Goal: Task Accomplishment & Management: Manage account settings

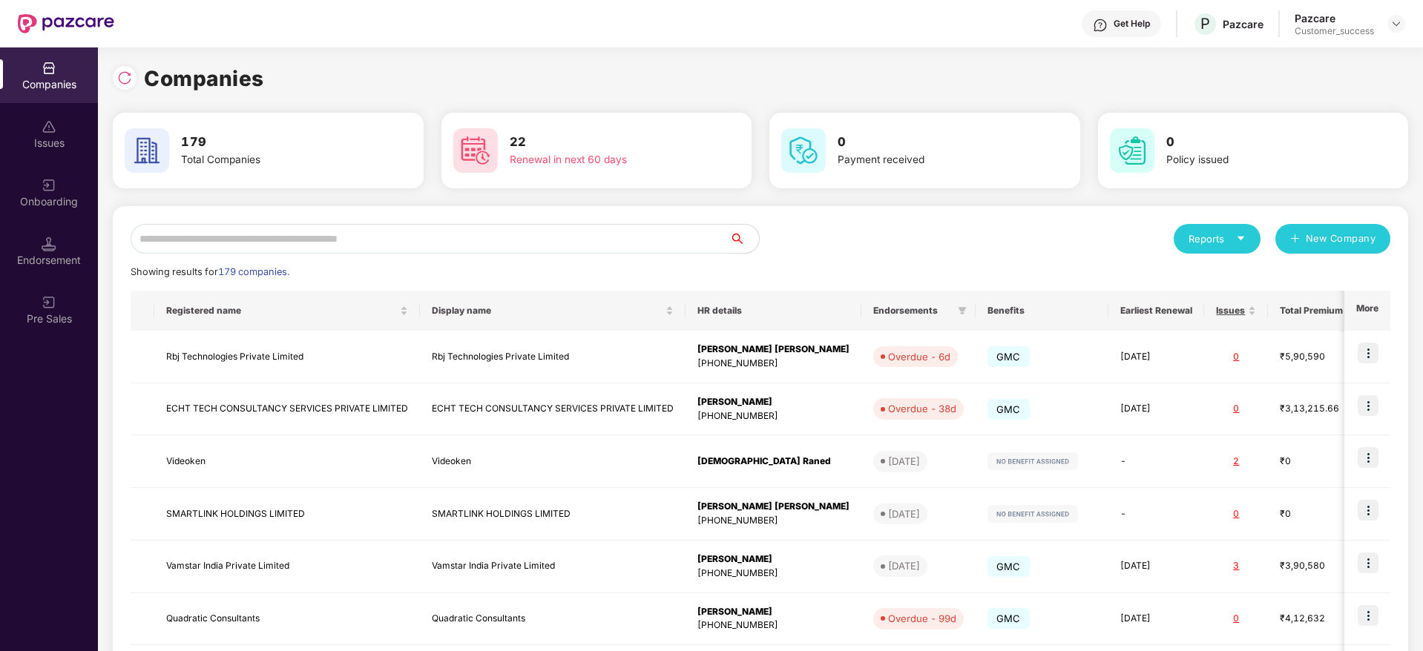
drag, startPoint x: 611, startPoint y: 229, endPoint x: 611, endPoint y: 243, distance: 14.1
click at [611, 235] on div "Reports New Company Showing results for 179 companies. Registered name Display …" at bounding box center [760, 566] width 1295 height 720
click at [611, 253] on input "text" at bounding box center [430, 239] width 599 height 30
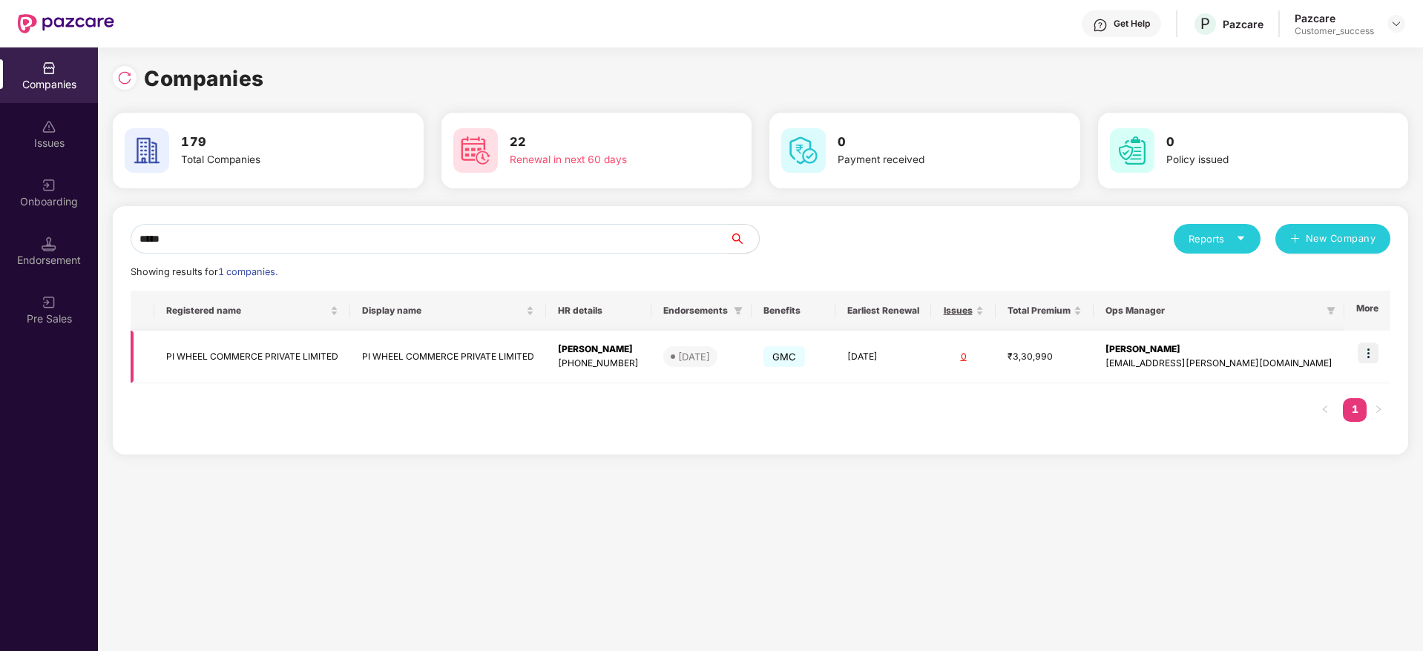
type input "*****"
click at [1372, 350] on img at bounding box center [1368, 353] width 21 height 21
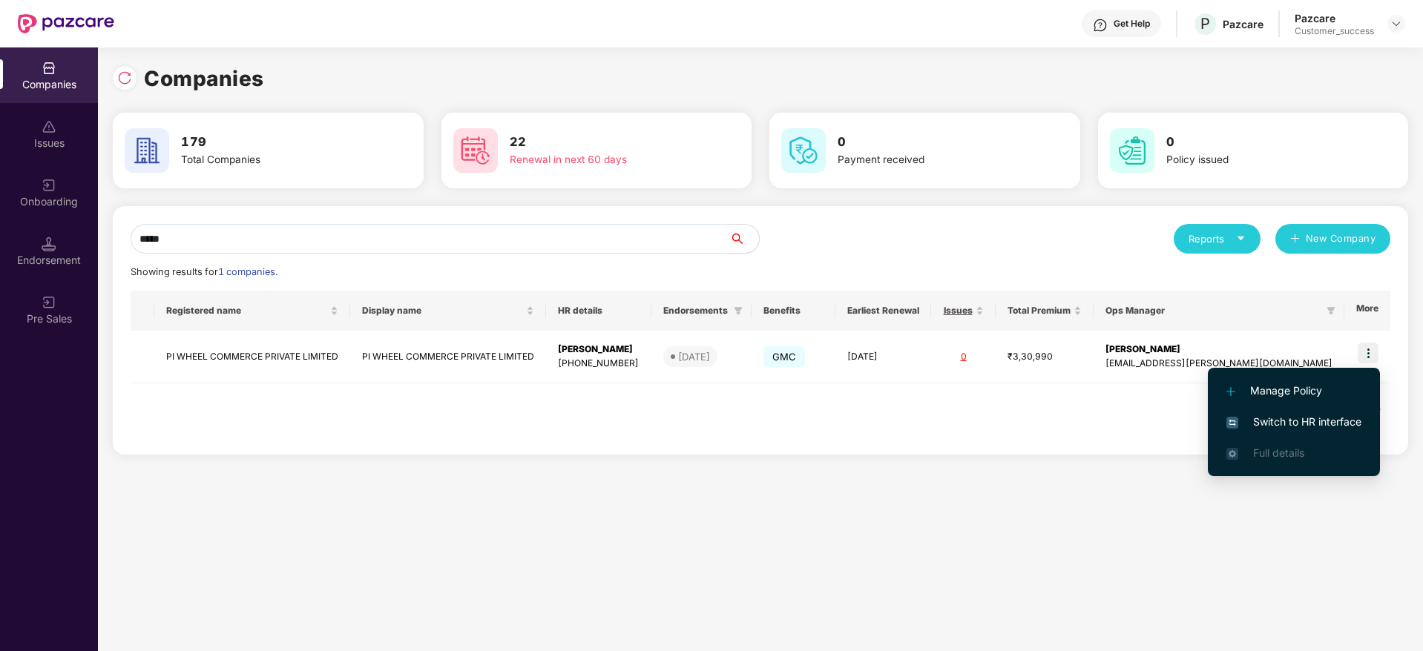
click at [1336, 418] on span "Switch to HR interface" at bounding box center [1293, 422] width 135 height 16
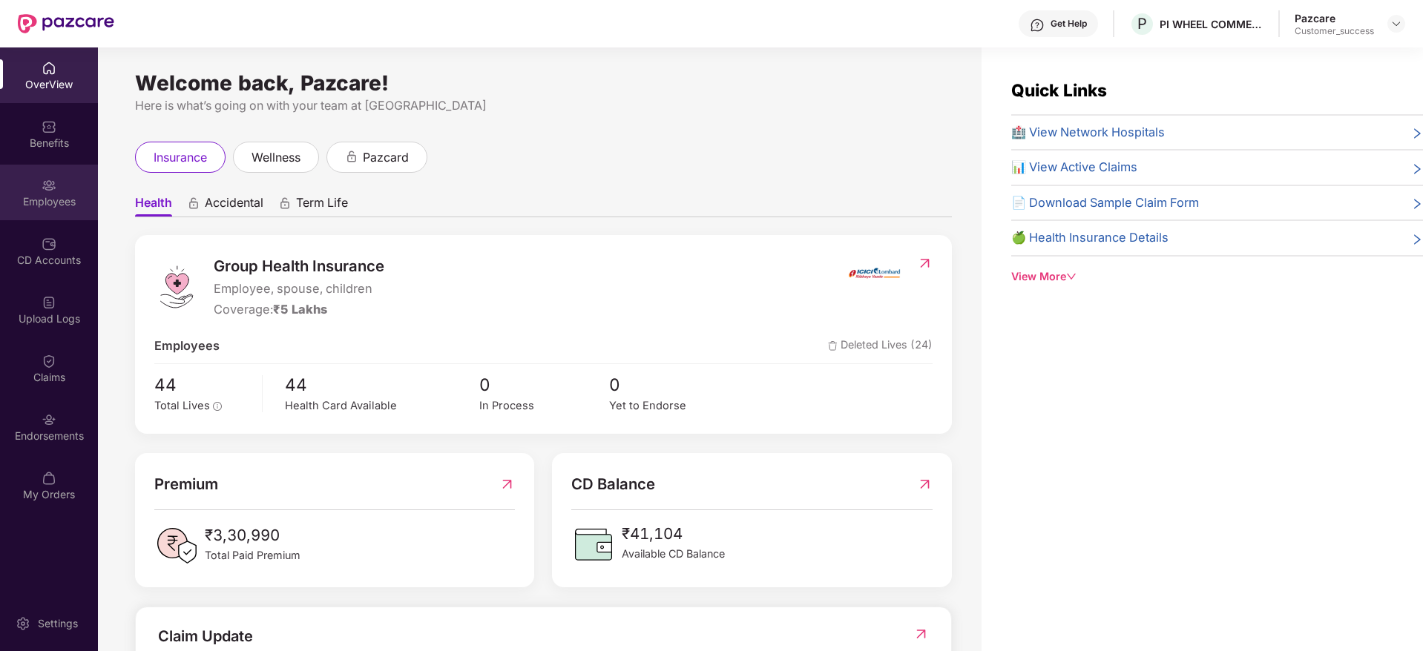
click at [50, 208] on div "Employees" at bounding box center [49, 193] width 98 height 56
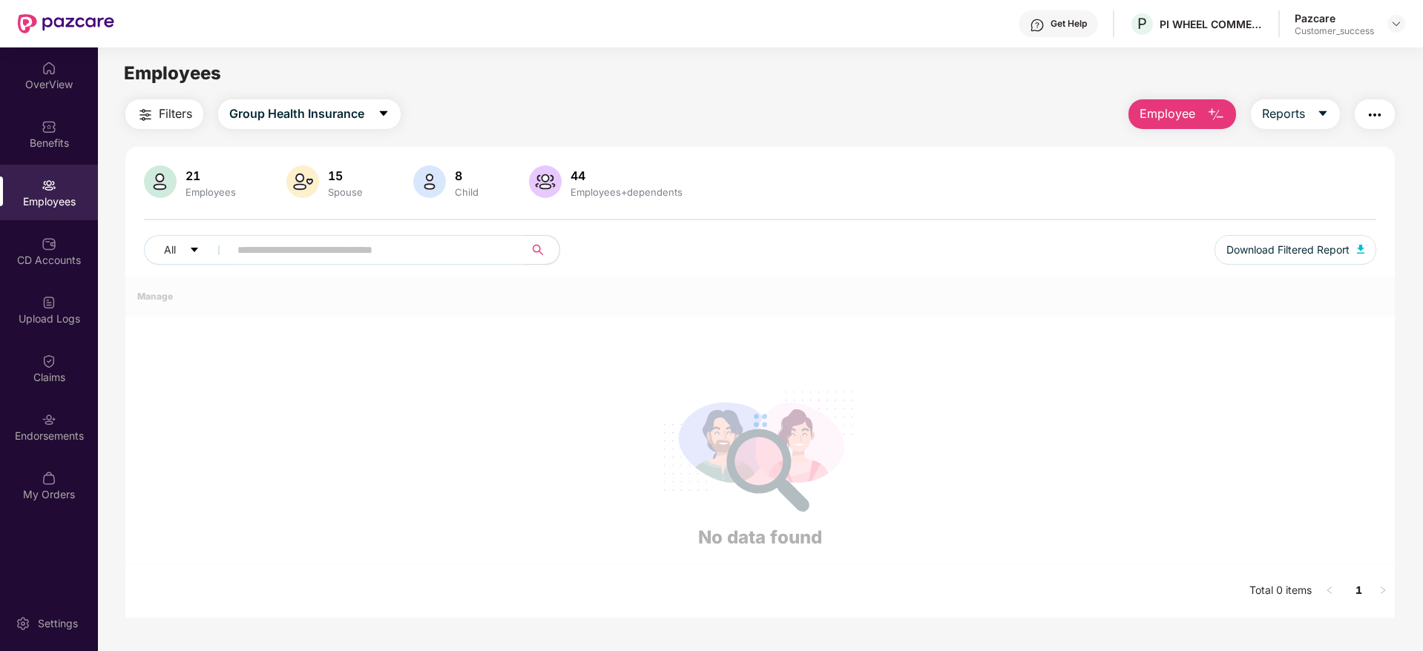
click at [368, 257] on input "text" at bounding box center [370, 250] width 266 height 22
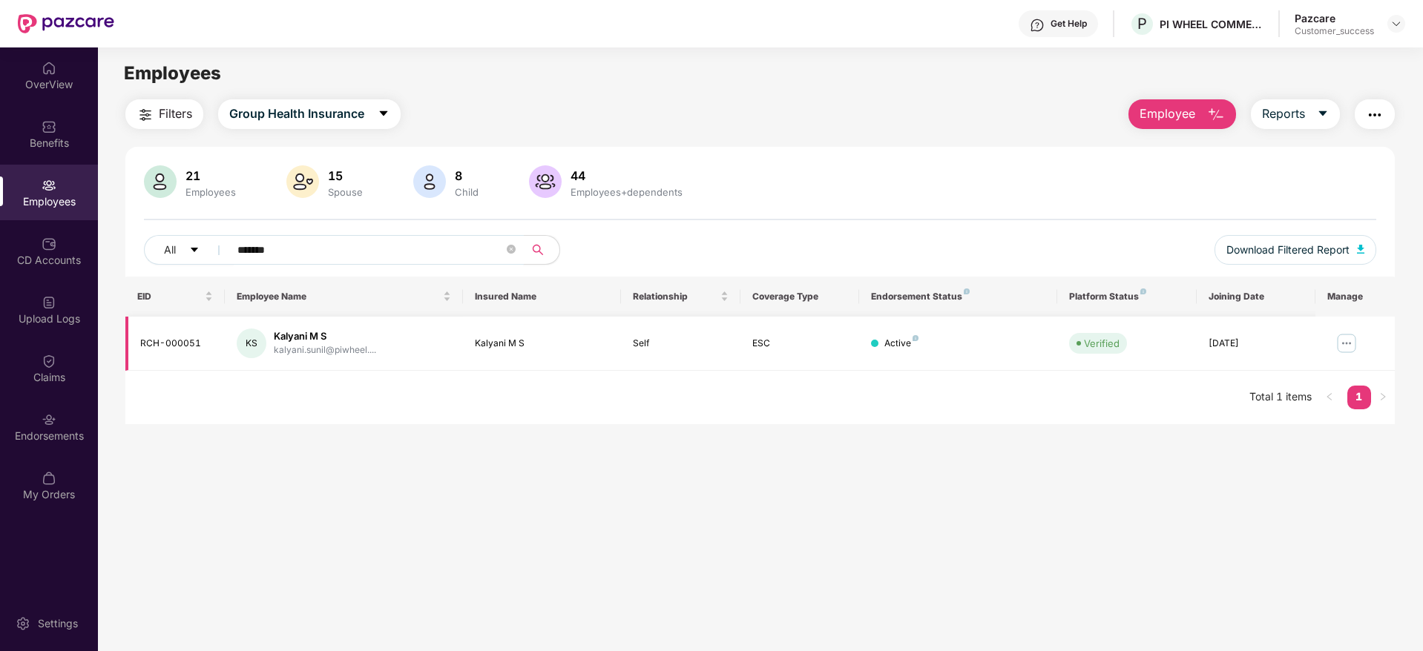
type input "*******"
click at [1341, 344] on img at bounding box center [1347, 344] width 24 height 24
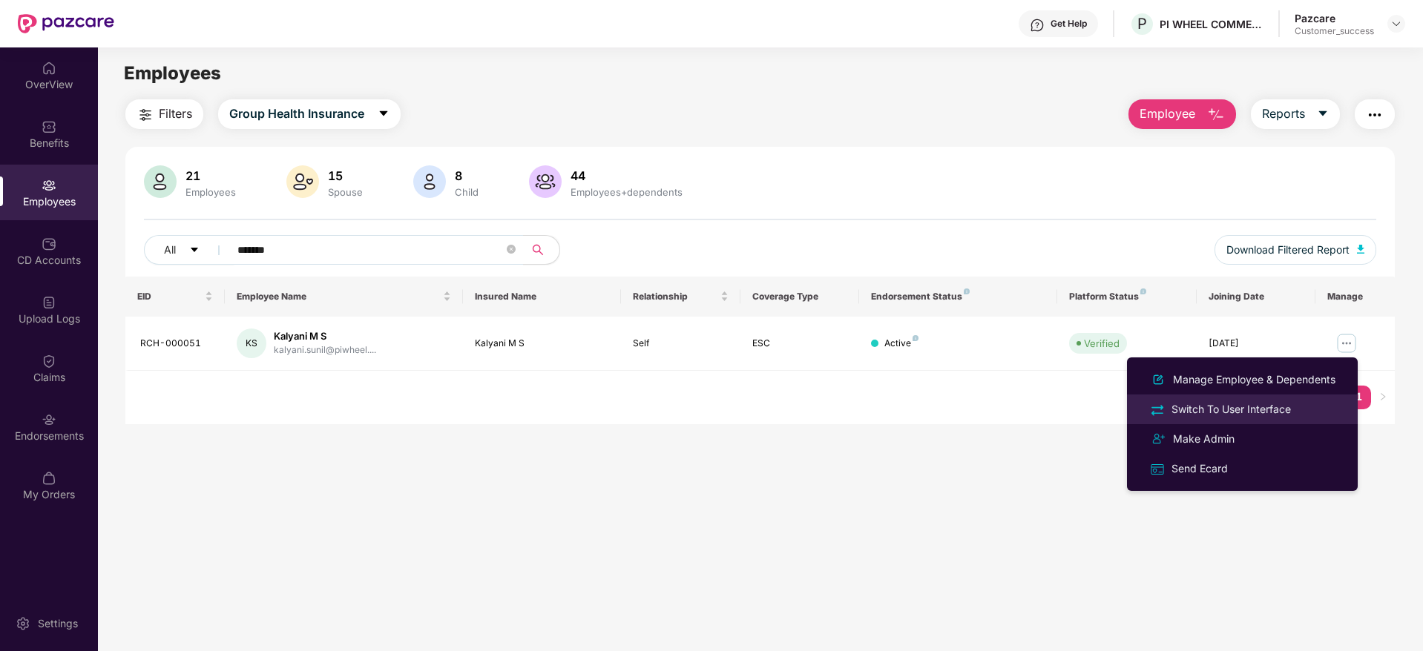
click at [1300, 405] on div "Switch To User Interface" at bounding box center [1242, 409] width 192 height 17
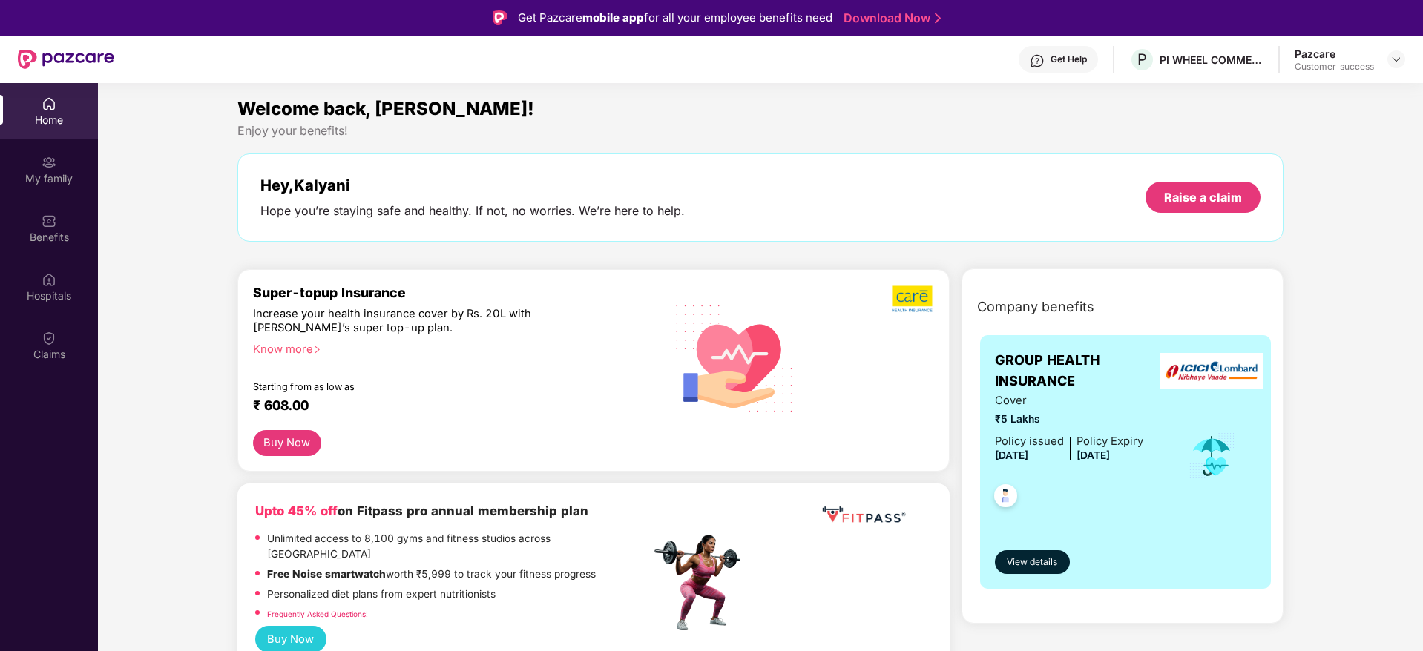
click at [1175, 178] on div "Hey, Kalyani Hope you’re staying safe and healthy. If not, no worries. We’re he…" at bounding box center [760, 198] width 1001 height 42
click at [1177, 182] on div "Raise a claim" at bounding box center [1202, 197] width 115 height 31
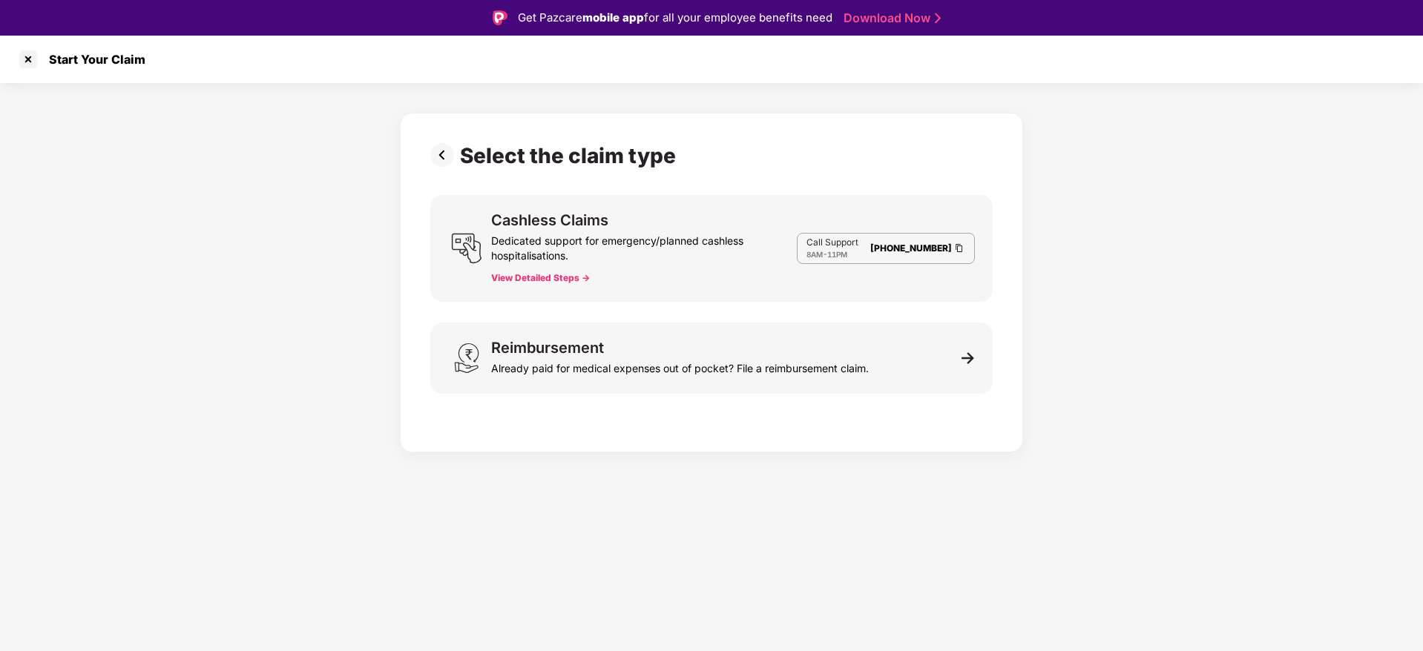
click at [727, 416] on div "Select the claim type Cashless Claims Dedicated support for emergency/planned c…" at bounding box center [711, 283] width 623 height 340
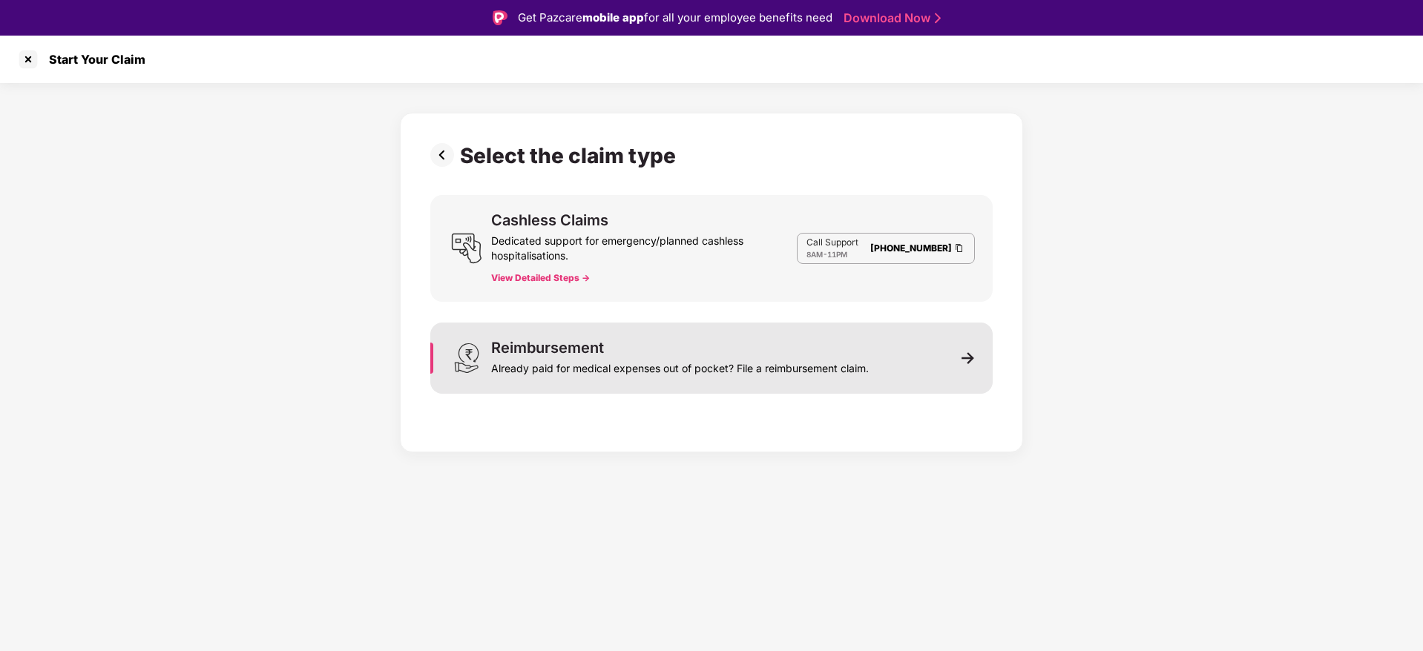
click at [744, 366] on div "Already paid for medical expenses out of pocket? File a reimbursement claim." at bounding box center [680, 365] width 378 height 21
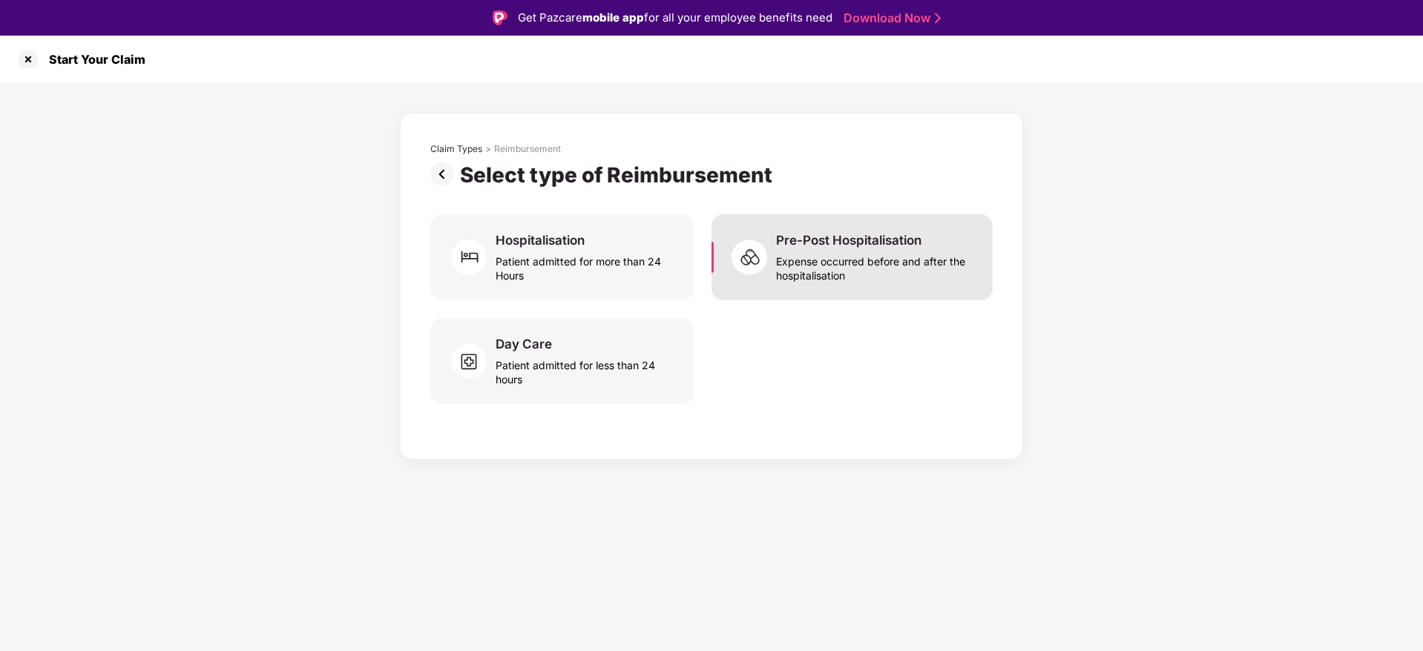
click at [771, 231] on div "Pre-Post Hospitalisation Expense occurred before and after the hospitalisation" at bounding box center [851, 257] width 281 height 86
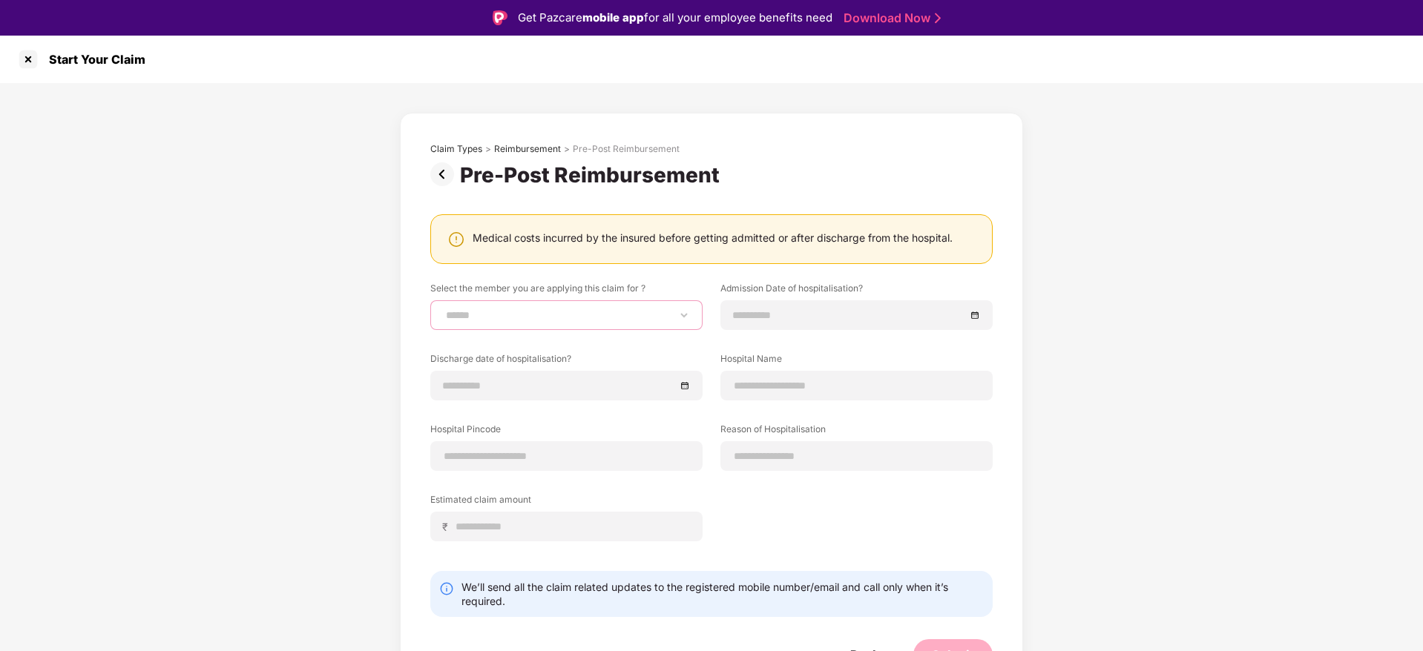
click at [589, 316] on select "**********" at bounding box center [566, 315] width 247 height 12
select select "**********"
click at [443, 309] on select "**********" at bounding box center [566, 315] width 247 height 12
click at [823, 318] on input at bounding box center [849, 315] width 232 height 16
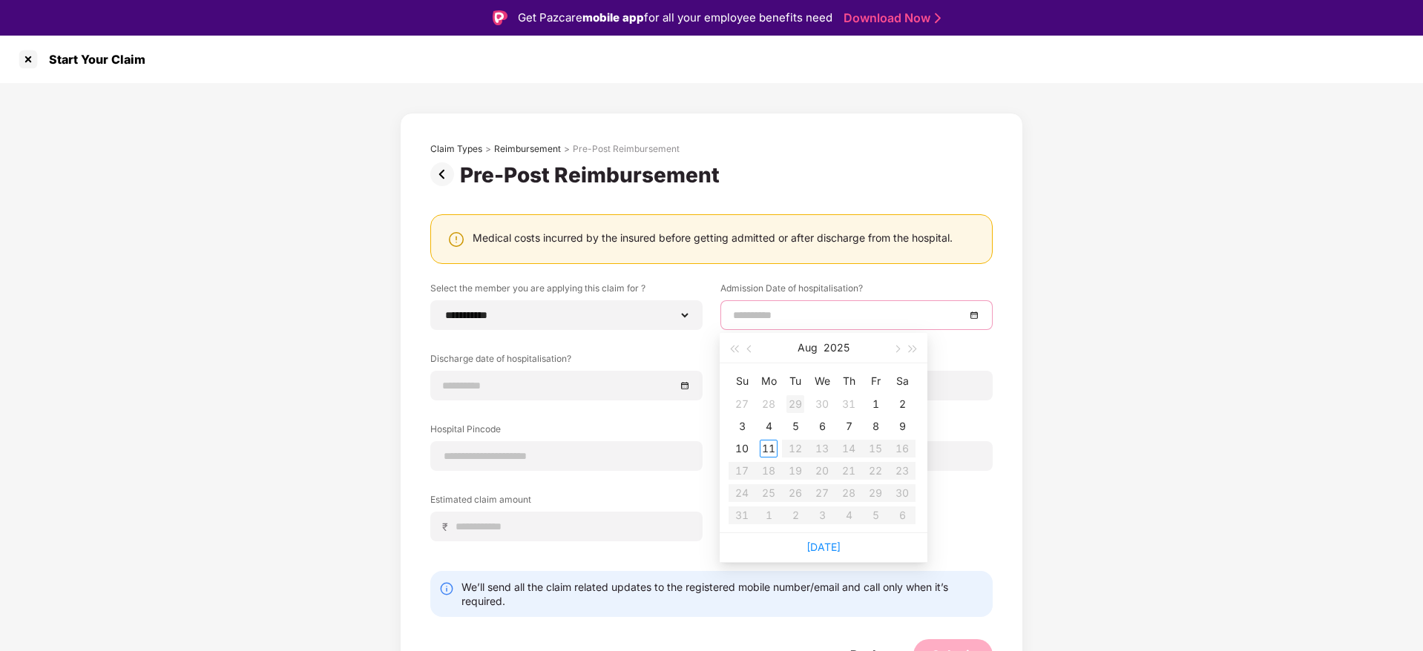
type input "**********"
click at [743, 349] on button "button" at bounding box center [750, 348] width 16 height 30
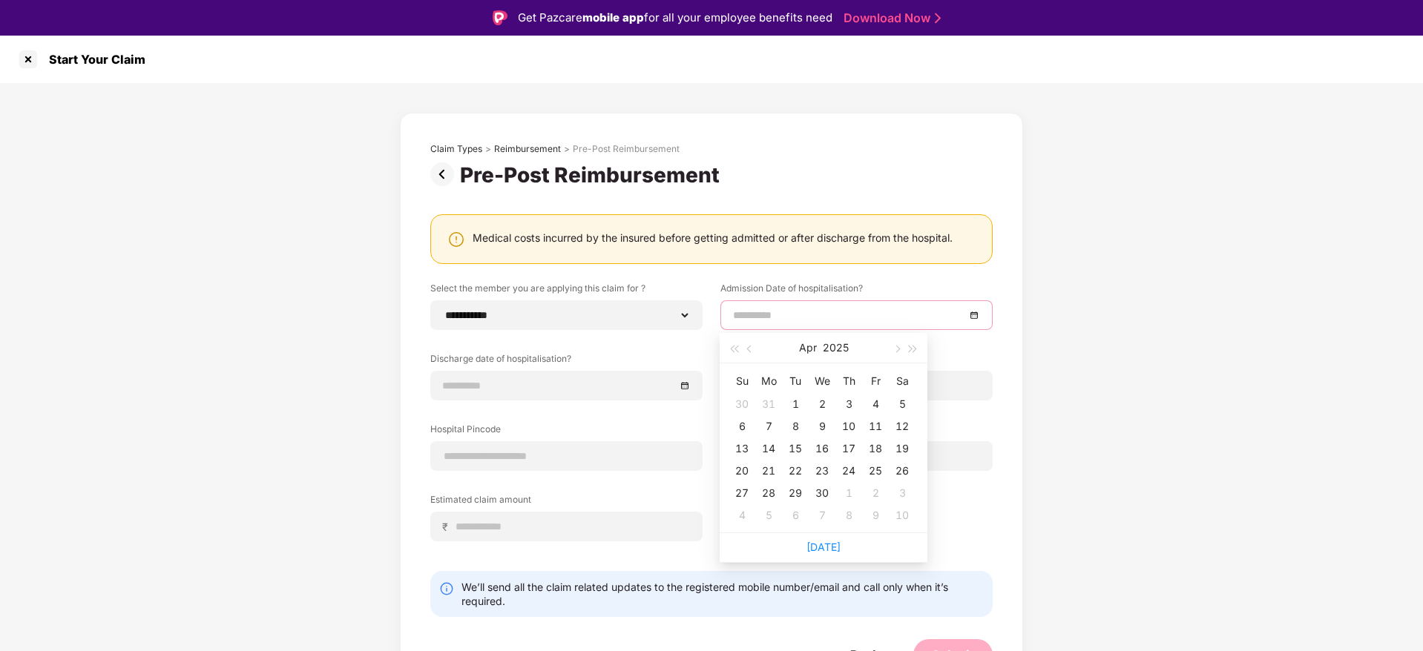
type input "**********"
click at [814, 390] on th "We" at bounding box center [822, 381] width 27 height 24
type input "**********"
click at [815, 393] on td "2" at bounding box center [822, 404] width 27 height 22
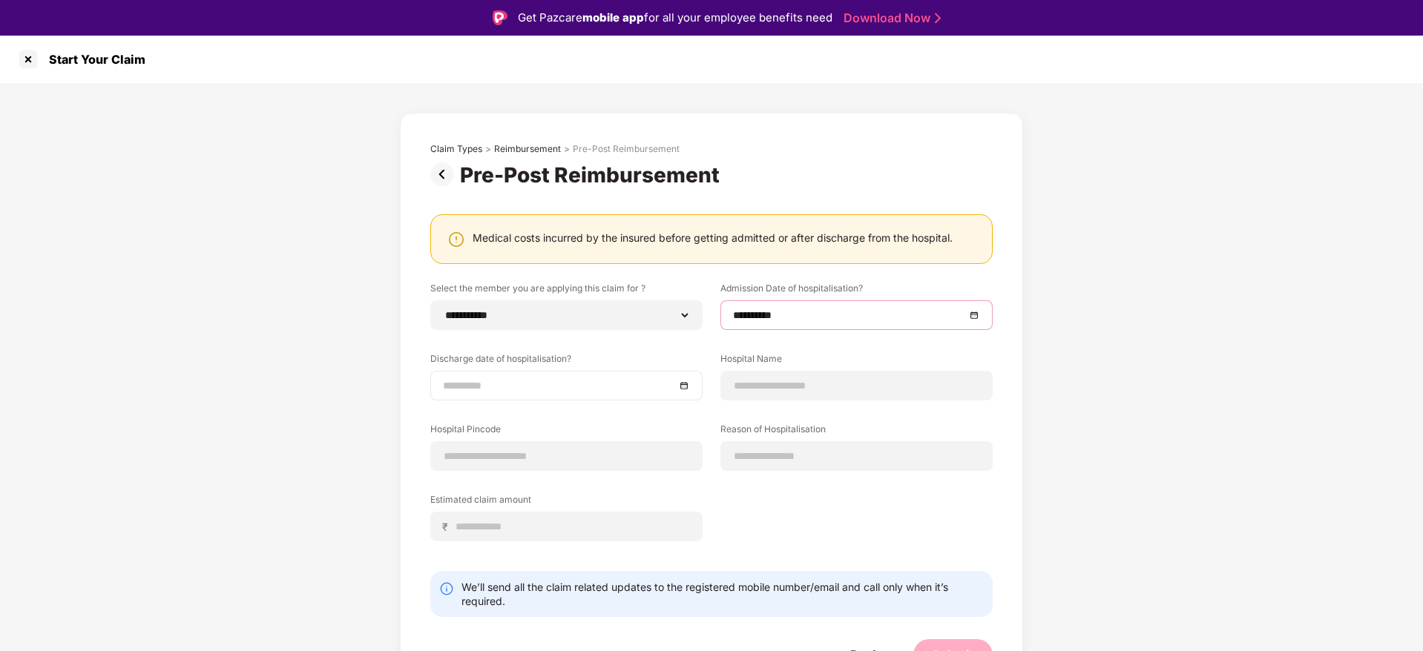
click at [569, 387] on input at bounding box center [559, 386] width 232 height 16
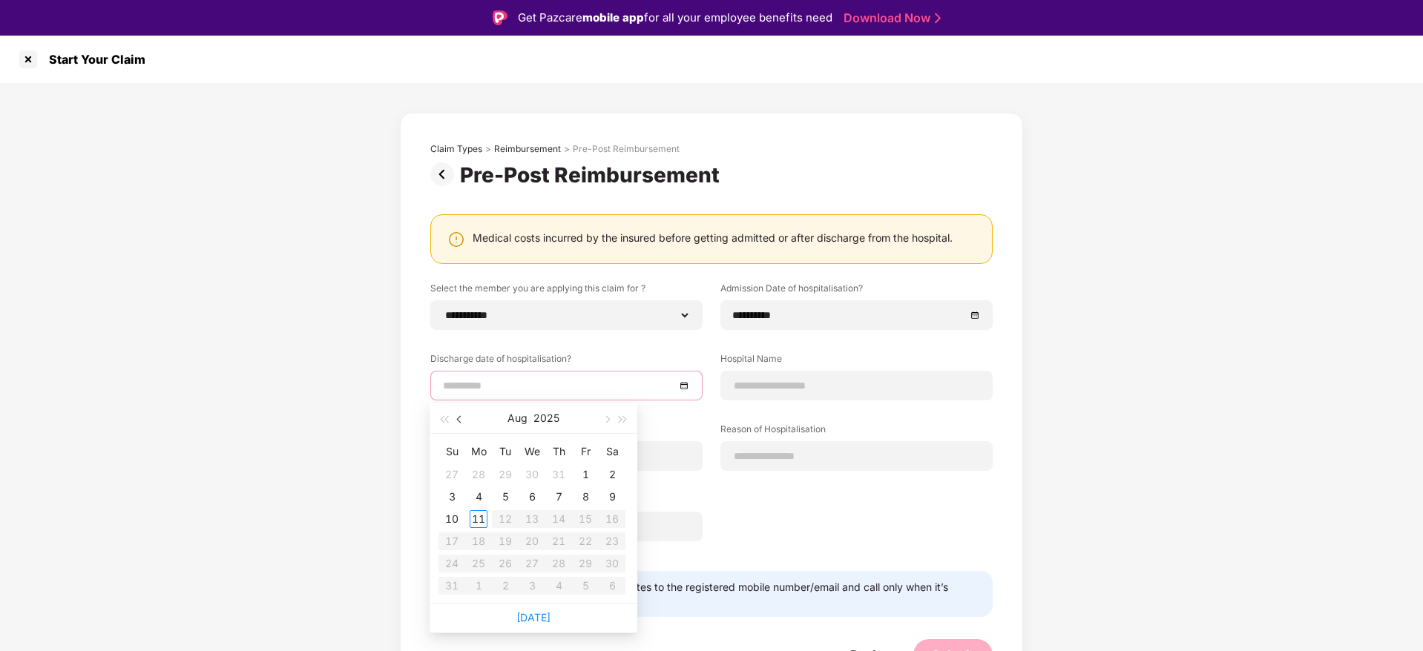
click at [453, 413] on button "button" at bounding box center [460, 419] width 16 height 30
click at [455, 412] on button "button" at bounding box center [460, 419] width 16 height 30
type input "**********"
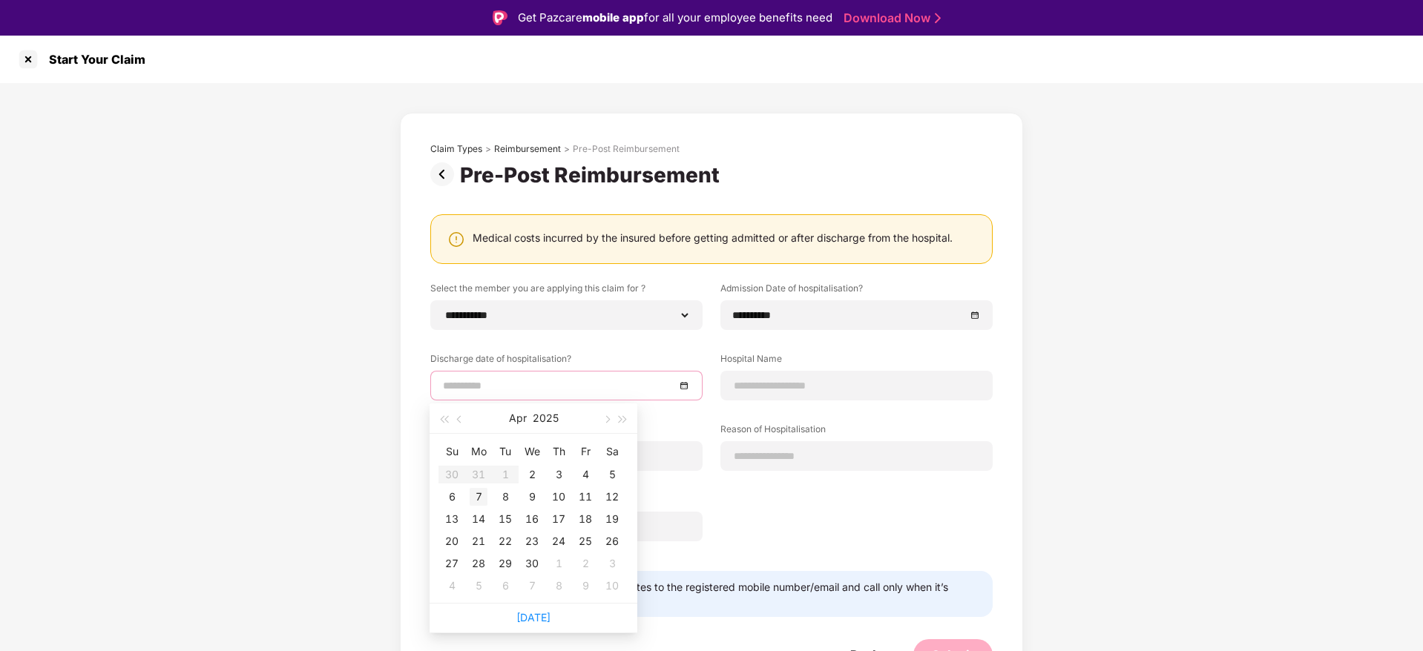
click at [481, 500] on div "7" at bounding box center [479, 497] width 18 height 18
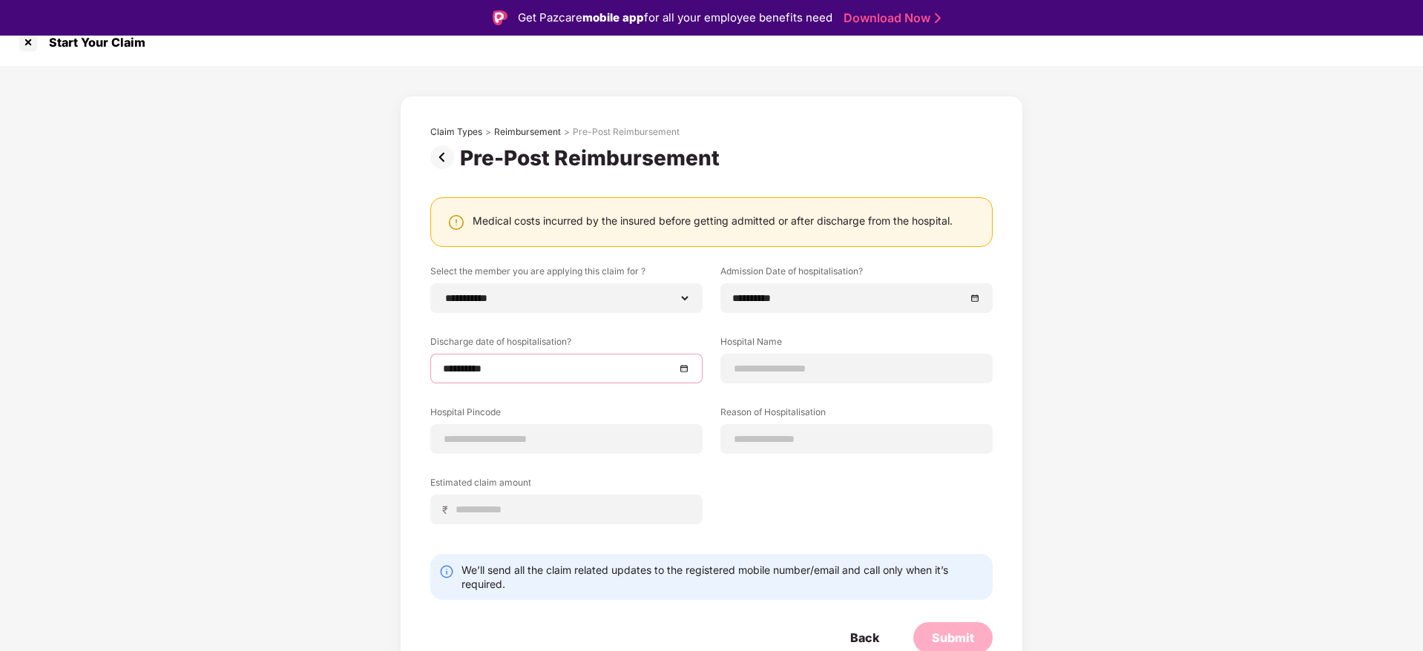
scroll to position [22, 0]
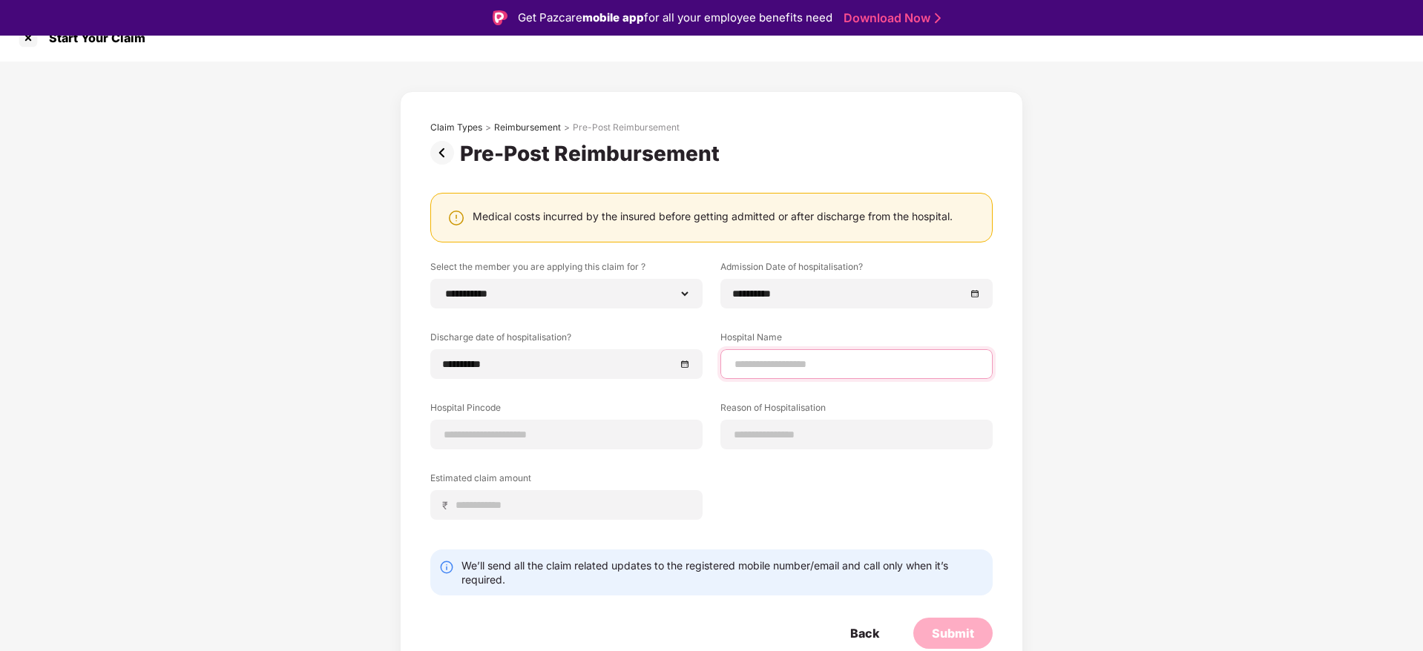
click at [816, 372] on input at bounding box center [856, 365] width 247 height 16
type input "**********"
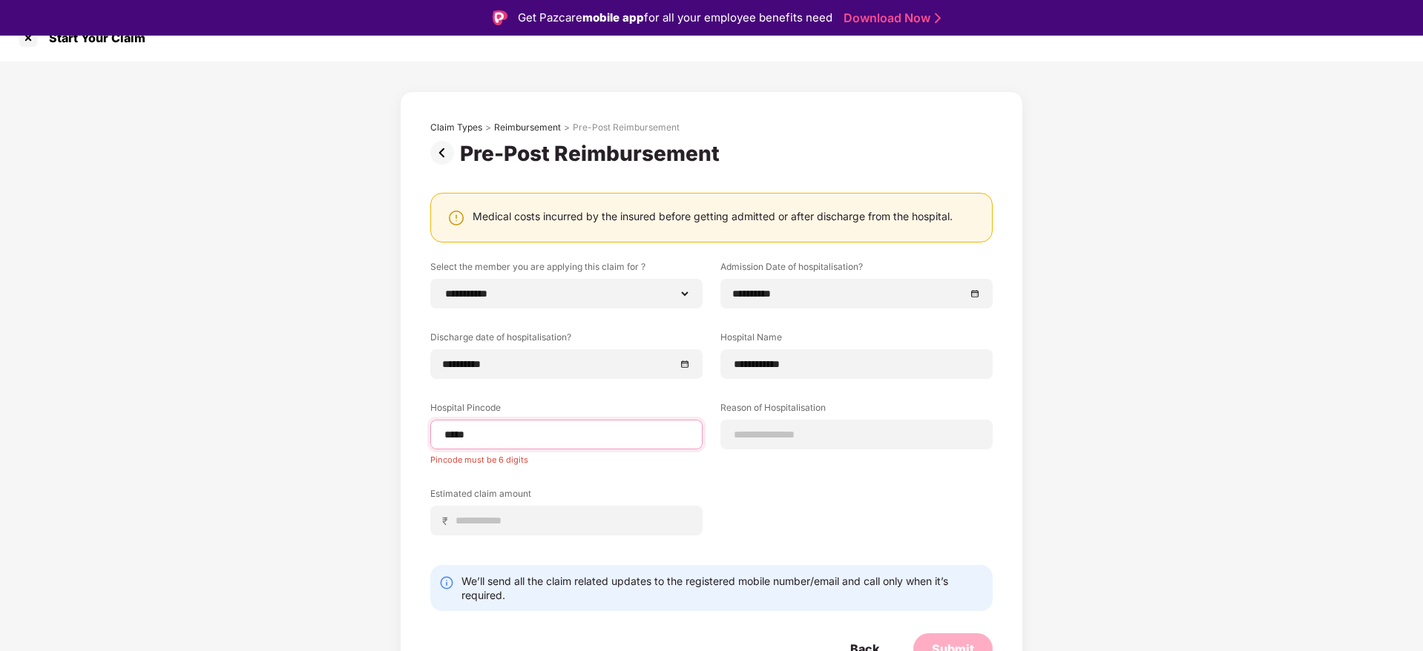
type input "******"
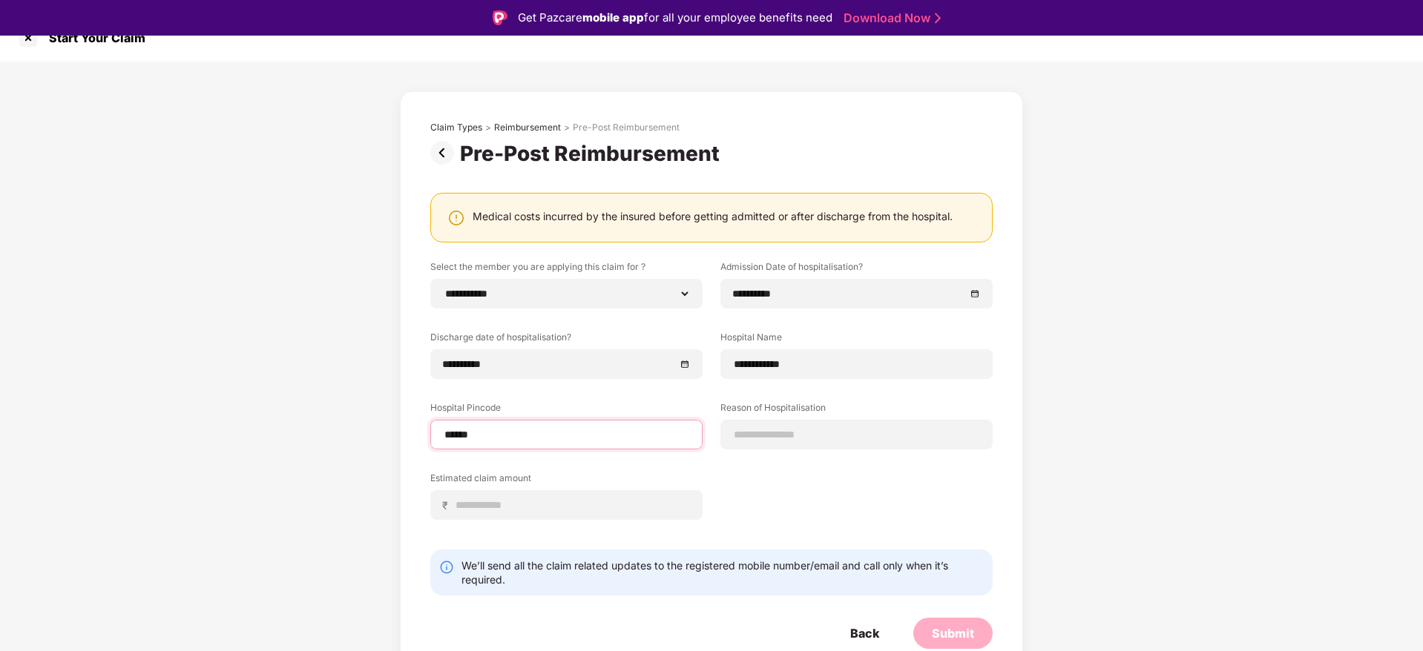
select select "**********"
select select "******"
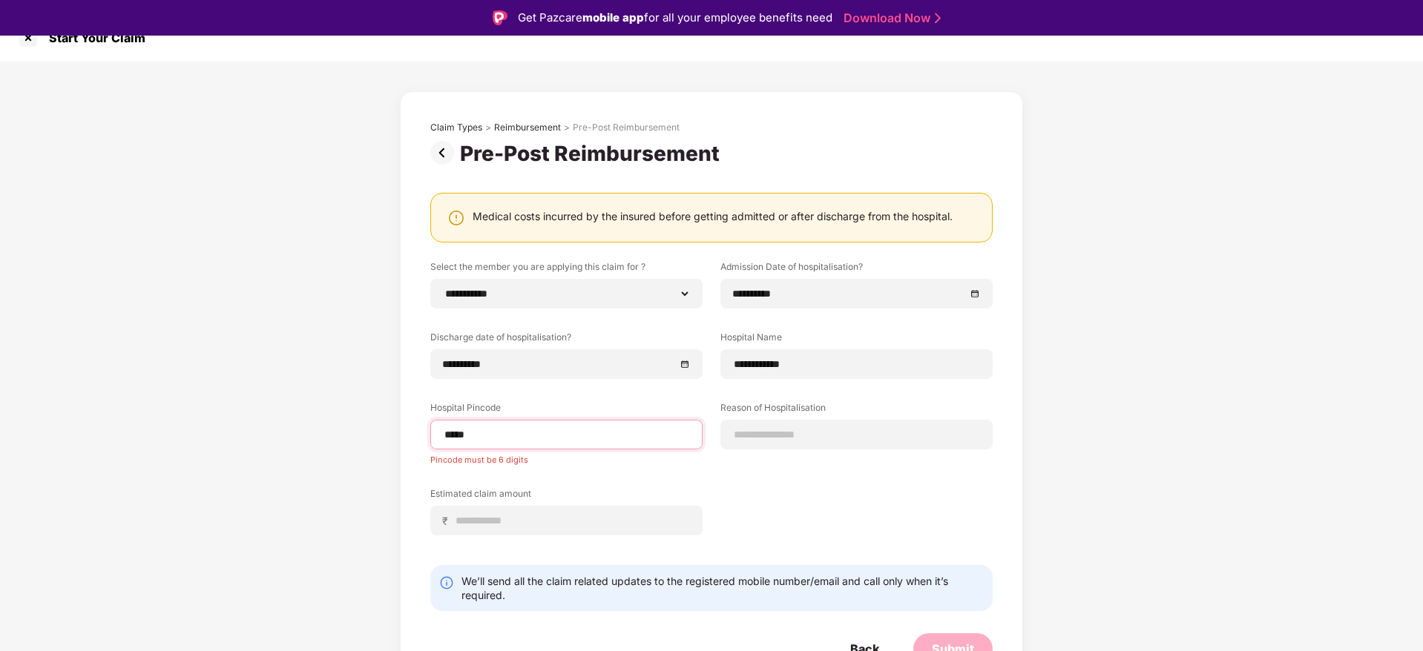
type input "******"
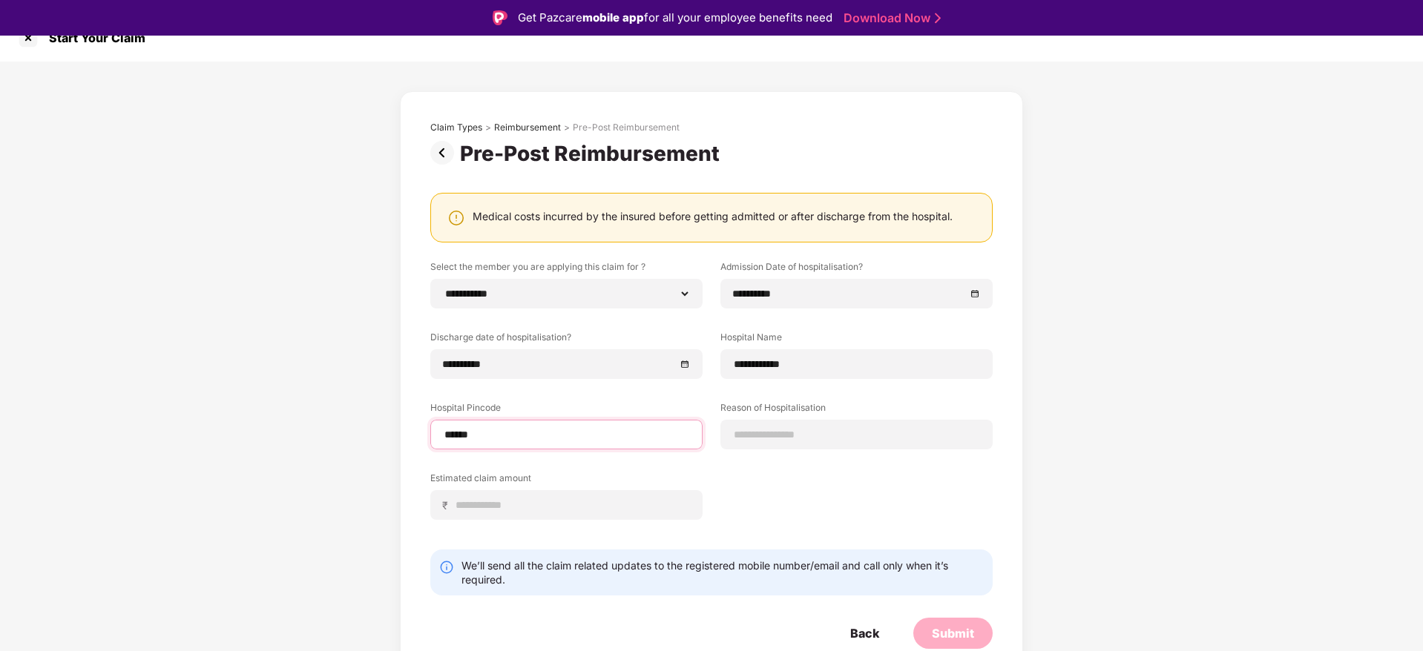
select select "**********"
select select "******"
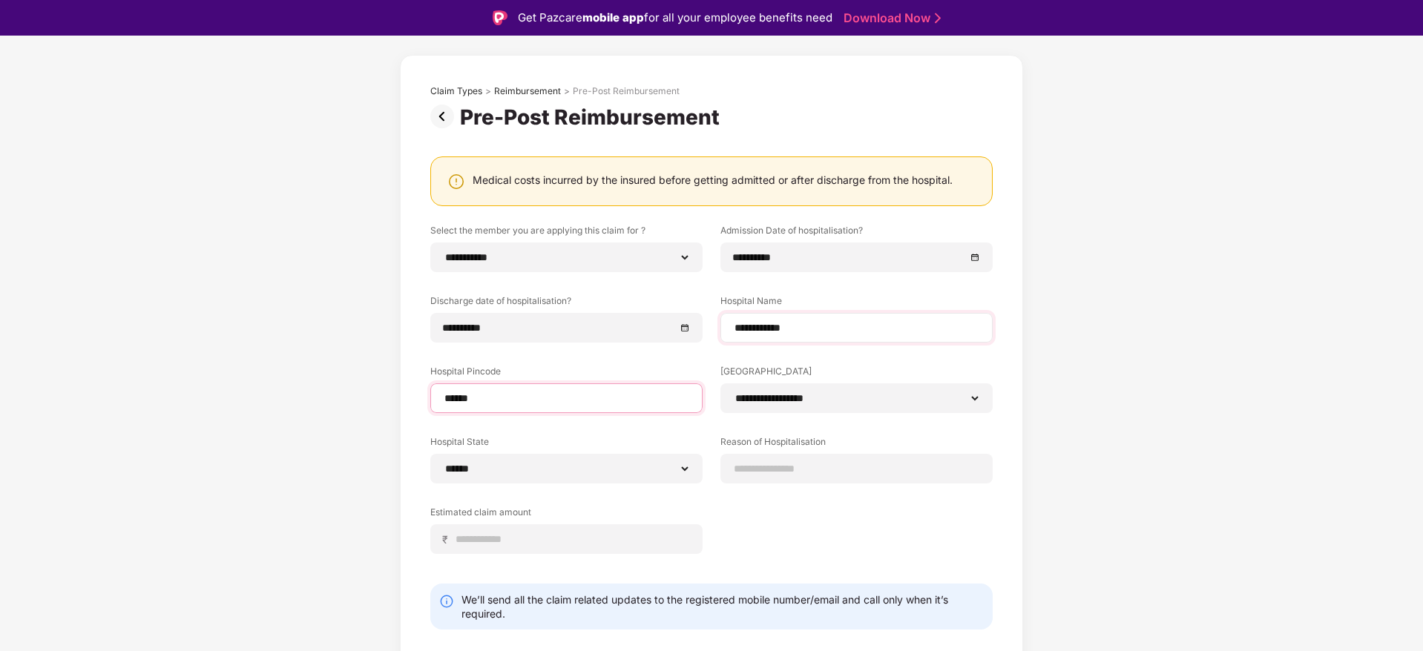
scroll to position [92, 0]
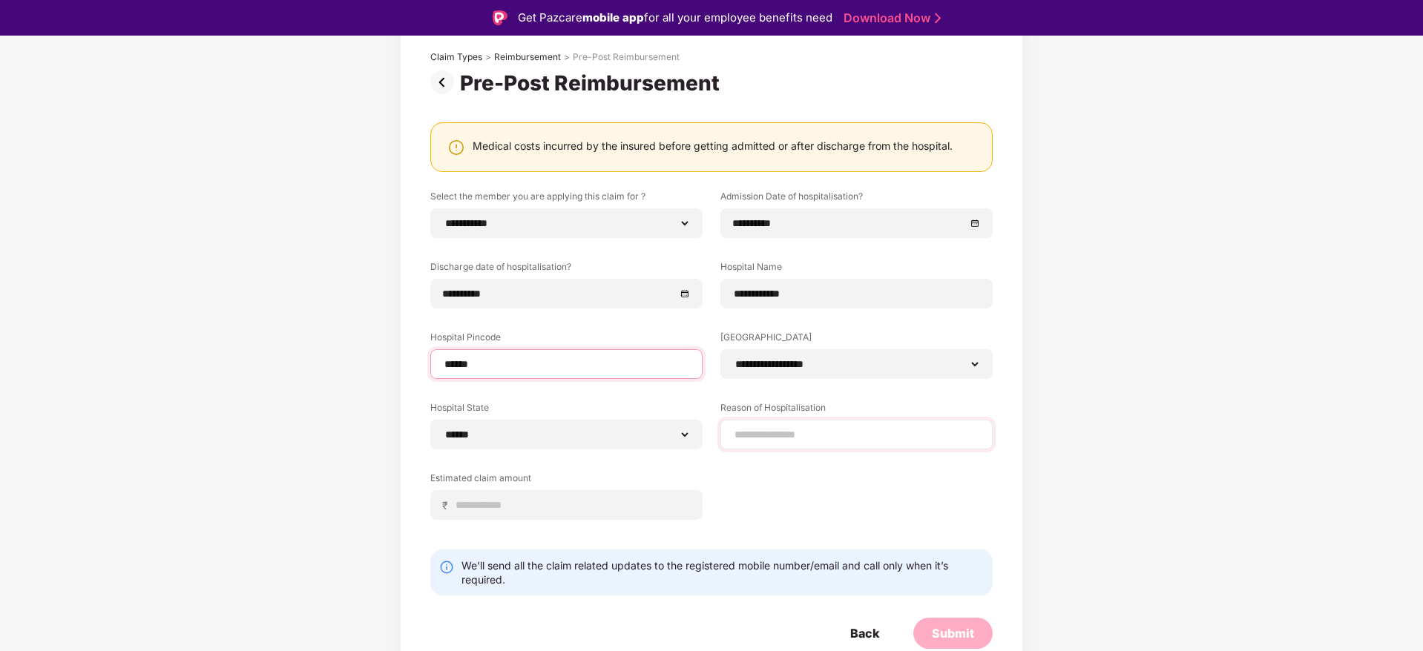
type input "******"
click at [792, 440] on input at bounding box center [856, 435] width 247 height 16
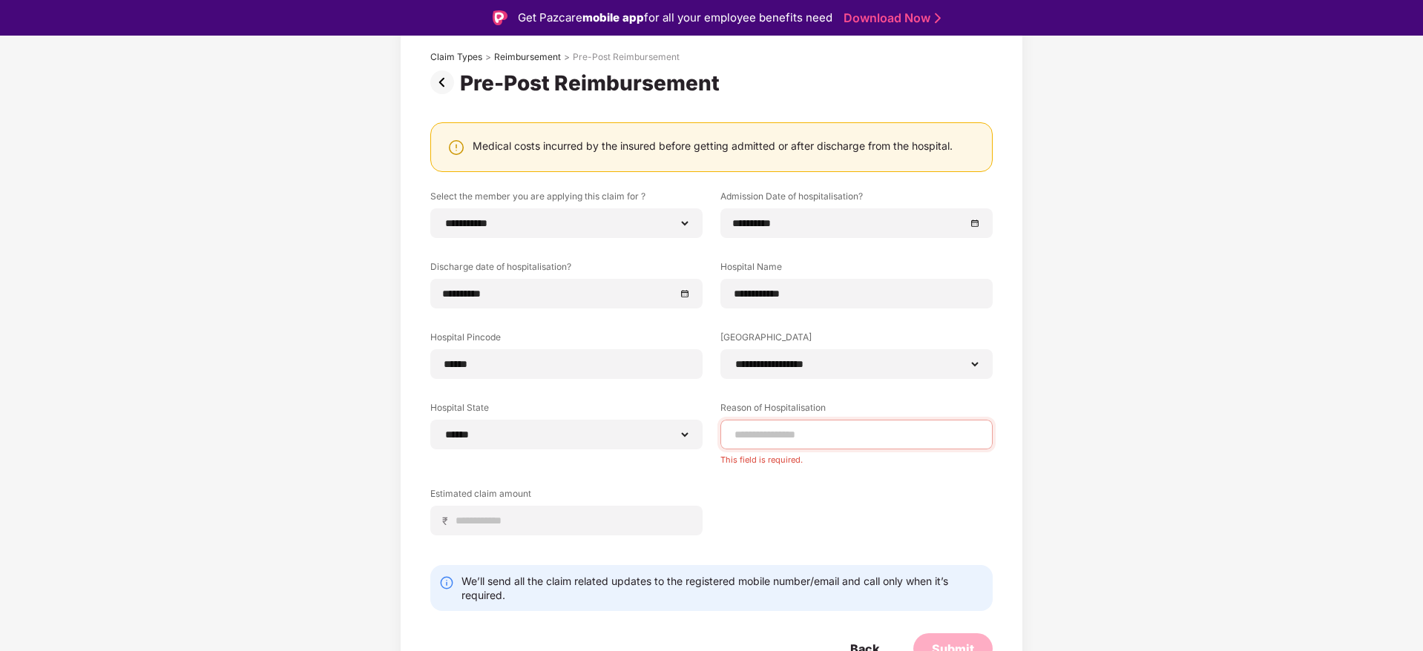
click at [749, 489] on div "**********" at bounding box center [711, 374] width 562 height 368
click at [819, 431] on input at bounding box center [856, 435] width 247 height 16
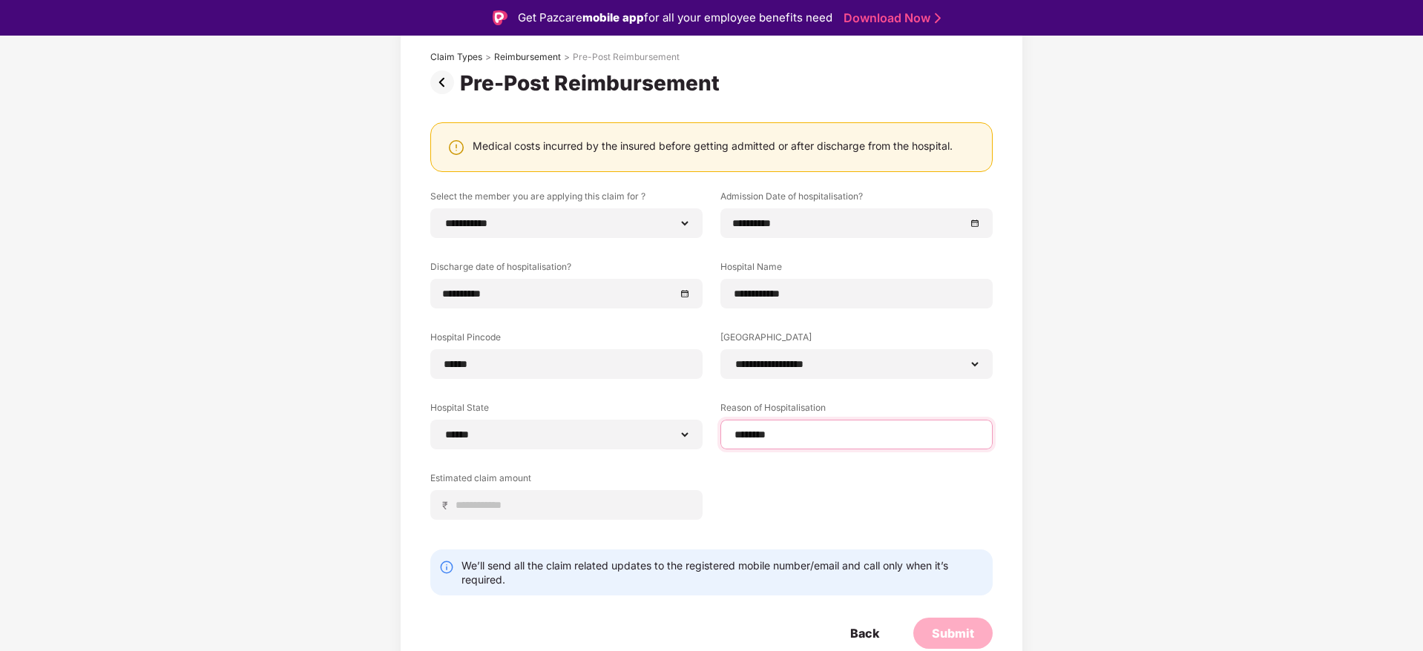
type input "********"
type input "****"
click at [954, 618] on div "Submit" at bounding box center [952, 633] width 79 height 31
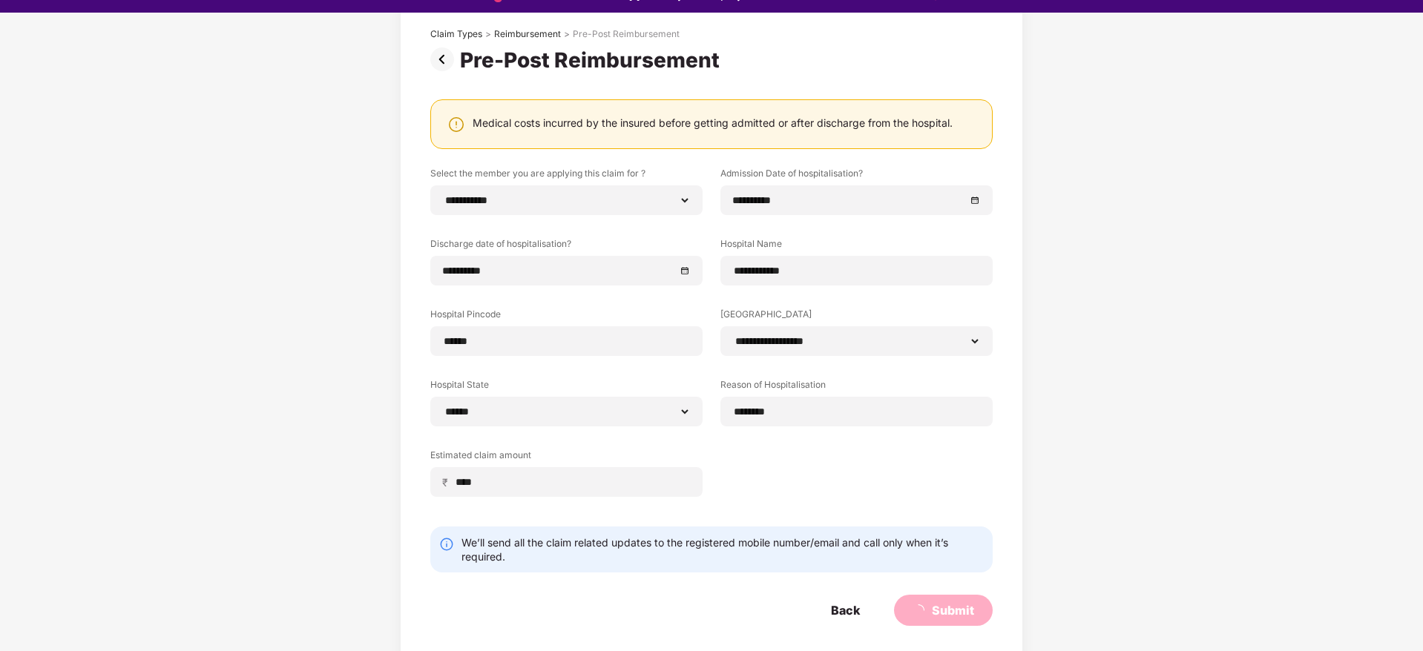
scroll to position [36, 0]
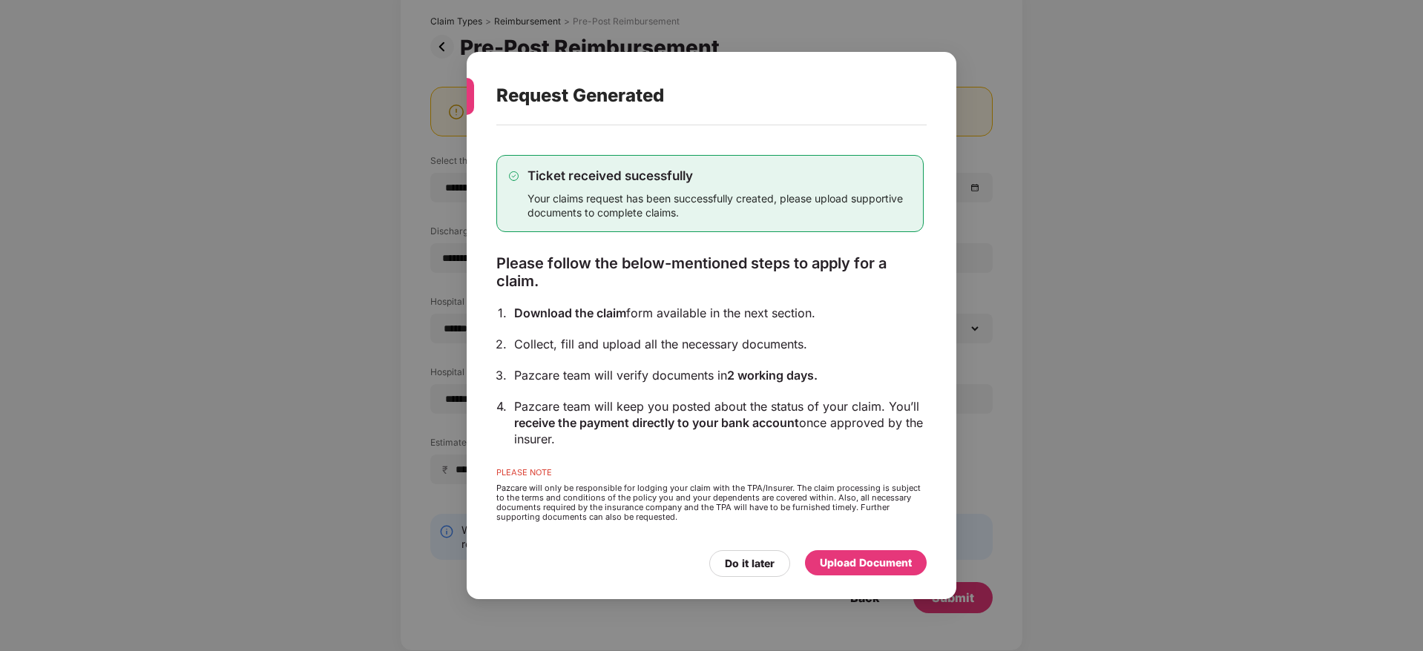
click at [882, 555] on div "Upload Document" at bounding box center [866, 563] width 92 height 16
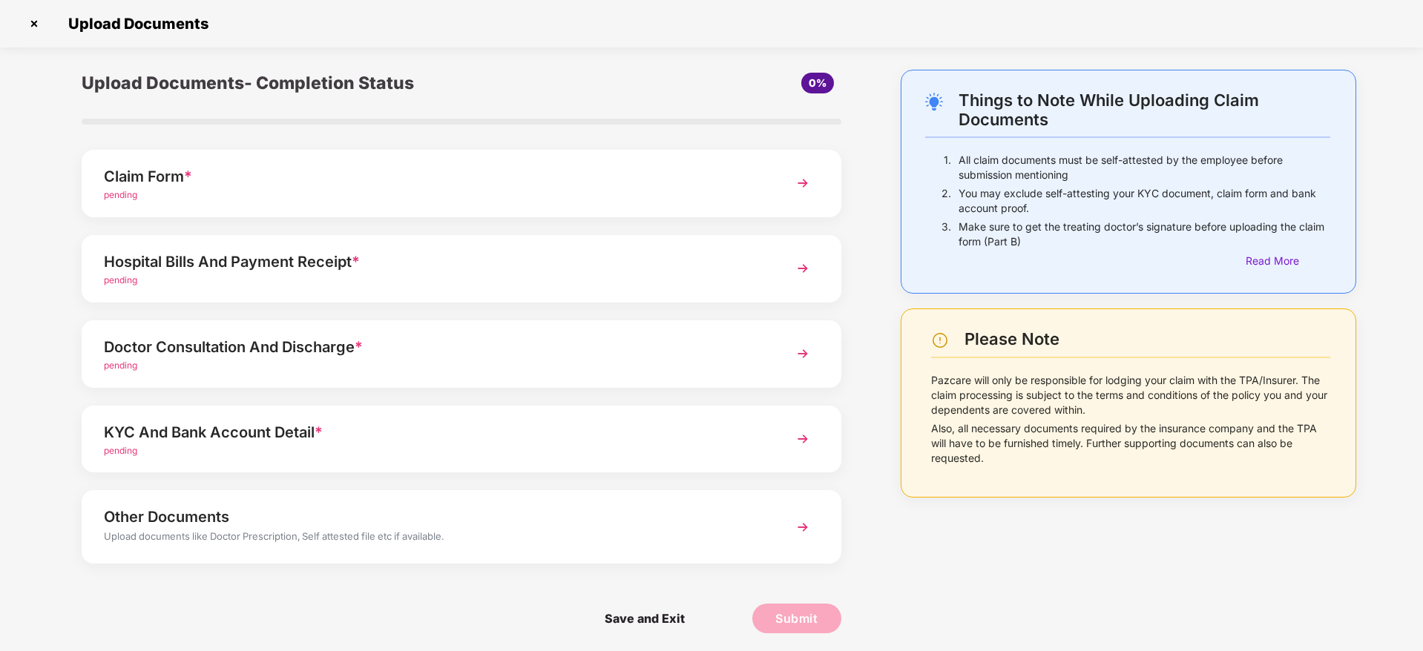
click at [512, 190] on div "pending" at bounding box center [431, 195] width 655 height 14
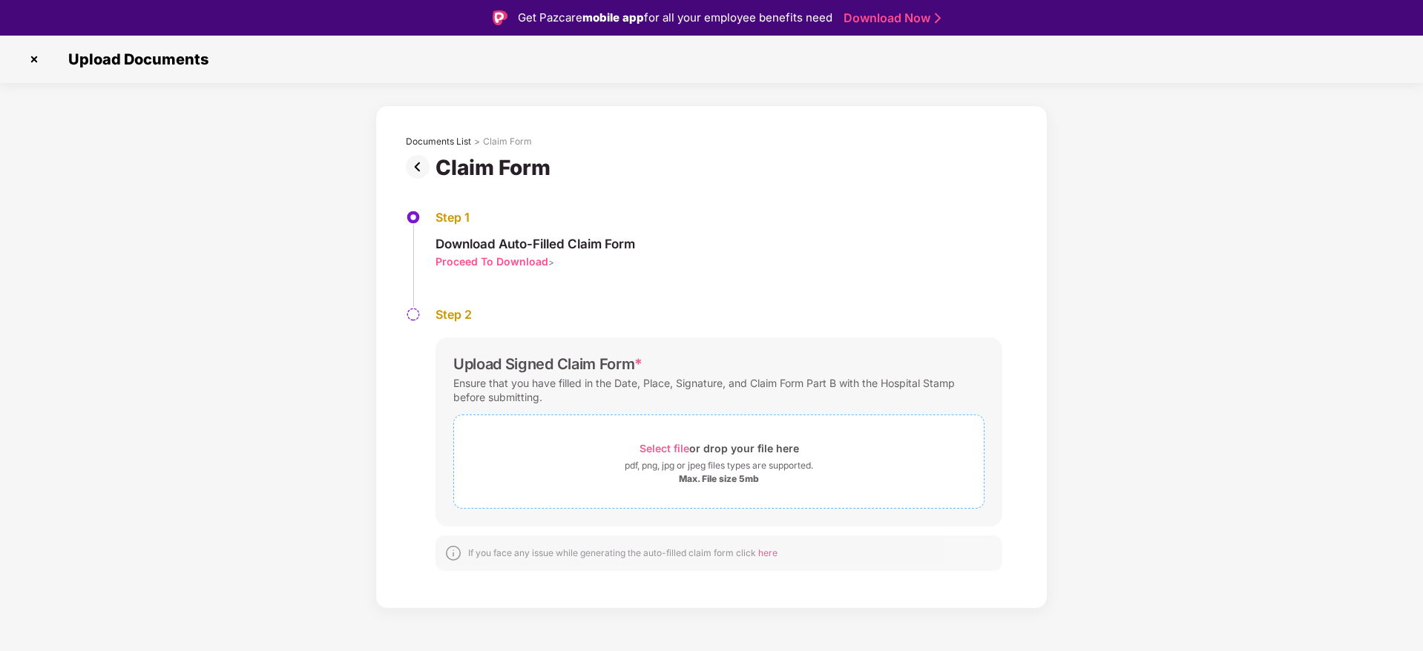
click at [653, 436] on span "Select file or drop your file here pdf, png, jpg or jpeg files types are suppor…" at bounding box center [719, 462] width 530 height 70
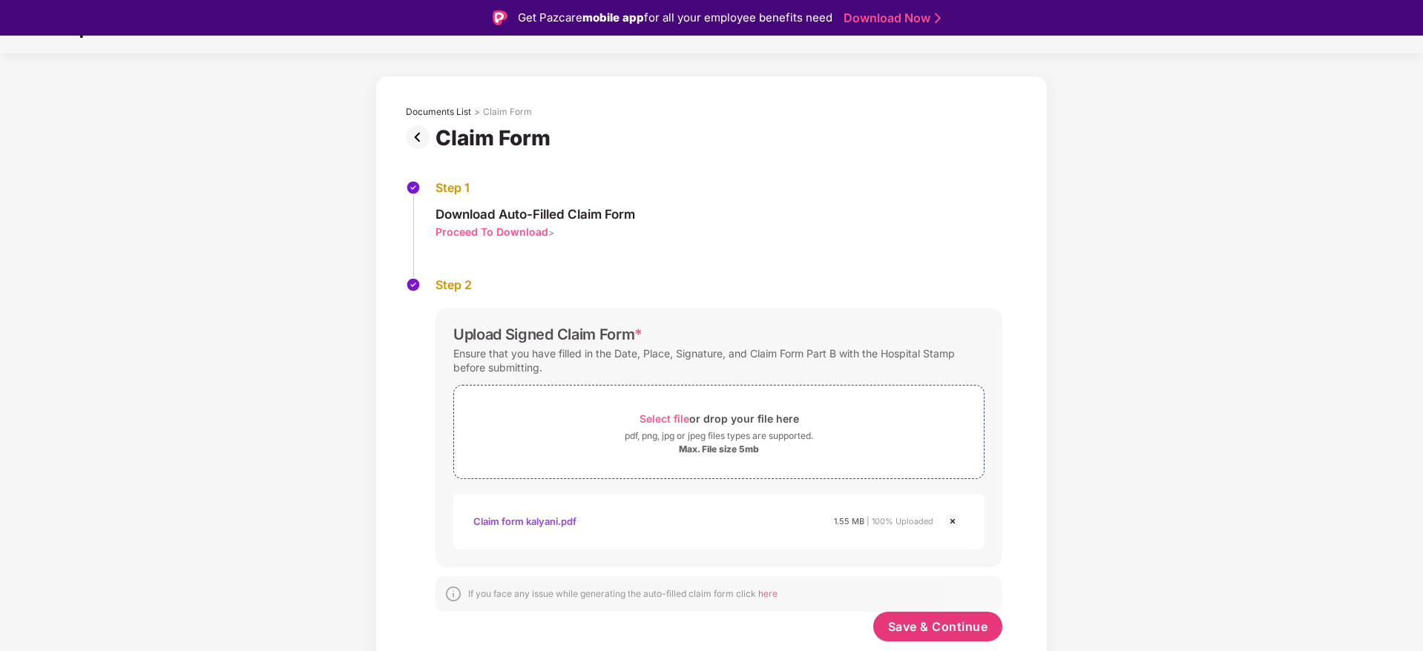
scroll to position [30, 0]
click at [530, 233] on div "Proceed To Download" at bounding box center [491, 232] width 113 height 14
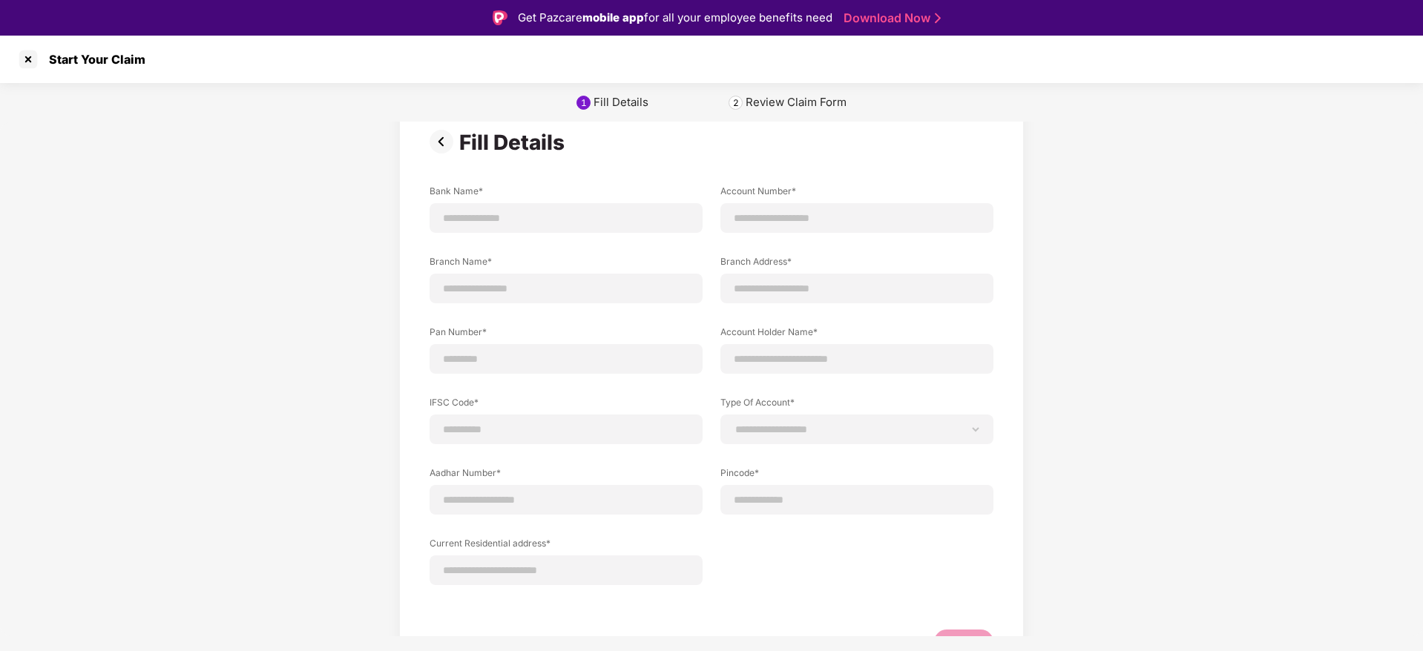
scroll to position [0, 0]
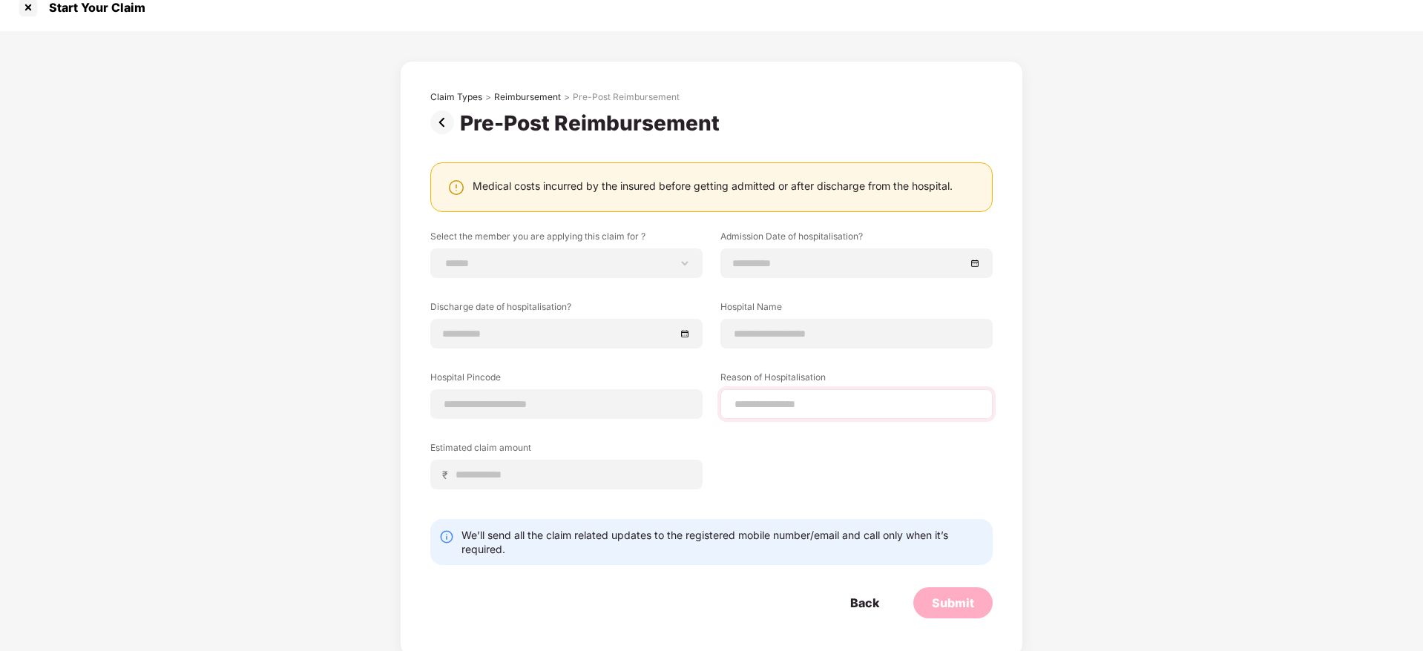
scroll to position [22, 0]
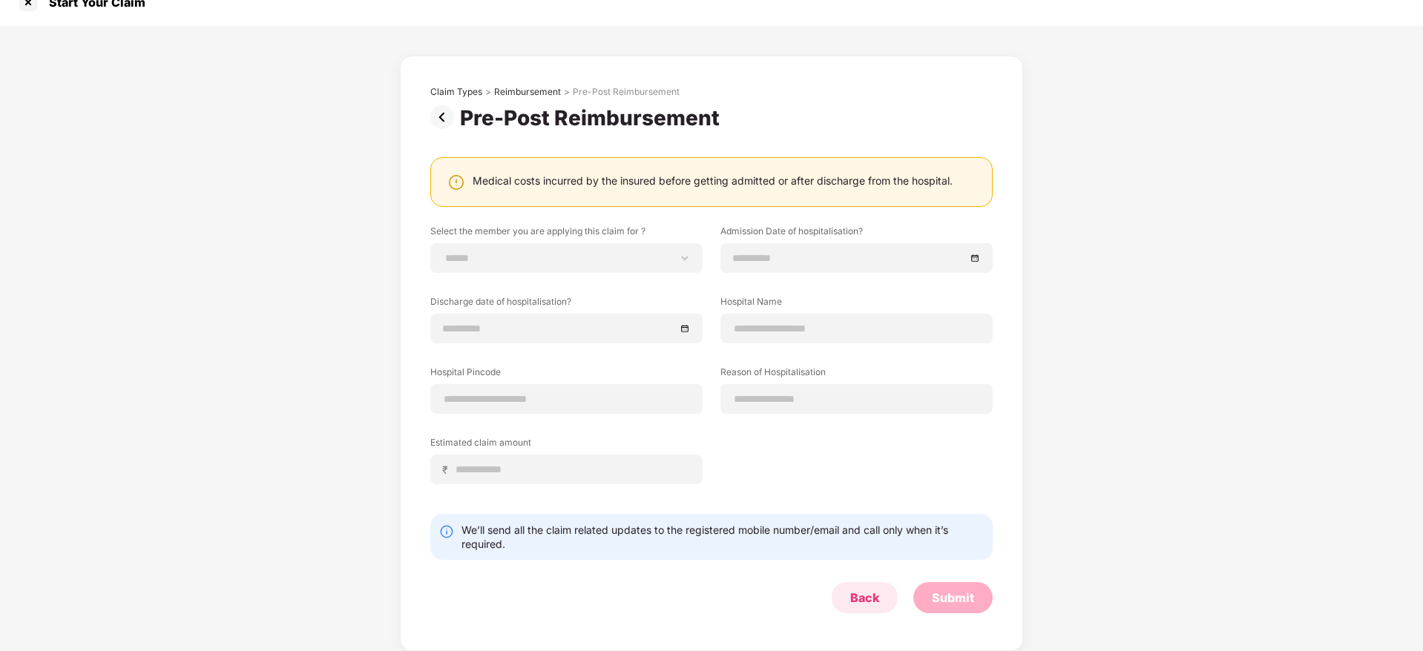
click at [876, 608] on div "Back" at bounding box center [865, 597] width 66 height 31
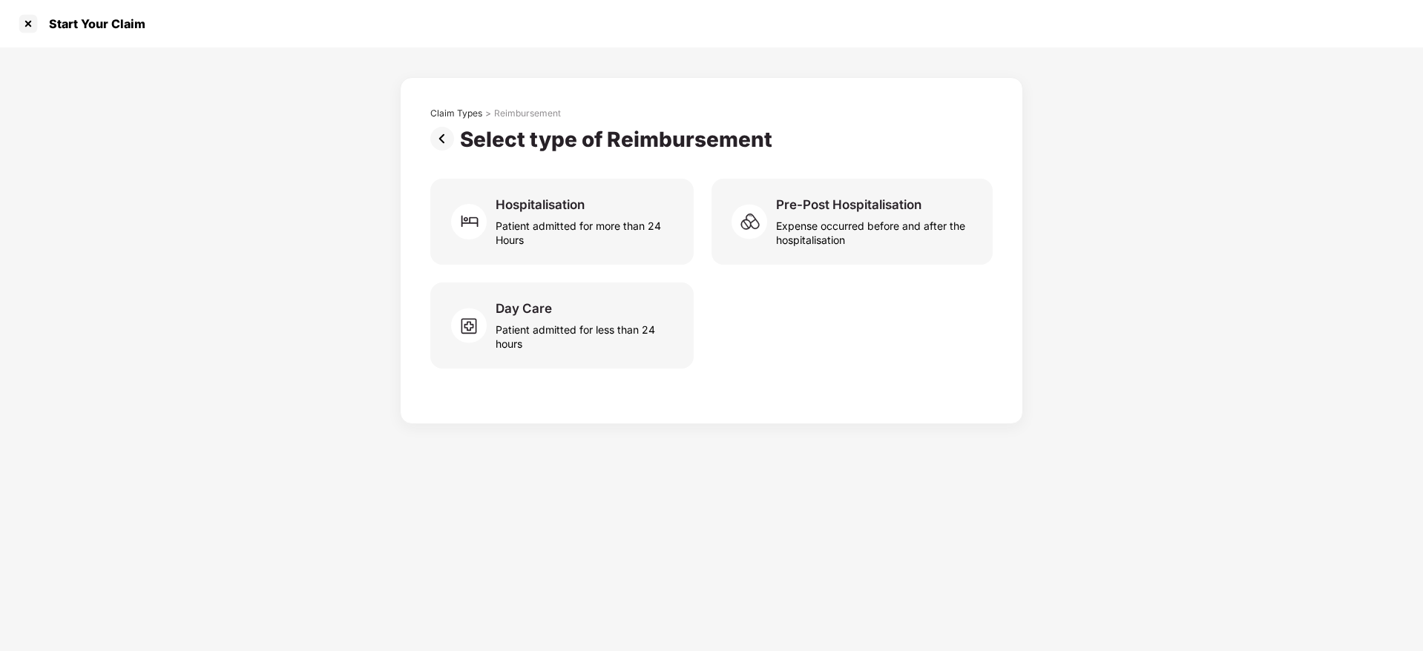
scroll to position [0, 0]
click at [24, 19] on div at bounding box center [28, 24] width 24 height 24
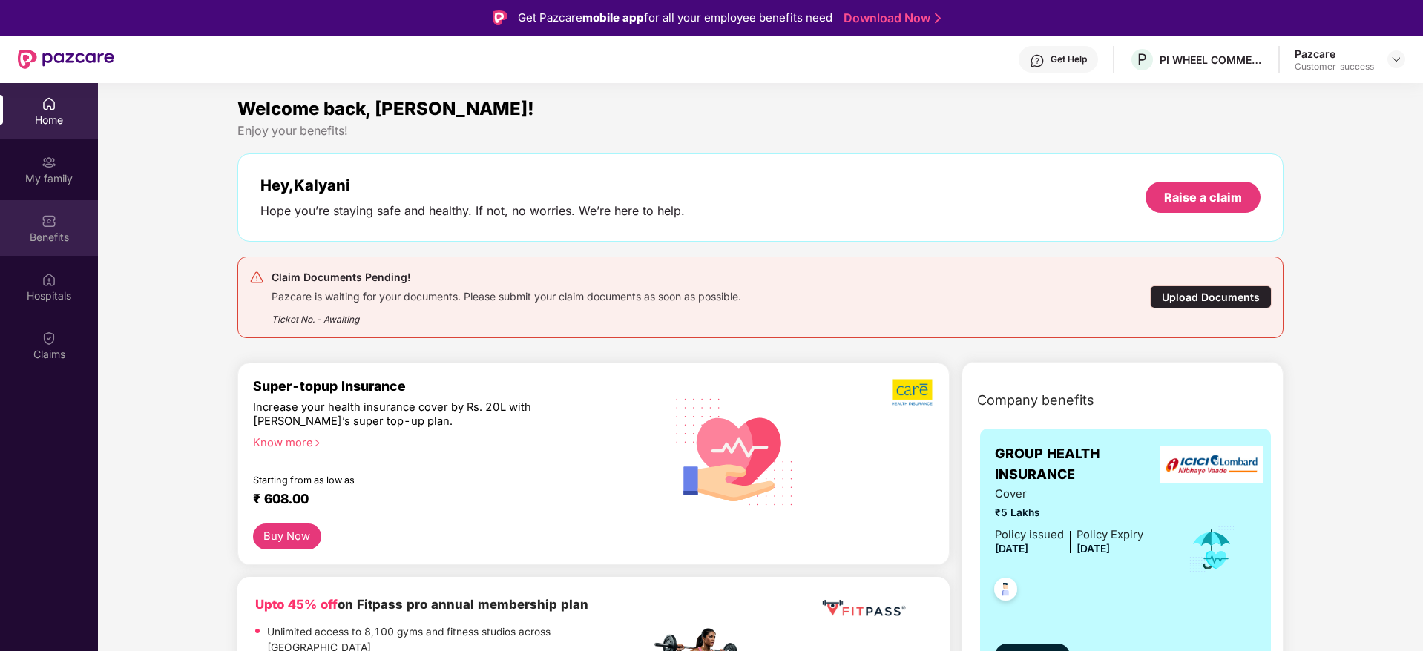
click at [45, 226] on img at bounding box center [49, 221] width 15 height 15
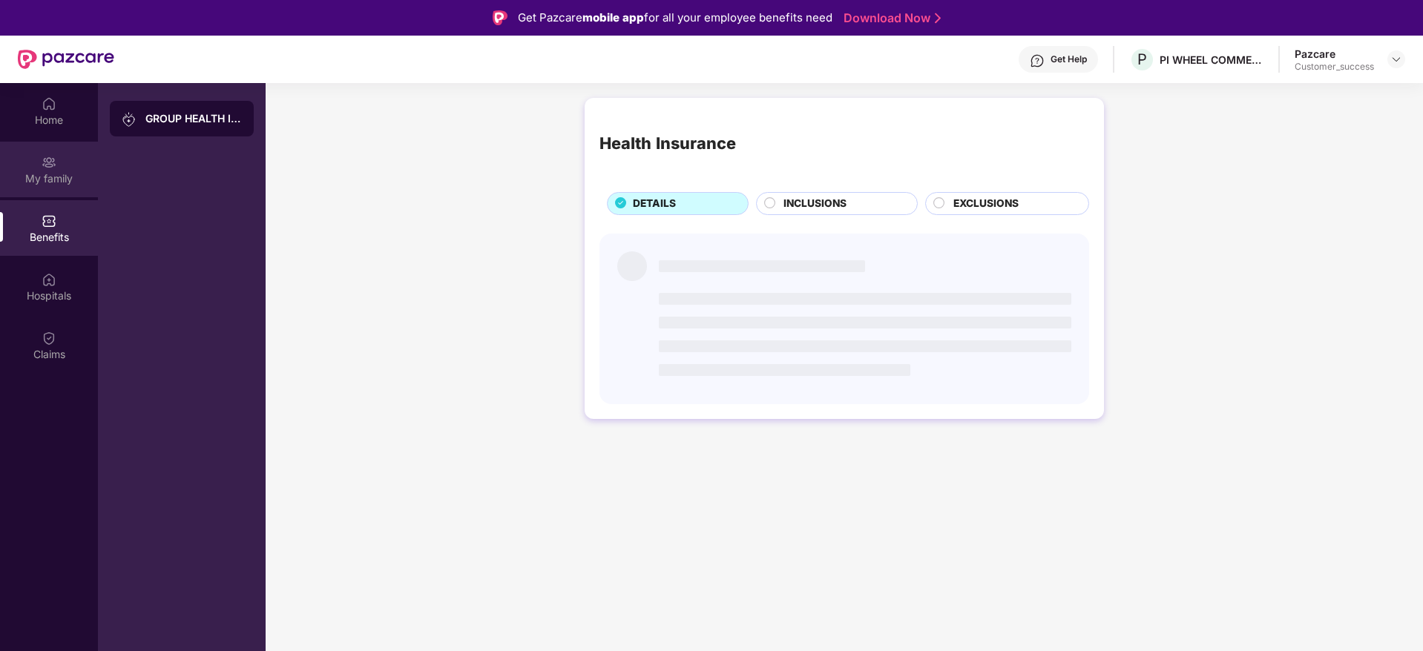
click at [49, 164] on img at bounding box center [49, 162] width 15 height 15
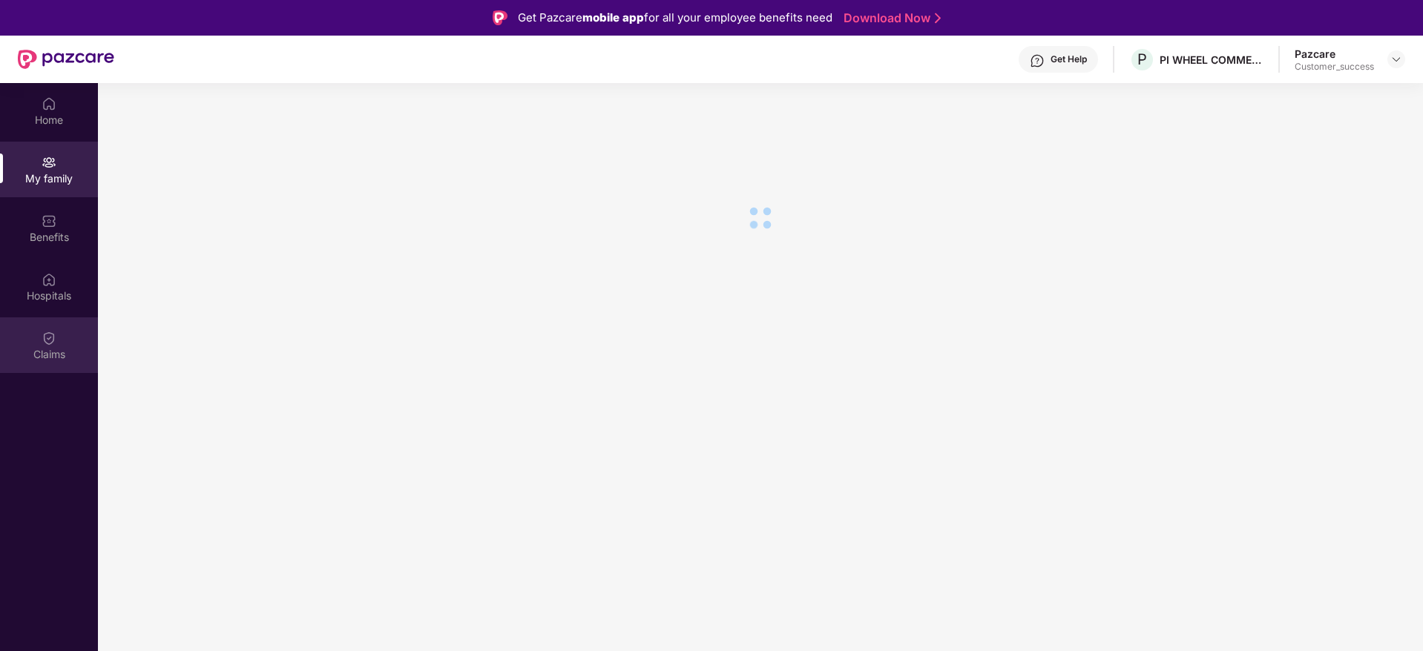
click at [53, 329] on div "Claims" at bounding box center [49, 346] width 98 height 56
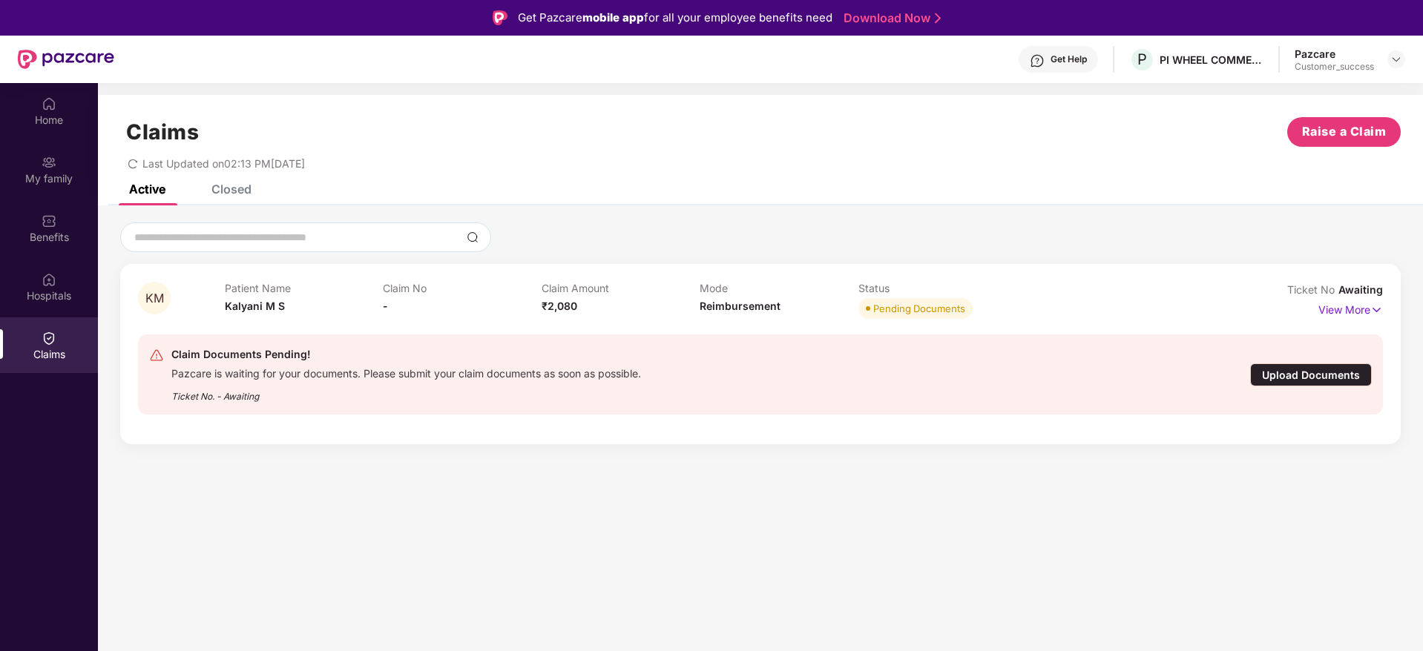
click at [1343, 378] on div "Upload Documents" at bounding box center [1311, 375] width 122 height 23
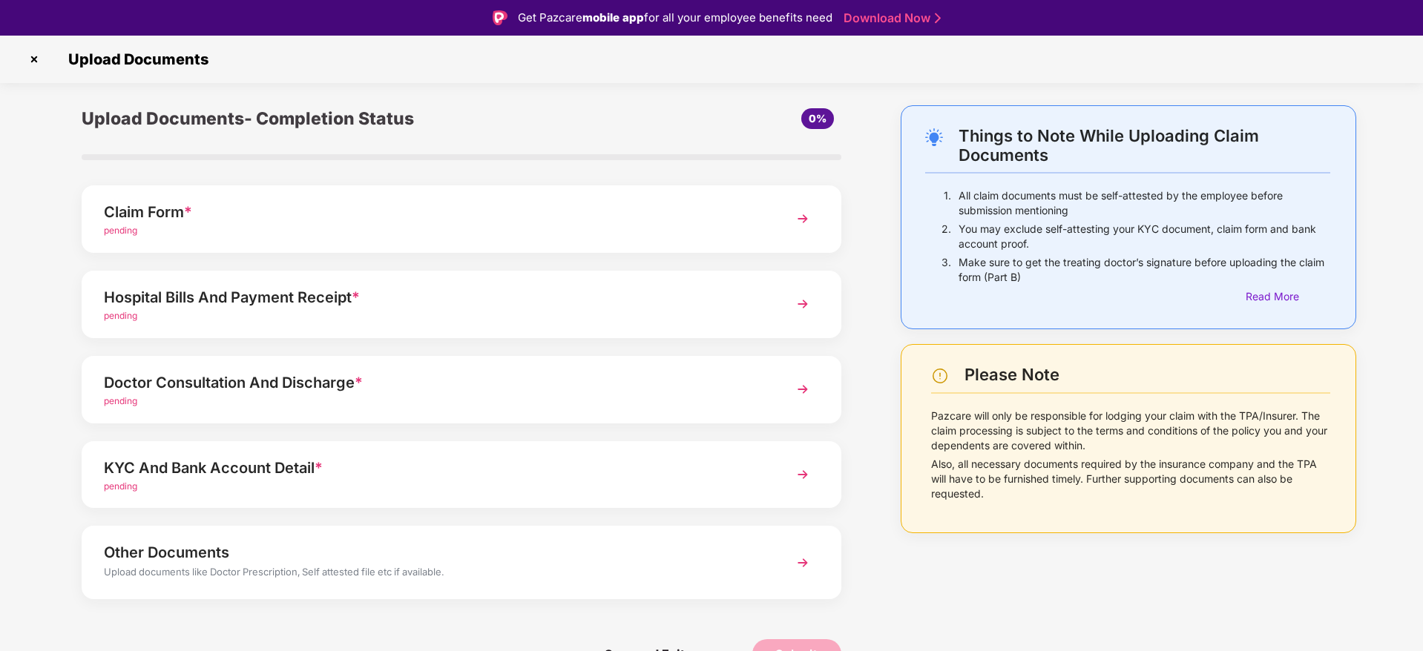
click at [713, 211] on div "Claim Form *" at bounding box center [431, 212] width 655 height 24
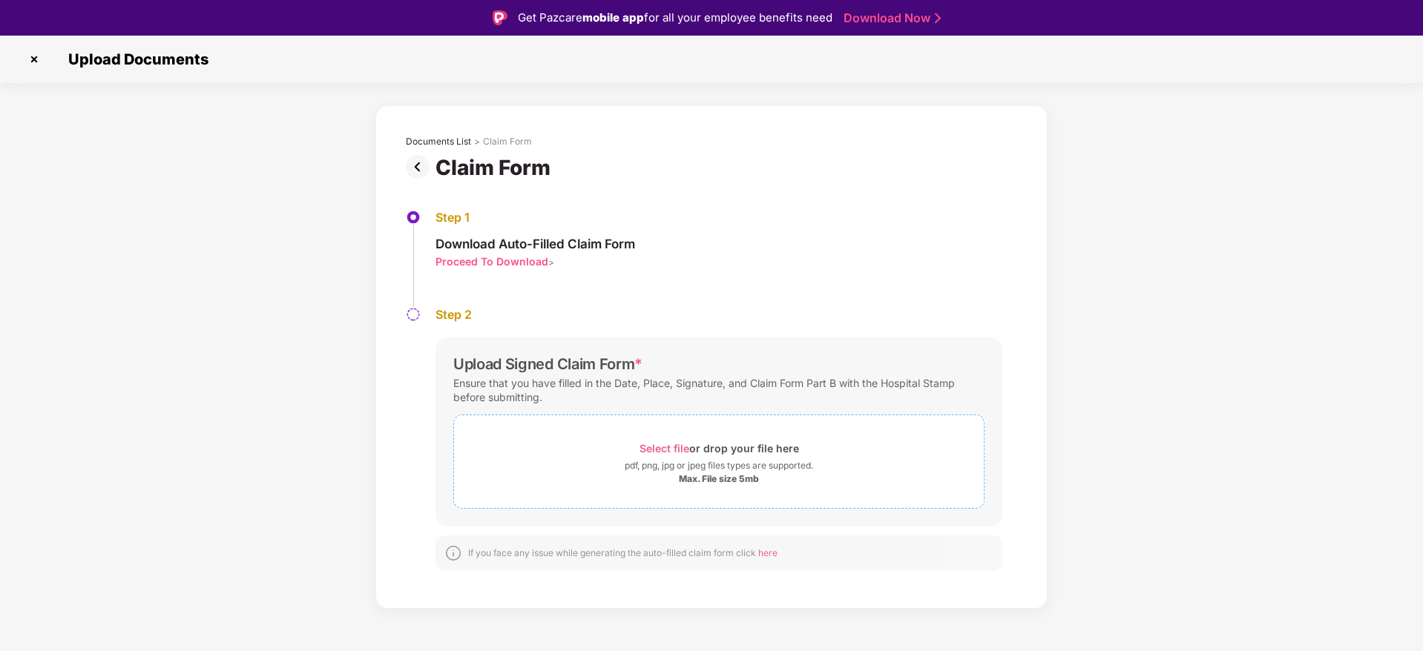
click at [714, 433] on span "Select file or drop your file here pdf, png, jpg or jpeg files types are suppor…" at bounding box center [719, 462] width 530 height 70
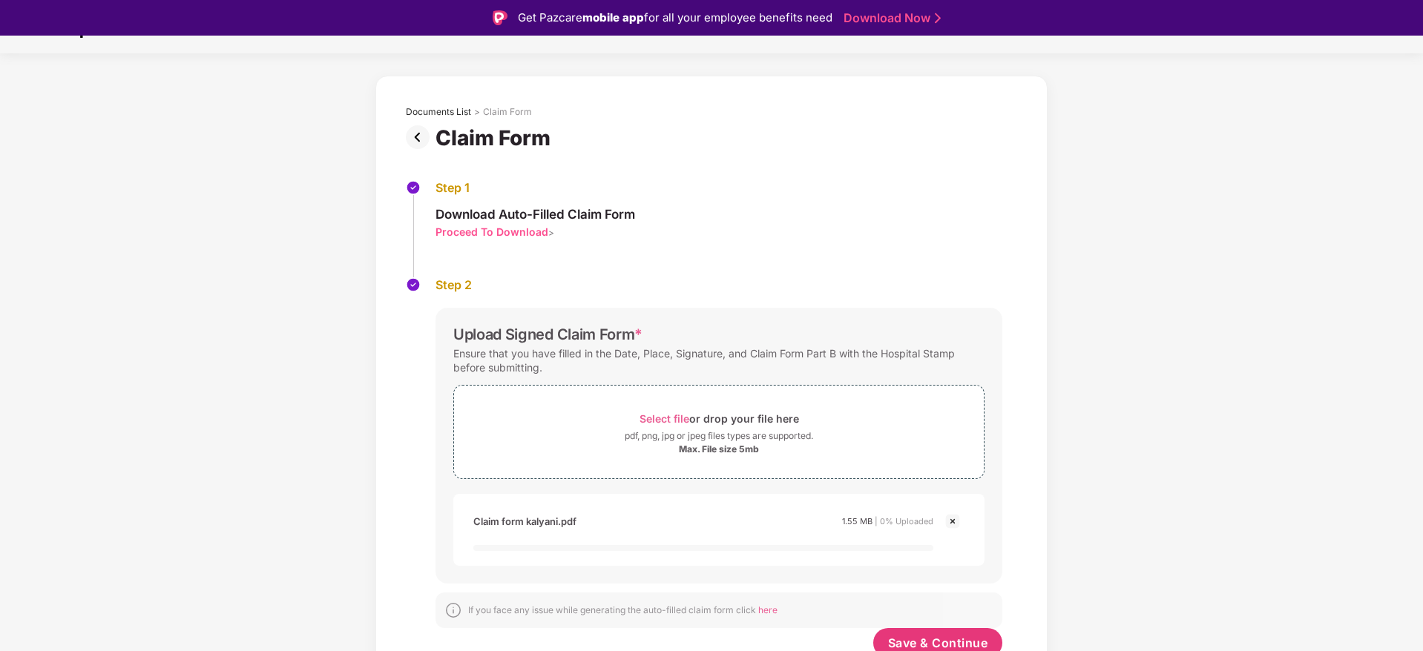
scroll to position [46, 0]
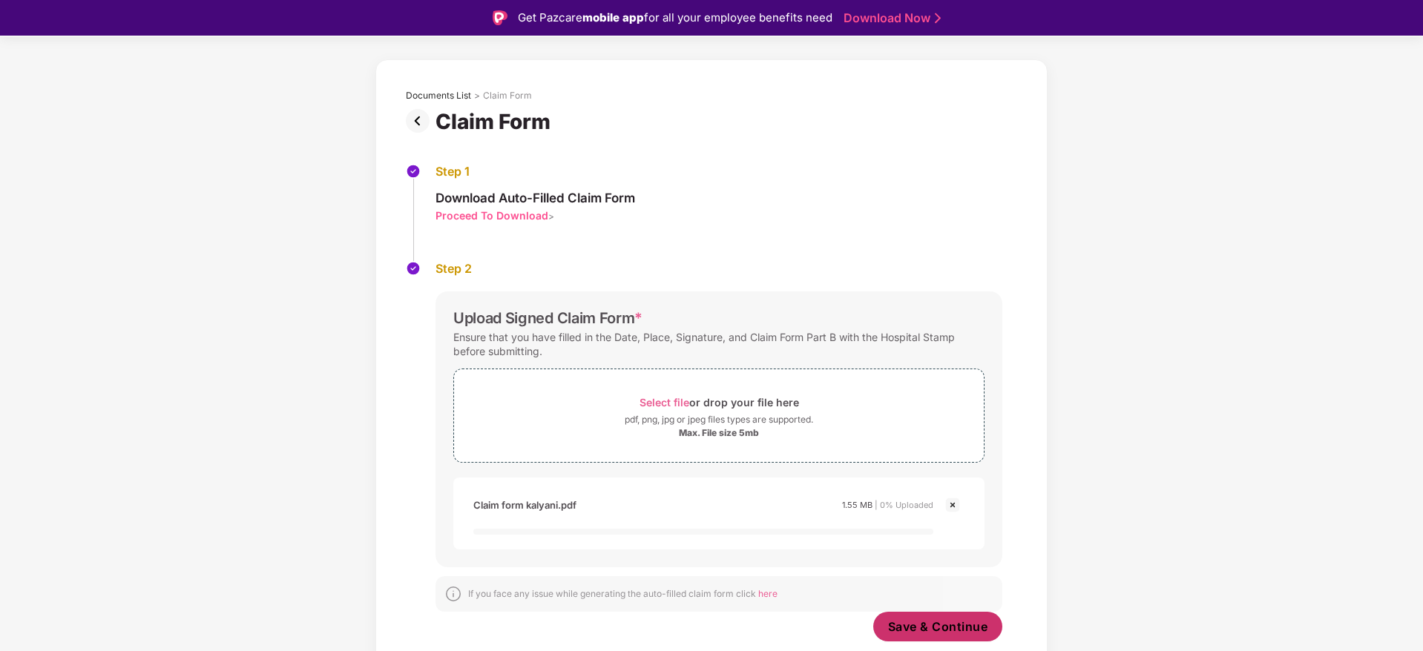
click at [942, 635] on button "Save & Continue" at bounding box center [938, 627] width 130 height 30
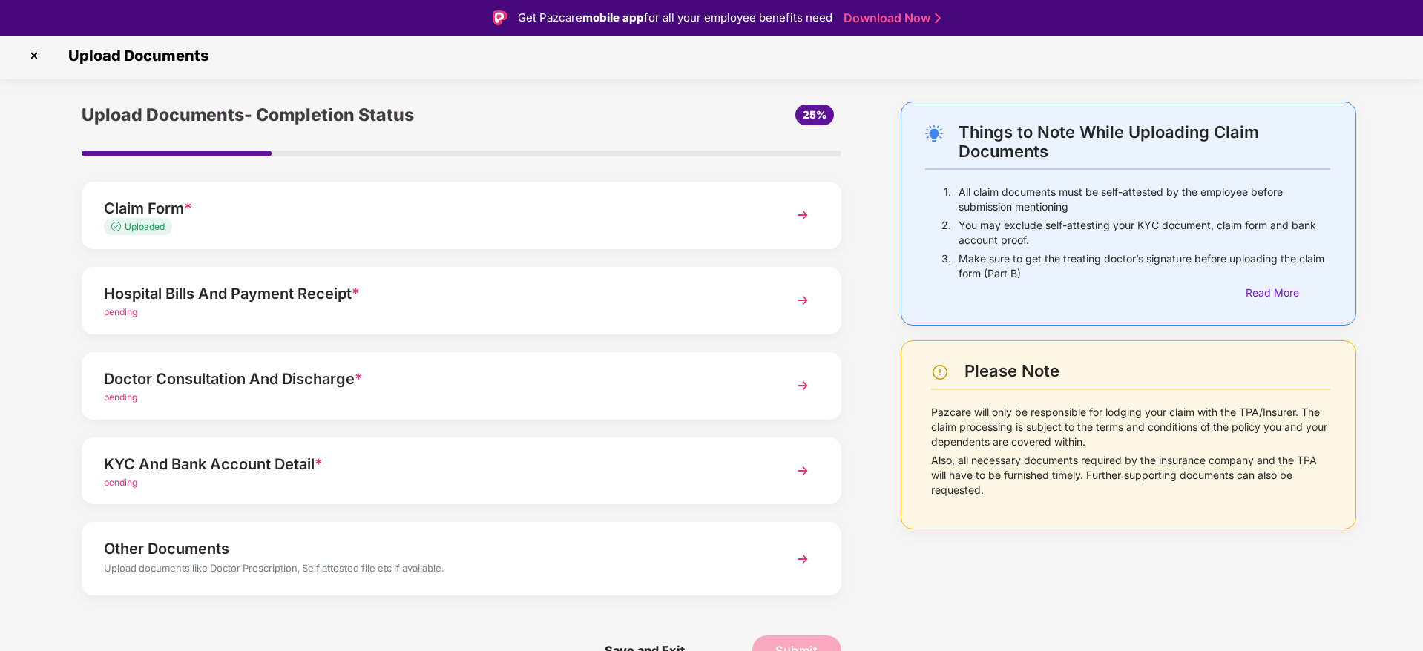
scroll to position [4, 0]
click at [543, 285] on div "Hospital Bills And Payment Receipt *" at bounding box center [431, 293] width 655 height 24
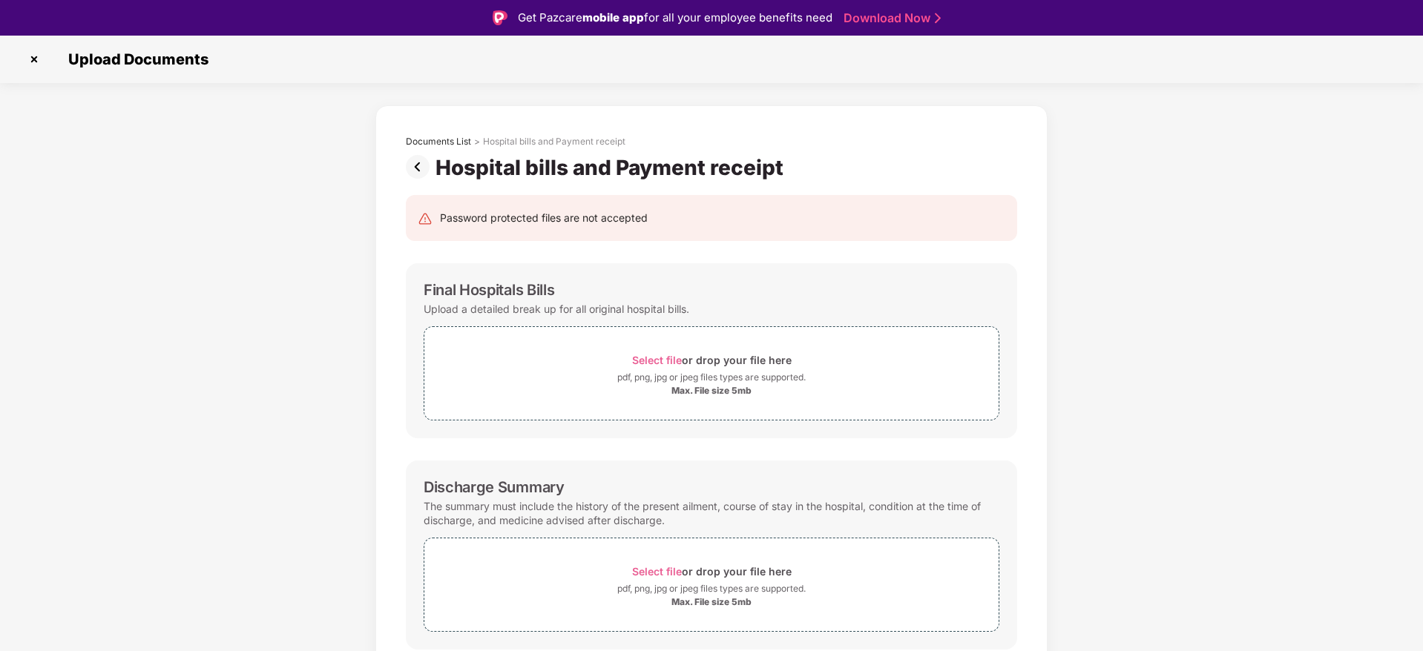
scroll to position [250, 0]
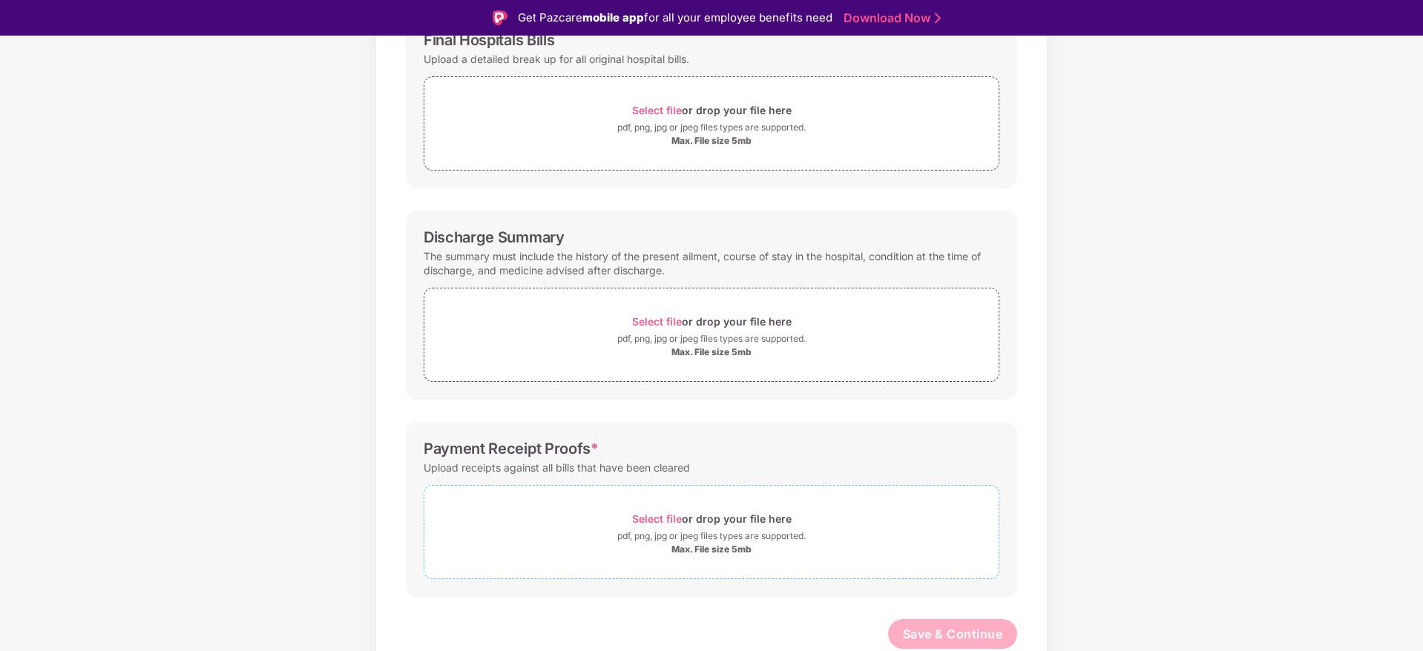
click at [724, 522] on div "Select file or drop your file here" at bounding box center [712, 519] width 160 height 20
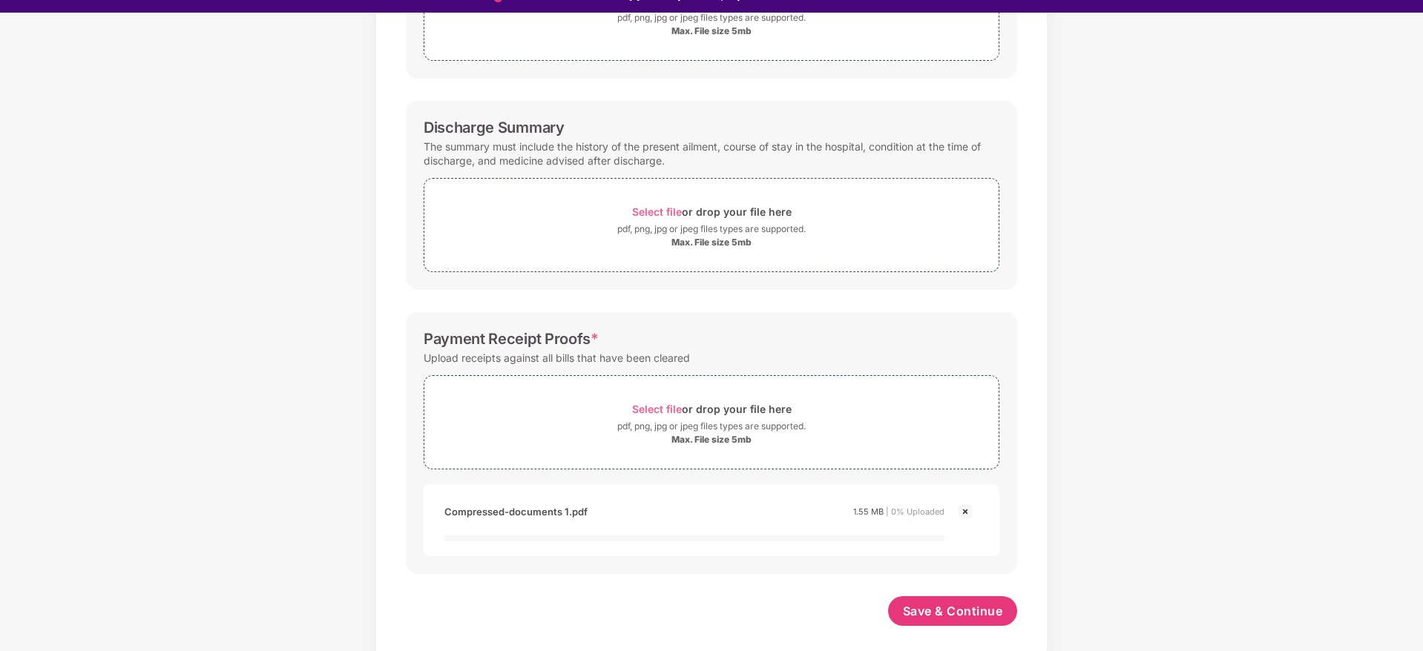
scroll to position [36, 0]
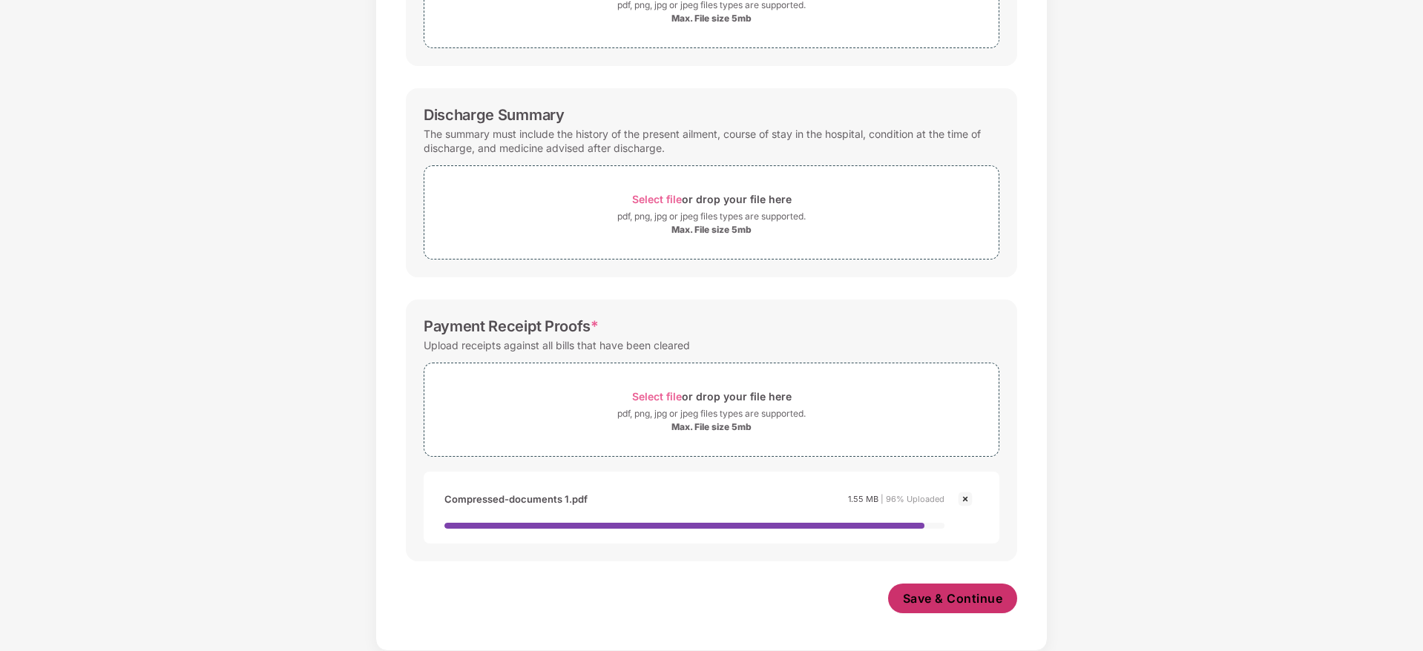
click at [954, 605] on span "Save & Continue" at bounding box center [953, 599] width 100 height 16
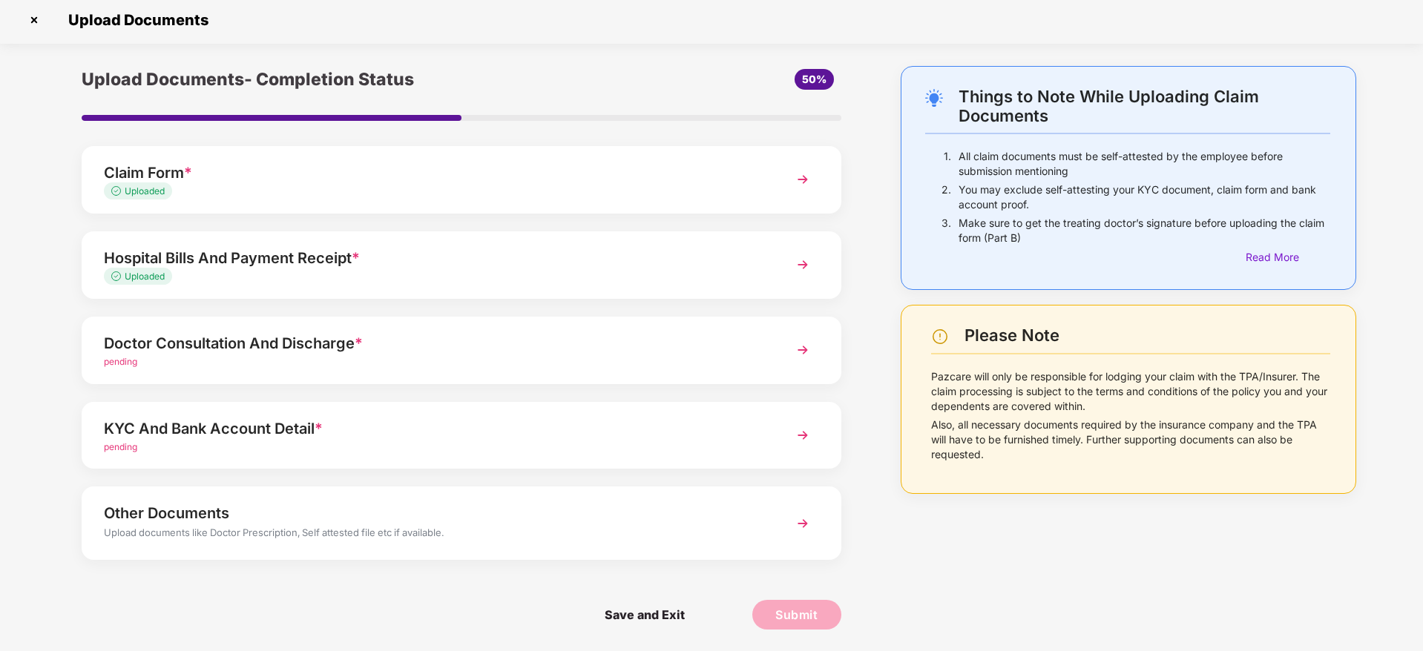
scroll to position [4, 0]
click at [326, 335] on div "Doctor Consultation And Discharge *" at bounding box center [431, 343] width 655 height 24
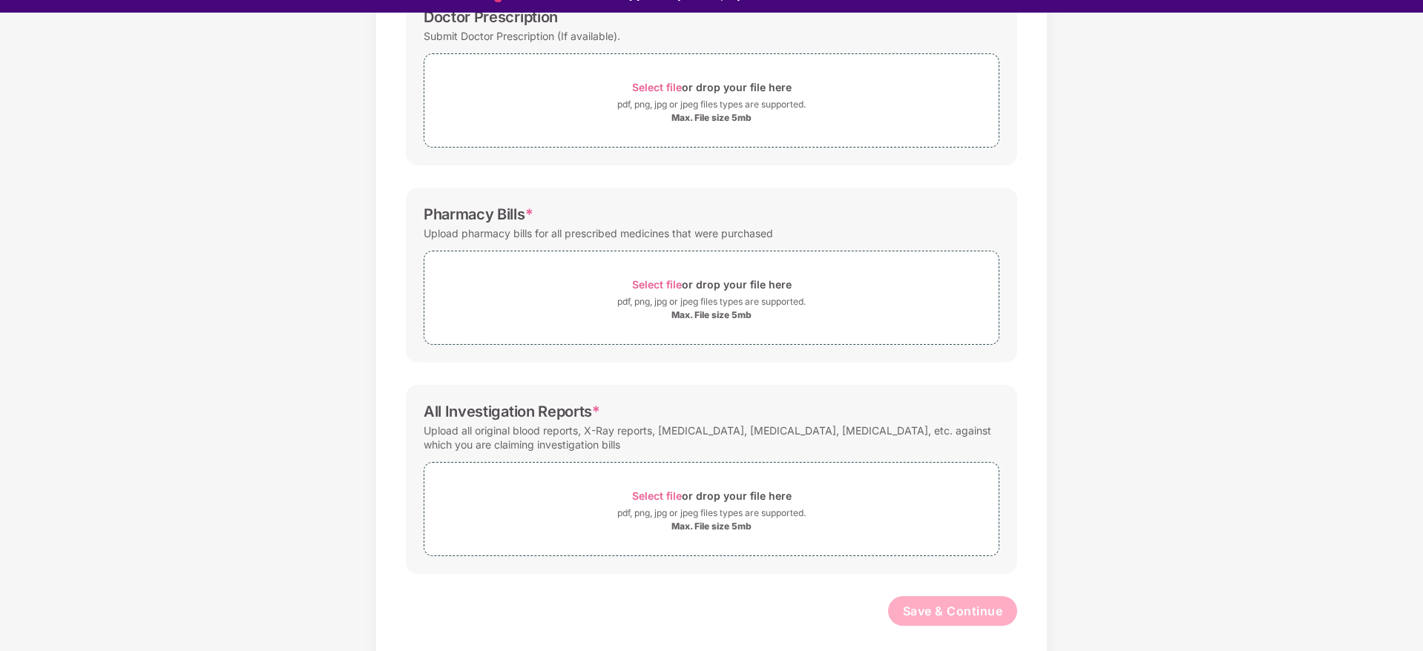
scroll to position [36, 0]
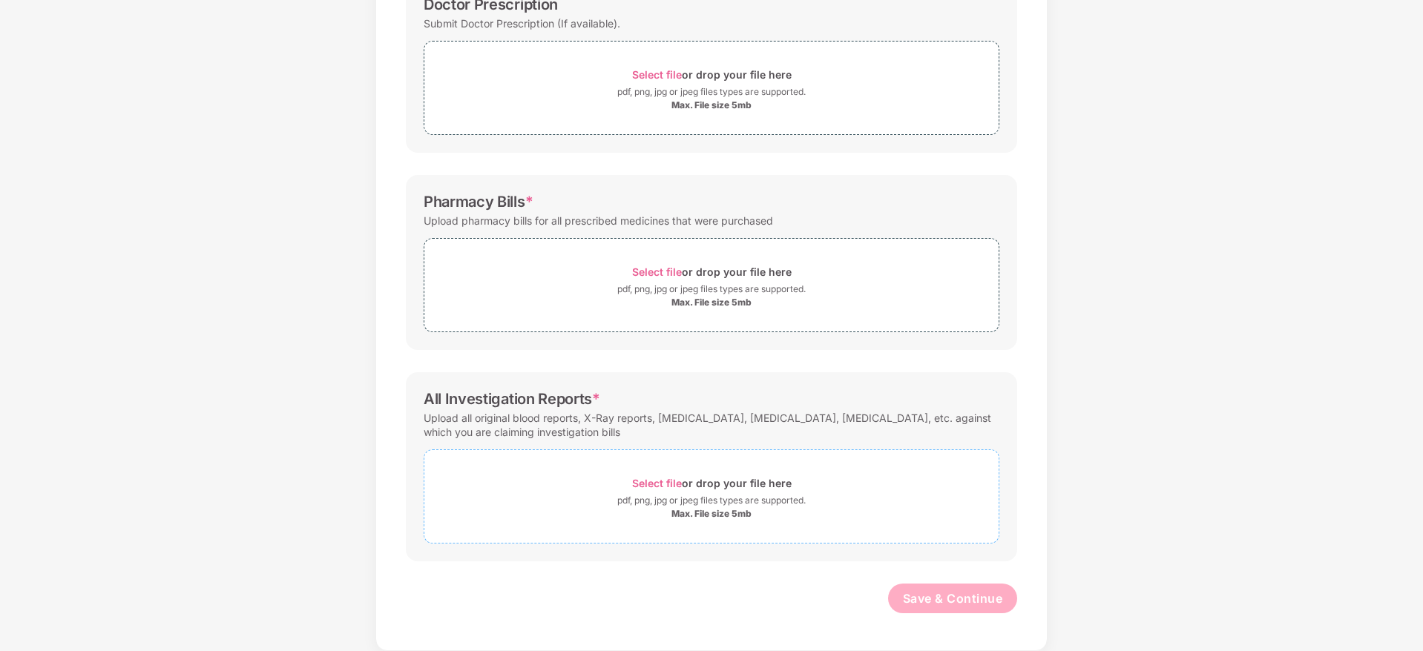
click at [633, 487] on span "Select file" at bounding box center [657, 483] width 50 height 13
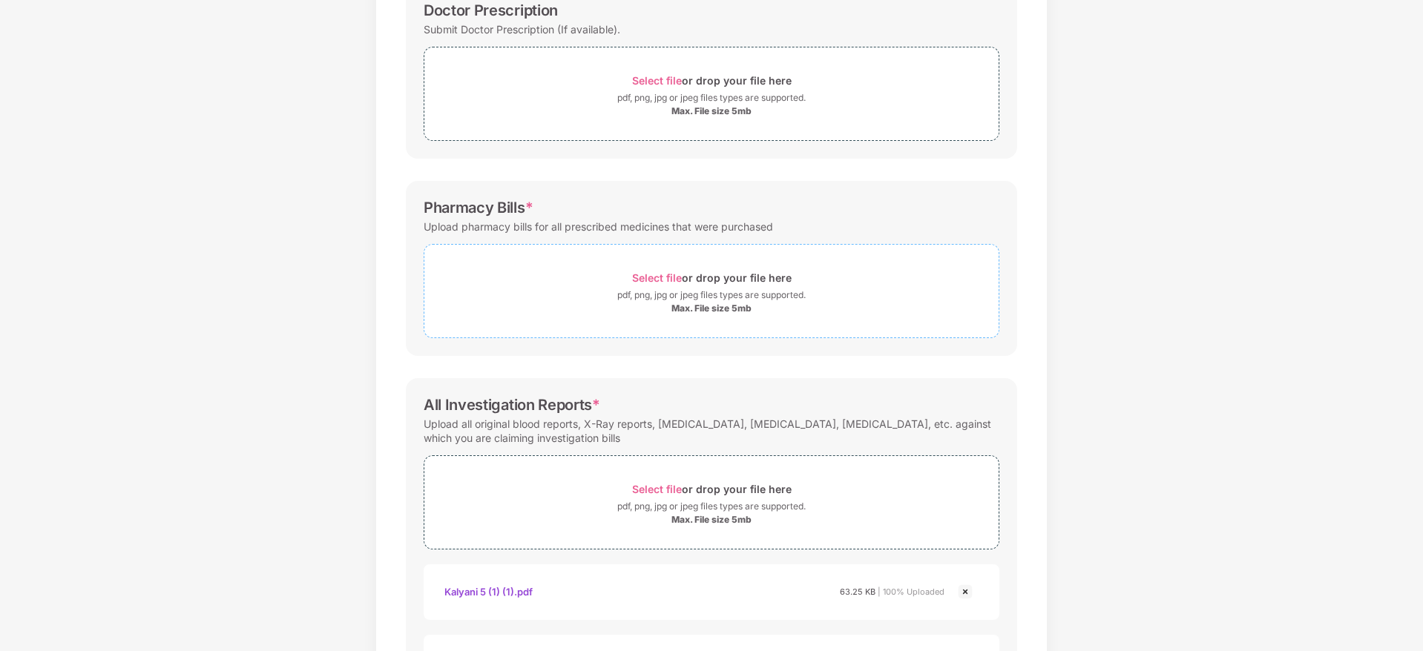
scroll to position [228, 0]
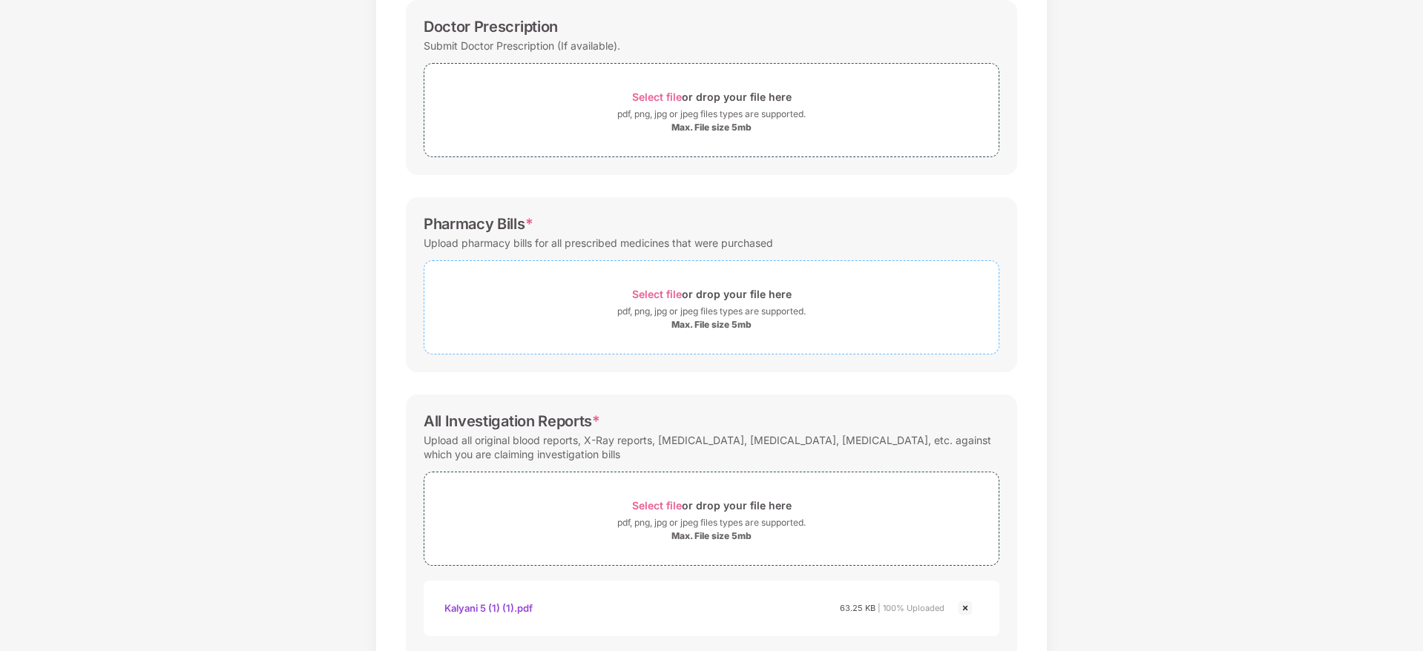
click at [741, 301] on div "Select file or drop your file here" at bounding box center [712, 294] width 160 height 20
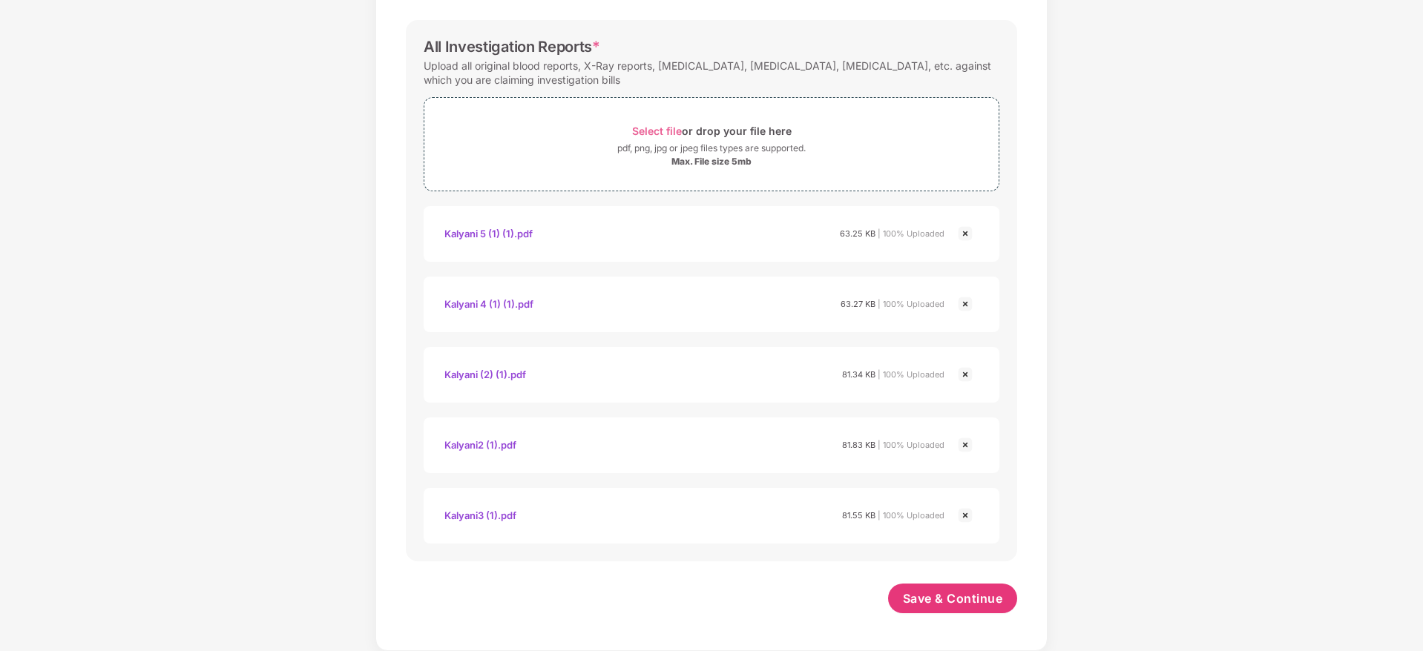
scroll to position [673, 0]
click at [976, 602] on span "Save & Continue" at bounding box center [953, 599] width 100 height 16
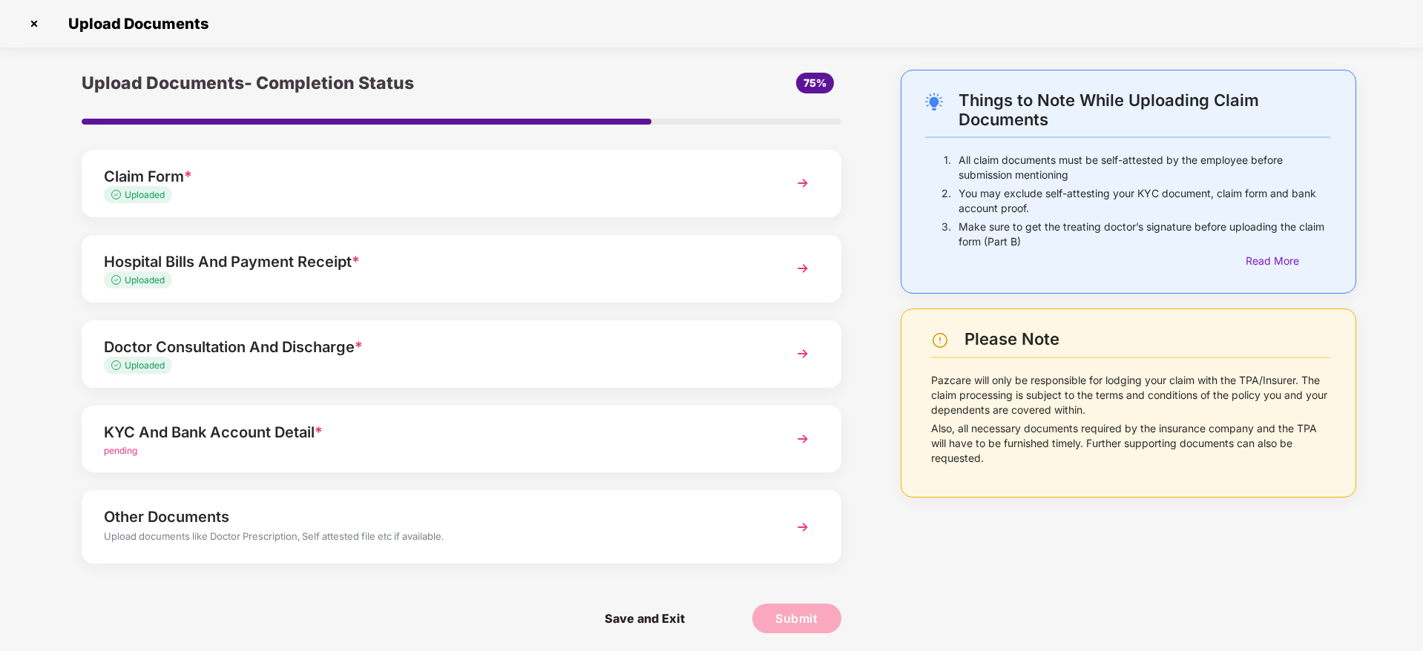
scroll to position [4, 0]
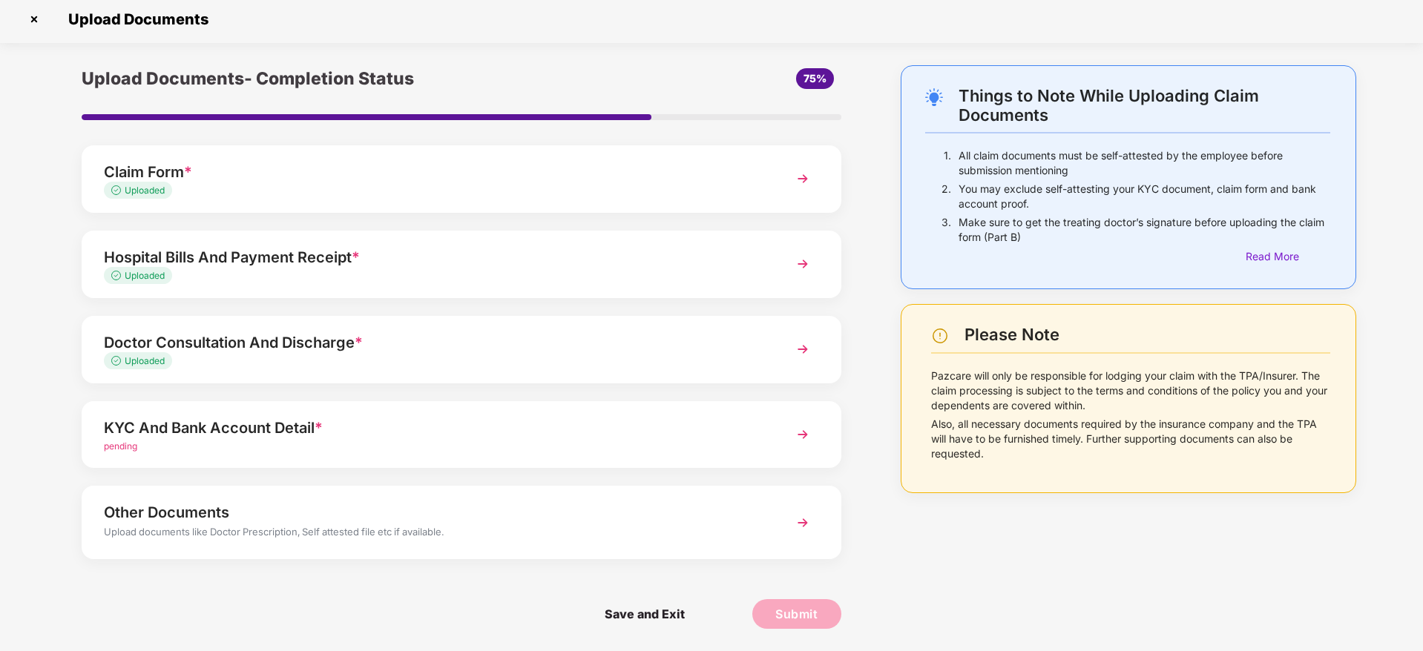
click at [642, 438] on div "KYC And Bank Account Detail *" at bounding box center [431, 428] width 655 height 24
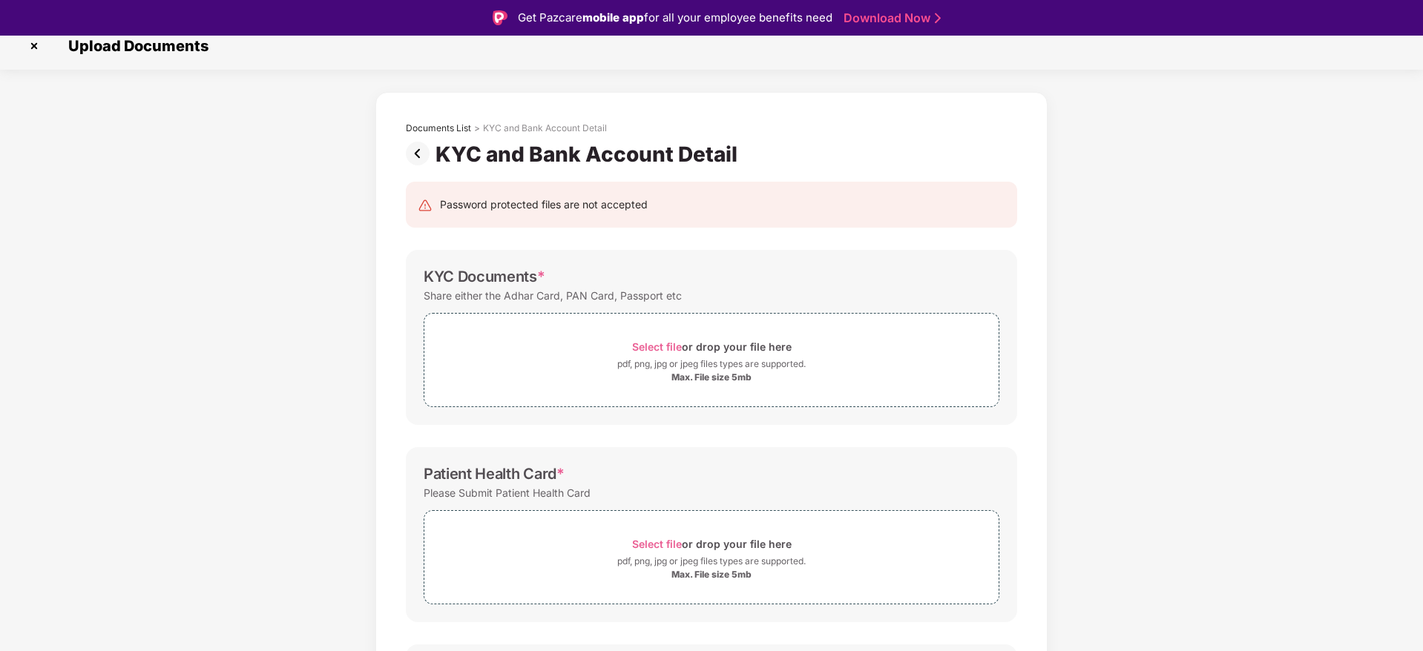
scroll to position [236, 0]
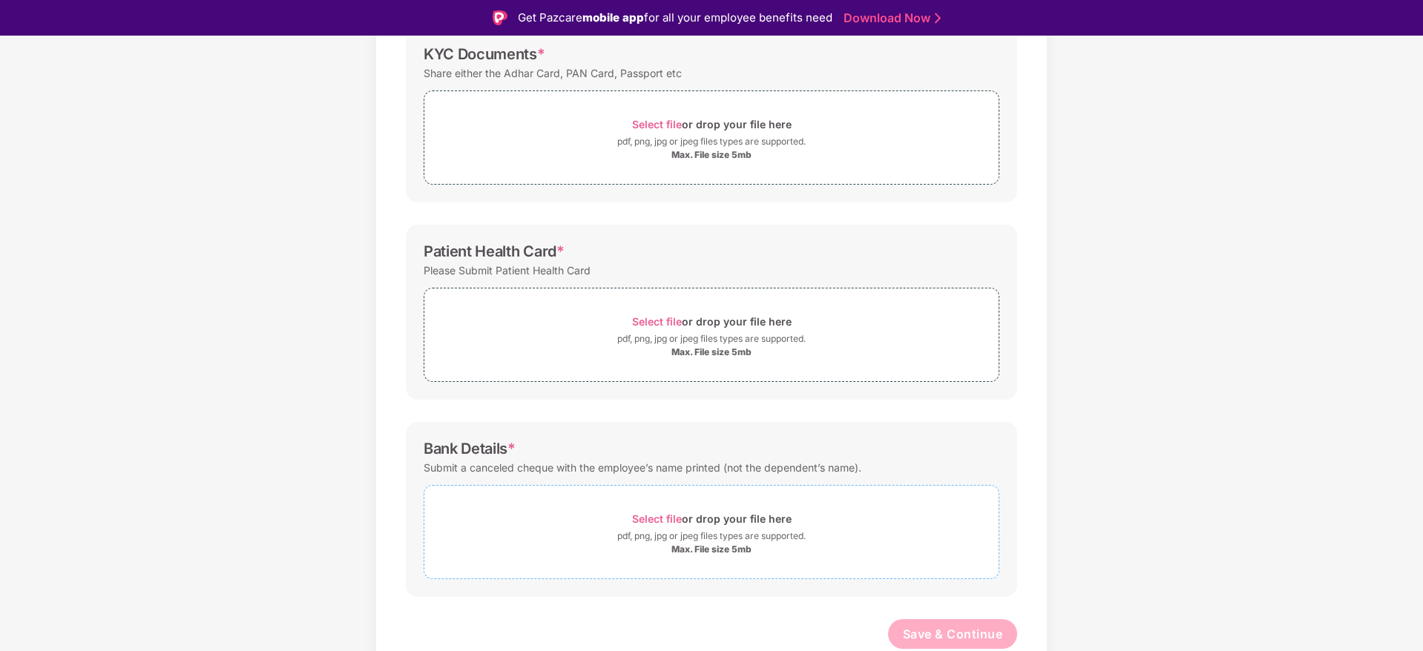
click at [691, 520] on div "Select file or drop your file here" at bounding box center [712, 519] width 160 height 20
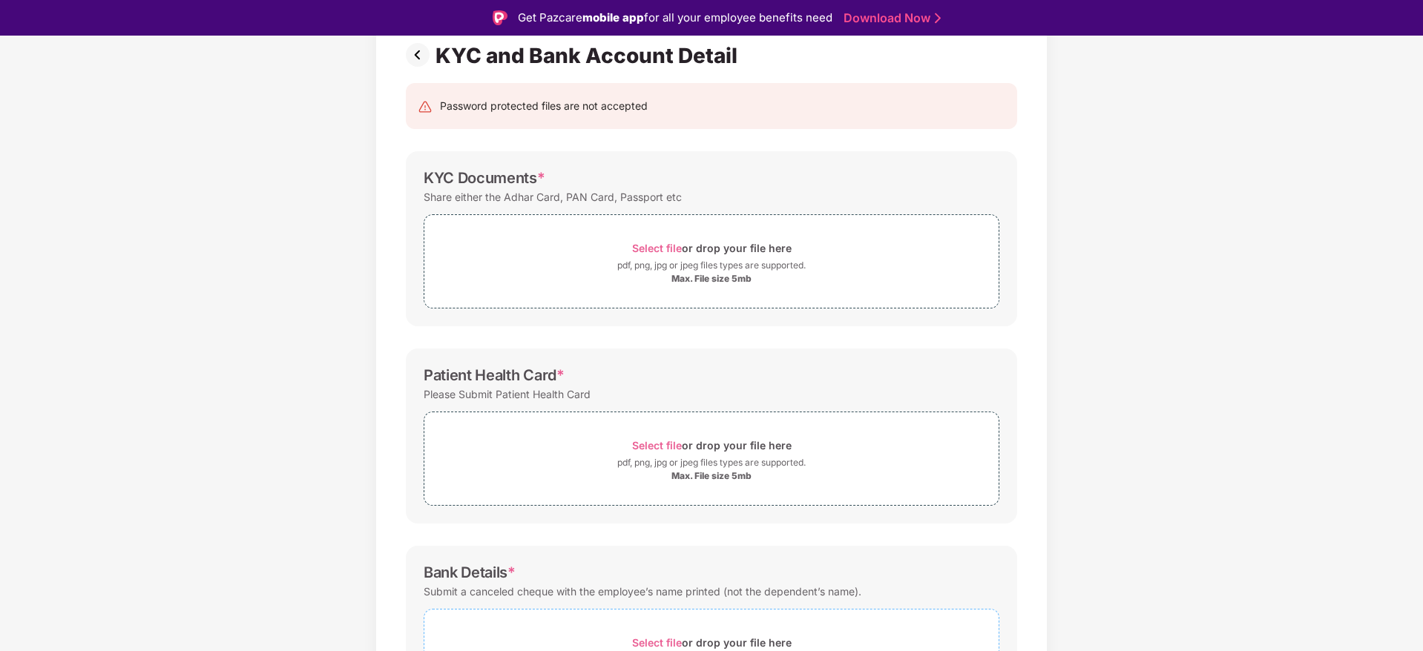
scroll to position [0, 0]
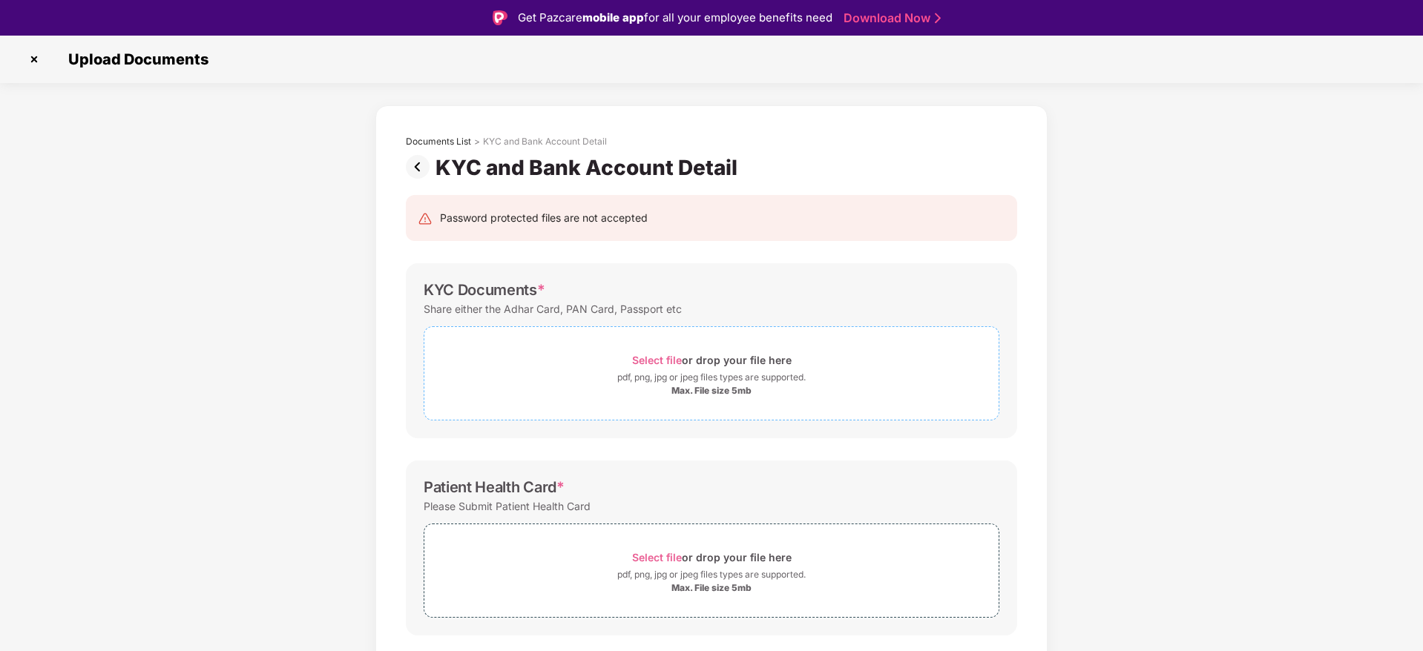
click at [709, 377] on div "pdf, png, jpg or jpeg files types are supported." at bounding box center [711, 377] width 188 height 15
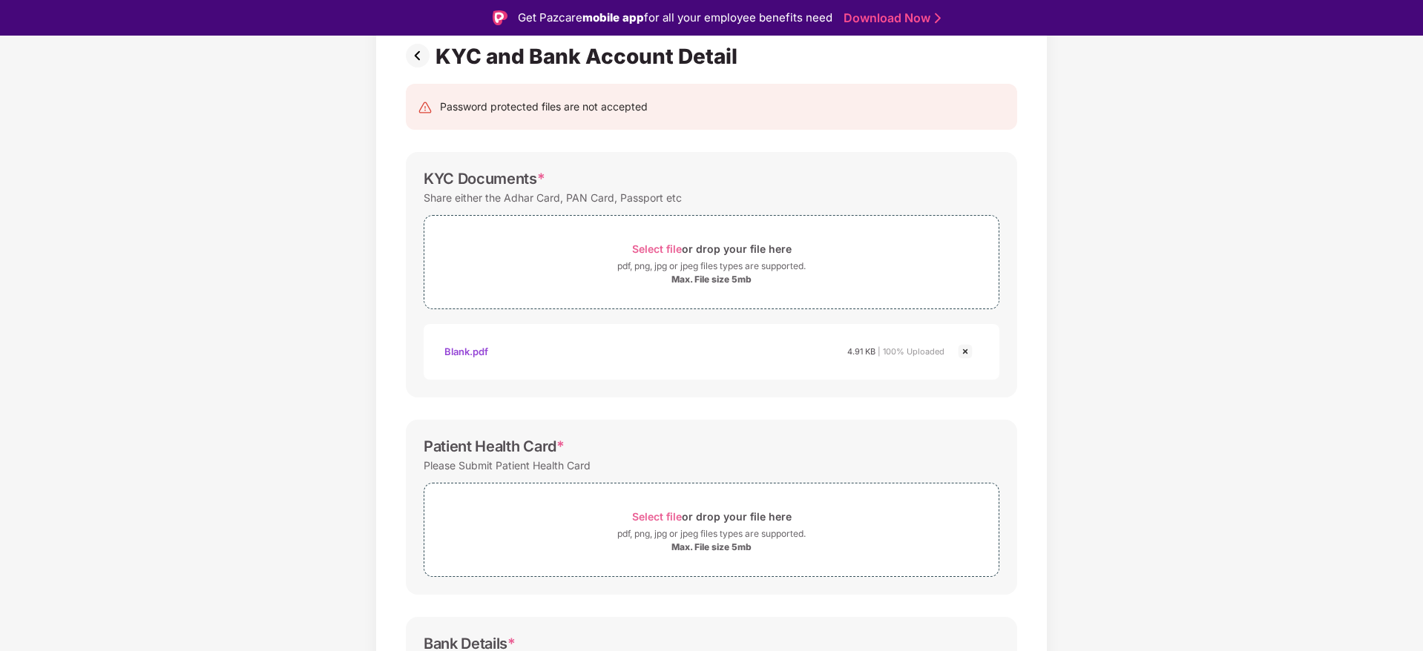
click at [628, 194] on div "Share either the Adhar Card, PAN Card, Passport etc" at bounding box center [553, 198] width 258 height 20
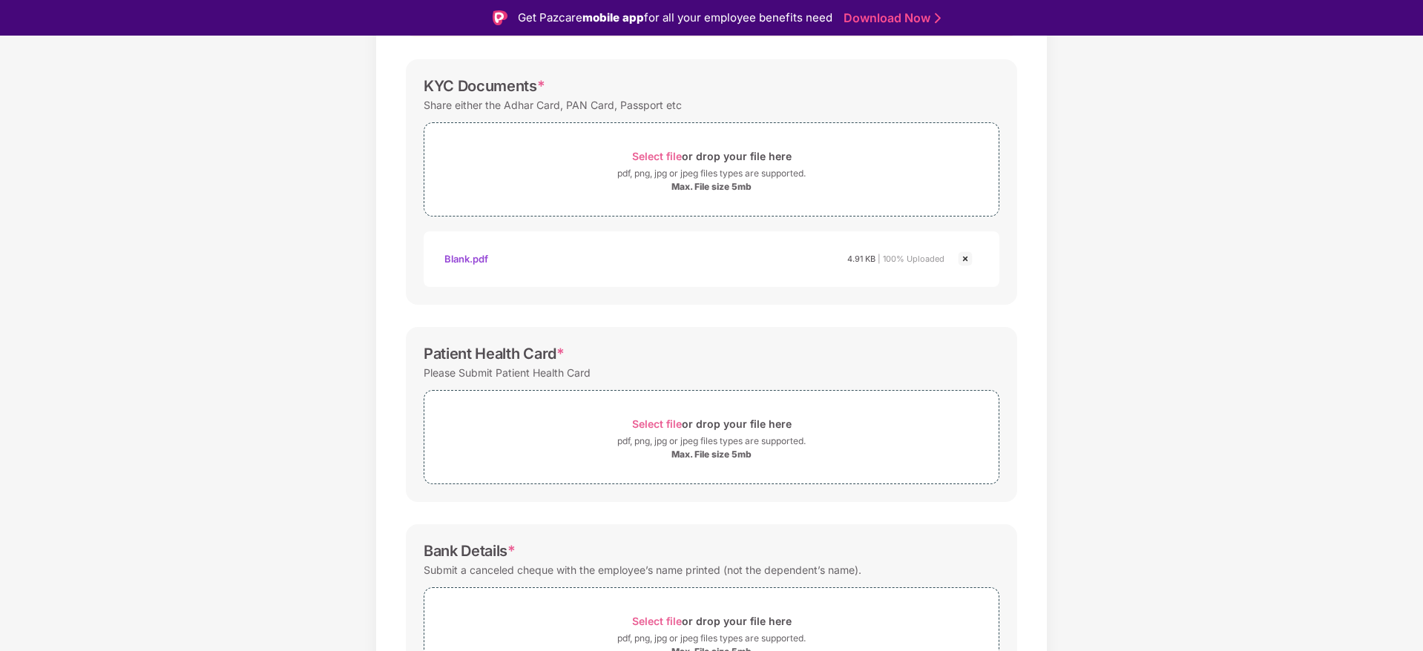
scroll to position [334, 0]
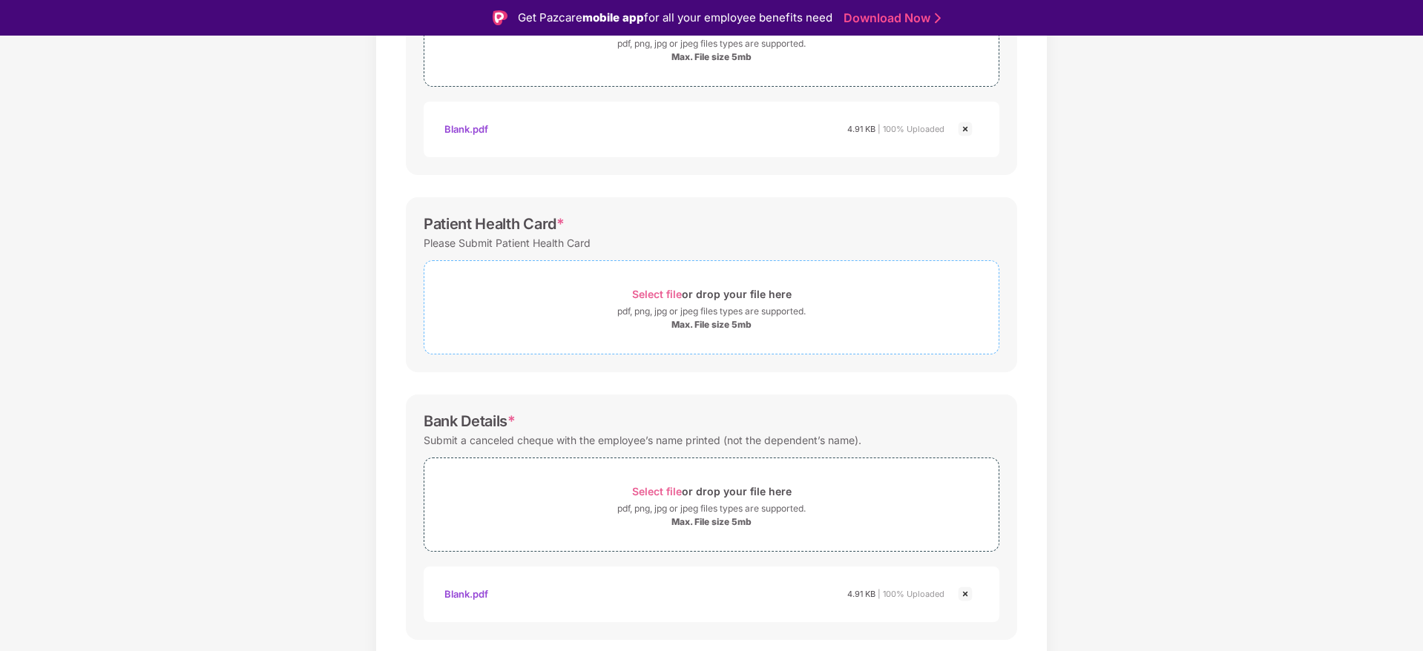
click at [680, 321] on div "Max. File size 5mb" at bounding box center [711, 325] width 80 height 12
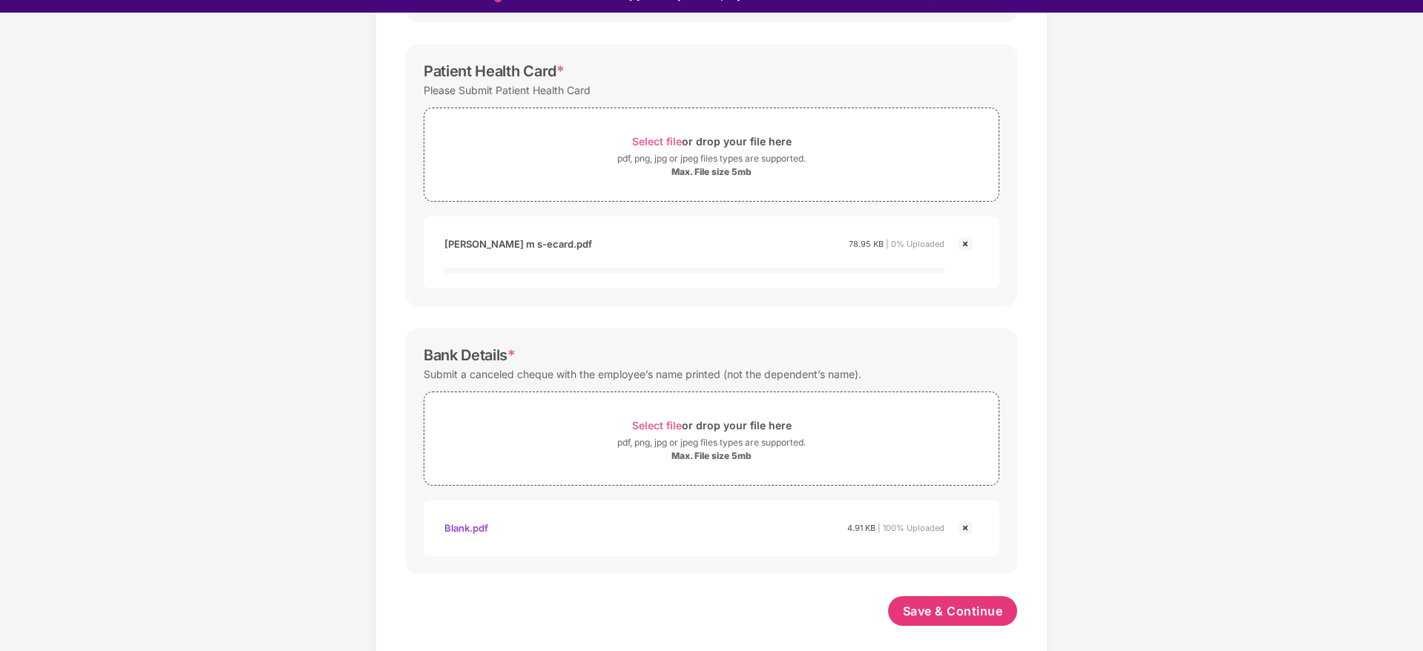
scroll to position [36, 0]
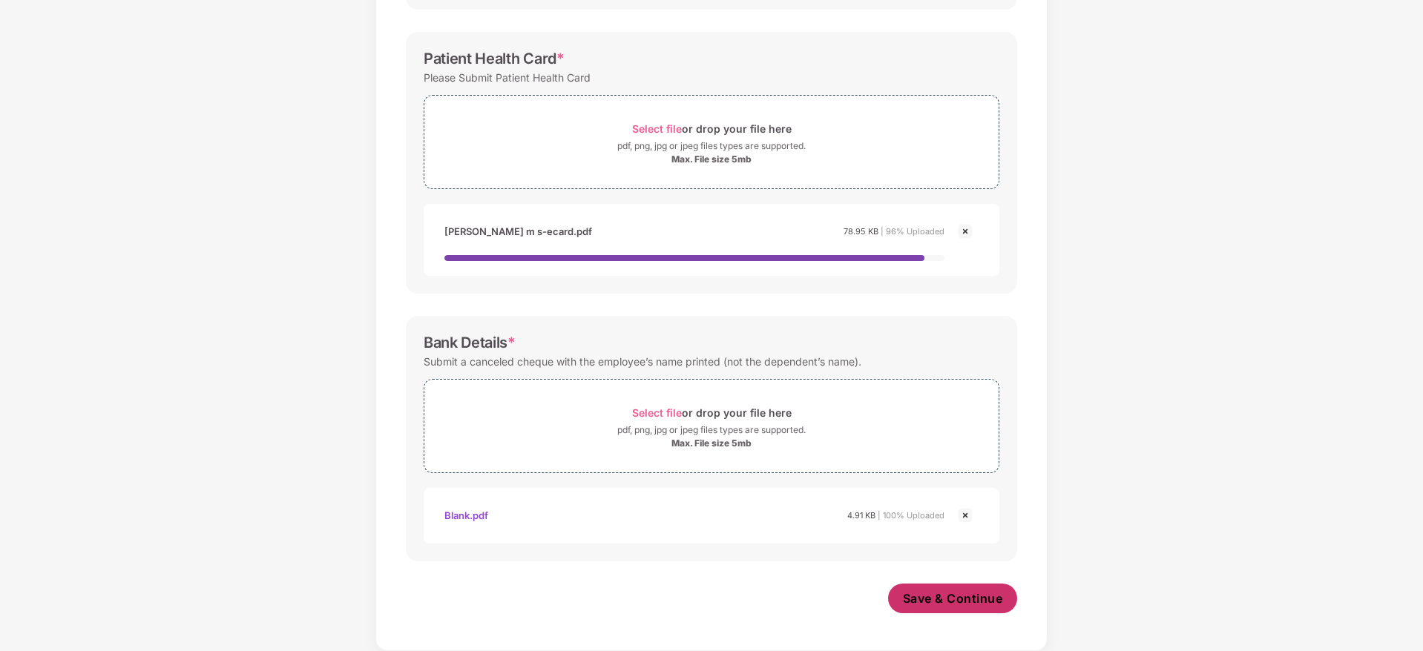
click at [930, 588] on button "Save & Continue" at bounding box center [953, 599] width 130 height 30
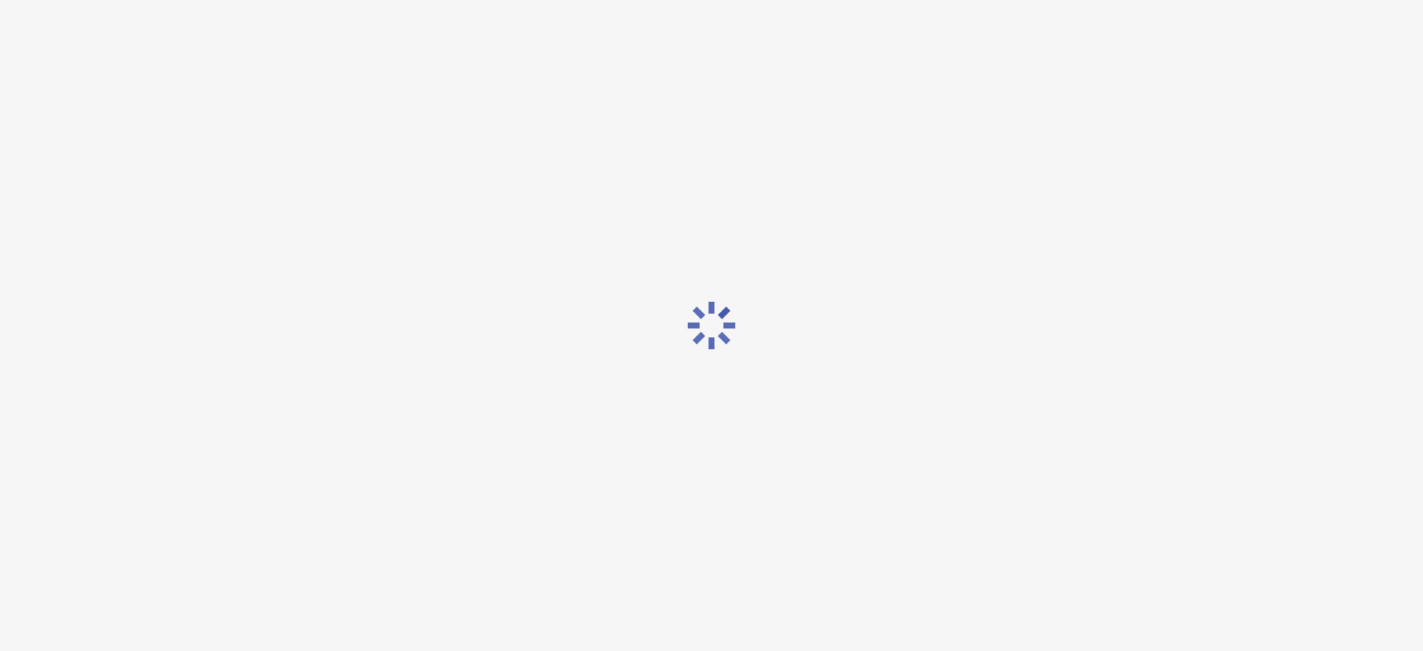
scroll to position [0, 0]
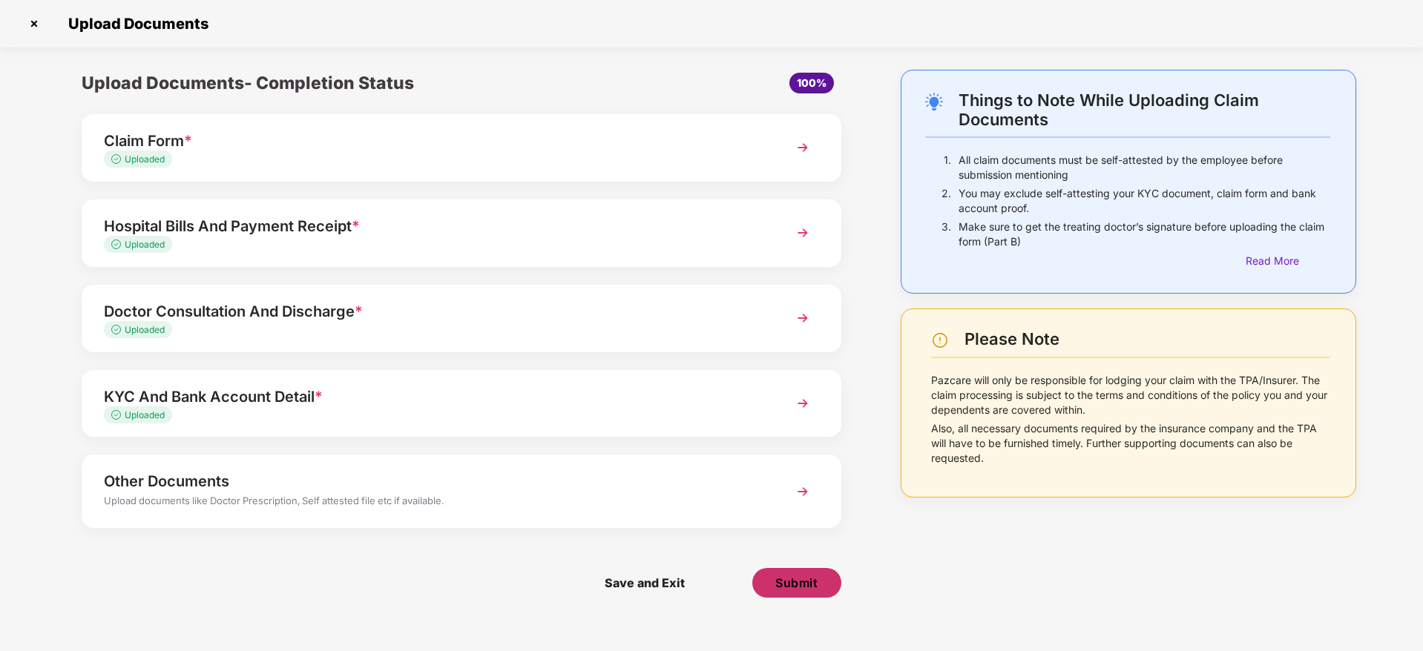
click at [812, 591] on span "Submit" at bounding box center [796, 583] width 42 height 16
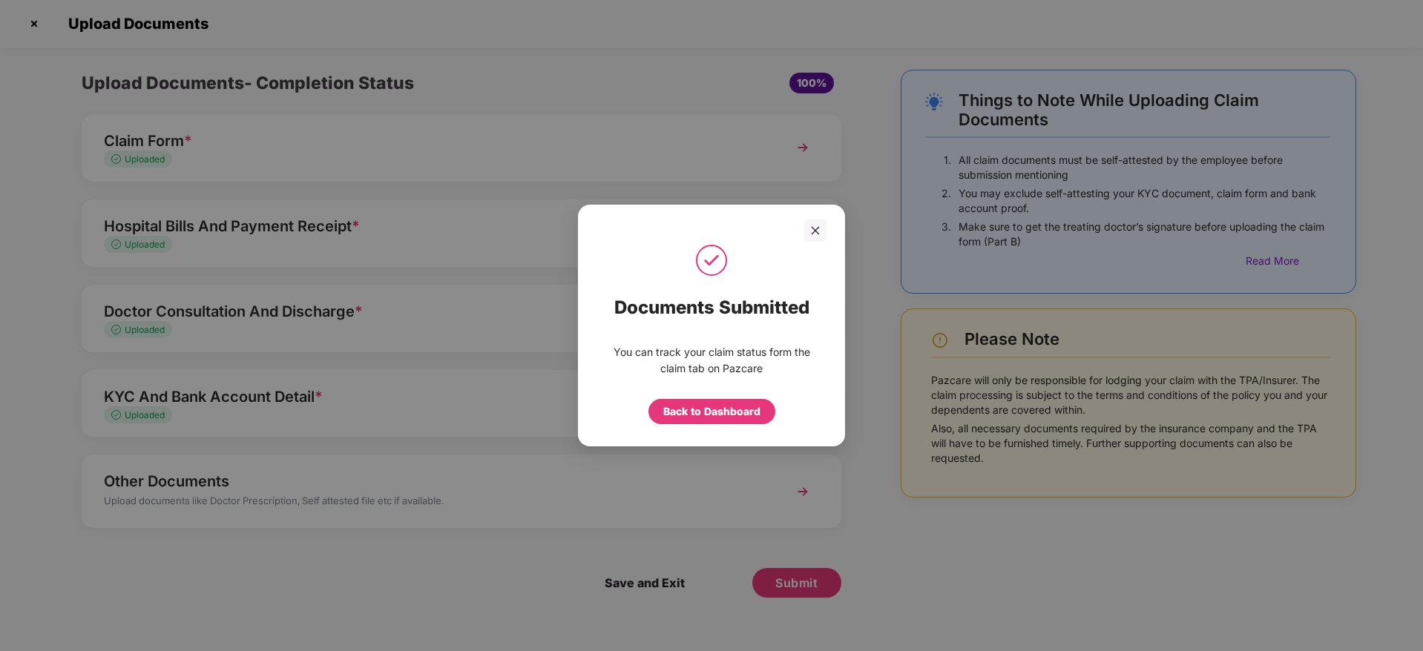
click at [749, 424] on div "Back to Dashboard" at bounding box center [711, 411] width 127 height 25
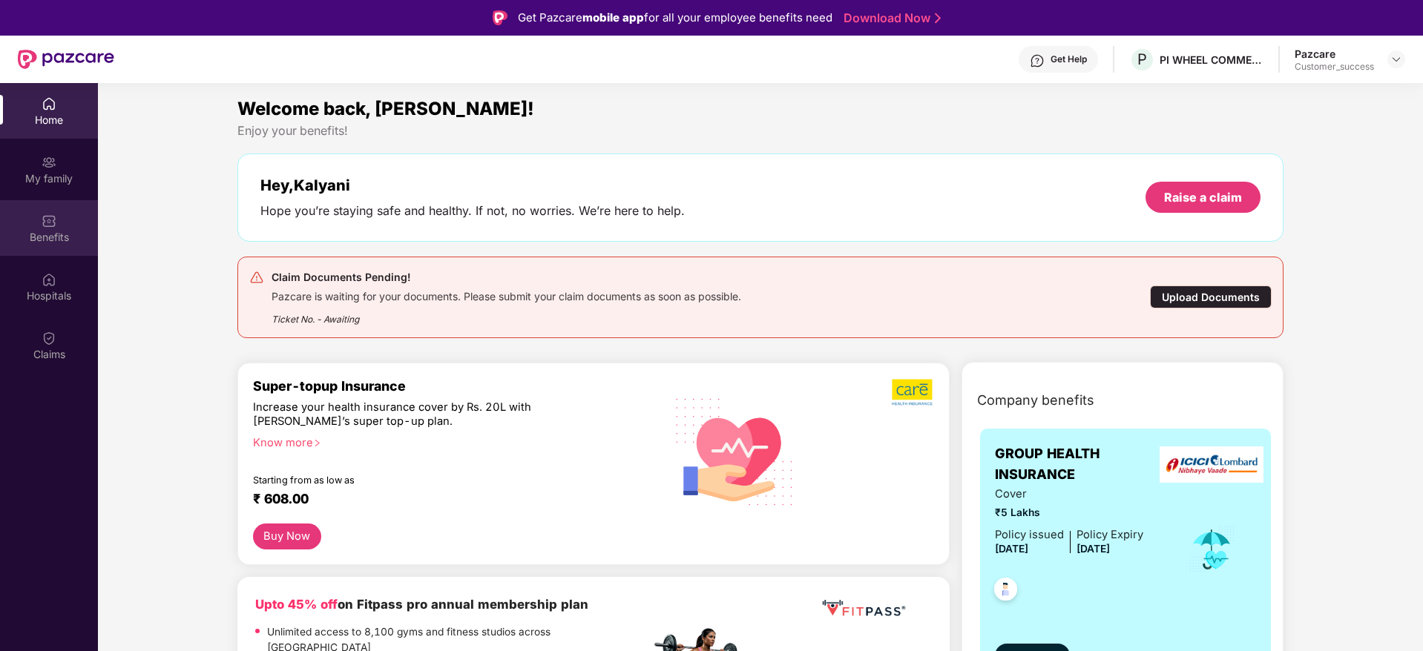
click at [57, 210] on div "Benefits" at bounding box center [49, 228] width 98 height 56
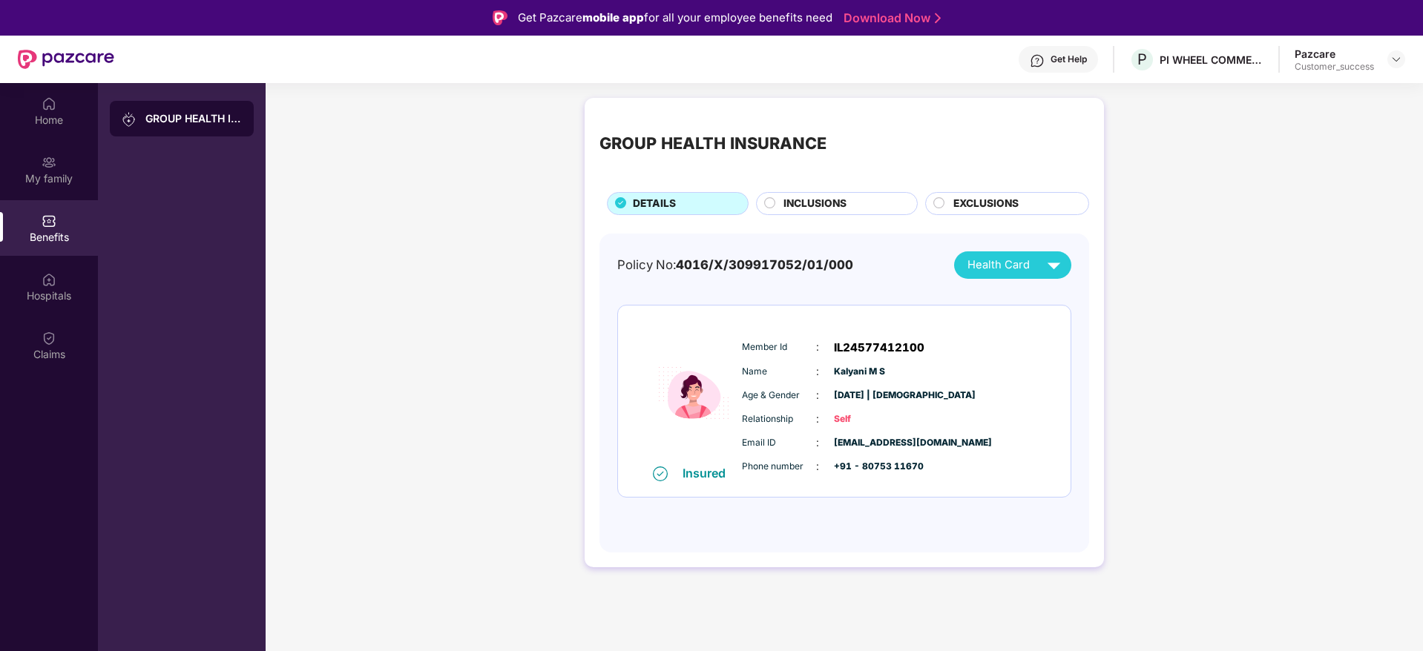
click at [1012, 272] on span "Health Card" at bounding box center [998, 265] width 62 height 17
click at [1058, 300] on img at bounding box center [1056, 299] width 11 height 11
click at [1390, 57] on div at bounding box center [1396, 59] width 18 height 18
click at [1375, 90] on div "Switch to partner view" at bounding box center [1326, 94] width 193 height 29
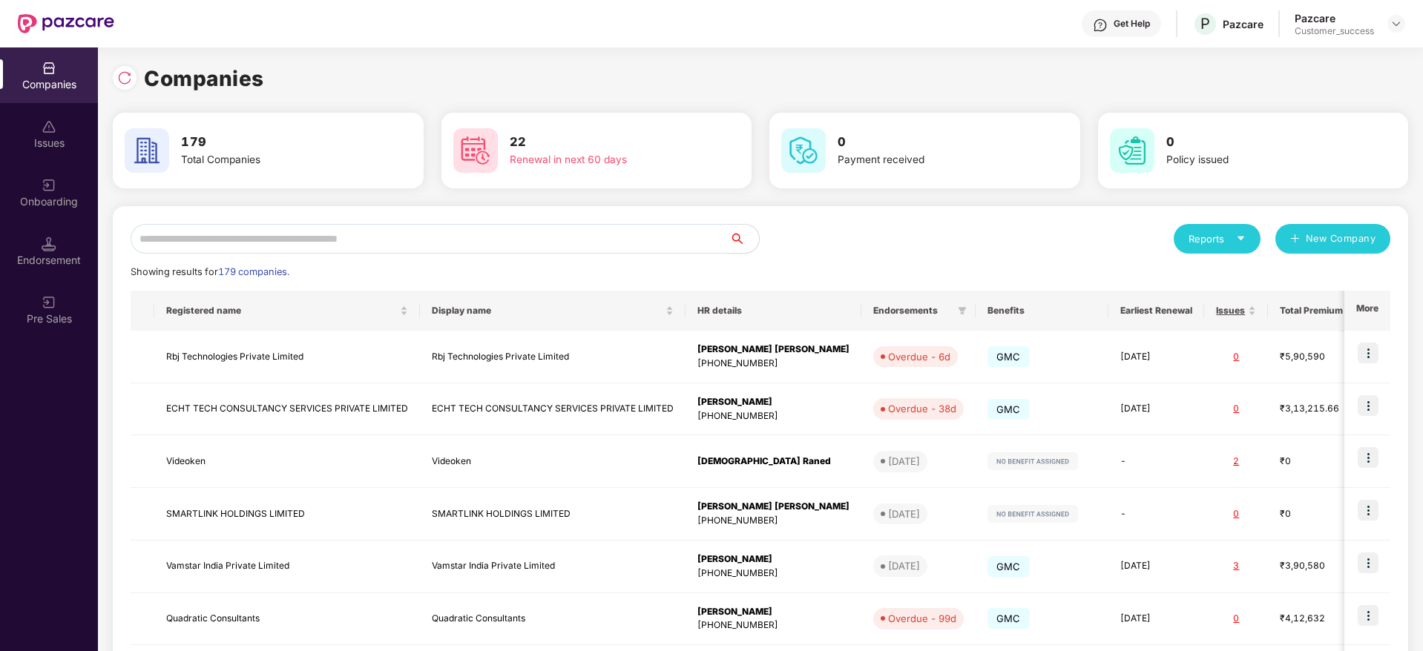
click at [645, 234] on input "text" at bounding box center [430, 239] width 599 height 30
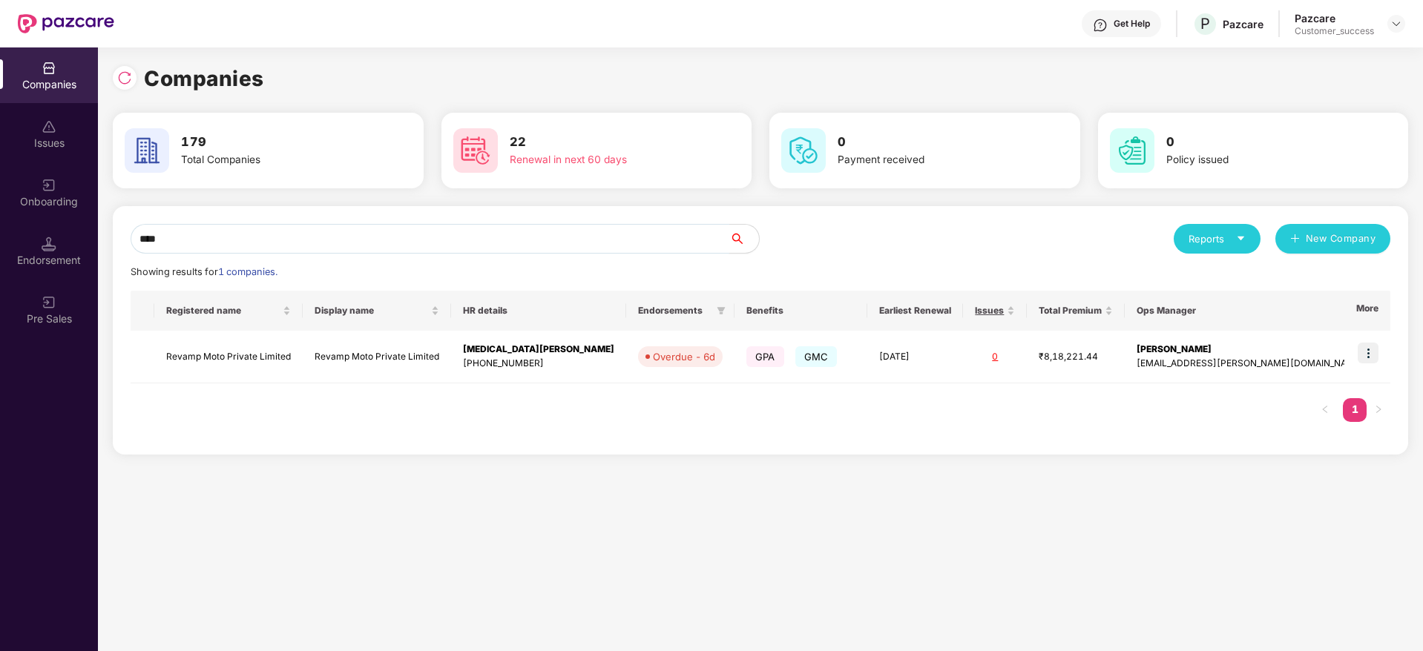
type input "****"
click at [1251, 504] on div "Companies 179 Total Companies 22 Renewal in next 60 days 0 Payment received 0 P…" at bounding box center [760, 349] width 1325 height 604
click at [1370, 355] on img at bounding box center [1368, 353] width 21 height 21
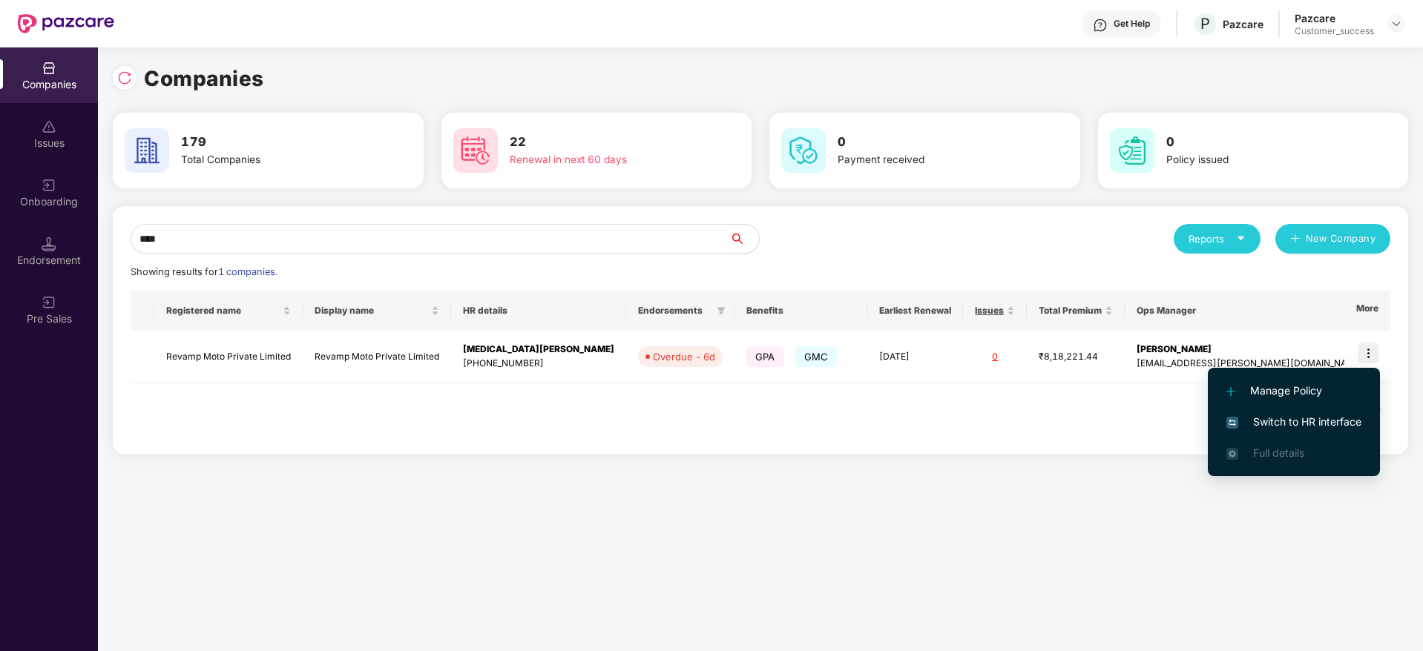
click at [1295, 411] on li "Switch to HR interface" at bounding box center [1294, 422] width 172 height 31
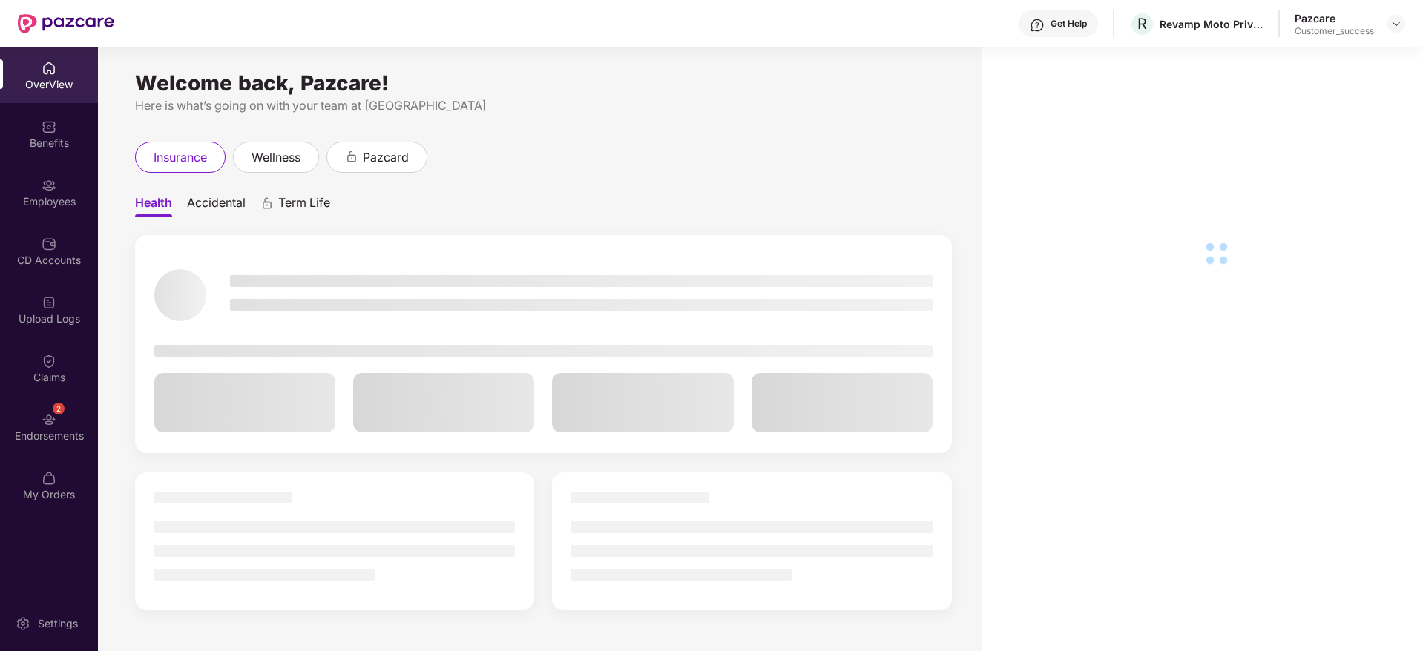
click at [41, 263] on div "CD Accounts" at bounding box center [49, 260] width 98 height 15
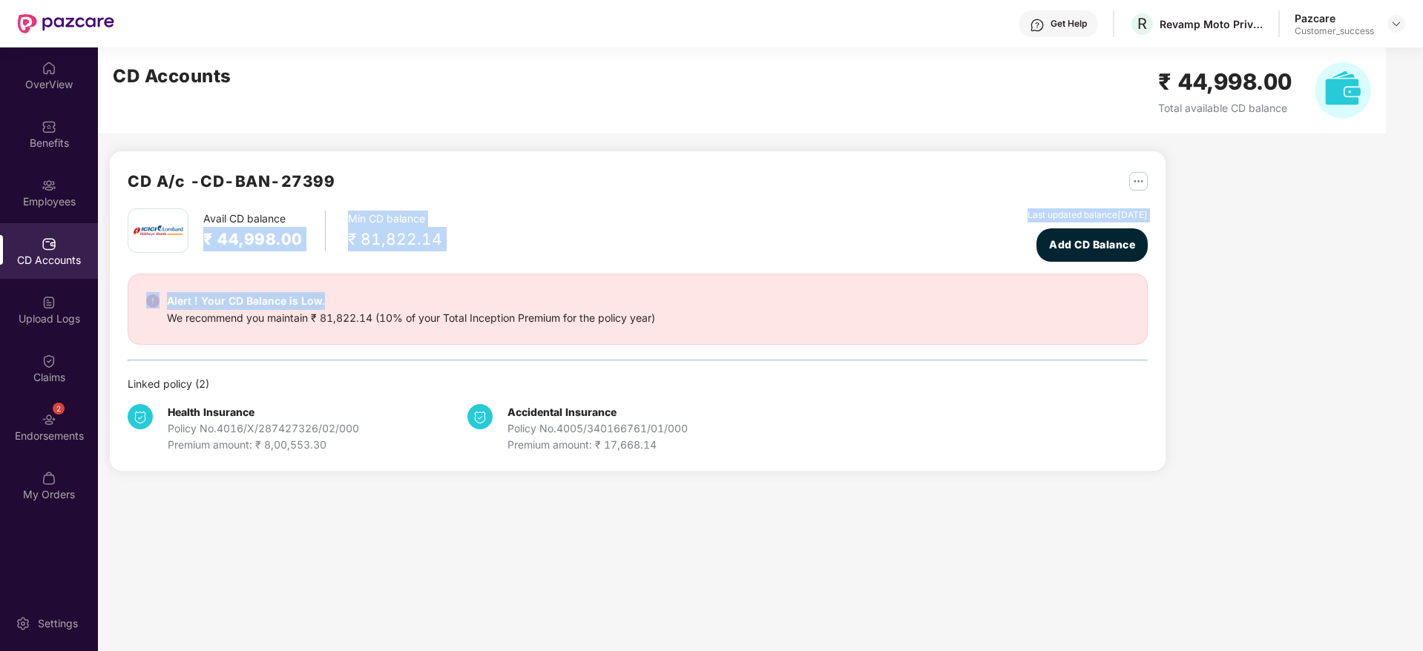
drag, startPoint x: 223, startPoint y: 243, endPoint x: 532, endPoint y: 262, distance: 309.2
click at [532, 262] on div "Avail CD balance ₹ 44,998.00 Min CD balance ₹ 81,822.14 Last updated balance 10…" at bounding box center [638, 330] width 1020 height 245
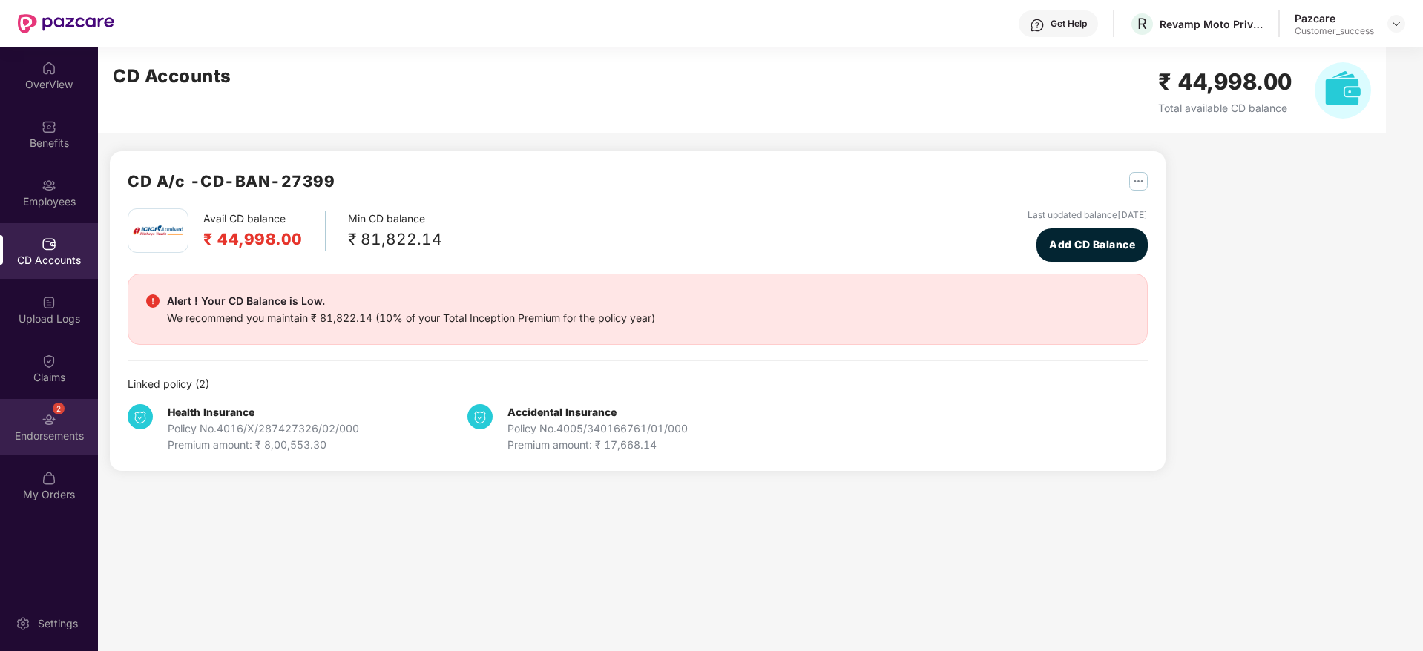
click at [71, 407] on div "2 Endorsements" at bounding box center [49, 427] width 98 height 56
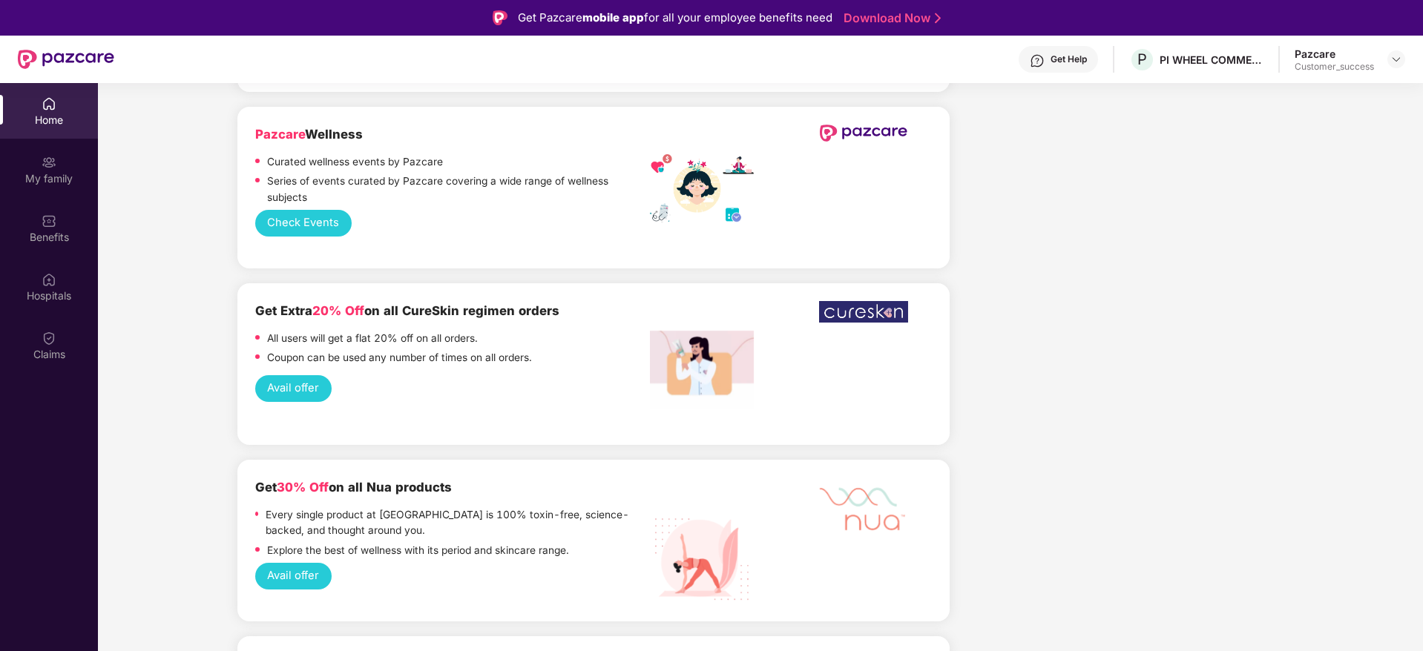
scroll to position [890, 0]
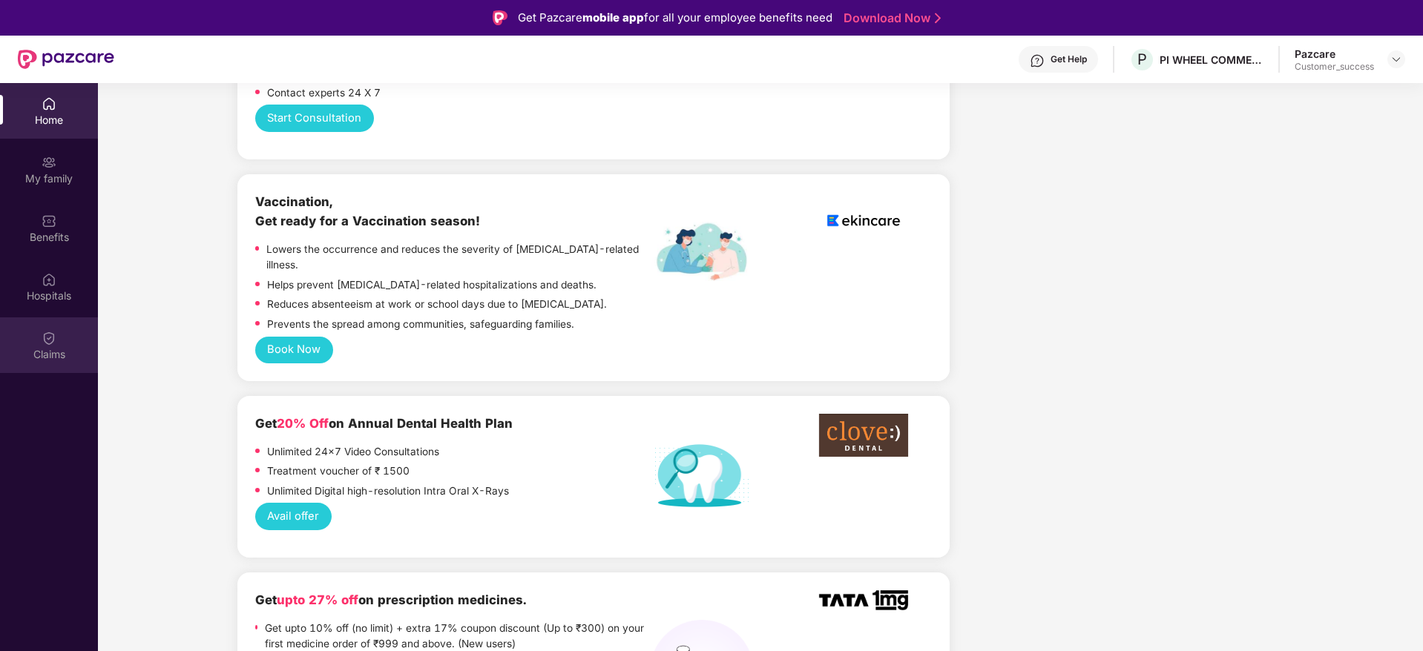
click at [60, 333] on div "Claims" at bounding box center [49, 346] width 98 height 56
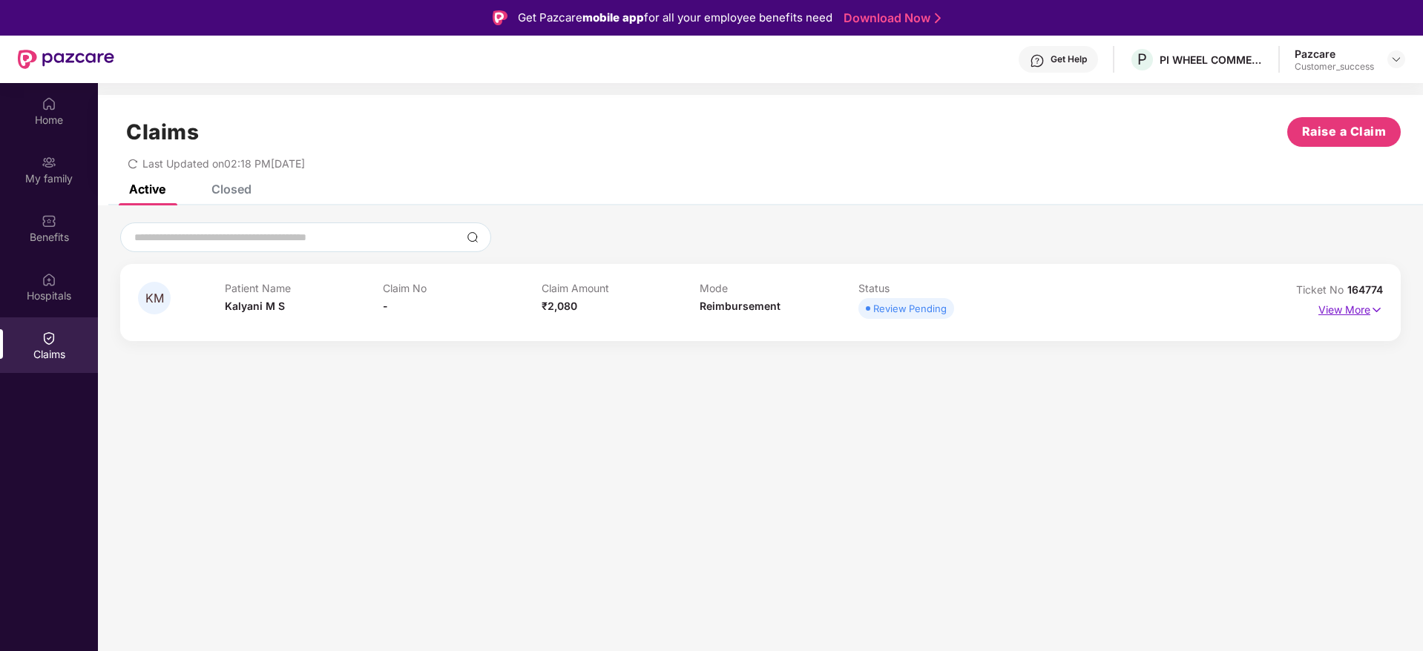
click at [1364, 308] on p "View More" at bounding box center [1350, 308] width 65 height 20
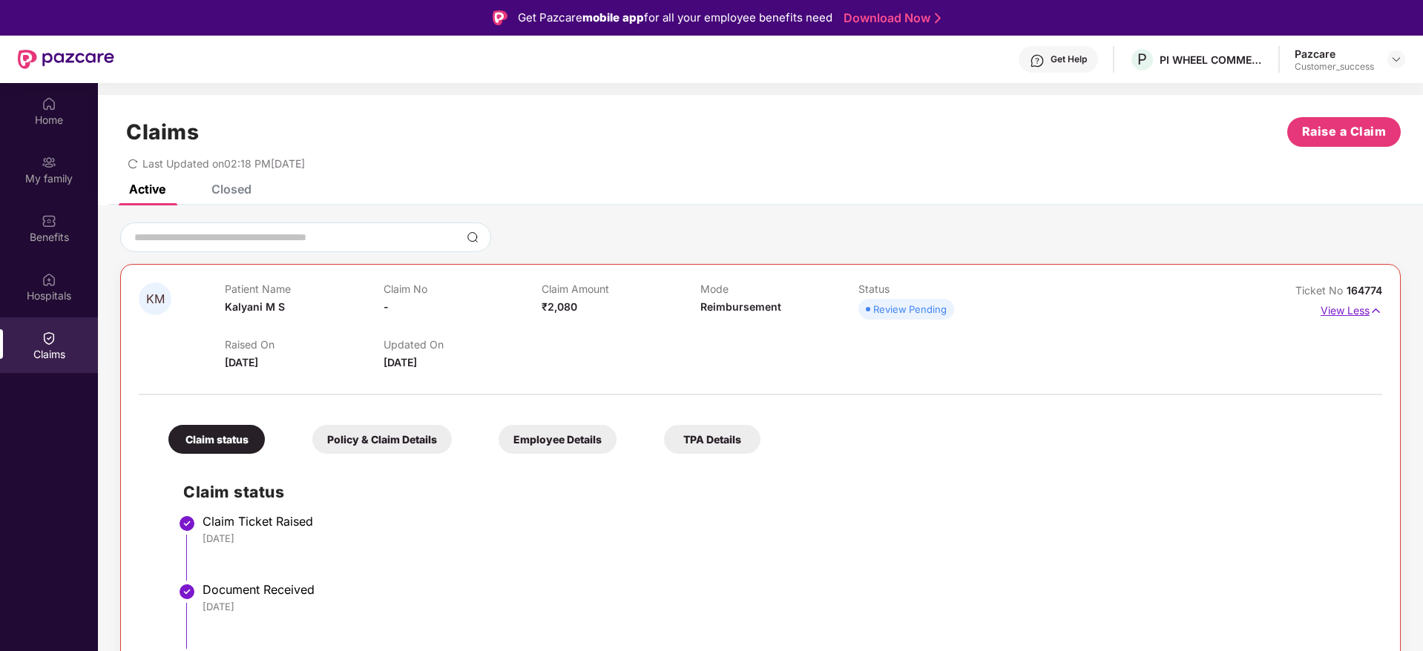
click at [1361, 311] on p "View Less" at bounding box center [1352, 309] width 62 height 20
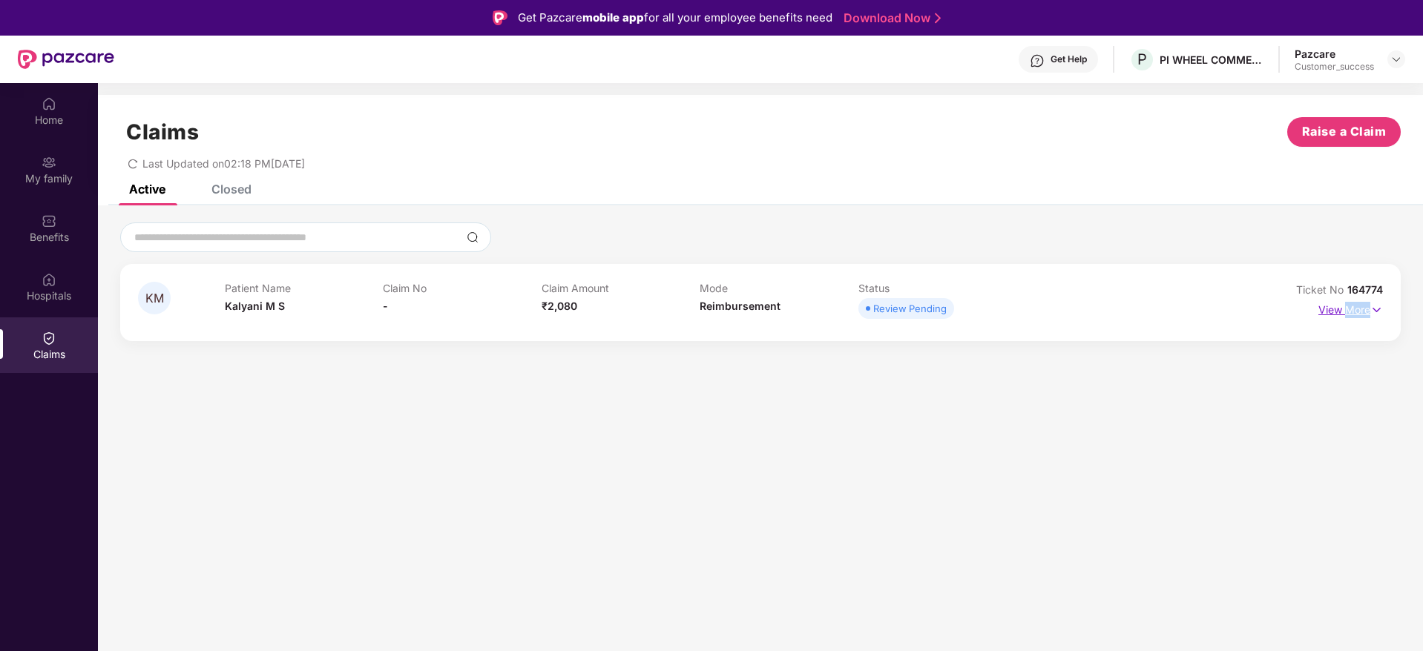
click at [1361, 311] on p "View More" at bounding box center [1350, 308] width 65 height 20
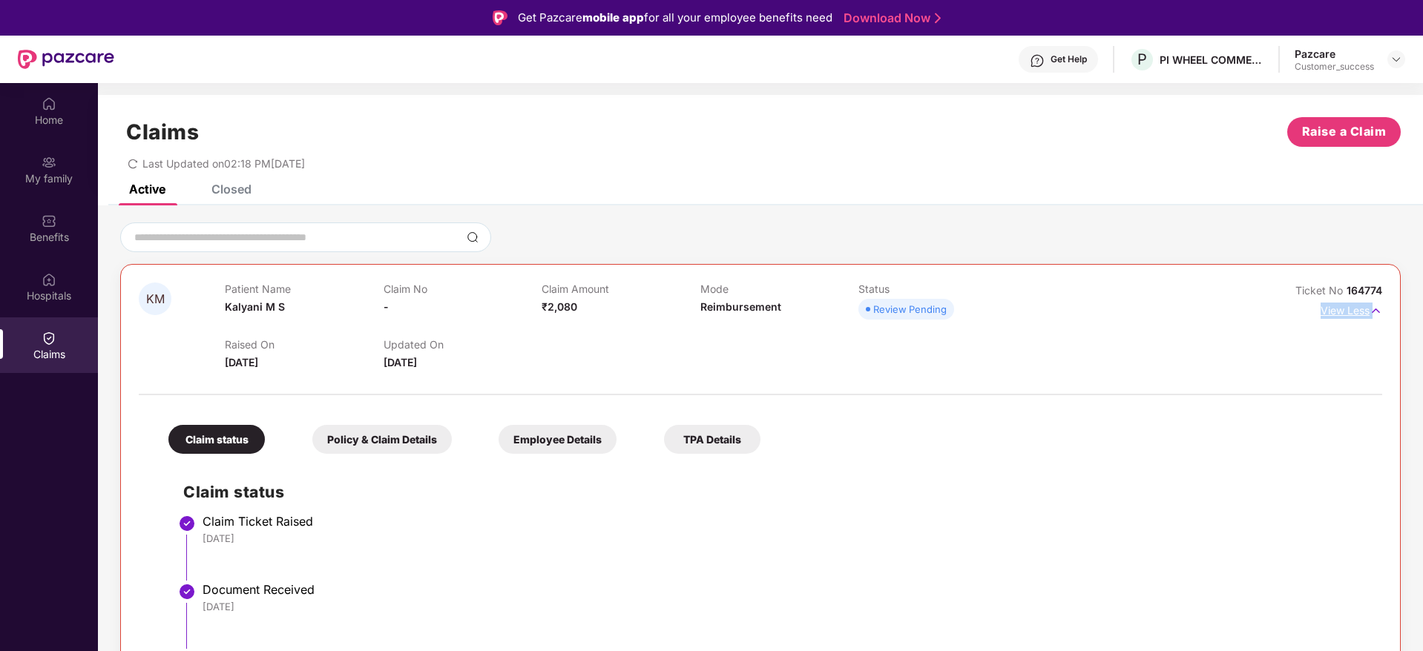
click at [1361, 311] on p "View Less" at bounding box center [1352, 309] width 62 height 20
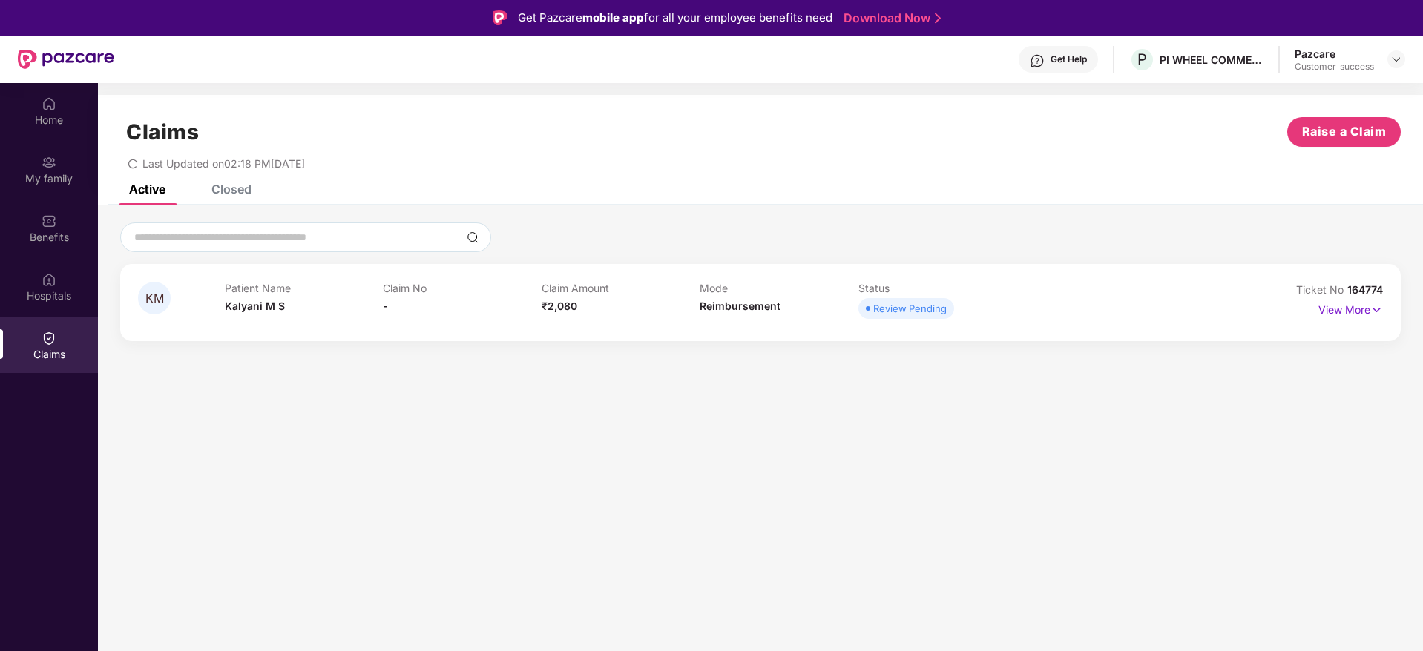
click at [1259, 275] on div "KM Patient Name Kalyani M S Claim No - Claim Amount ₹2,080 Mode Reimbursement S…" at bounding box center [760, 302] width 1281 height 77
click at [38, 103] on div "Home" at bounding box center [49, 111] width 98 height 56
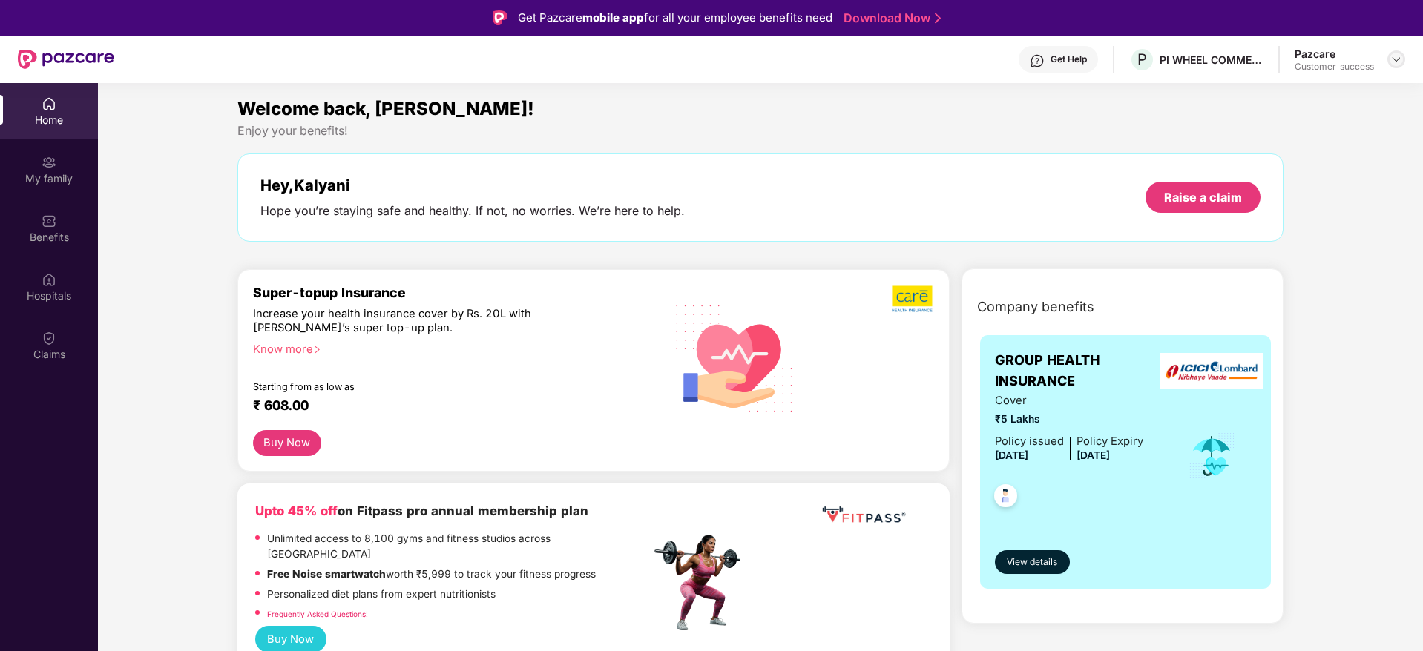
click at [1398, 64] on img at bounding box center [1396, 59] width 12 height 12
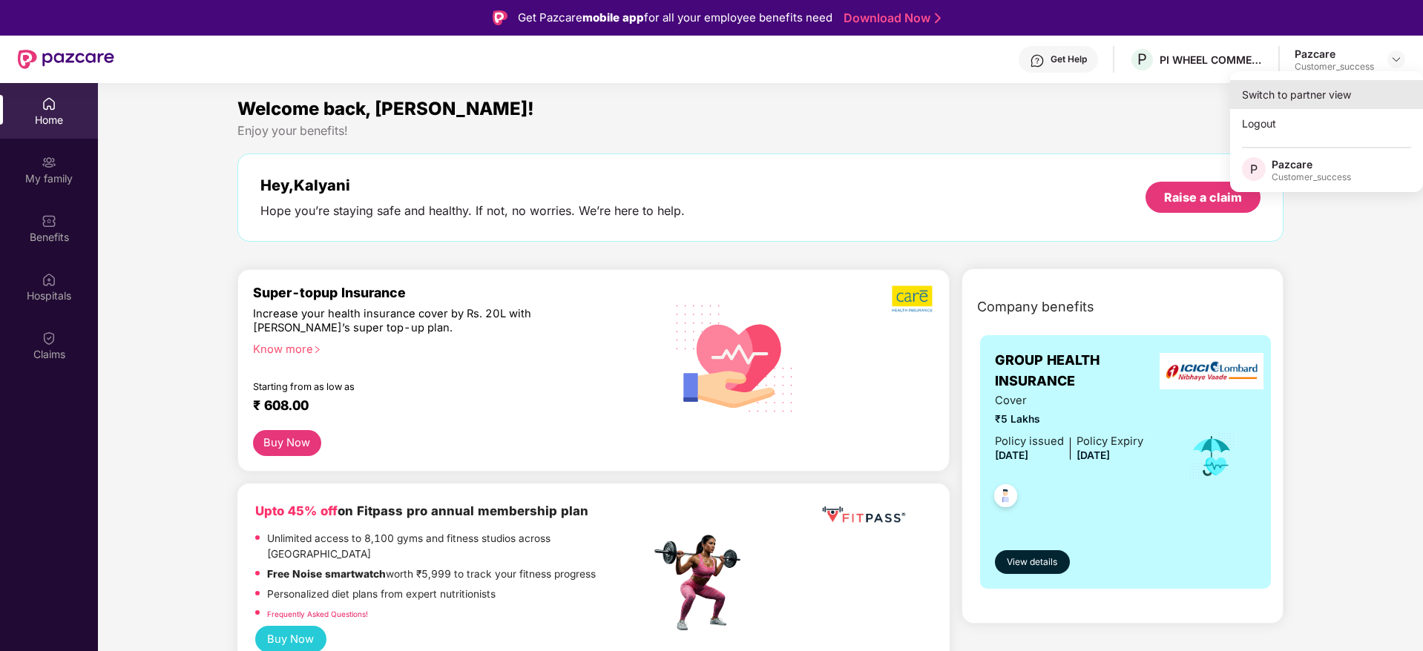
click at [1373, 88] on div "Switch to partner view" at bounding box center [1326, 94] width 193 height 29
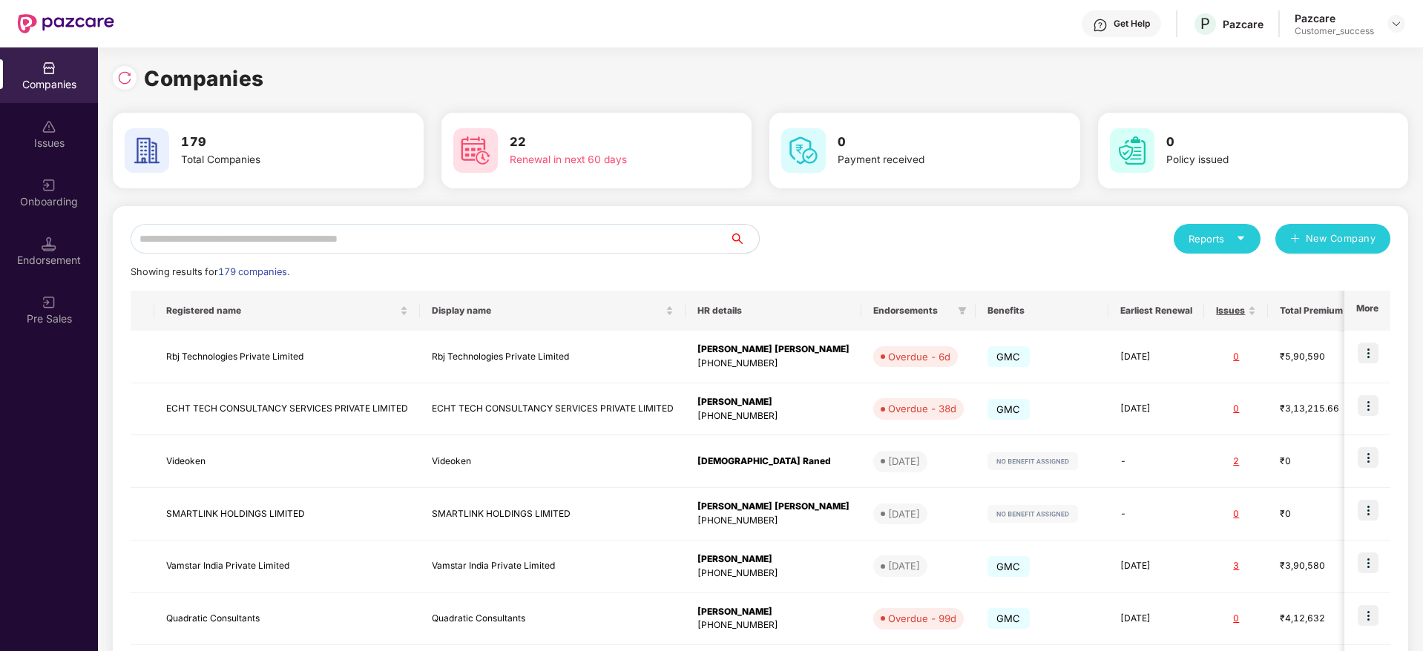
click at [468, 245] on input "text" at bounding box center [430, 239] width 599 height 30
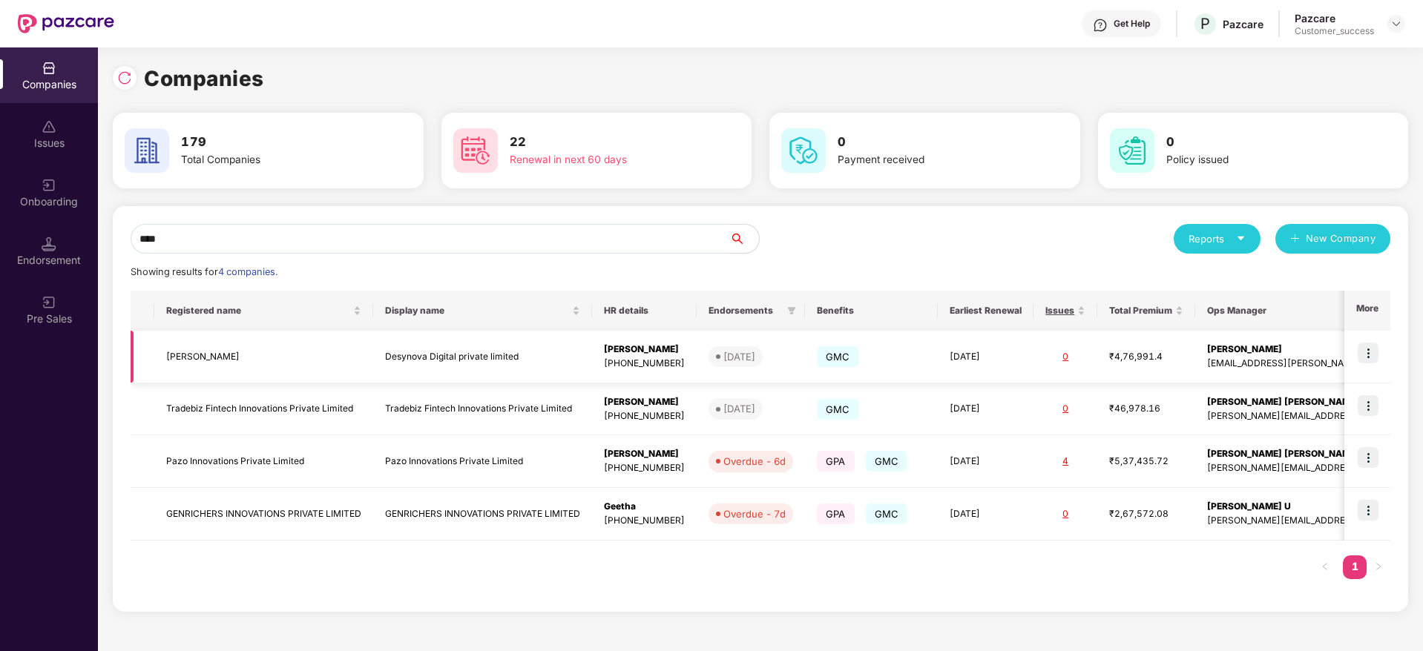
type input "****"
drag, startPoint x: 1368, startPoint y: 355, endPoint x: 1358, endPoint y: 378, distance: 25.2
click at [1369, 356] on img at bounding box center [1368, 353] width 21 height 21
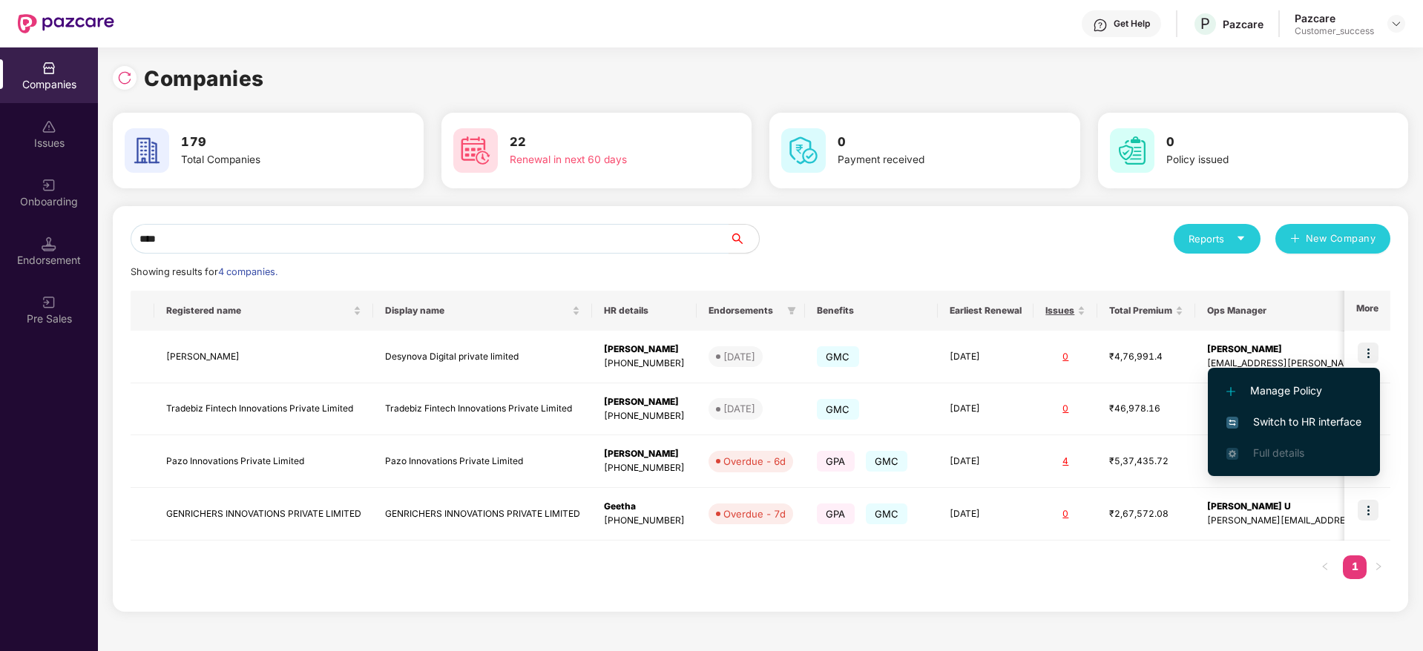
click at [1340, 419] on span "Switch to HR interface" at bounding box center [1293, 422] width 135 height 16
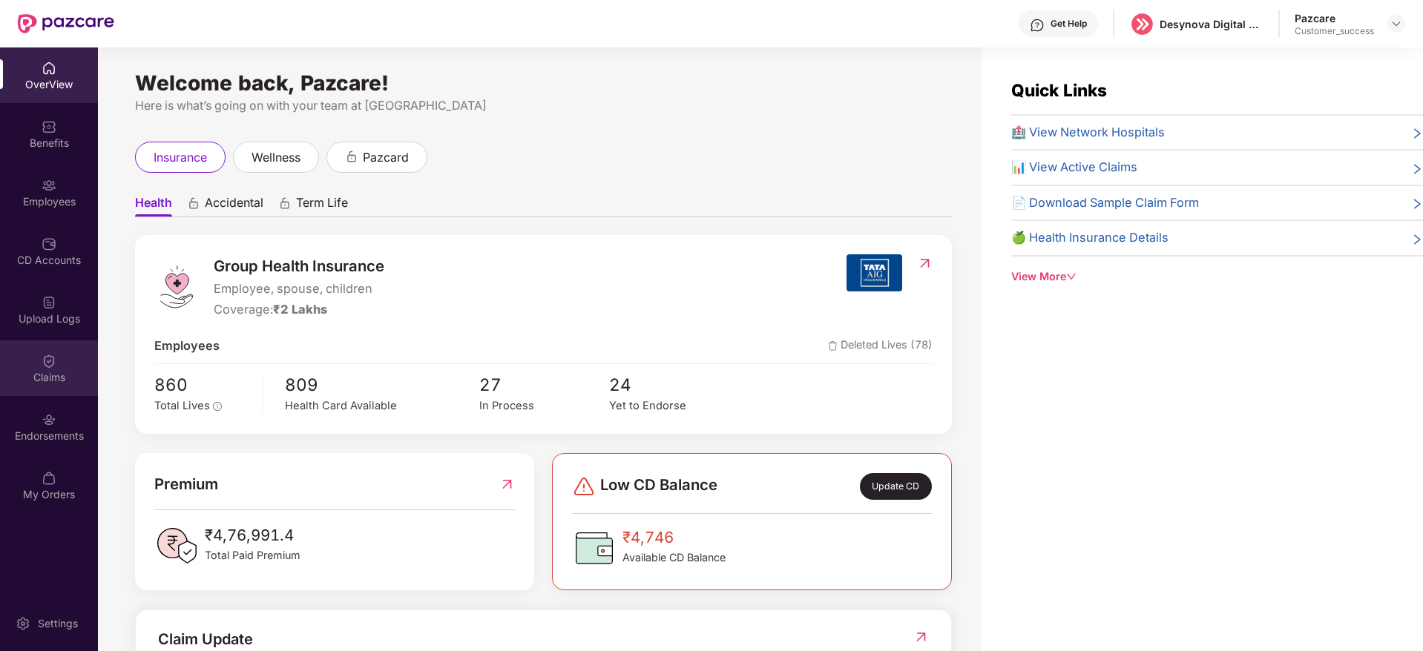
click at [24, 384] on div "Claims" at bounding box center [49, 377] width 98 height 15
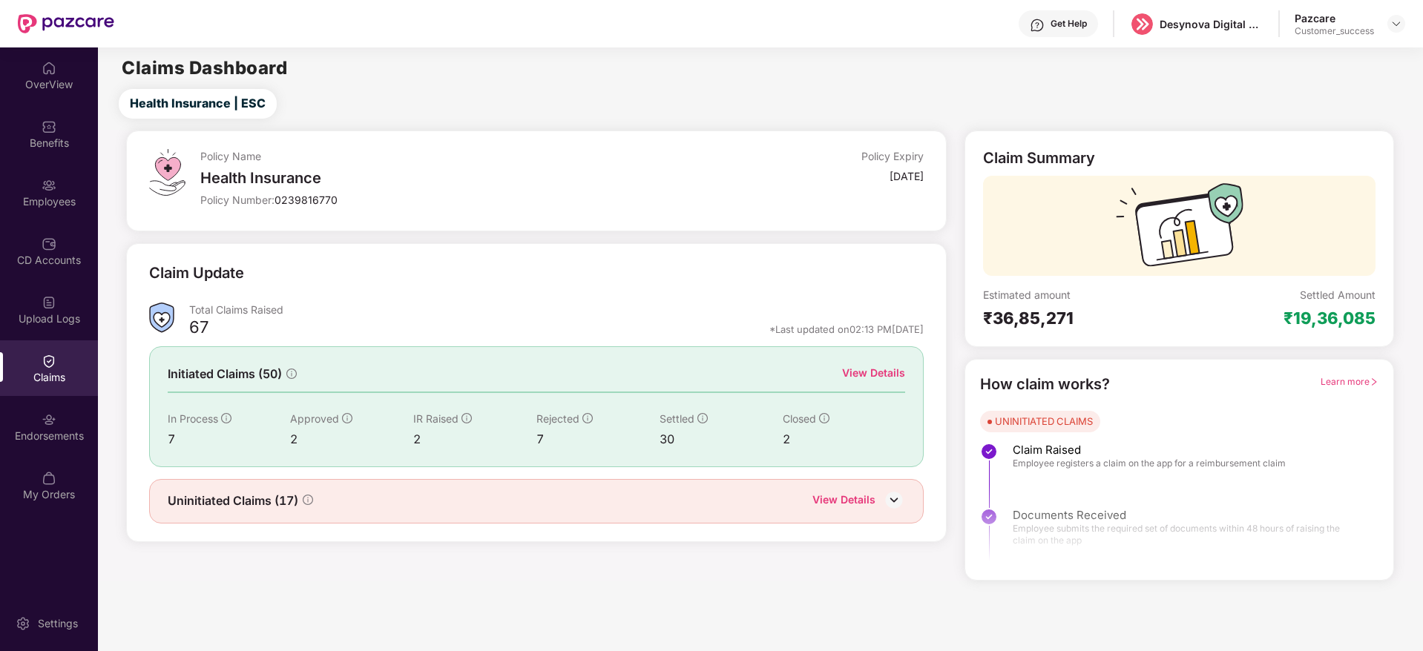
click at [887, 366] on div "View Details" at bounding box center [873, 373] width 63 height 16
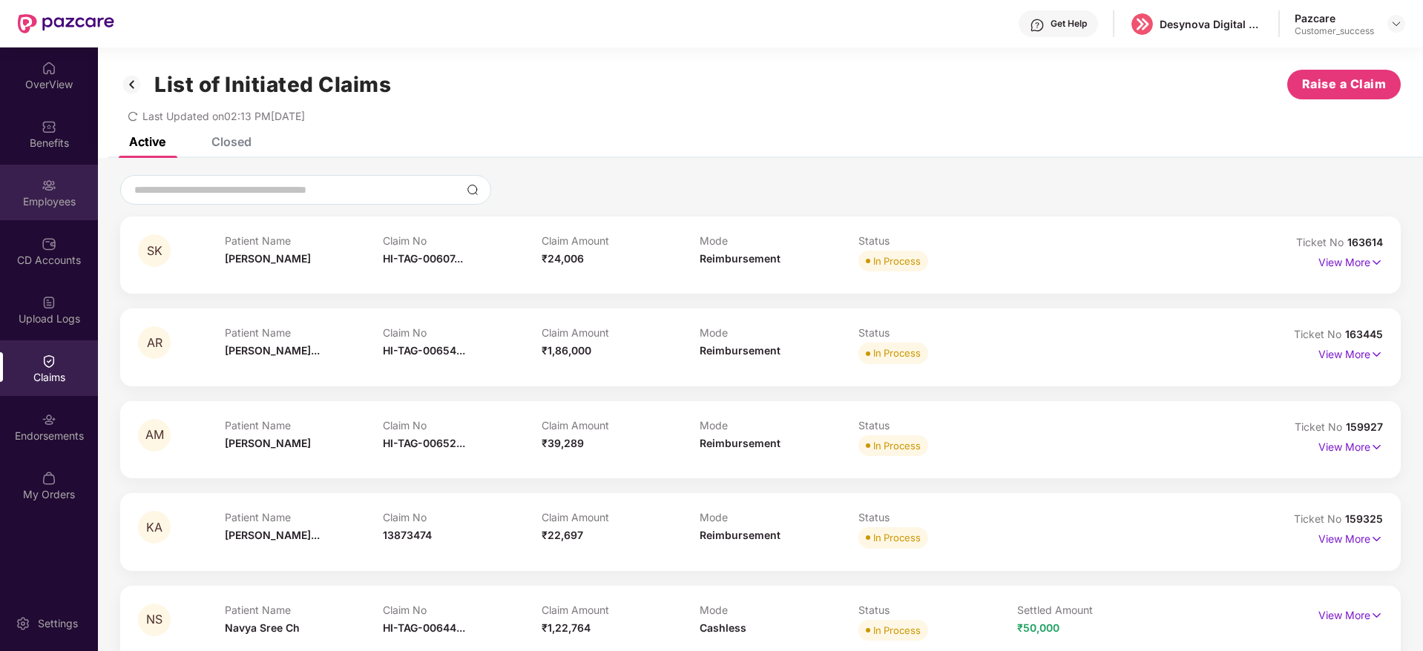
click at [57, 195] on div "Employees" at bounding box center [49, 201] width 98 height 15
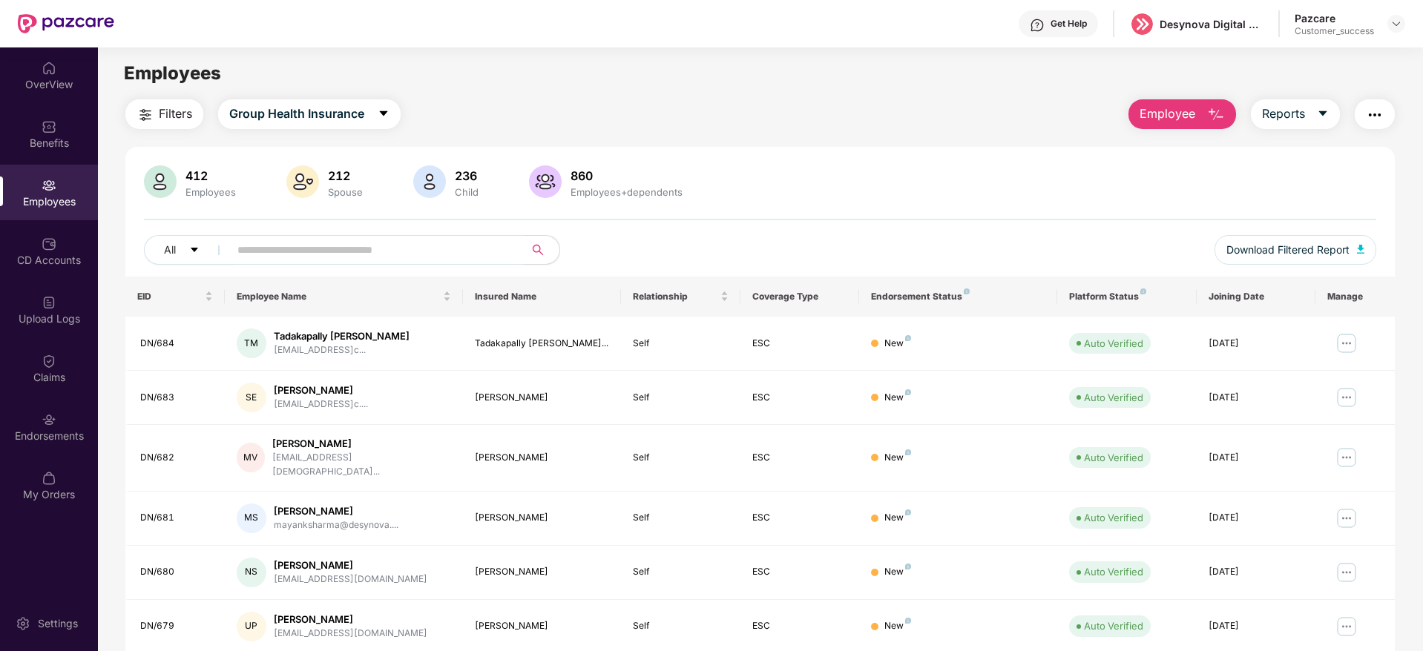
click at [292, 263] on span at bounding box center [372, 250] width 304 height 30
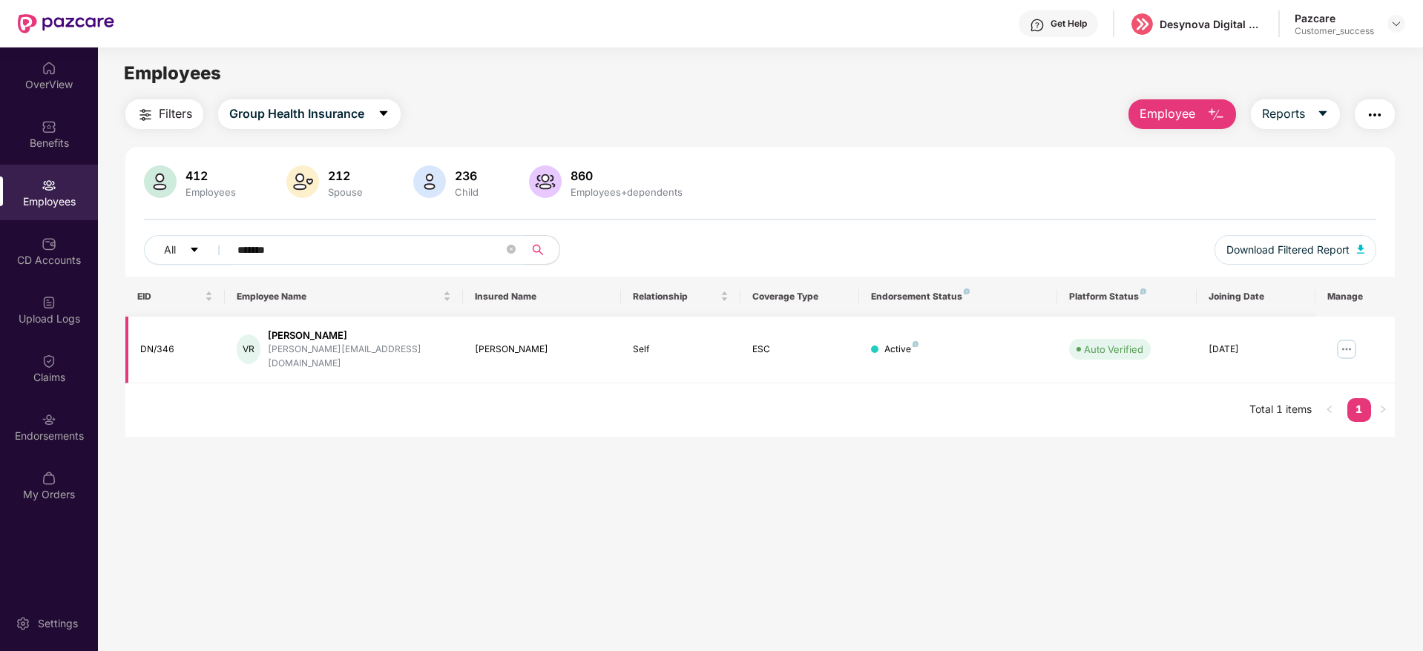
type input "*******"
click at [1356, 338] on img at bounding box center [1347, 350] width 24 height 24
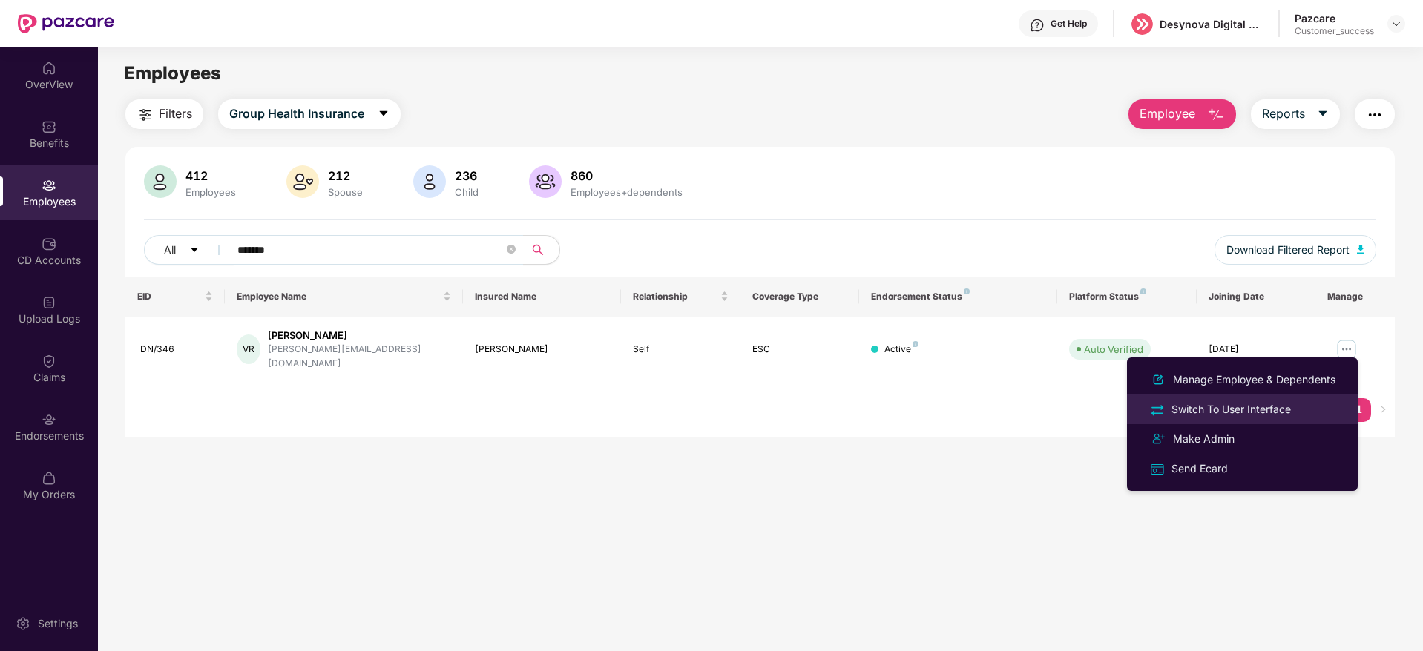
click at [1277, 406] on div "Switch To User Interface" at bounding box center [1230, 409] width 125 height 16
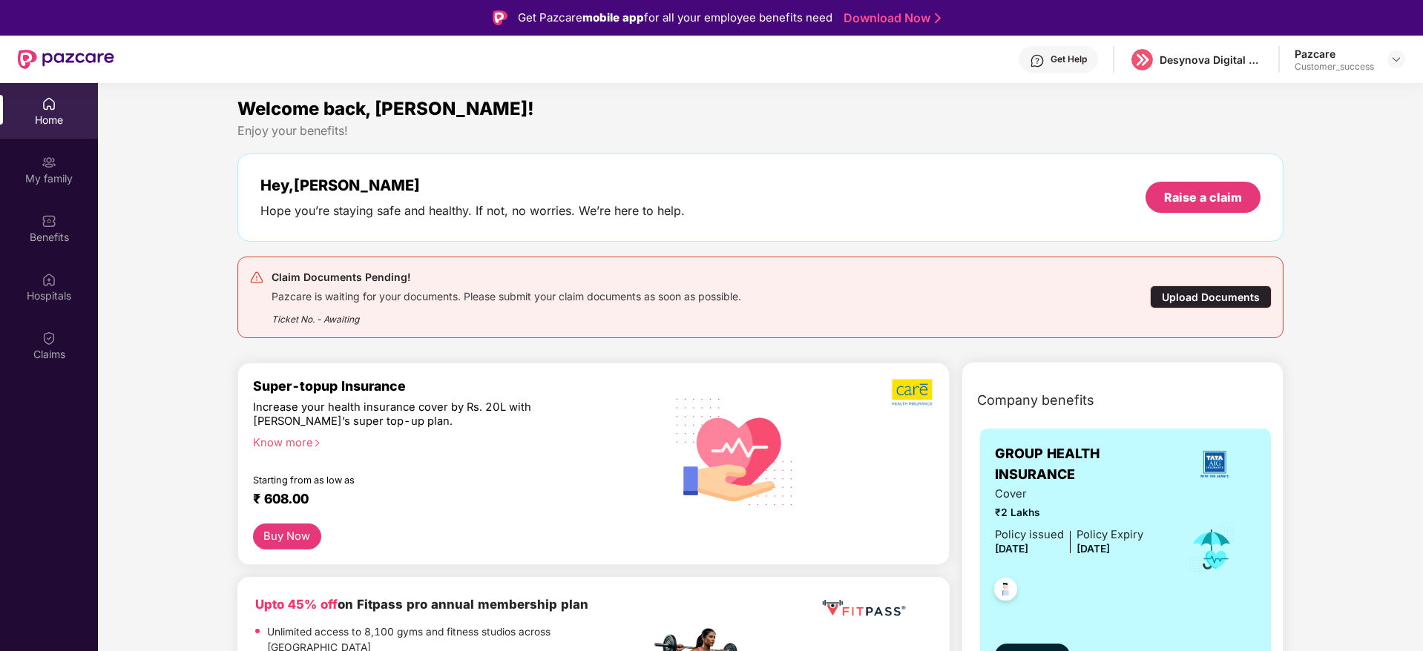
click at [1206, 303] on div "Upload Documents" at bounding box center [1211, 297] width 122 height 23
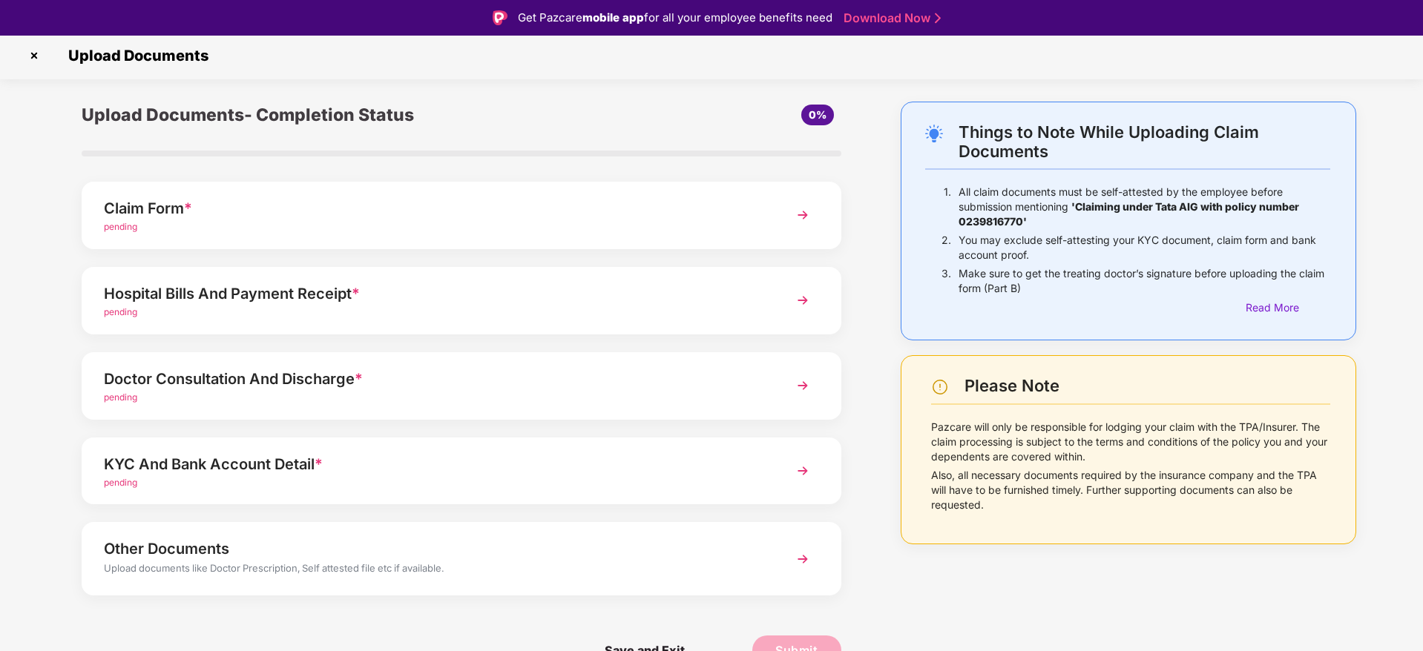
scroll to position [4, 0]
click at [196, 204] on div "Claim Form *" at bounding box center [431, 208] width 655 height 24
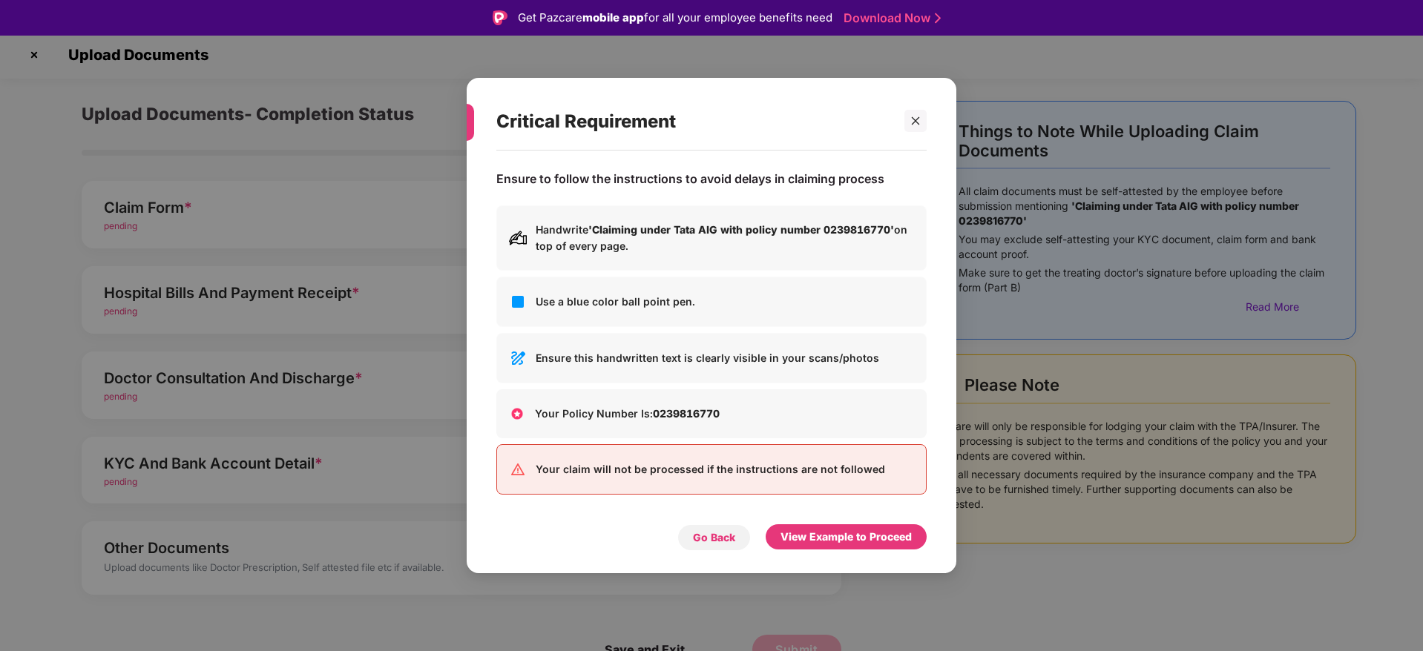
click at [719, 536] on div "Go Back" at bounding box center [714, 538] width 42 height 16
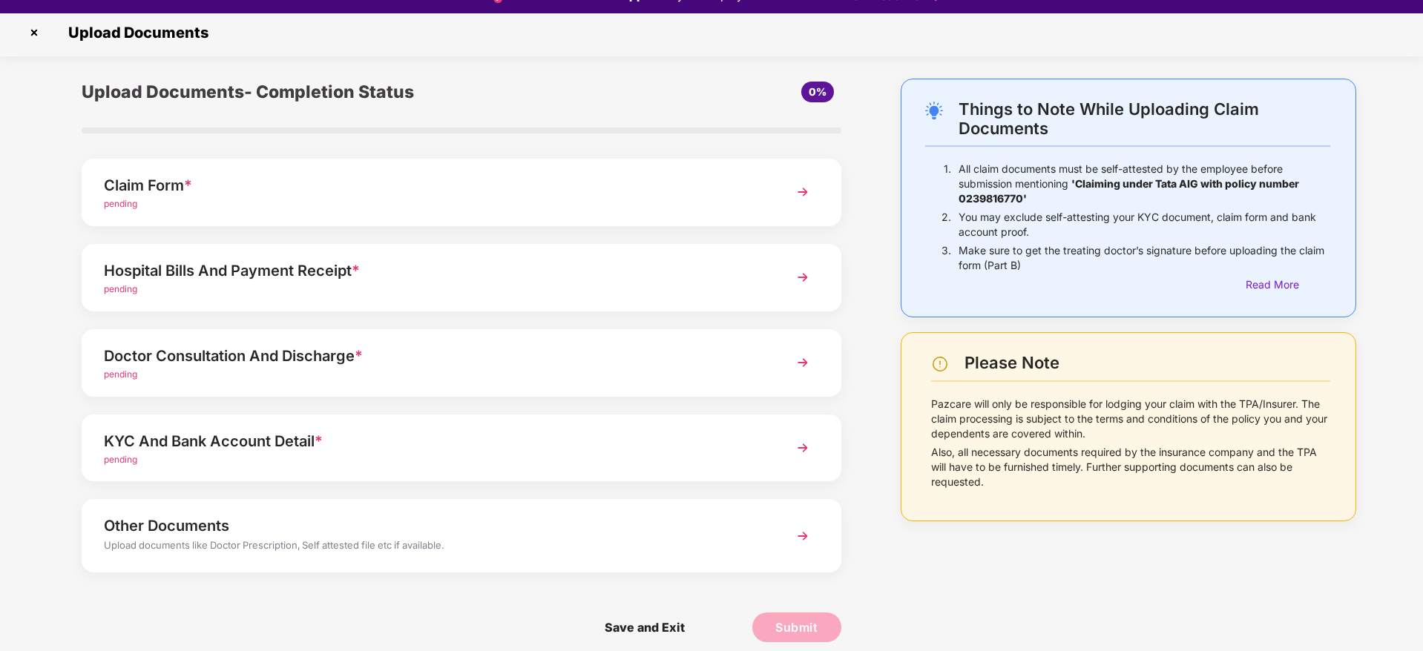
scroll to position [0, 0]
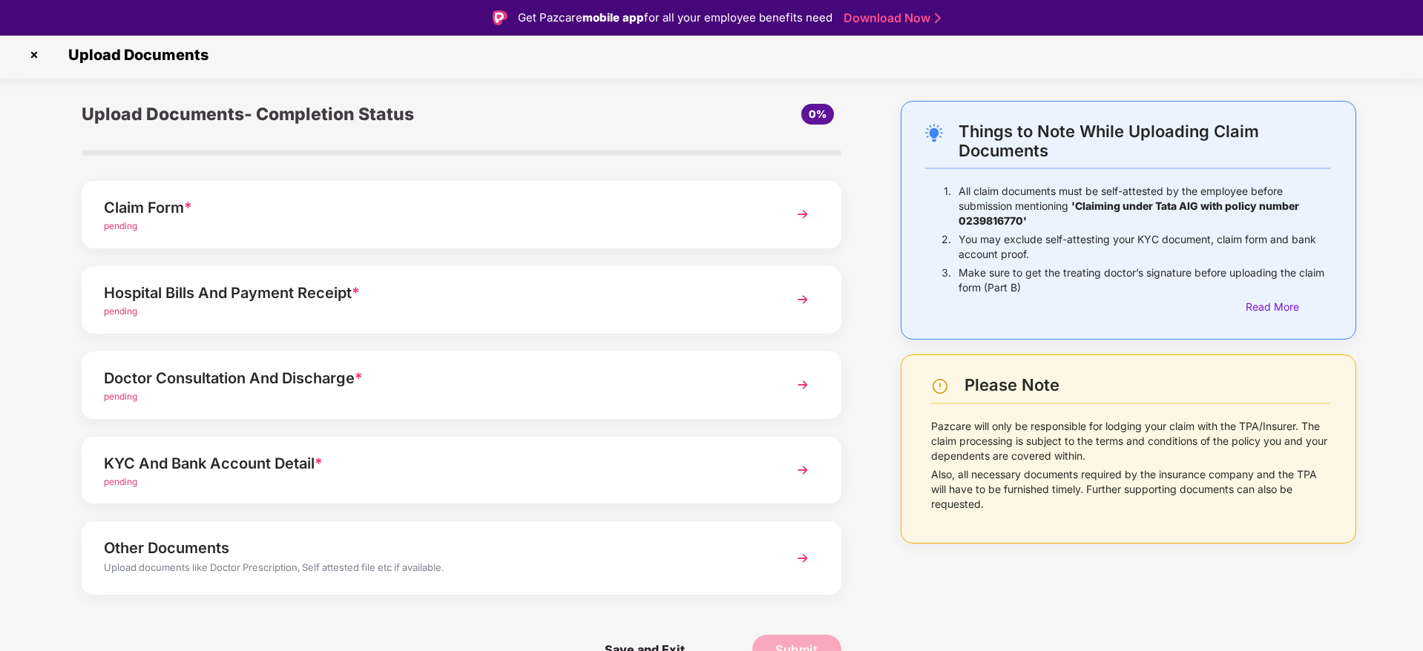
click at [35, 58] on img at bounding box center [34, 55] width 24 height 24
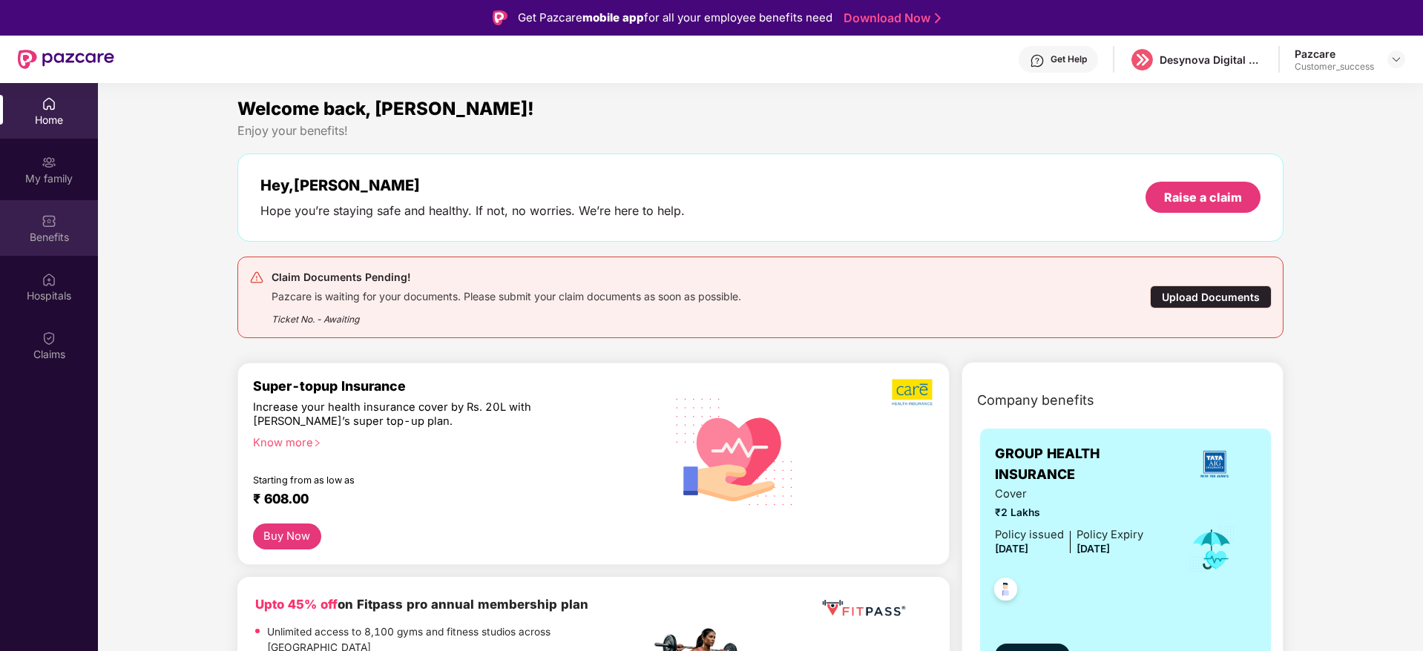
click at [76, 226] on div "Benefits" at bounding box center [49, 228] width 98 height 56
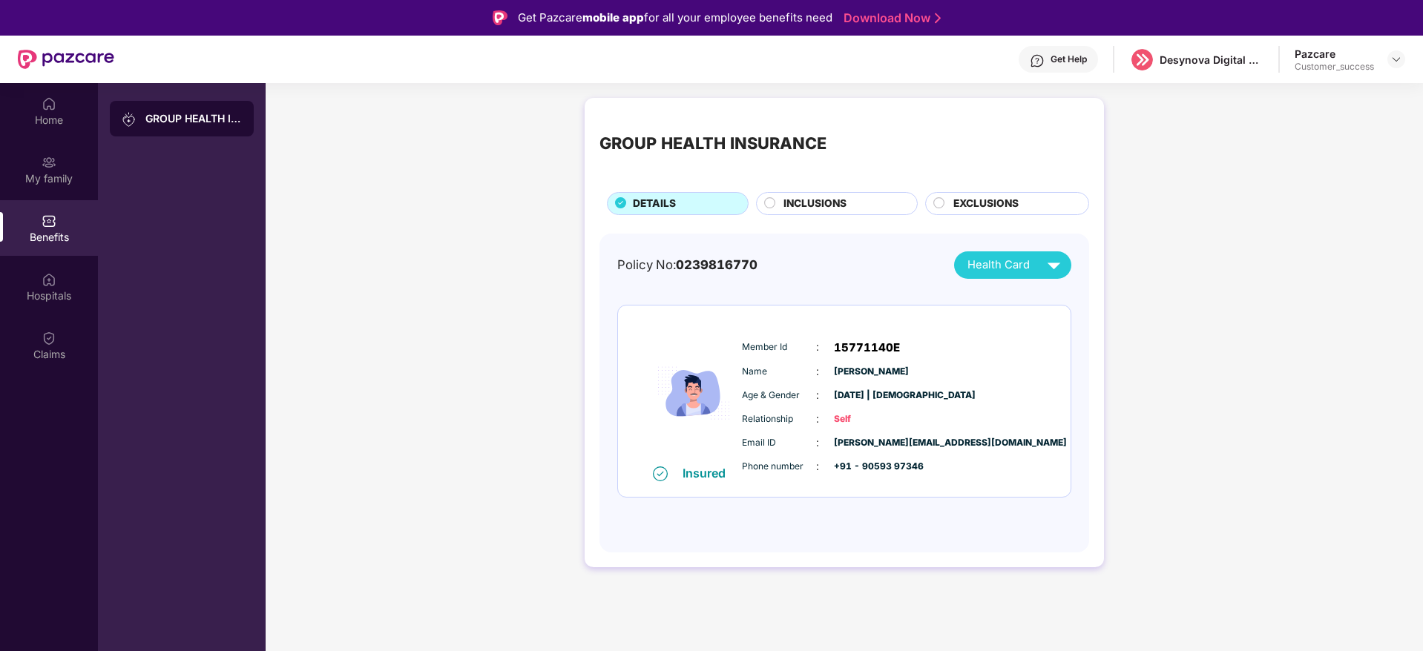
click at [867, 203] on div "INCLUSIONS" at bounding box center [843, 205] width 134 height 19
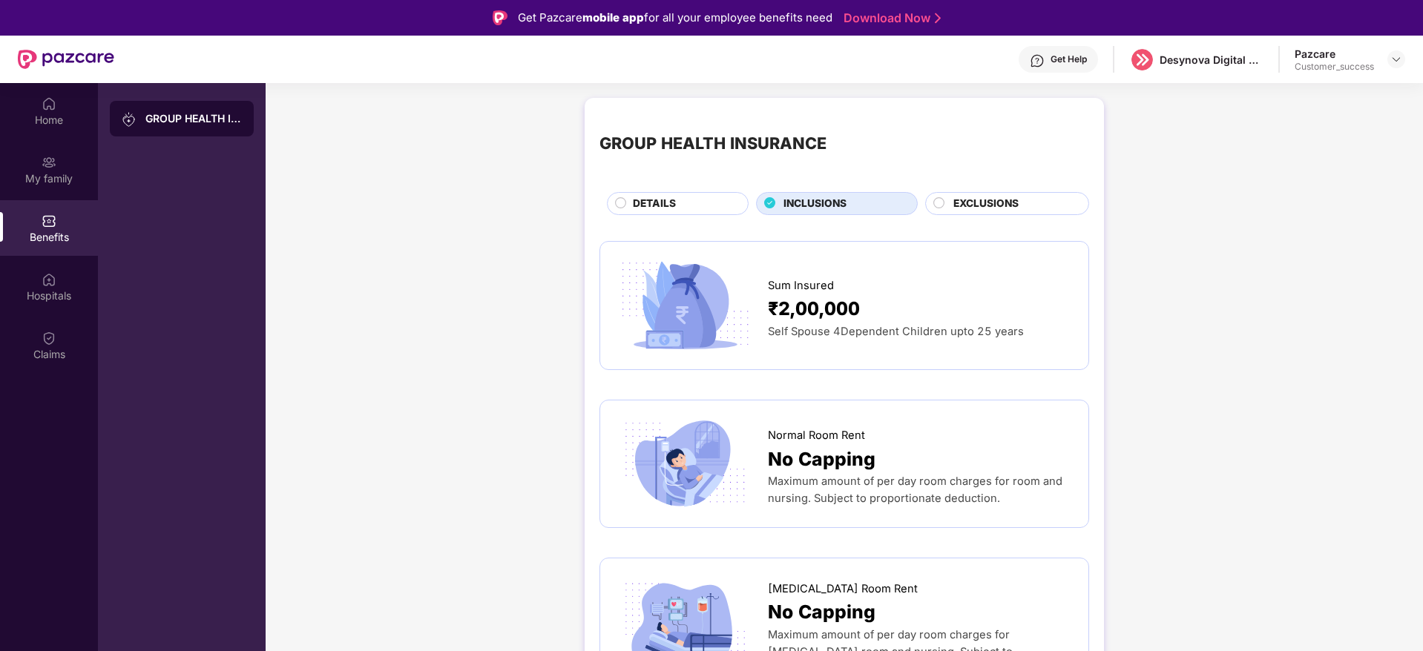
click at [989, 194] on div "EXCLUSIONS" at bounding box center [1007, 203] width 164 height 23
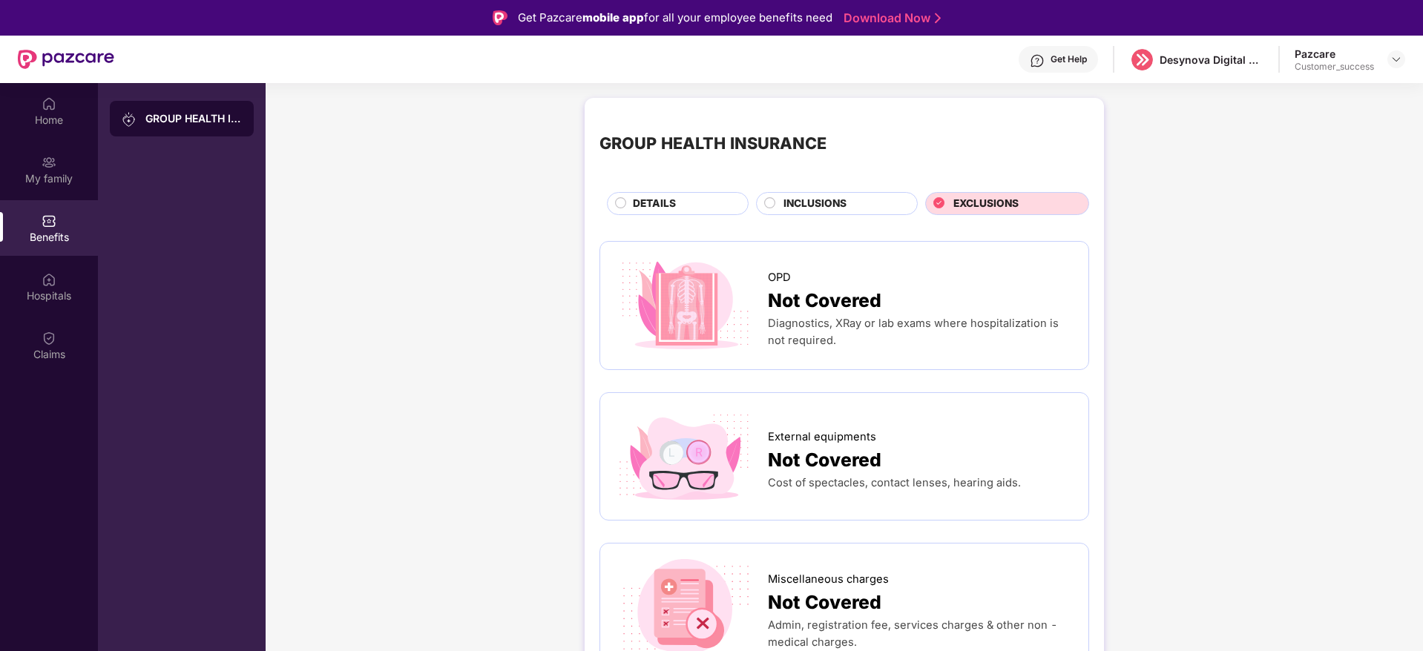
click at [811, 197] on span "INCLUSIONS" at bounding box center [814, 204] width 63 height 16
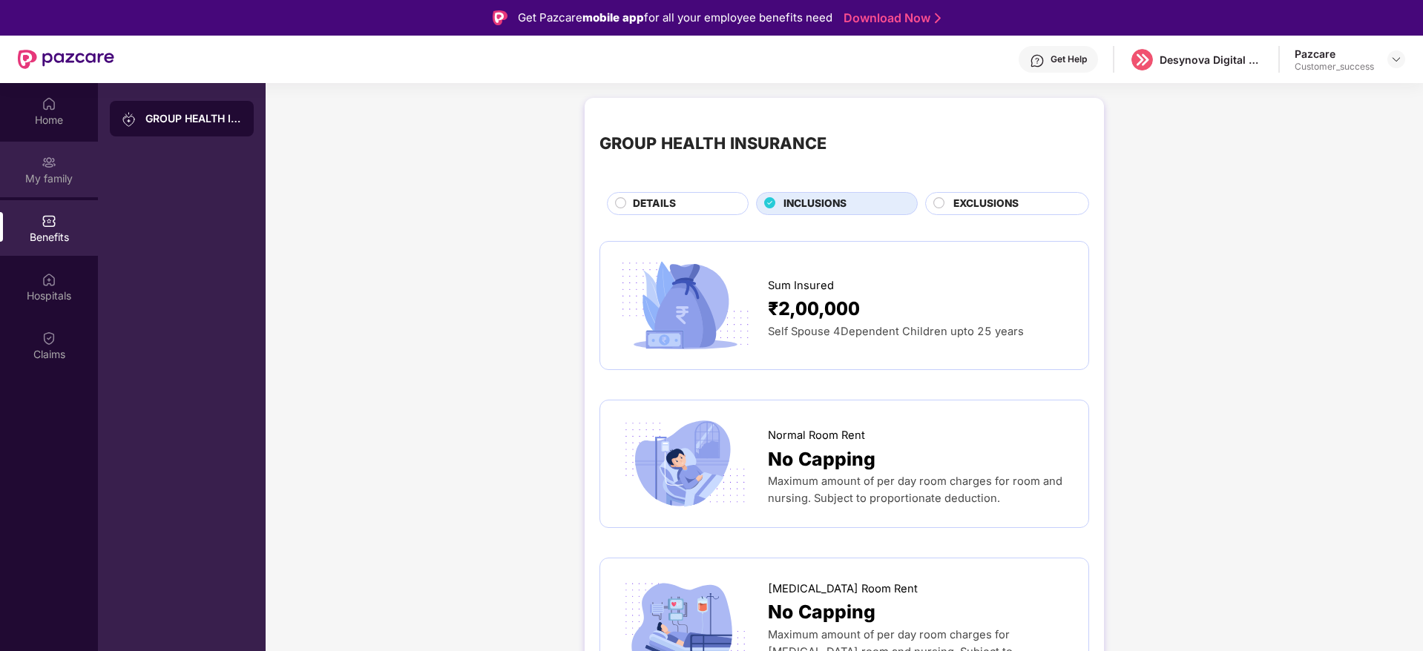
click at [32, 171] on div "My family" at bounding box center [49, 178] width 98 height 15
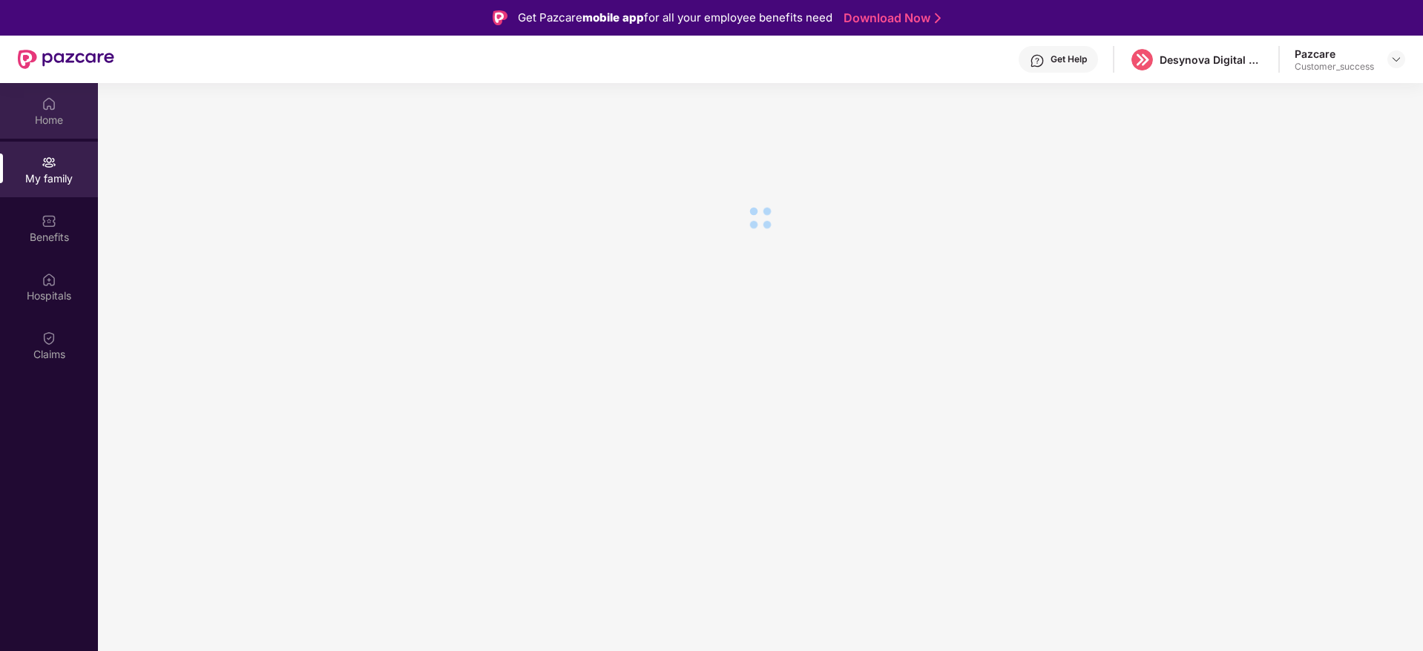
click at [41, 124] on div "Home" at bounding box center [49, 120] width 98 height 15
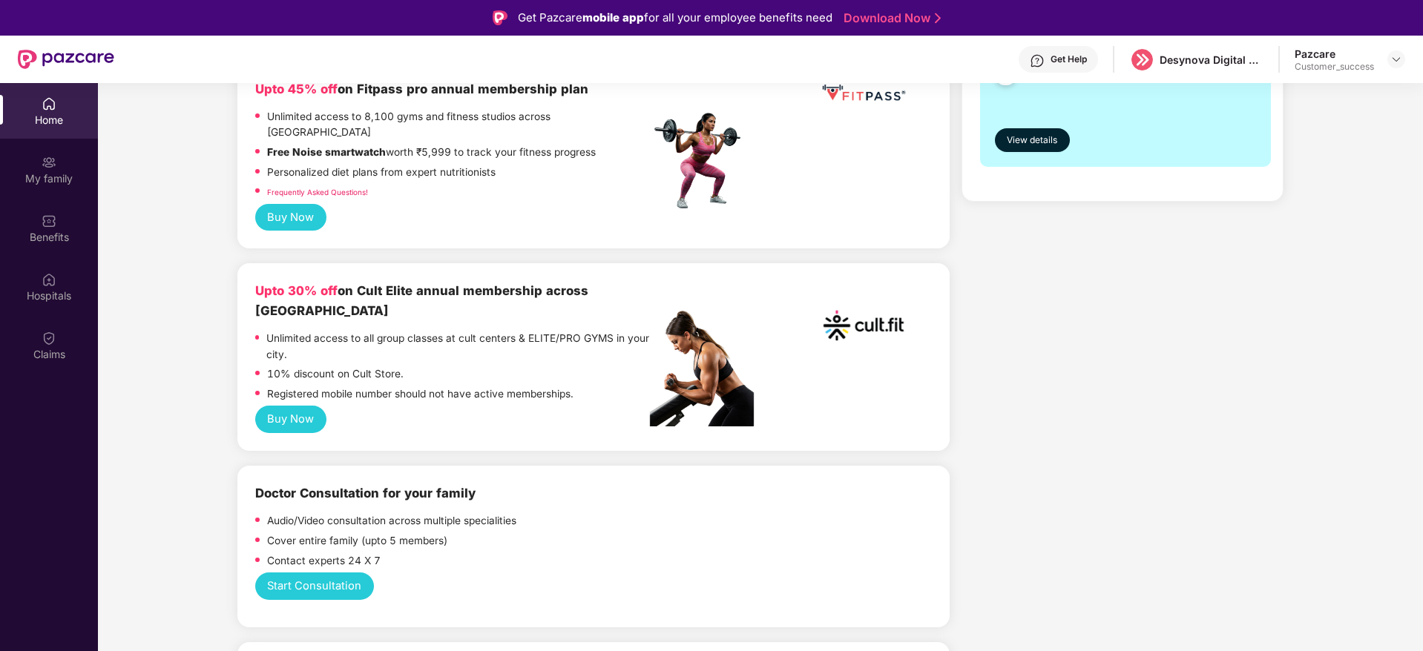
scroll to position [779, 0]
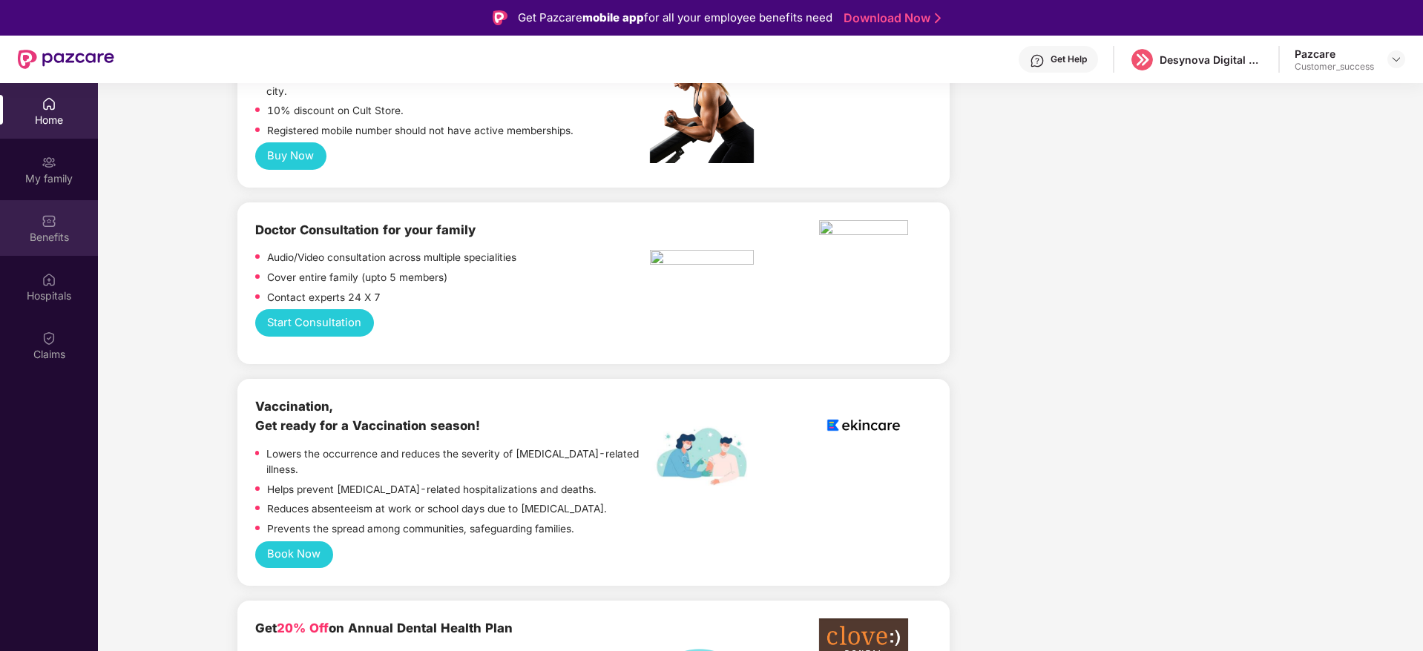
click at [27, 230] on div "Benefits" at bounding box center [49, 237] width 98 height 15
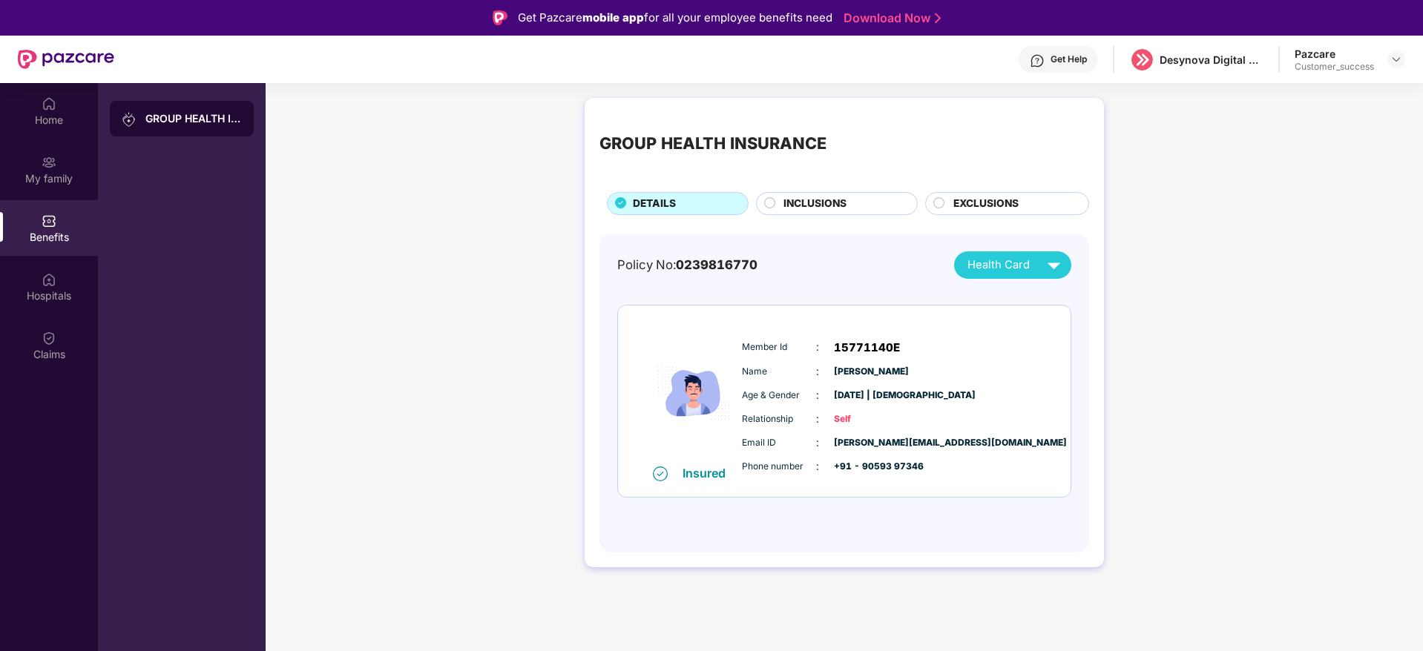
click at [825, 206] on span "INCLUSIONS" at bounding box center [814, 204] width 63 height 16
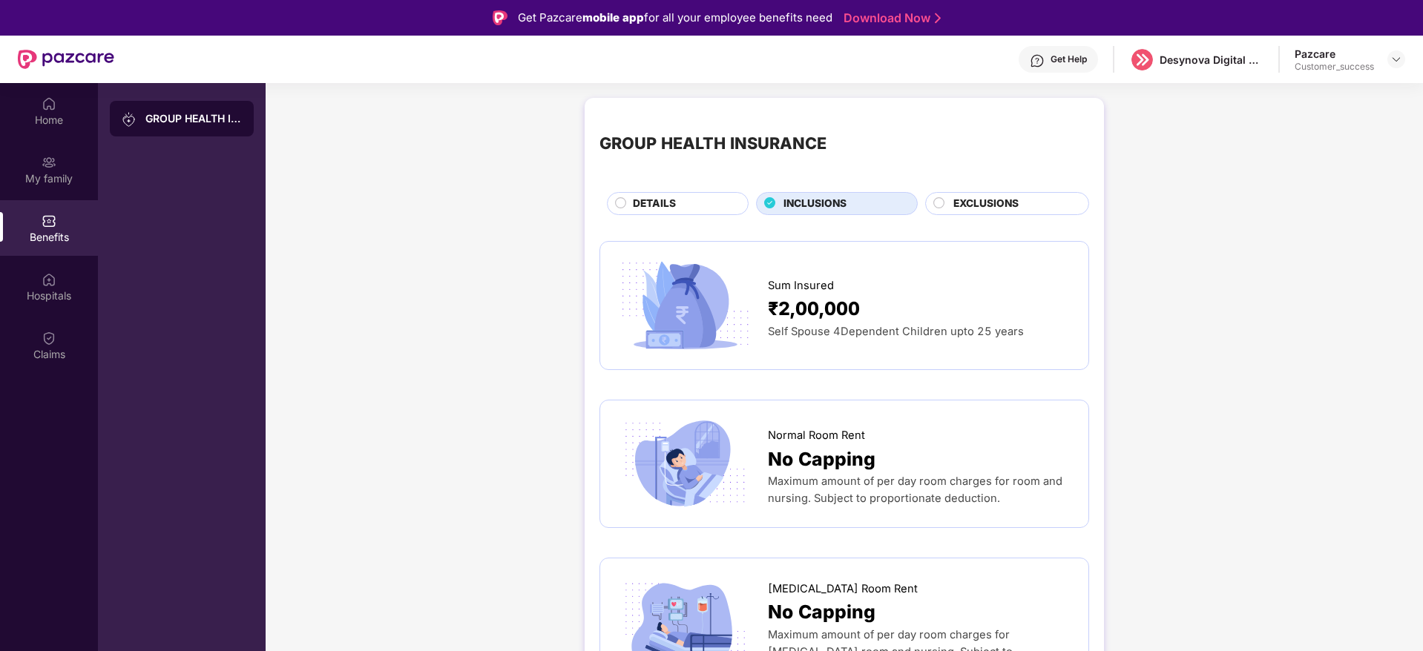
click at [1053, 198] on div "EXCLUSIONS" at bounding box center [1013, 205] width 135 height 19
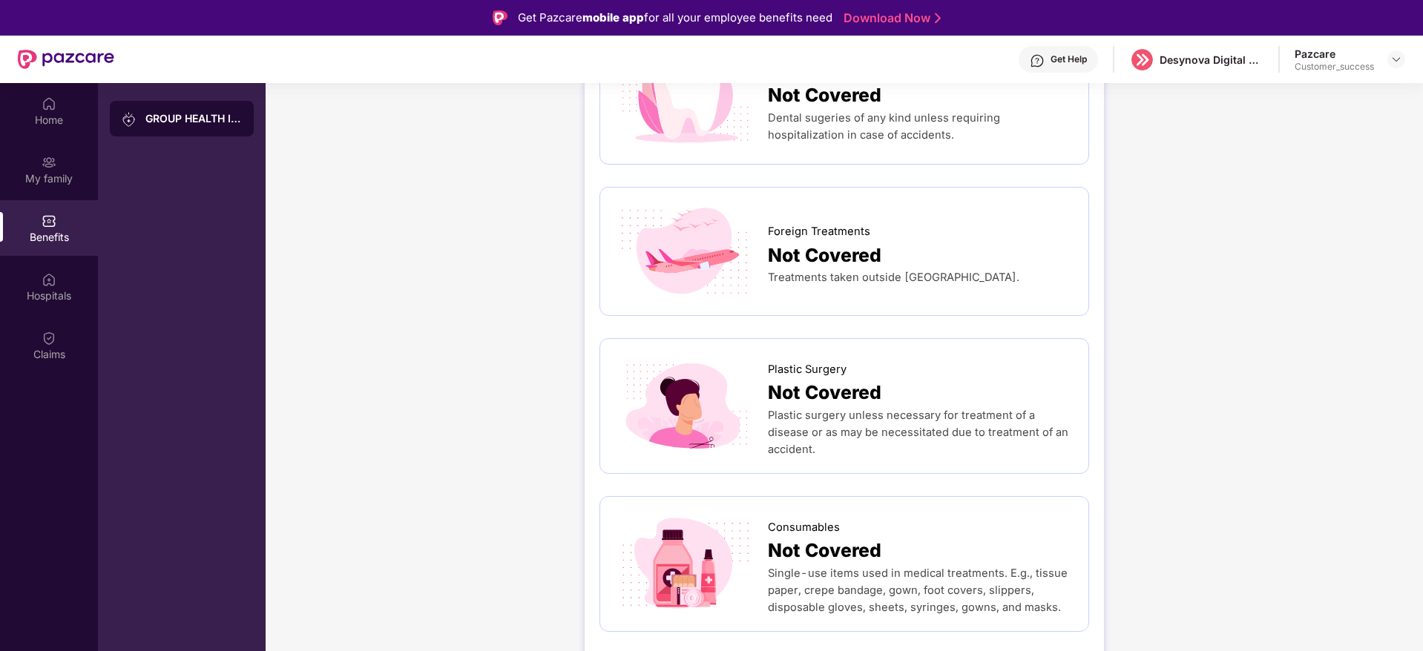
scroll to position [760, 0]
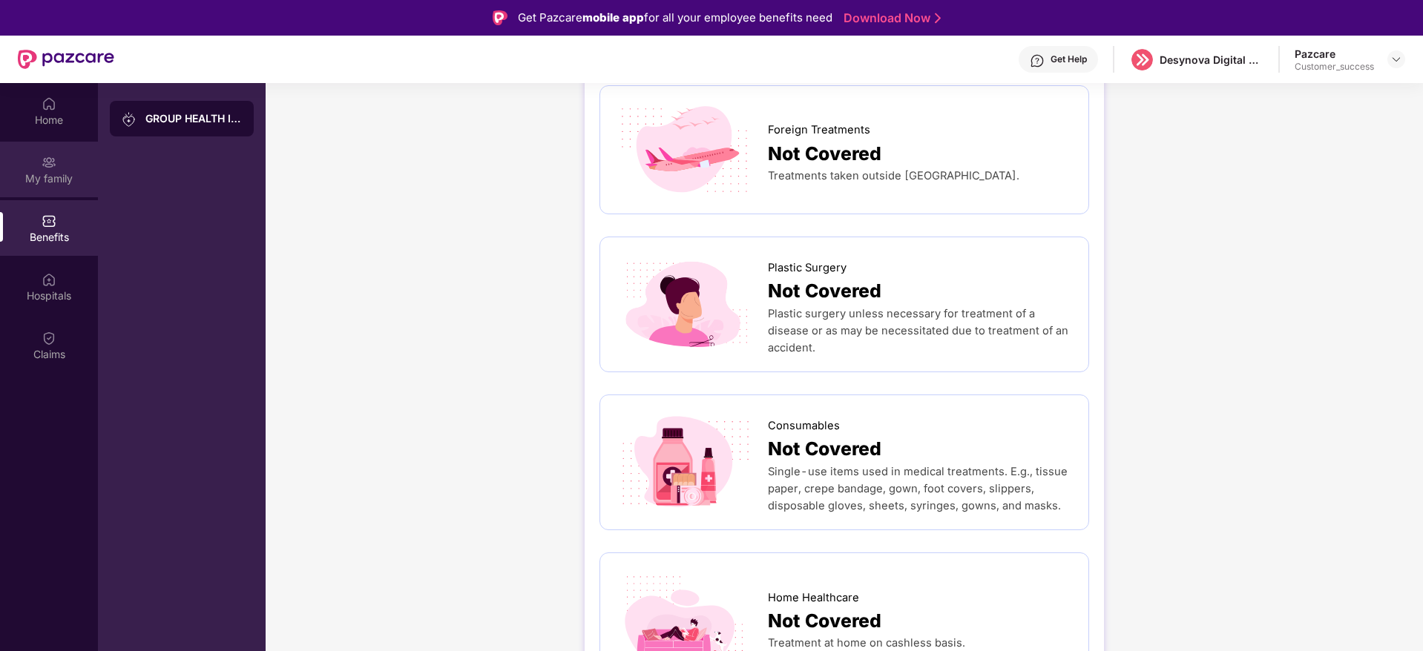
click at [29, 157] on div "My family" at bounding box center [49, 170] width 98 height 56
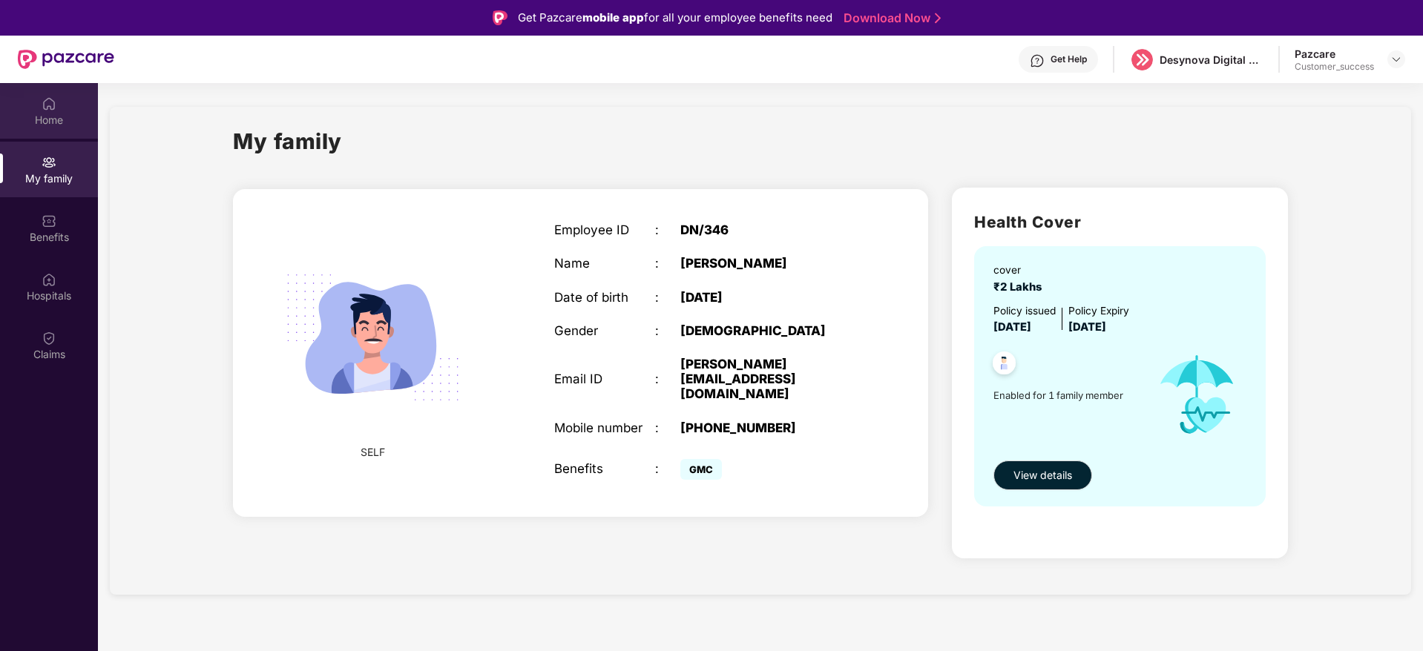
click at [31, 128] on div "Home" at bounding box center [49, 111] width 98 height 56
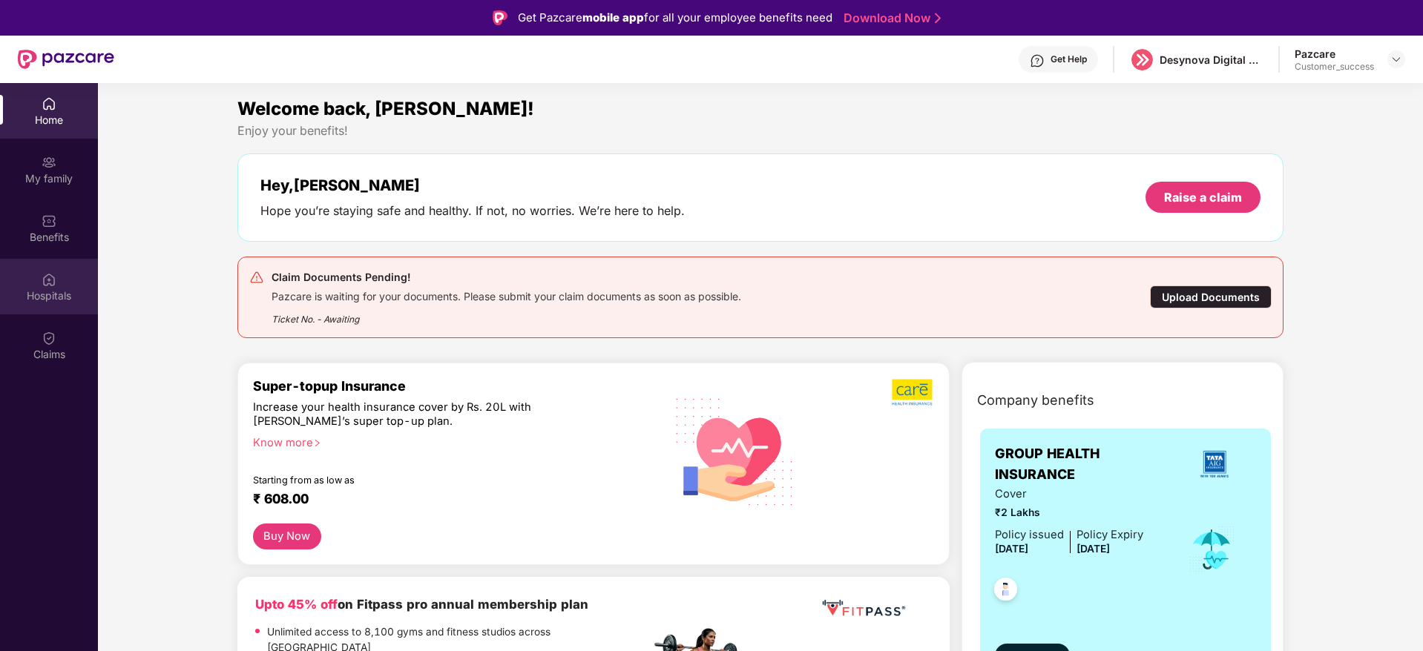
click at [43, 283] on img at bounding box center [49, 279] width 15 height 15
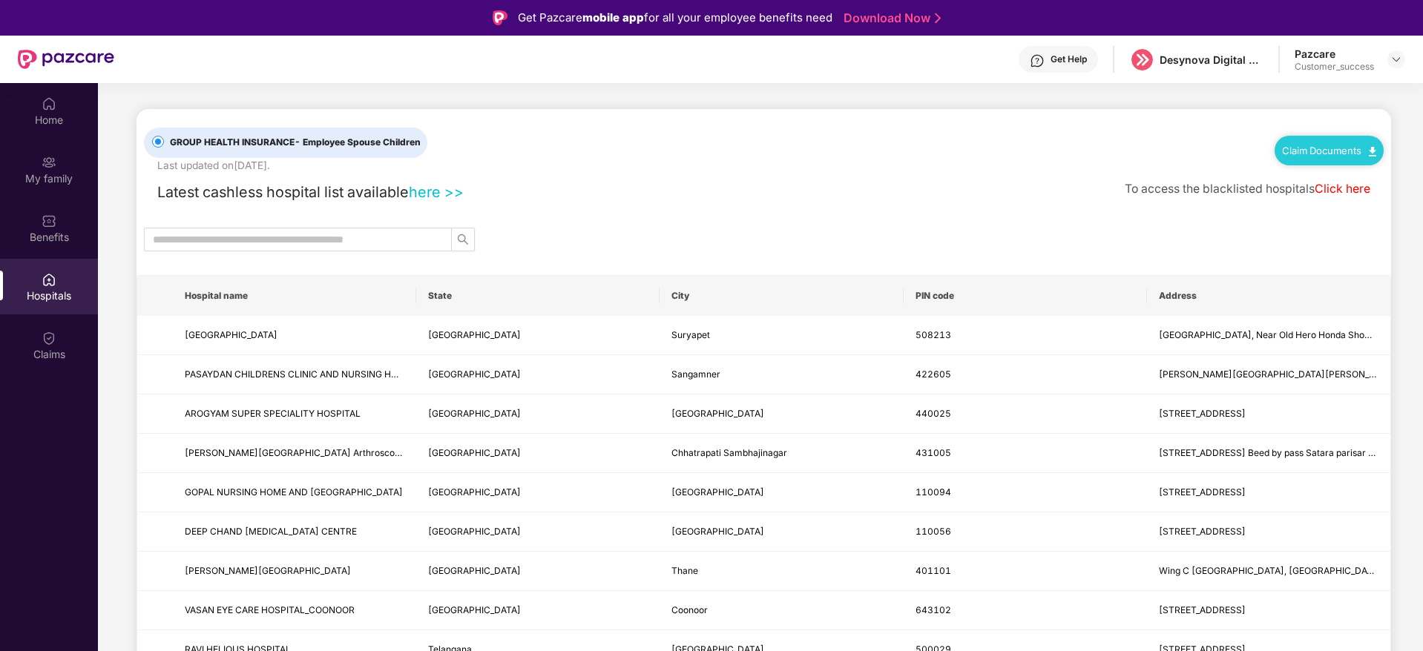
click at [58, 328] on div "Claims" at bounding box center [49, 346] width 98 height 56
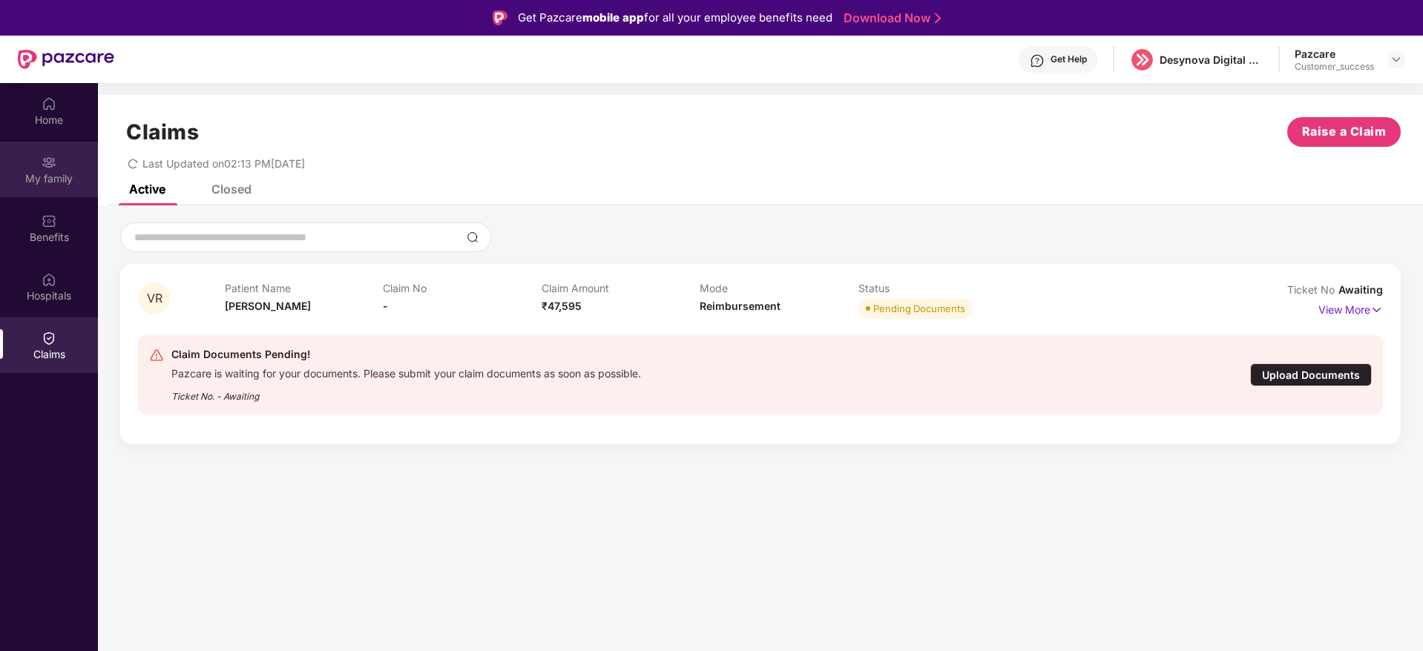
click at [66, 142] on div "My family" at bounding box center [49, 170] width 98 height 56
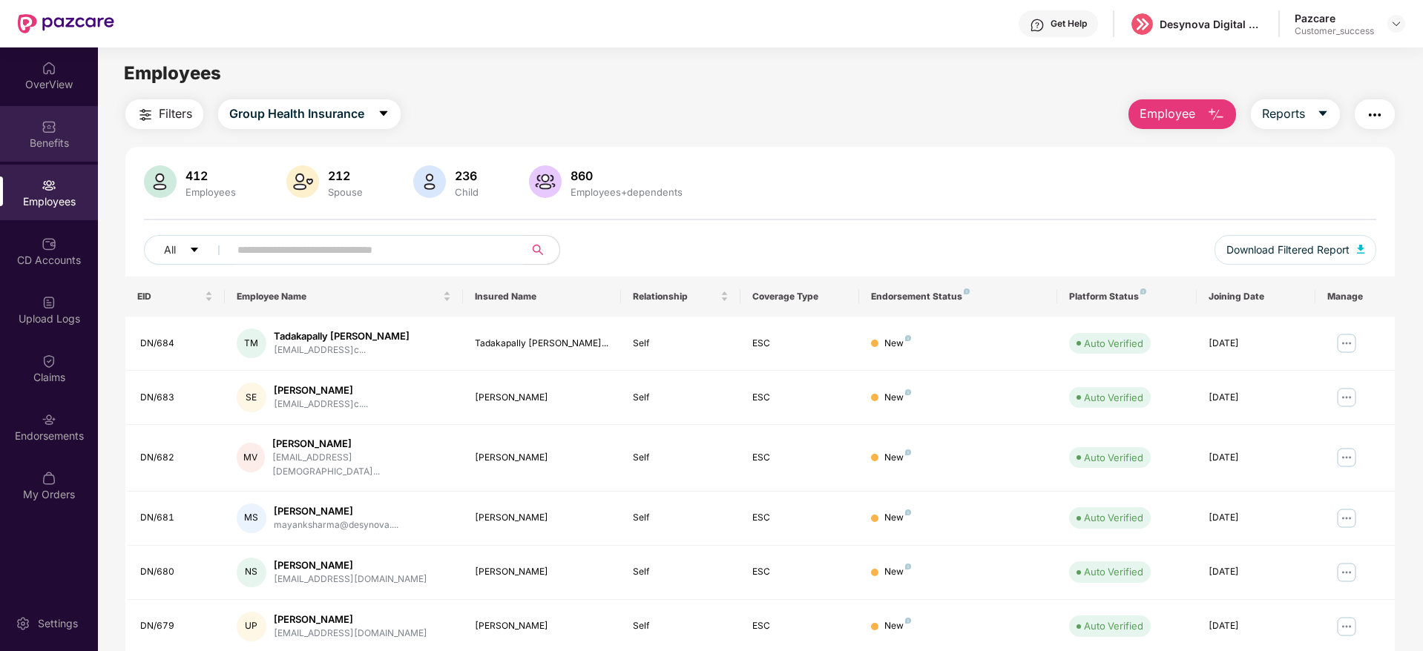
click at [53, 151] on div "Benefits" at bounding box center [49, 134] width 98 height 56
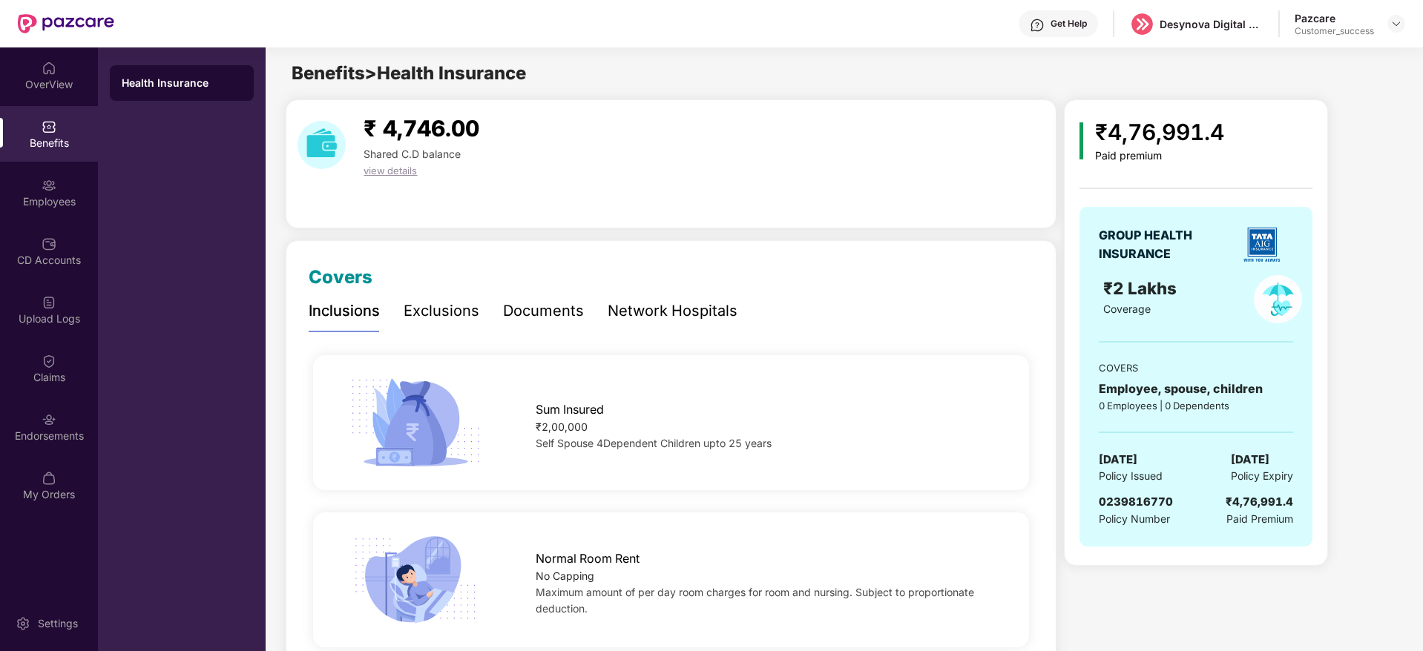
click at [535, 299] on div "Documents" at bounding box center [543, 311] width 81 height 41
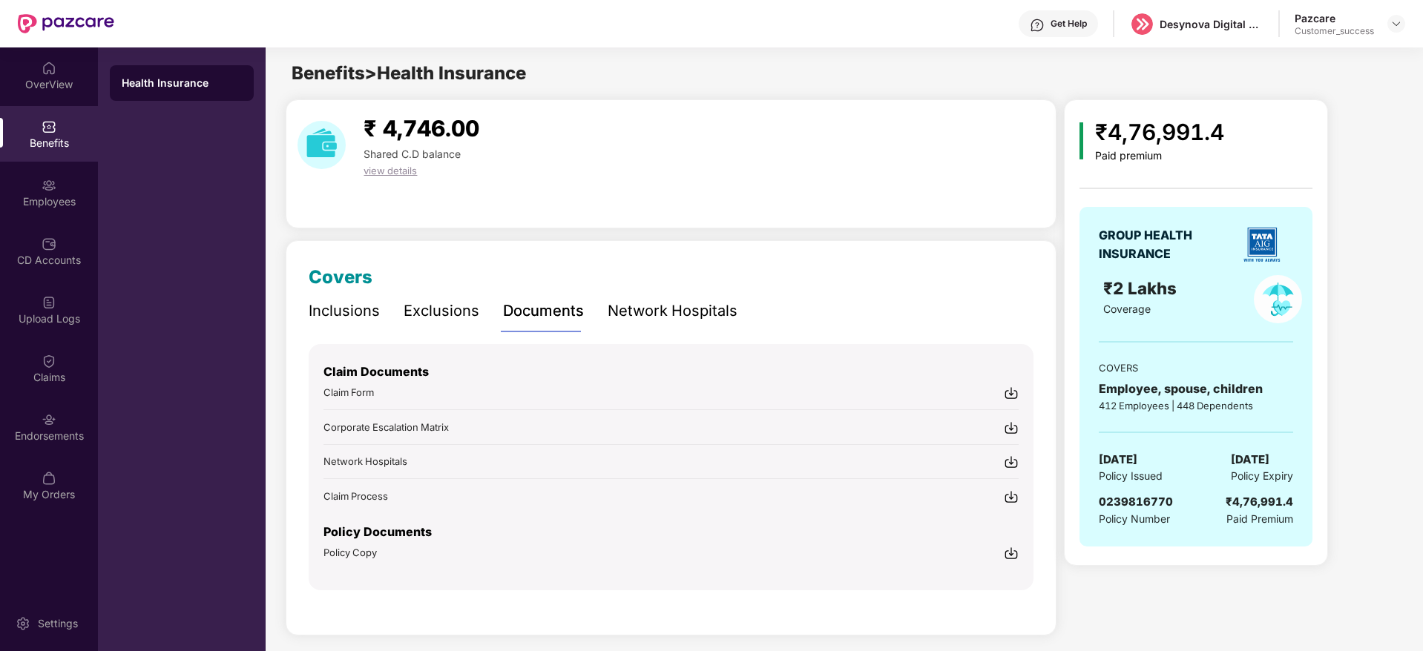
click at [1013, 386] on img at bounding box center [1011, 393] width 15 height 15
click at [1399, 19] on img at bounding box center [1396, 24] width 12 height 12
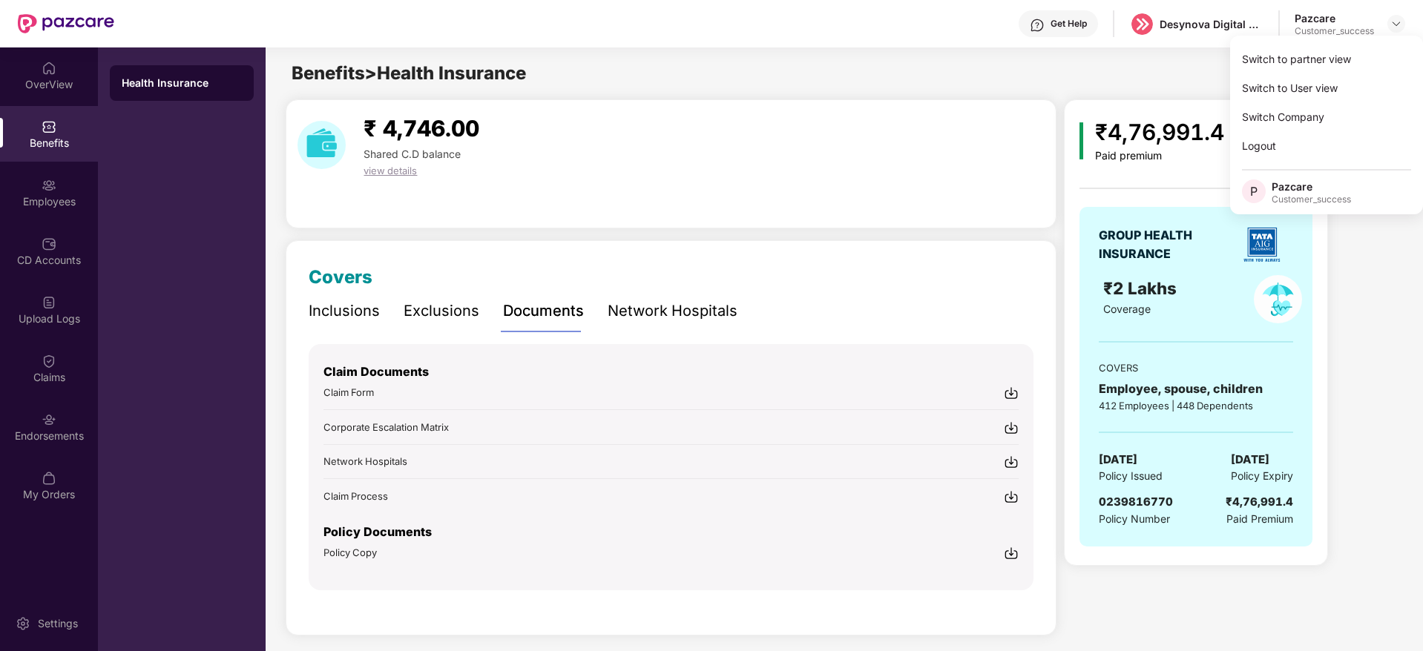
click at [1383, 57] on div "Switch to partner view" at bounding box center [1326, 59] width 193 height 29
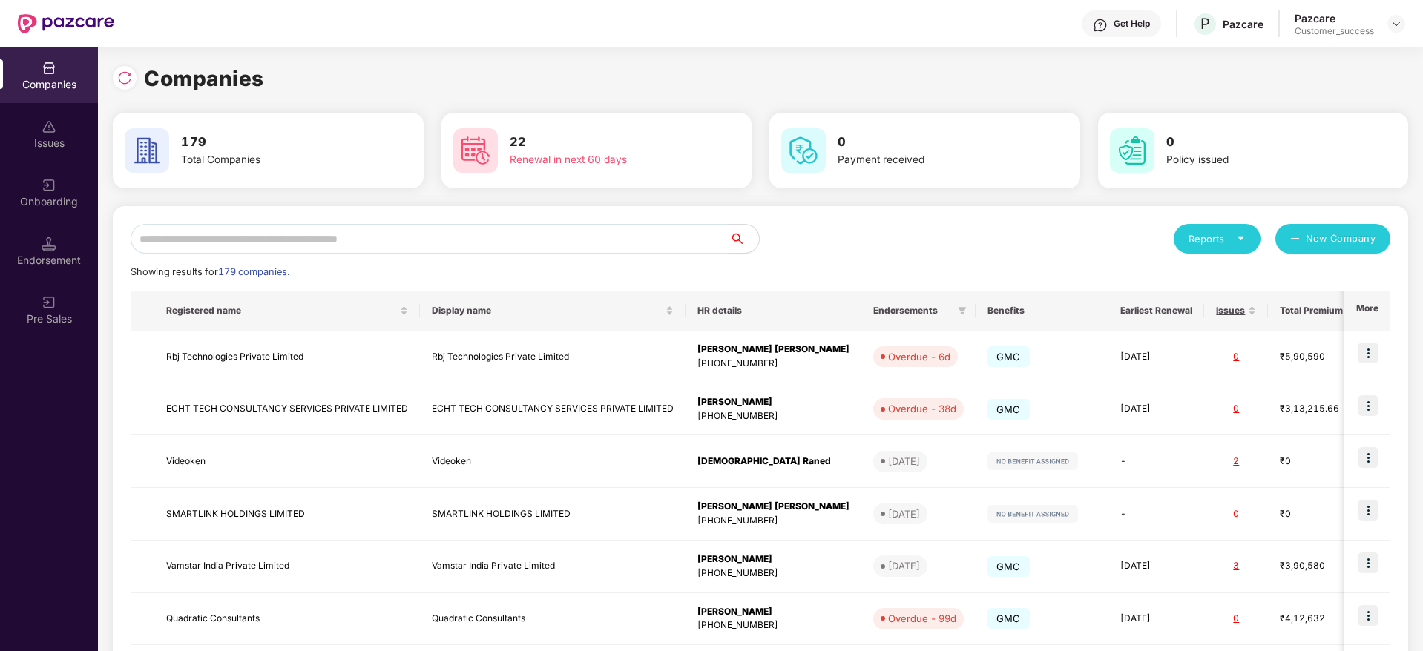
click at [605, 234] on input "text" at bounding box center [430, 239] width 599 height 30
type input "*"
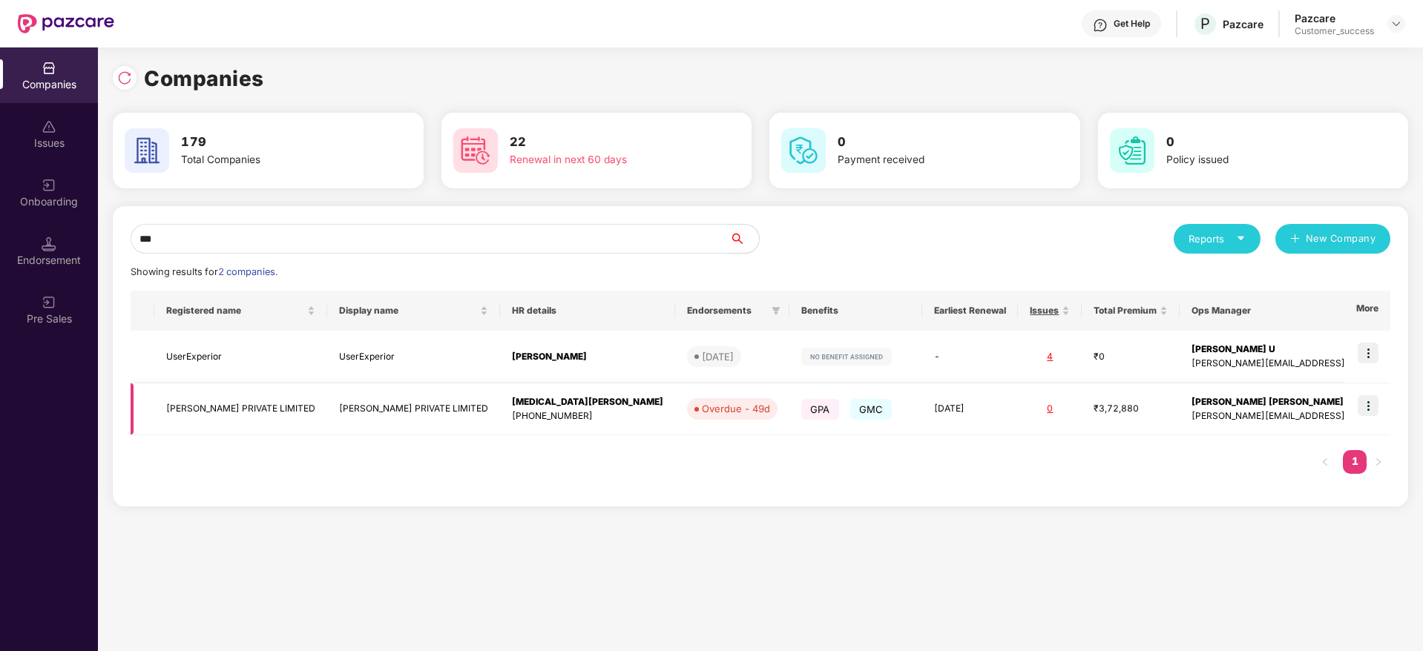
type input "***"
click at [1366, 402] on img at bounding box center [1368, 405] width 21 height 21
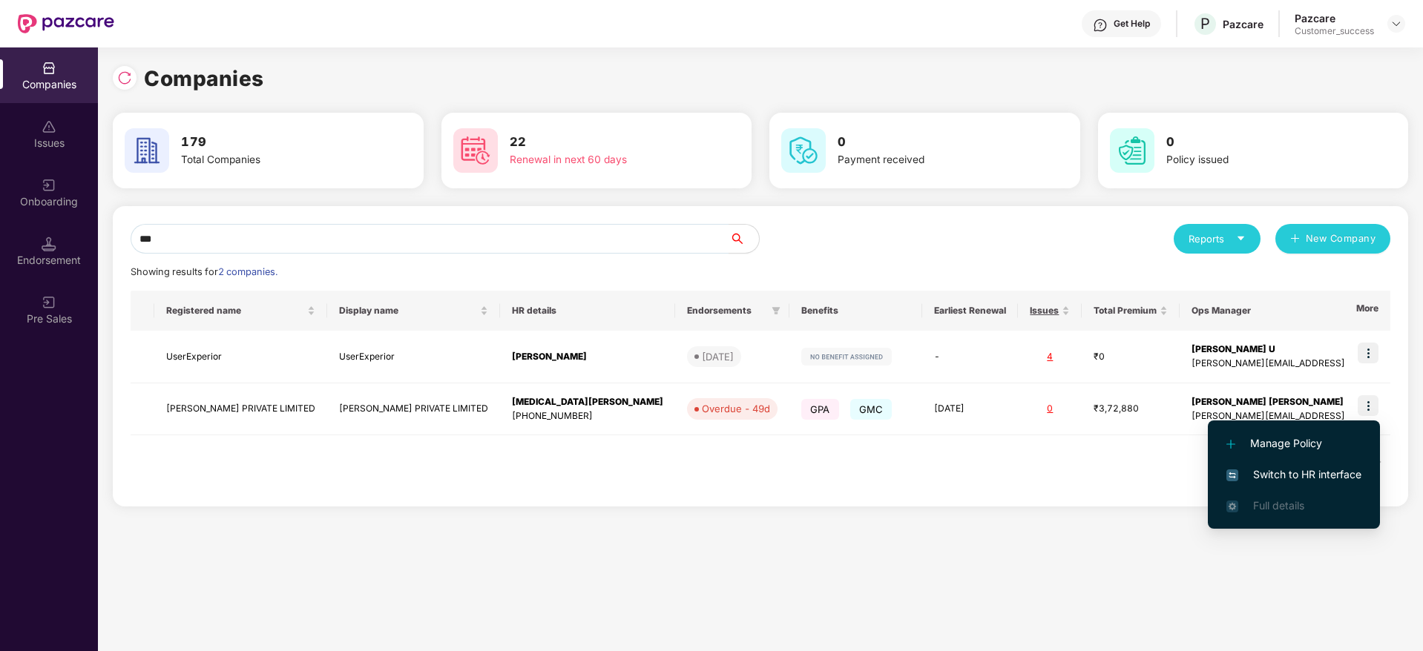
click at [1336, 467] on span "Switch to HR interface" at bounding box center [1293, 475] width 135 height 16
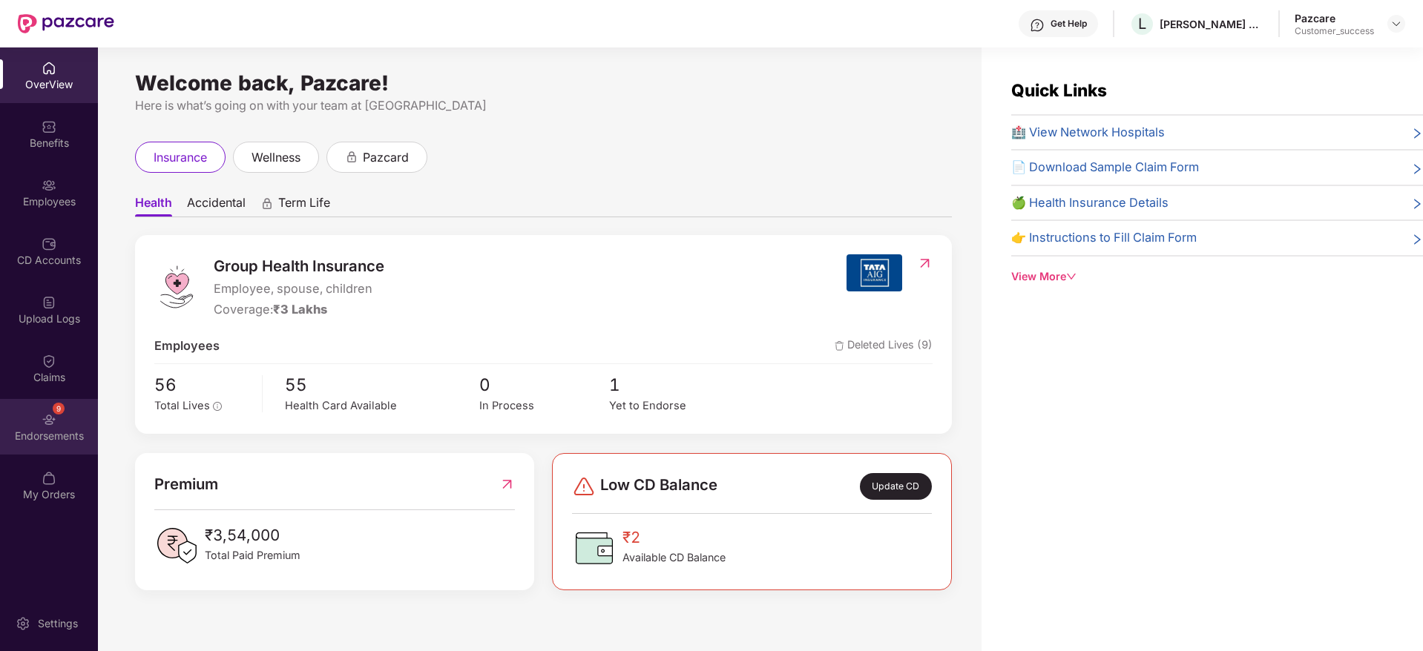
click at [50, 427] on div "9 Endorsements" at bounding box center [49, 427] width 98 height 56
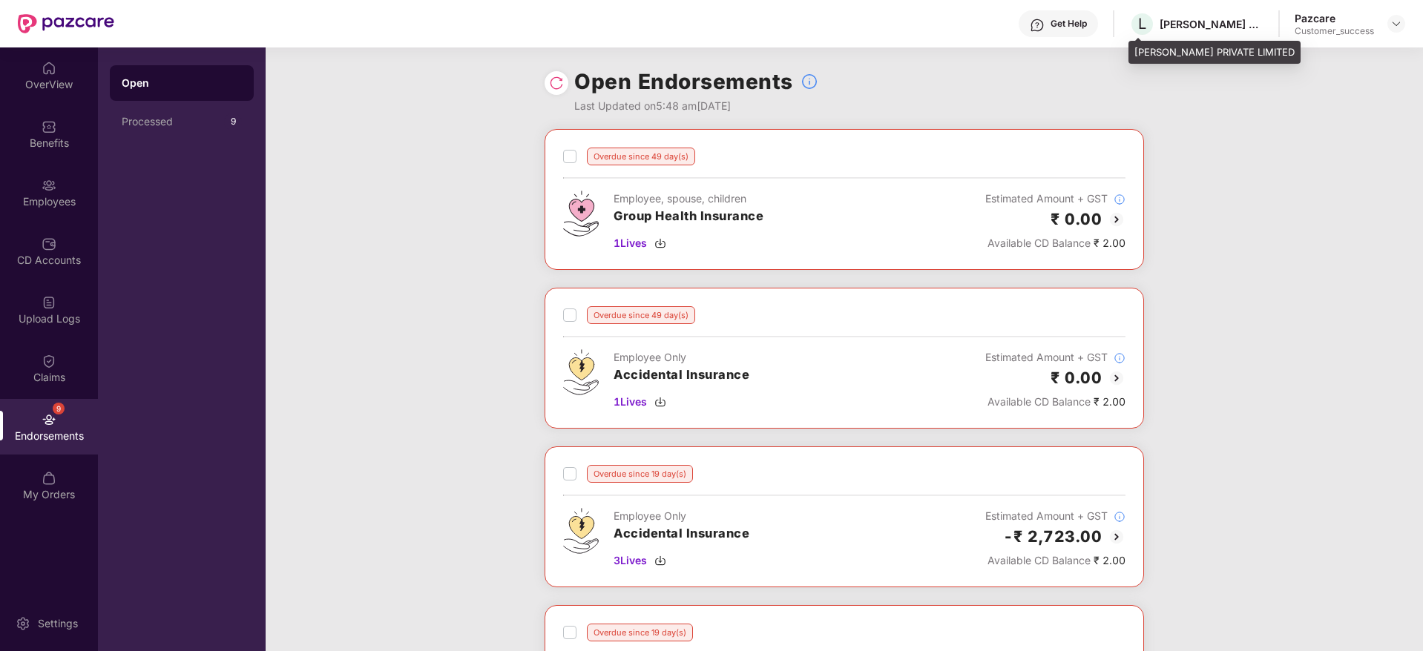
click at [1189, 19] on div "LES AMIS PRIVATE LIMITED" at bounding box center [1212, 24] width 104 height 14
copy div "LES AMIS PRIVATE LIMITED"
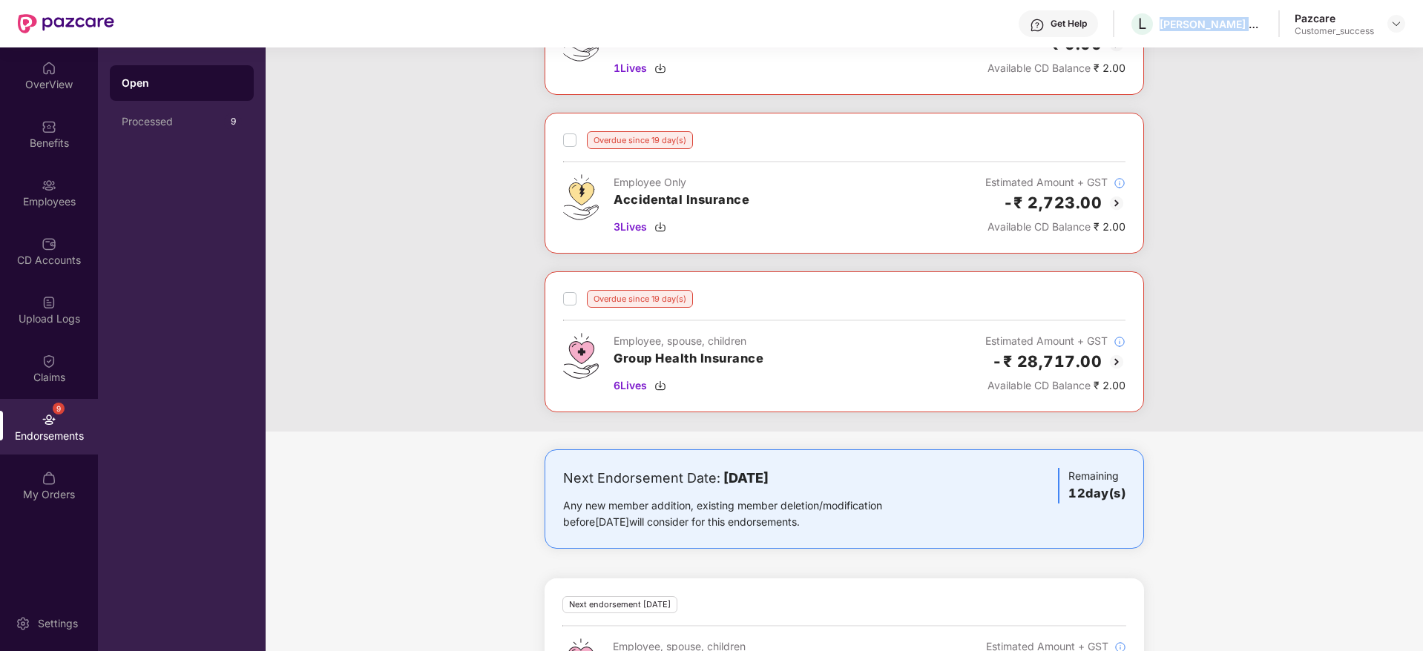
drag, startPoint x: 709, startPoint y: 479, endPoint x: 870, endPoint y: 532, distance: 170.3
click at [870, 532] on div "Next Endorsement Date: 23 August 2025 Any new member addition, existing member …" at bounding box center [844, 499] width 599 height 99
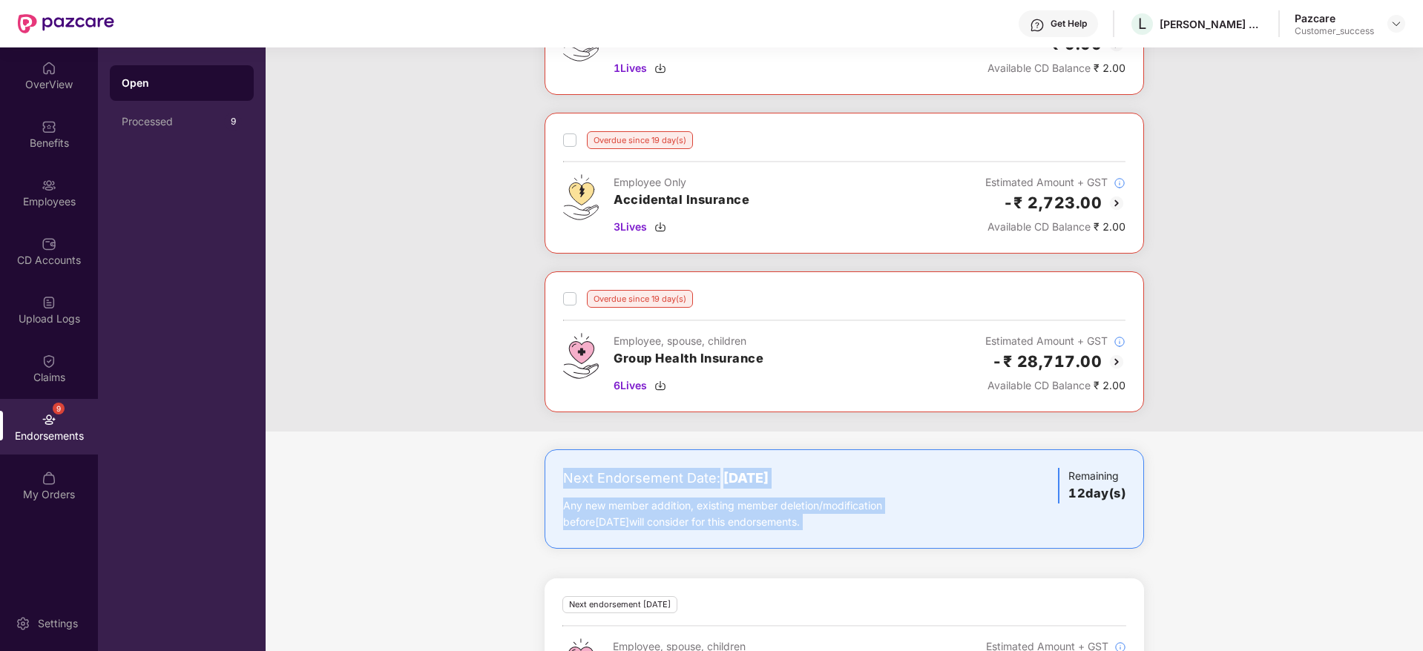
drag, startPoint x: 870, startPoint y: 532, endPoint x: 555, endPoint y: 464, distance: 322.6
click at [555, 464] on div "Next Endorsement Date: 23 August 2025 Any new member addition, existing member …" at bounding box center [844, 499] width 599 height 99
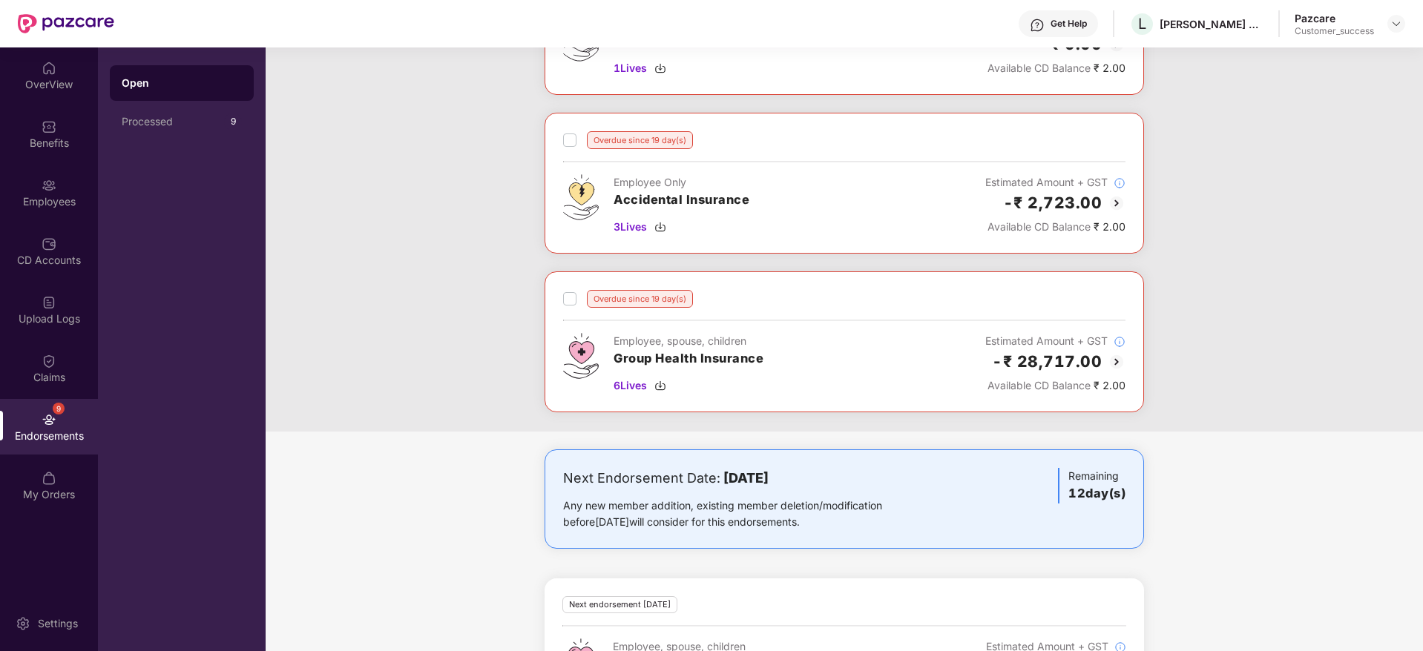
click at [478, 347] on div "Overdue since 49 day(s) Employee, spouse, children Group Health Insurance 1 Liv…" at bounding box center [844, 113] width 1157 height 637
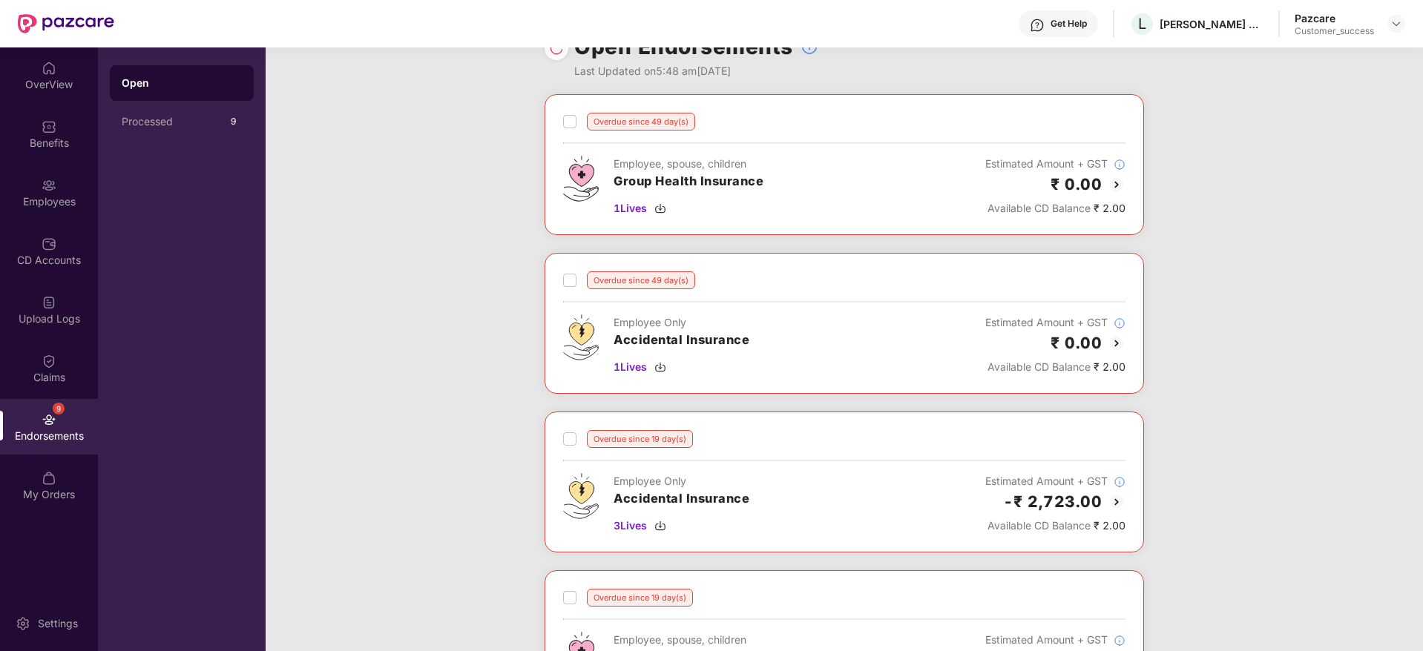
scroll to position [0, 0]
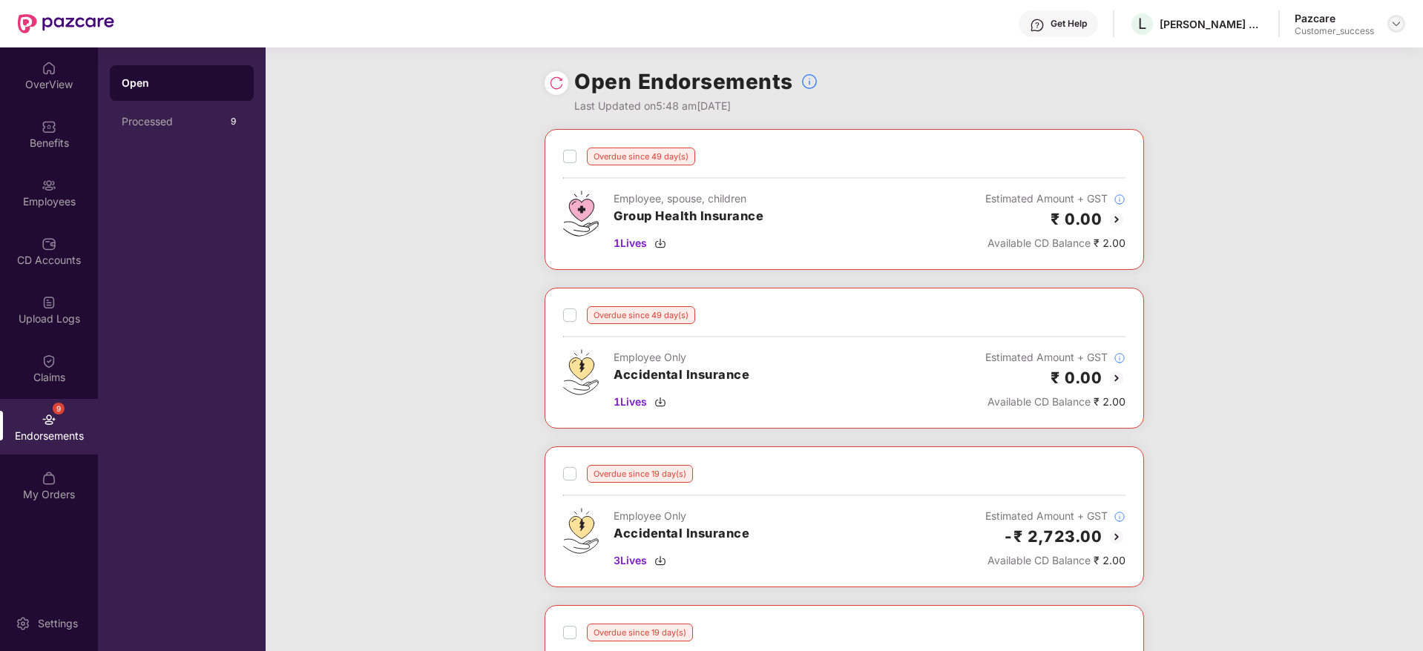
click at [1391, 22] on div at bounding box center [1396, 24] width 18 height 18
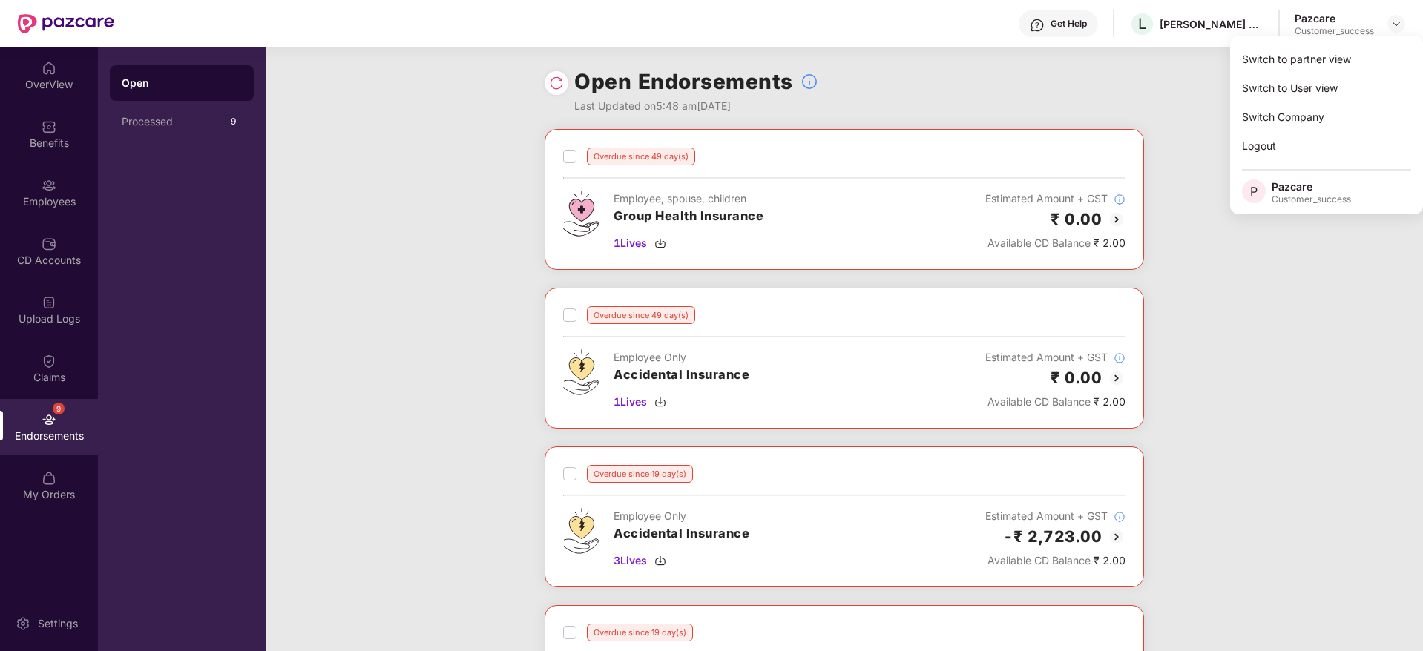
click at [1392, 39] on div "Switch to partner view Switch to User view Switch Company Logout P Pazcare Cust…" at bounding box center [1326, 125] width 193 height 179
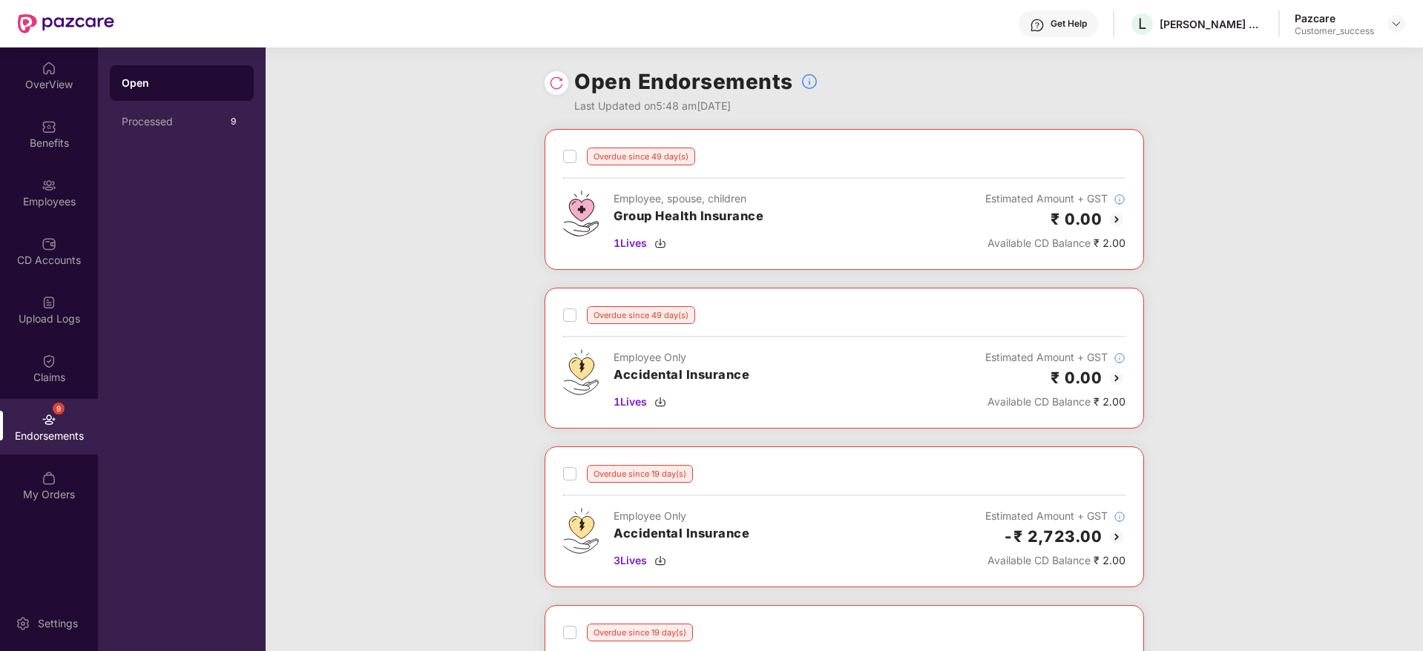
click at [1379, 56] on div "Open Endorsements Last Updated on 5:48 am, 11 Aug 2025" at bounding box center [844, 88] width 1157 height 82
click at [1390, 28] on div at bounding box center [1396, 24] width 18 height 18
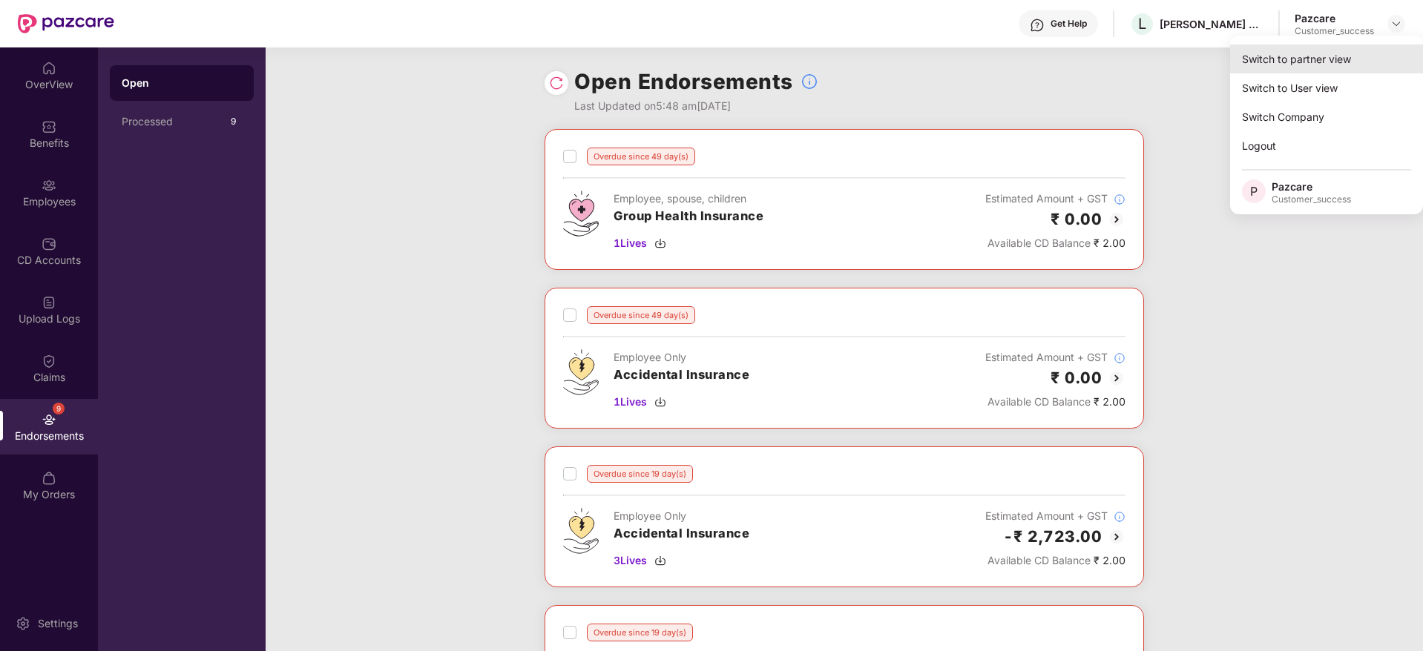
click at [1383, 45] on div "Switch to partner view" at bounding box center [1326, 59] width 193 height 29
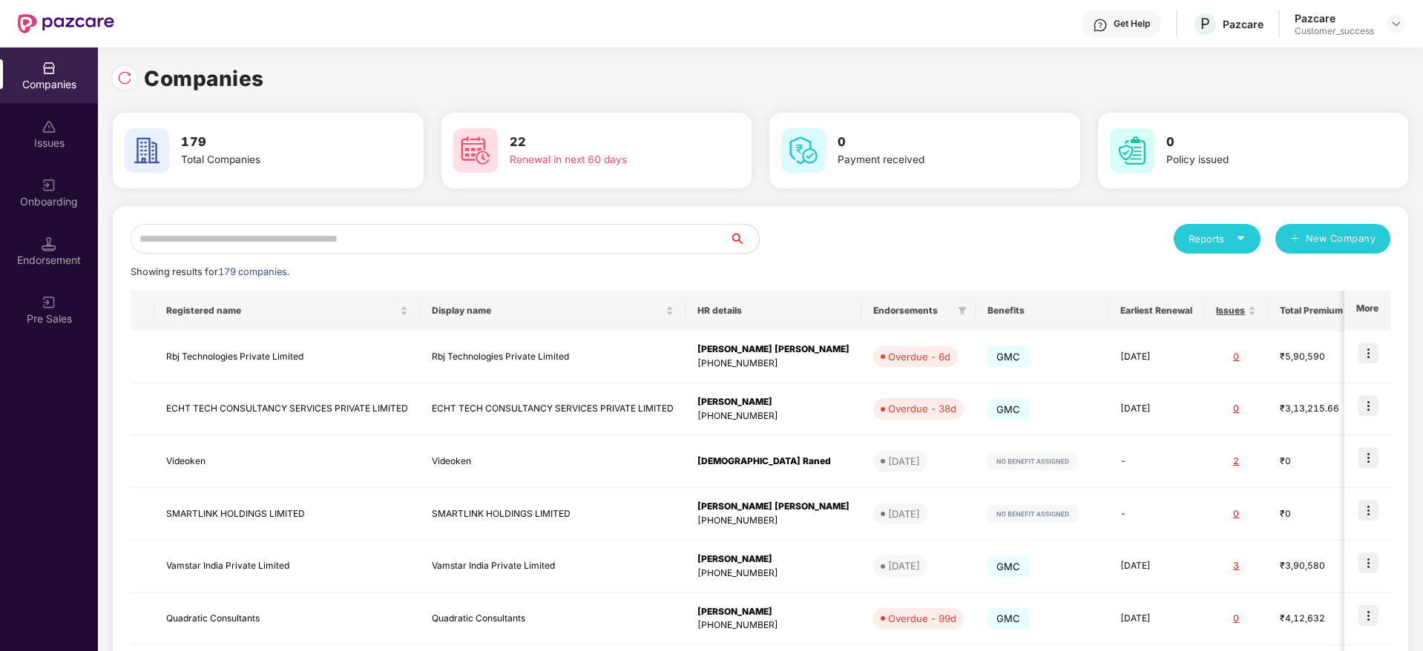
click at [585, 241] on input "text" at bounding box center [430, 239] width 599 height 30
paste input "********"
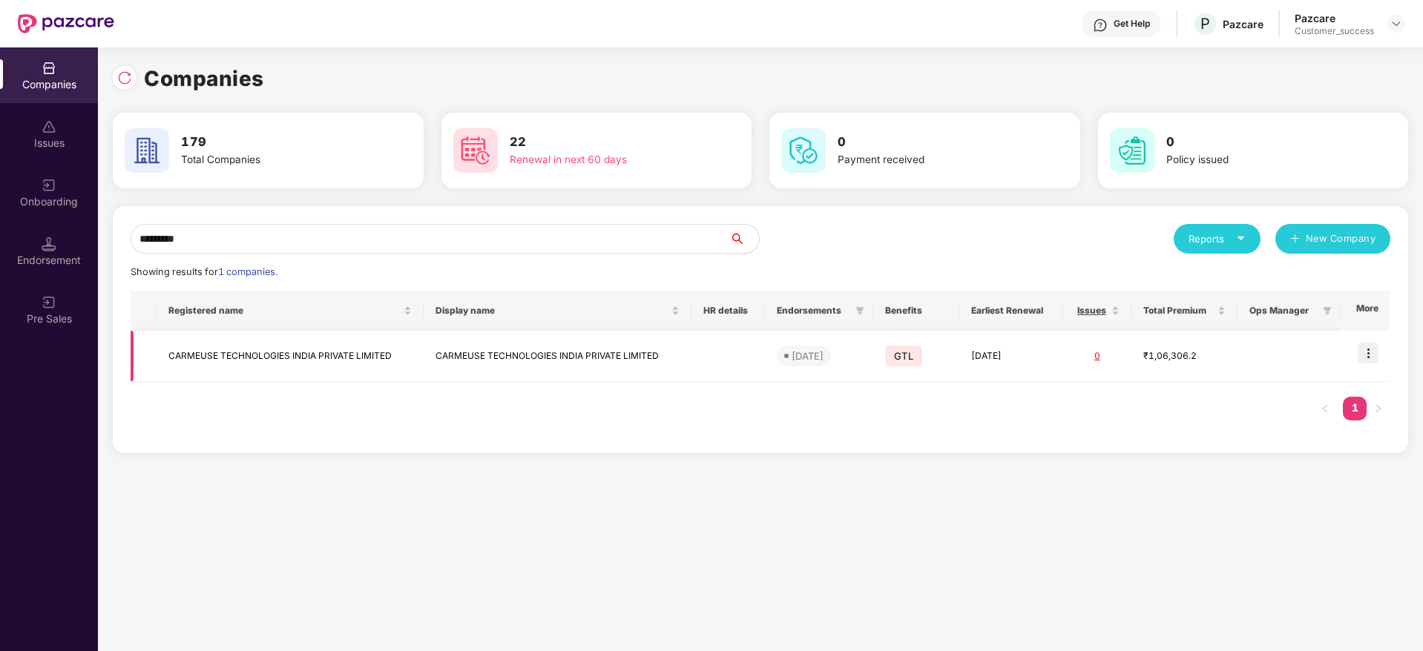
type input "********"
click at [1361, 356] on img at bounding box center [1368, 353] width 21 height 21
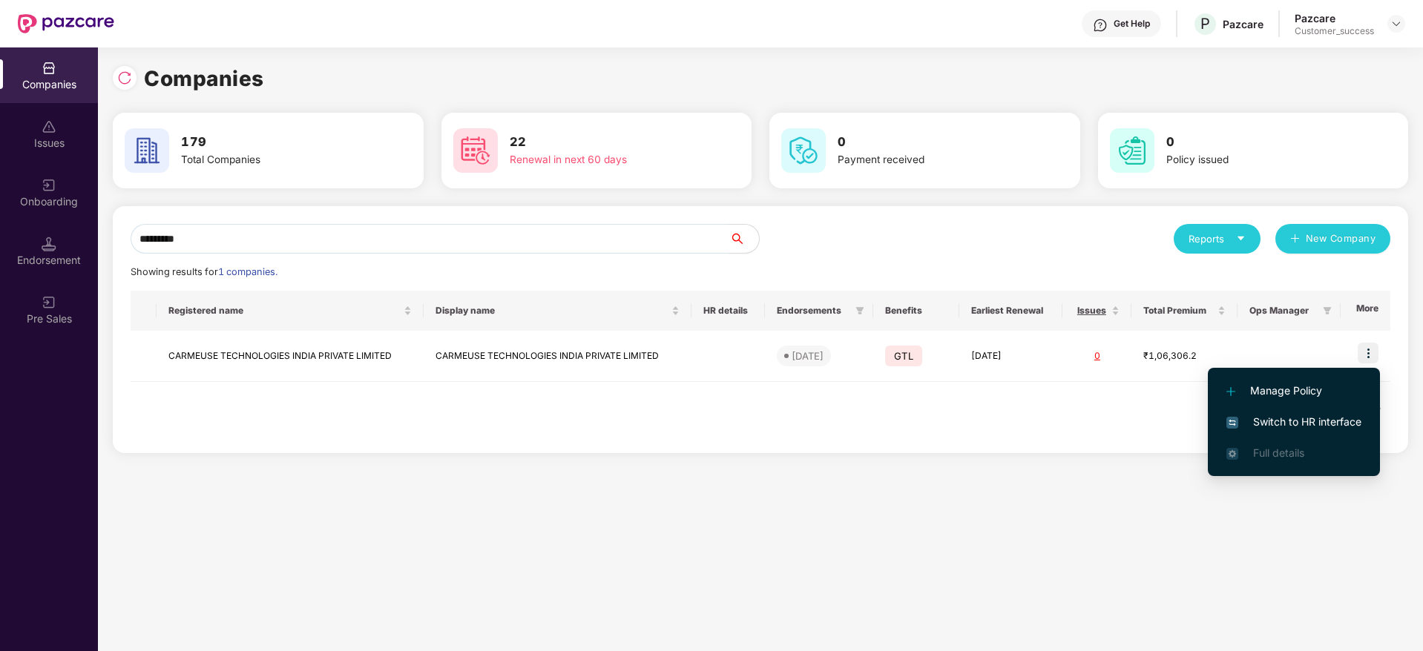
click at [1338, 425] on span "Switch to HR interface" at bounding box center [1293, 422] width 135 height 16
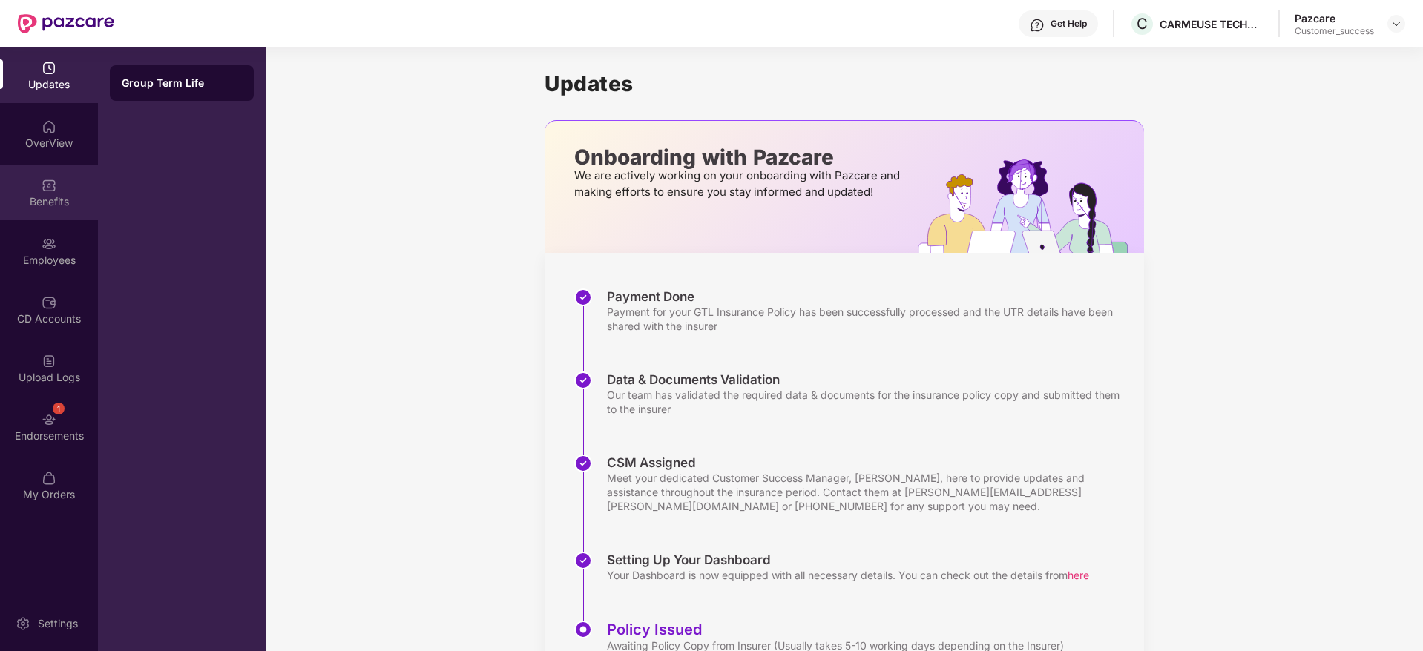
click at [80, 174] on div "Benefits" at bounding box center [49, 193] width 98 height 56
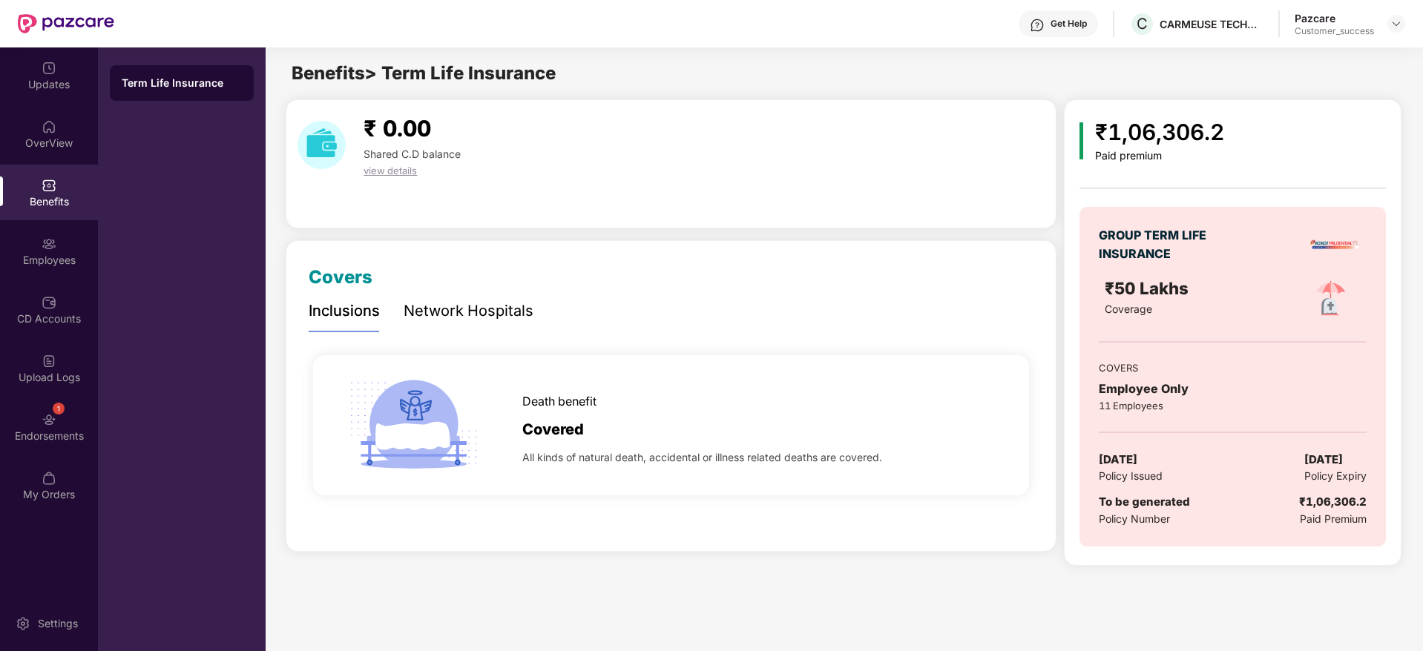
drag, startPoint x: 1361, startPoint y: 523, endPoint x: 1225, endPoint y: 442, distance: 158.7
click at [1225, 442] on div "GROUP TERM LIFE INSURANCE ₹50 Lakhs Coverage COVERS Employee Only 11 Employees …" at bounding box center [1232, 377] width 306 height 340
drag, startPoint x: 1272, startPoint y: 475, endPoint x: 1367, endPoint y: 527, distance: 108.2
click at [1367, 527] on div "GROUP TERM LIFE INSURANCE ₹50 Lakhs Coverage COVERS Employee Only 11 Employees …" at bounding box center [1232, 377] width 306 height 340
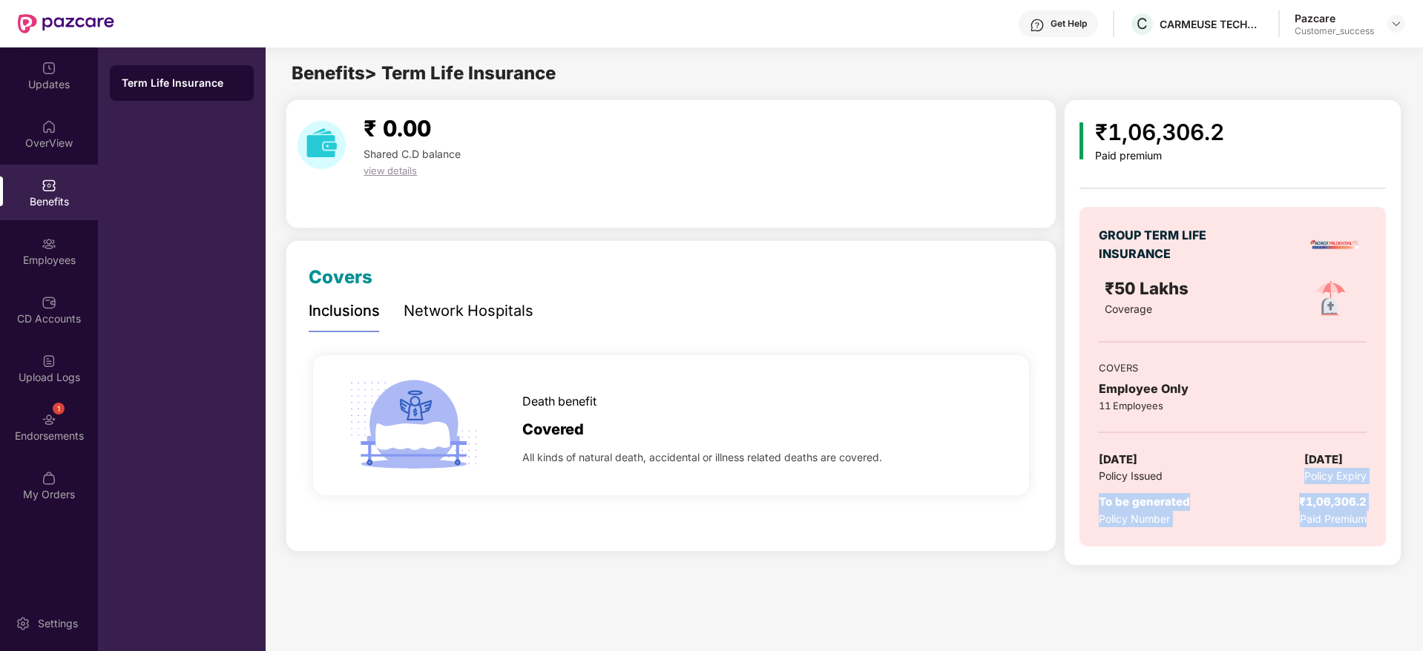
click at [1367, 527] on span "Paid Premium" at bounding box center [1333, 519] width 67 height 16
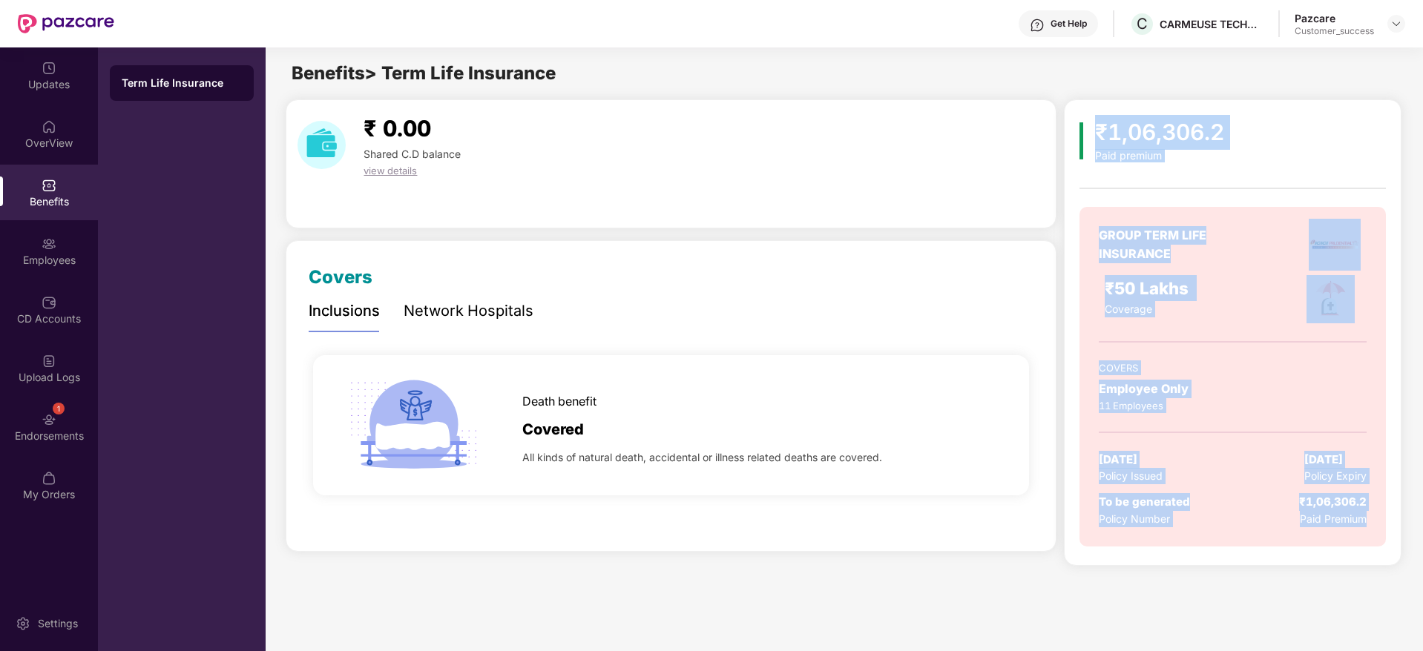
drag, startPoint x: 1373, startPoint y: 527, endPoint x: 1099, endPoint y: 108, distance: 500.0
click at [1099, 108] on div "₹1,06,306.2 Paid premium GROUP TERM LIFE INSURANCE ₹50 Lakhs Coverage COVERS Em…" at bounding box center [1232, 332] width 337 height 467
drag, startPoint x: 1099, startPoint y: 108, endPoint x: 1367, endPoint y: 568, distance: 531.6
click at [1367, 568] on main "Benefits > Term Life Insurance ₹ 0.00 Shared C.D balance view details Covers In…" at bounding box center [844, 312] width 1156 height 530
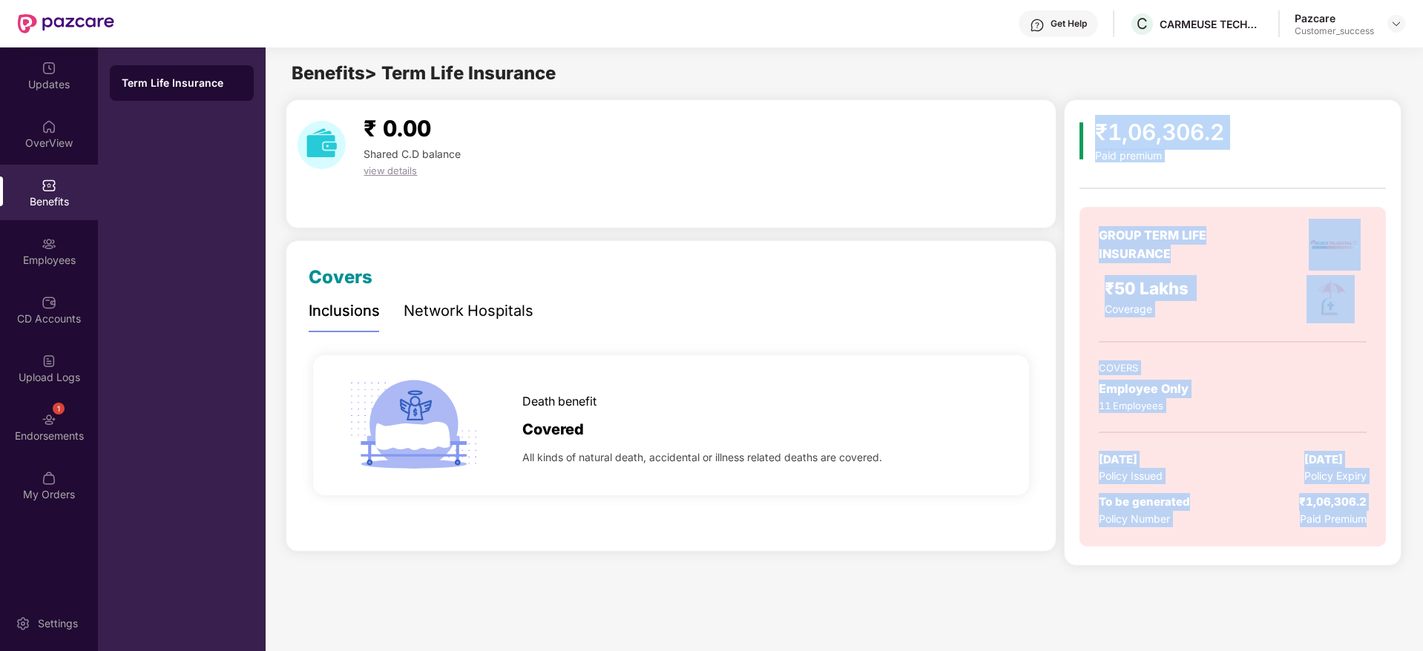
click at [1367, 568] on main "Benefits > Term Life Insurance ₹ 0.00 Shared C.D balance view details Covers In…" at bounding box center [844, 312] width 1156 height 530
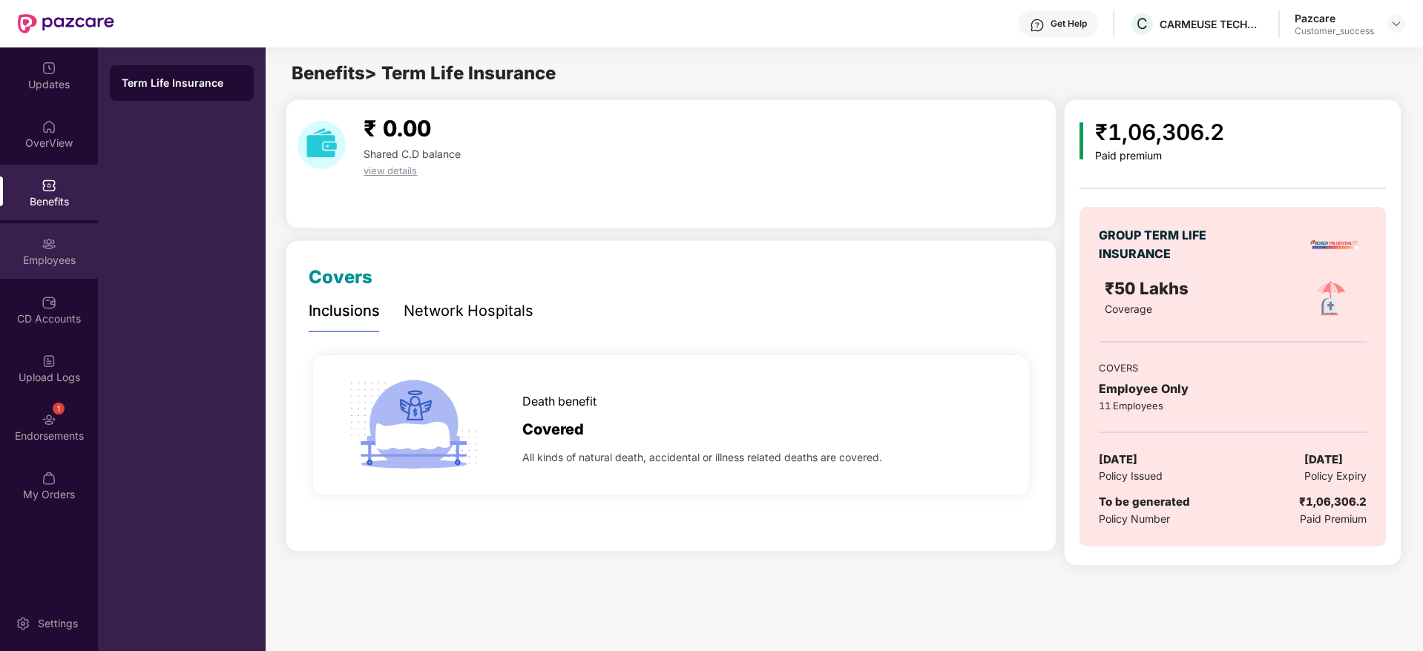
click at [49, 239] on img at bounding box center [49, 244] width 15 height 15
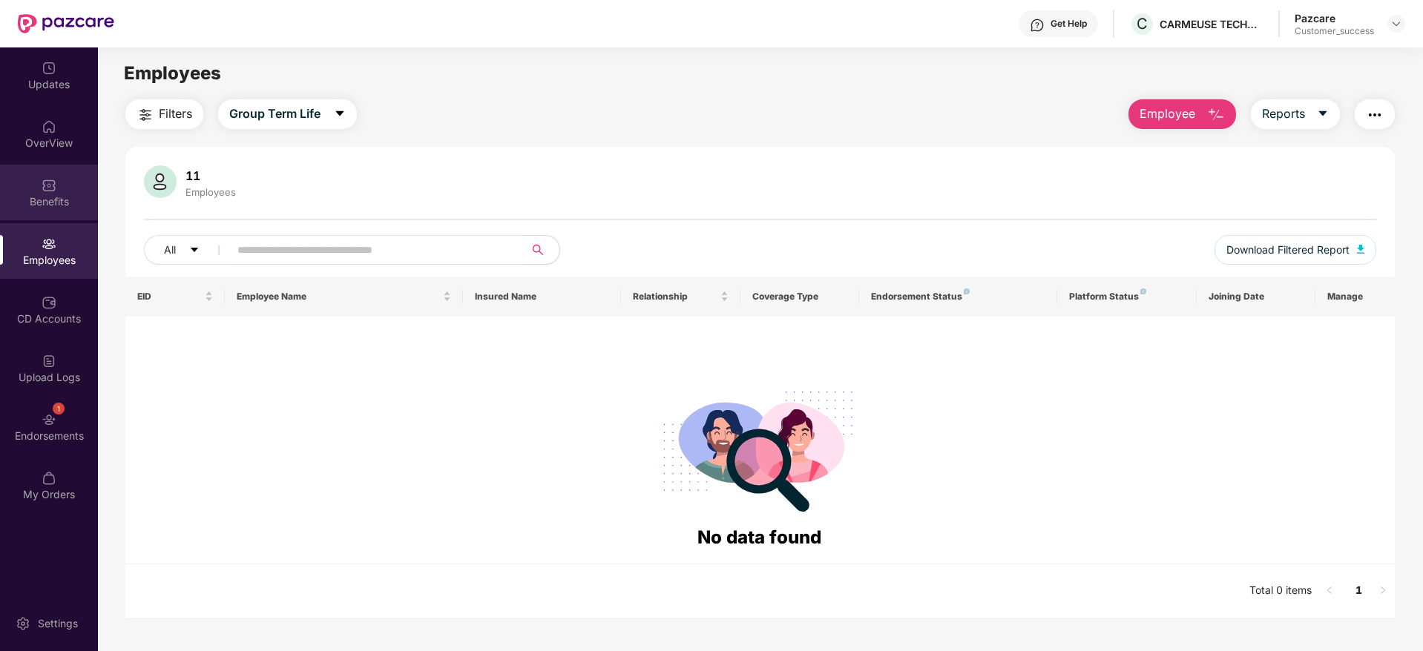
click at [66, 203] on div "Benefits" at bounding box center [49, 201] width 98 height 15
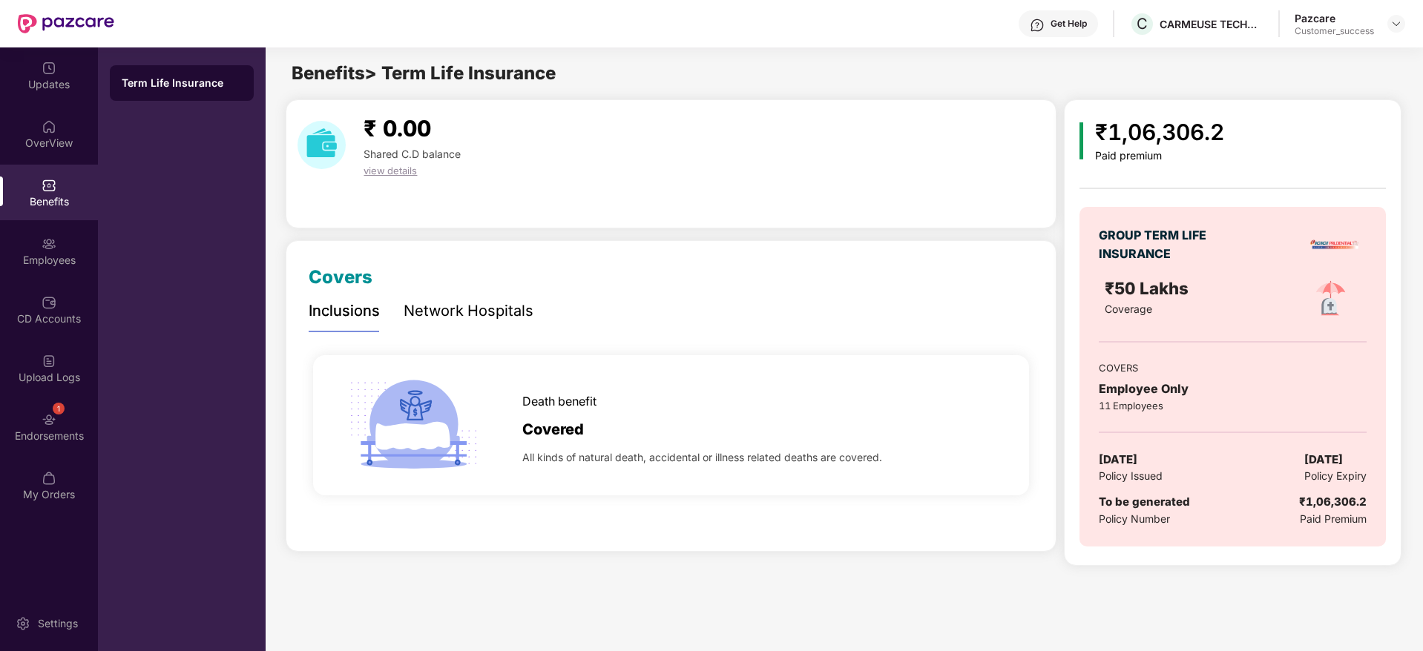
click at [464, 309] on div "Network Hospitals" at bounding box center [469, 311] width 130 height 23
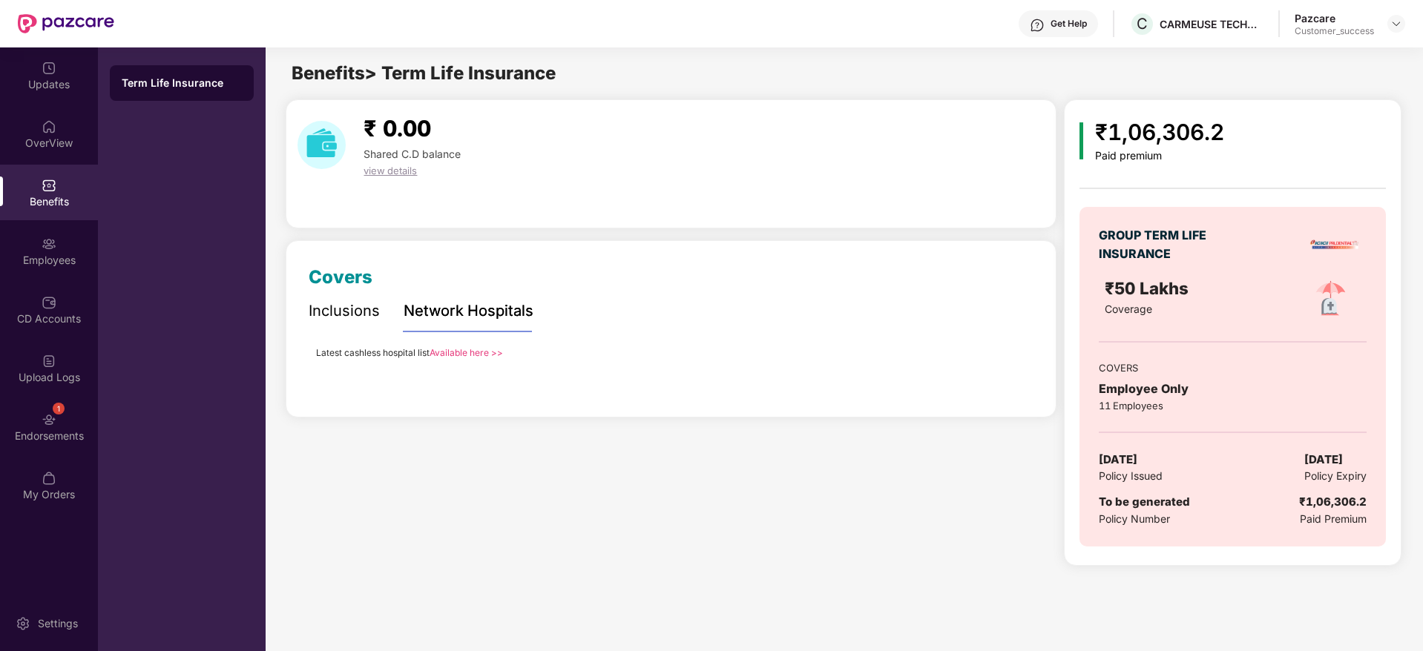
click at [330, 295] on div "Inclusions" at bounding box center [344, 311] width 71 height 41
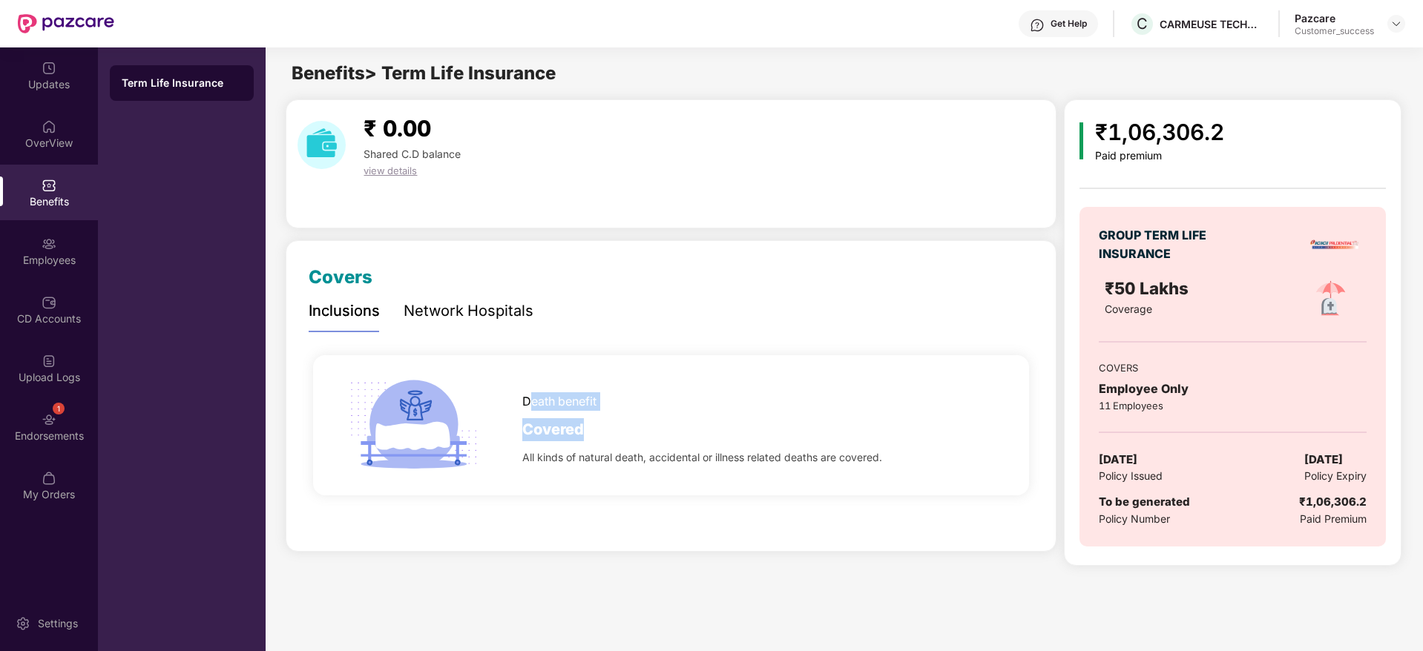
drag, startPoint x: 528, startPoint y: 404, endPoint x: 664, endPoint y: 431, distance: 138.4
click at [664, 431] on div "Death benefit Covered All kinds of natural death, accidental or illness related…" at bounding box center [760, 425] width 477 height 81
click at [664, 431] on div "Covered" at bounding box center [760, 426] width 477 height 30
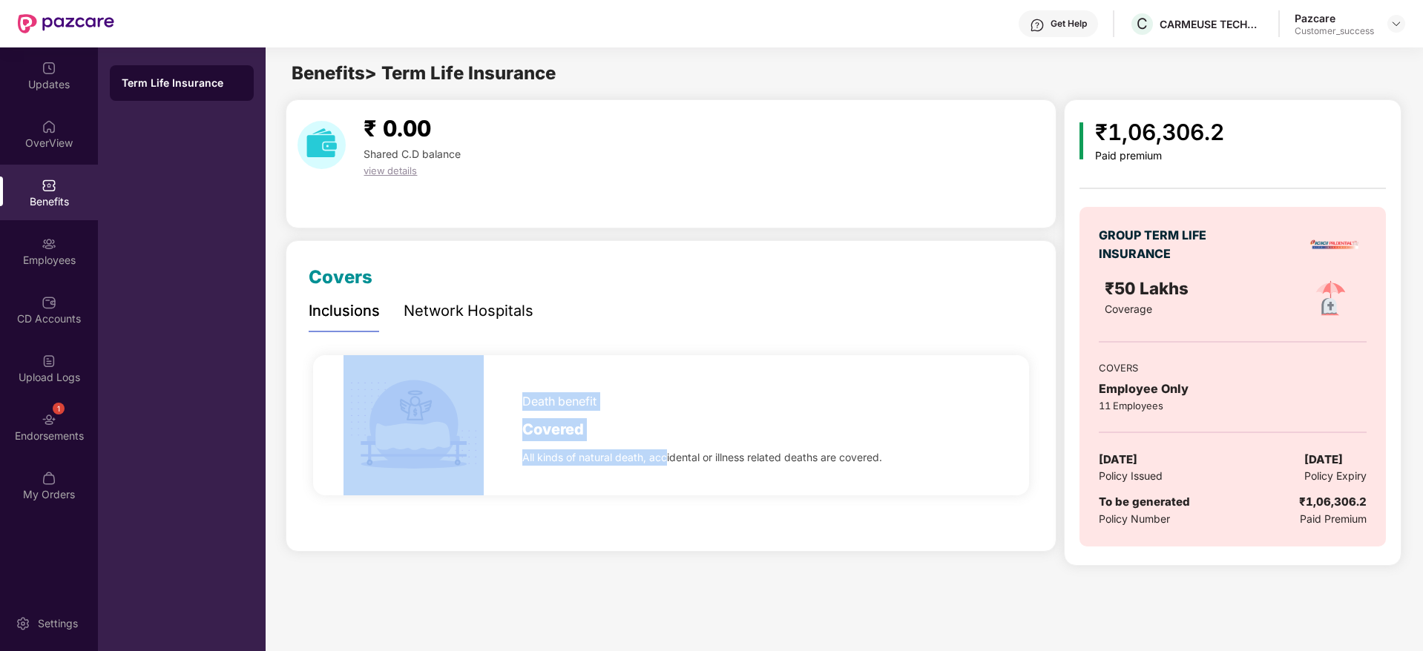
drag, startPoint x: 510, startPoint y: 454, endPoint x: 667, endPoint y: 461, distance: 156.7
click at [667, 461] on div "Death benefit Covered All kinds of natural death, accidental or illness related…" at bounding box center [671, 425] width 716 height 140
click at [667, 461] on span "All kinds of natural death, accidental or illness related deaths are covered." at bounding box center [702, 458] width 360 height 16
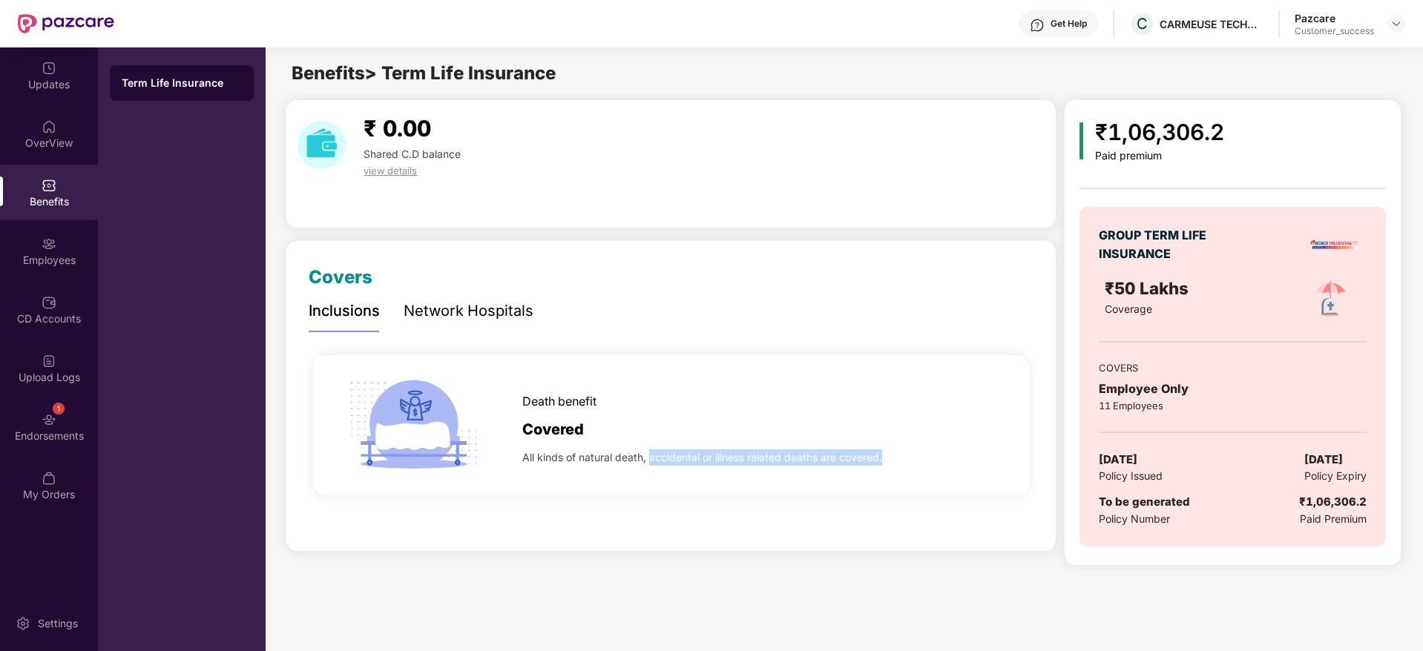
drag, startPoint x: 653, startPoint y: 461, endPoint x: 898, endPoint y: 469, distance: 245.7
click at [898, 469] on div "Death benefit Covered All kinds of natural death, accidental or illness related…" at bounding box center [671, 425] width 716 height 140
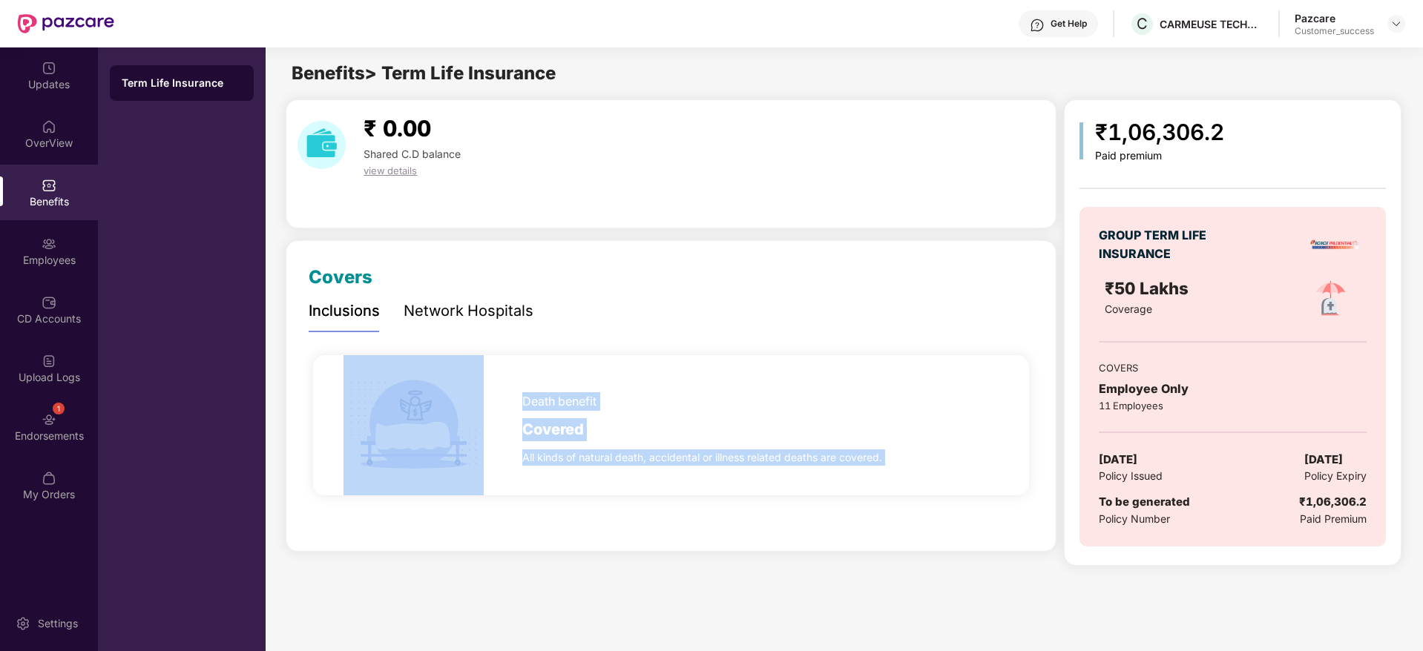
drag, startPoint x: 898, startPoint y: 469, endPoint x: 479, endPoint y: 359, distance: 434.0
click at [479, 359] on div "Death benefit Covered All kinds of natural death, accidental or illness related…" at bounding box center [671, 425] width 716 height 140
click at [479, 359] on img at bounding box center [414, 425] width 140 height 140
drag, startPoint x: 479, startPoint y: 359, endPoint x: 1200, endPoint y: 534, distance: 742.8
click at [1200, 534] on div "₹ 0.00 Shared C.D balance view details Covers Inclusions Network Hospitals Deat…" at bounding box center [844, 332] width 1156 height 467
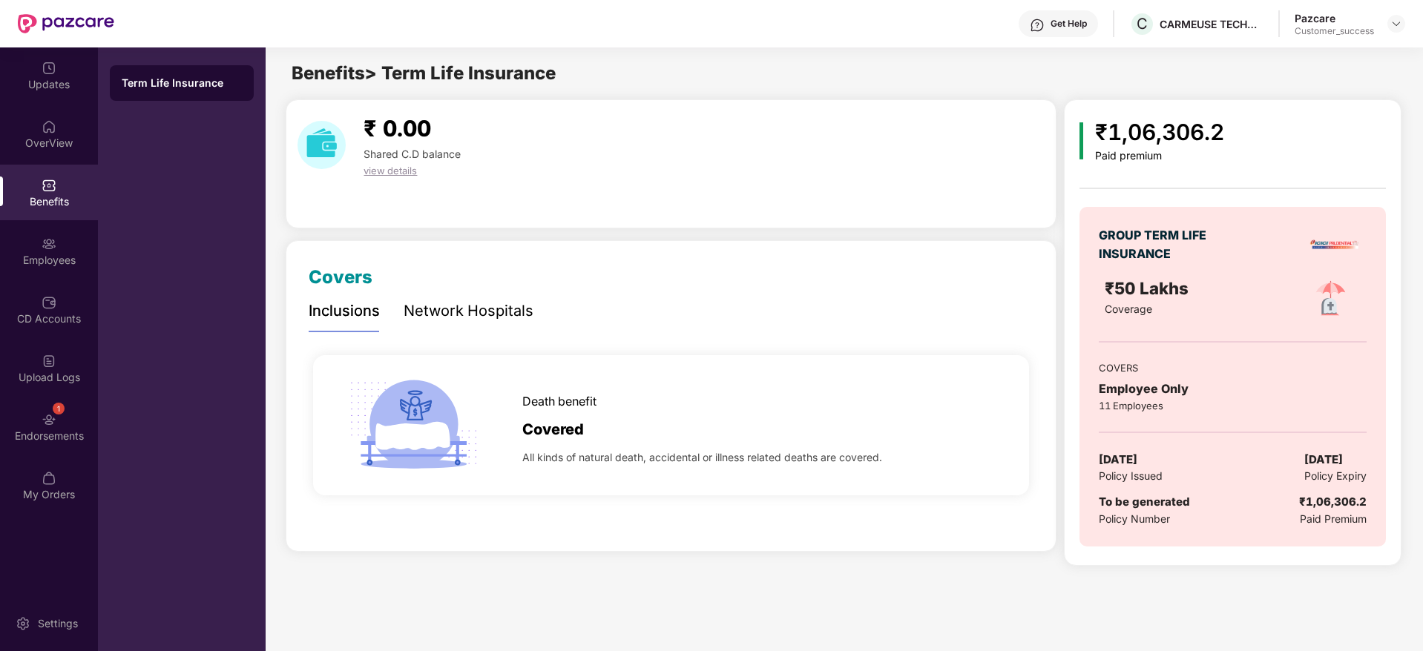
click at [1200, 534] on div "GROUP TERM LIFE INSURANCE ₹50 Lakhs Coverage COVERS Employee Only 11 Employees …" at bounding box center [1232, 377] width 306 height 340
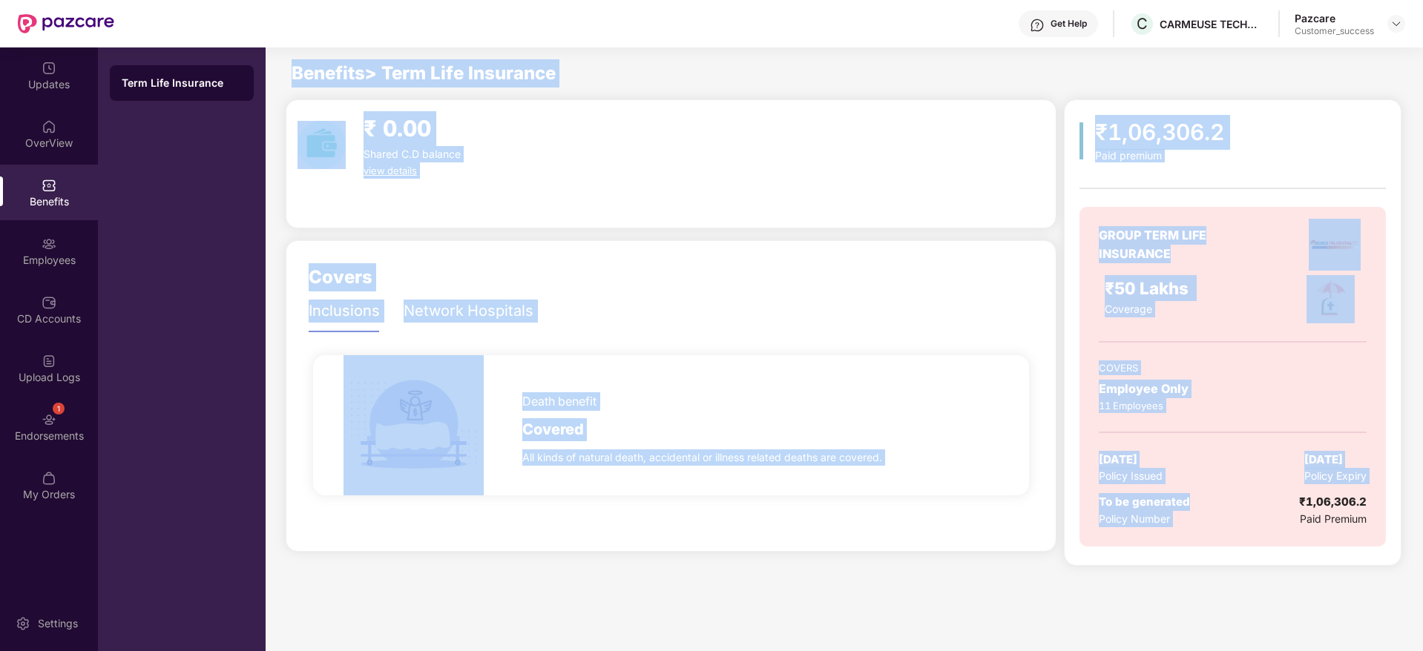
drag, startPoint x: 1200, startPoint y: 534, endPoint x: 296, endPoint y: 73, distance: 1015.3
click at [296, 73] on main "Benefits > Term Life Insurance ₹ 0.00 Shared C.D balance view details Covers In…" at bounding box center [844, 312] width 1156 height 530
click at [296, 73] on span "Benefits > Term Life Insurance" at bounding box center [424, 73] width 264 height 22
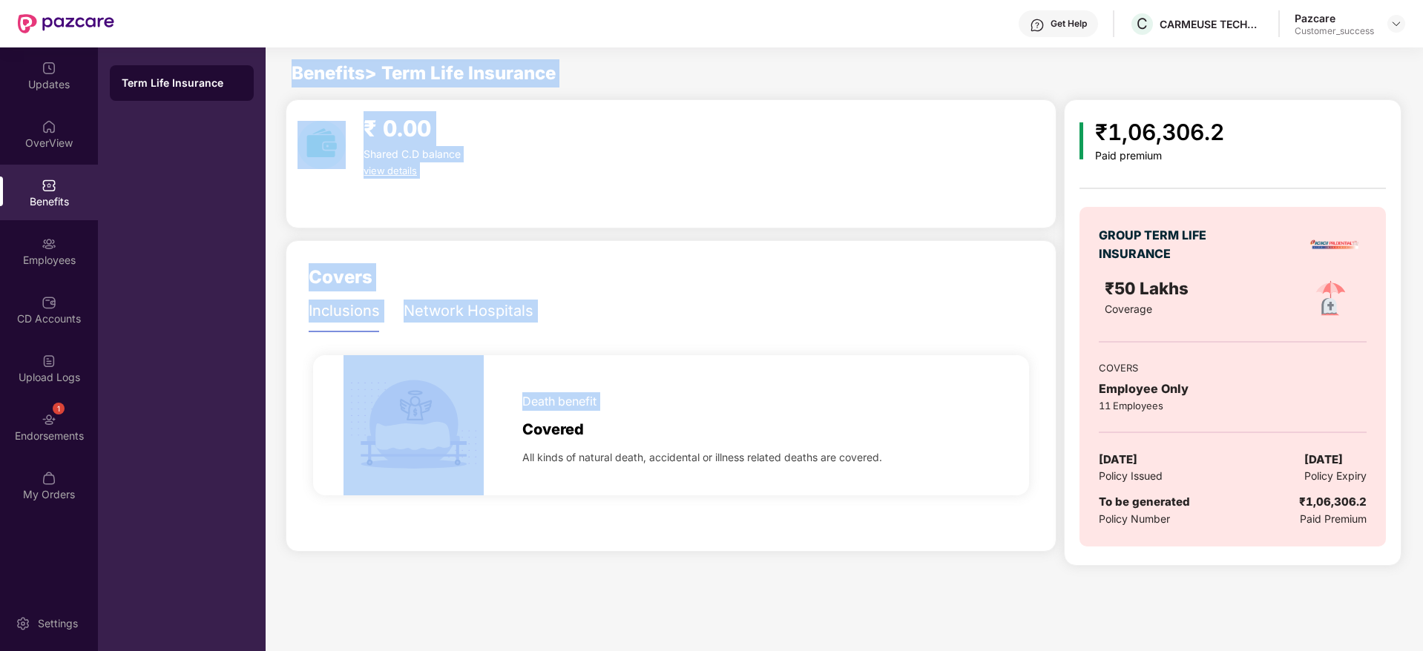
drag, startPoint x: 296, startPoint y: 73, endPoint x: 906, endPoint y: 408, distance: 696.0
click at [906, 408] on main "Benefits > Term Life Insurance ₹ 0.00 Shared C.D balance view details Covers In…" at bounding box center [844, 312] width 1156 height 530
click at [906, 408] on div "Death benefit" at bounding box center [760, 398] width 477 height 26
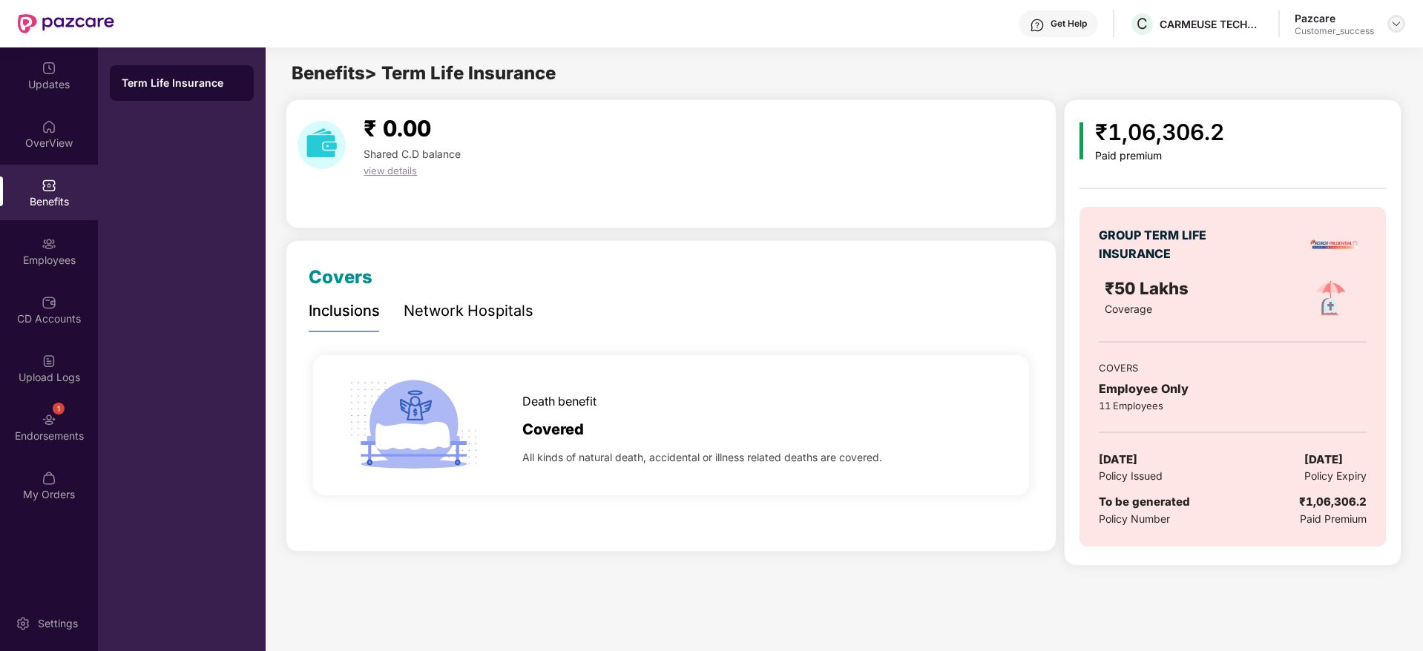
click at [1404, 28] on div at bounding box center [1396, 24] width 18 height 18
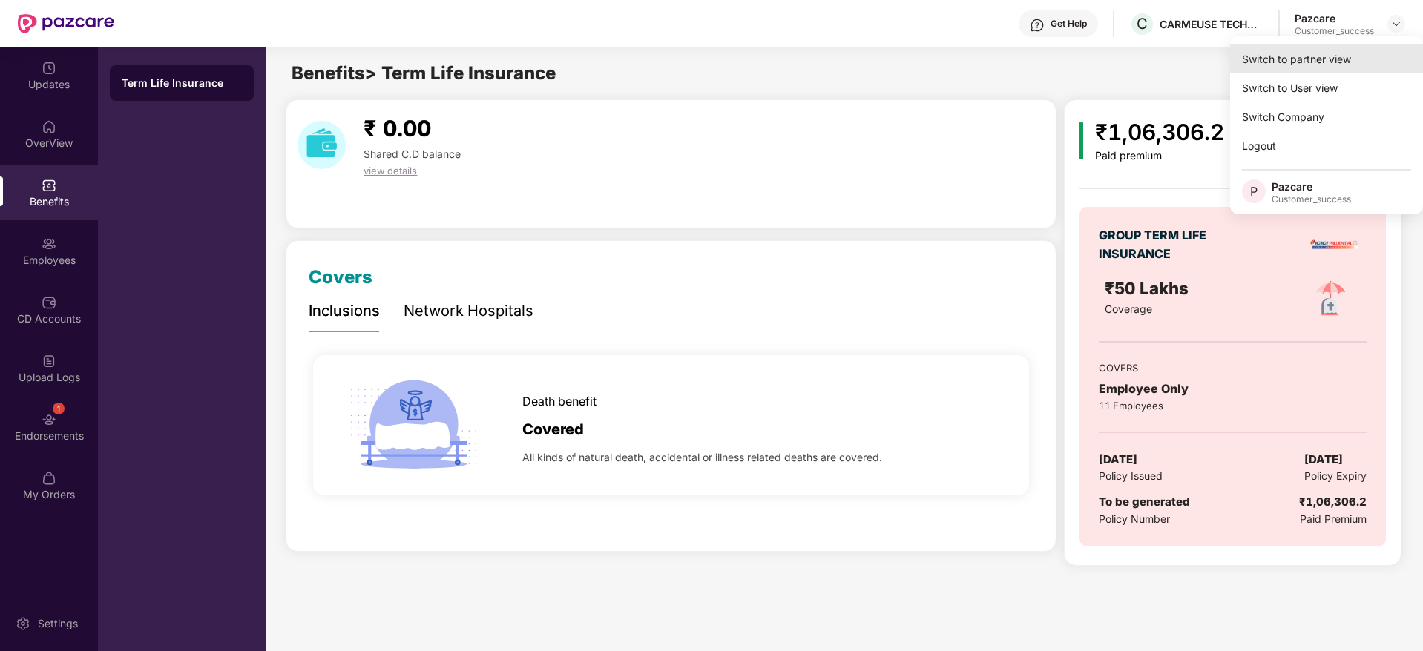
click at [1358, 56] on div "Switch to partner view" at bounding box center [1326, 59] width 193 height 29
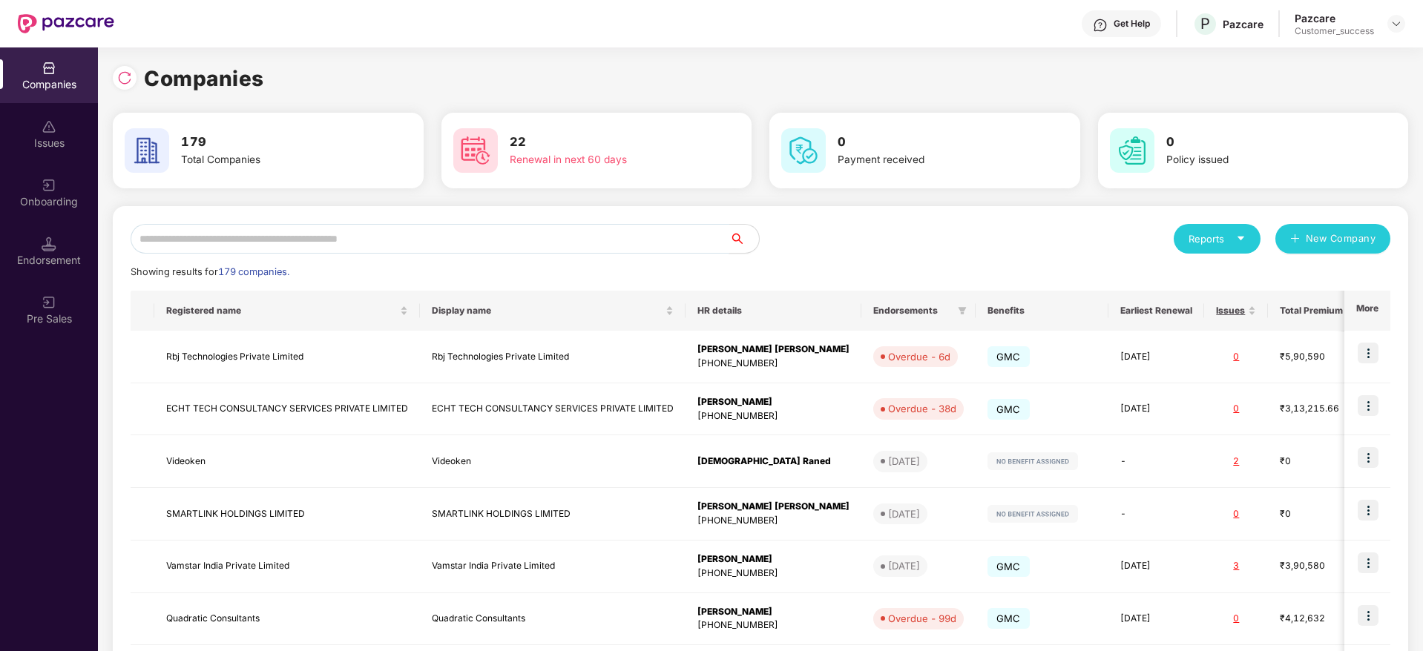
click at [555, 244] on input "text" at bounding box center [430, 239] width 599 height 30
paste input "****"
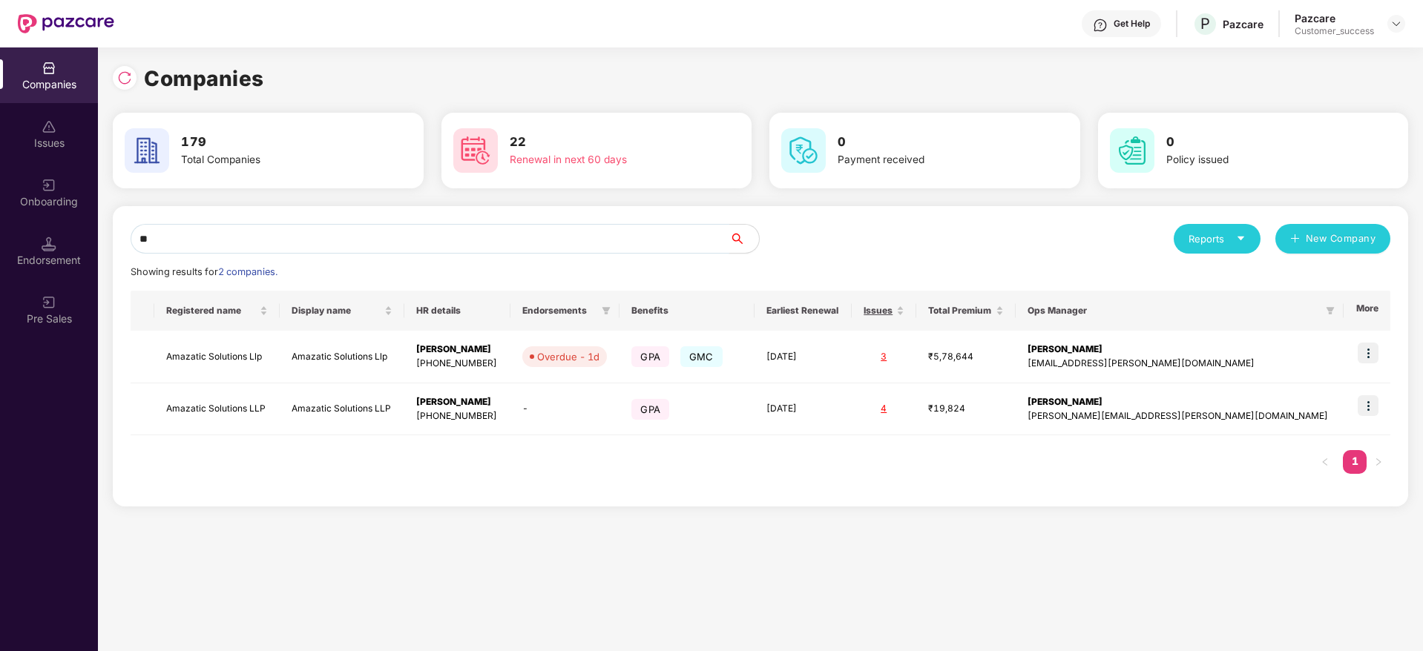
type input "*"
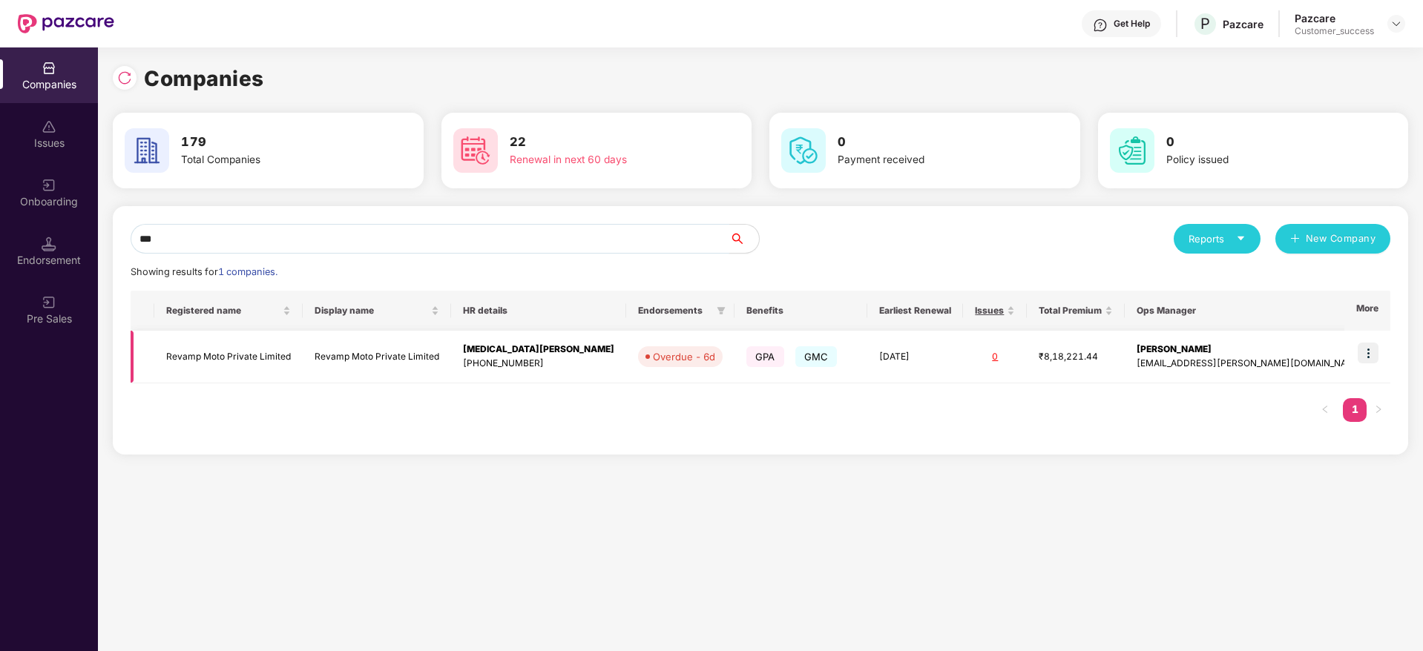
type input "***"
click at [1362, 352] on img at bounding box center [1368, 353] width 21 height 21
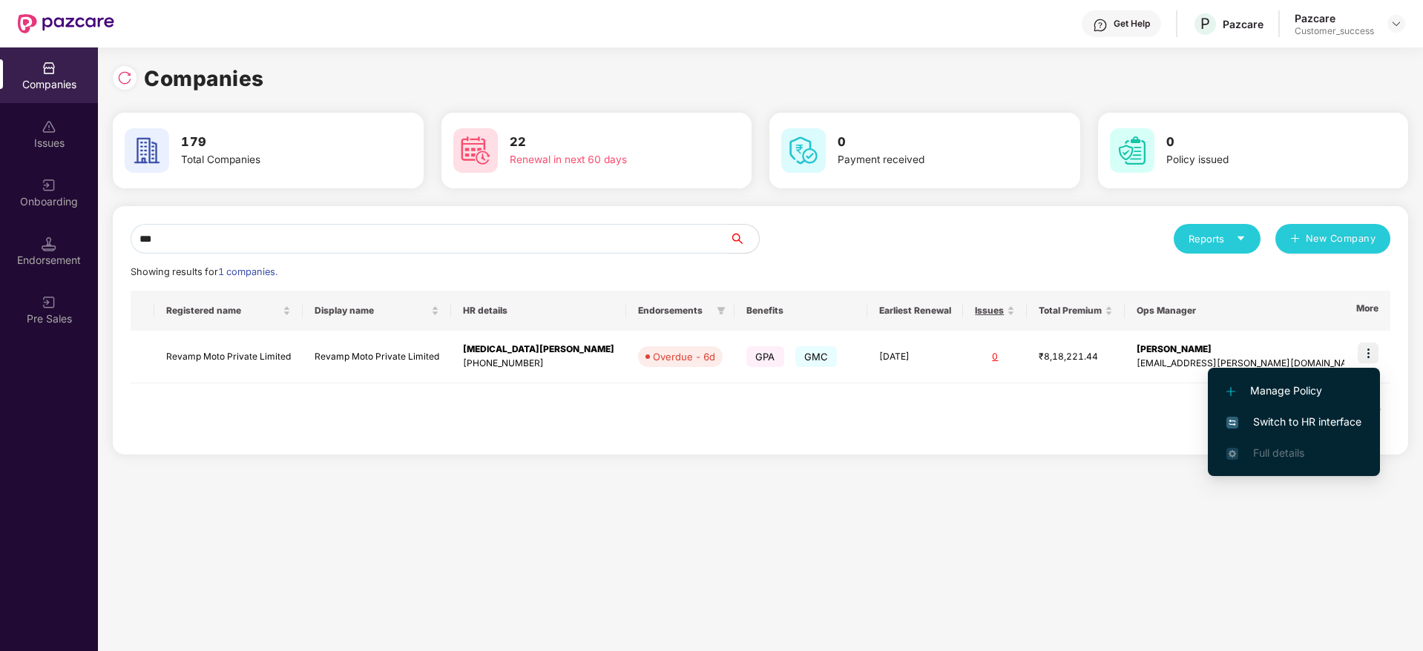
click at [1327, 427] on span "Switch to HR interface" at bounding box center [1293, 422] width 135 height 16
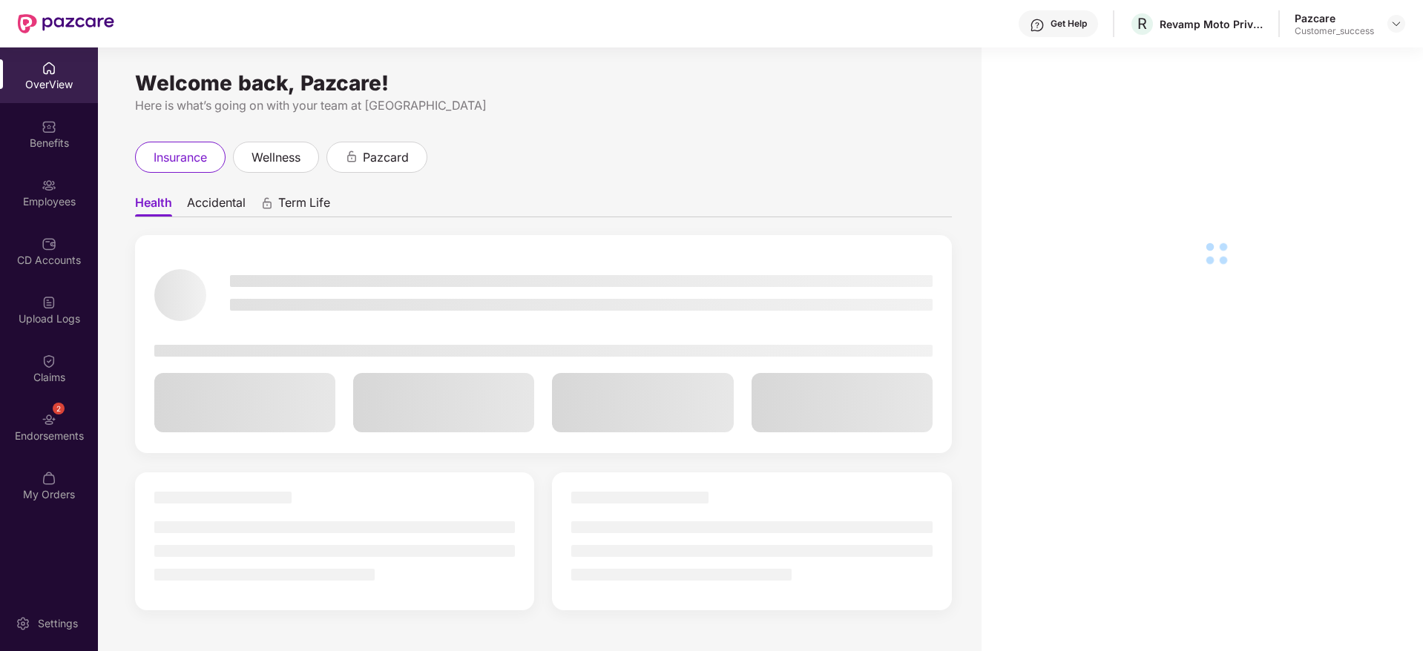
click at [78, 194] on div "Employees" at bounding box center [49, 201] width 98 height 15
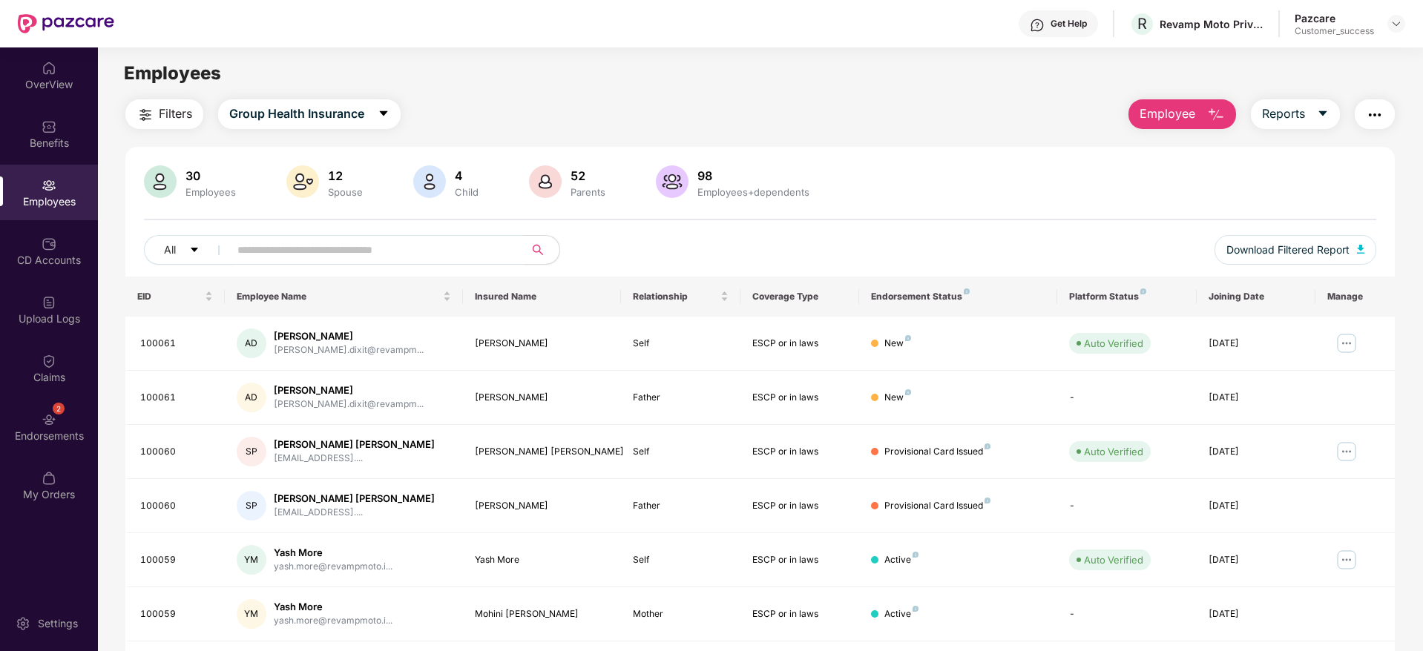
click at [408, 253] on input "text" at bounding box center [370, 250] width 266 height 22
paste input "****"
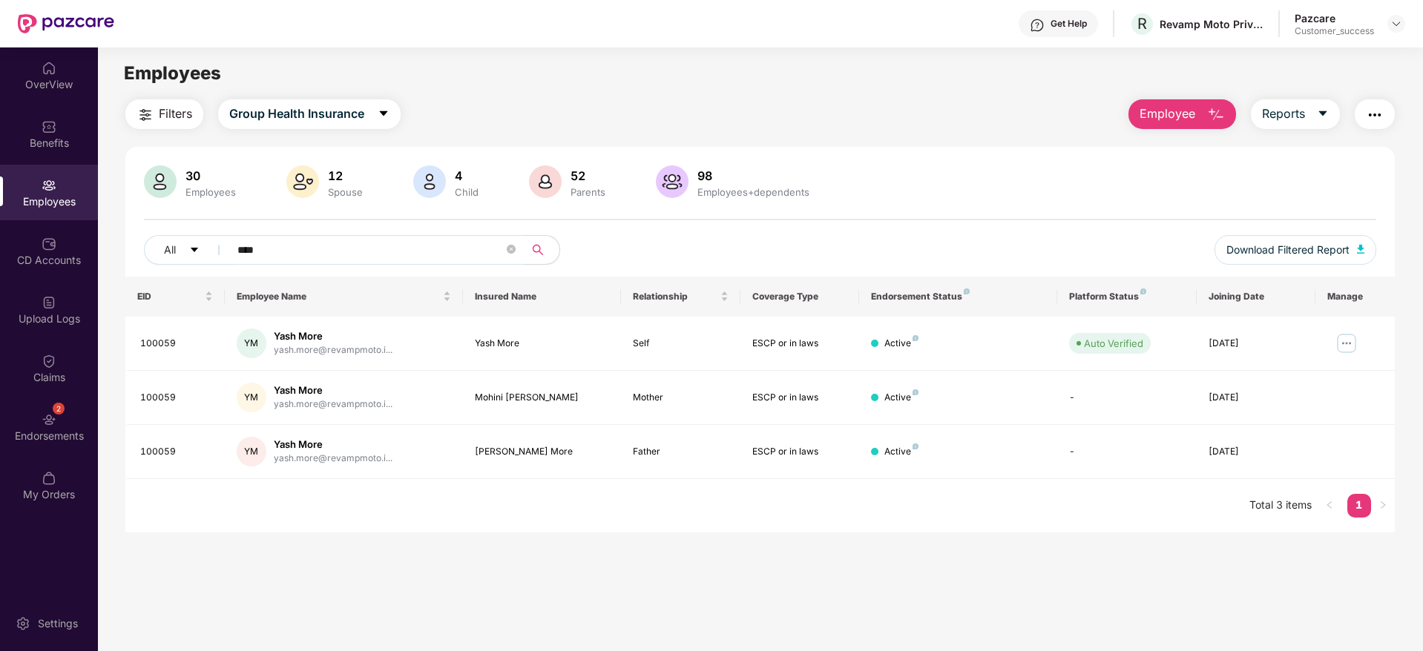
type input "****"
click at [1340, 355] on td at bounding box center [1354, 344] width 79 height 54
click at [1339, 350] on img at bounding box center [1347, 344] width 24 height 24
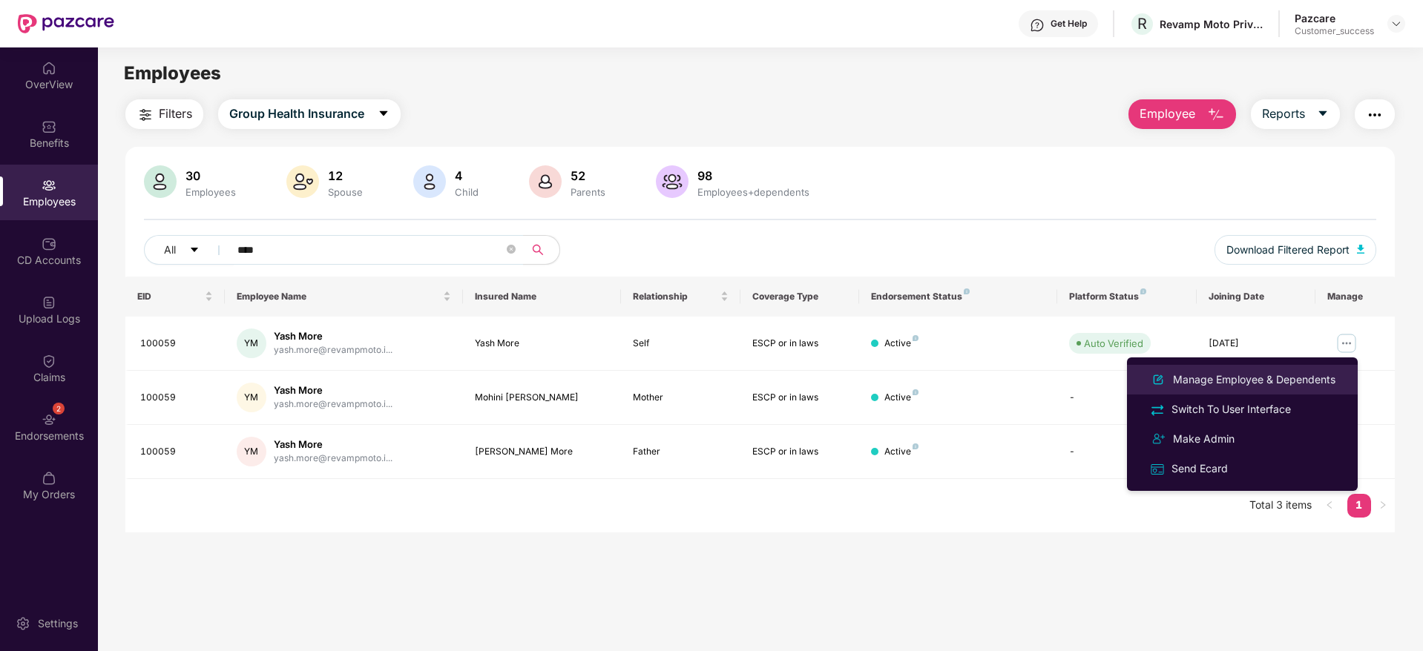
click at [1298, 372] on div "Manage Employee & Dependents" at bounding box center [1254, 380] width 168 height 16
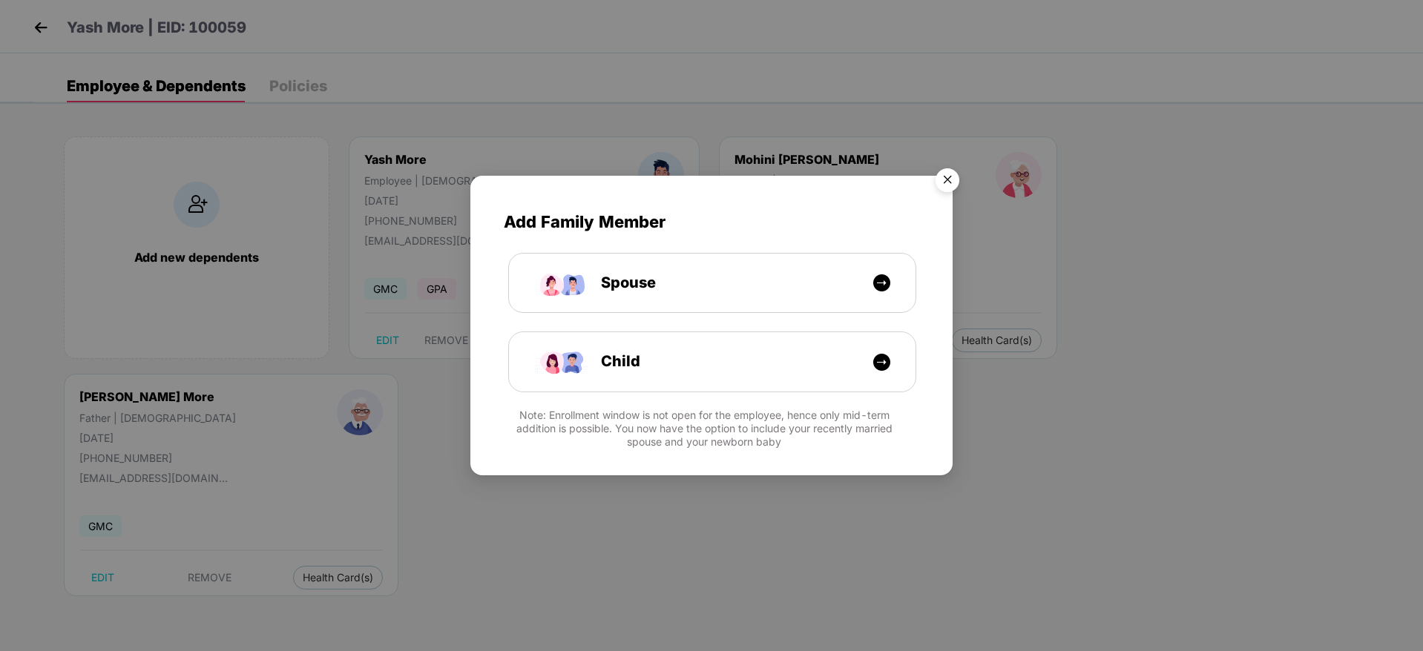
click at [944, 177] on img "Close" at bounding box center [948, 183] width 42 height 42
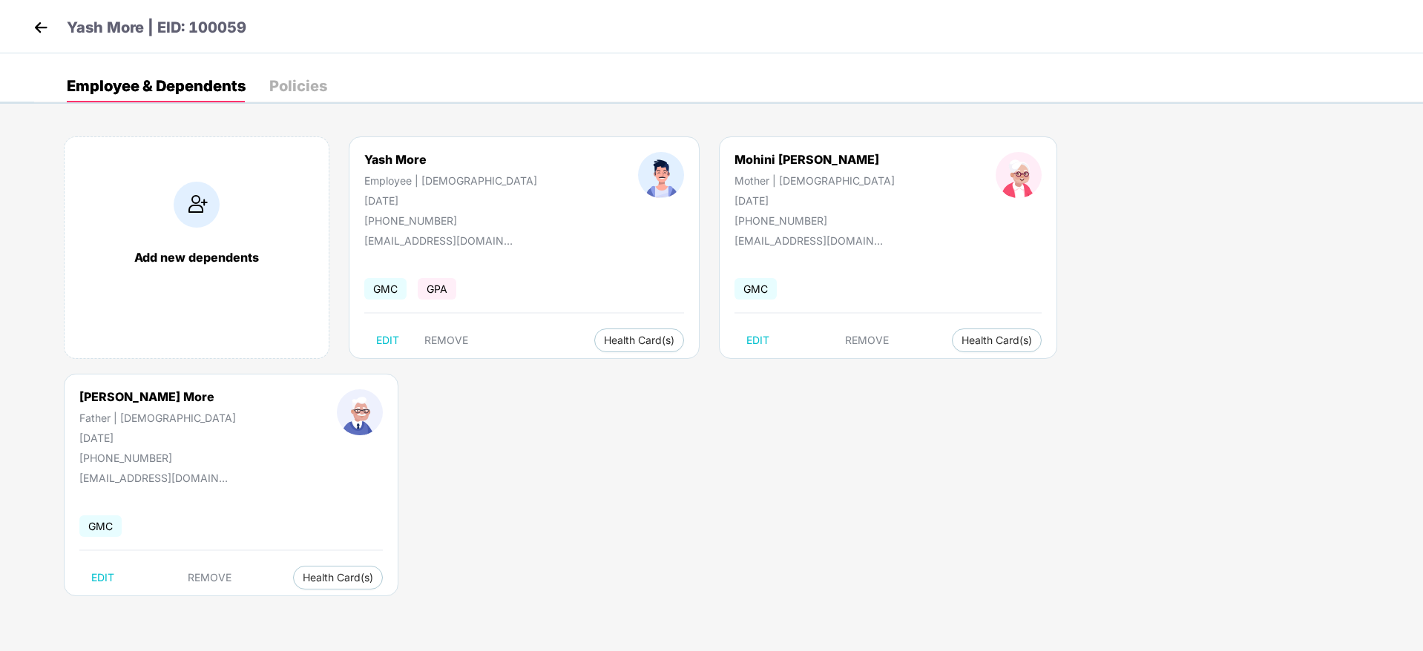
click at [826, 516] on body "Yash More | EID: 100059 Employee & Dependents Policies Add new dependents Yash …" at bounding box center [711, 325] width 1423 height 651
click at [392, 344] on span "EDIT" at bounding box center [387, 341] width 23 height 12
select select "****"
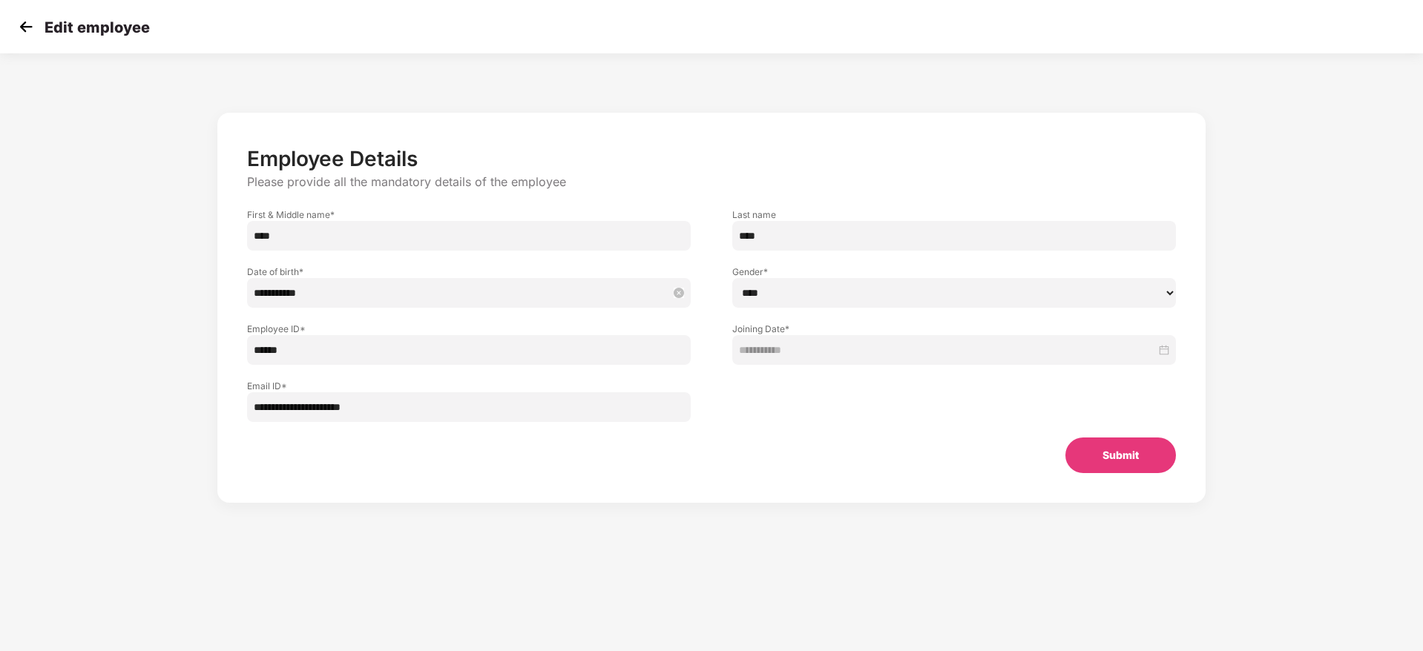
click at [570, 291] on input "**********" at bounding box center [461, 293] width 415 height 16
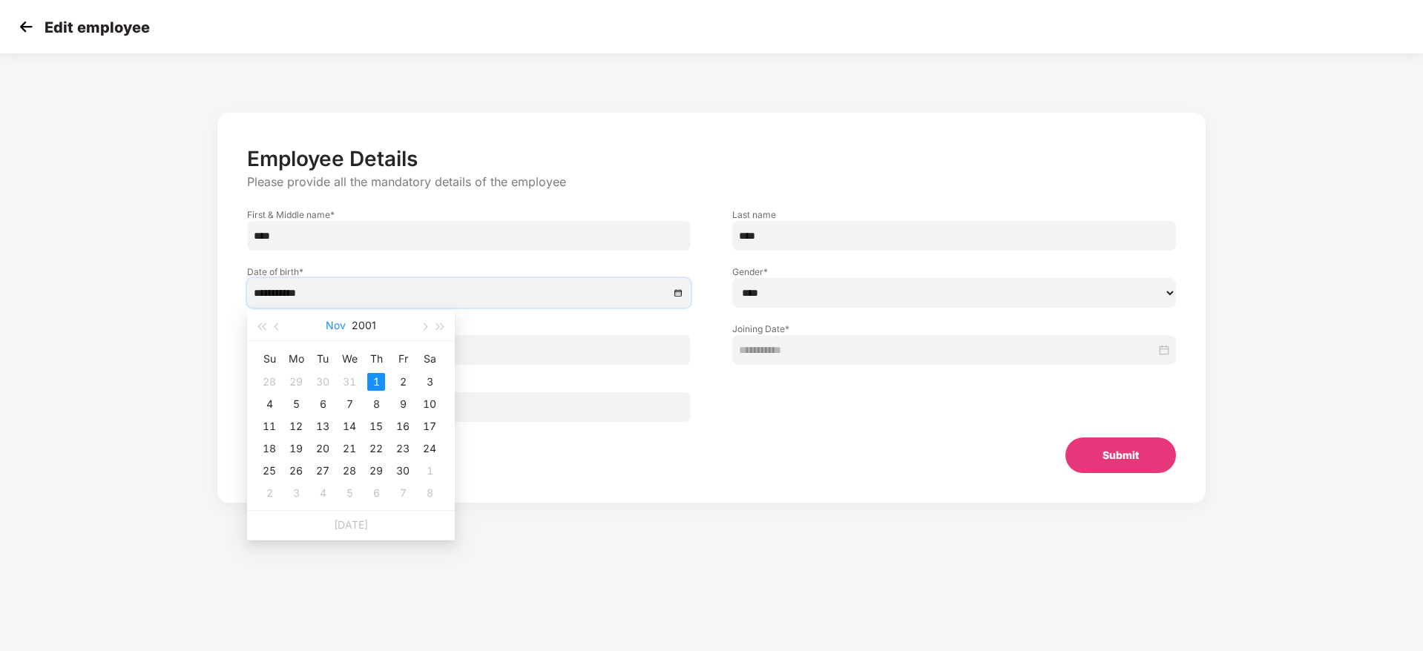
click at [337, 322] on button "Nov" at bounding box center [336, 326] width 20 height 30
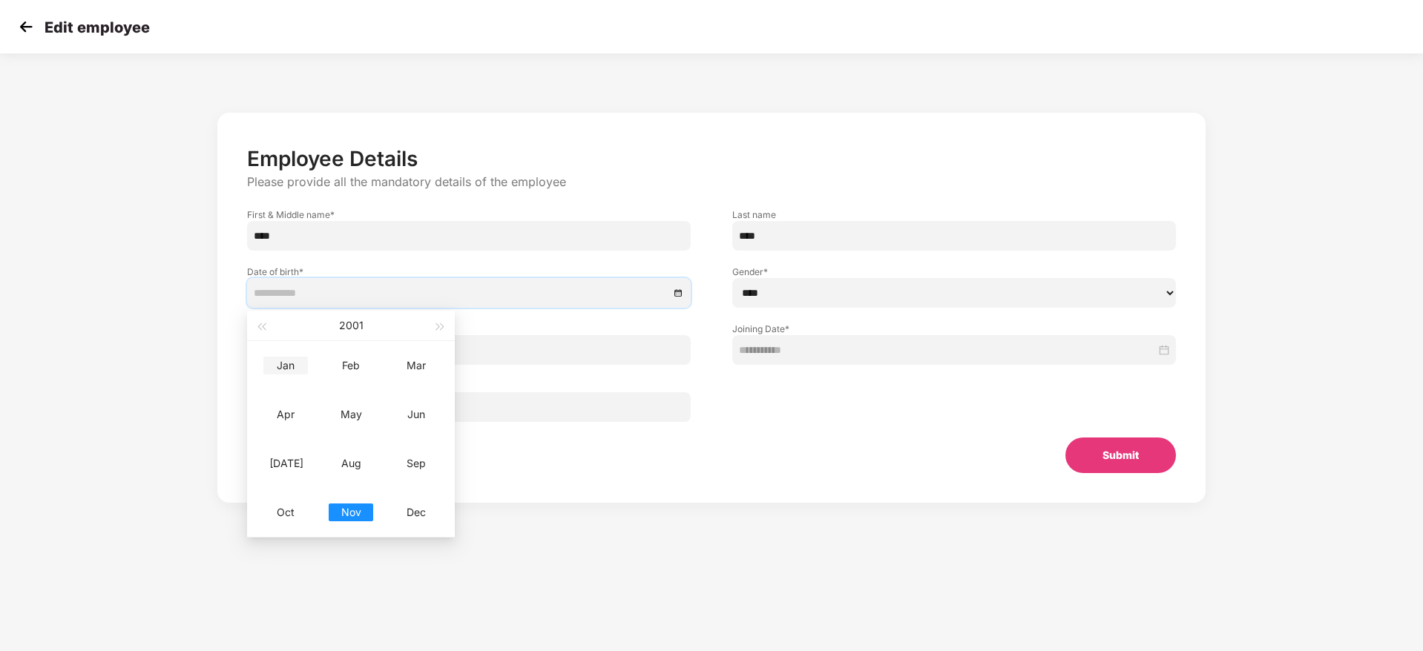
click at [292, 364] on div "Jan" at bounding box center [285, 366] width 45 height 18
type input "**********"
click at [373, 398] on div "11" at bounding box center [376, 404] width 18 height 18
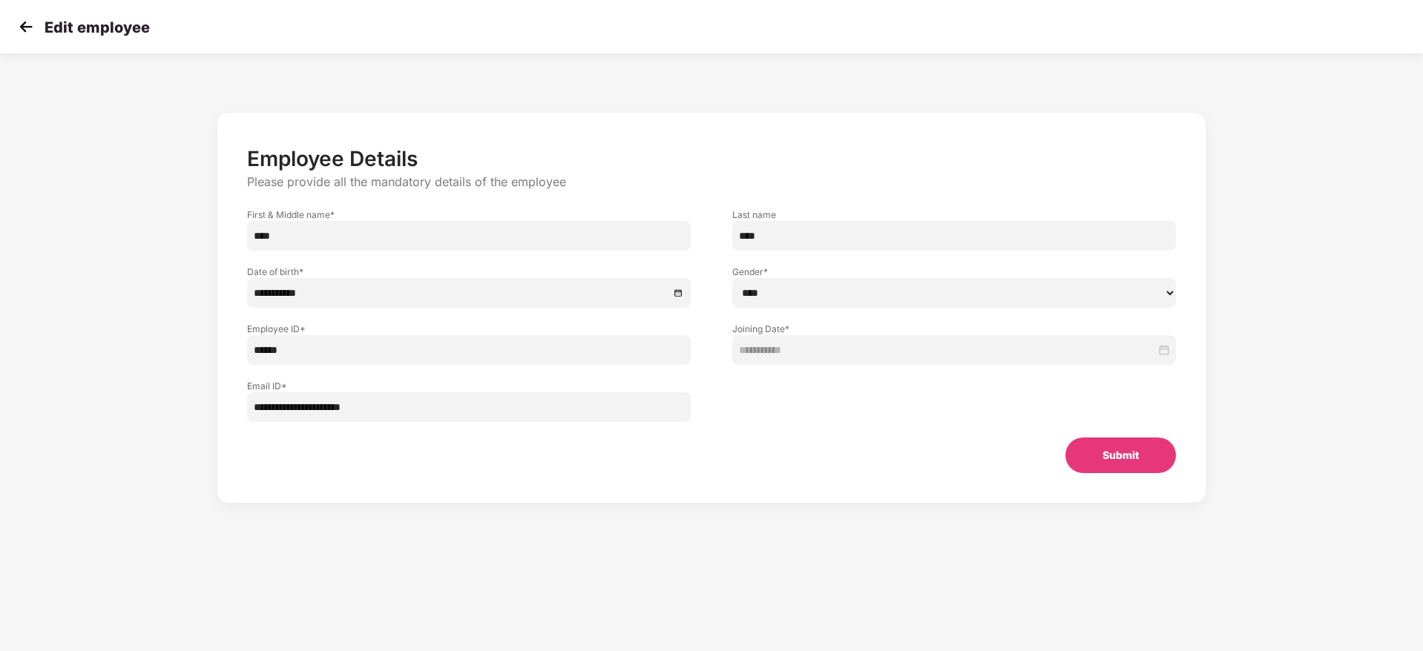
click at [1140, 454] on button "Submit" at bounding box center [1120, 456] width 111 height 36
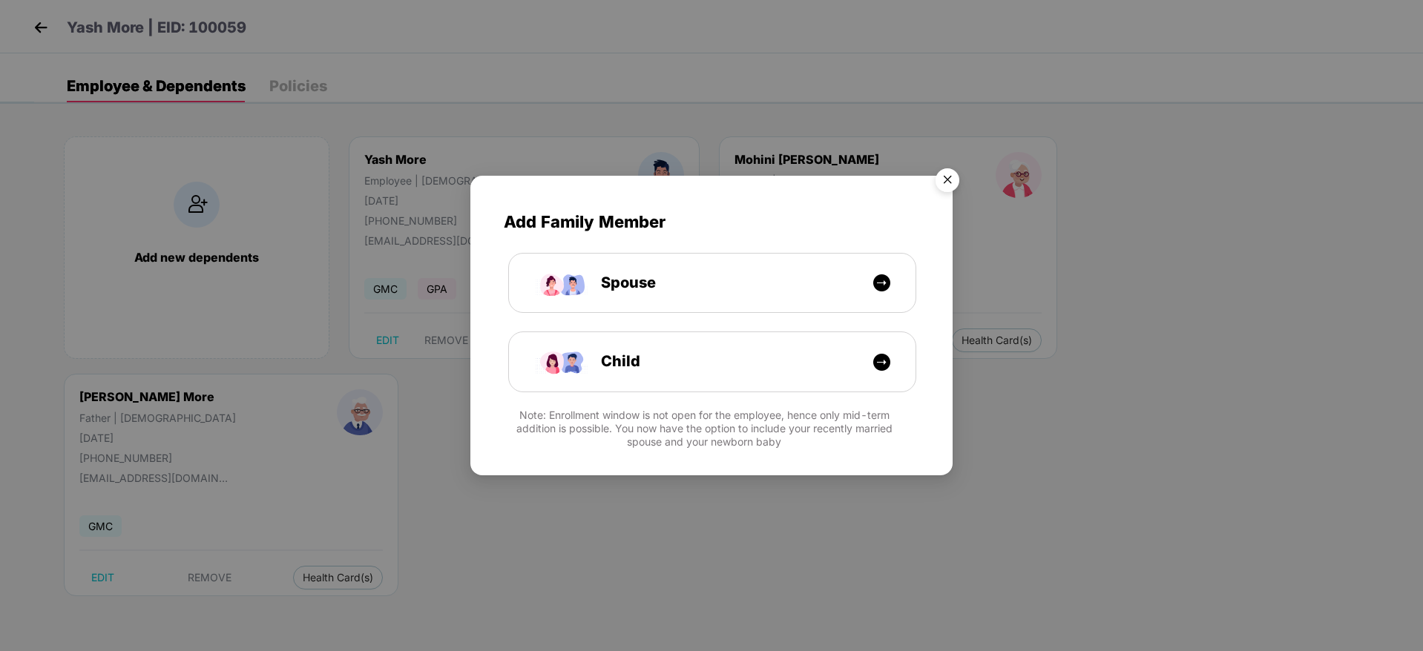
click at [936, 182] on img "Close" at bounding box center [948, 183] width 42 height 42
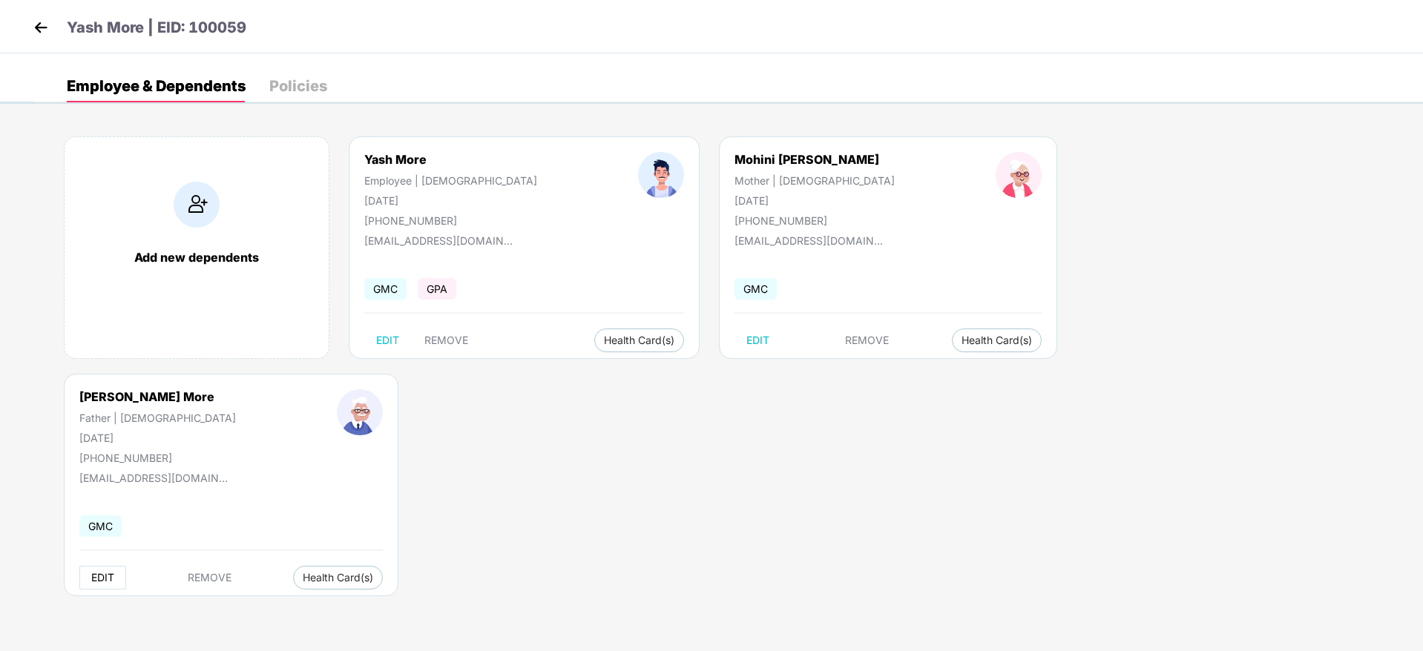
click at [114, 572] on span "EDIT" at bounding box center [102, 578] width 23 height 12
select select "******"
select select "****"
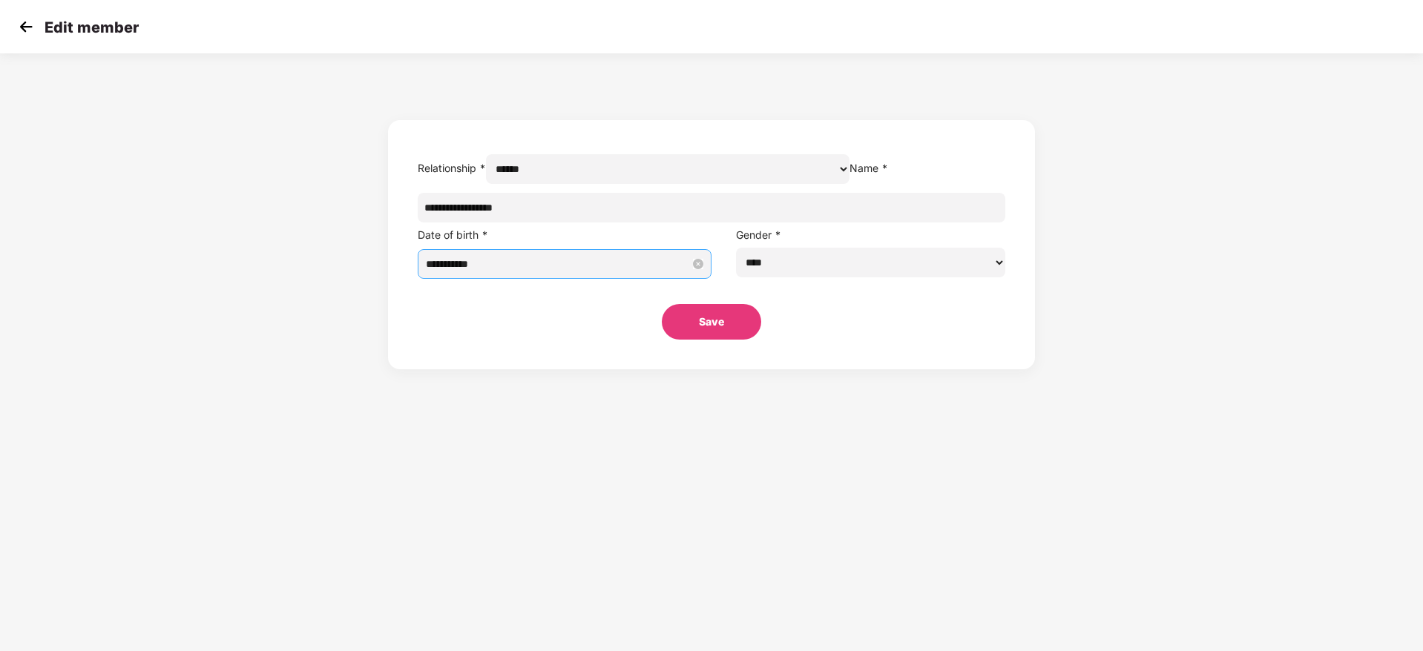
click at [602, 272] on input "**********" at bounding box center [558, 264] width 264 height 16
click at [619, 332] on button "Jan" at bounding box center [619, 329] width 18 height 30
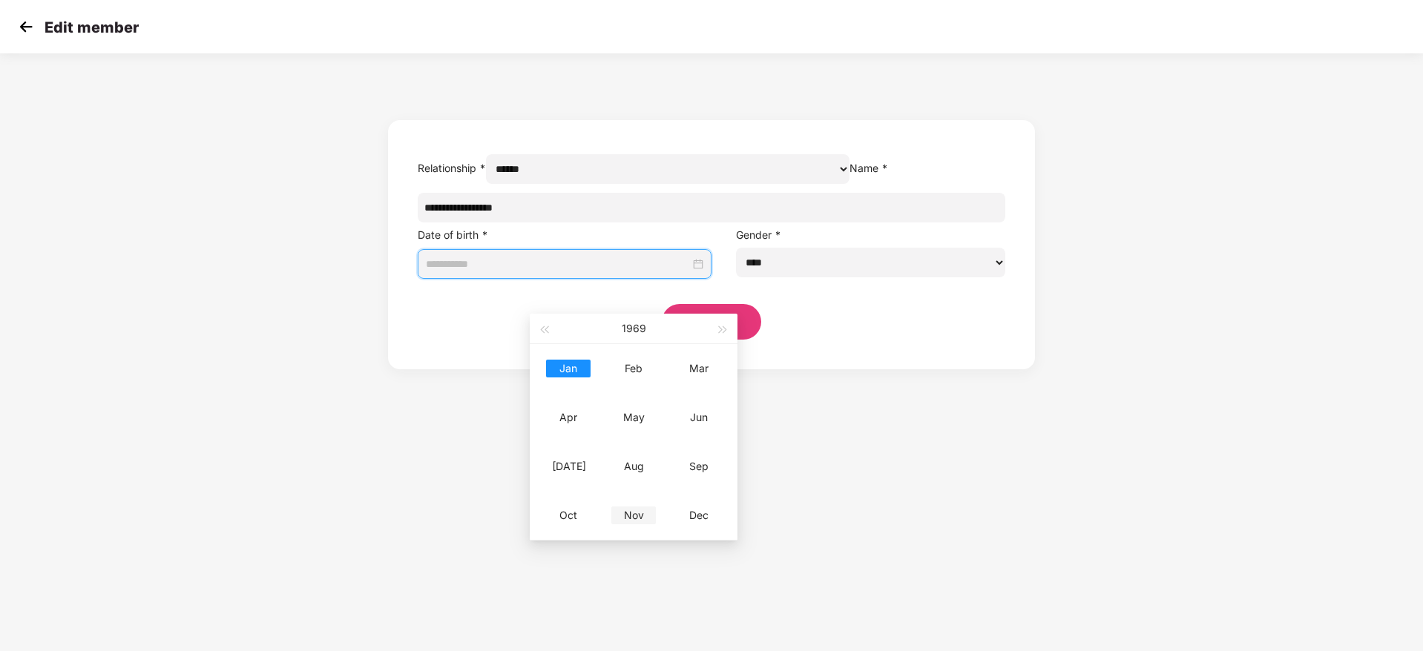
click at [635, 519] on div "Nov" at bounding box center [633, 516] width 45 height 18
type input "**********"
click at [712, 389] on div "1" at bounding box center [712, 385] width 18 height 18
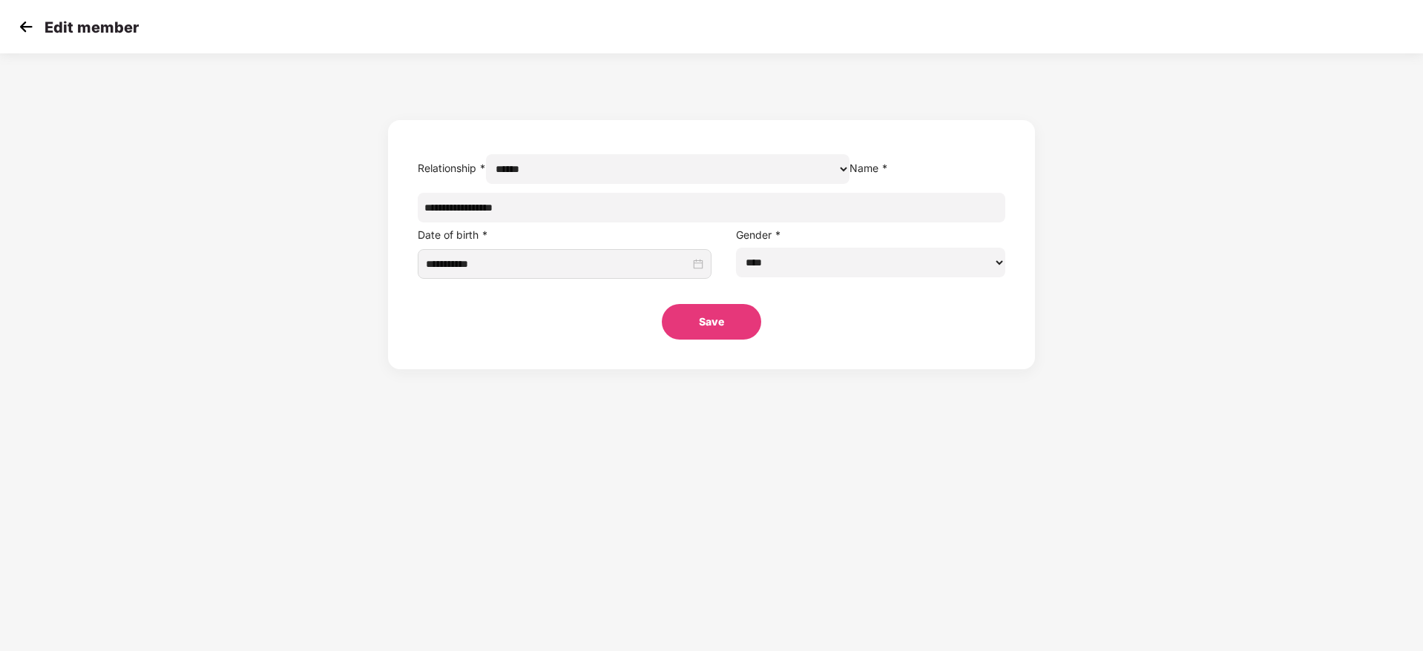
click at [714, 340] on button "Save" at bounding box center [711, 322] width 99 height 36
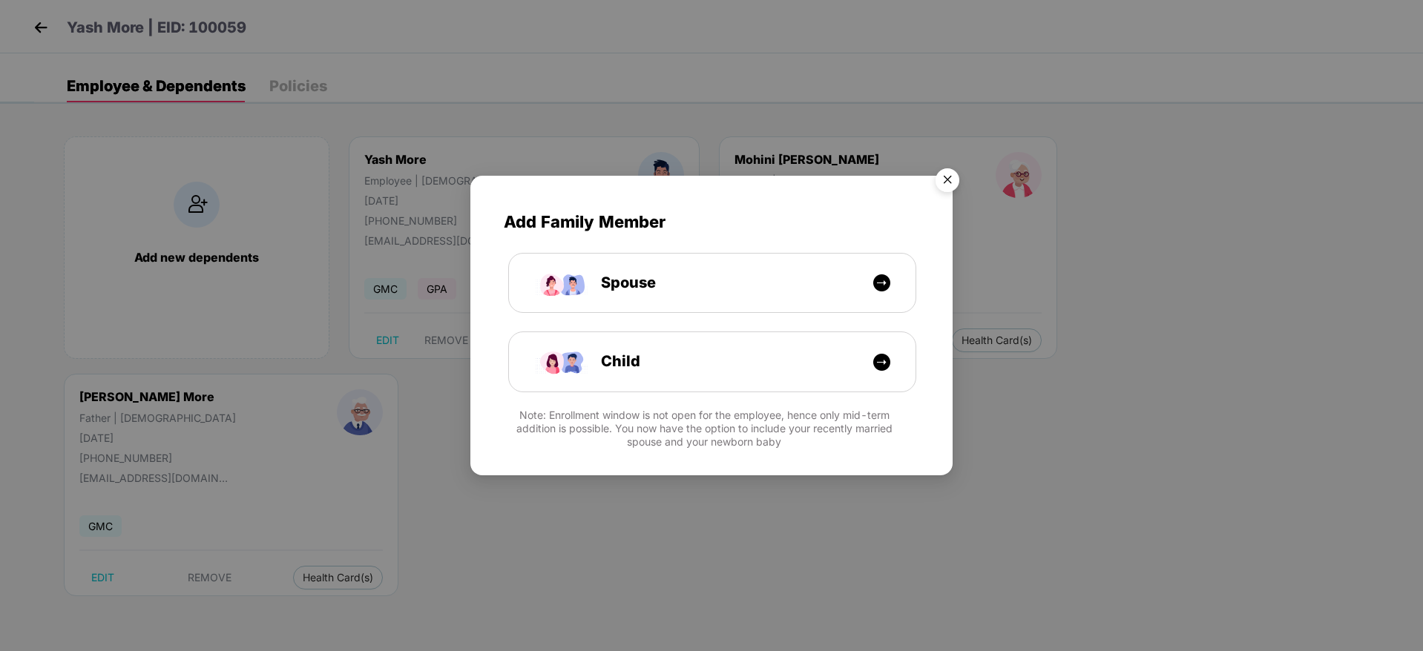
click at [942, 180] on img "Close" at bounding box center [948, 183] width 42 height 42
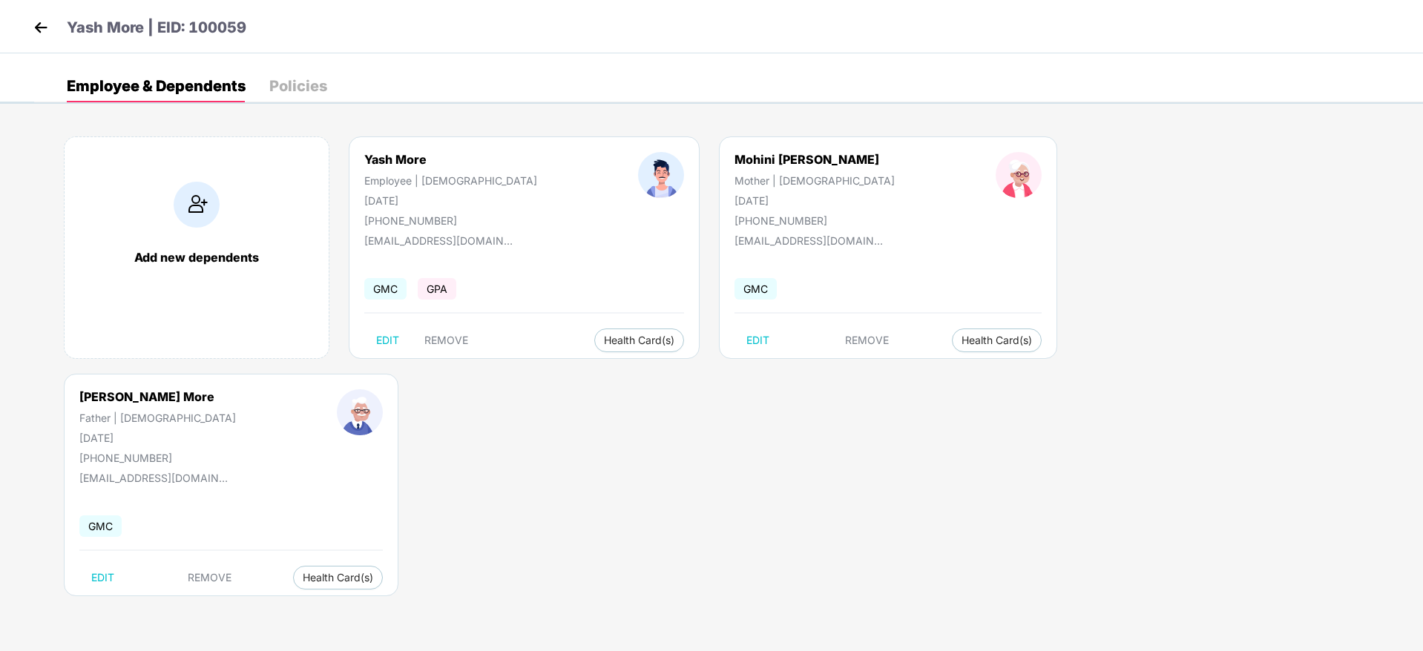
click at [31, 24] on img at bounding box center [41, 27] width 22 height 22
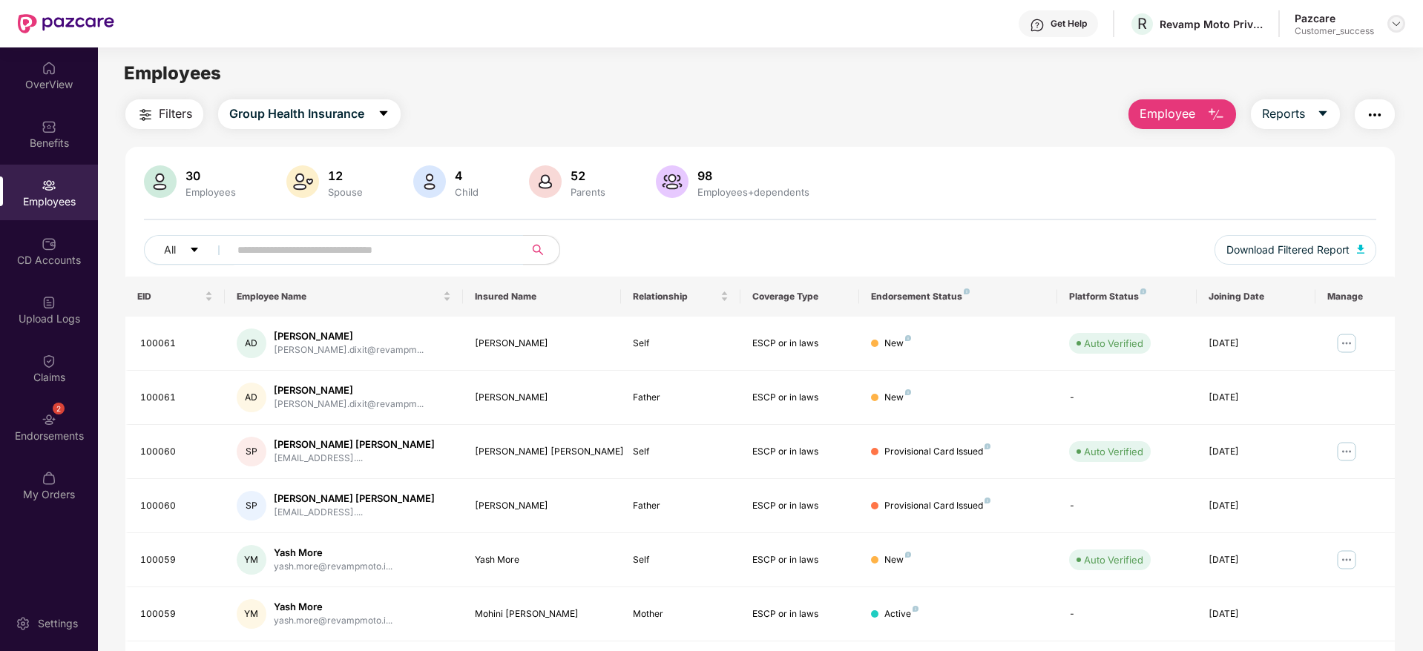
click at [1400, 29] on img at bounding box center [1396, 24] width 12 height 12
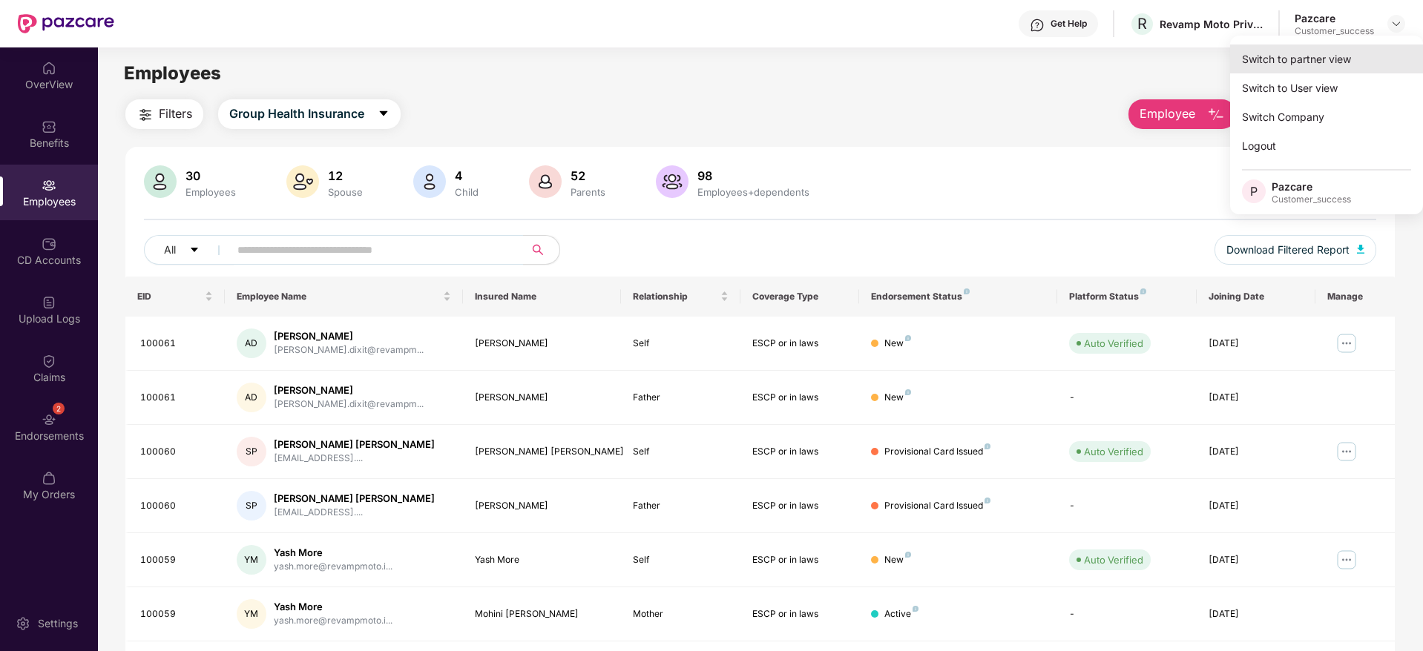
click at [1355, 64] on div "Switch to partner view" at bounding box center [1326, 59] width 193 height 29
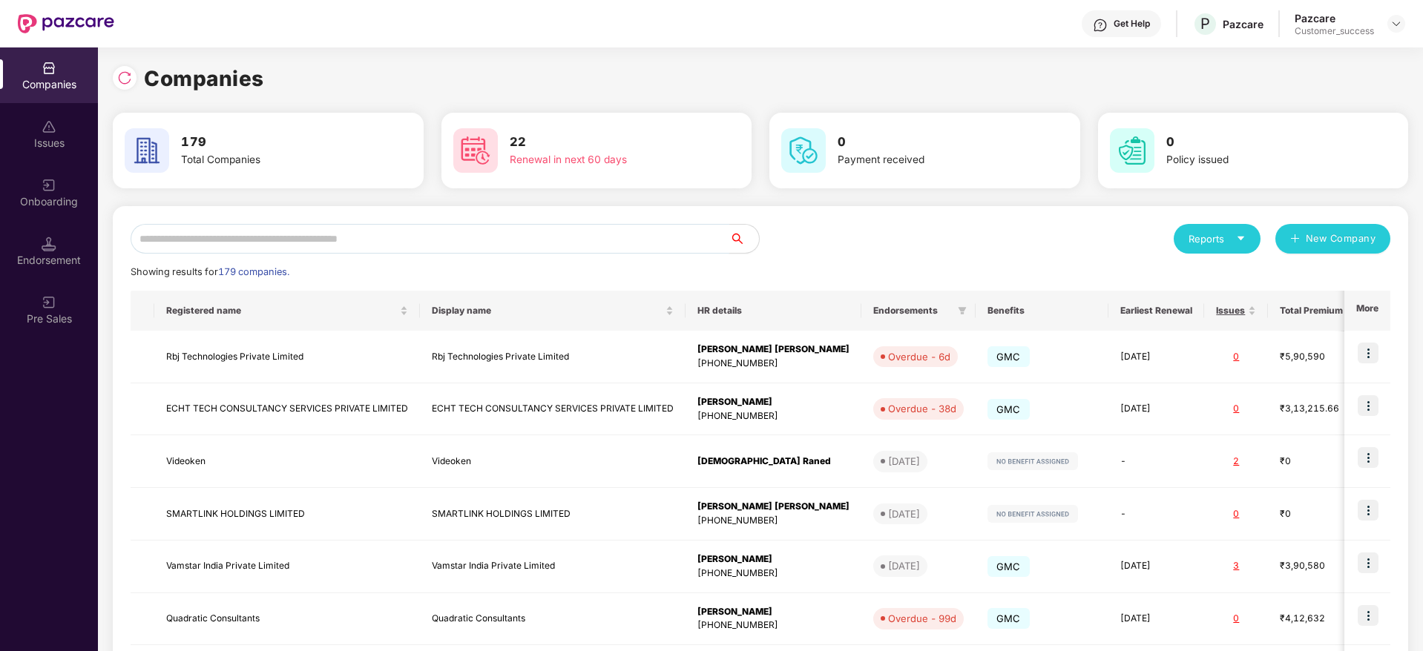
click at [497, 237] on input "text" at bounding box center [430, 239] width 599 height 30
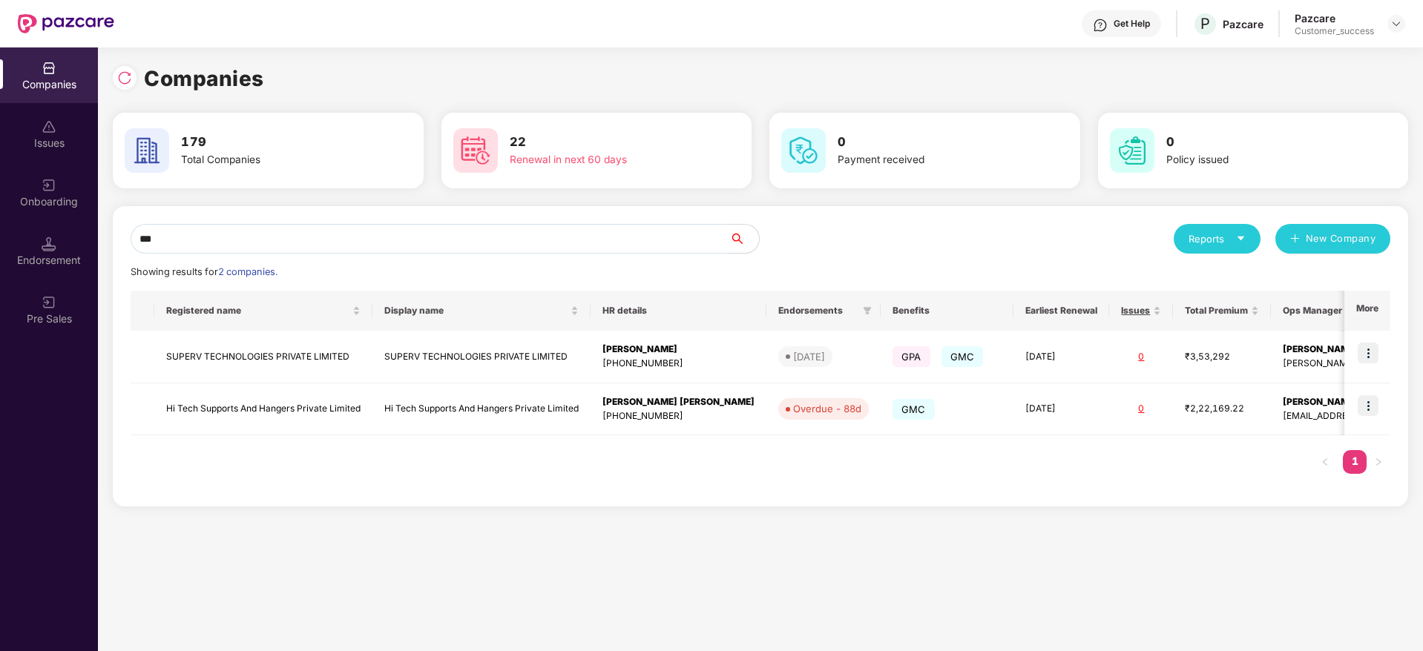
type input "***"
click at [1367, 355] on img at bounding box center [1368, 353] width 21 height 21
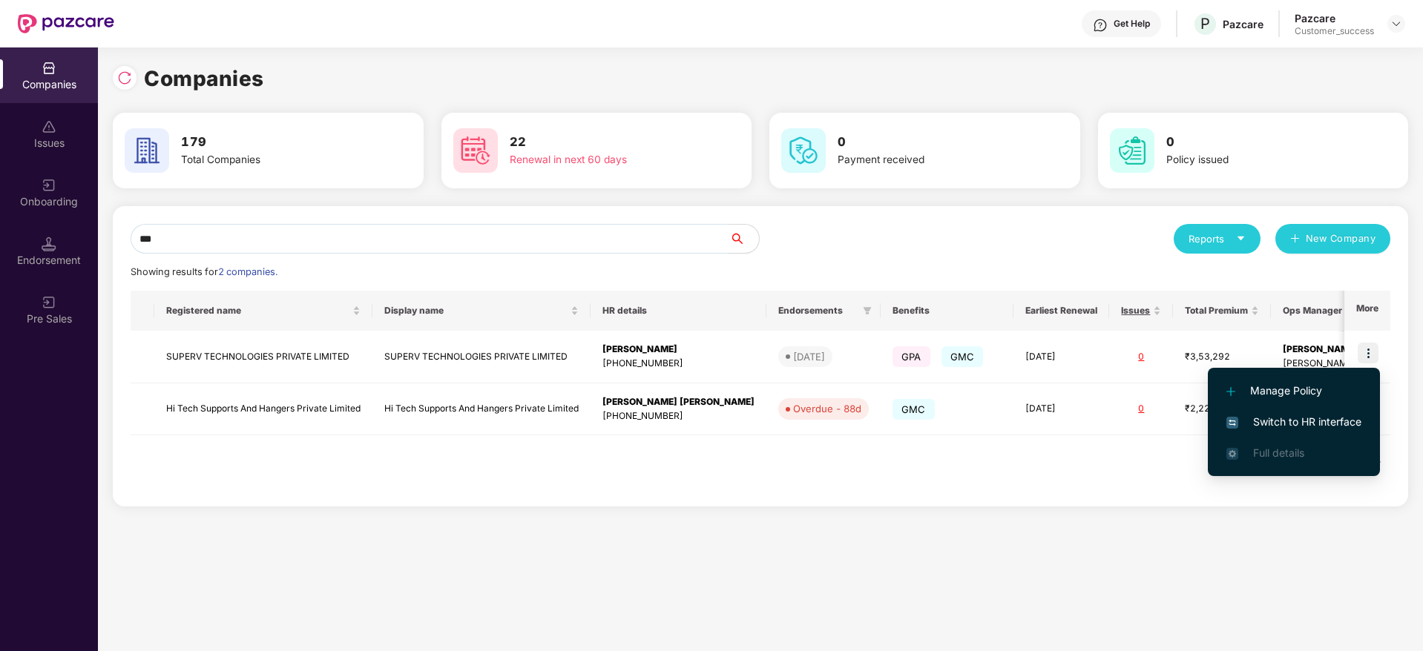
click at [1336, 424] on span "Switch to HR interface" at bounding box center [1293, 422] width 135 height 16
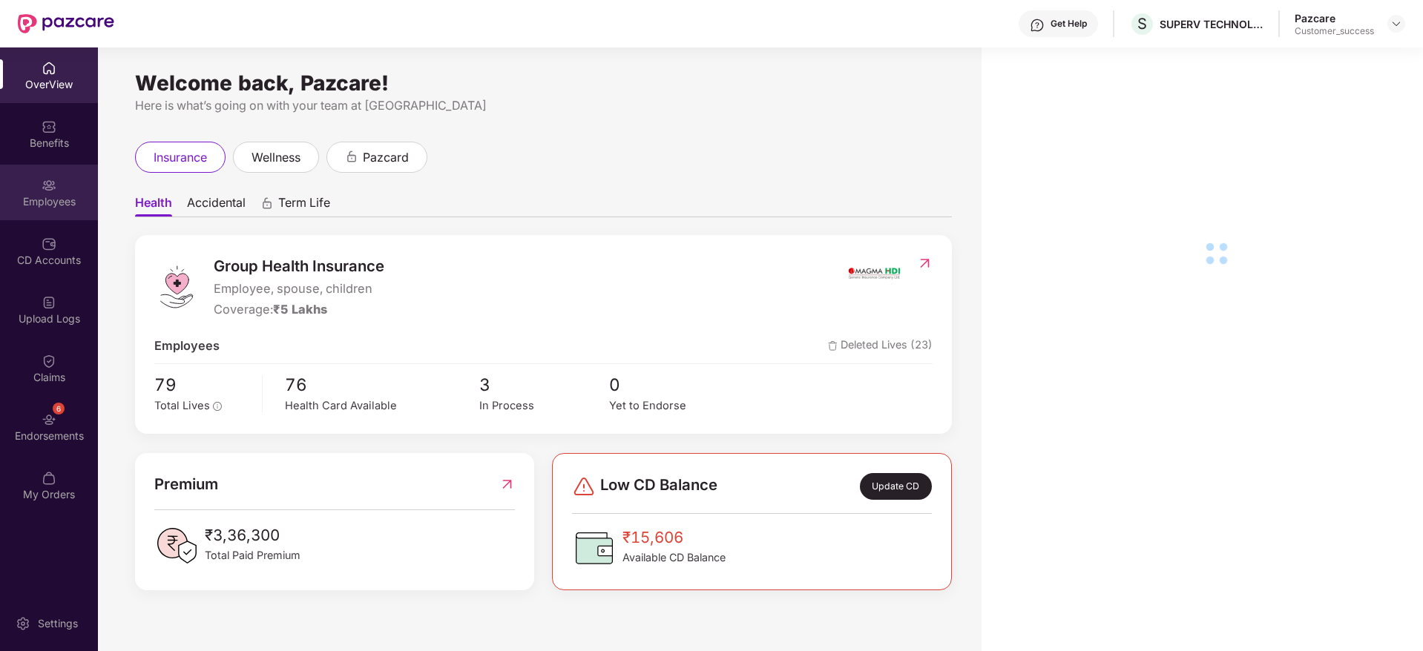
click at [49, 194] on div "Employees" at bounding box center [49, 201] width 98 height 15
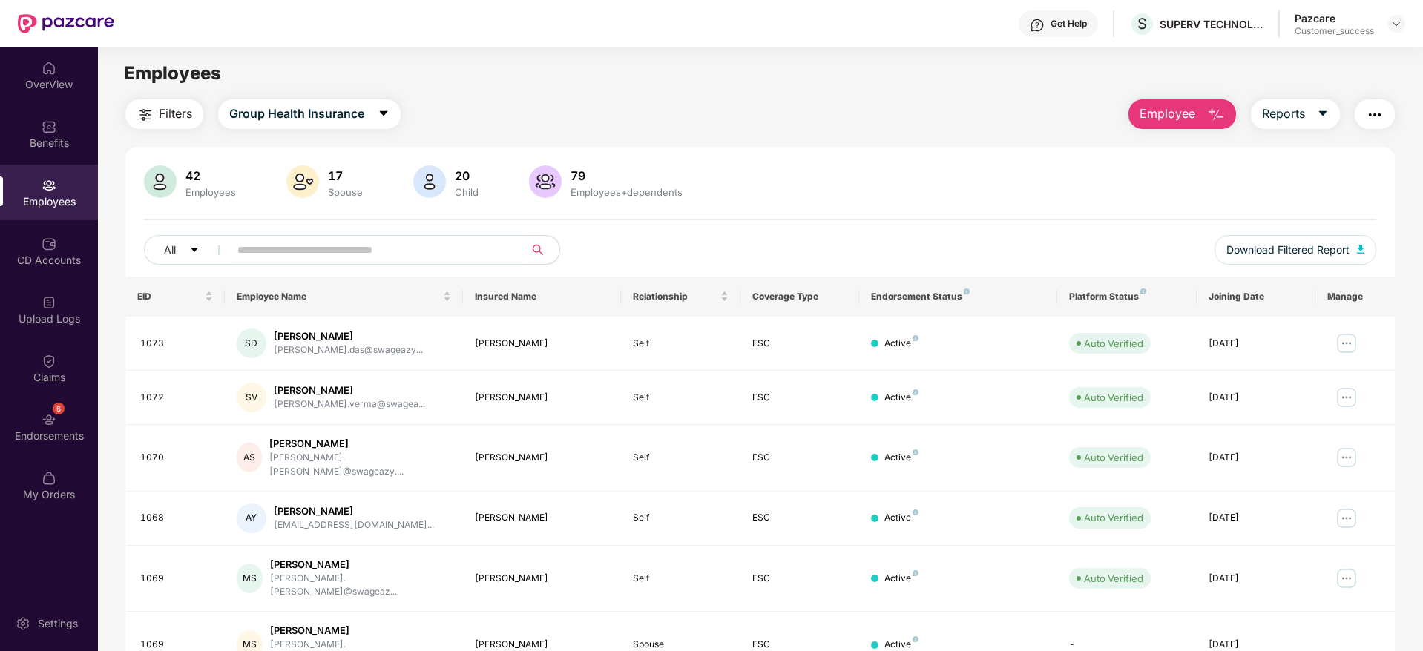
click at [1182, 108] on span "Employee" at bounding box center [1168, 114] width 56 height 19
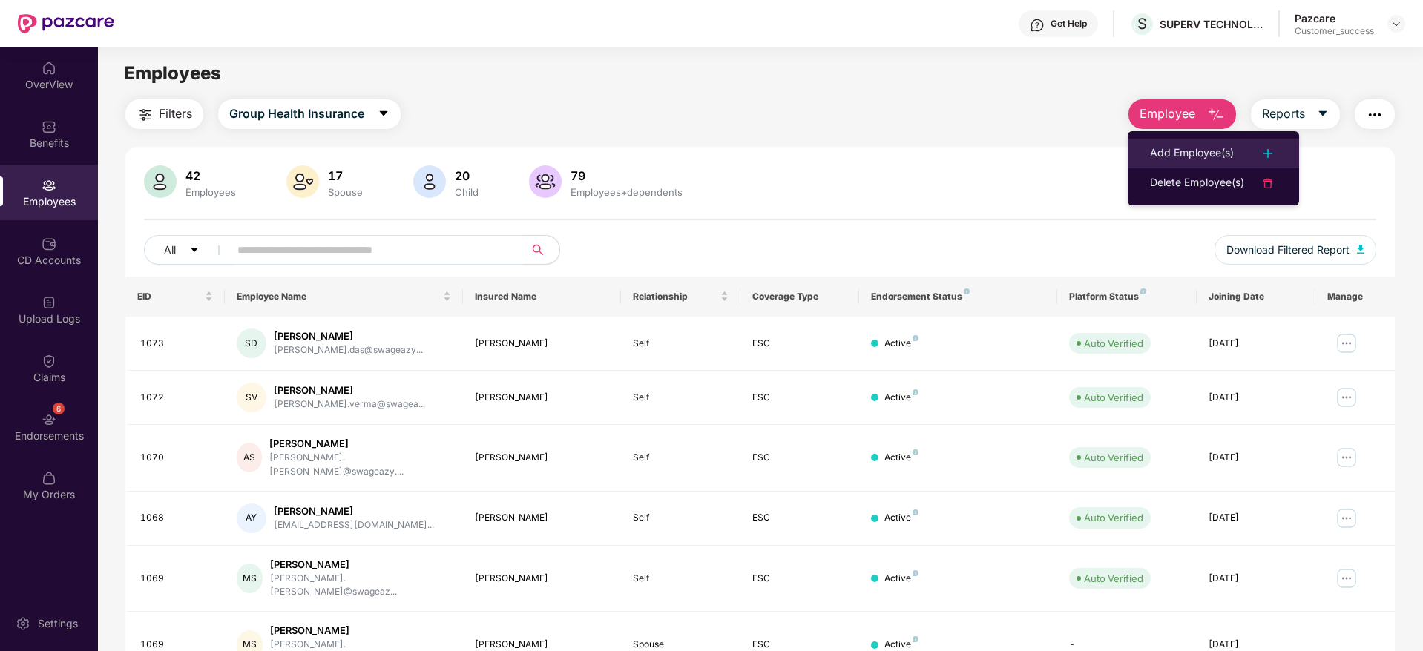
click at [1171, 139] on li "Add Employee(s)" at bounding box center [1213, 154] width 171 height 30
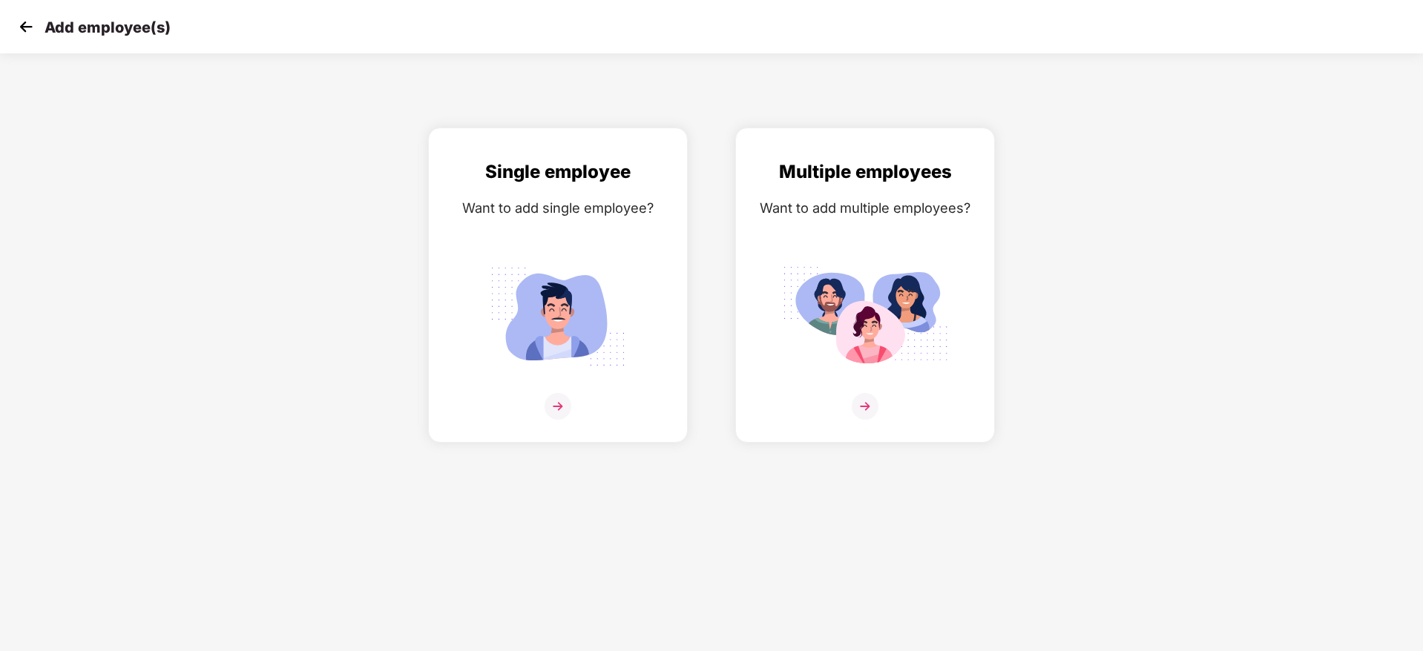
click at [1003, 285] on div "Multiple employees Want to add multiple employees?" at bounding box center [864, 285] width 307 height 315
click at [985, 284] on div "Multiple employees Want to add multiple employees?" at bounding box center [865, 285] width 260 height 315
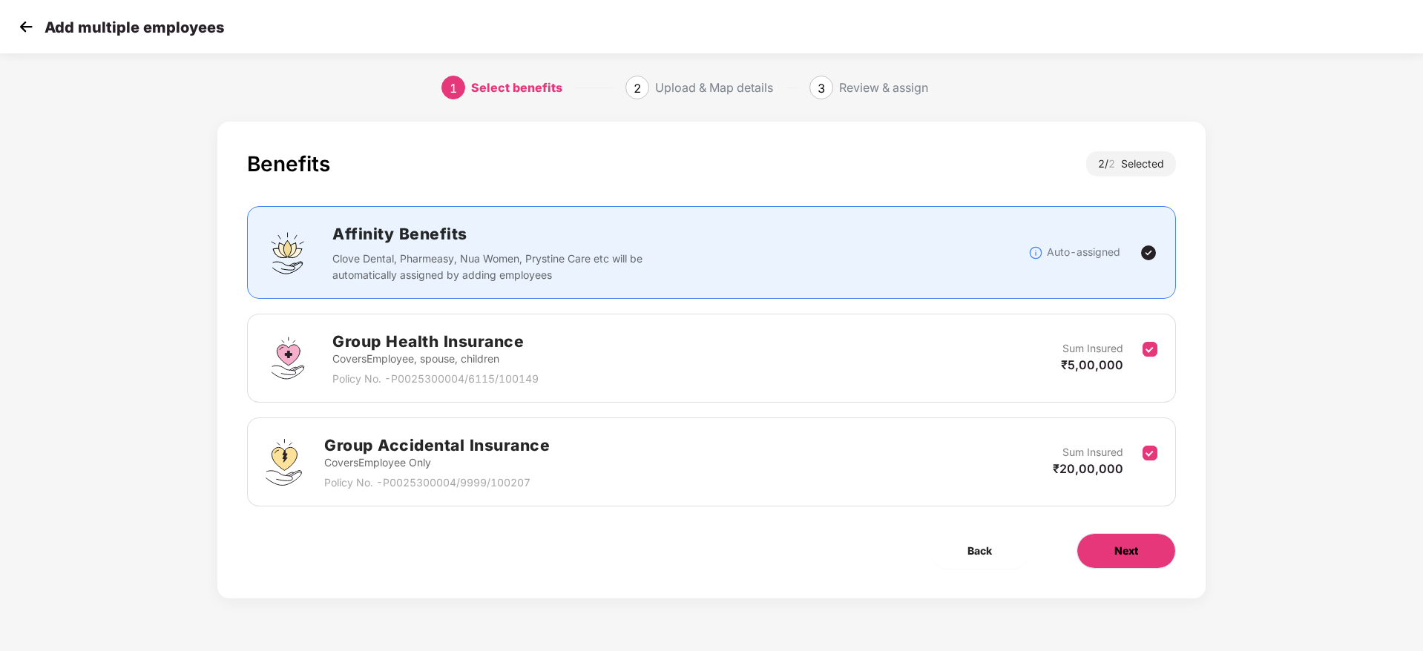
click at [1097, 546] on button "Next" at bounding box center [1125, 551] width 99 height 36
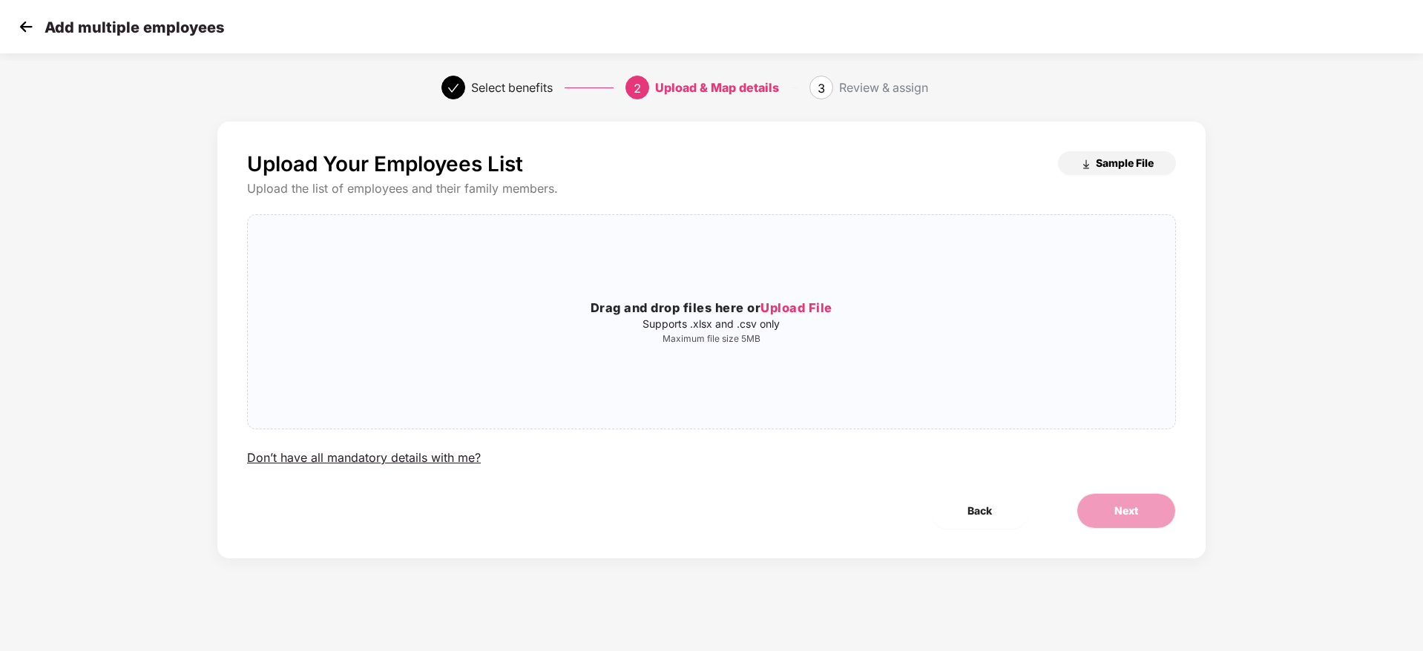
click at [1130, 159] on span "Sample File" at bounding box center [1125, 163] width 58 height 14
click at [23, 22] on img at bounding box center [26, 27] width 22 height 22
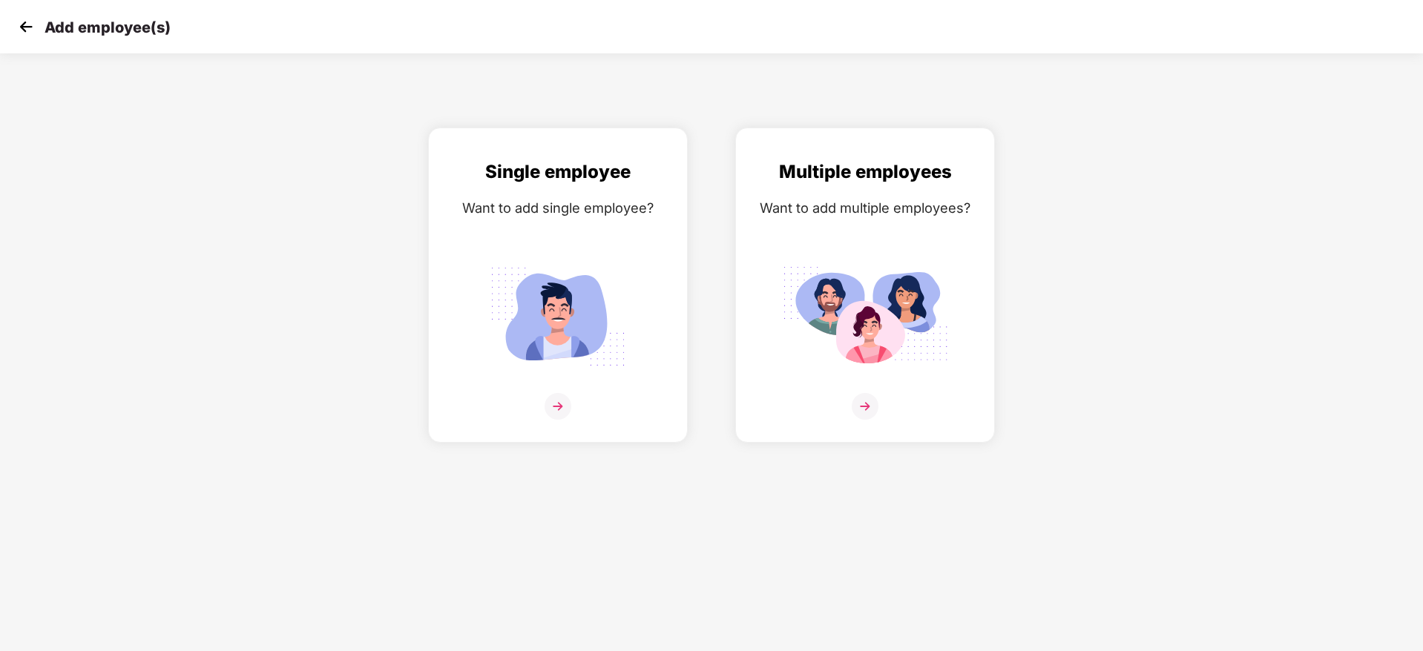
click at [32, 28] on img at bounding box center [26, 27] width 22 height 22
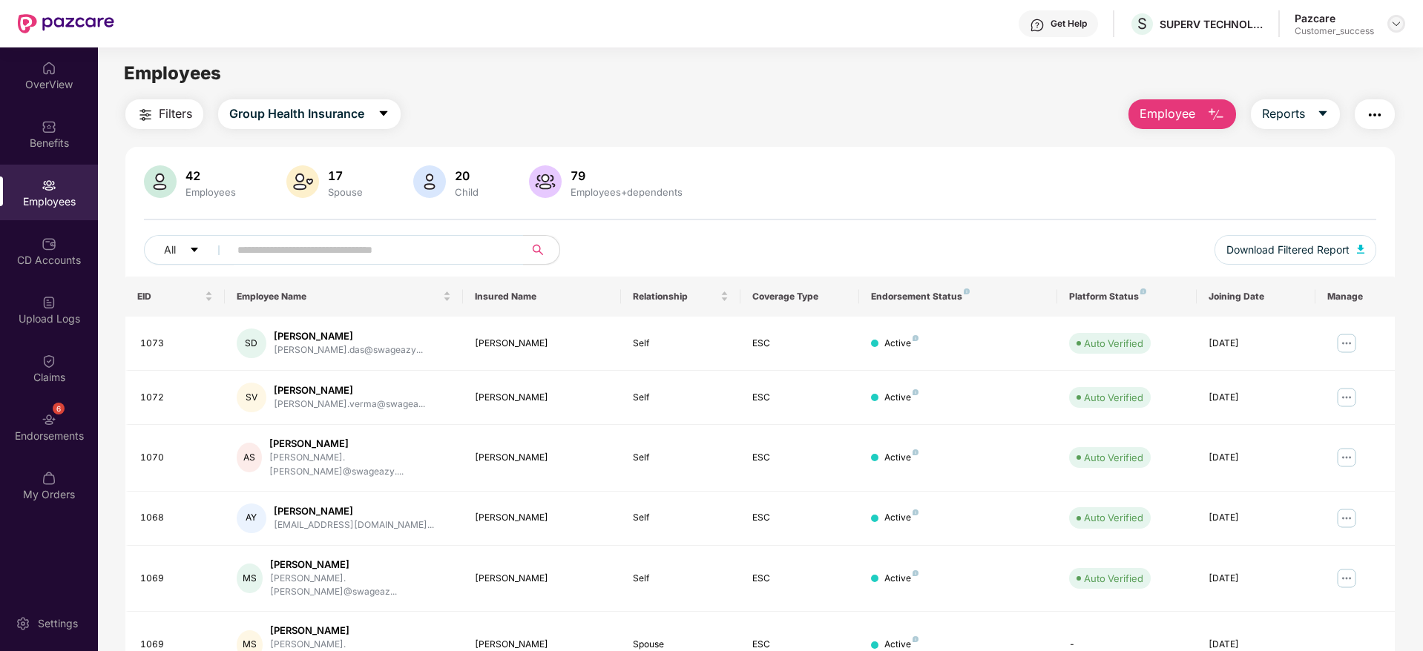
click at [1397, 30] on div at bounding box center [1396, 24] width 18 height 18
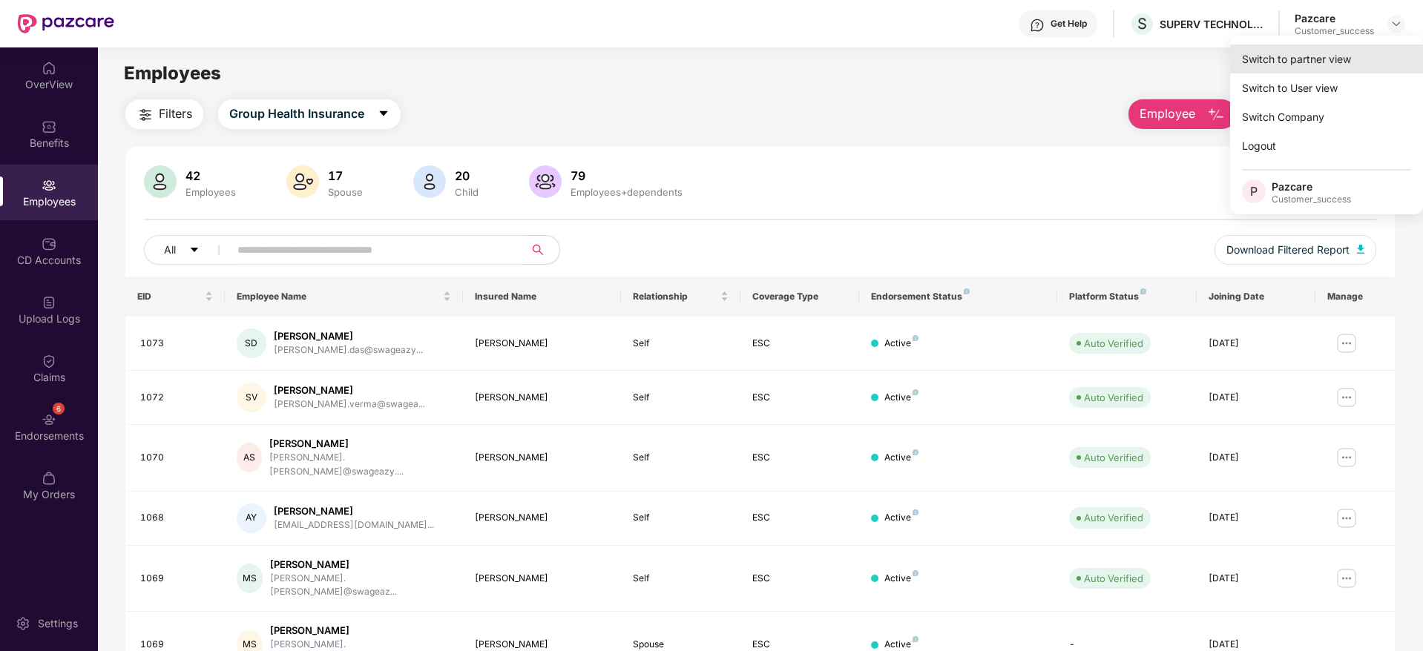
click at [1363, 65] on div "Switch to partner view" at bounding box center [1326, 59] width 193 height 29
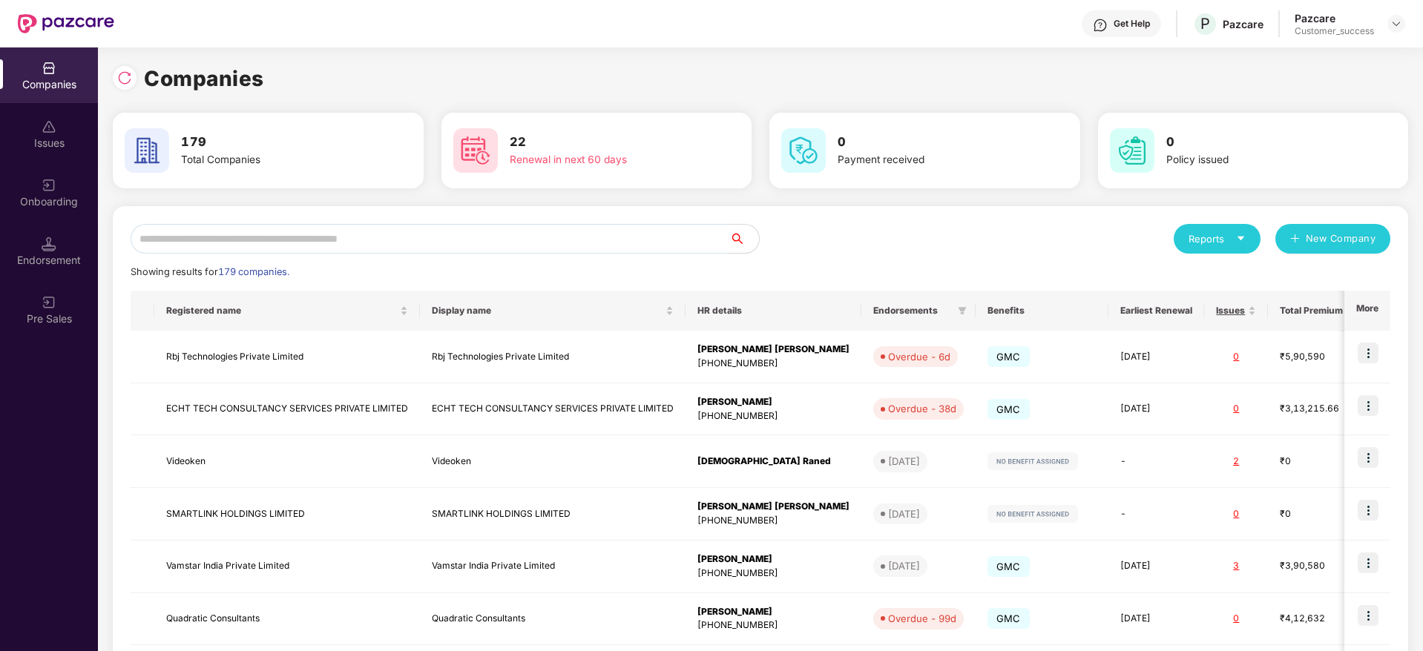
click at [589, 252] on input "text" at bounding box center [430, 239] width 599 height 30
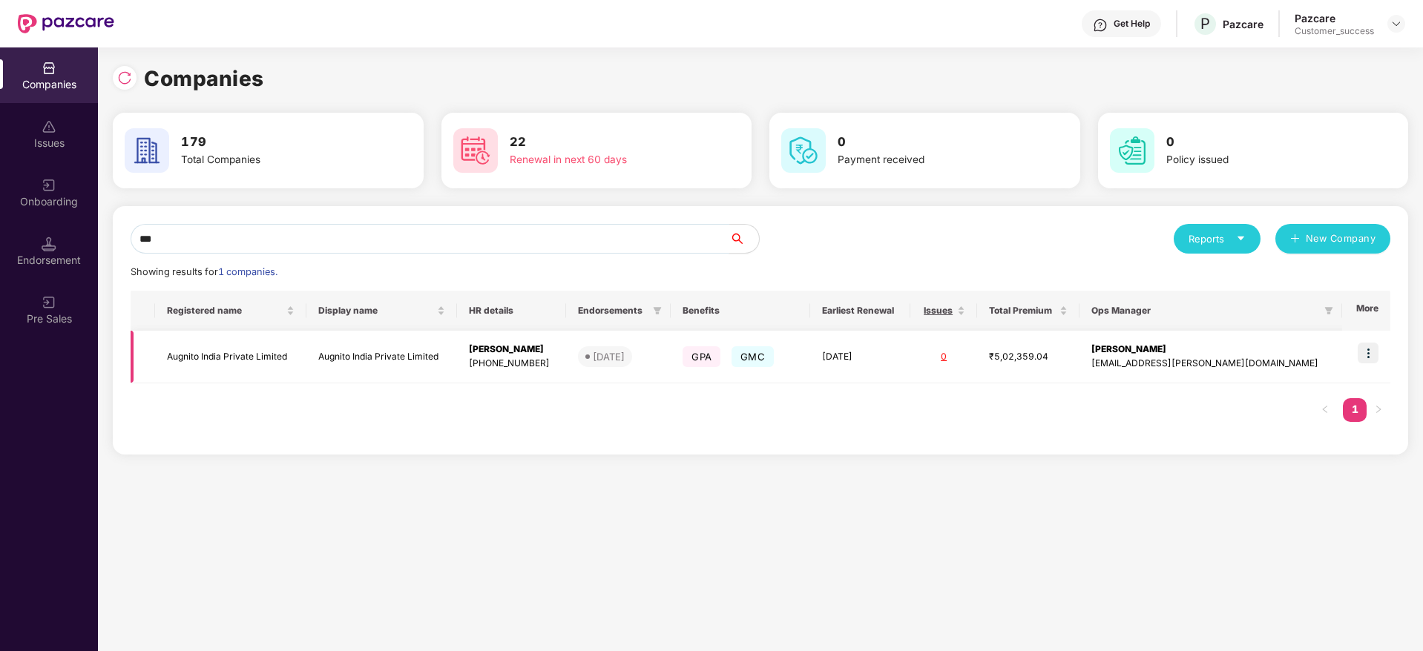
type input "***"
click at [1378, 353] on img at bounding box center [1368, 353] width 21 height 21
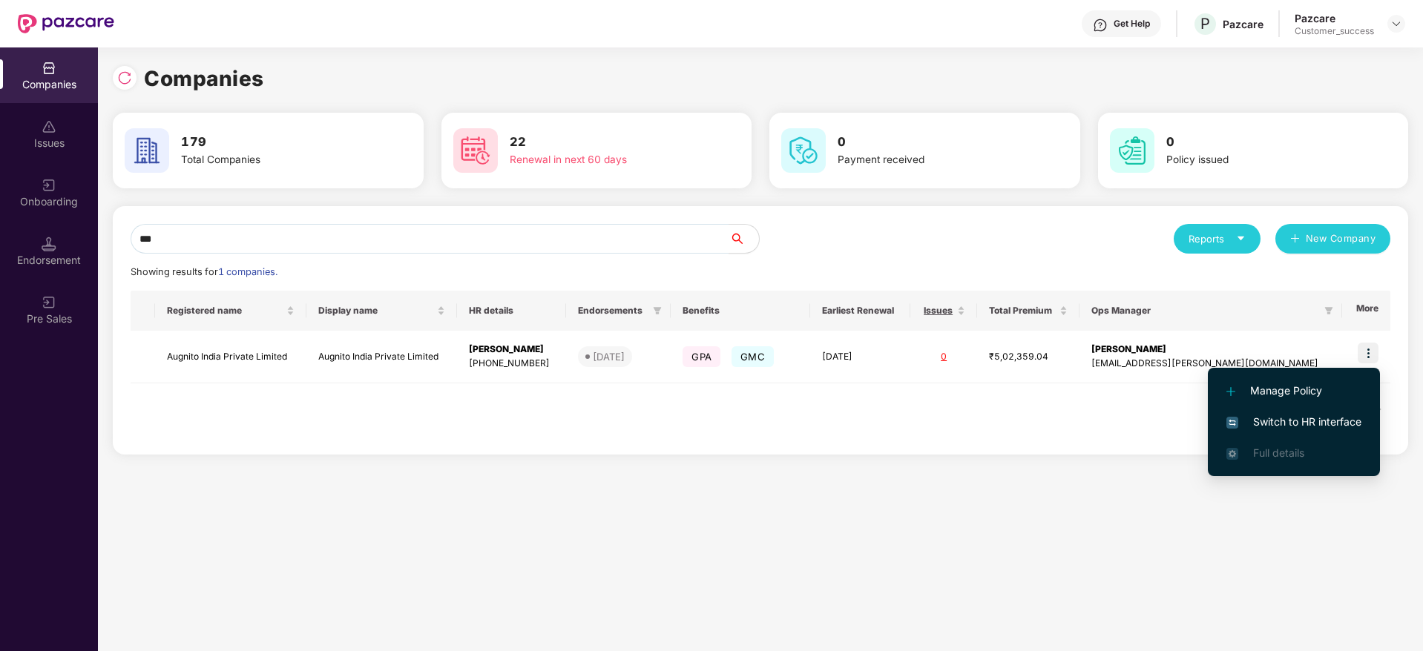
click at [1324, 414] on span "Switch to HR interface" at bounding box center [1293, 422] width 135 height 16
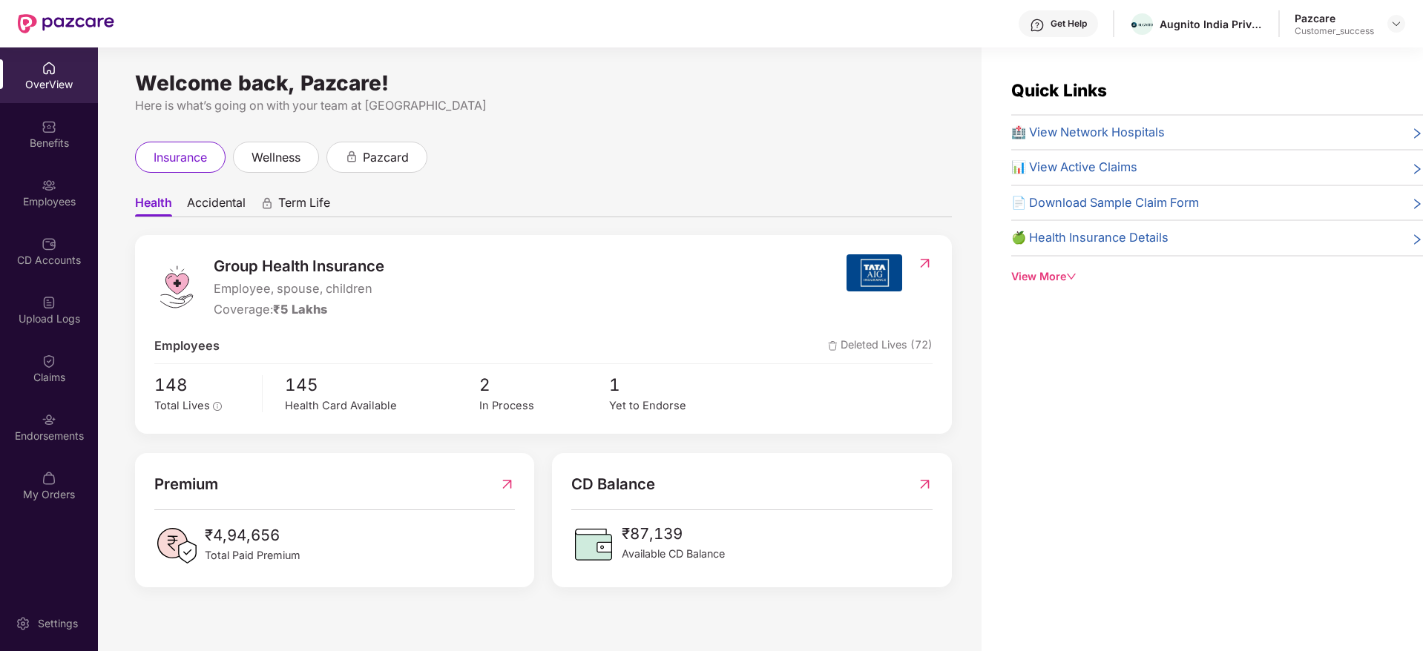
click at [35, 188] on div "Employees" at bounding box center [49, 193] width 98 height 56
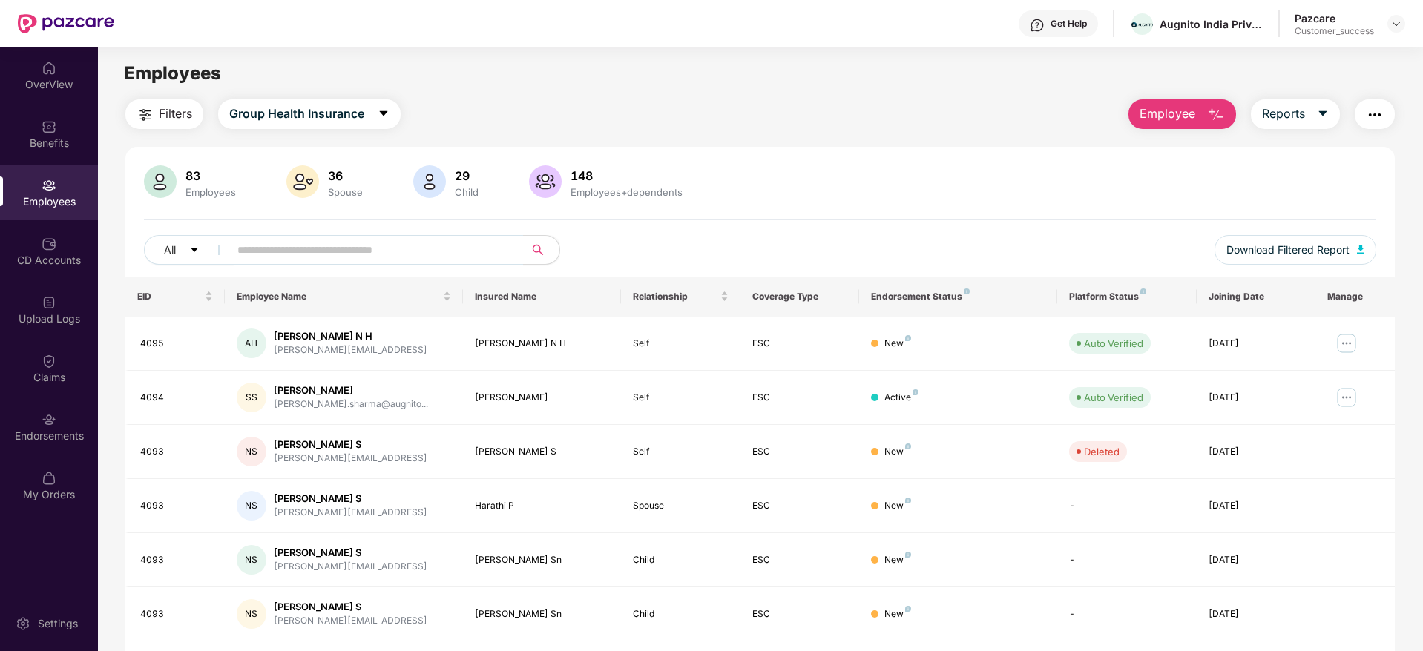
click at [359, 234] on div "83 Employees 36 Spouse 29 Child 148 Employees+dependents All Download Filtered …" at bounding box center [759, 220] width 1269 height 111
click at [341, 243] on input "text" at bounding box center [370, 250] width 266 height 22
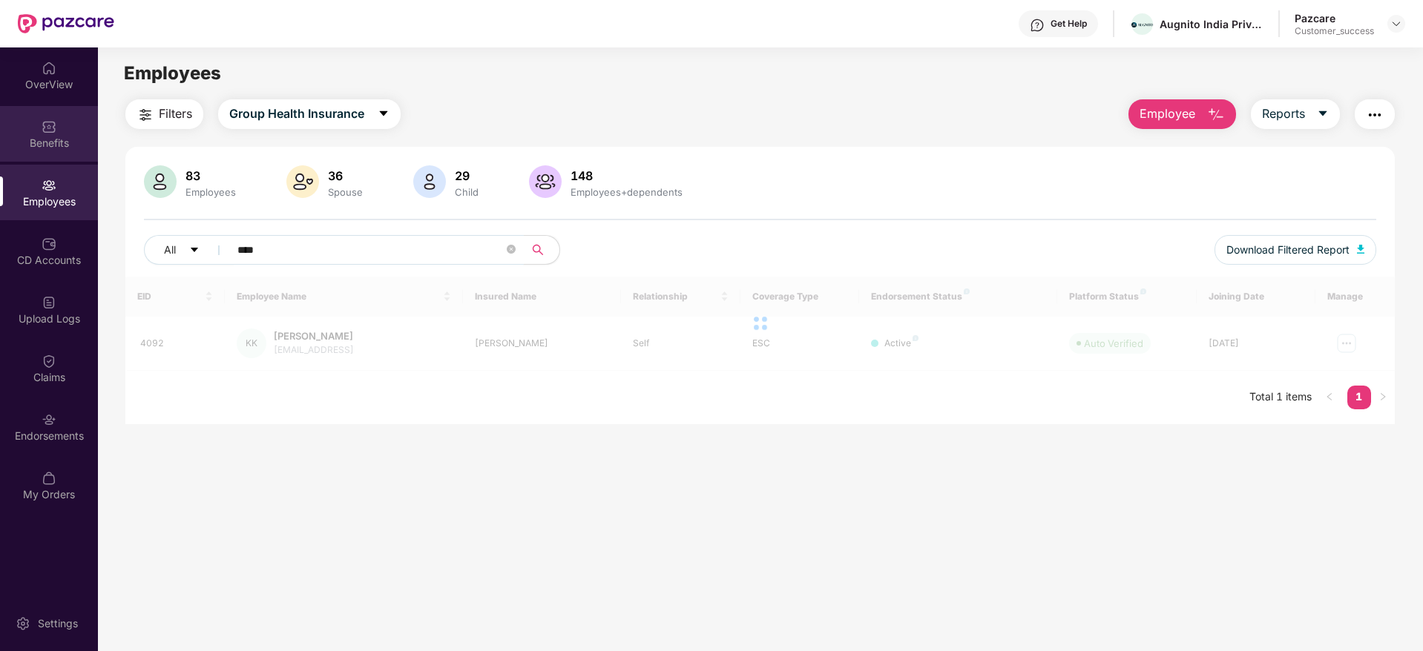
type input "****"
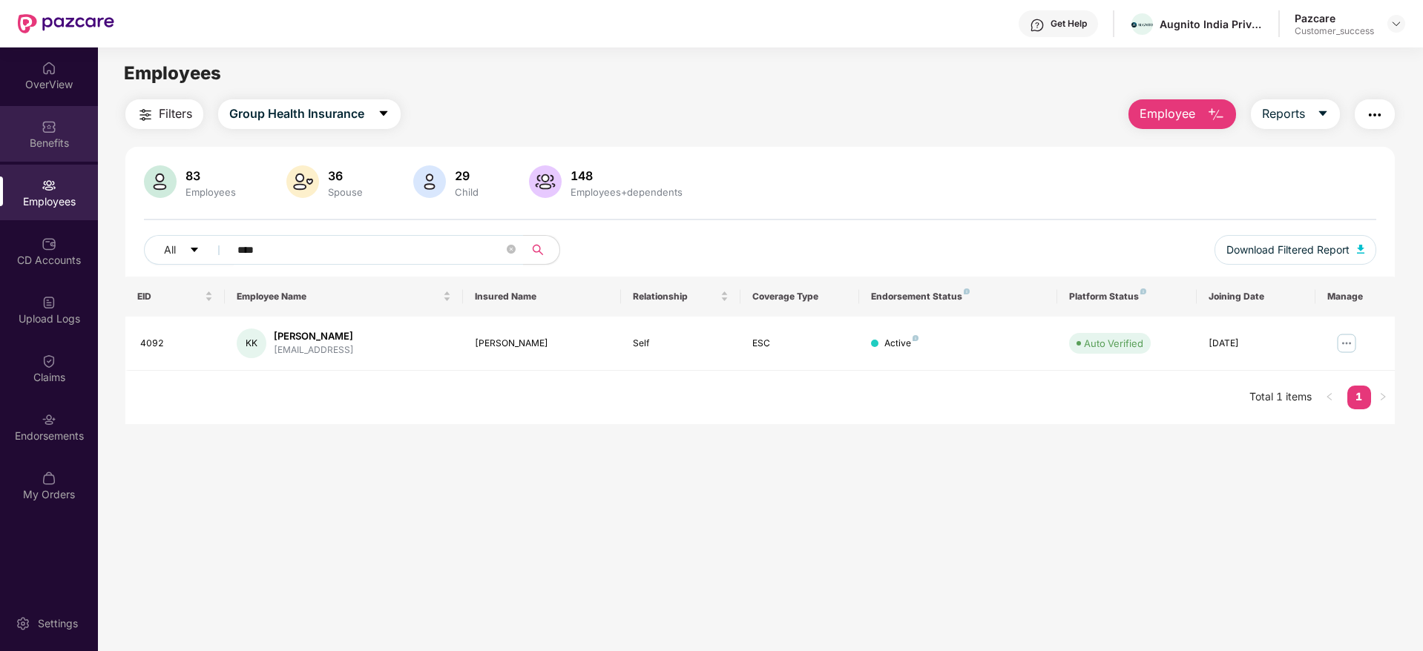
click at [65, 131] on div "Benefits" at bounding box center [49, 134] width 98 height 56
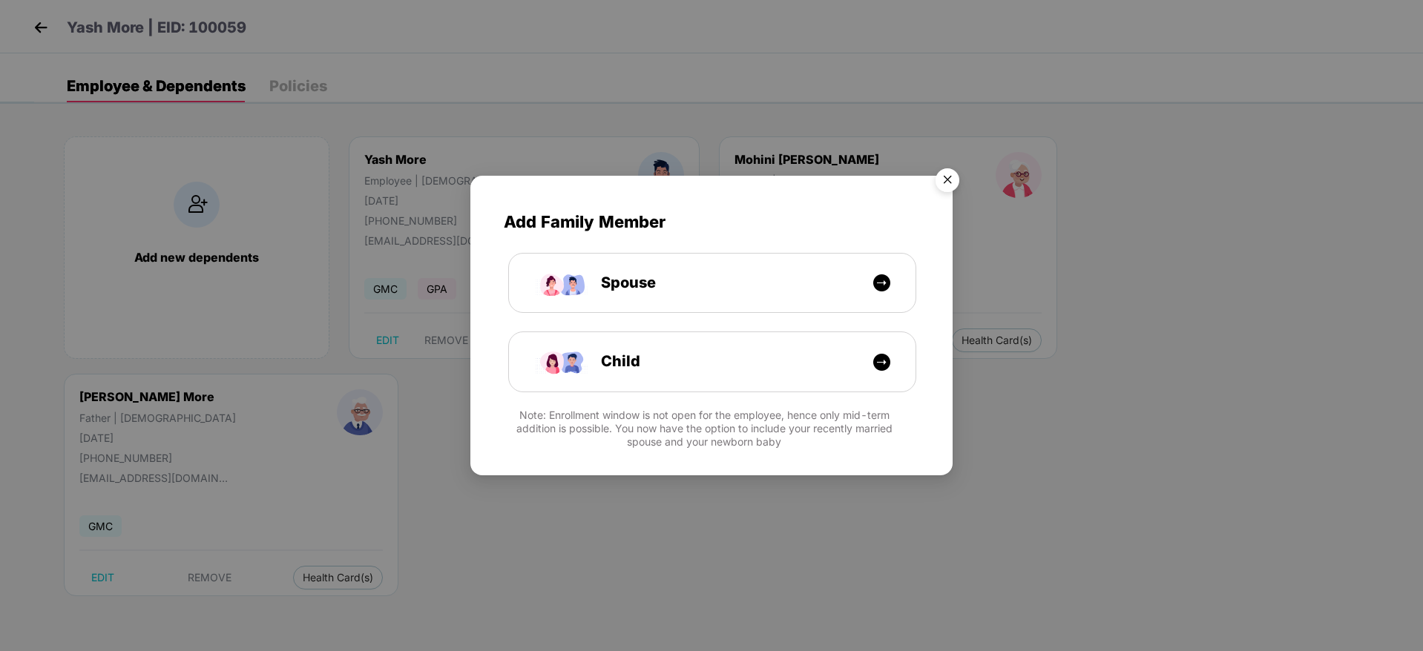
click at [951, 180] on img "Close" at bounding box center [948, 183] width 42 height 42
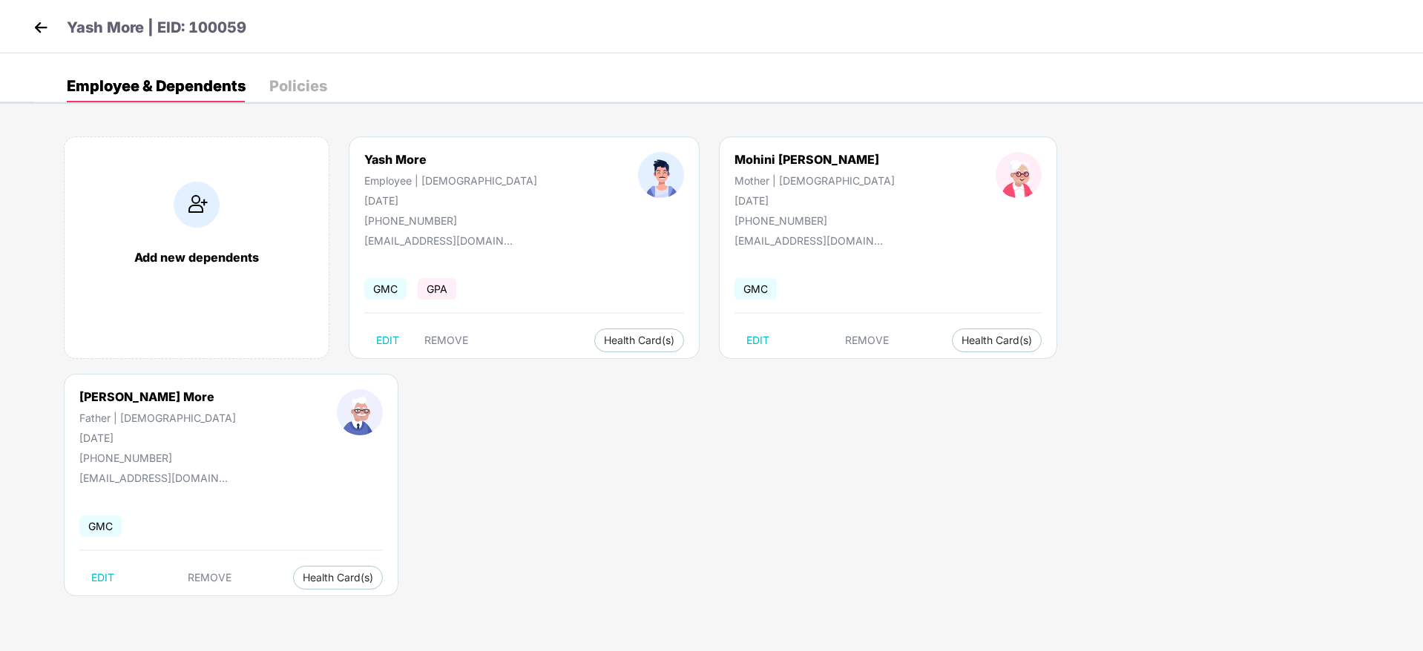
click at [36, 24] on img at bounding box center [41, 27] width 22 height 22
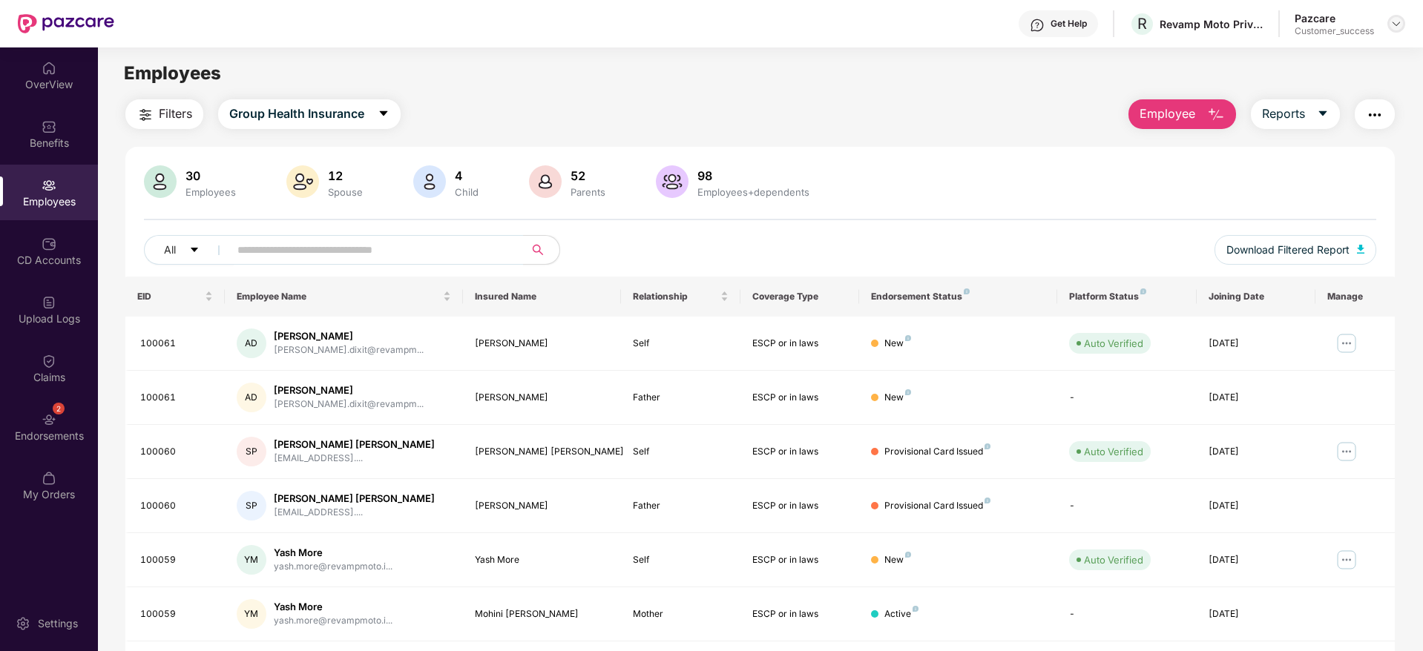
click at [1390, 27] on div at bounding box center [1396, 24] width 18 height 18
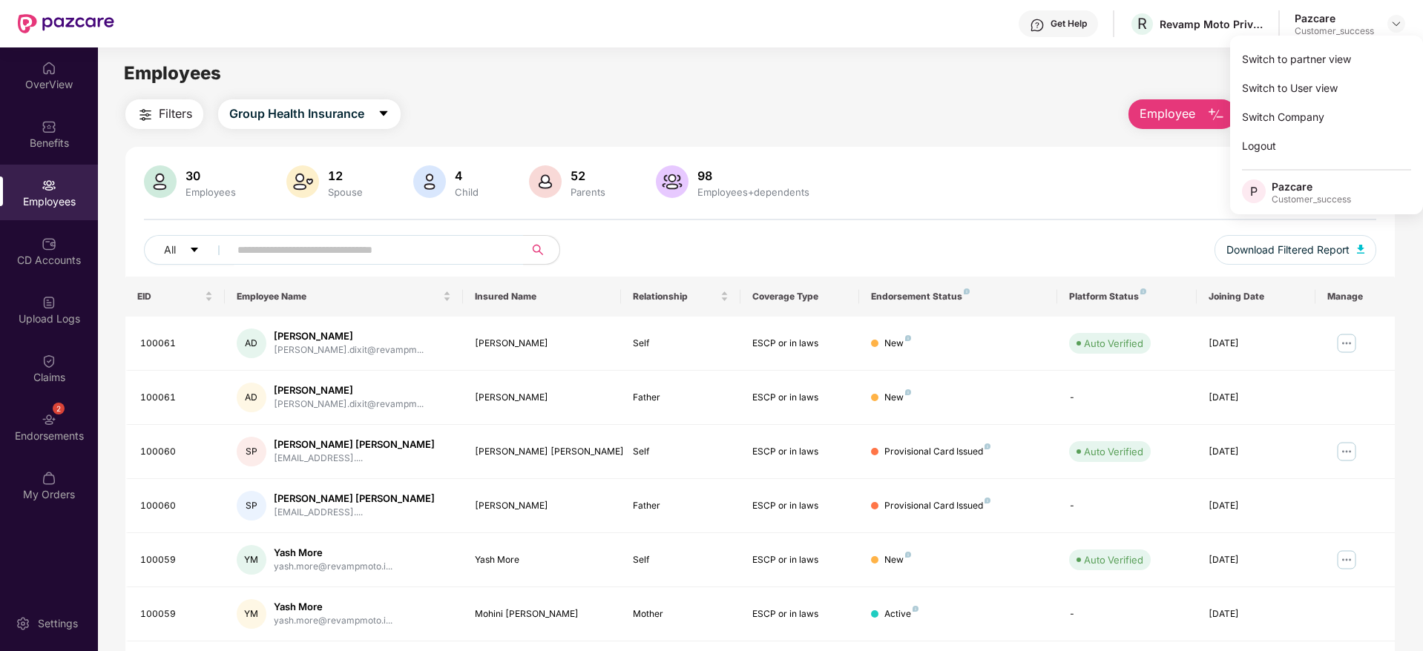
click at [1366, 62] on div "Switch to partner view" at bounding box center [1326, 59] width 193 height 29
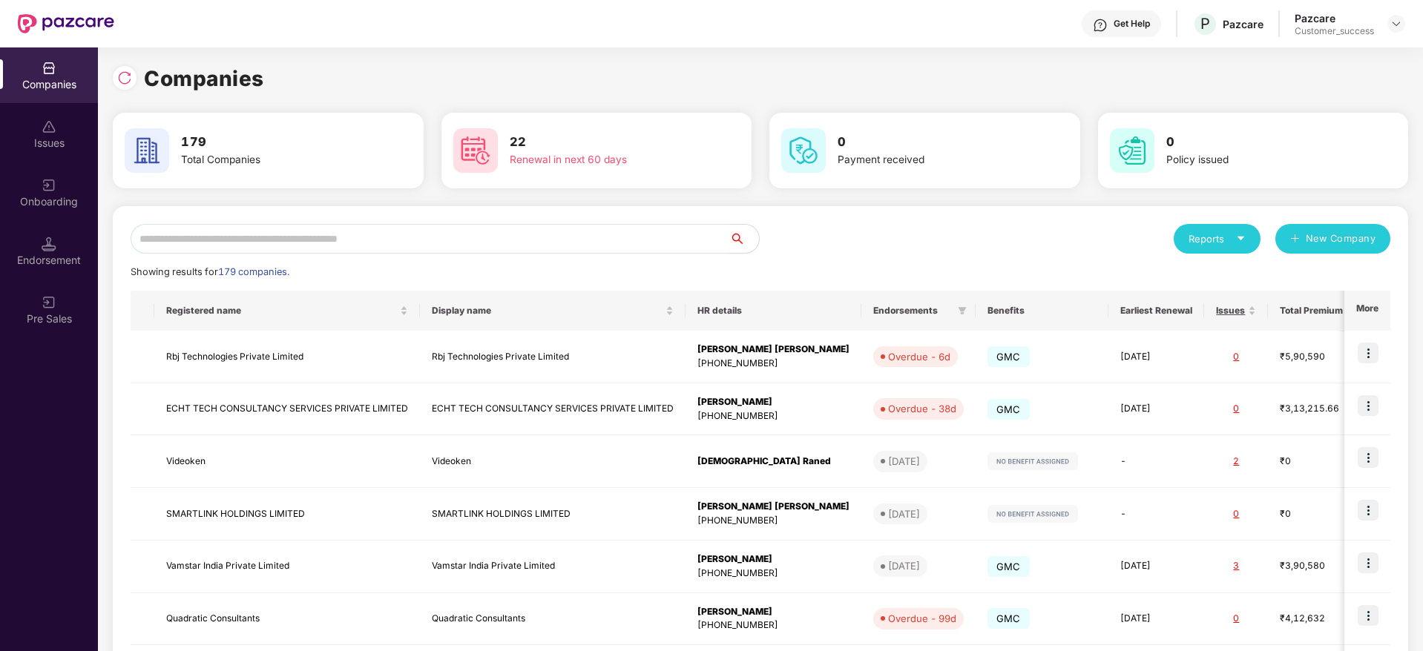
click at [537, 236] on input "text" at bounding box center [430, 239] width 599 height 30
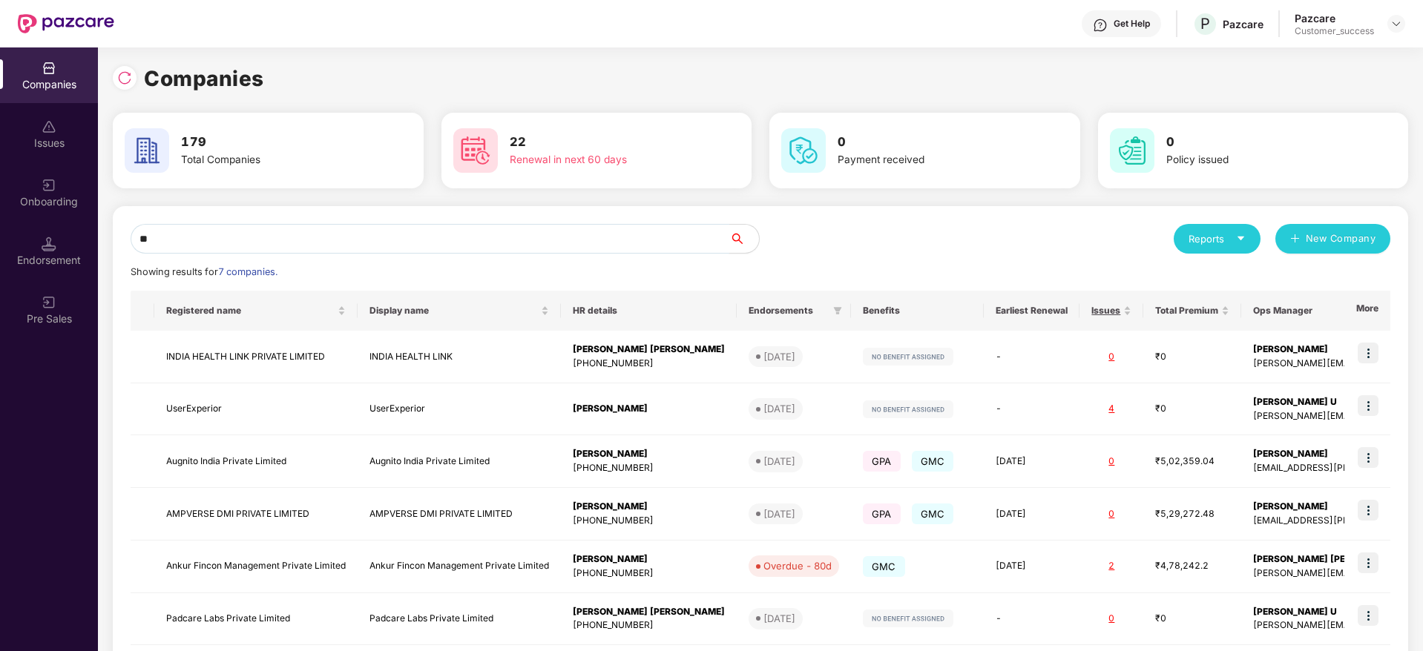
type input "*"
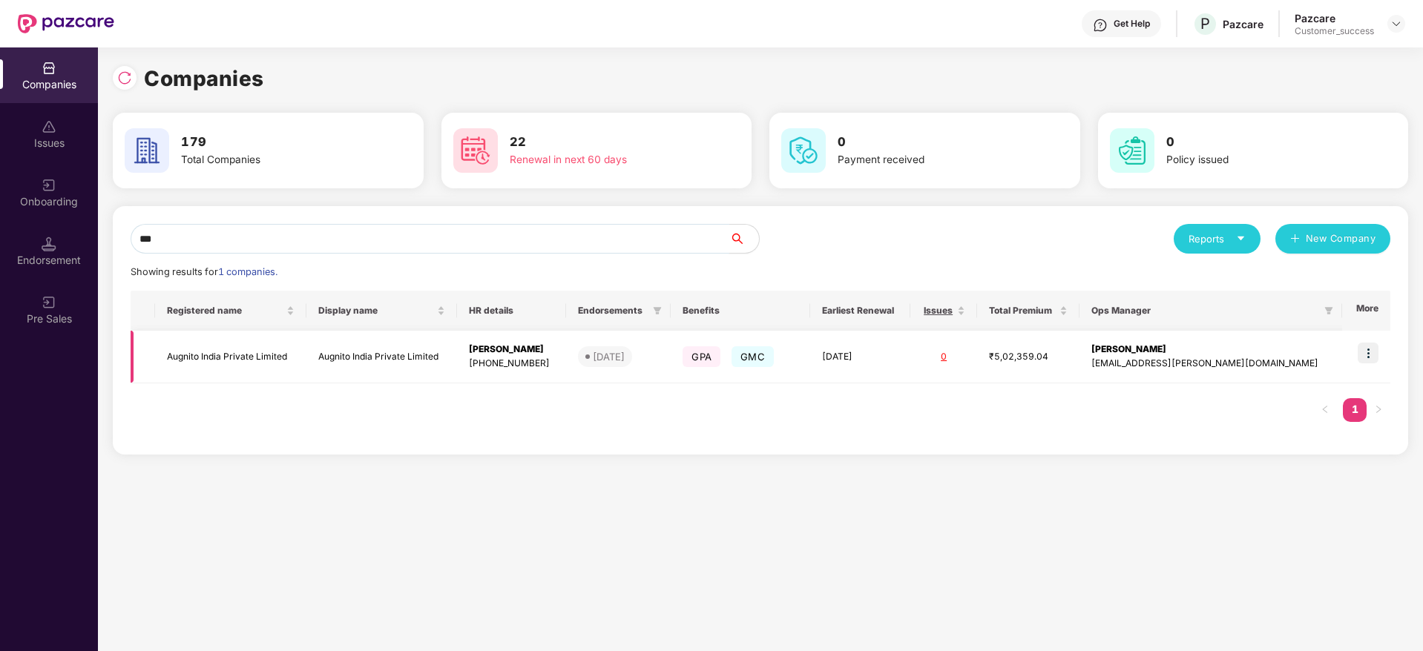
type input "***"
click at [1369, 353] on img at bounding box center [1368, 353] width 21 height 21
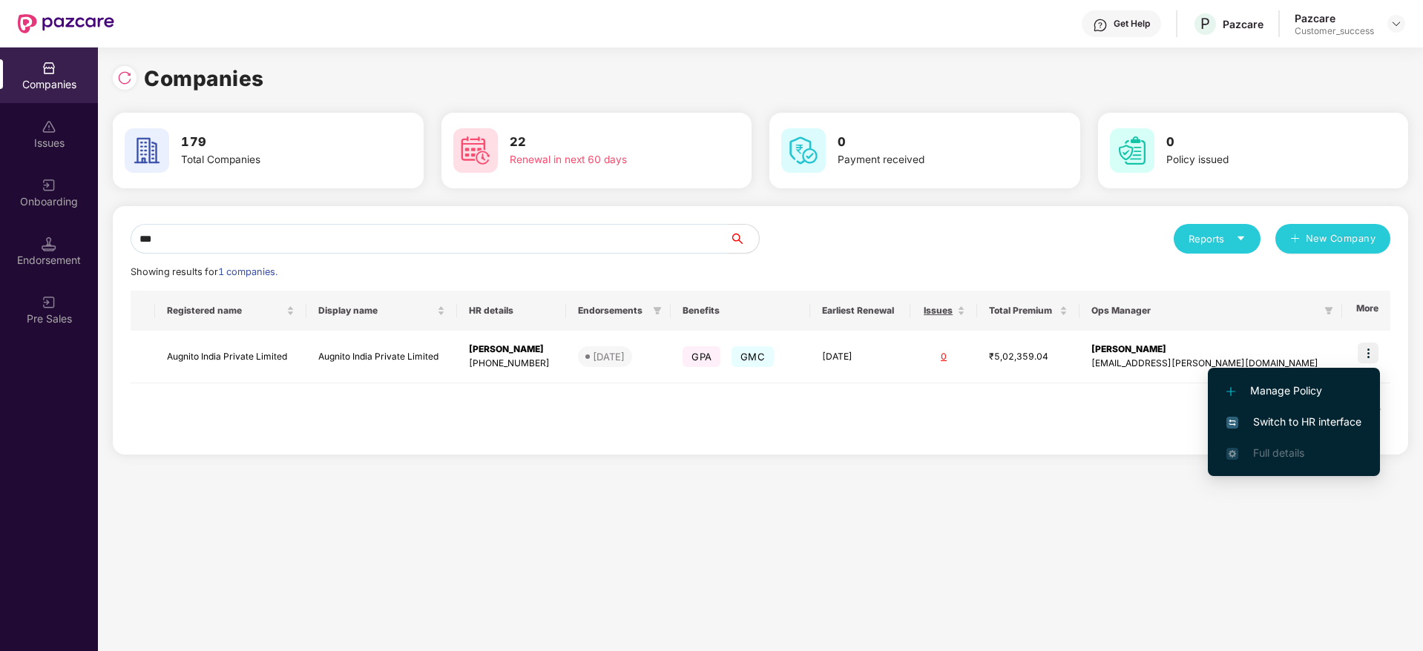
click at [1331, 415] on span "Switch to HR interface" at bounding box center [1293, 422] width 135 height 16
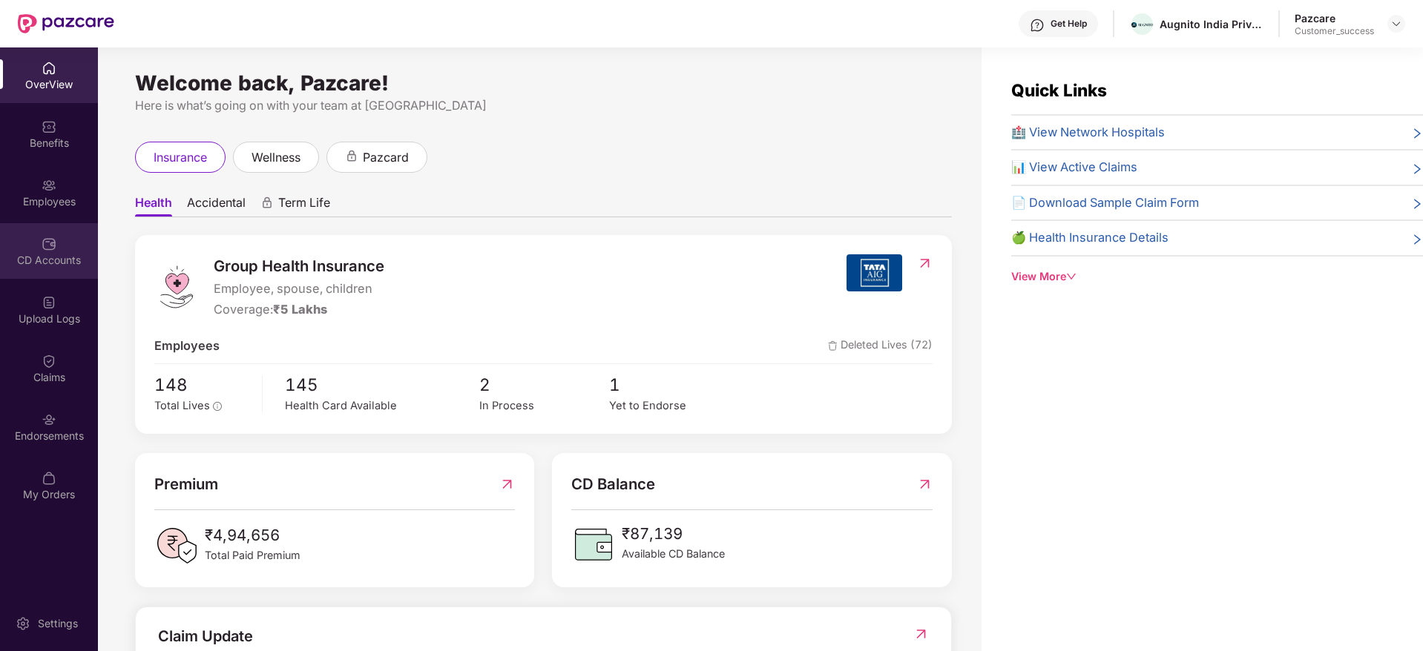
click at [50, 263] on div "CD Accounts" at bounding box center [49, 260] width 98 height 15
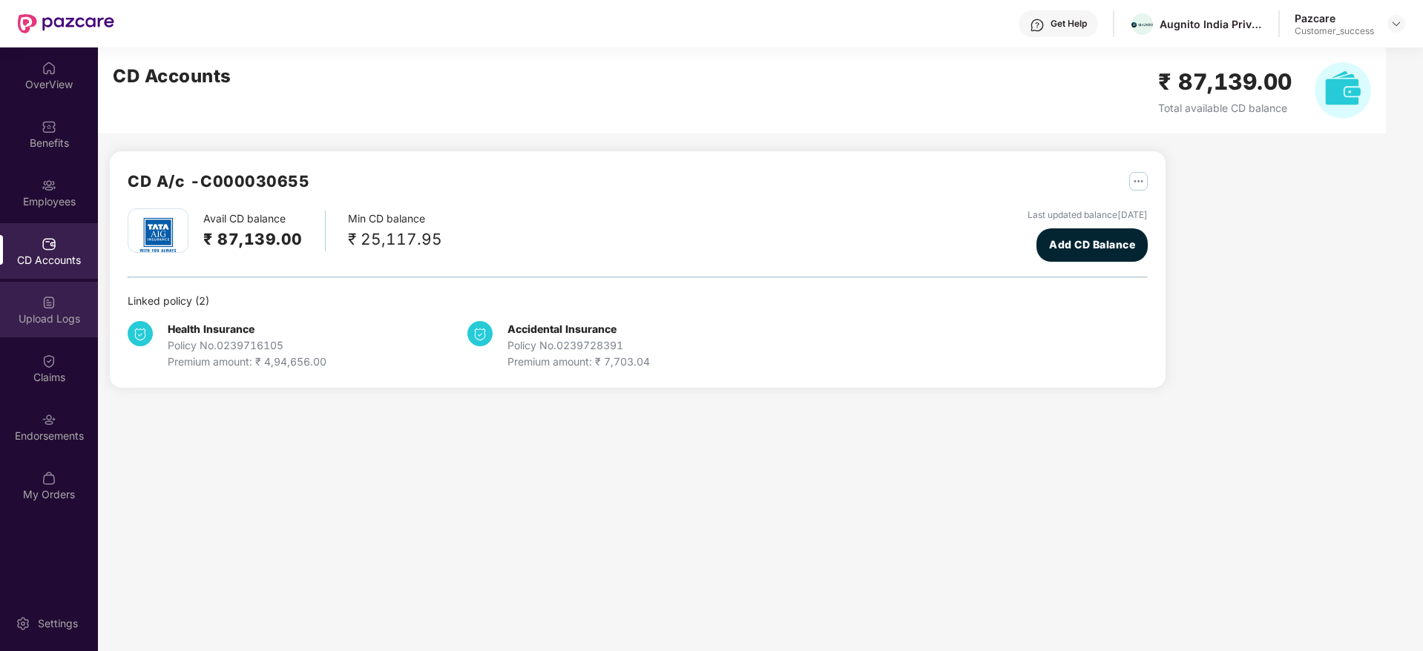
click at [62, 313] on div "Upload Logs" at bounding box center [49, 319] width 98 height 15
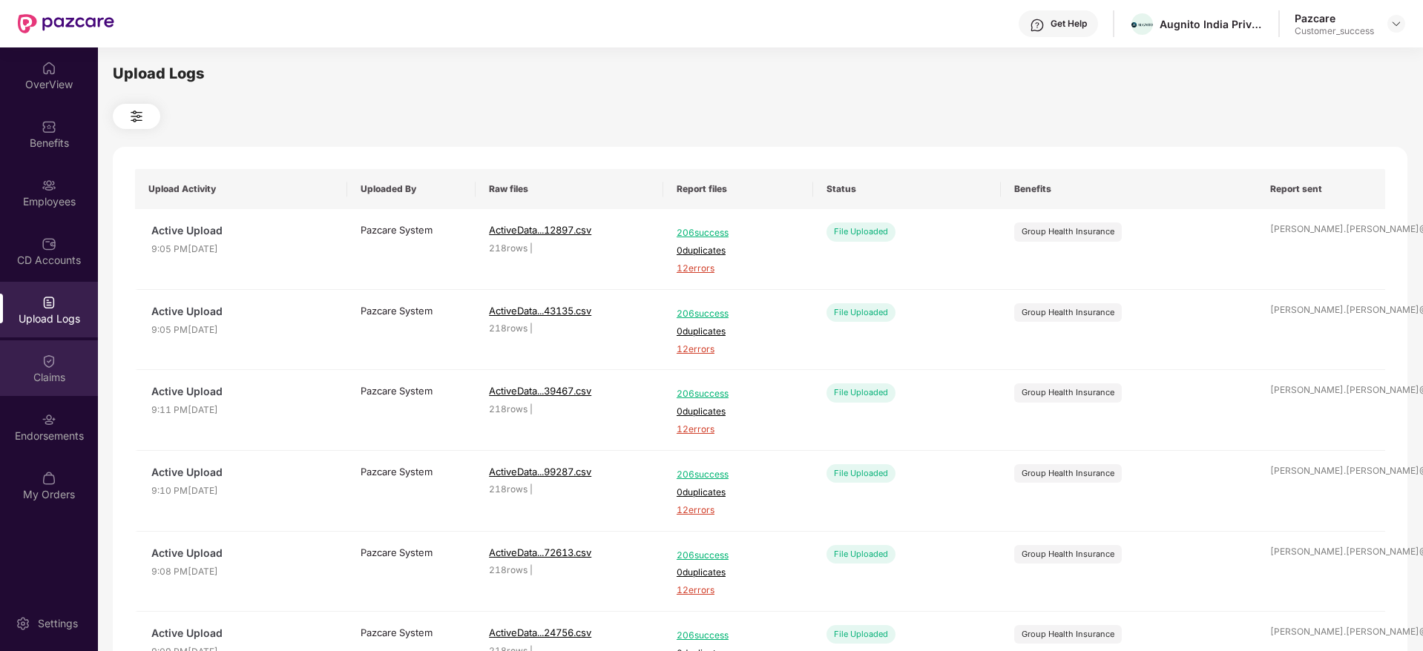
click at [71, 377] on div "Claims" at bounding box center [49, 377] width 98 height 15
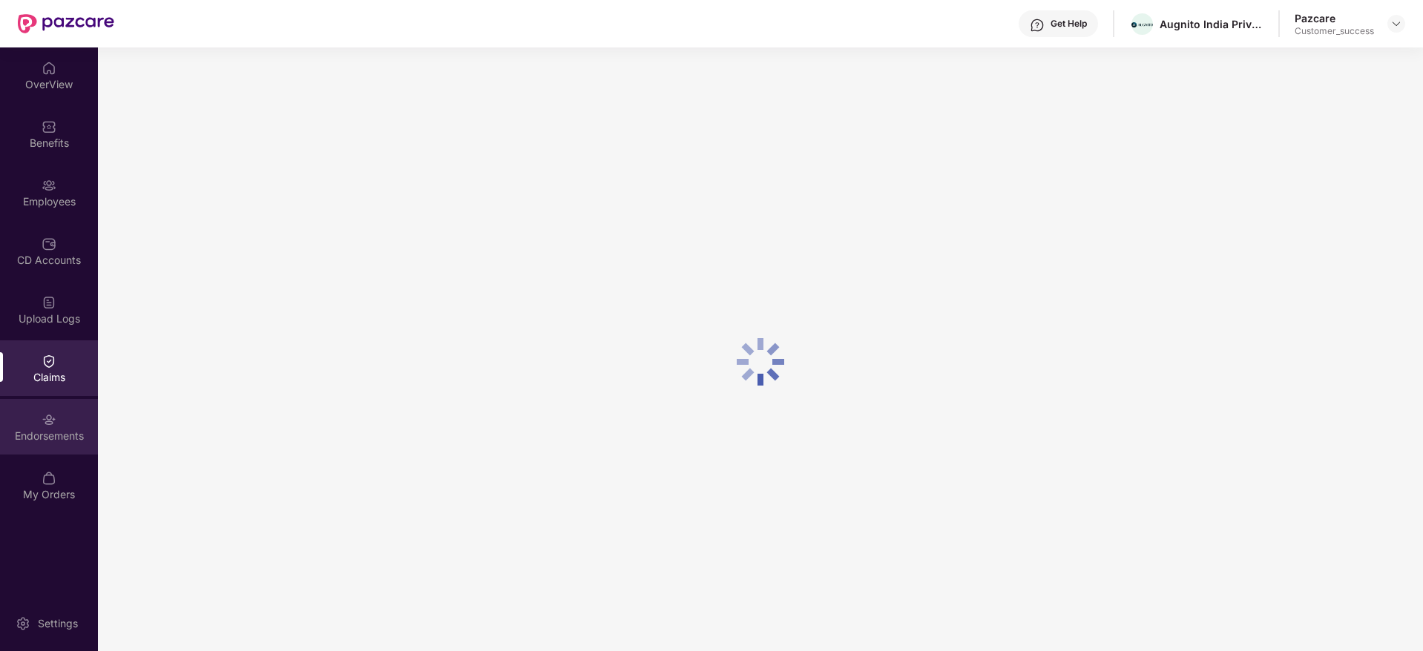
click at [67, 421] on div "Endorsements" at bounding box center [49, 427] width 98 height 56
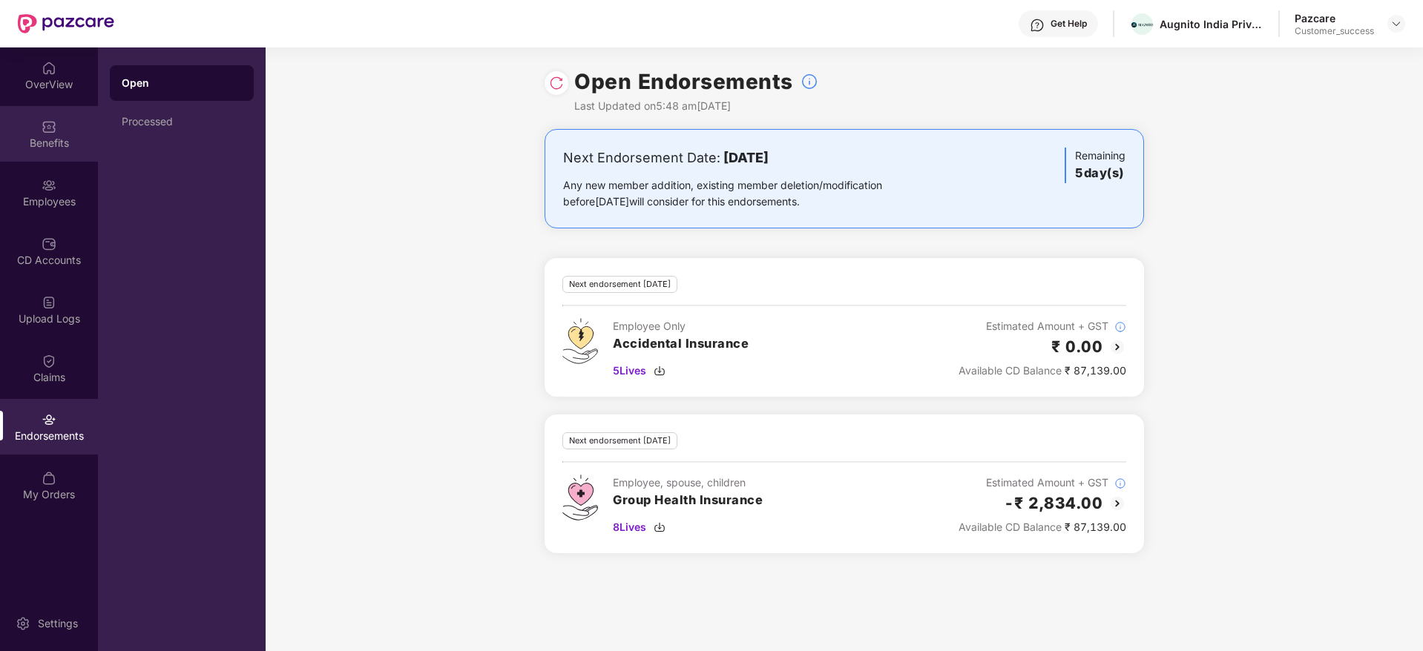
click at [60, 151] on div "Benefits" at bounding box center [49, 134] width 98 height 56
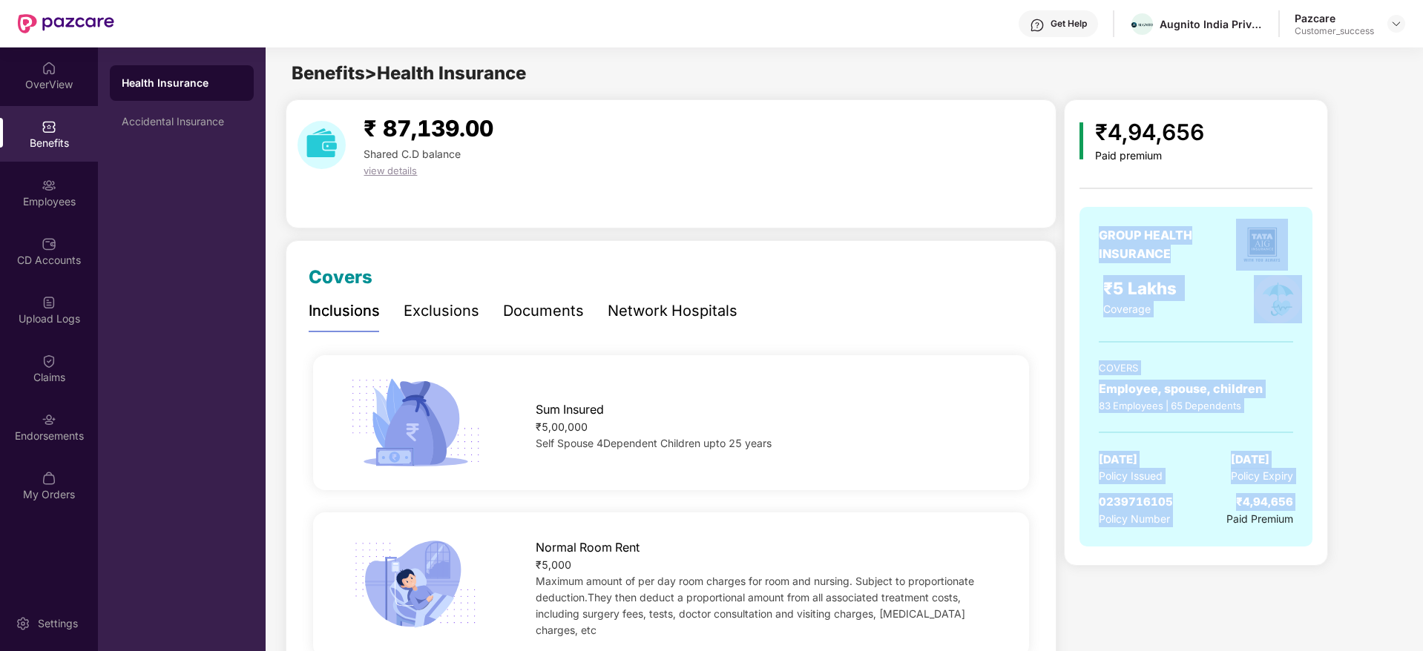
drag, startPoint x: 1222, startPoint y: 557, endPoint x: 1093, endPoint y: 217, distance: 364.2
click at [1093, 217] on div "GROUP HEALTH INSURANCE ₹5 Lakhs Coverage COVERS Employee, spouse, children 83 E…" at bounding box center [1195, 384] width 233 height 355
click at [1093, 217] on div "GROUP HEALTH INSURANCE ₹5 Lakhs Coverage COVERS Employee, spouse, children 83 E…" at bounding box center [1195, 377] width 233 height 340
drag, startPoint x: 1087, startPoint y: 126, endPoint x: 1343, endPoint y: 498, distance: 451.3
click at [1343, 498] on div "₹4,94,656 Paid premium GROUP HEALTH INSURANCE ₹5 Lakhs Coverage COVERS Employee…" at bounding box center [1232, 332] width 337 height 467
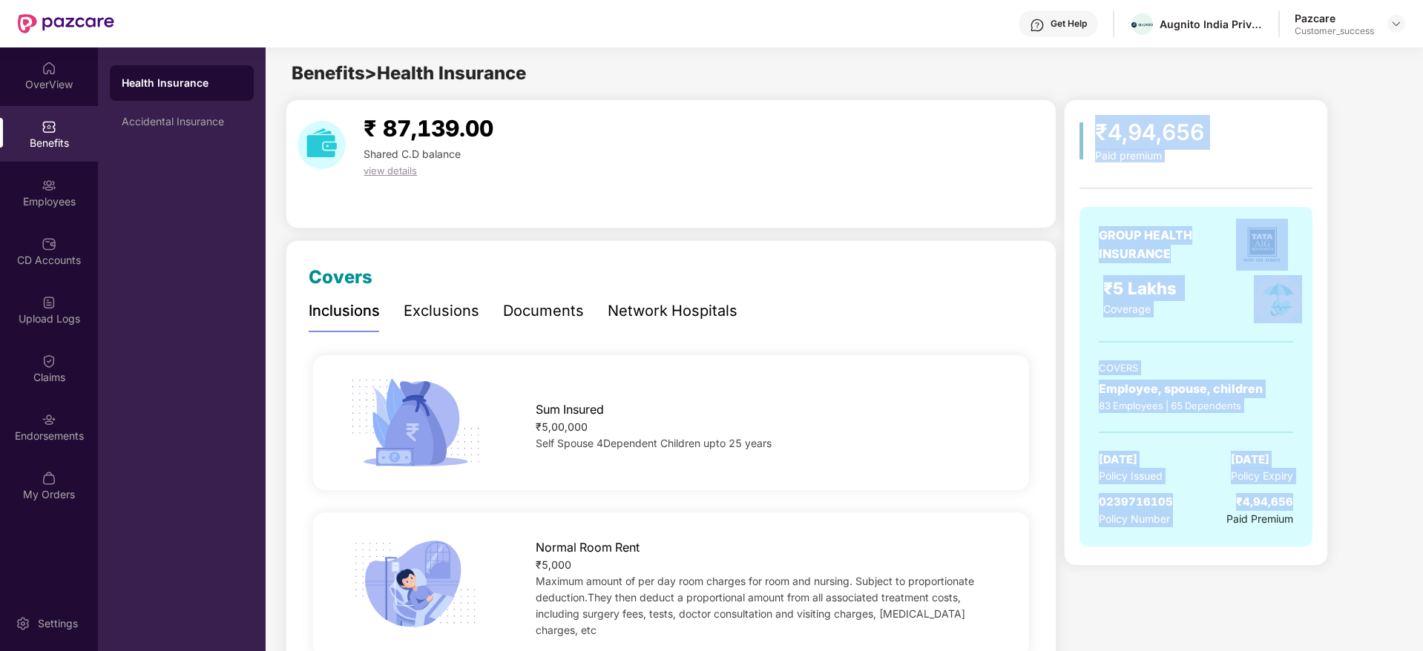
click at [1350, 496] on div "₹4,94,656 Paid premium GROUP HEALTH INSURANCE ₹5 Lakhs Coverage COVERS Employee…" at bounding box center [1232, 332] width 337 height 467
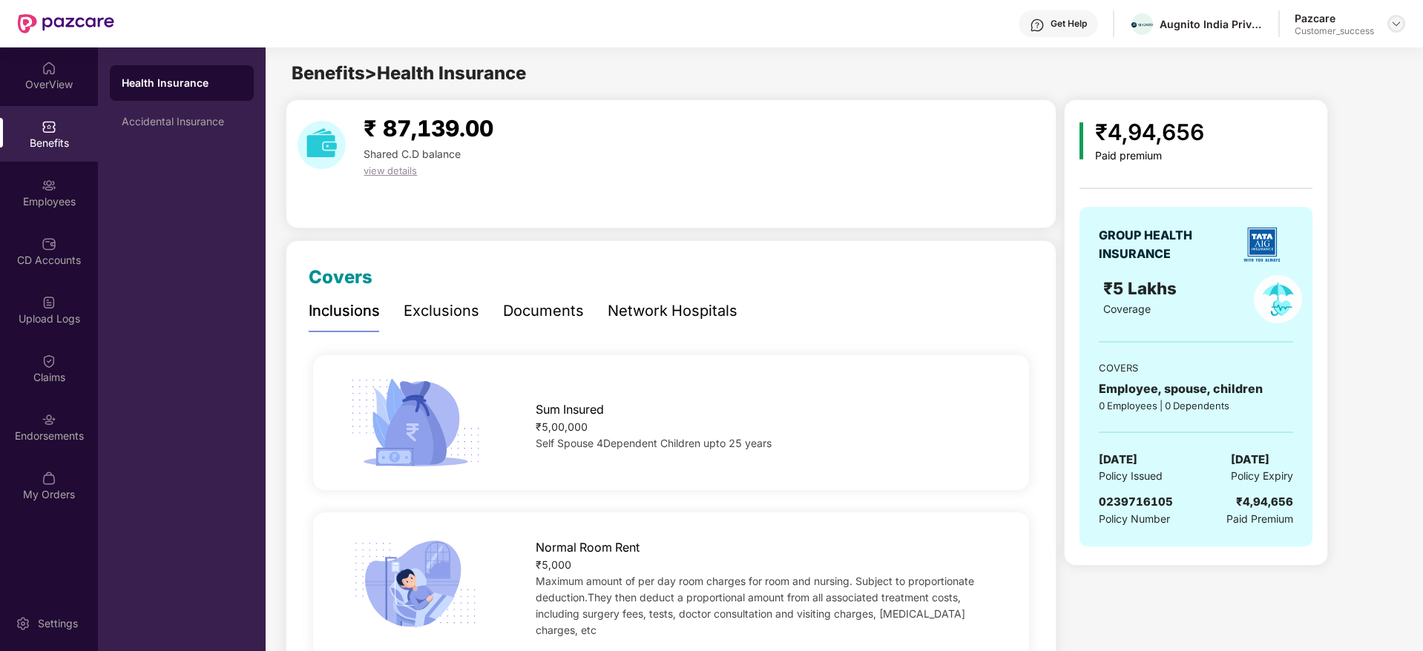
click at [1389, 26] on div at bounding box center [1396, 24] width 18 height 18
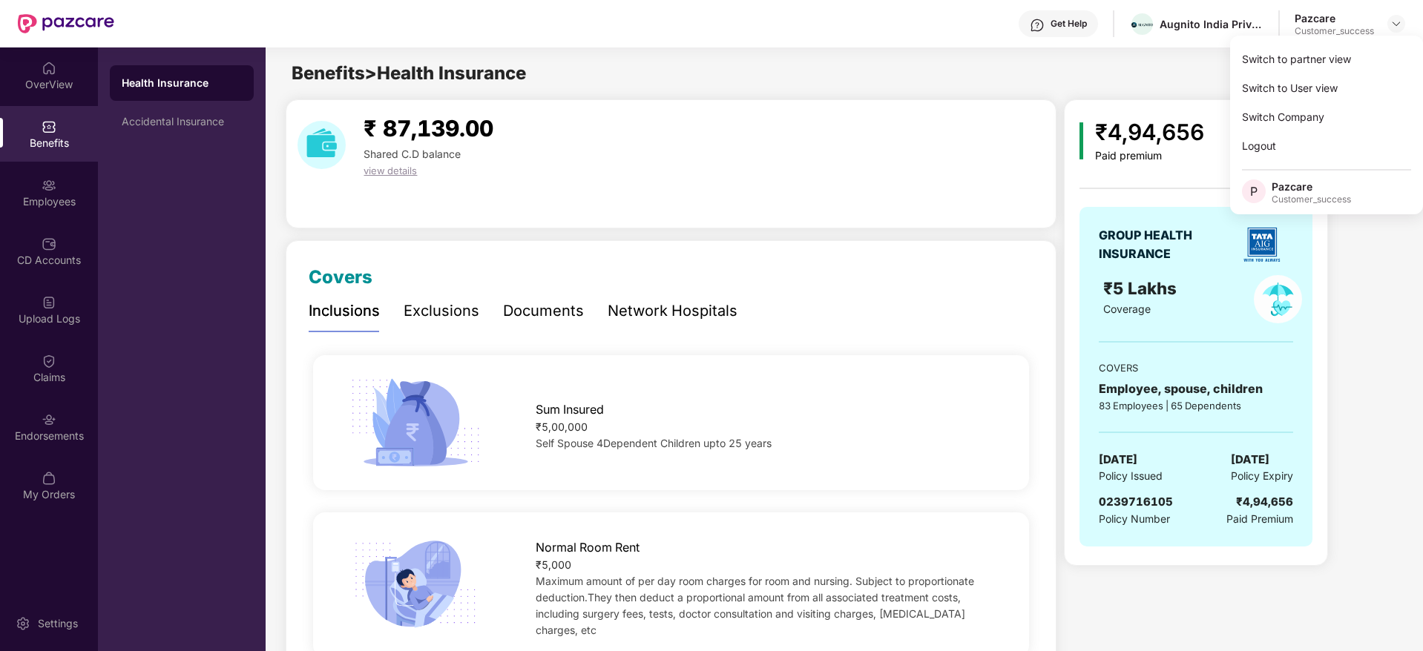
click at [1368, 62] on div "Switch to partner view" at bounding box center [1326, 59] width 193 height 29
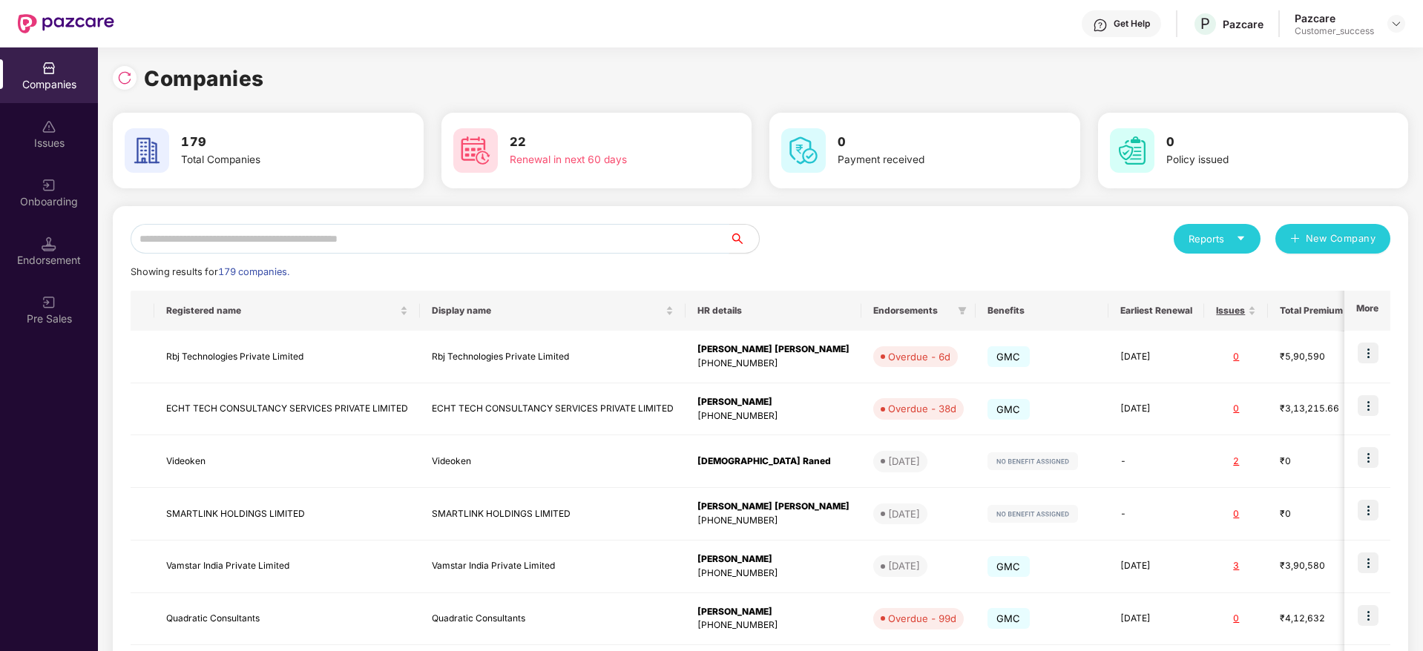
click at [479, 229] on input "text" at bounding box center [430, 239] width 599 height 30
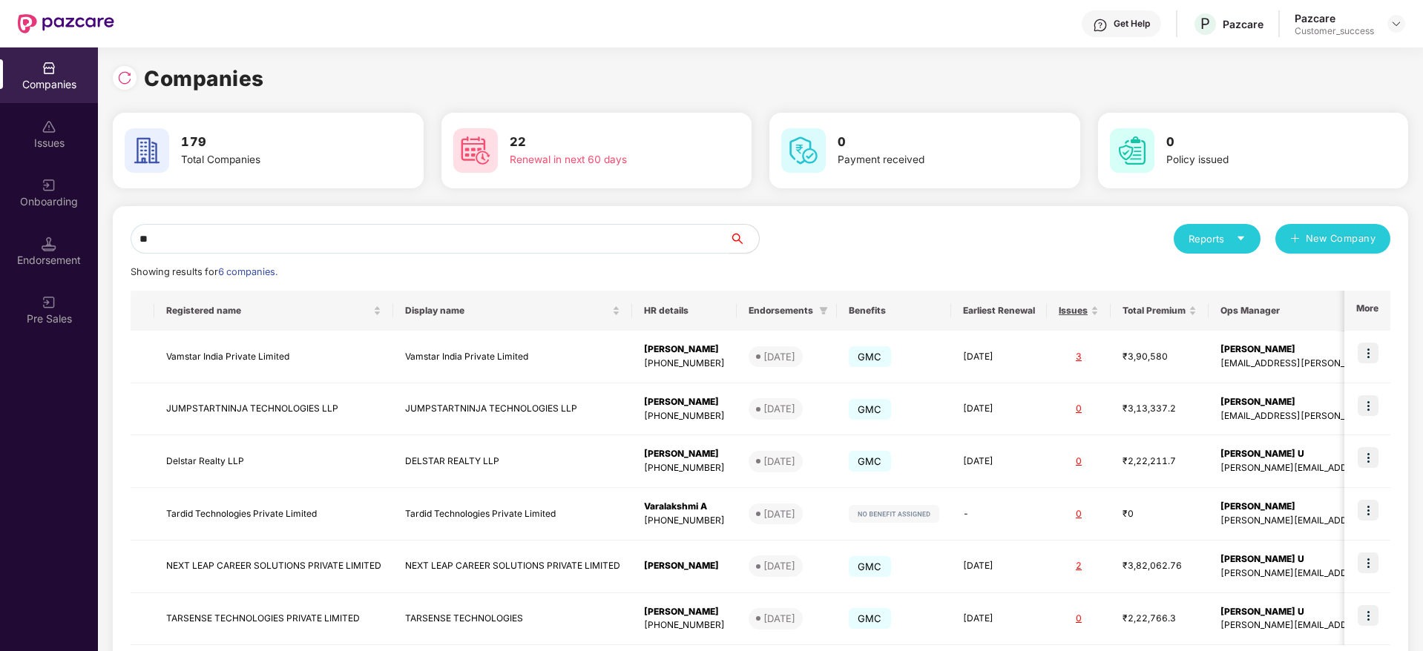
type input "*"
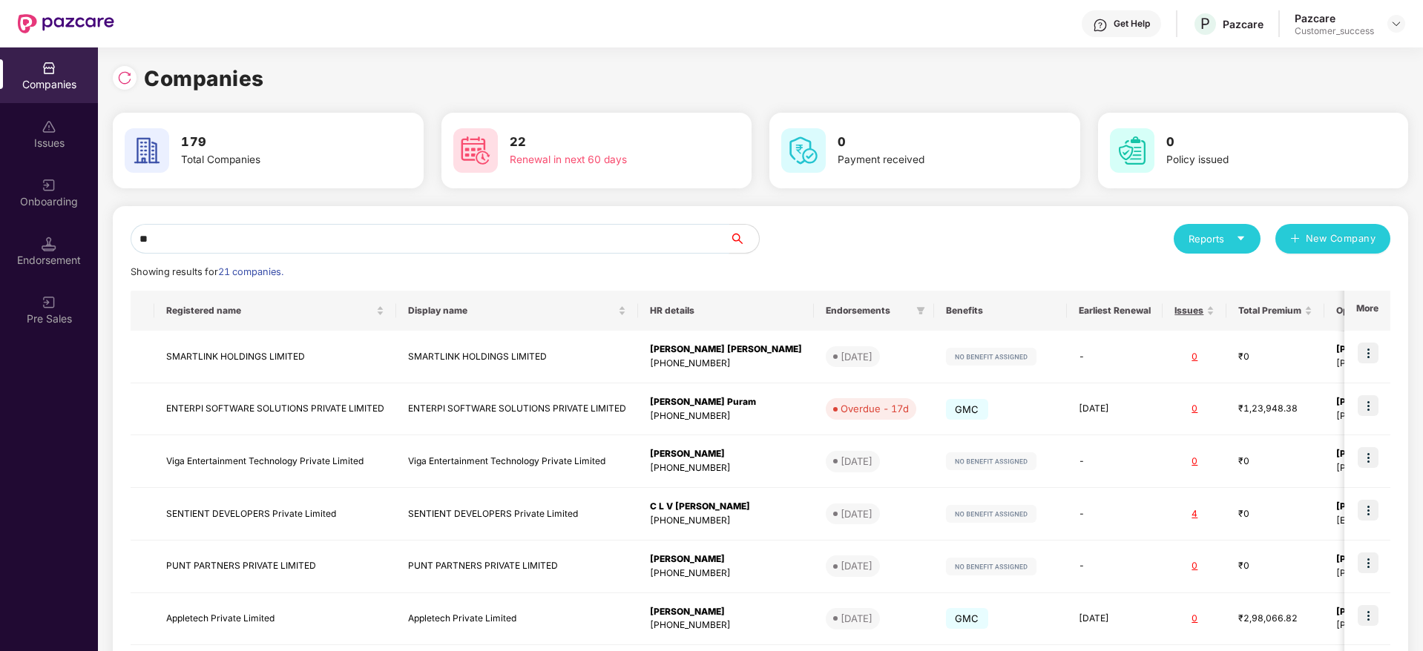
type input "*"
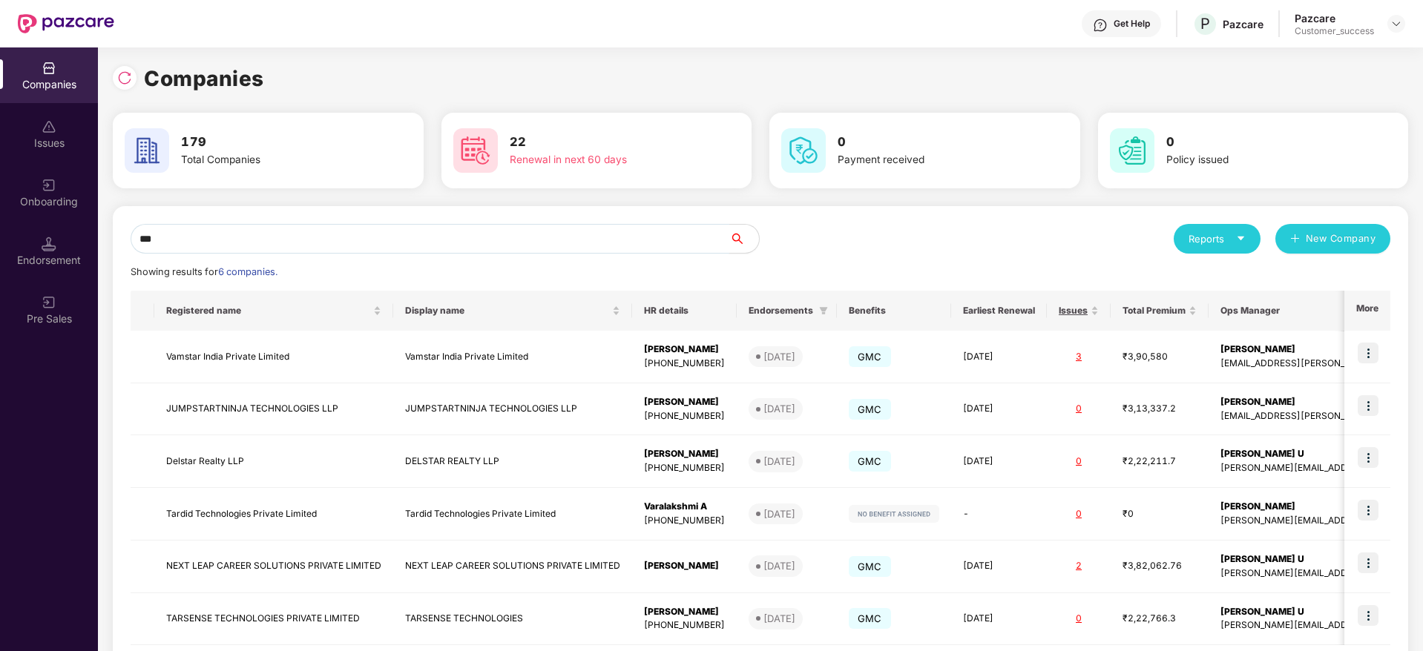
scroll to position [77, 0]
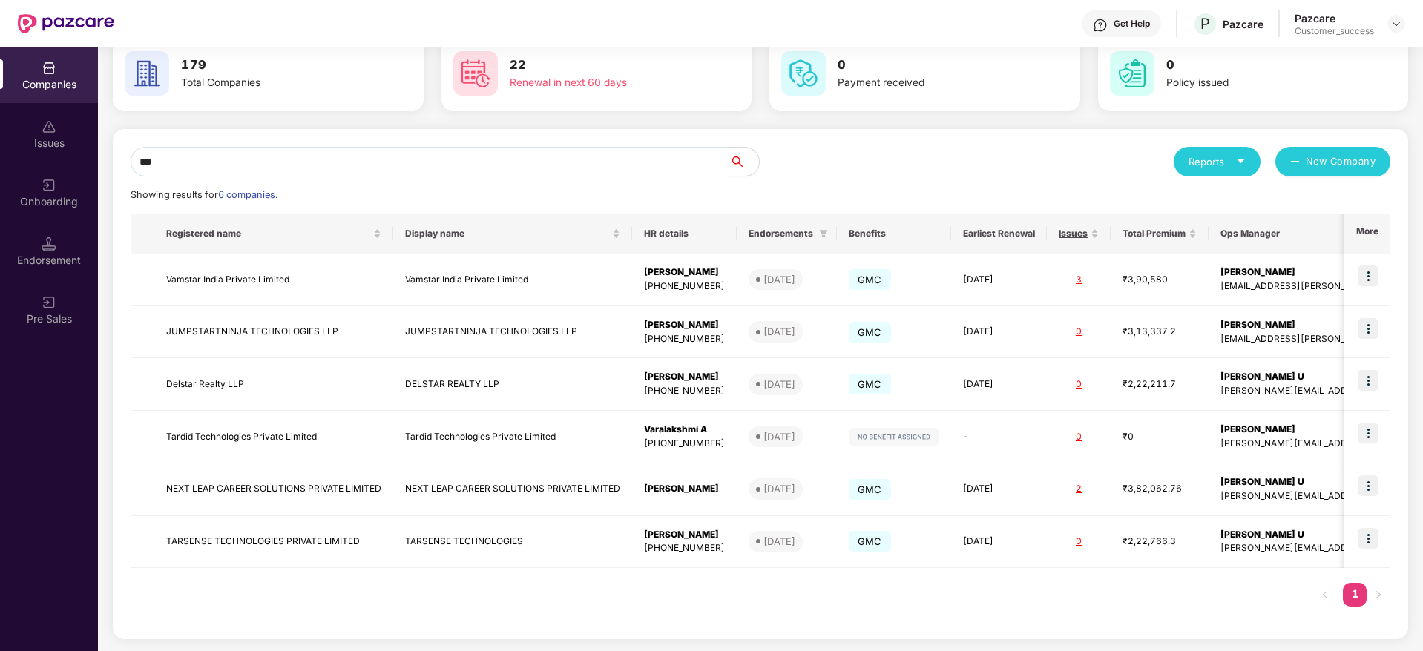
click at [0, 157] on div "Companies Issues Onboarding Endorsement Pre Sales Companies 179 Total Companies…" at bounding box center [711, 349] width 1423 height 604
paste input "*******"
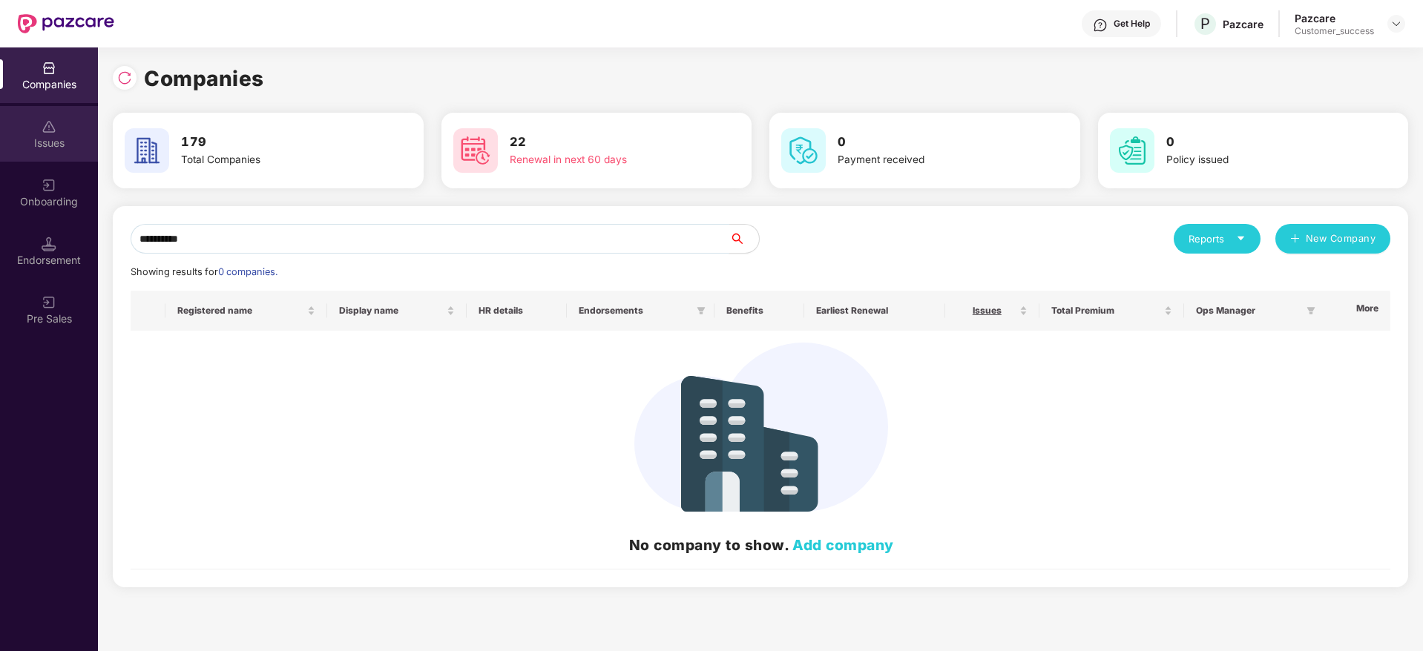
scroll to position [0, 0]
type input "******"
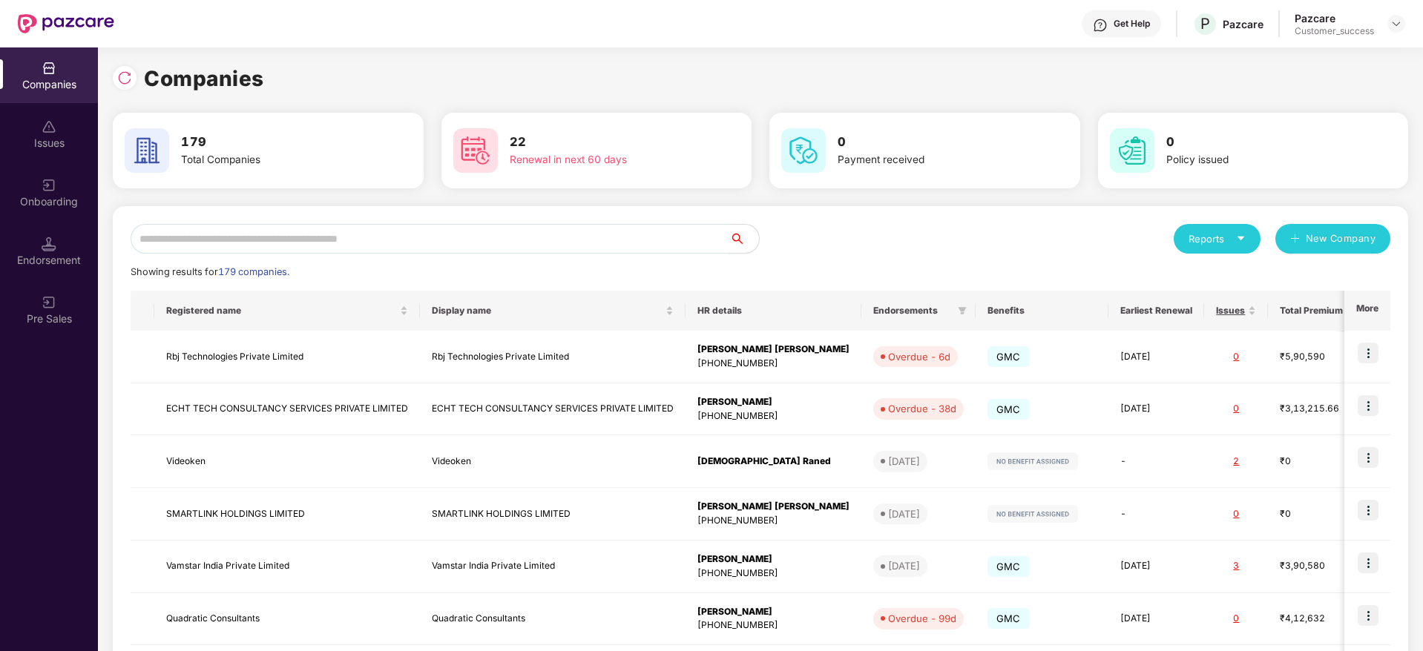
click at [385, 234] on input "text" at bounding box center [430, 239] width 599 height 30
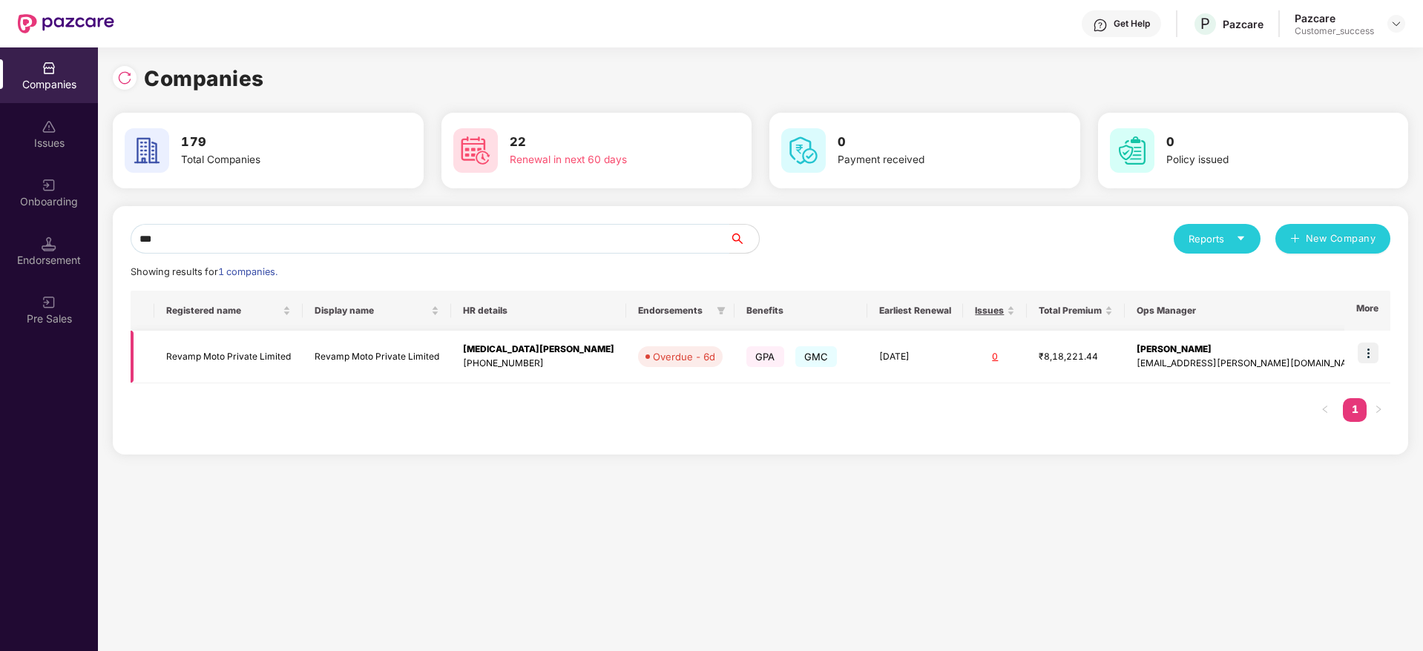
type input "***"
click at [392, 358] on td "Revamp Moto Private Limited" at bounding box center [377, 357] width 148 height 53
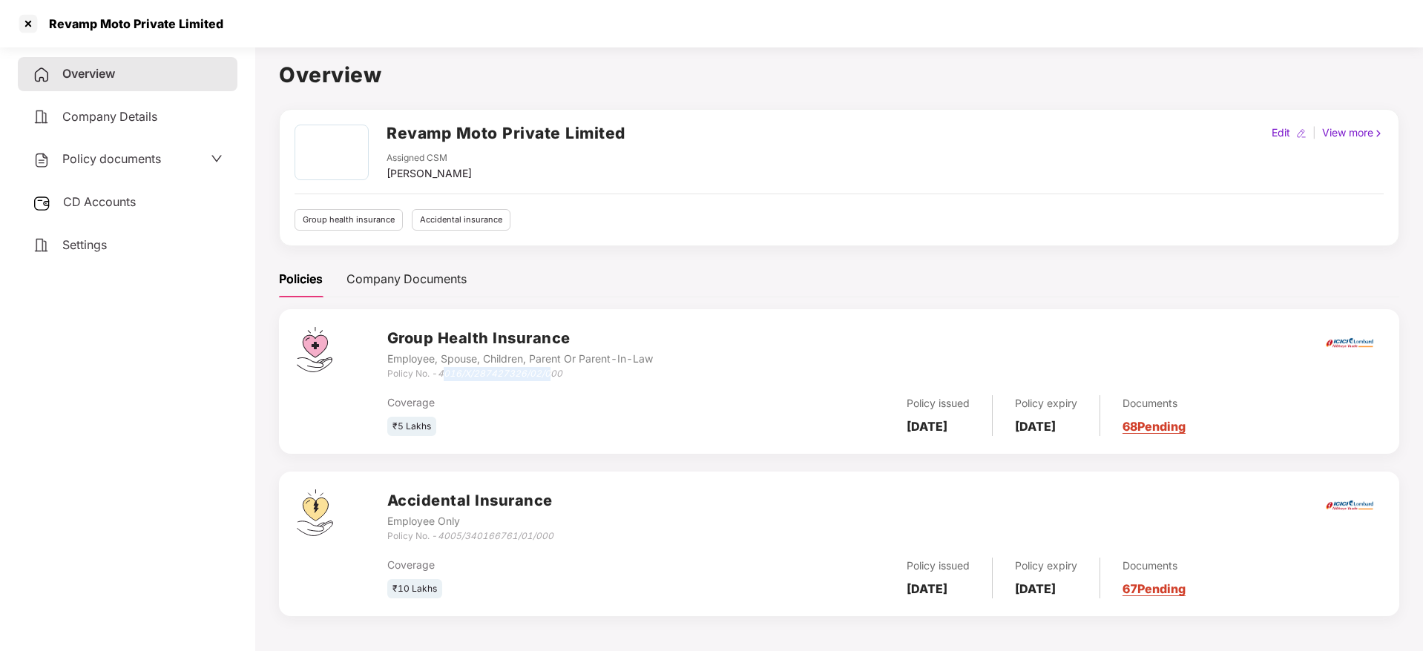
drag, startPoint x: 444, startPoint y: 375, endPoint x: 549, endPoint y: 377, distance: 104.6
click at [549, 377] on icon "4016/X/287427326/02/000" at bounding box center [500, 373] width 125 height 11
click at [566, 375] on div "Policy No. - 4016/X/287427326/02/000" at bounding box center [520, 374] width 266 height 14
drag, startPoint x: 568, startPoint y: 373, endPoint x: 442, endPoint y: 381, distance: 125.6
click at [442, 381] on div "Policy No. - 4016/X/287427326/02/000" at bounding box center [520, 374] width 266 height 14
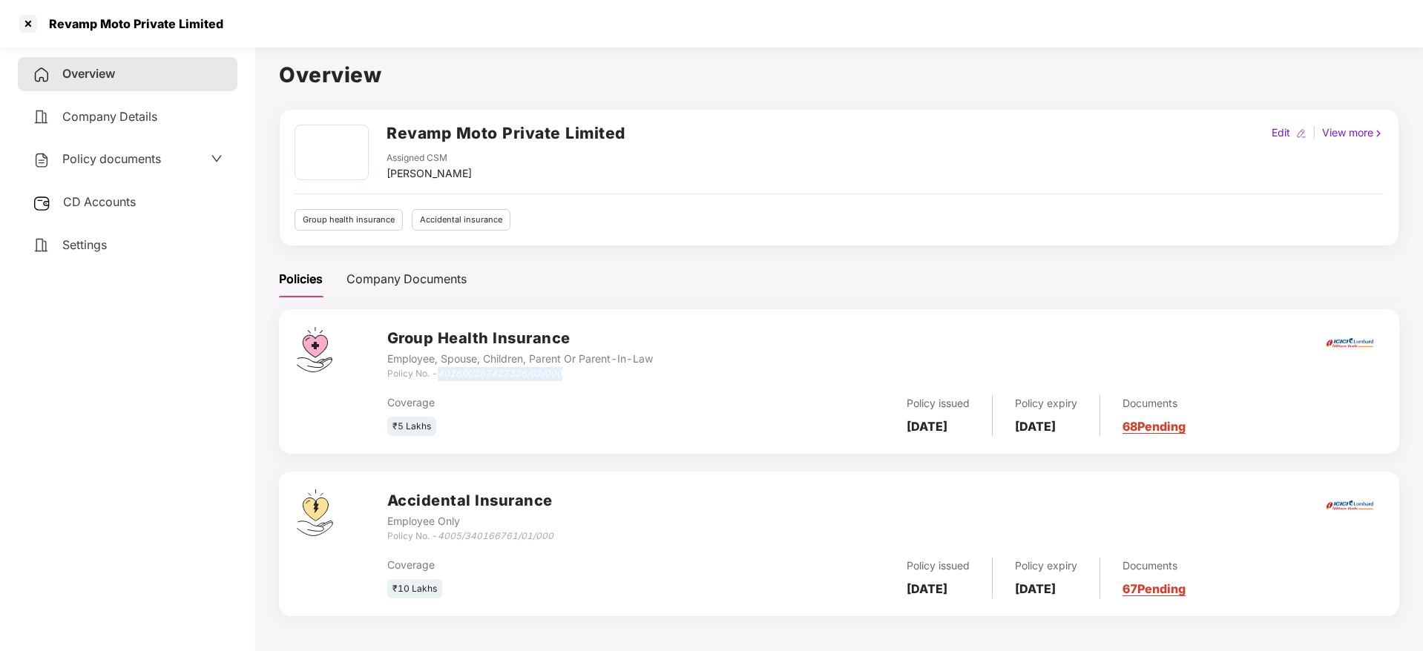
copy icon "4016/X/287427326/02/000"
click at [29, 22] on div at bounding box center [28, 24] width 24 height 24
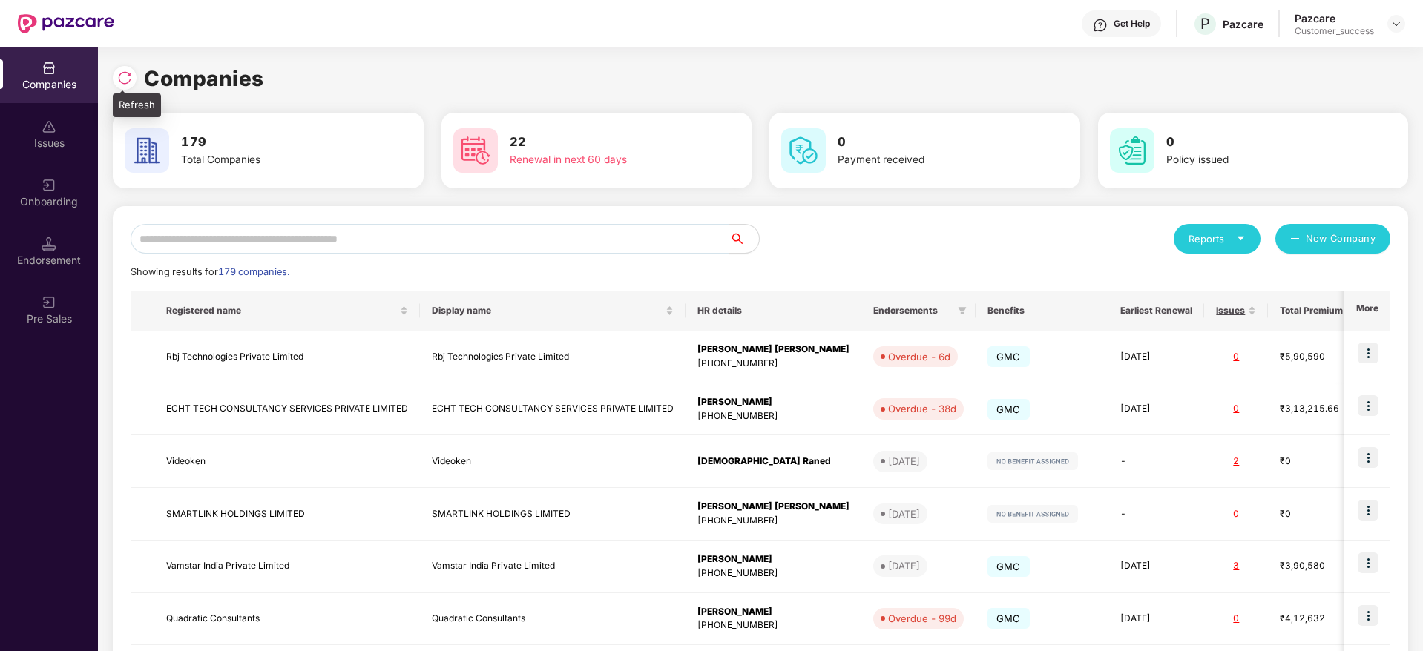
click at [138, 76] on div at bounding box center [128, 75] width 31 height 27
click at [131, 76] on img at bounding box center [124, 77] width 15 height 15
click at [459, 237] on input "text" at bounding box center [430, 239] width 599 height 30
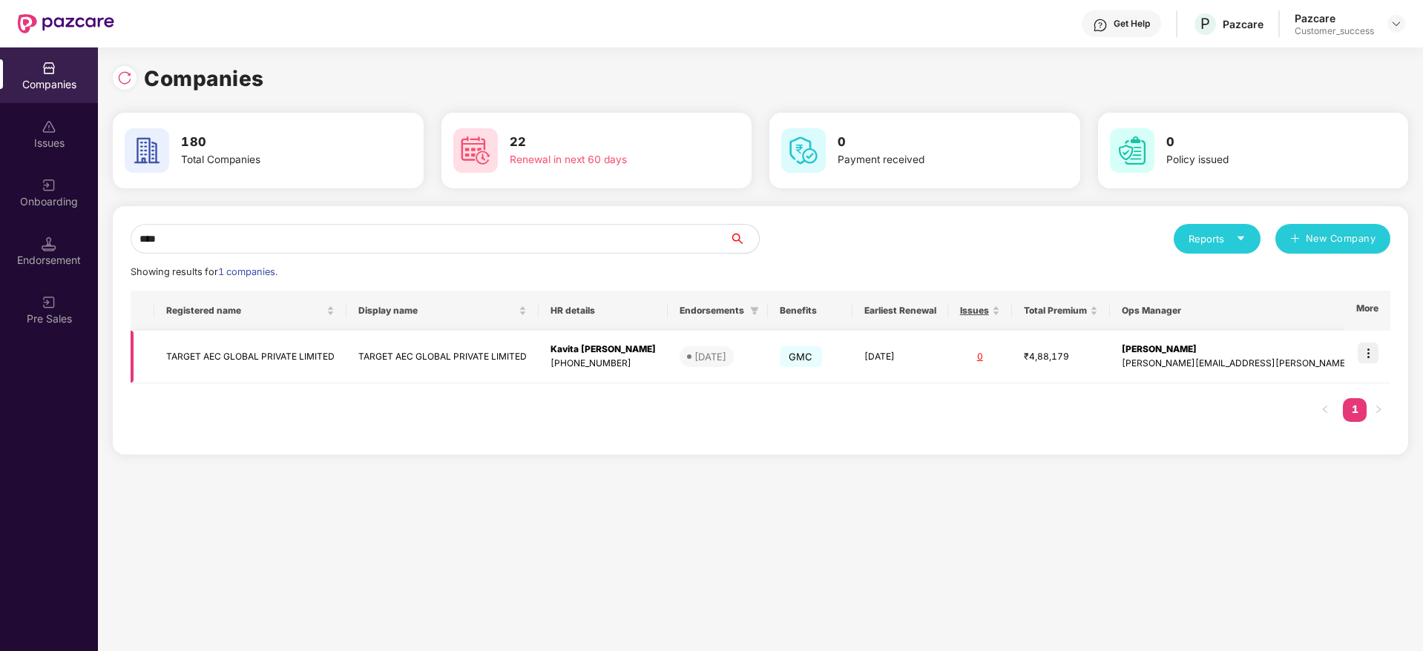
type input "****"
click at [1374, 355] on img at bounding box center [1368, 353] width 21 height 21
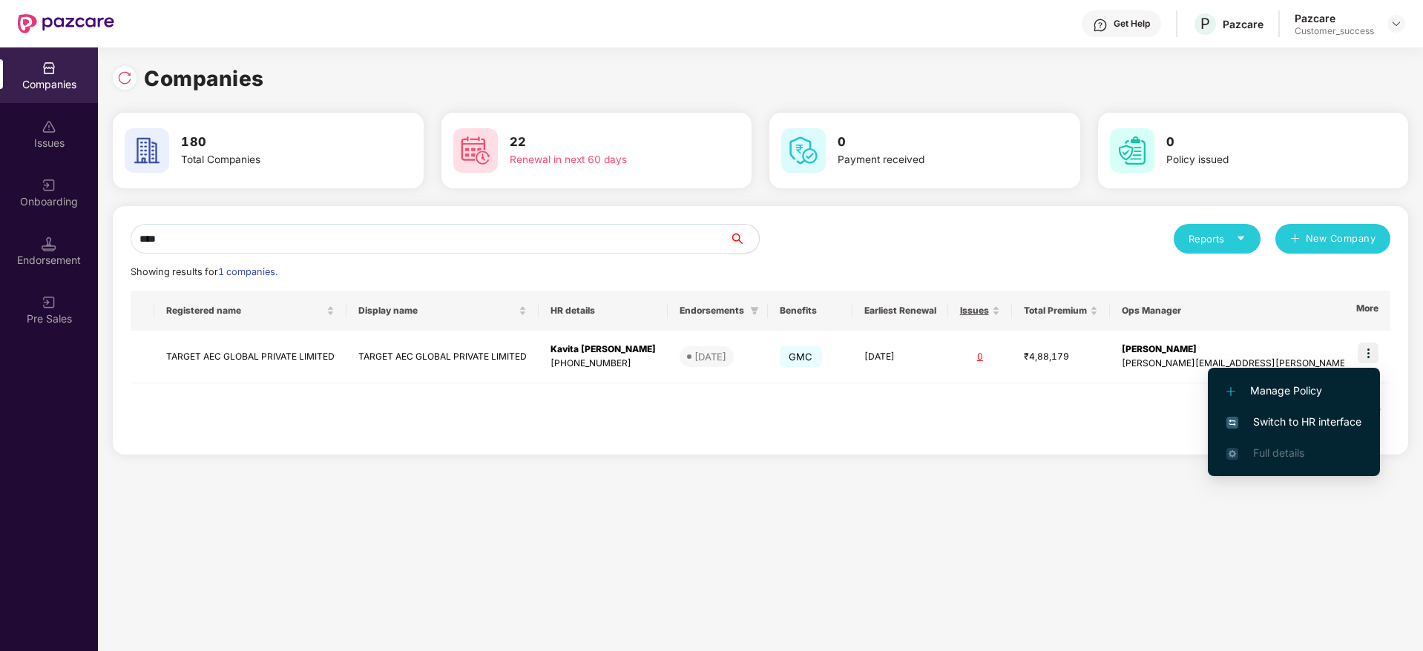
click at [1335, 421] on span "Switch to HR interface" at bounding box center [1293, 422] width 135 height 16
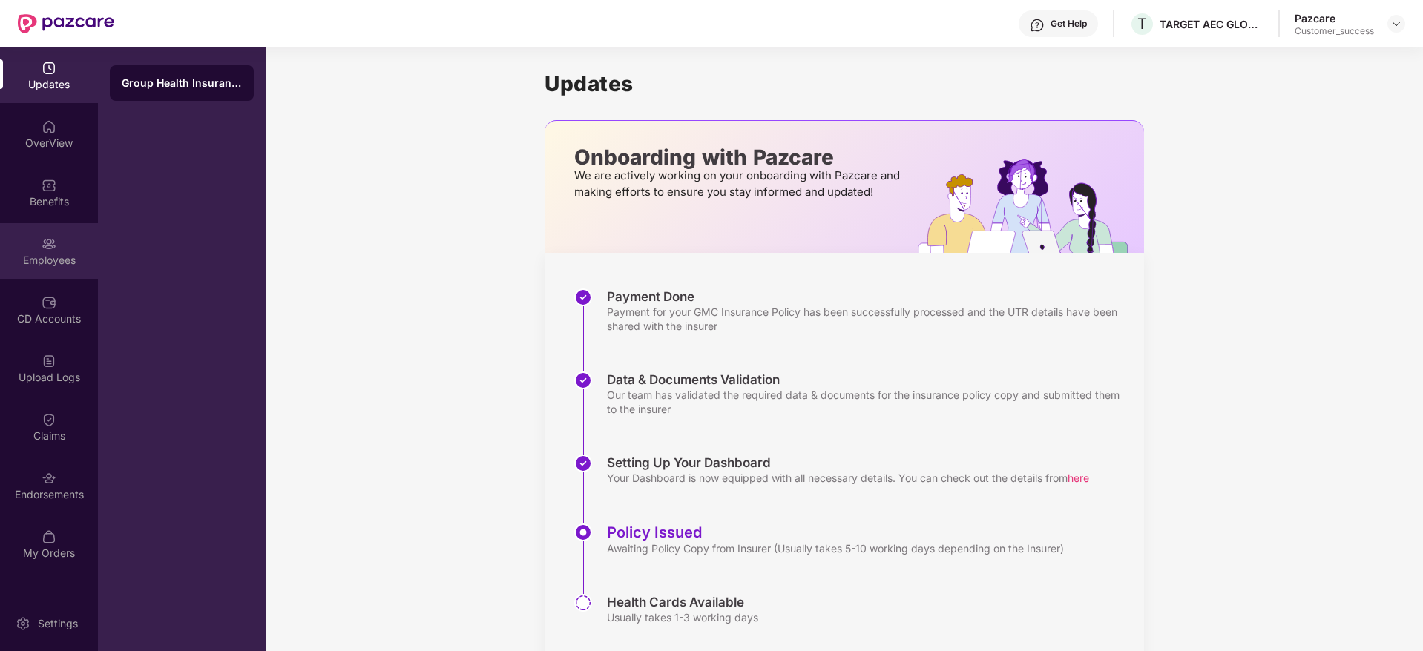
click at [73, 262] on div "Employees" at bounding box center [49, 260] width 98 height 15
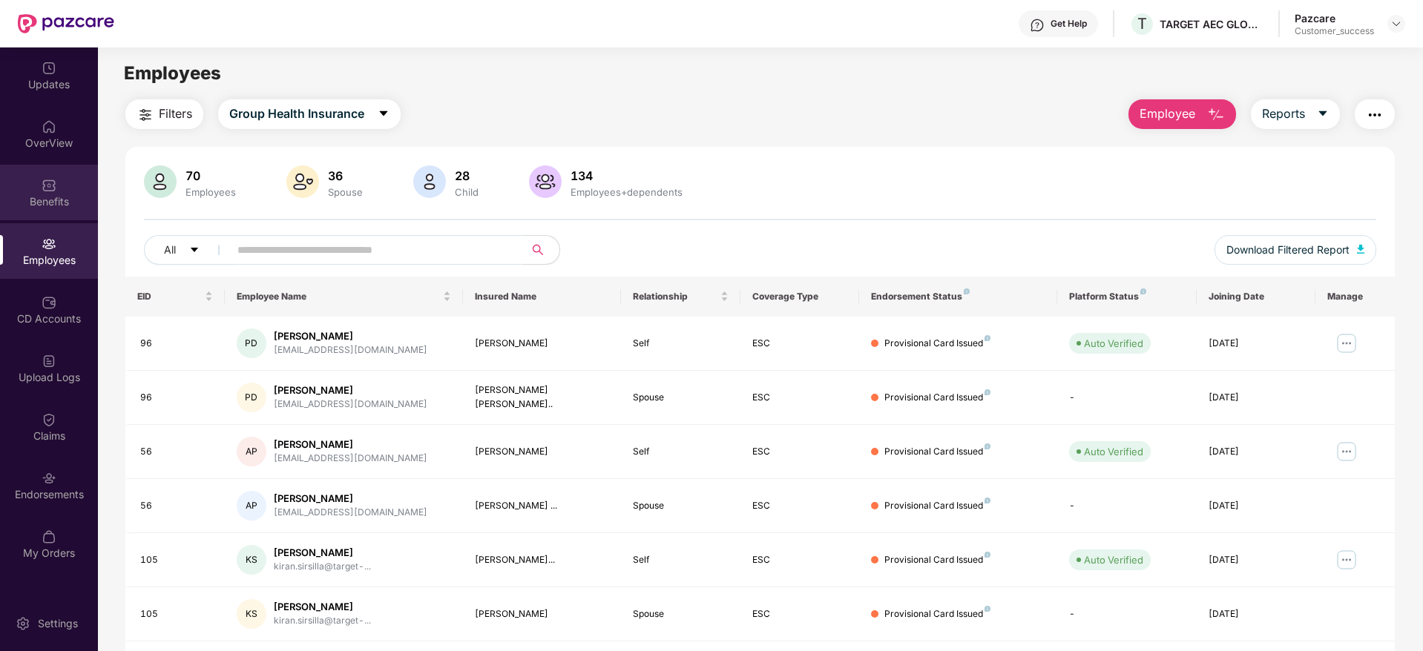
click at [51, 184] on img at bounding box center [49, 185] width 15 height 15
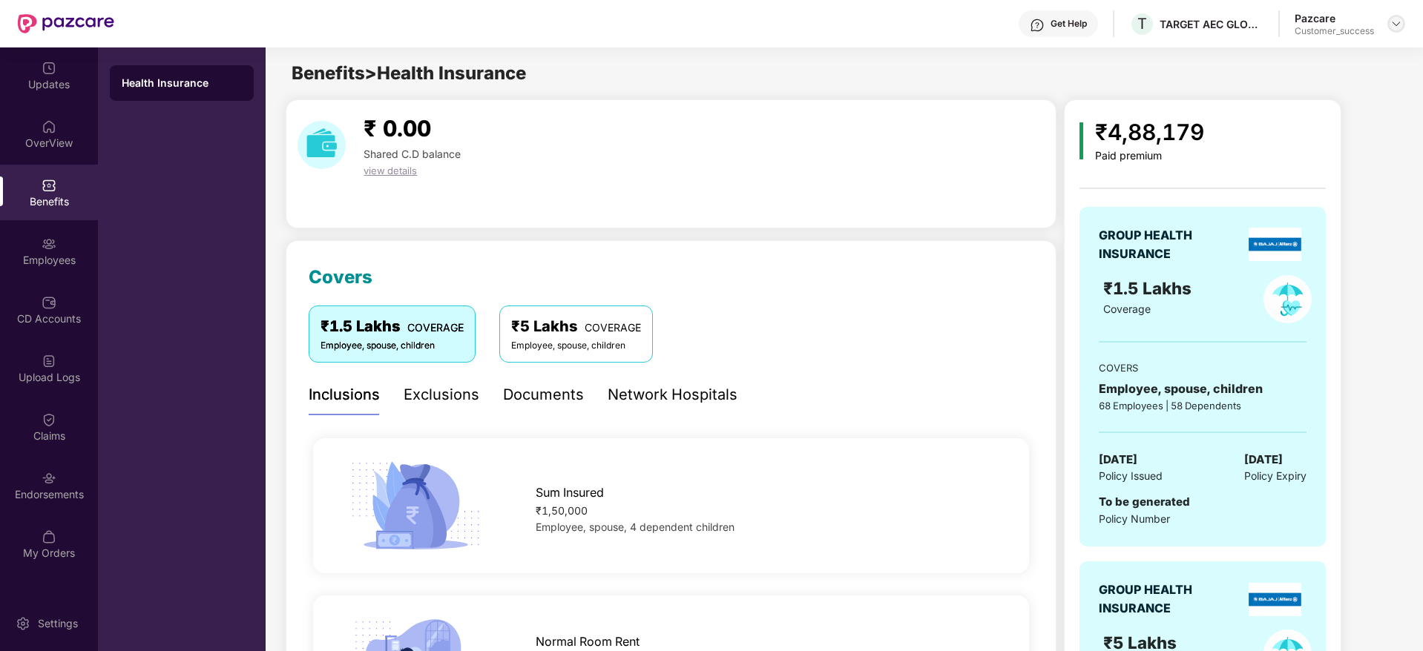
click at [1396, 28] on img at bounding box center [1396, 24] width 12 height 12
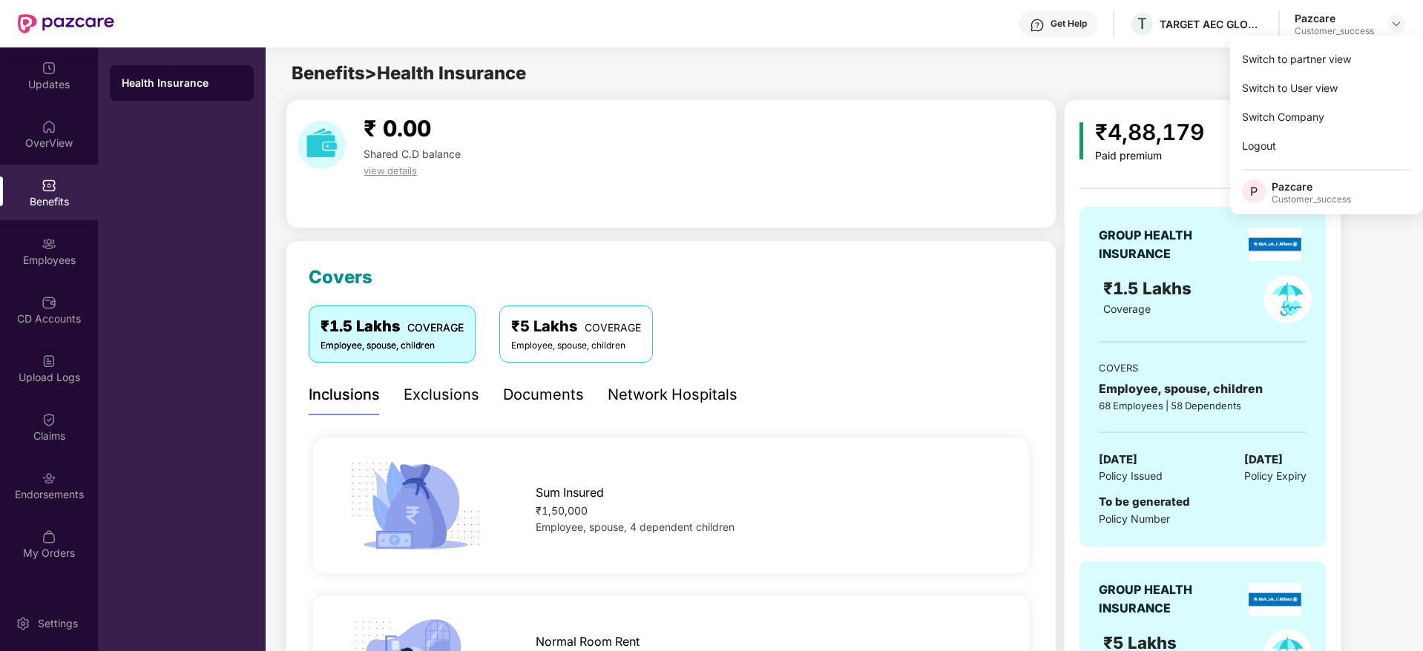
click at [1370, 53] on div "Switch to partner view" at bounding box center [1326, 59] width 193 height 29
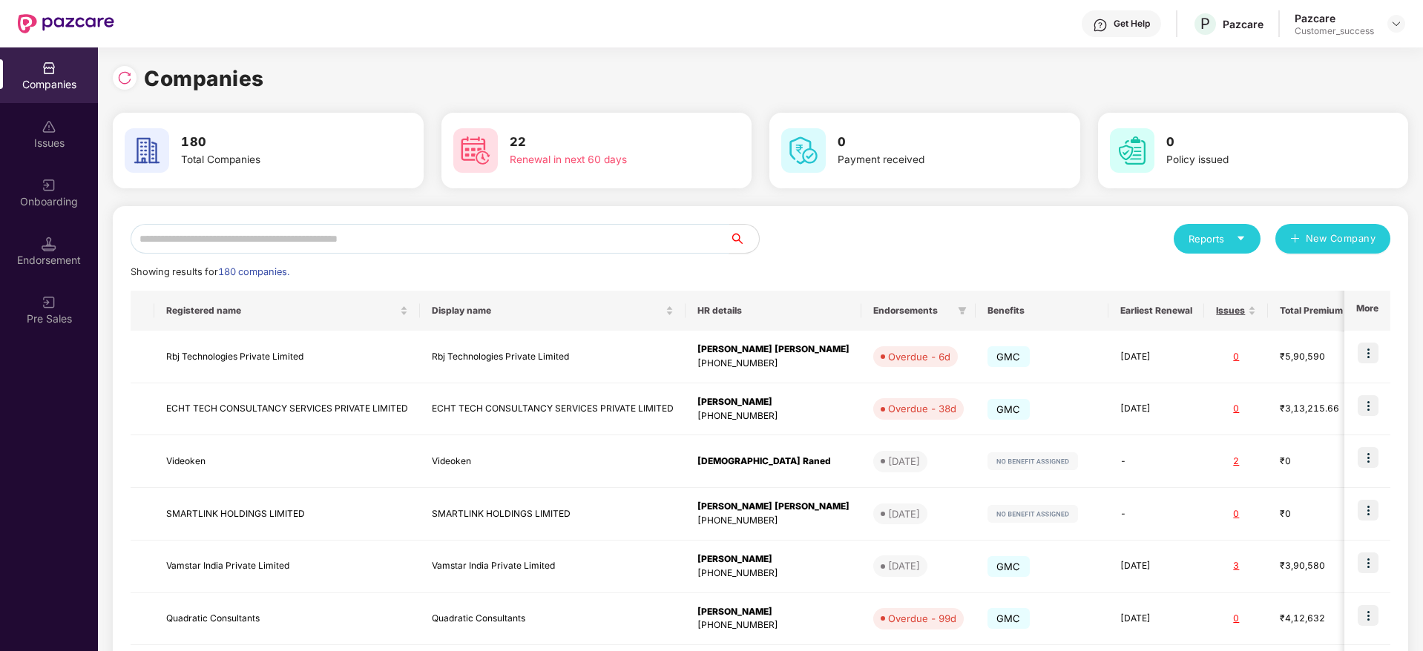
click at [680, 246] on input "text" at bounding box center [430, 239] width 599 height 30
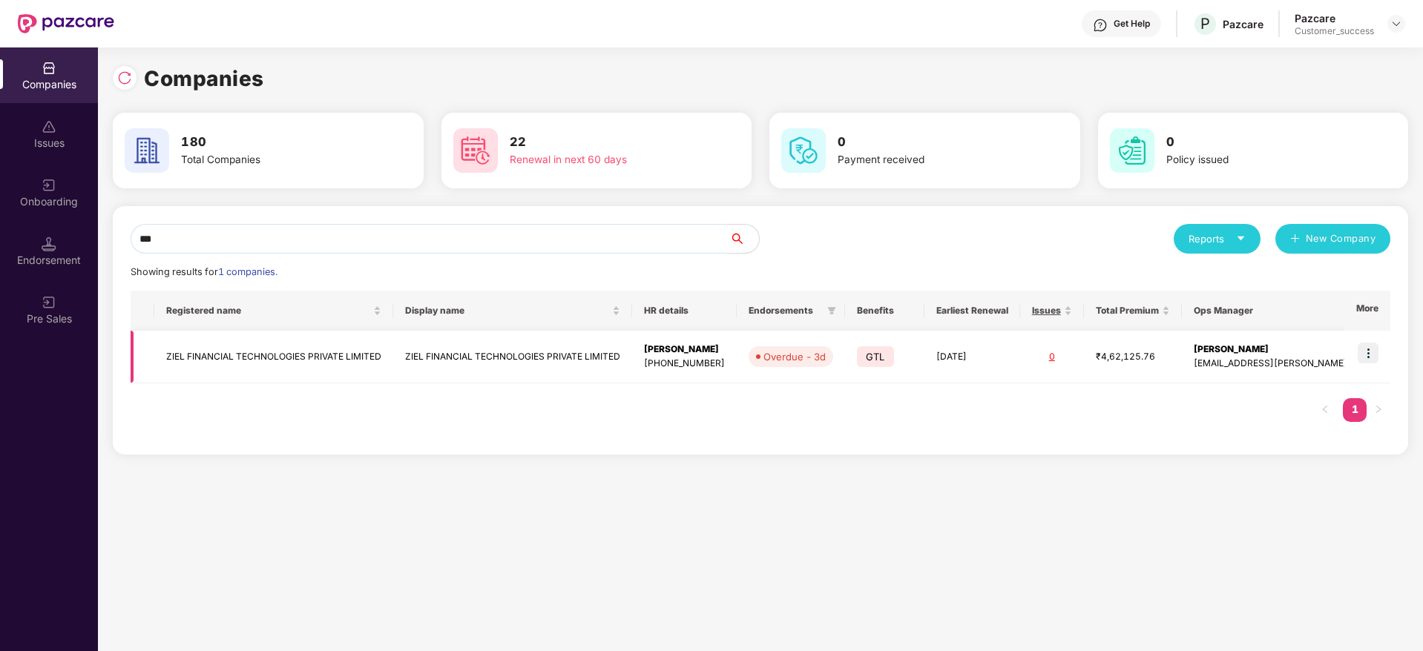
type input "***"
drag, startPoint x: 1372, startPoint y: 355, endPoint x: 1363, endPoint y: 372, distance: 19.2
click at [1372, 356] on img at bounding box center [1368, 353] width 21 height 21
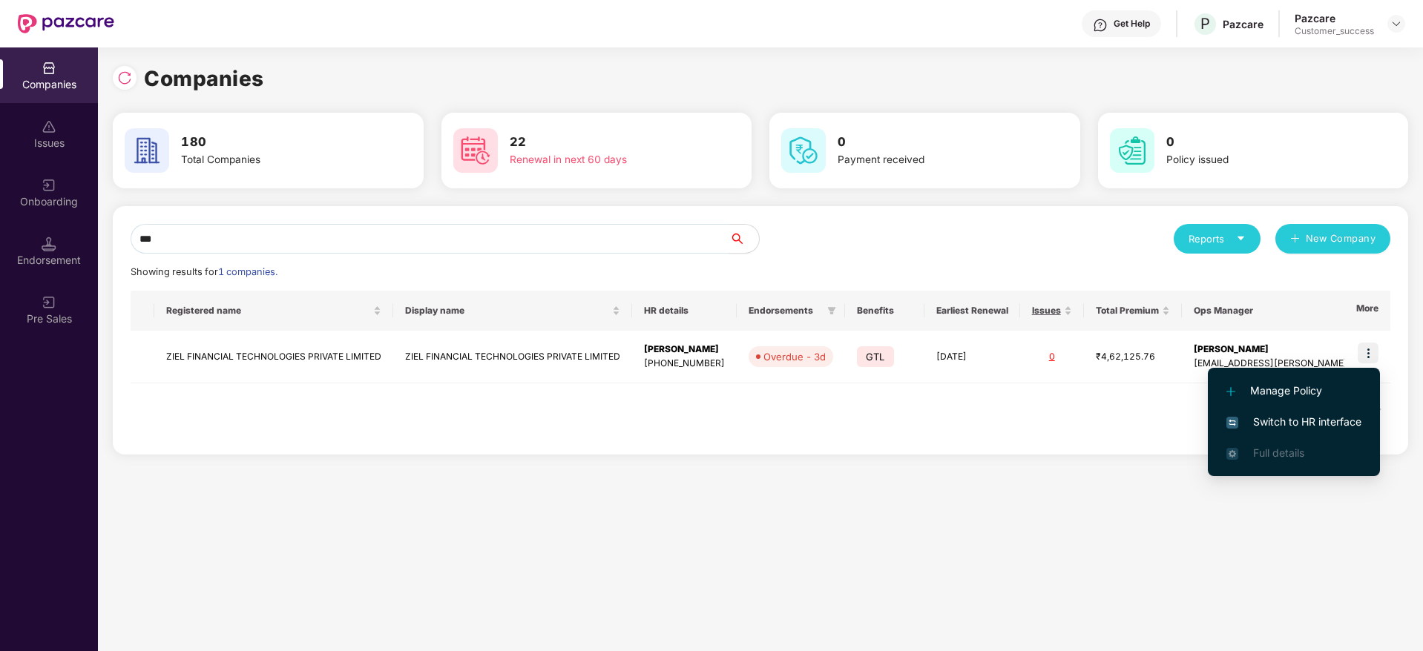
click at [1295, 421] on span "Switch to HR interface" at bounding box center [1293, 422] width 135 height 16
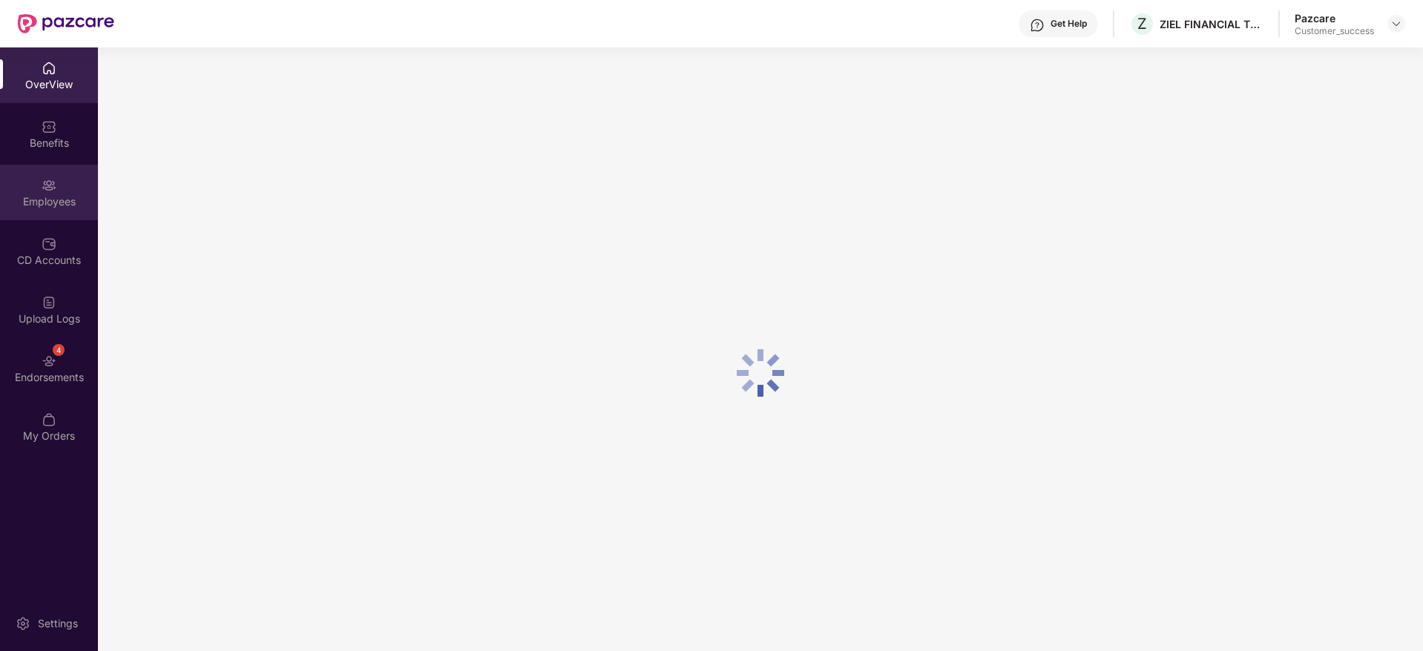
click at [46, 213] on div "Employees" at bounding box center [49, 193] width 98 height 56
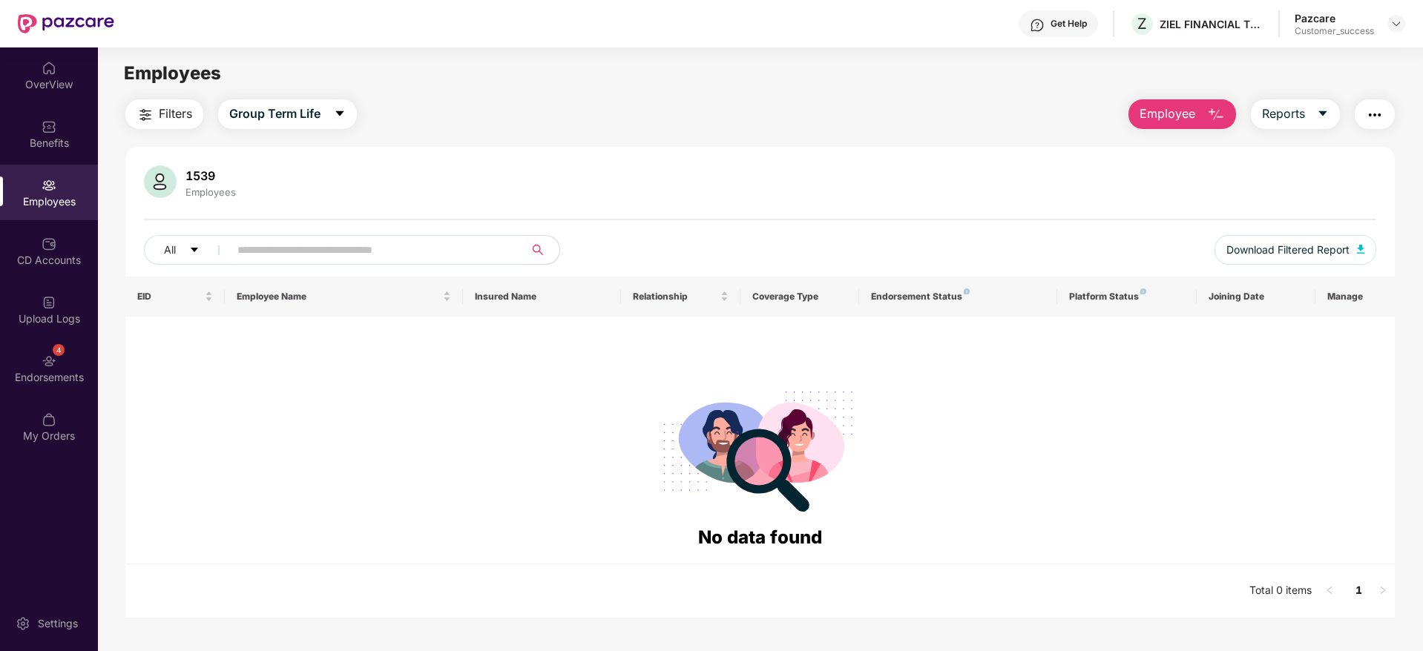
click at [398, 248] on input "text" at bounding box center [370, 250] width 266 height 22
paste input "*******"
type input "*******"
click at [329, 119] on button "Group Term Life" at bounding box center [287, 114] width 139 height 30
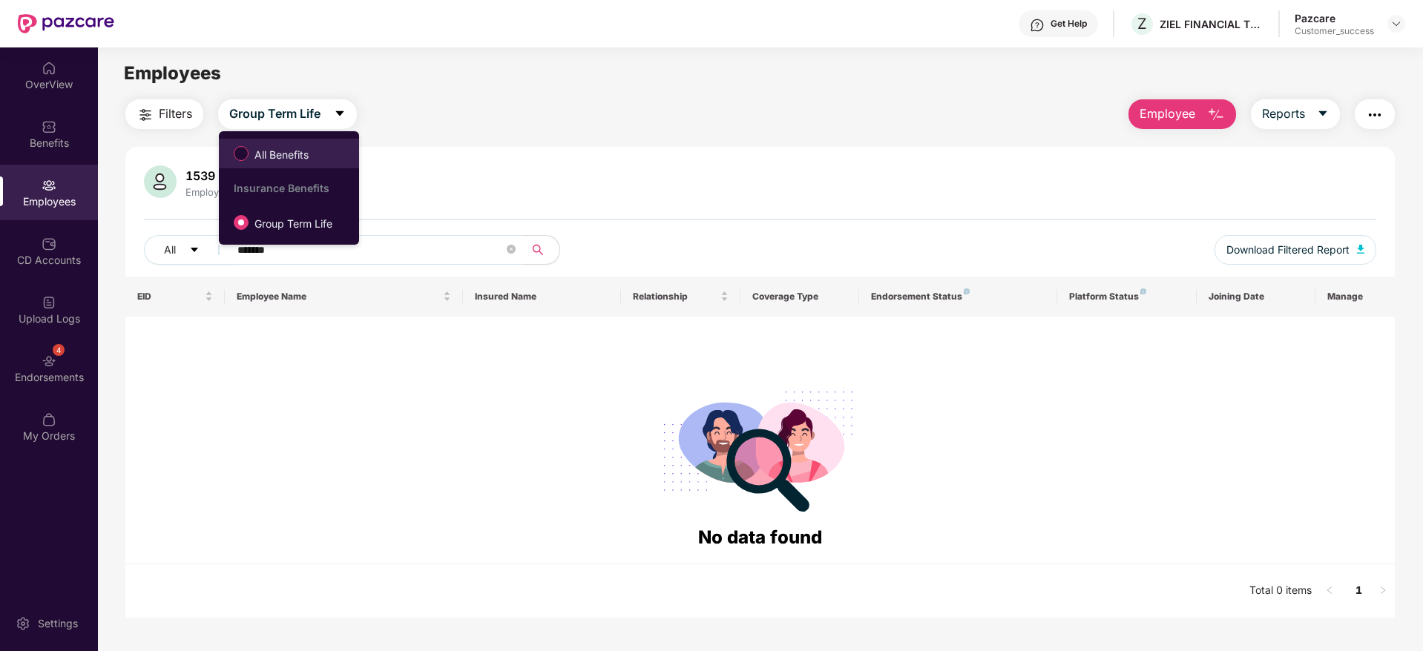
click at [326, 147] on span "All Benefits" at bounding box center [288, 153] width 125 height 25
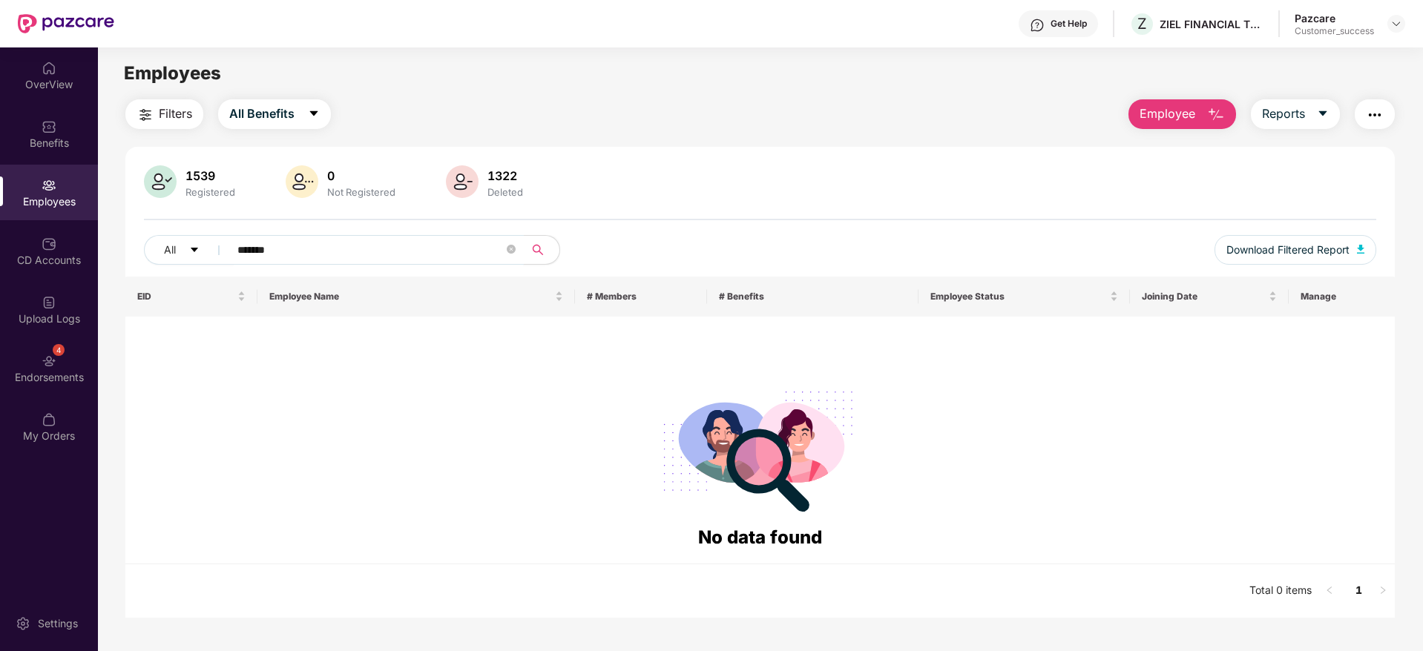
drag, startPoint x: 310, startPoint y: 224, endPoint x: 316, endPoint y: 238, distance: 15.3
click at [310, 228] on div "1539 Registered 0 Not Registered 1322 Deleted All ******* Download Filtered Rep…" at bounding box center [759, 220] width 1269 height 111
click at [318, 243] on input "*******" at bounding box center [370, 250] width 266 height 22
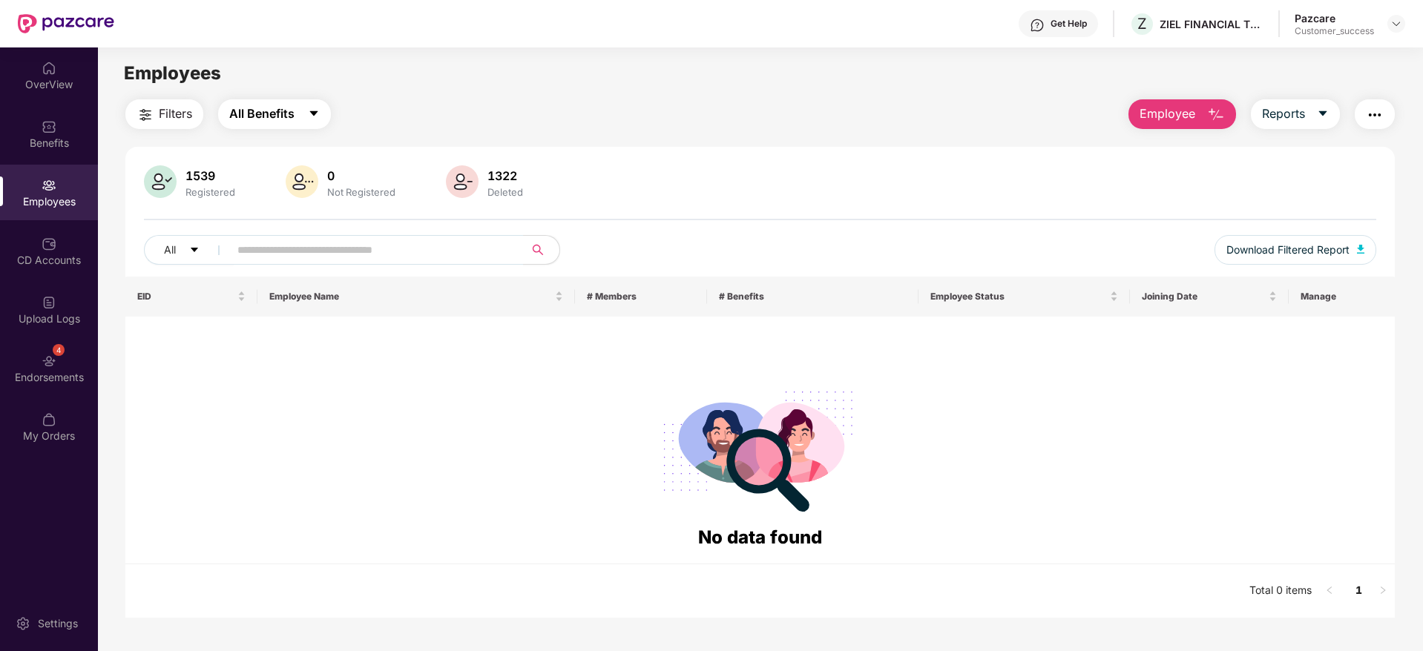
click at [272, 102] on button "All Benefits" at bounding box center [274, 114] width 113 height 30
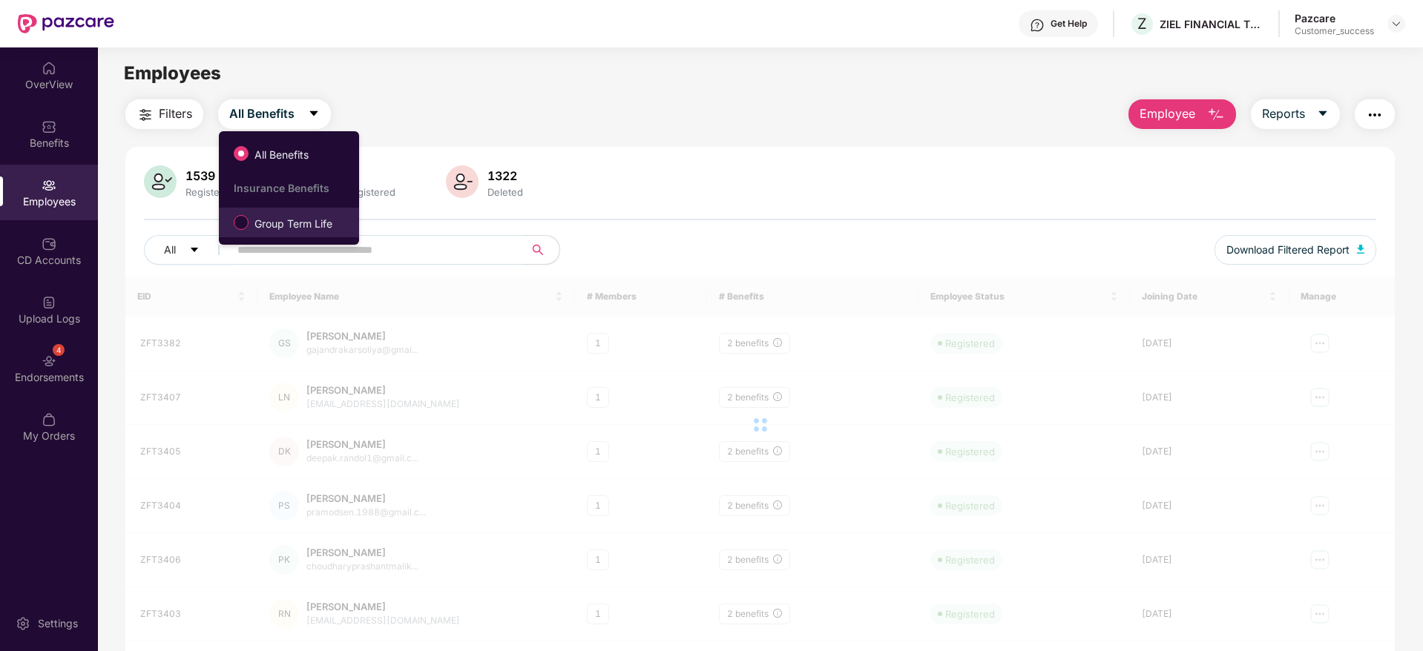
click at [287, 222] on span "Group Term Life" at bounding box center [294, 224] width 90 height 16
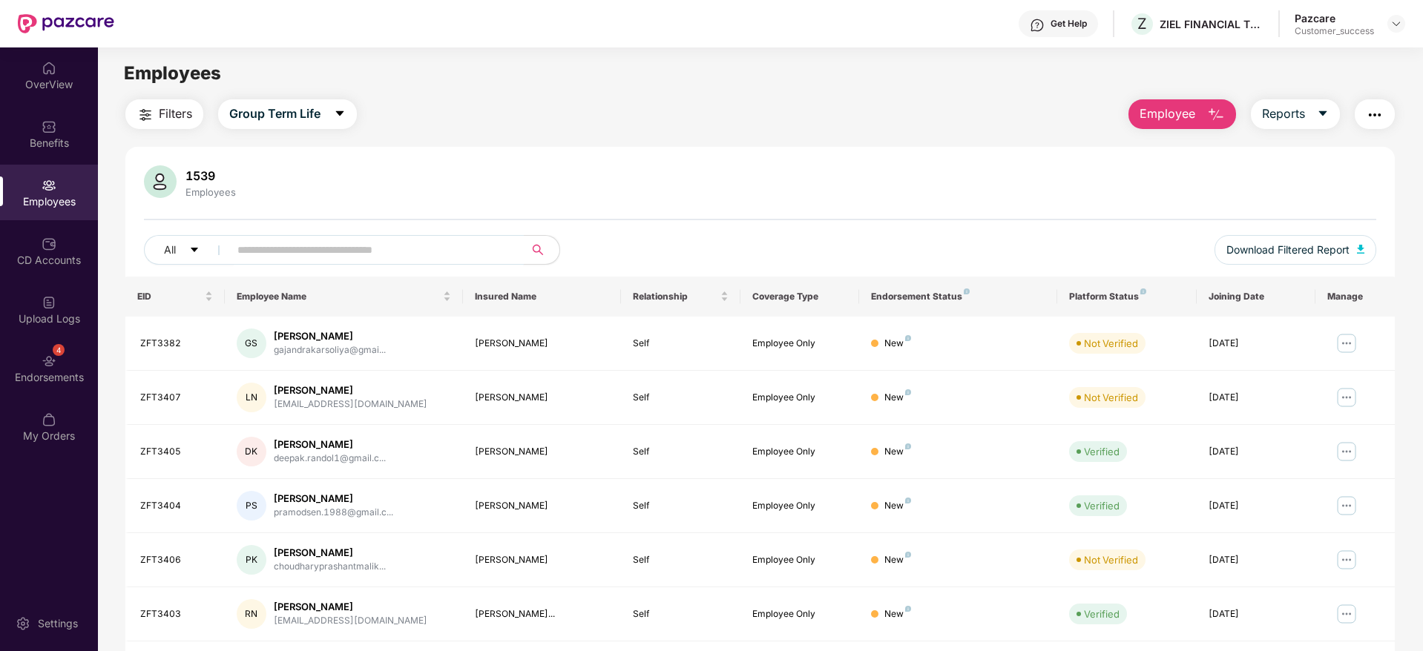
click at [344, 251] on input "text" at bounding box center [370, 250] width 266 height 22
paste input "*******"
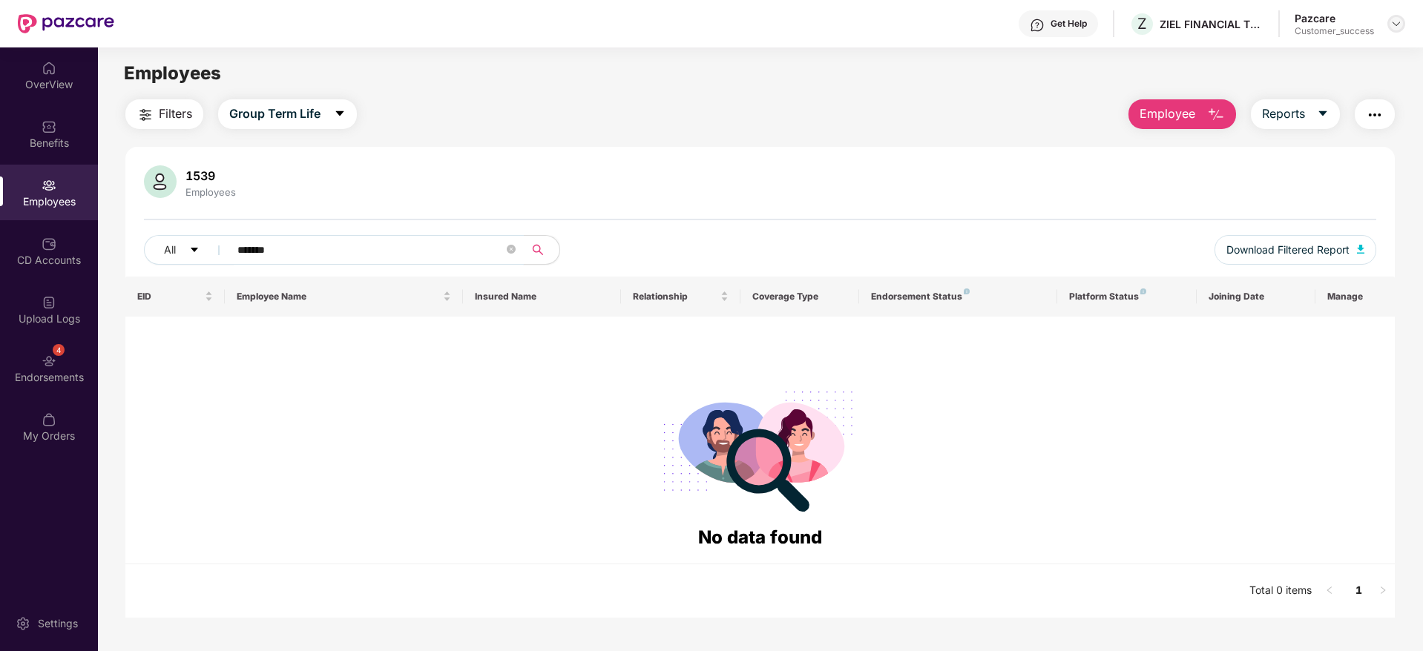
type input "*******"
click at [1397, 29] on img at bounding box center [1396, 24] width 12 height 12
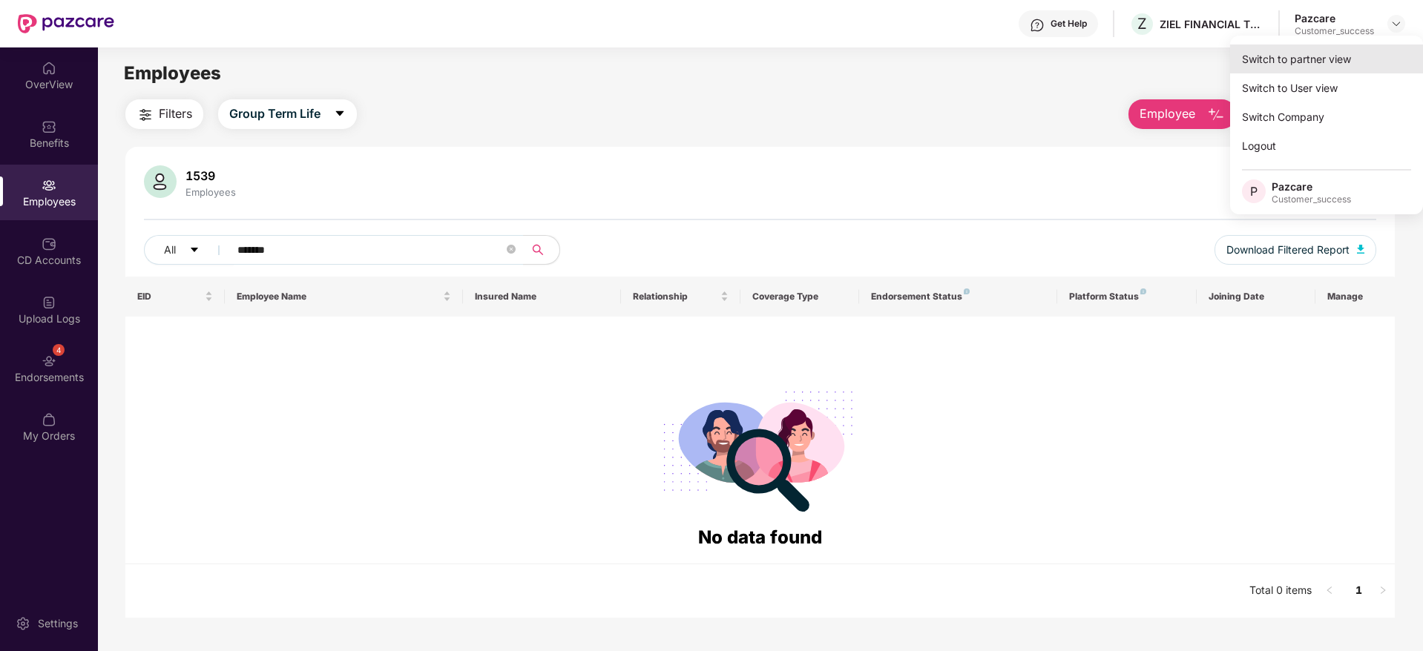
click at [1378, 53] on div "Switch to partner view" at bounding box center [1326, 59] width 193 height 29
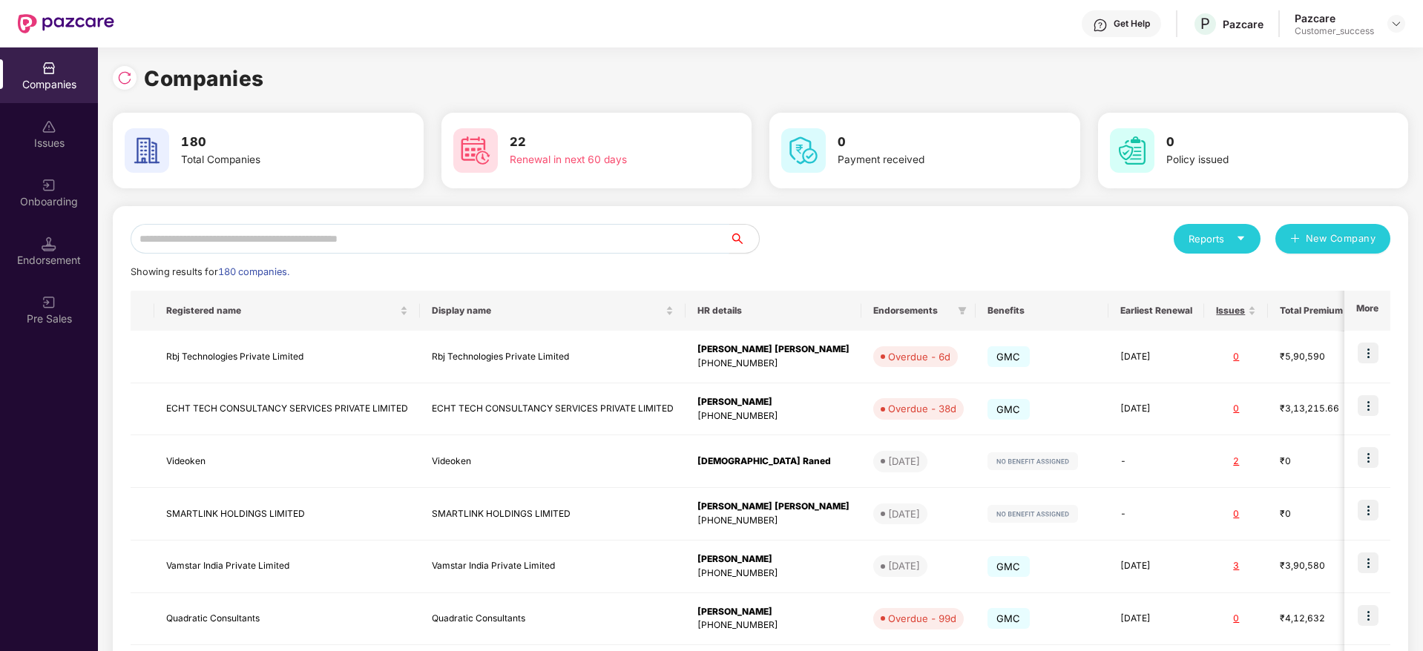
click at [613, 245] on input "text" at bounding box center [430, 239] width 599 height 30
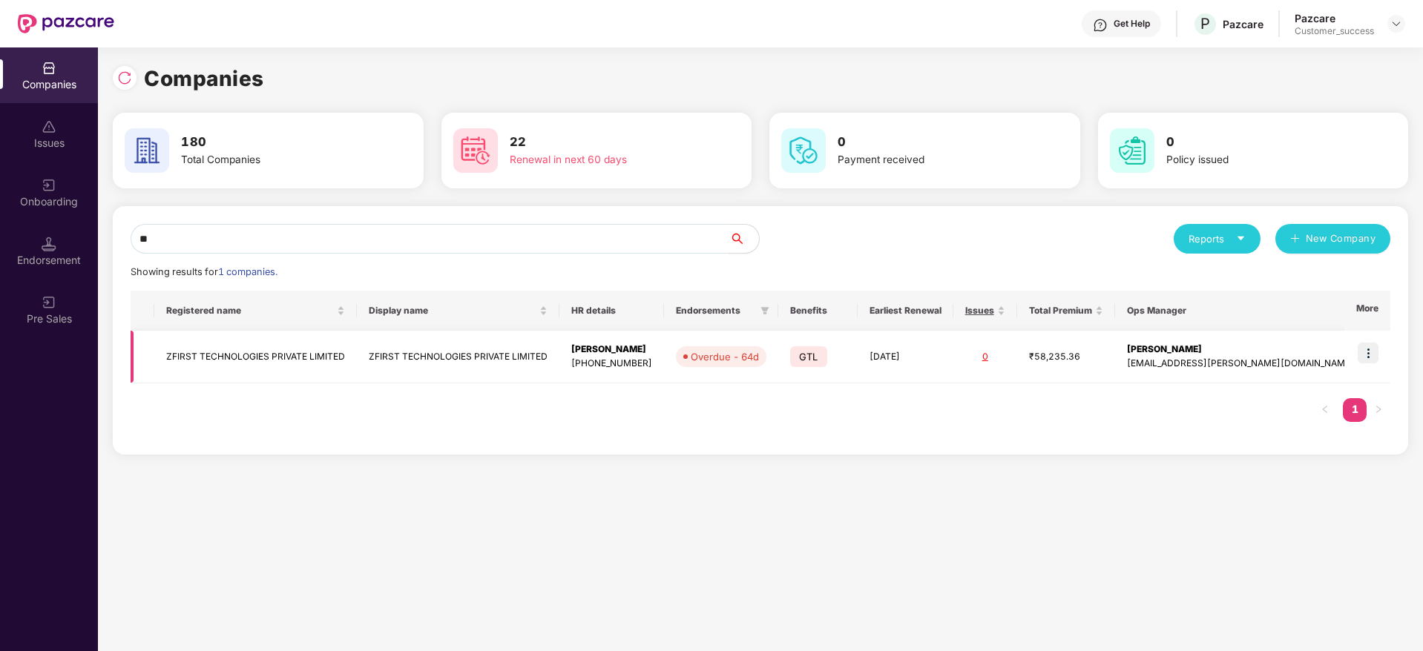
type input "**"
click at [1371, 352] on img at bounding box center [1368, 353] width 21 height 21
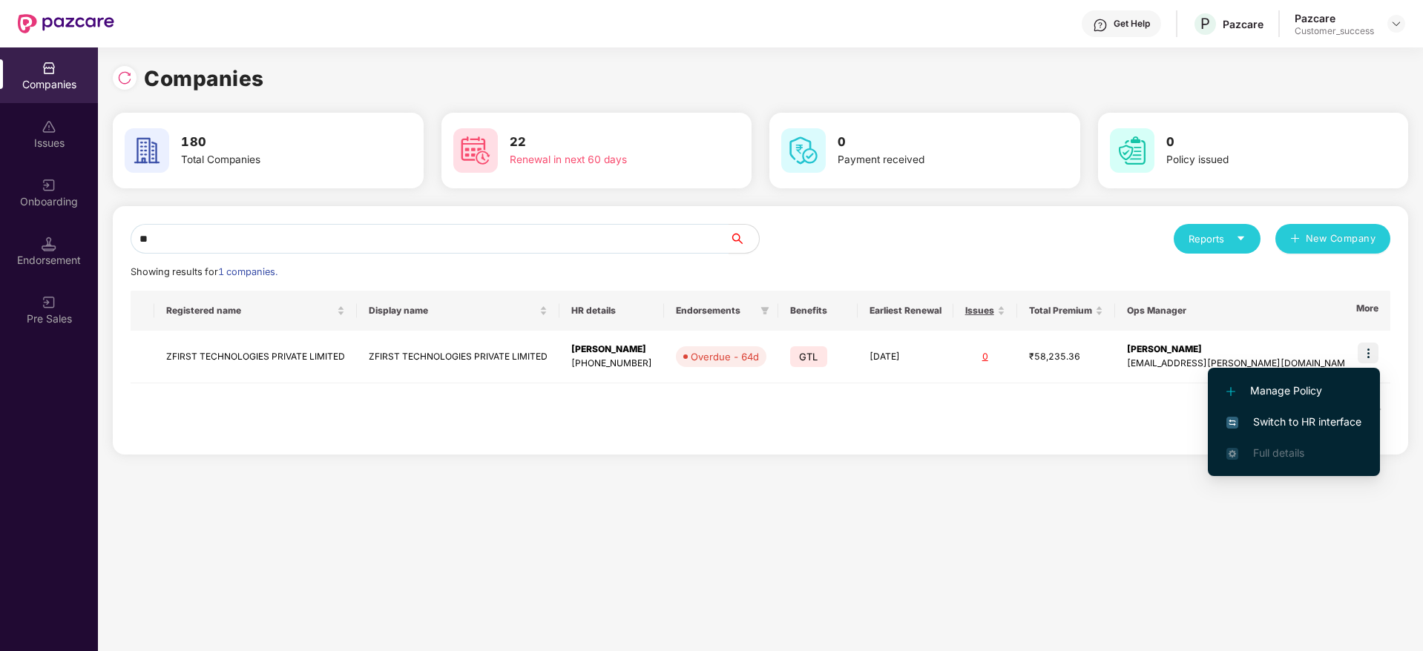
click at [1338, 411] on li "Switch to HR interface" at bounding box center [1294, 422] width 172 height 31
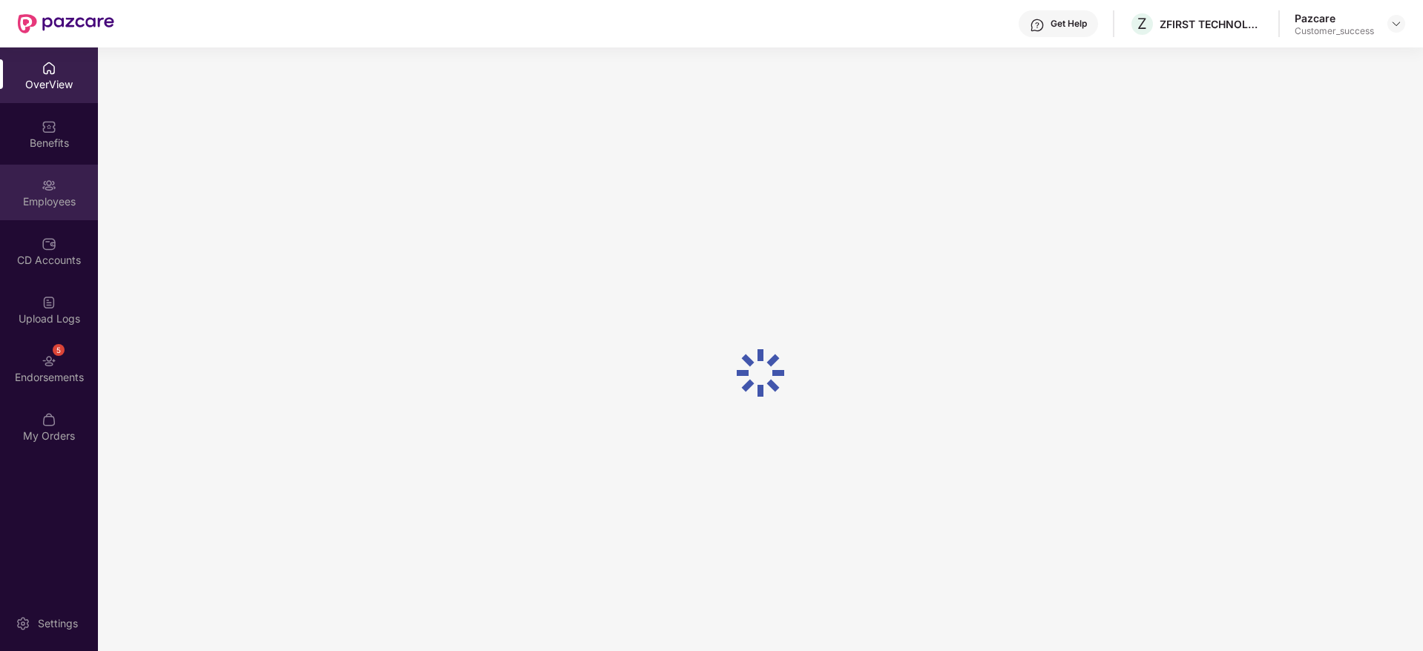
click at [36, 212] on div "Employees" at bounding box center [49, 193] width 98 height 56
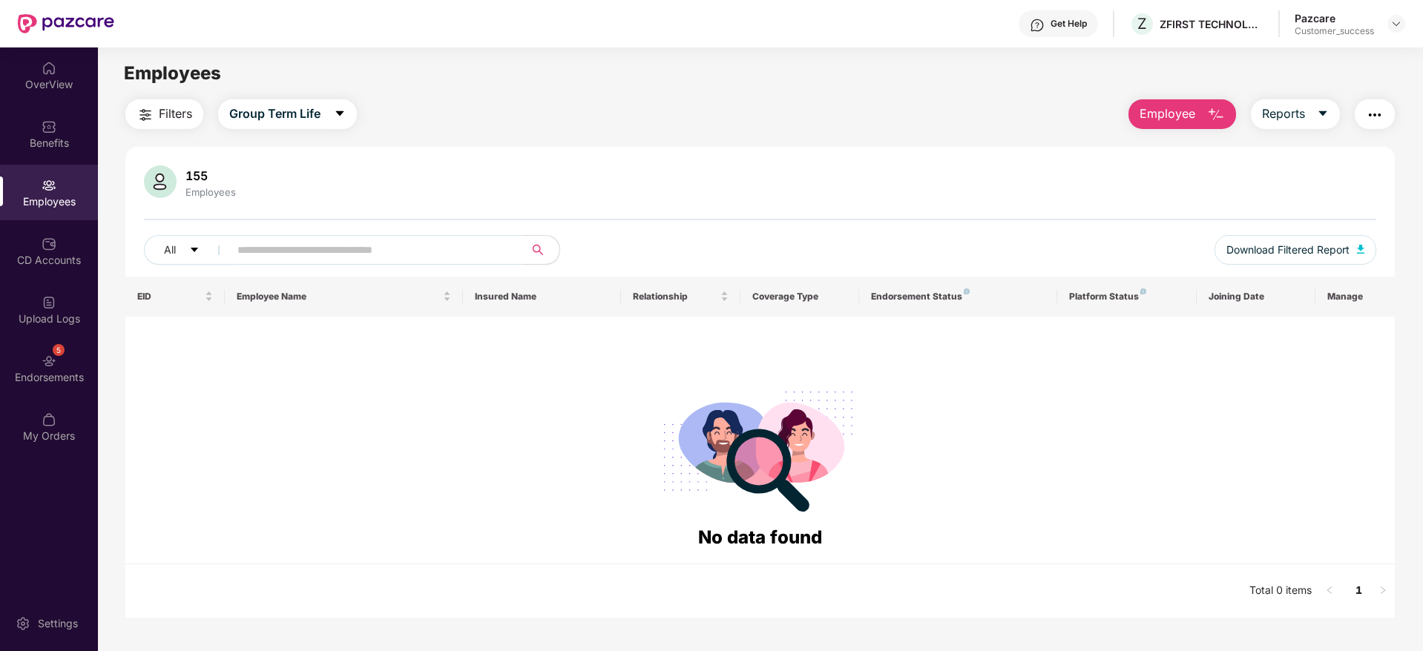
click at [369, 254] on input "text" at bounding box center [370, 250] width 266 height 22
paste input "*******"
type input "*******"
click at [257, 101] on button "Group Term Life" at bounding box center [287, 114] width 139 height 30
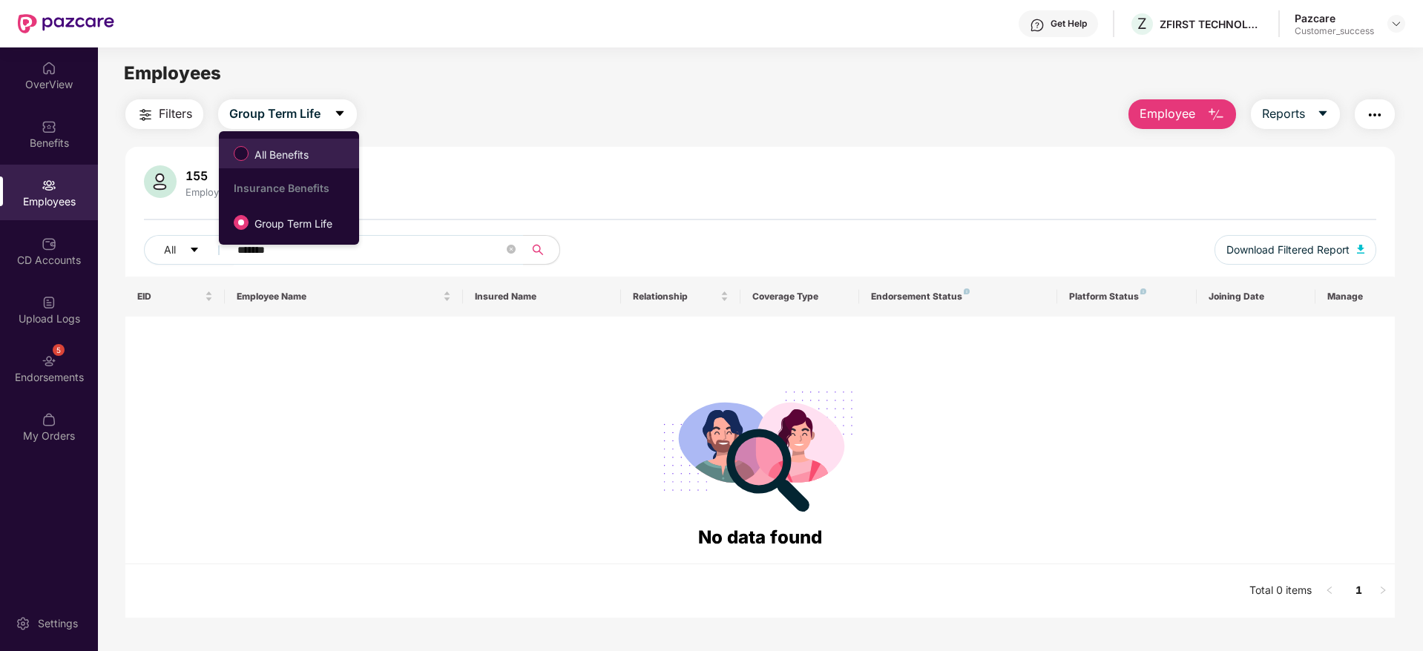
click at [270, 164] on label "All Benefits" at bounding box center [274, 153] width 96 height 25
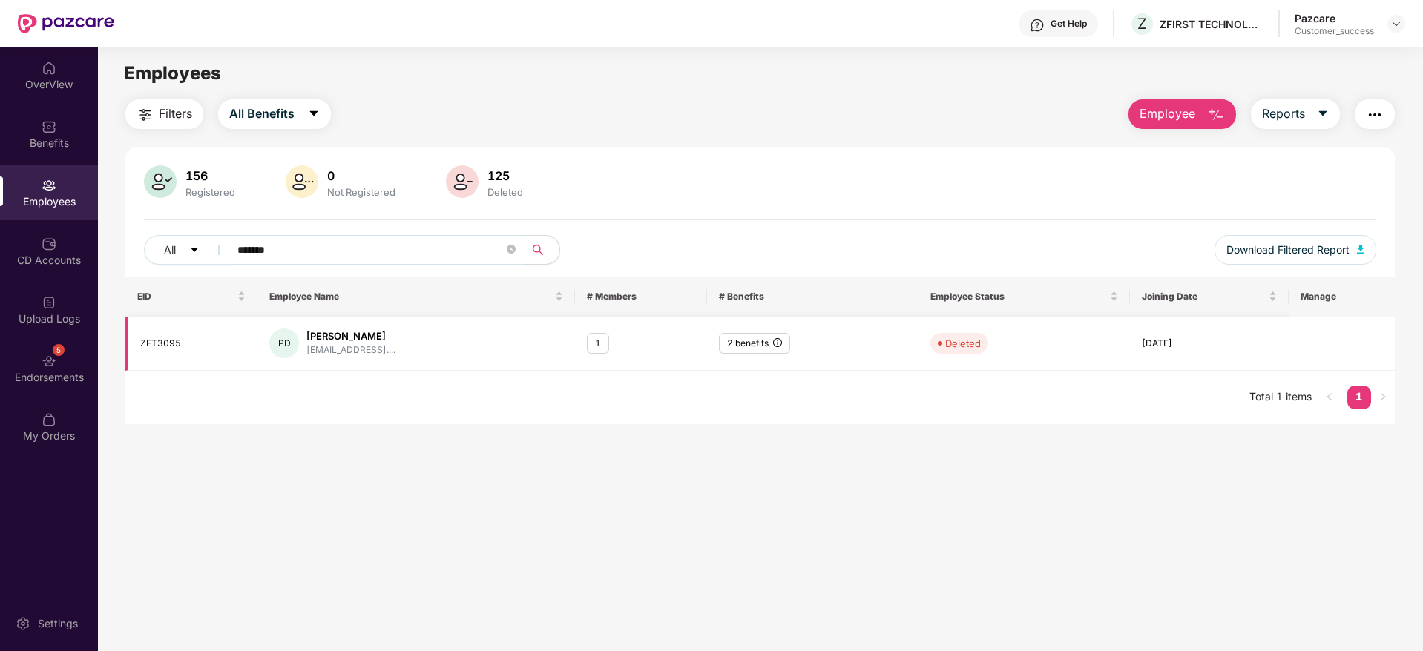
click at [1139, 341] on td "06 May 2025" at bounding box center [1209, 344] width 159 height 54
click at [1179, 344] on div "06 May 2025" at bounding box center [1209, 344] width 135 height 14
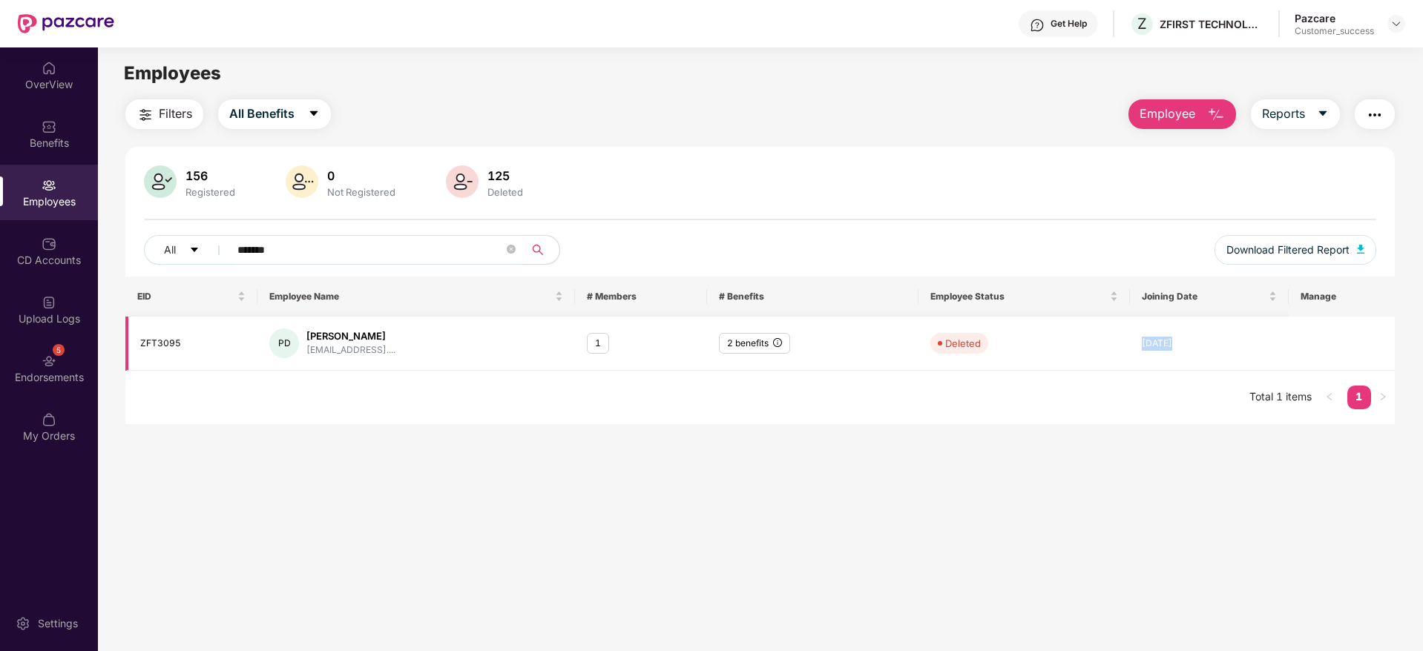
click at [1179, 344] on div "06 May 2025" at bounding box center [1209, 344] width 135 height 14
click at [775, 342] on icon "info-circle" at bounding box center [777, 342] width 9 height 9
click at [68, 139] on div "Benefits" at bounding box center [49, 143] width 98 height 15
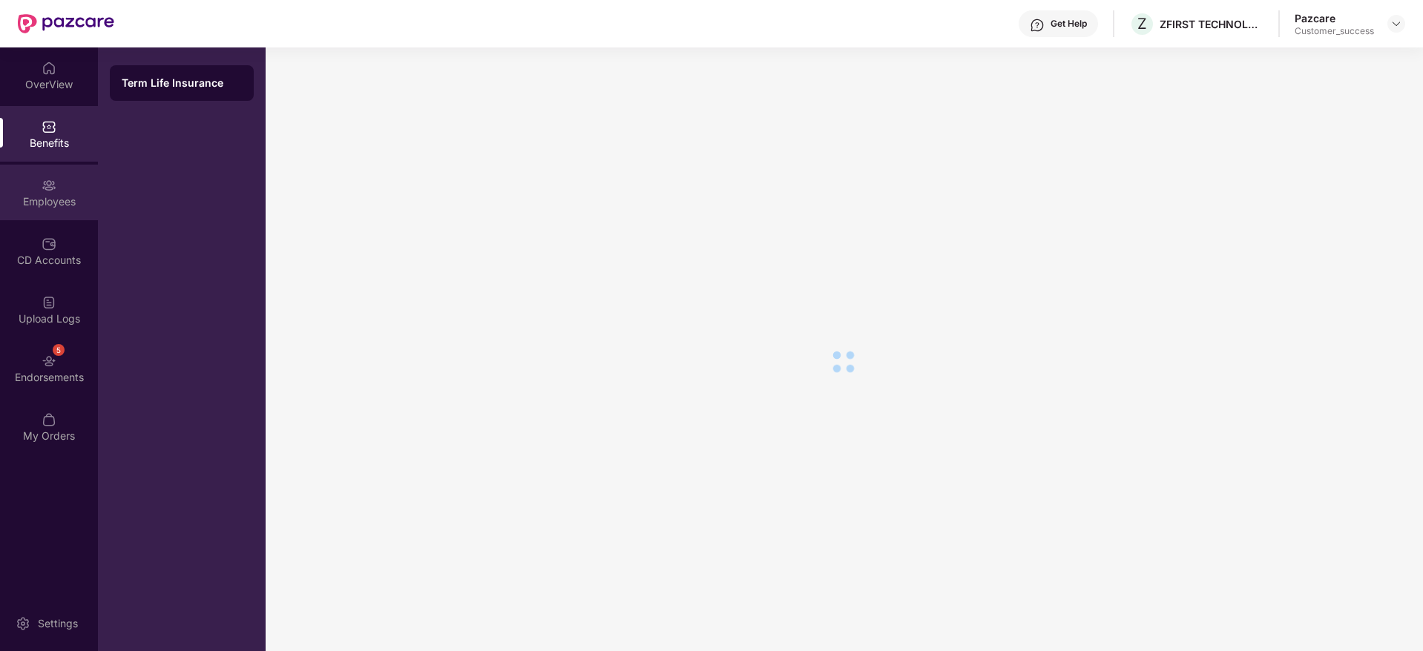
click at [66, 206] on div "Employees" at bounding box center [49, 201] width 98 height 15
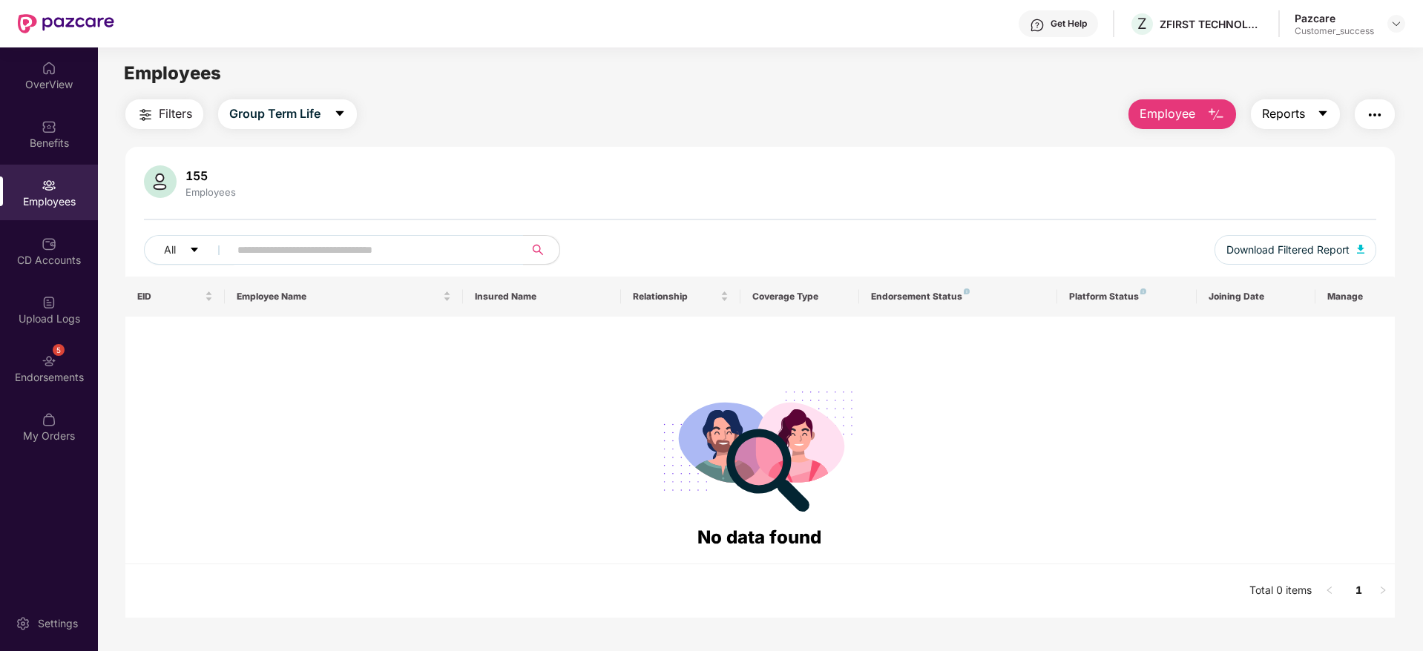
click at [1307, 115] on button "Reports" at bounding box center [1295, 114] width 89 height 30
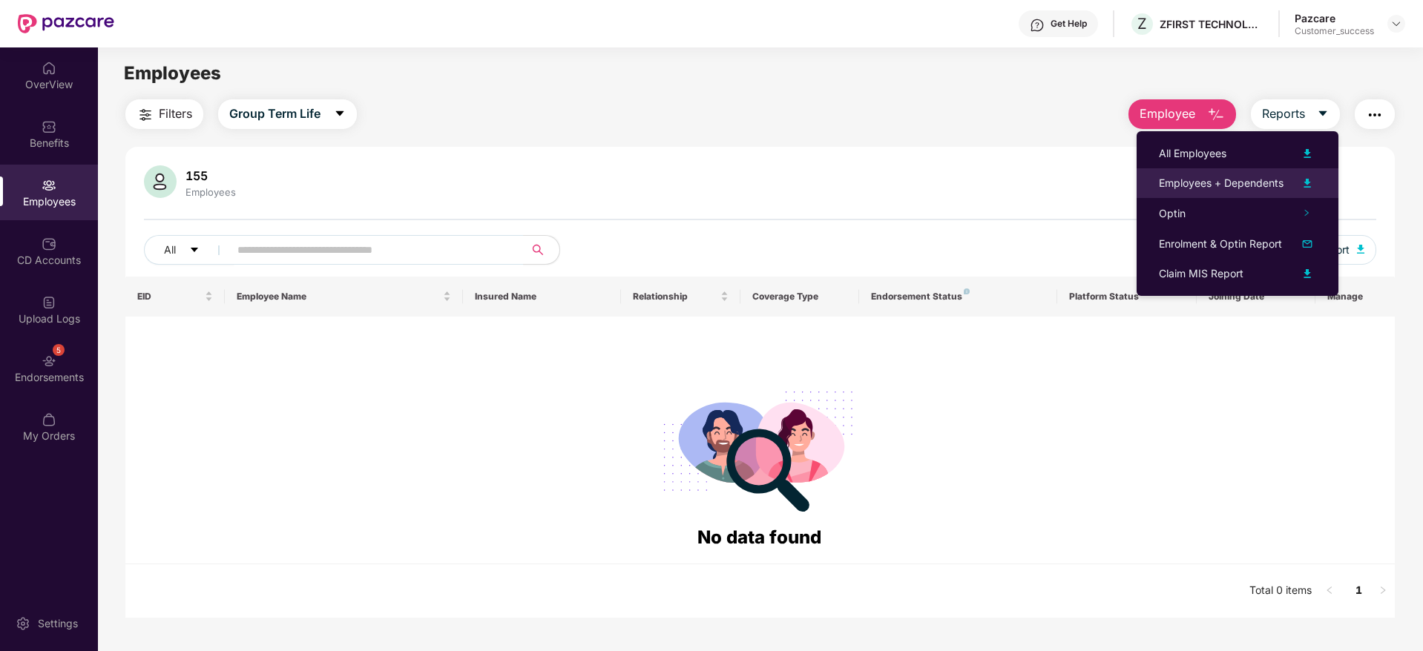
click at [1244, 184] on div "Employees + Dependents" at bounding box center [1221, 183] width 125 height 16
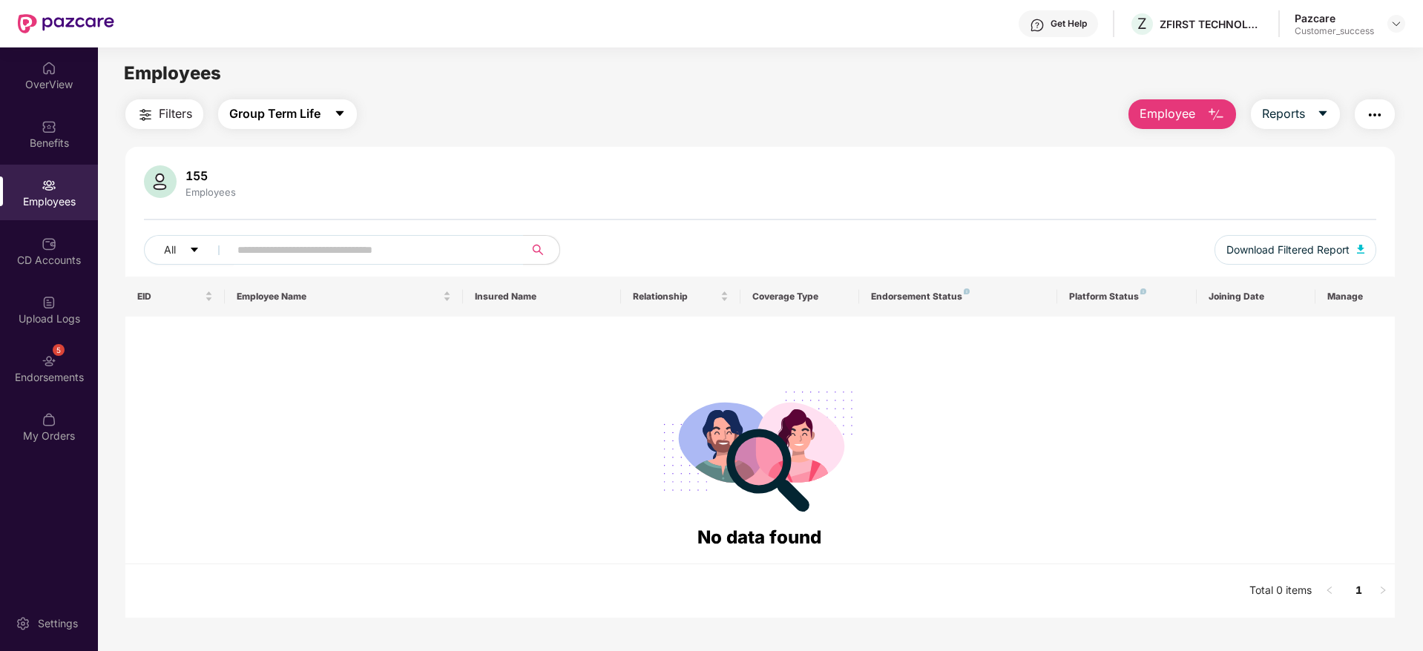
click at [284, 123] on button "Group Term Life" at bounding box center [287, 114] width 139 height 30
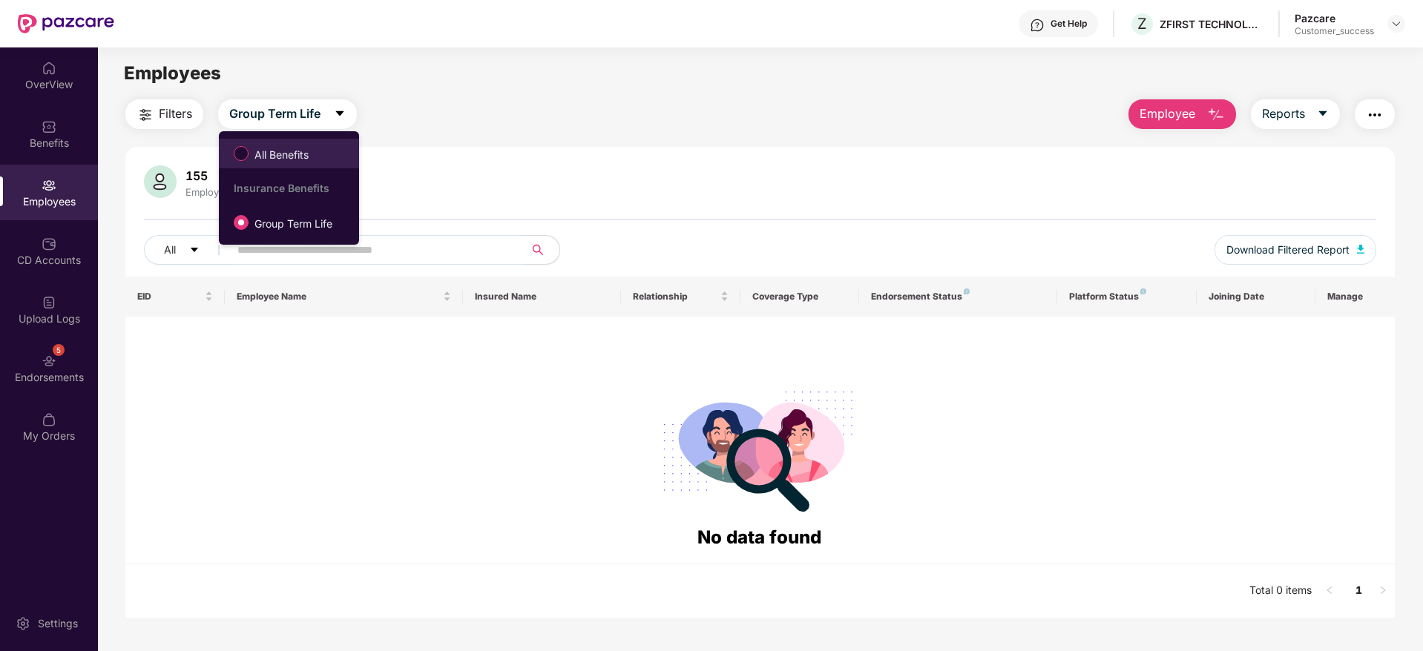
click at [281, 168] on div "All Benefits Insurance Benefits Group Term Life" at bounding box center [289, 188] width 140 height 99
click at [283, 147] on span "All Benefits" at bounding box center [282, 155] width 66 height 16
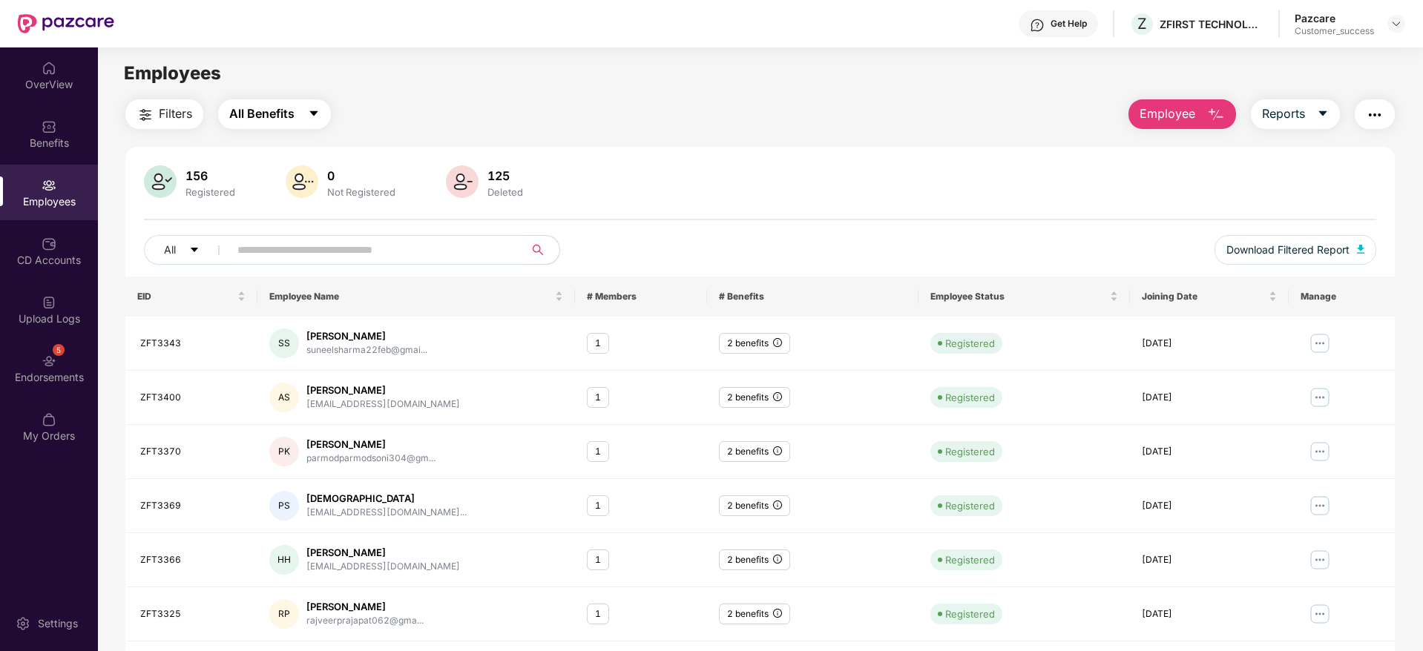
click at [288, 119] on span "All Benefits" at bounding box center [261, 114] width 65 height 19
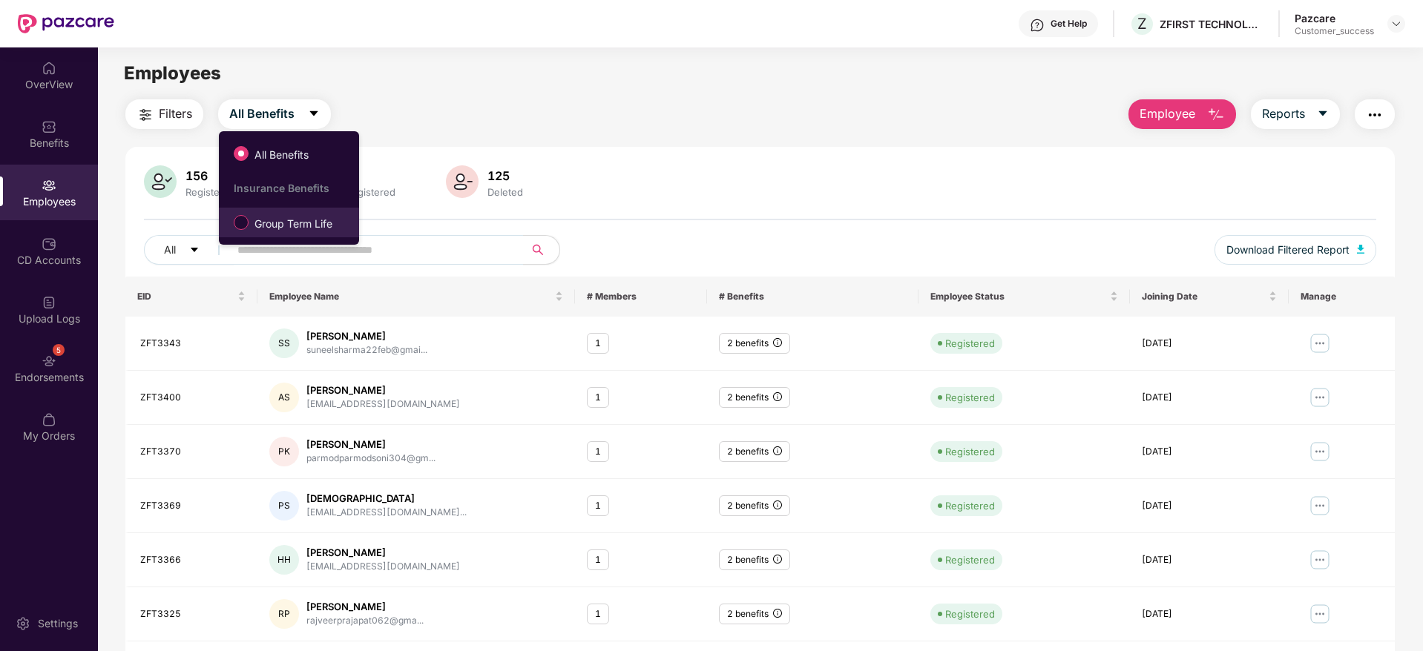
click at [291, 223] on span "Group Term Life" at bounding box center [294, 224] width 90 height 16
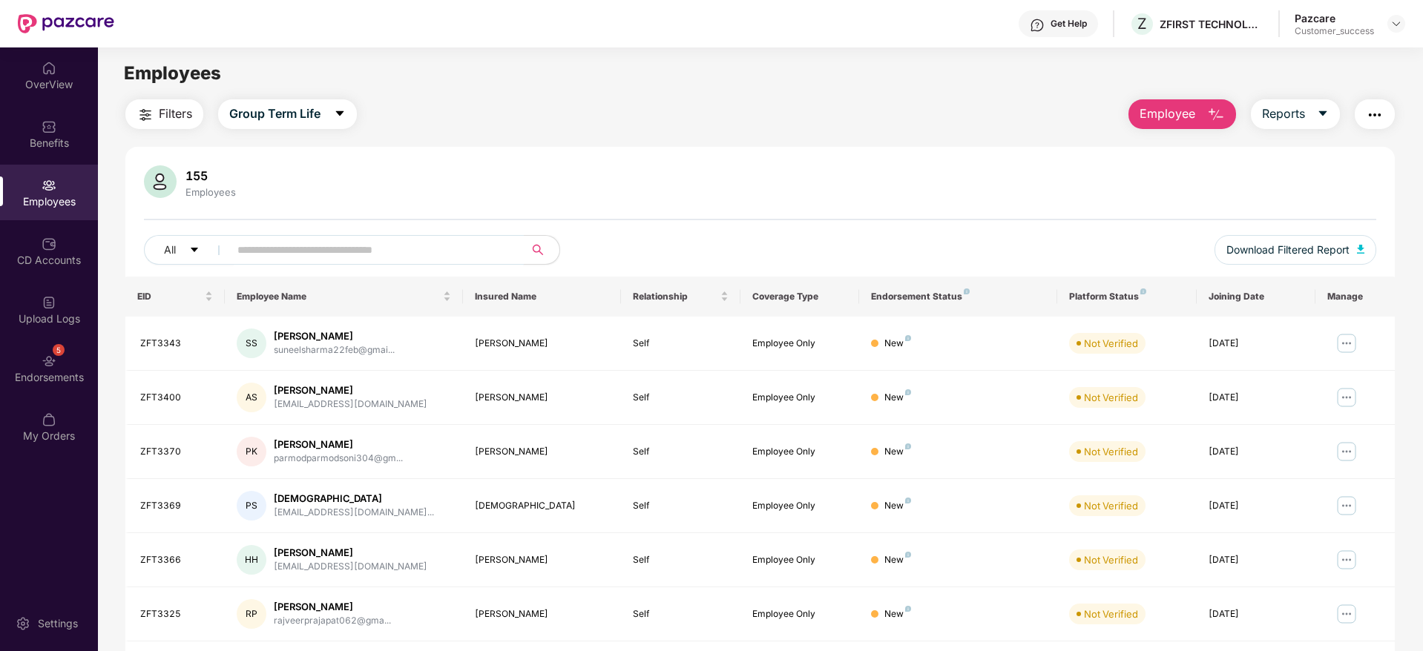
click at [378, 249] on input "text" at bounding box center [370, 250] width 266 height 22
paste input "*******"
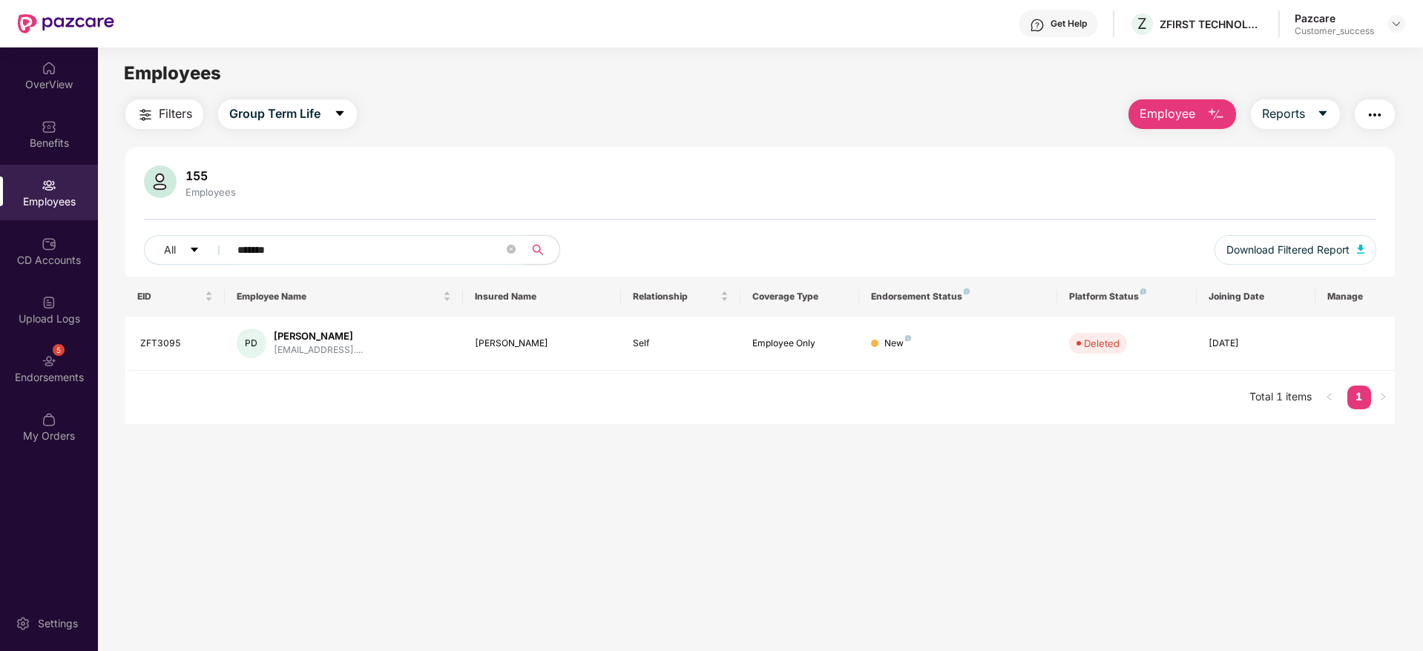
type input "*******"
click at [611, 470] on main "Employees Filters Group Term Life Employee Reports 155 Employees All ******* Do…" at bounding box center [760, 372] width 1324 height 651
click at [42, 359] on img at bounding box center [49, 361] width 15 height 15
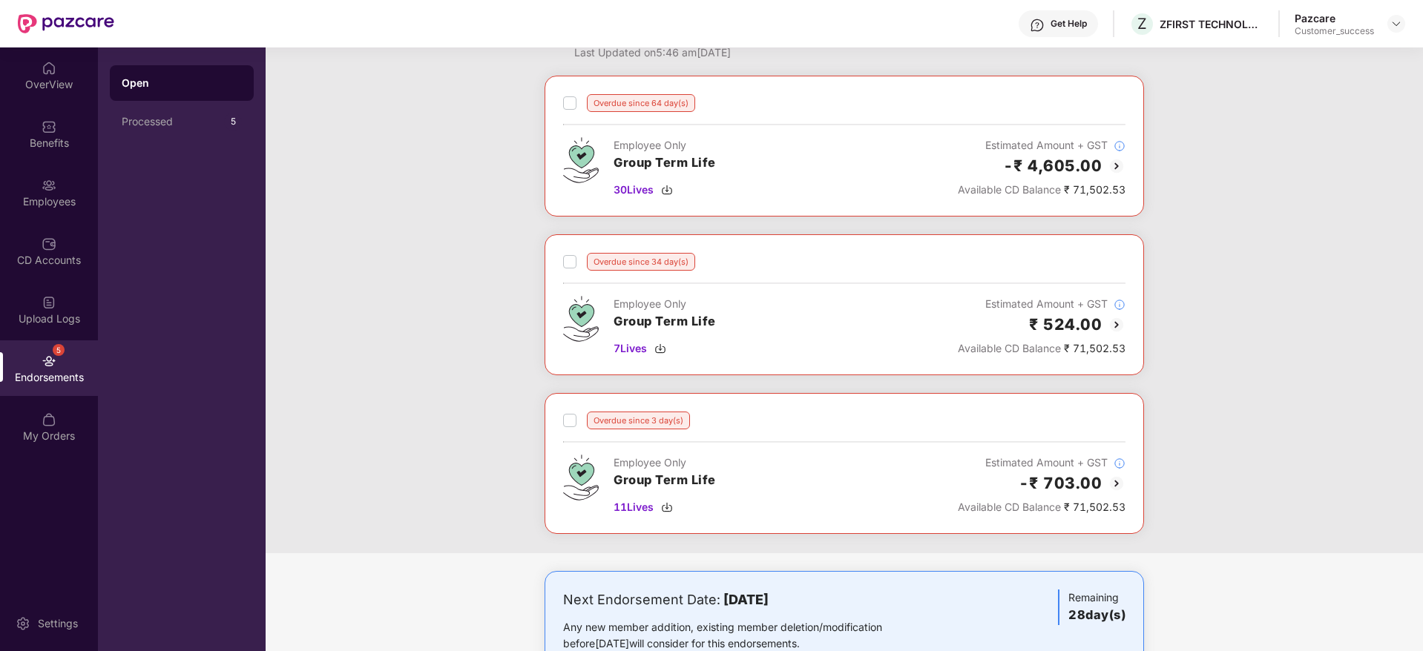
scroll to position [102, 0]
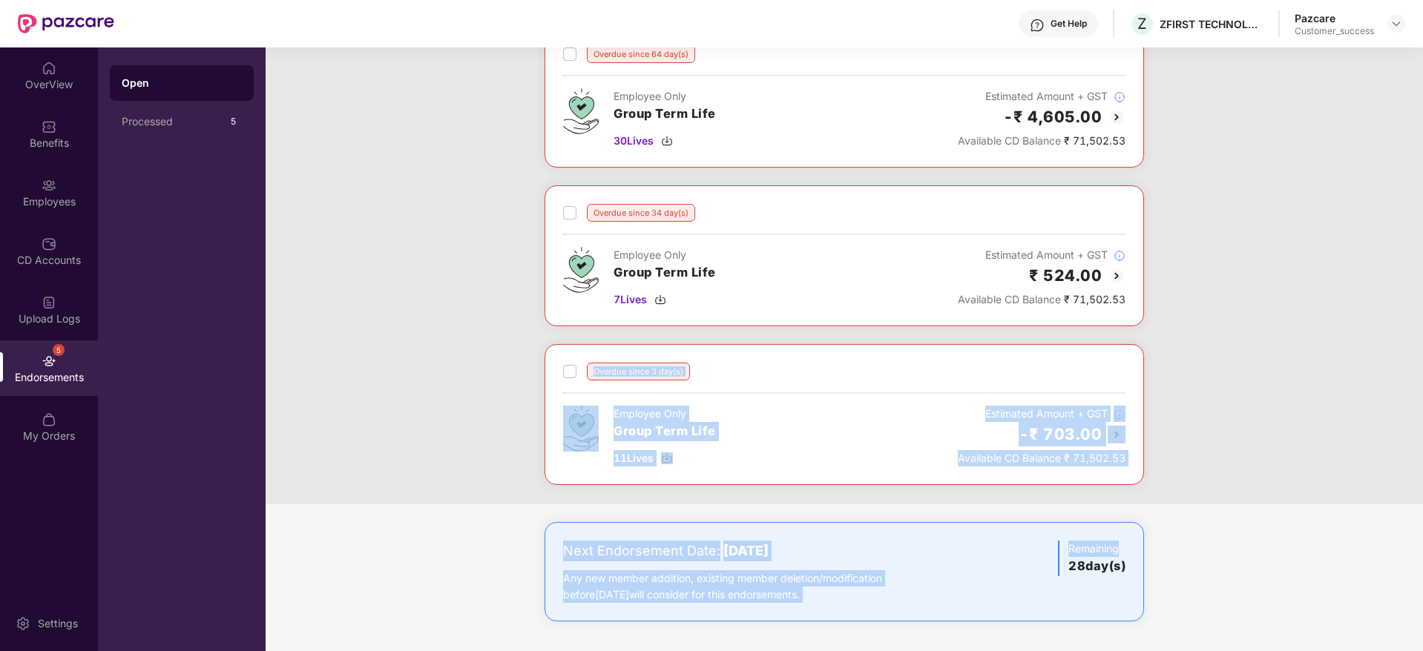
drag, startPoint x: 591, startPoint y: 366, endPoint x: 1205, endPoint y: 522, distance: 633.7
click at [1205, 522] on div "Overdue since 64 day(s) Employee Only Group Term Life 30 Lives Estimated Amount…" at bounding box center [844, 339] width 1157 height 625
click at [1209, 522] on div "Next Endorsement Date: 08 September 2025 Any new member addition, existing memb…" at bounding box center [844, 586] width 1157 height 129
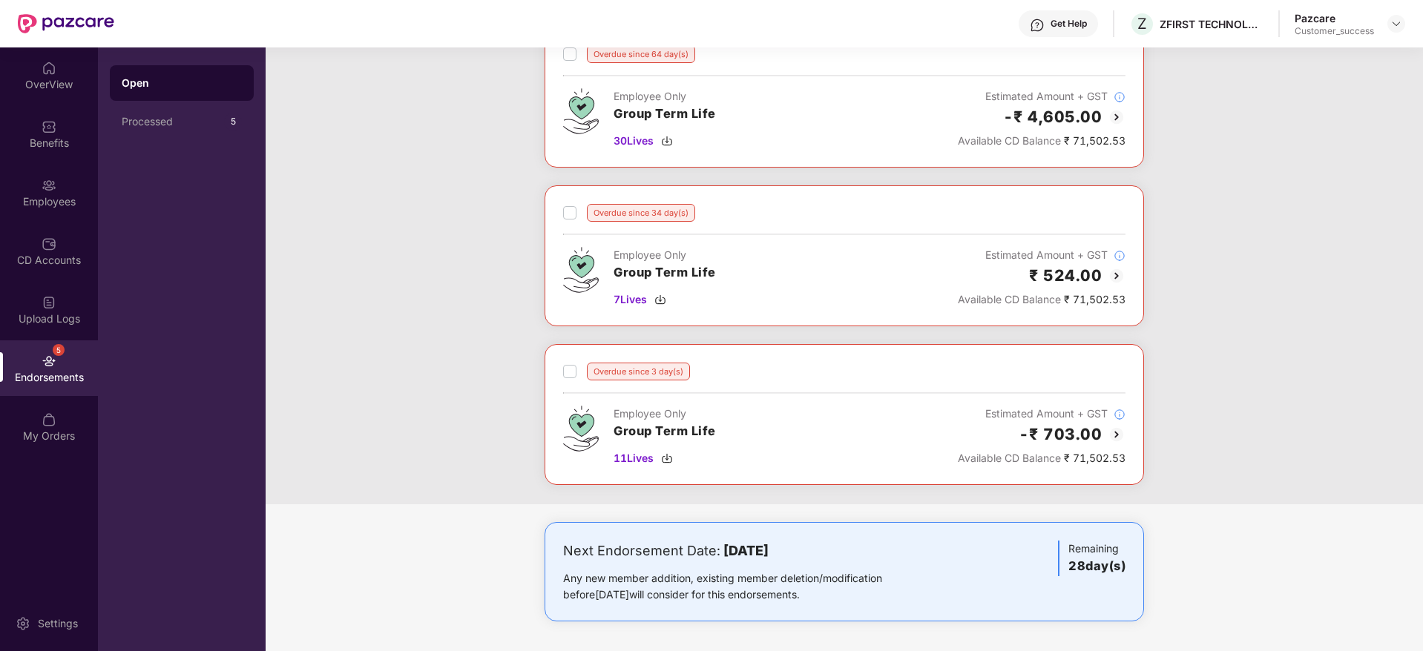
drag, startPoint x: 1225, startPoint y: 572, endPoint x: 447, endPoint y: 135, distance: 891.9
click at [447, 135] on div "Overdue since 64 day(s) Employee Only Group Term Life 30 Lives Estimated Amount…" at bounding box center [844, 339] width 1157 height 625
click at [447, 135] on div "Overdue since 64 day(s) Employee Only Group Term Life 30 Lives Estimated Amount…" at bounding box center [844, 266] width 1157 height 478
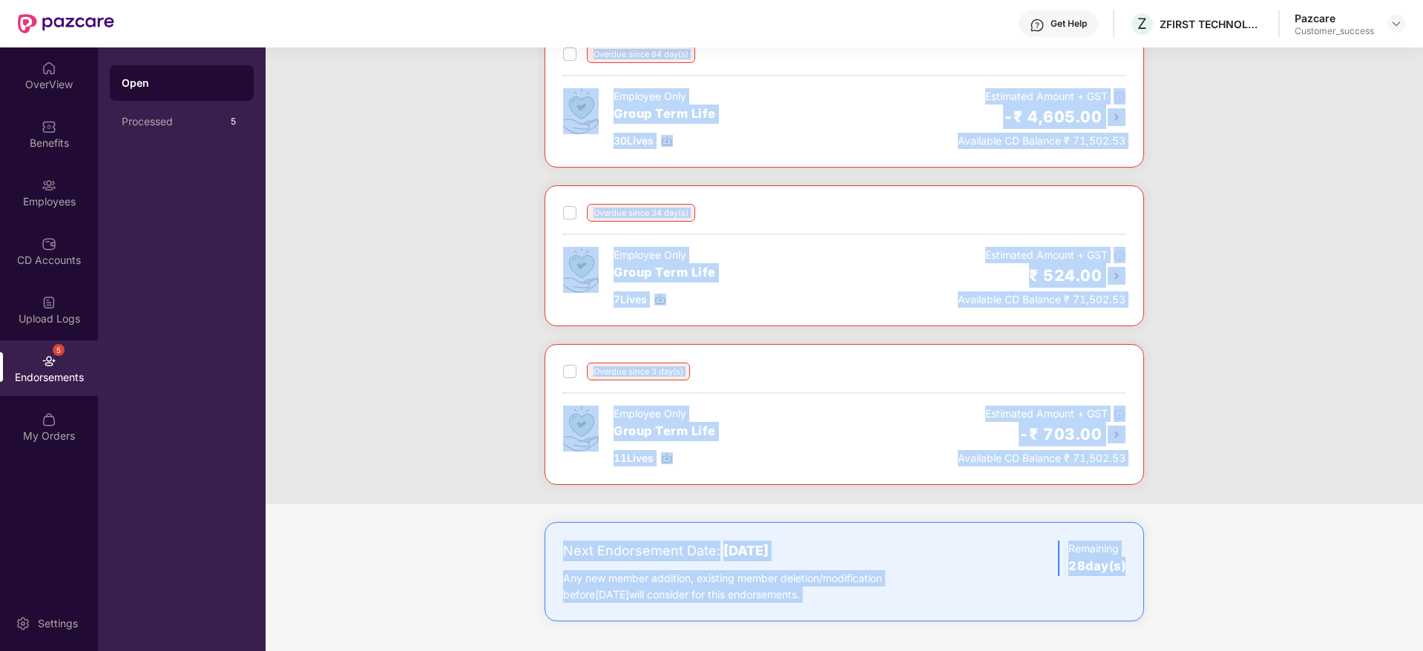
drag, startPoint x: 447, startPoint y: 135, endPoint x: 1315, endPoint y: 634, distance: 1000.4
click at [1315, 634] on div "Overdue since 64 day(s) Employee Only Group Term Life 30 Lives Estimated Amount…" at bounding box center [844, 339] width 1157 height 625
click at [1315, 634] on div "Next Endorsement Date: 08 September 2025 Any new member addition, existing memb…" at bounding box center [844, 586] width 1157 height 129
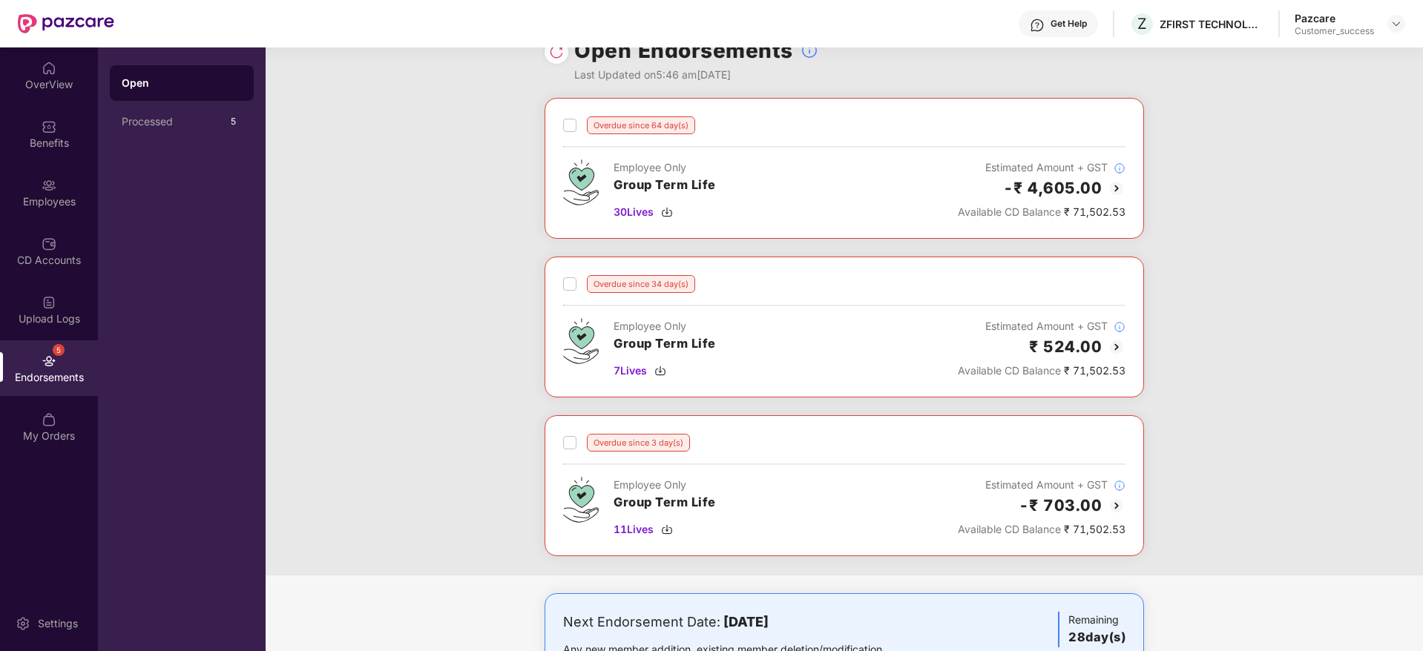
scroll to position [0, 0]
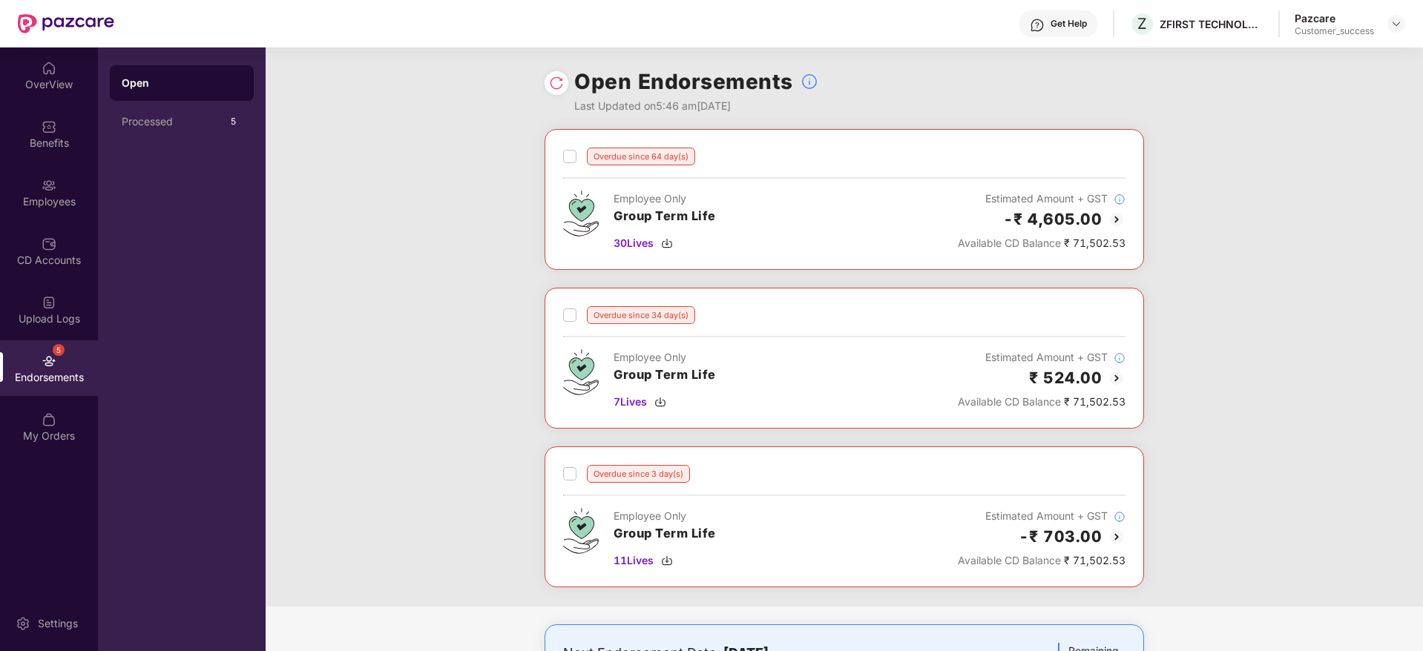
drag, startPoint x: 47, startPoint y: 190, endPoint x: 167, endPoint y: 203, distance: 120.2
click at [46, 191] on img at bounding box center [49, 185] width 15 height 15
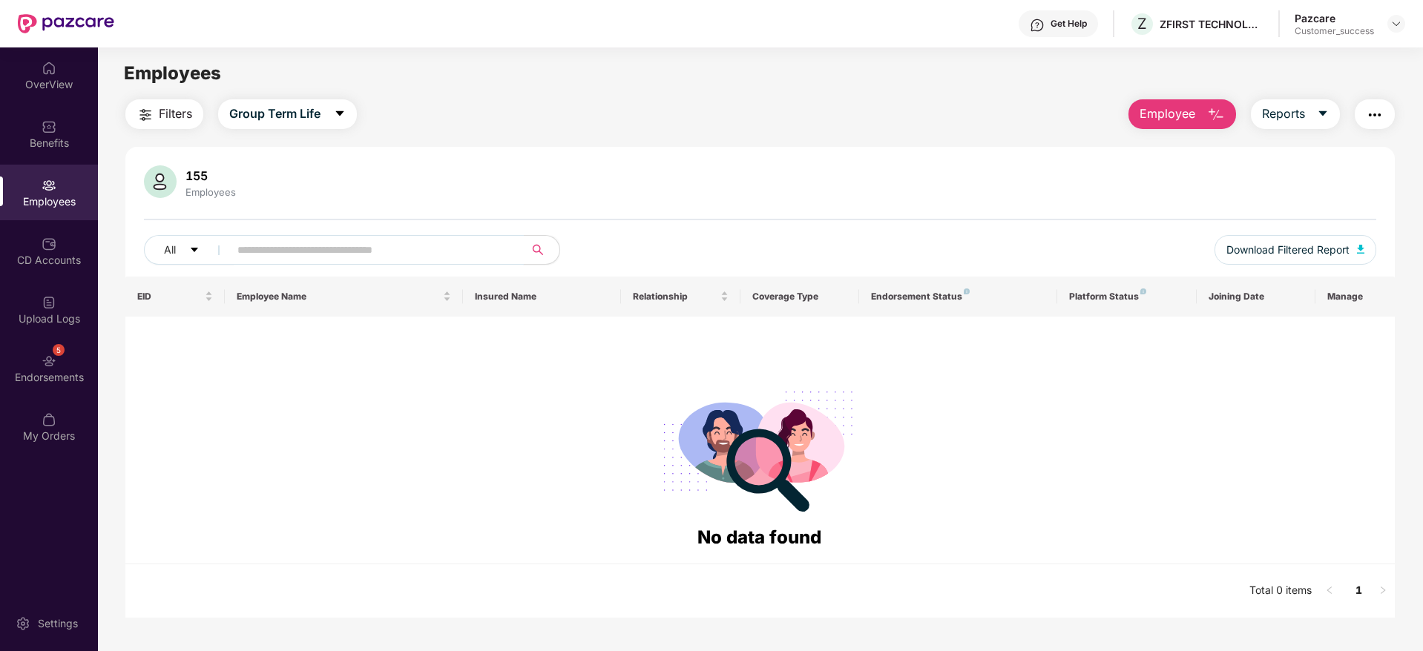
click at [465, 256] on input "text" at bounding box center [370, 250] width 266 height 22
paste input "*******"
click at [267, 135] on div "Filters Group Term Life Employee Reports 155 Employees All ******* Download Fil…" at bounding box center [759, 358] width 1269 height 519
click at [274, 115] on span "Group Term Life" at bounding box center [274, 114] width 91 height 19
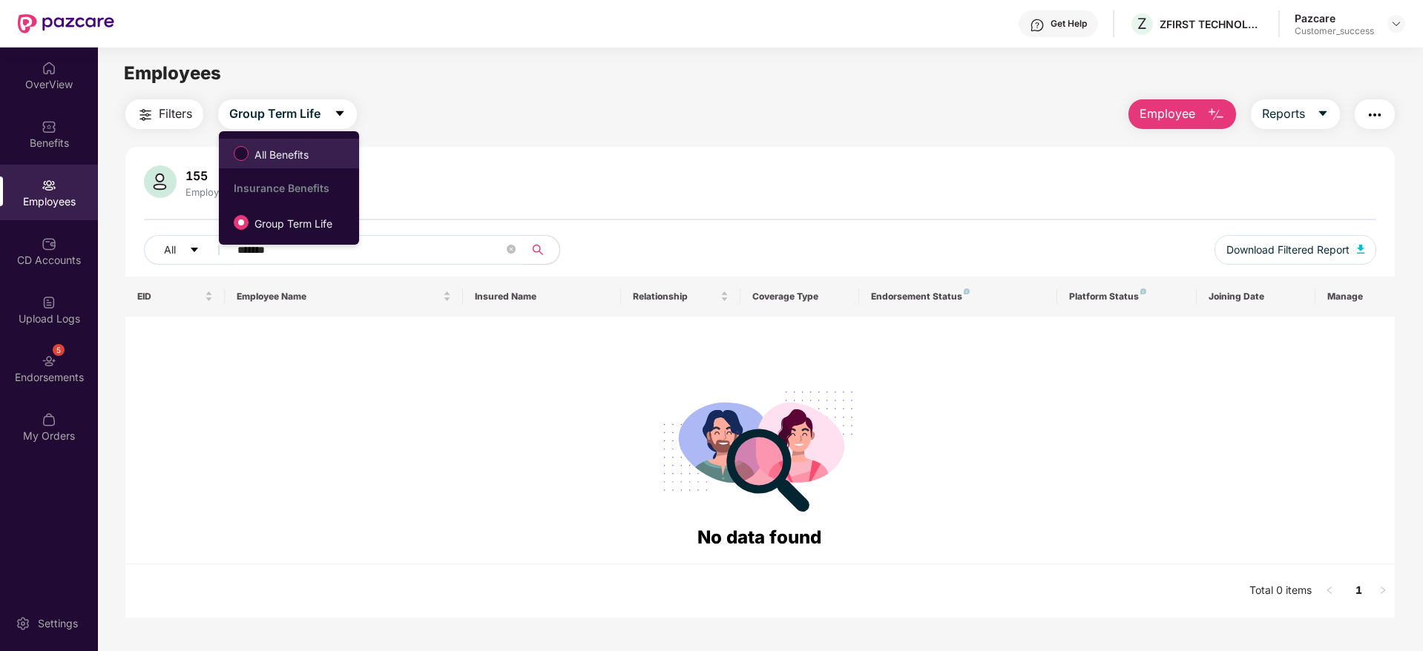
click at [278, 157] on span "All Benefits" at bounding box center [282, 155] width 66 height 16
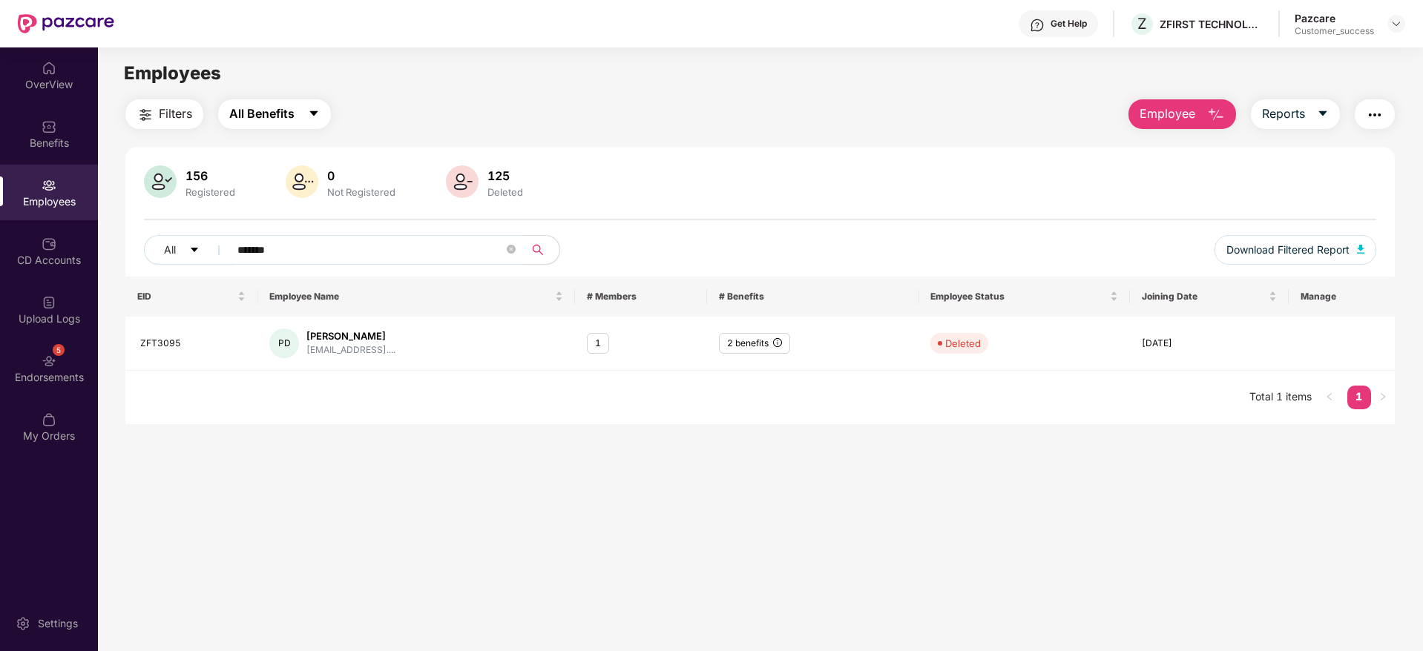
click at [280, 122] on span "All Benefits" at bounding box center [261, 114] width 65 height 19
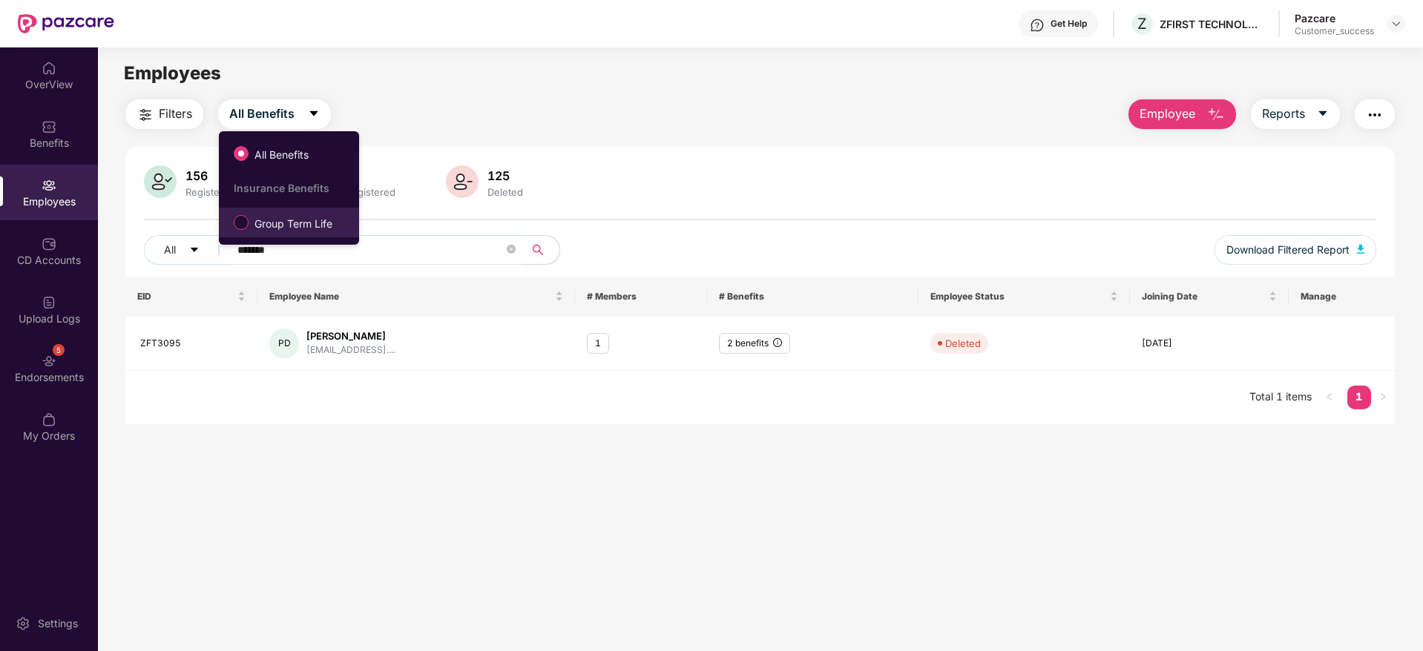
click at [275, 225] on span "Group Term Life" at bounding box center [294, 224] width 90 height 16
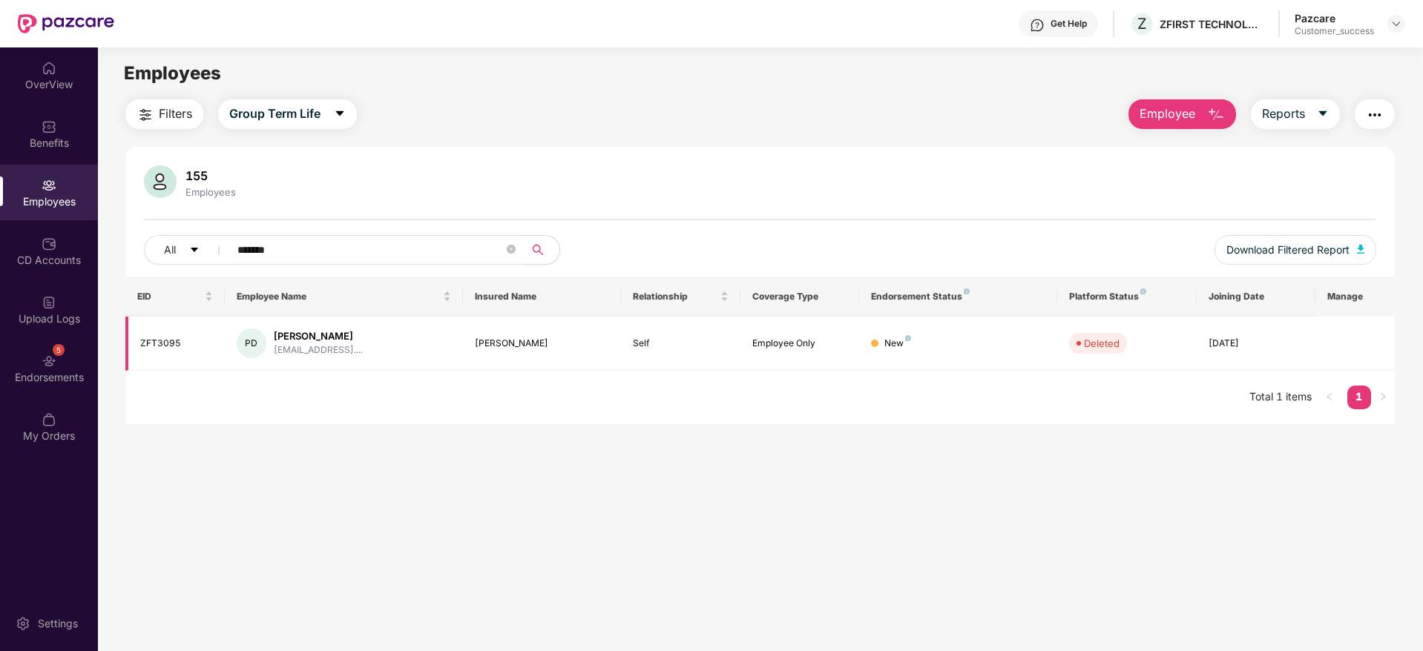
click at [1335, 347] on td at bounding box center [1354, 344] width 79 height 54
click at [464, 183] on div "155 Employees" at bounding box center [760, 183] width 1232 height 36
click at [493, 181] on div "155 Employees" at bounding box center [760, 183] width 1232 height 36
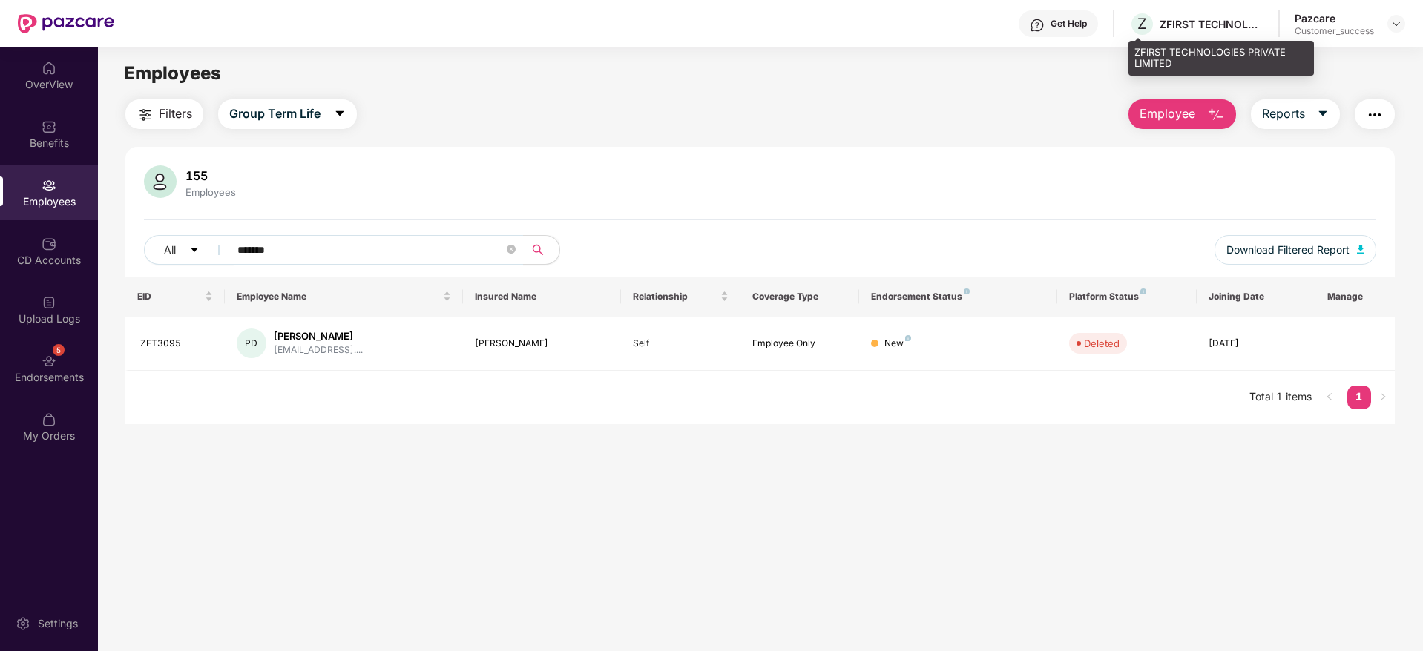
click at [1201, 23] on div "ZFIRST TECHNOLOGIES PRIVATE LIMITED" at bounding box center [1212, 24] width 104 height 14
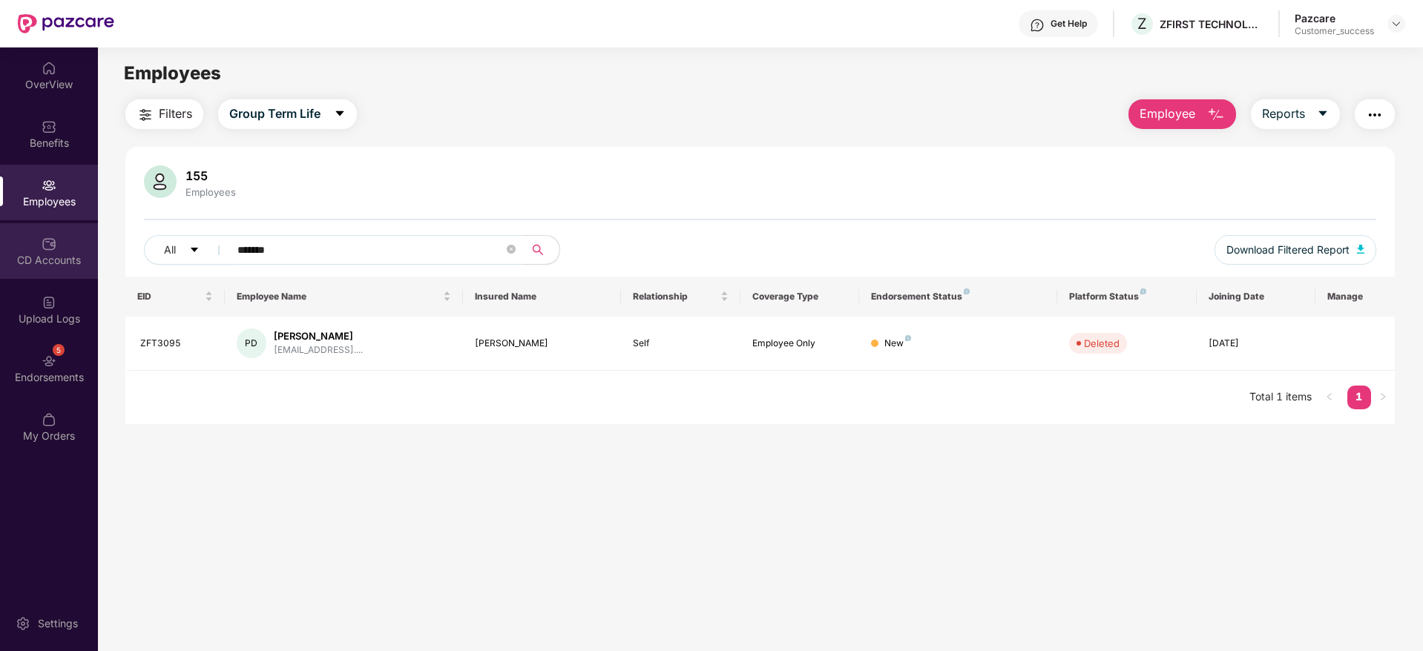
drag, startPoint x: 401, startPoint y: 248, endPoint x: 92, endPoint y: 263, distance: 309.0
click at [93, 262] on div "OverView Benefits Employees CD Accounts Upload Logs 5 Endorsements My Orders Se…" at bounding box center [711, 349] width 1423 height 604
paste input "text"
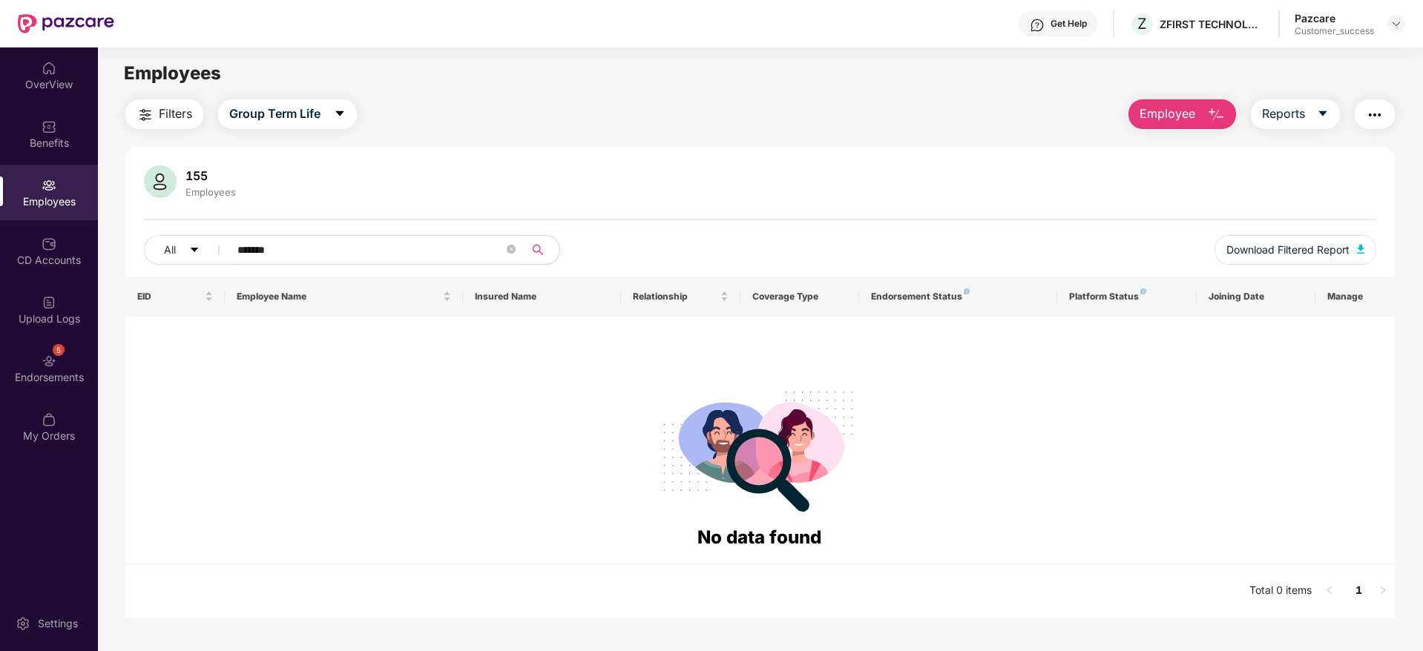
type input "*******"
click at [297, 133] on div "Filters Group Term Life Employee Reports 155 Employees All ******* Download Fil…" at bounding box center [759, 358] width 1269 height 519
click at [300, 125] on button "Group Term Life" at bounding box center [287, 114] width 139 height 30
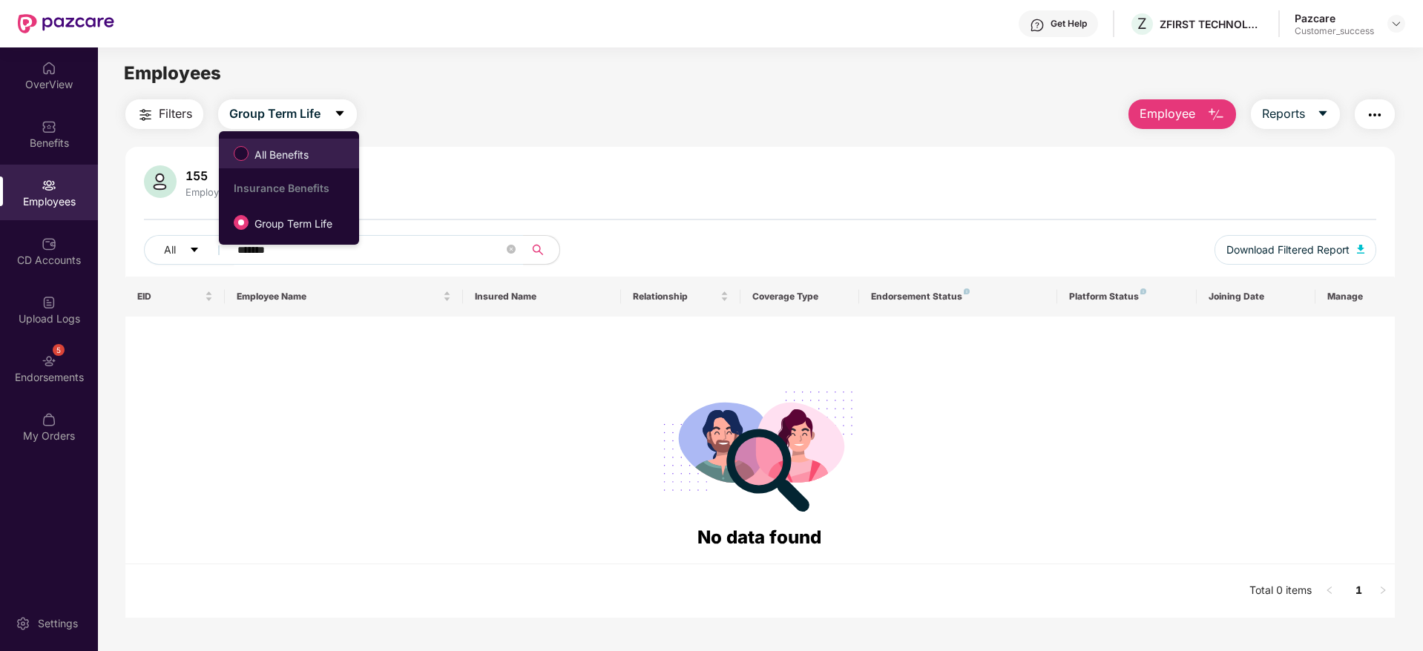
click at [295, 142] on label "All Benefits" at bounding box center [274, 153] width 96 height 25
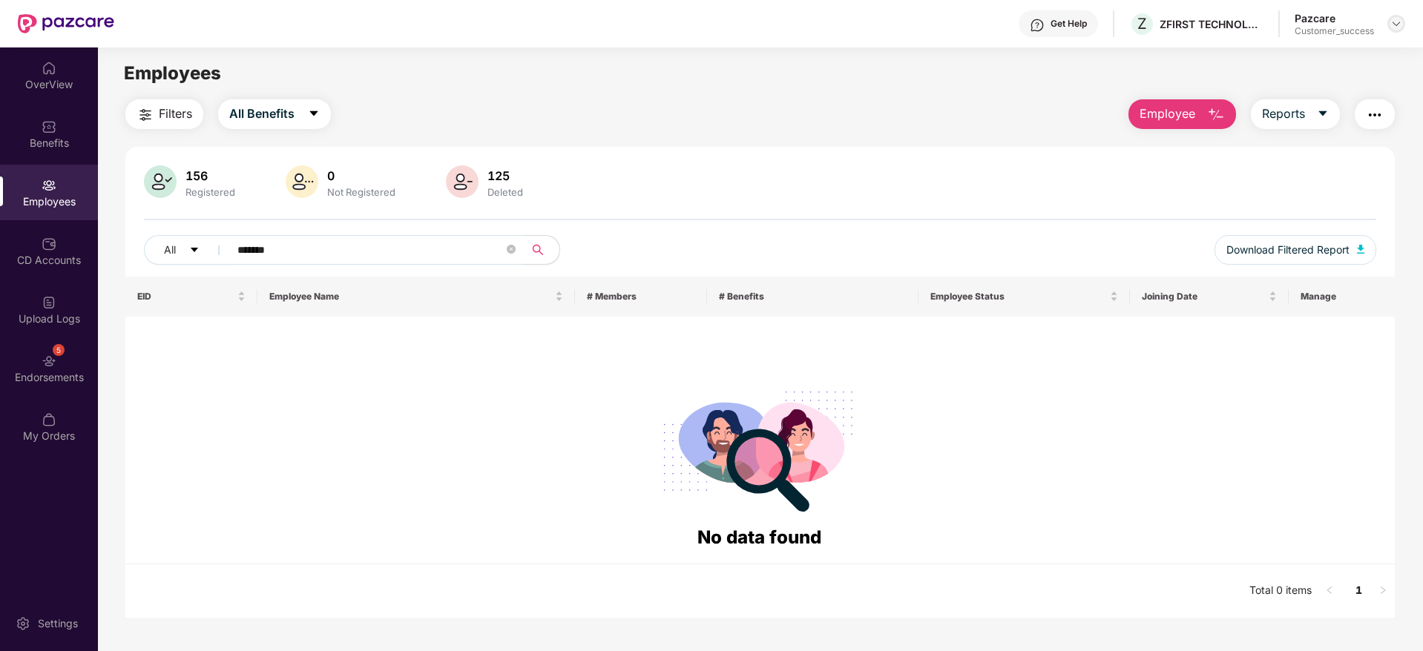
drag, startPoint x: 1392, startPoint y: 24, endPoint x: 1385, endPoint y: 39, distance: 16.3
click at [1391, 25] on img at bounding box center [1396, 24] width 12 height 12
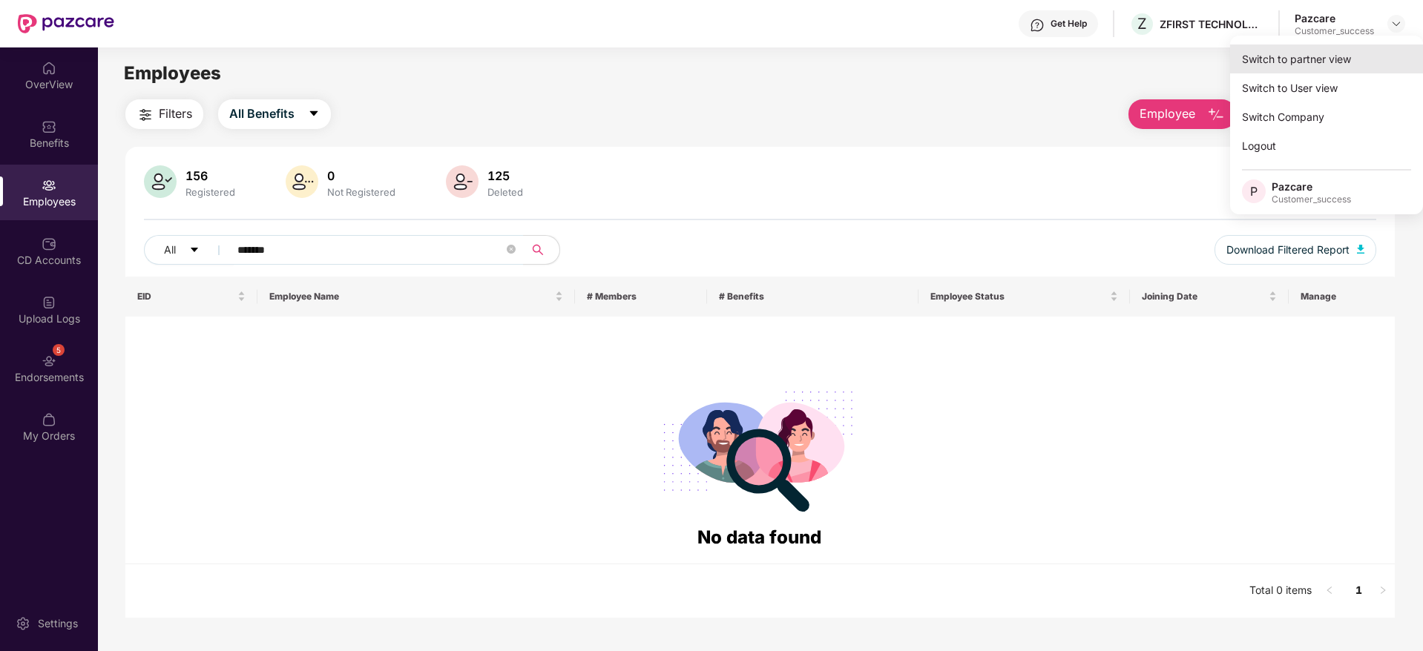
click at [1379, 52] on div "Switch to partner view" at bounding box center [1326, 59] width 193 height 29
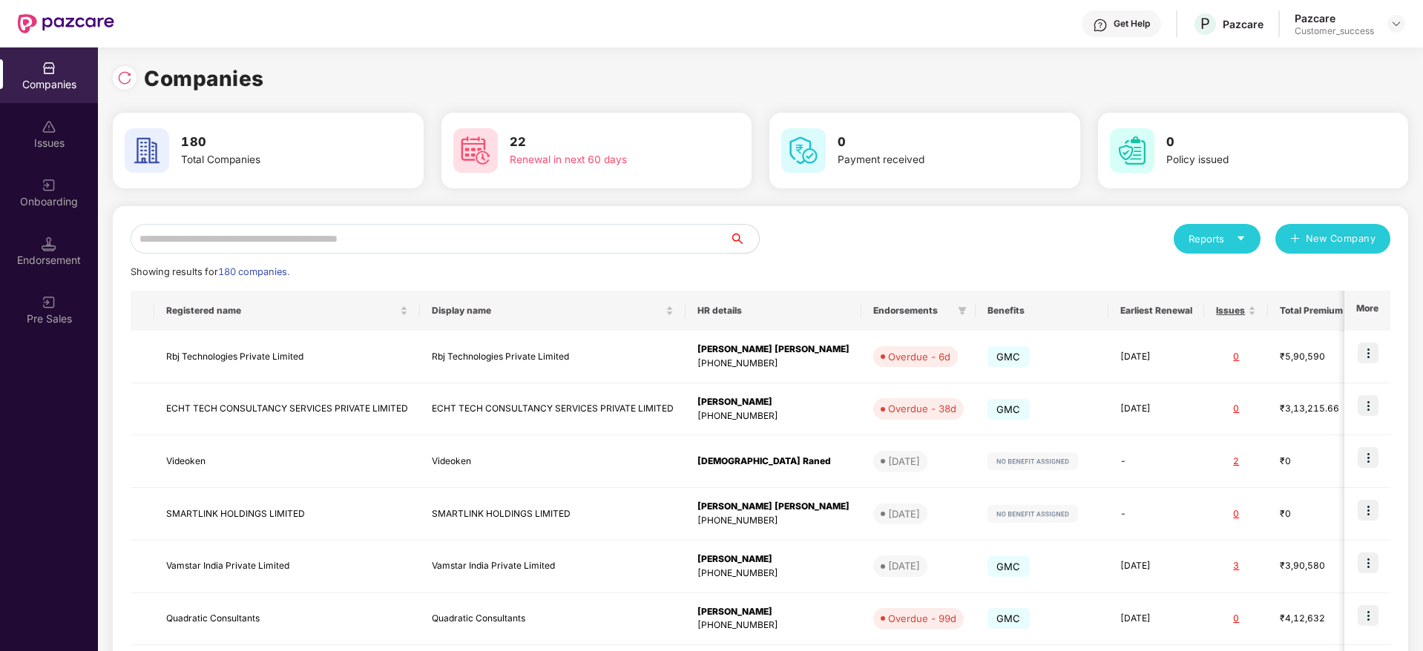
click at [660, 243] on input "text" at bounding box center [430, 239] width 599 height 30
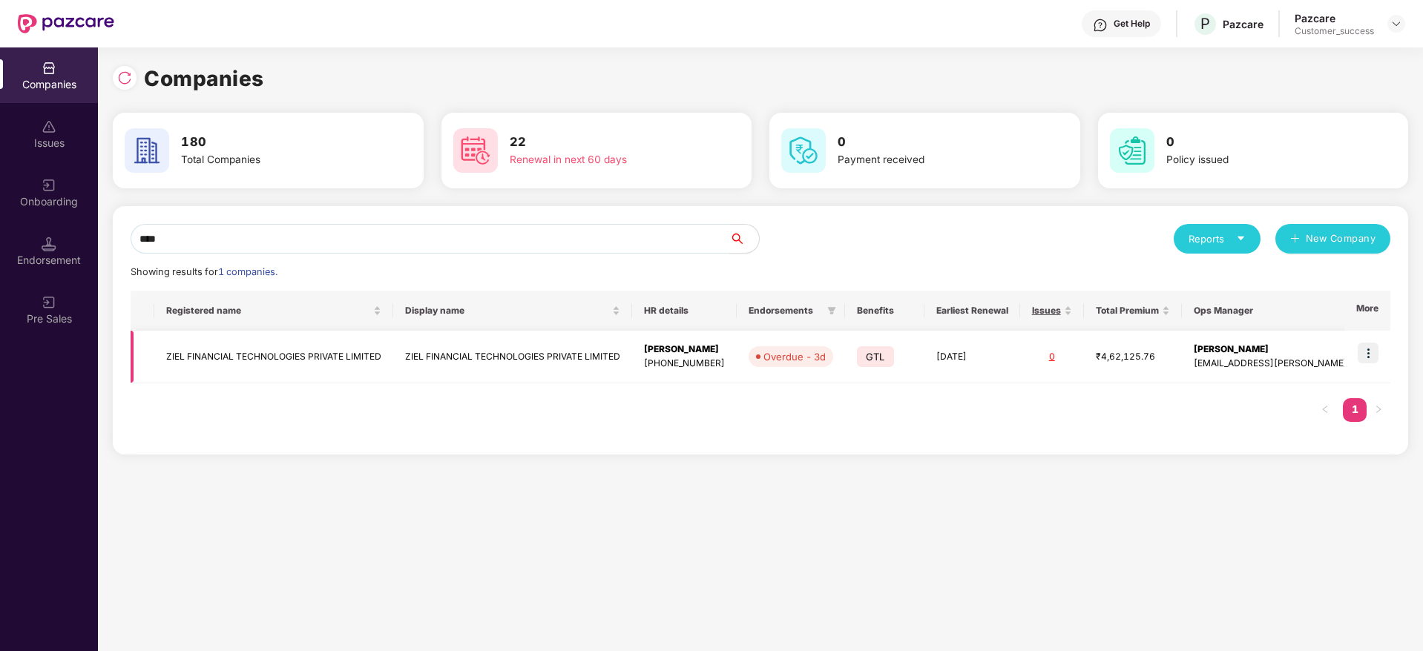
type input "****"
click at [1369, 355] on img at bounding box center [1368, 353] width 21 height 21
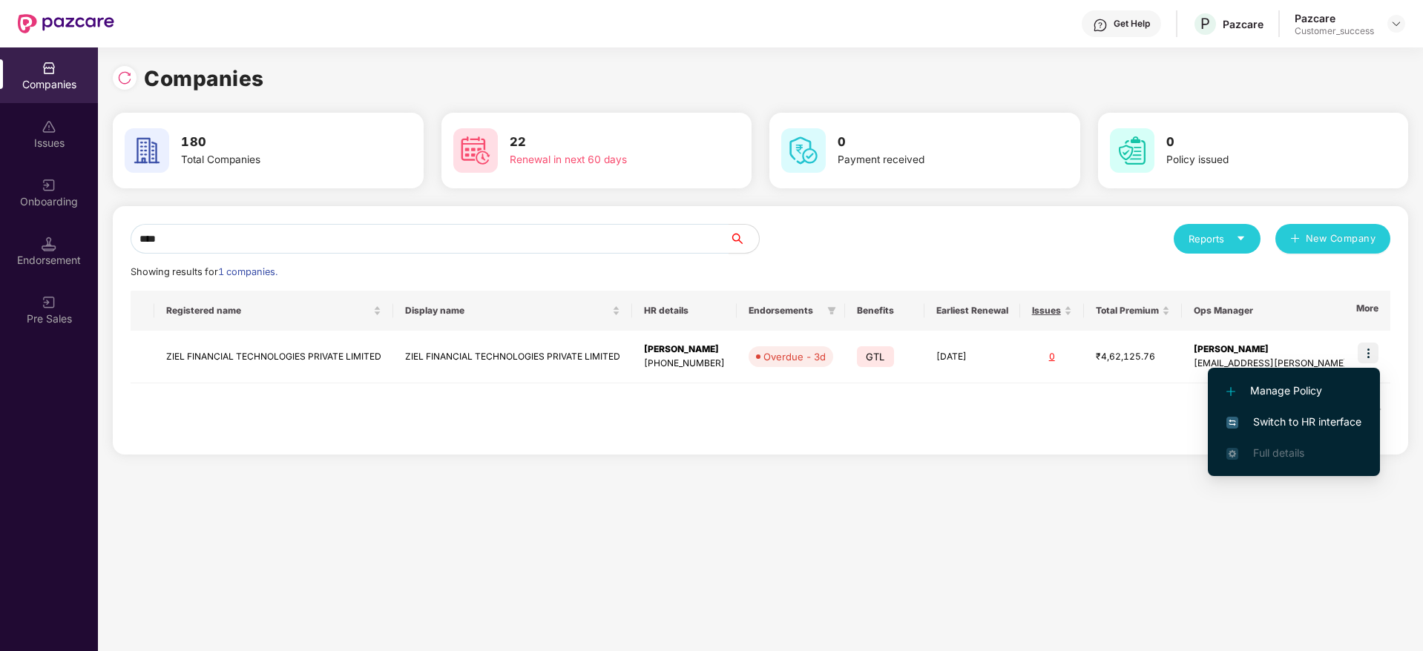
click at [1316, 418] on span "Switch to HR interface" at bounding box center [1293, 422] width 135 height 16
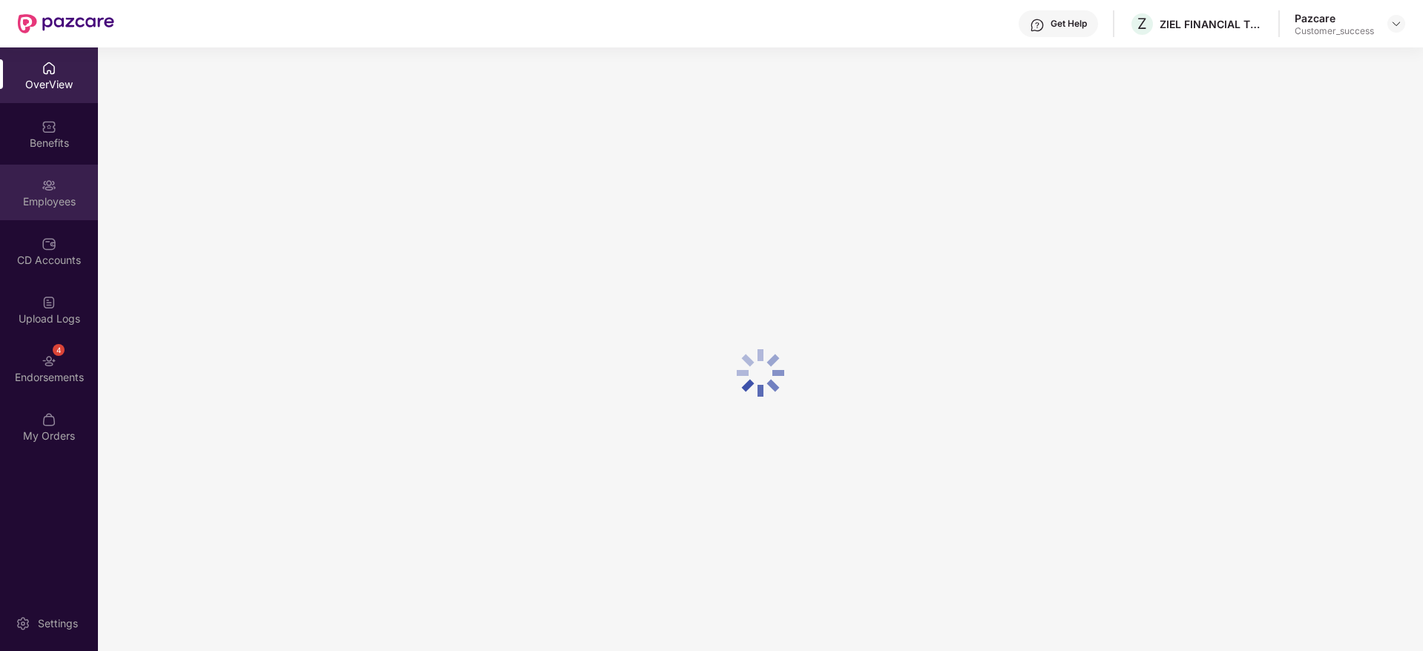
click at [62, 204] on div "Employees" at bounding box center [49, 201] width 98 height 15
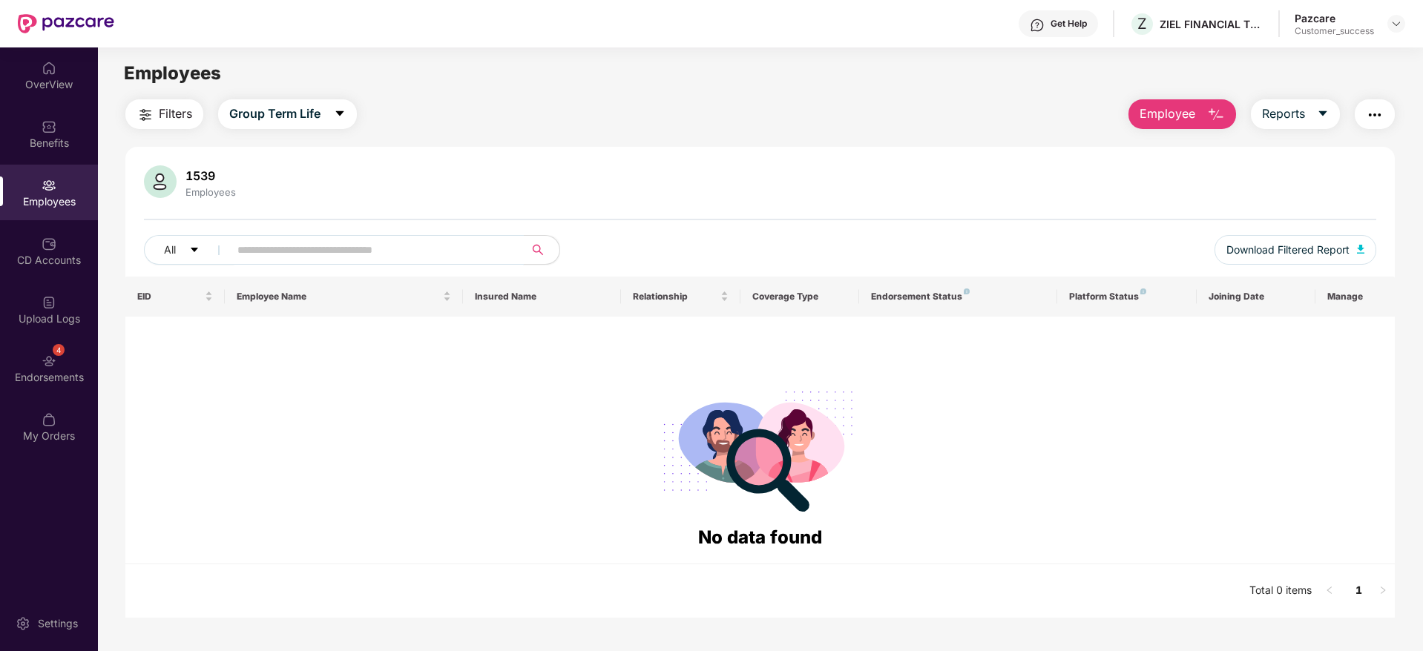
click at [385, 244] on input "text" at bounding box center [370, 250] width 266 height 22
paste input "*******"
type input "*******"
click at [280, 103] on button "Group Term Life" at bounding box center [287, 114] width 139 height 30
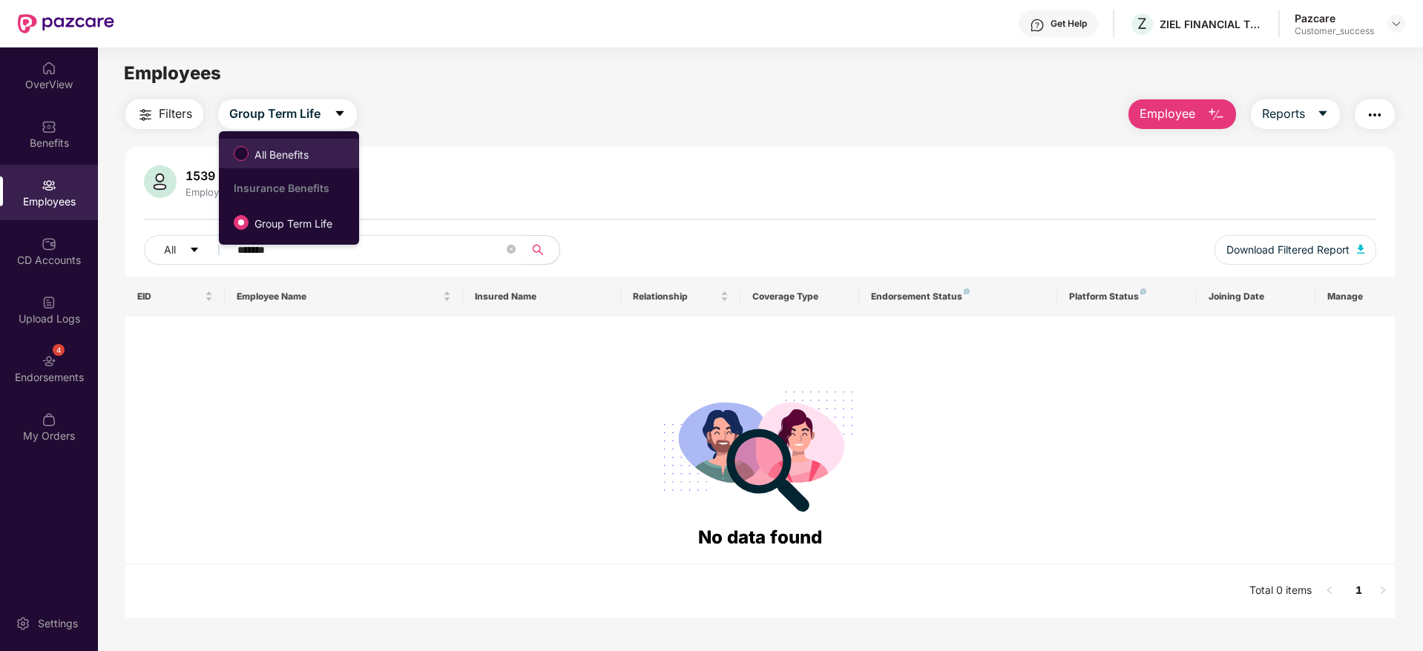
click at [282, 147] on span "All Benefits" at bounding box center [282, 155] width 66 height 16
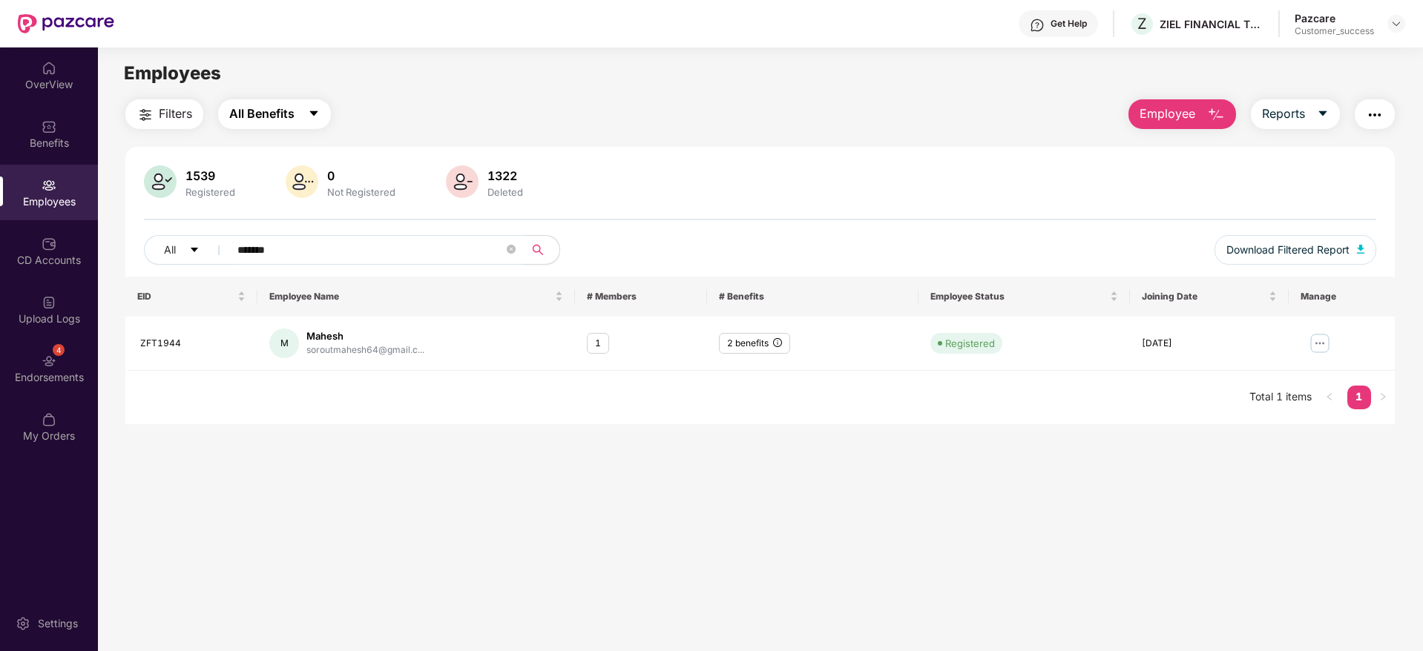
click at [295, 122] on span "All Benefits" at bounding box center [261, 114] width 65 height 19
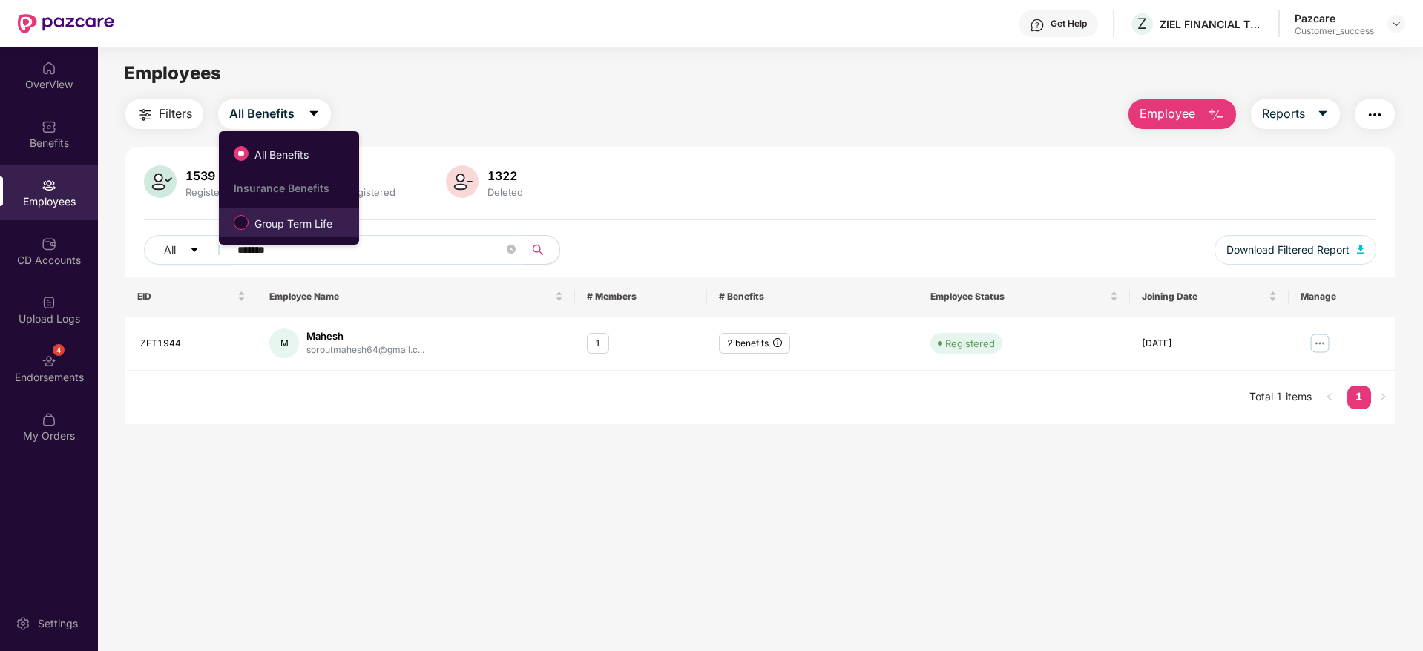
click at [277, 224] on span "Group Term Life" at bounding box center [294, 224] width 90 height 16
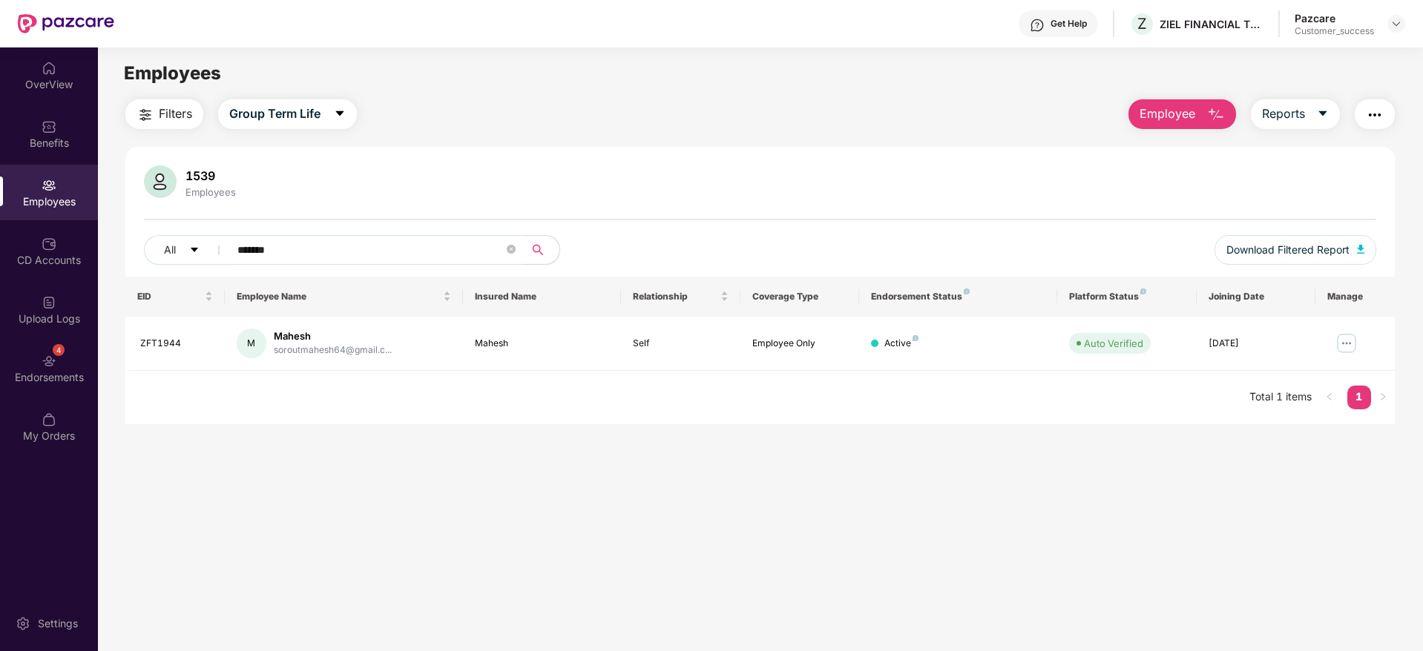
click at [1394, 34] on div "Pazcare Customer_success" at bounding box center [1350, 24] width 111 height 26
click at [1390, 33] on div "Get Help Z ZIEL FINANCIAL TECHNOLOGIES PRIVATE LIMITED Pazcare Customer_success" at bounding box center [759, 23] width 1291 height 47
click at [1394, 25] on img at bounding box center [1396, 24] width 12 height 12
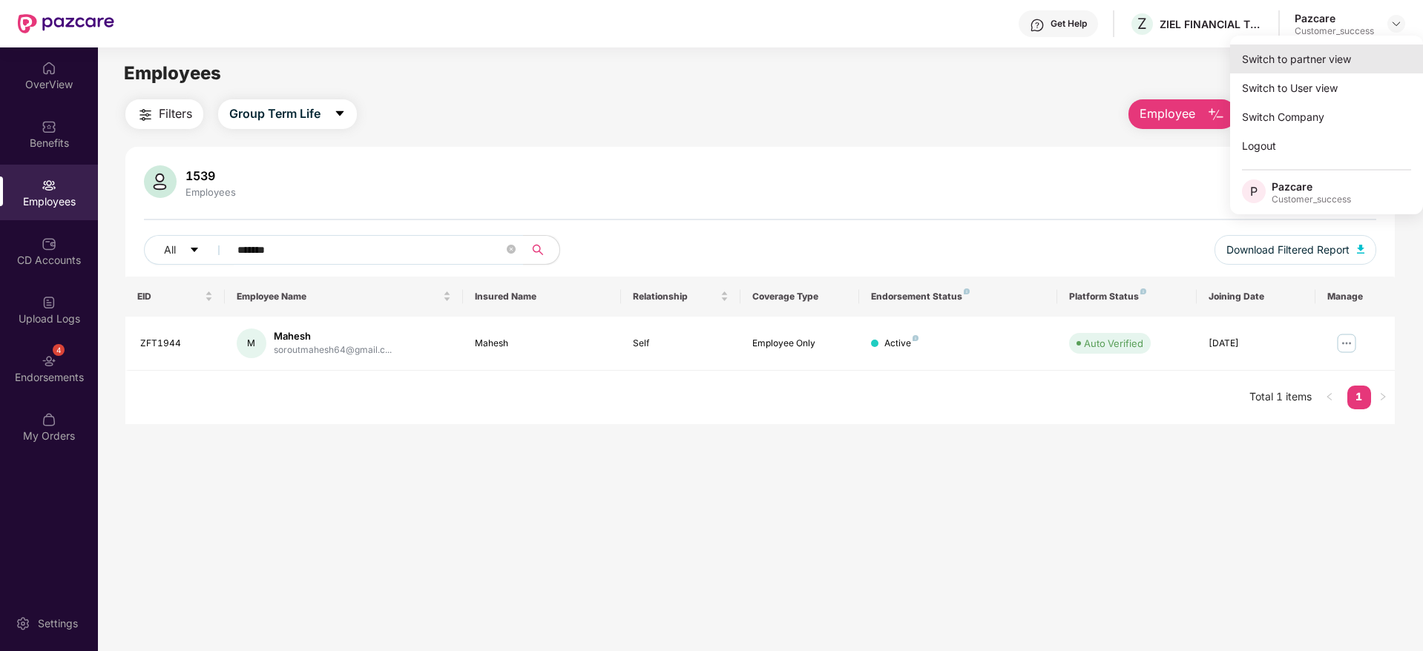
click at [1376, 45] on div "Switch to partner view" at bounding box center [1326, 59] width 193 height 29
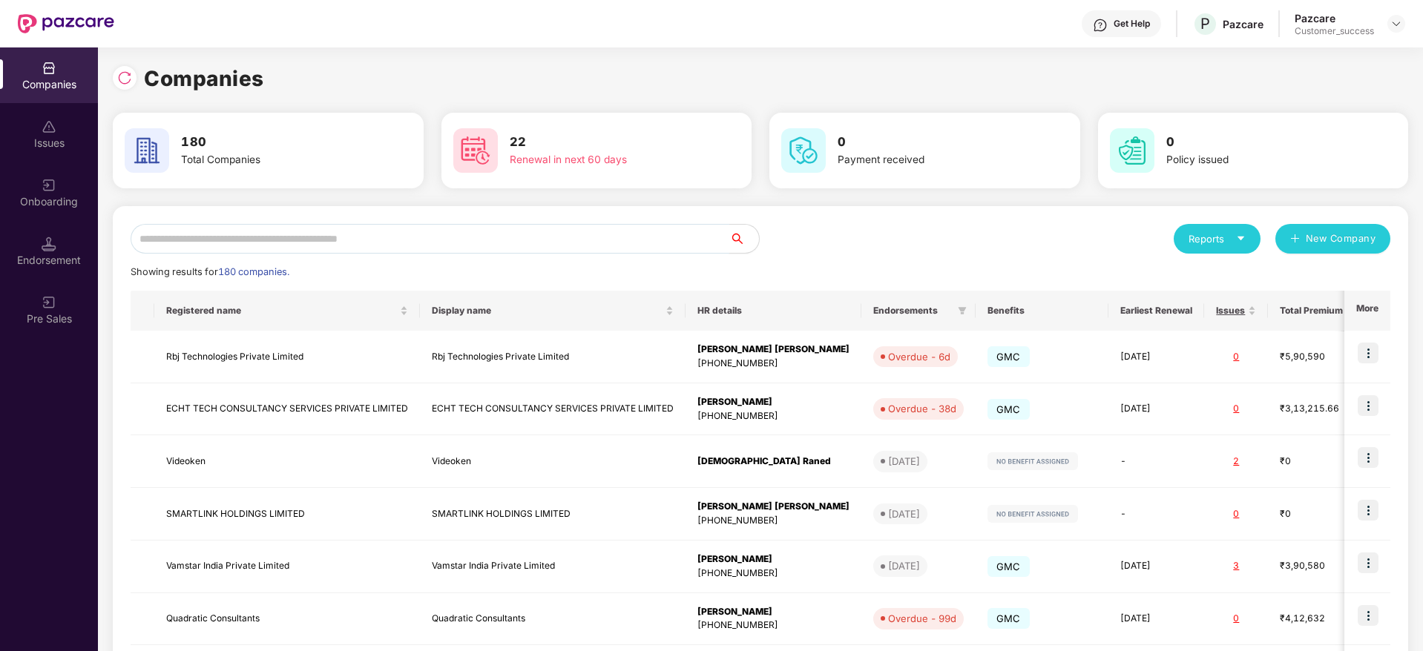
click at [571, 230] on input "text" at bounding box center [430, 239] width 599 height 30
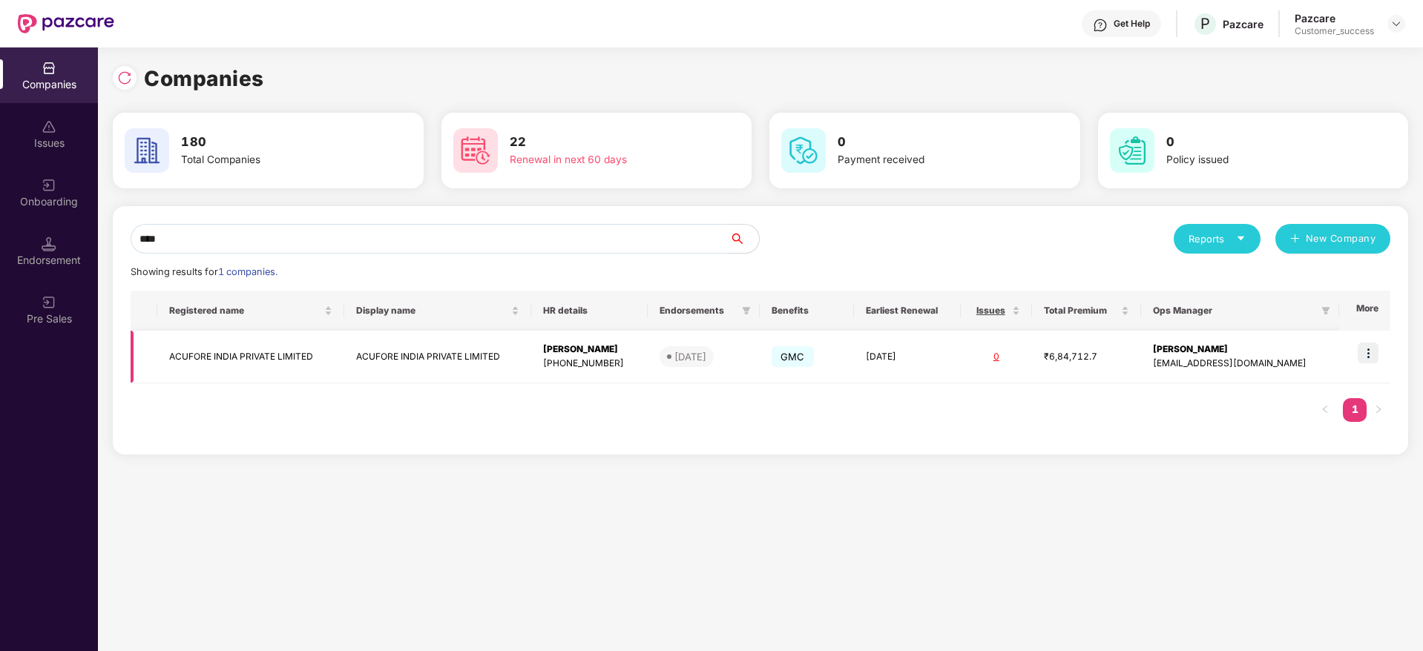
type input "****"
click at [1371, 355] on img at bounding box center [1368, 353] width 21 height 21
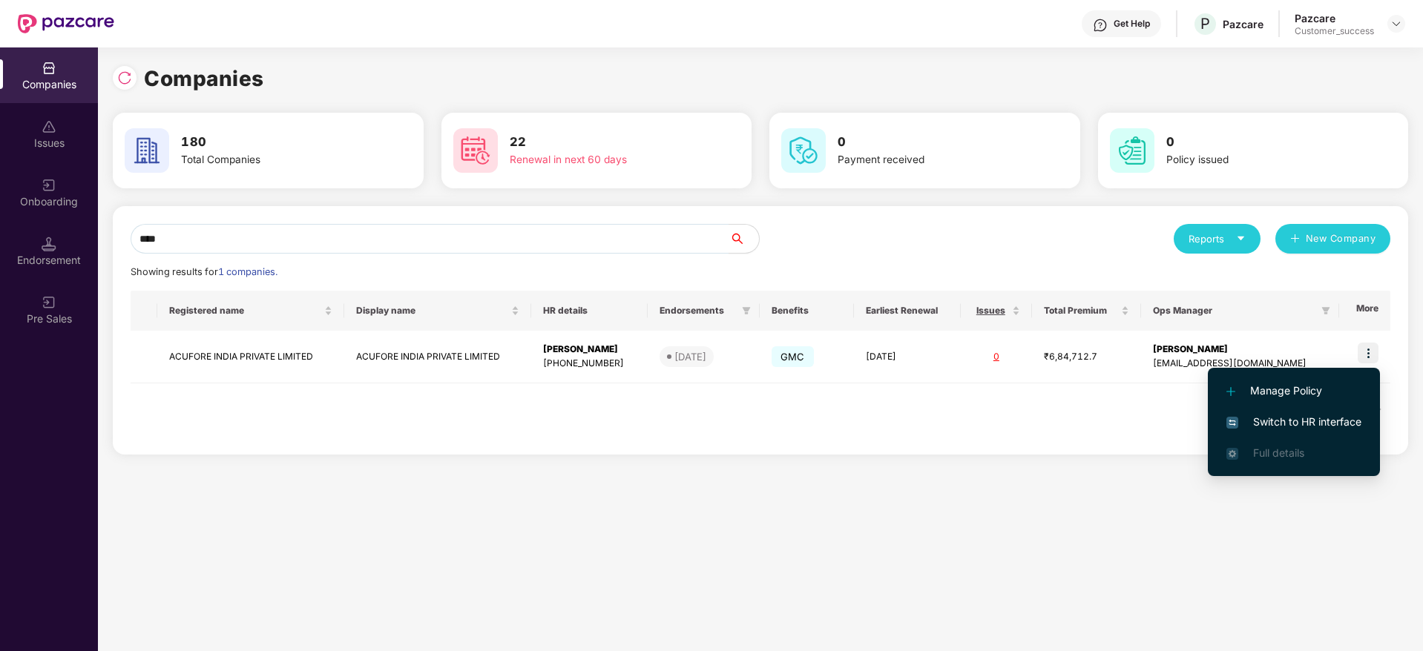
click at [1340, 424] on span "Switch to HR interface" at bounding box center [1293, 422] width 135 height 16
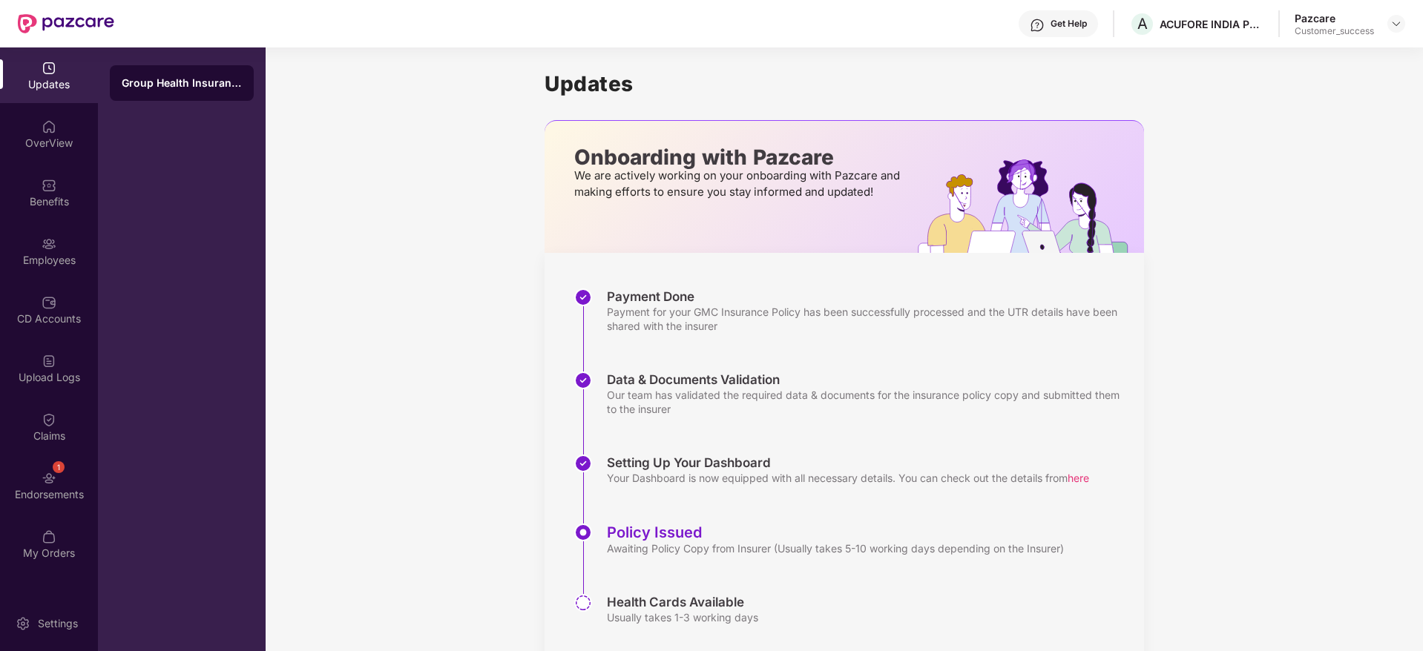
click at [56, 220] on div "Updates OverView Benefits Employees CD Accounts Upload Logs Claims 1 Endorsemen…" at bounding box center [49, 310] width 98 height 527
click at [52, 240] on img at bounding box center [49, 244] width 15 height 15
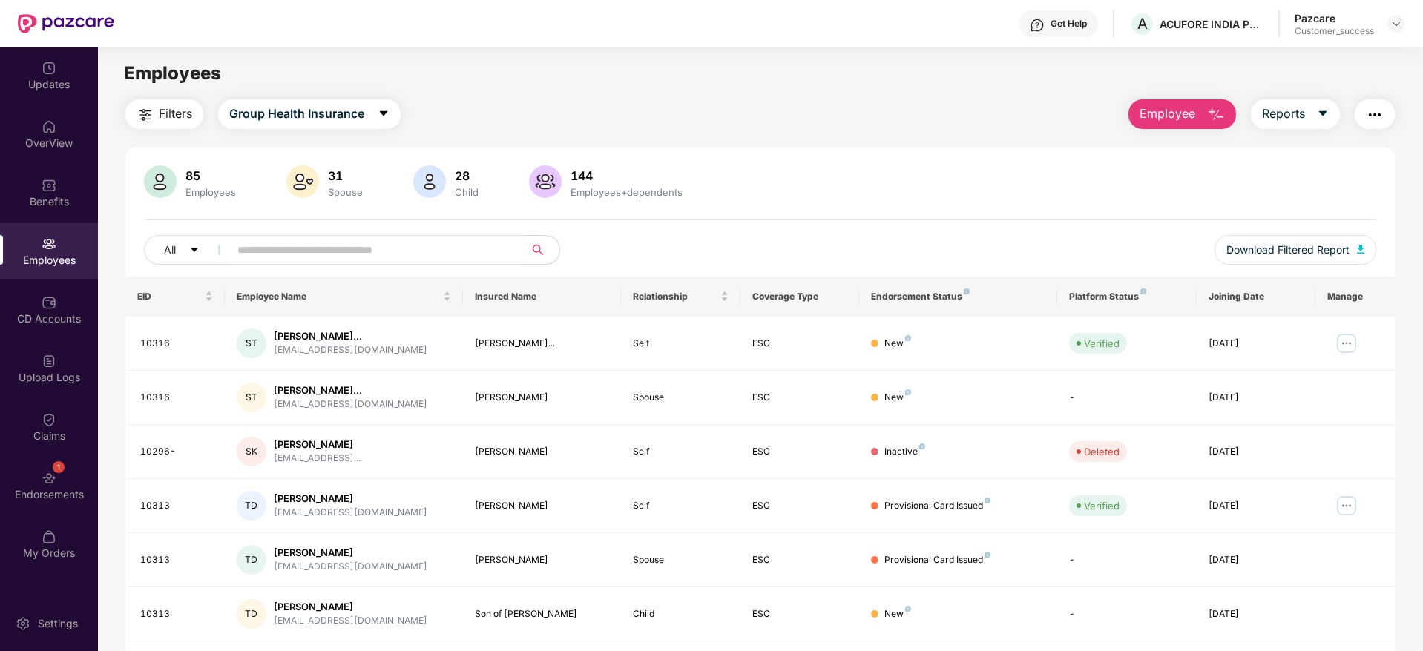
click at [369, 252] on input "text" at bounding box center [370, 250] width 266 height 22
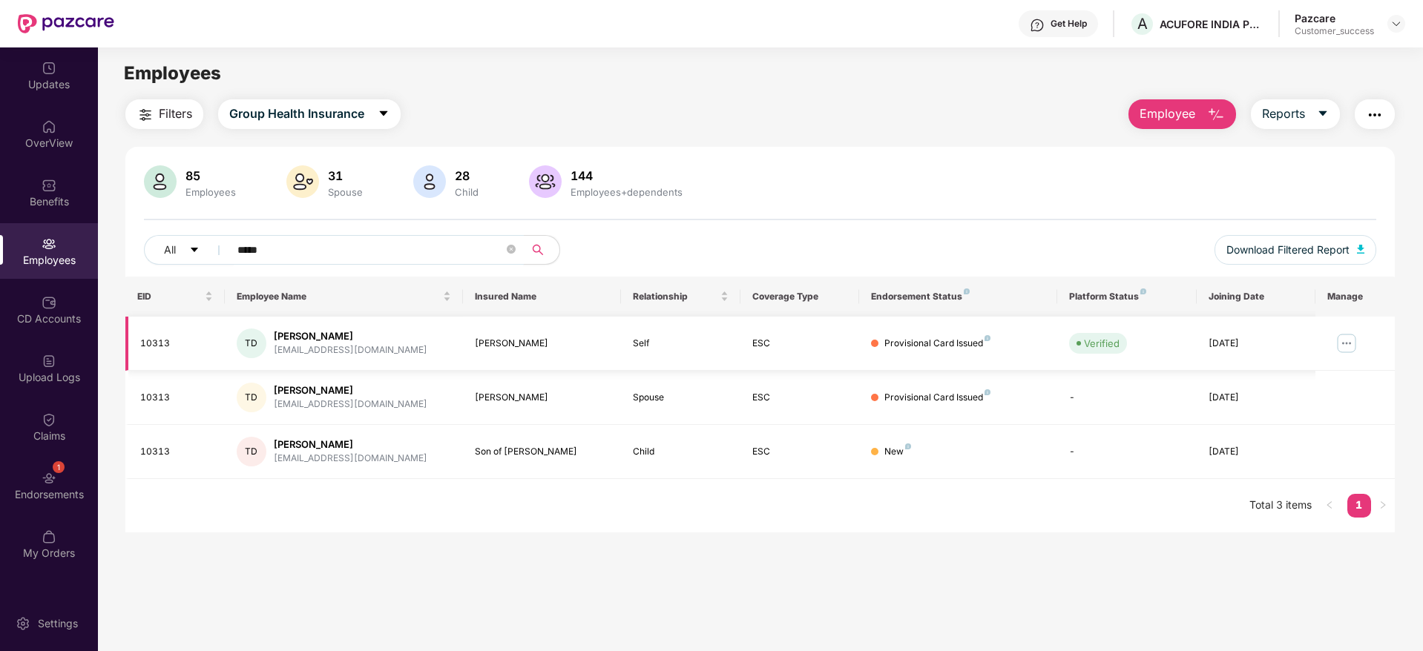
type input "*****"
click at [1337, 338] on img at bounding box center [1347, 344] width 24 height 24
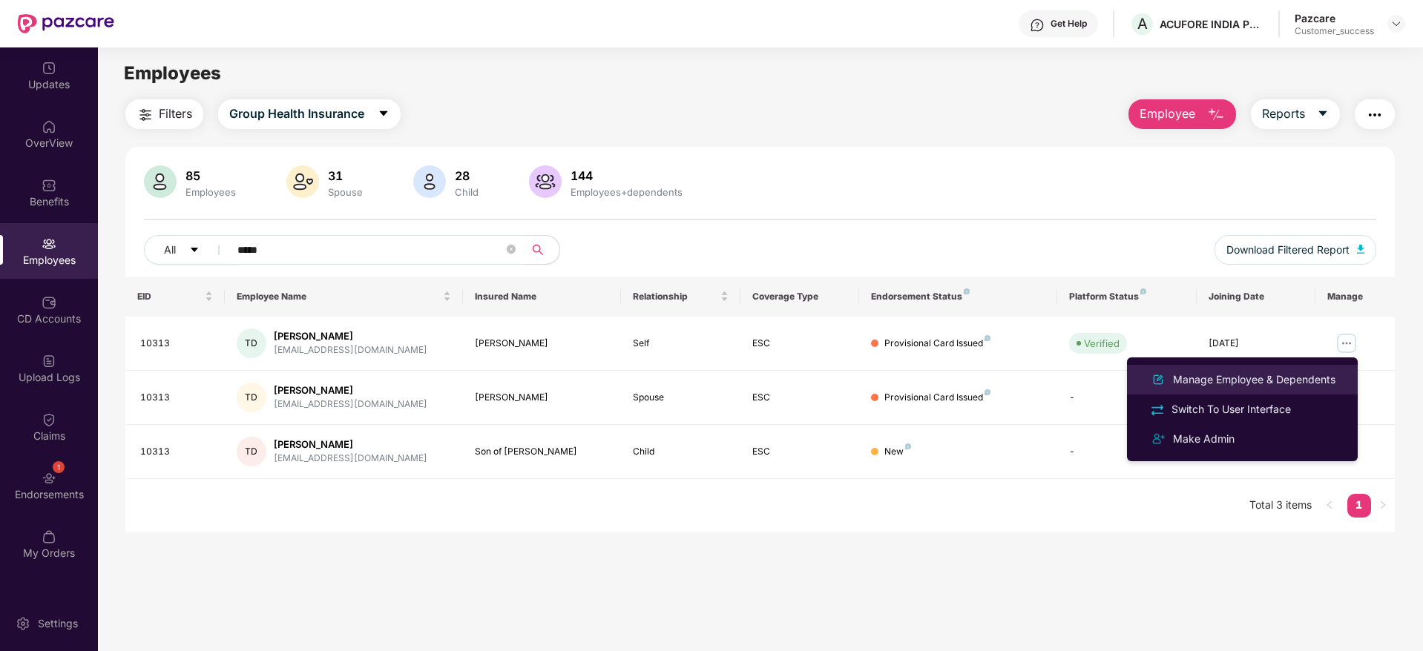
click at [1296, 393] on li "Manage Employee & Dependents" at bounding box center [1242, 380] width 231 height 30
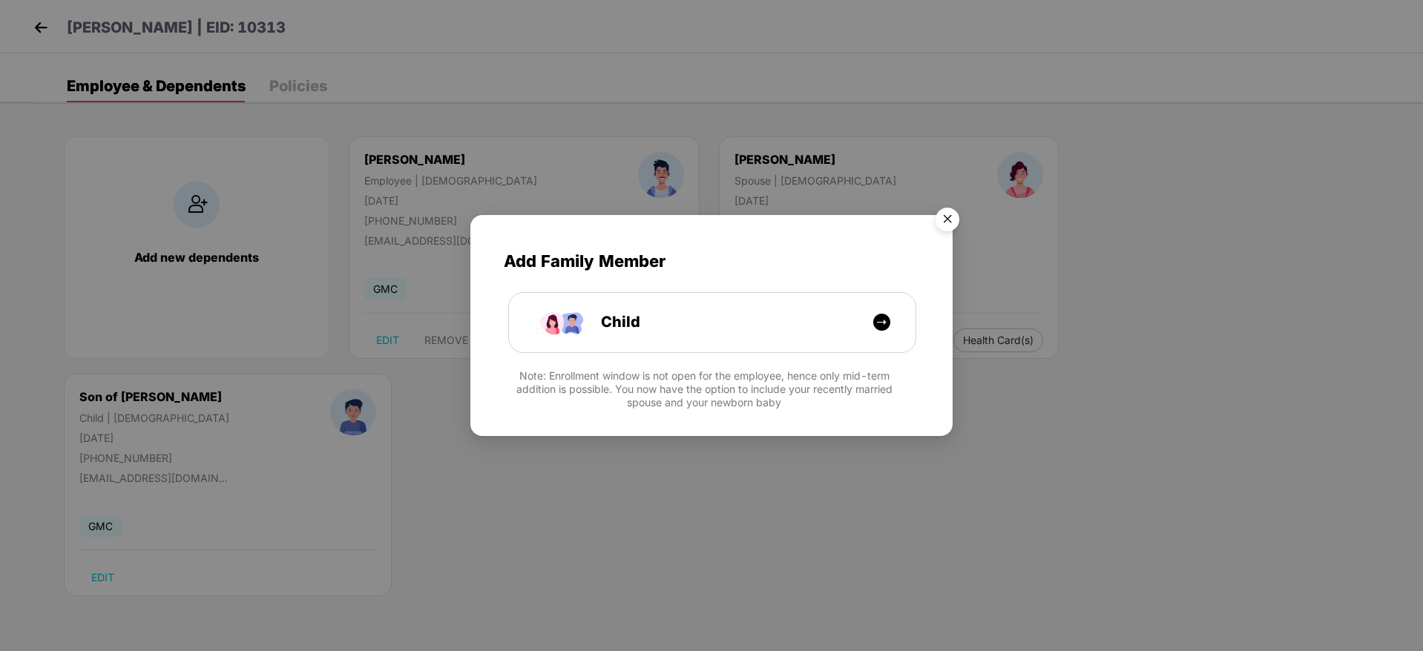
click at [947, 223] on img "Close" at bounding box center [948, 222] width 42 height 42
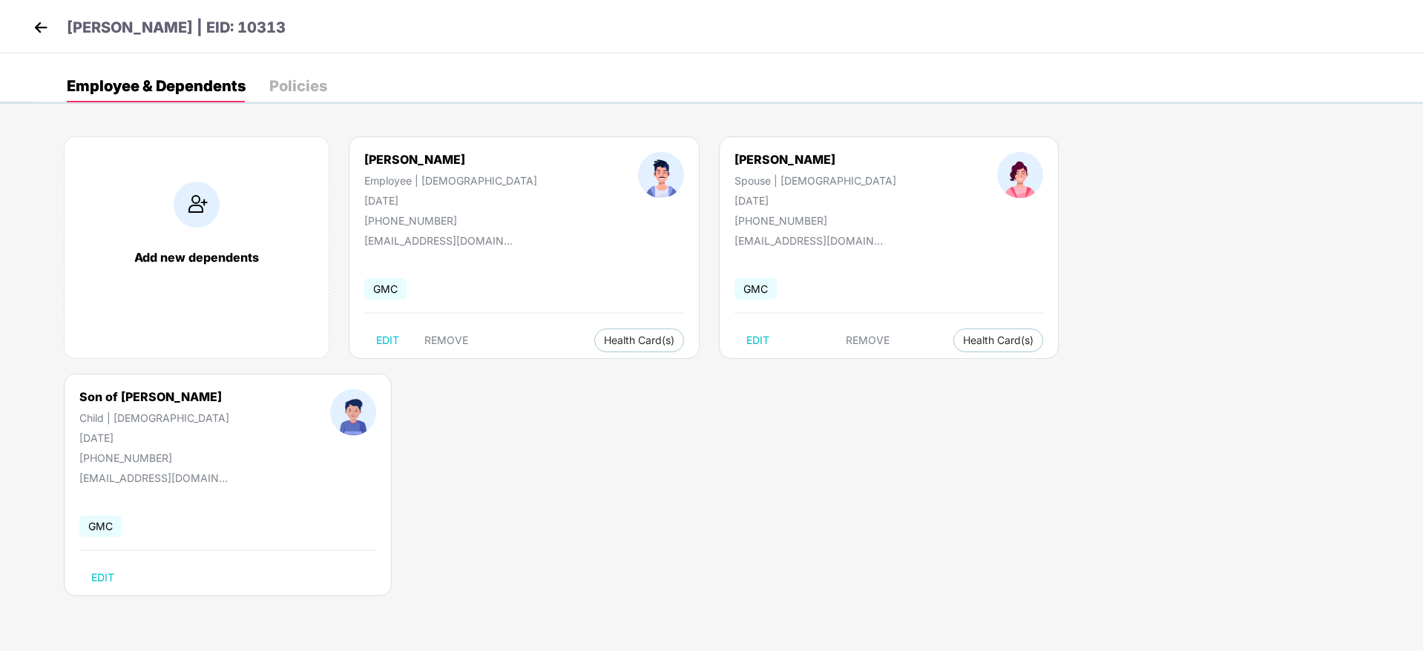
click at [18, 29] on div "Tarun Kumar Deheria | EID: 10313" at bounding box center [711, 26] width 1423 height 53
click at [27, 25] on div "Tarun Kumar Deheria | EID: 10313" at bounding box center [711, 26] width 1423 height 53
click at [33, 24] on img at bounding box center [41, 27] width 22 height 22
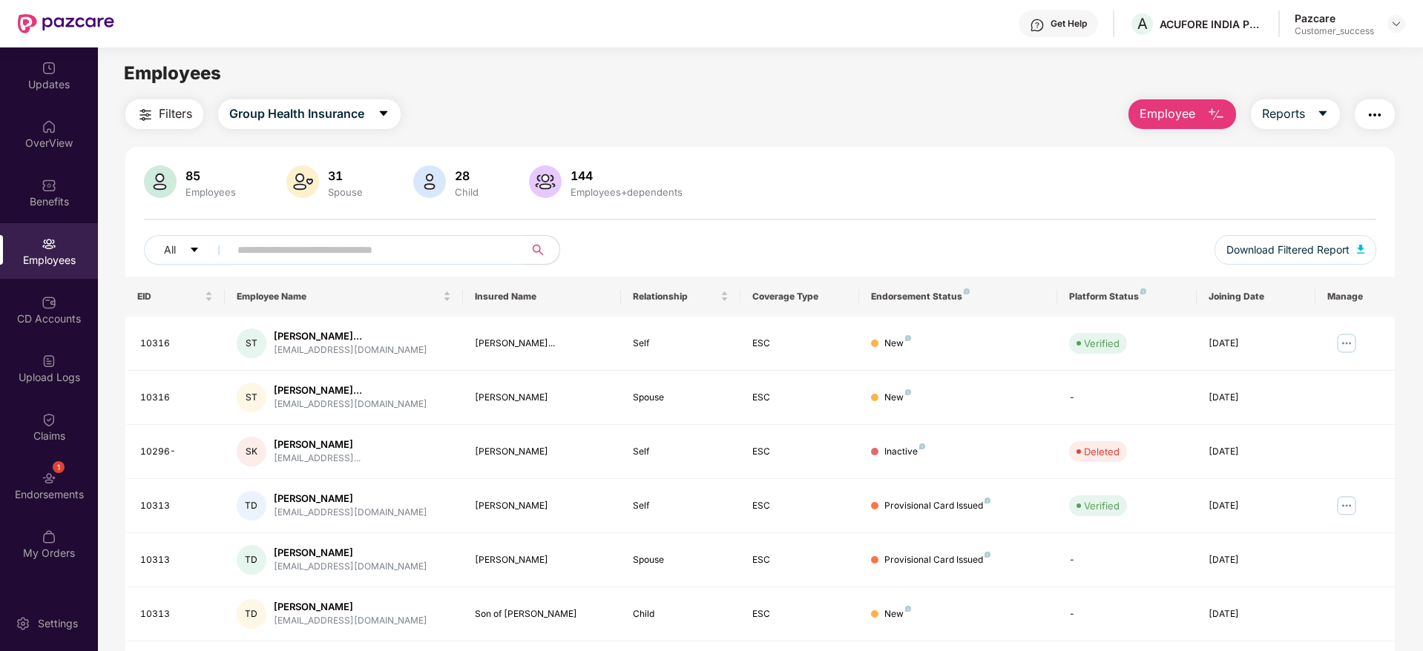
click at [1403, 32] on div at bounding box center [1396, 24] width 18 height 18
click at [1391, 19] on img at bounding box center [1396, 24] width 12 height 12
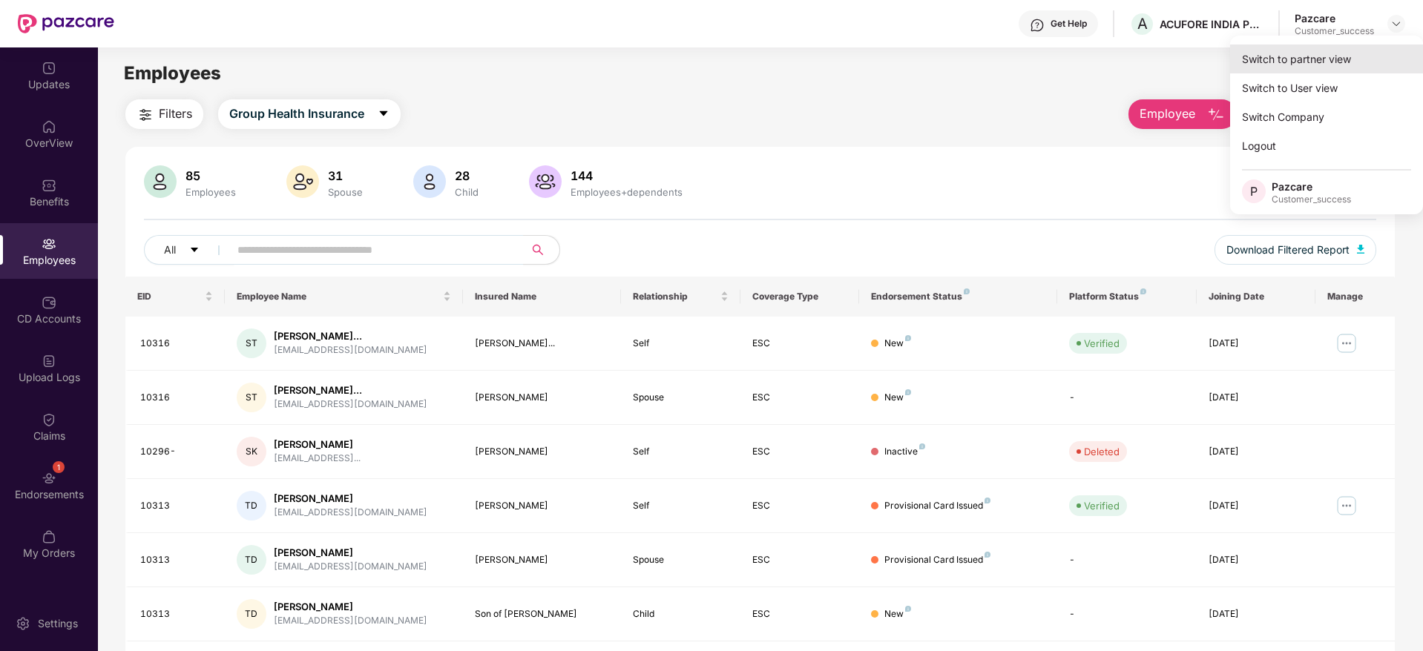
click at [1361, 68] on div "Switch to partner view" at bounding box center [1326, 59] width 193 height 29
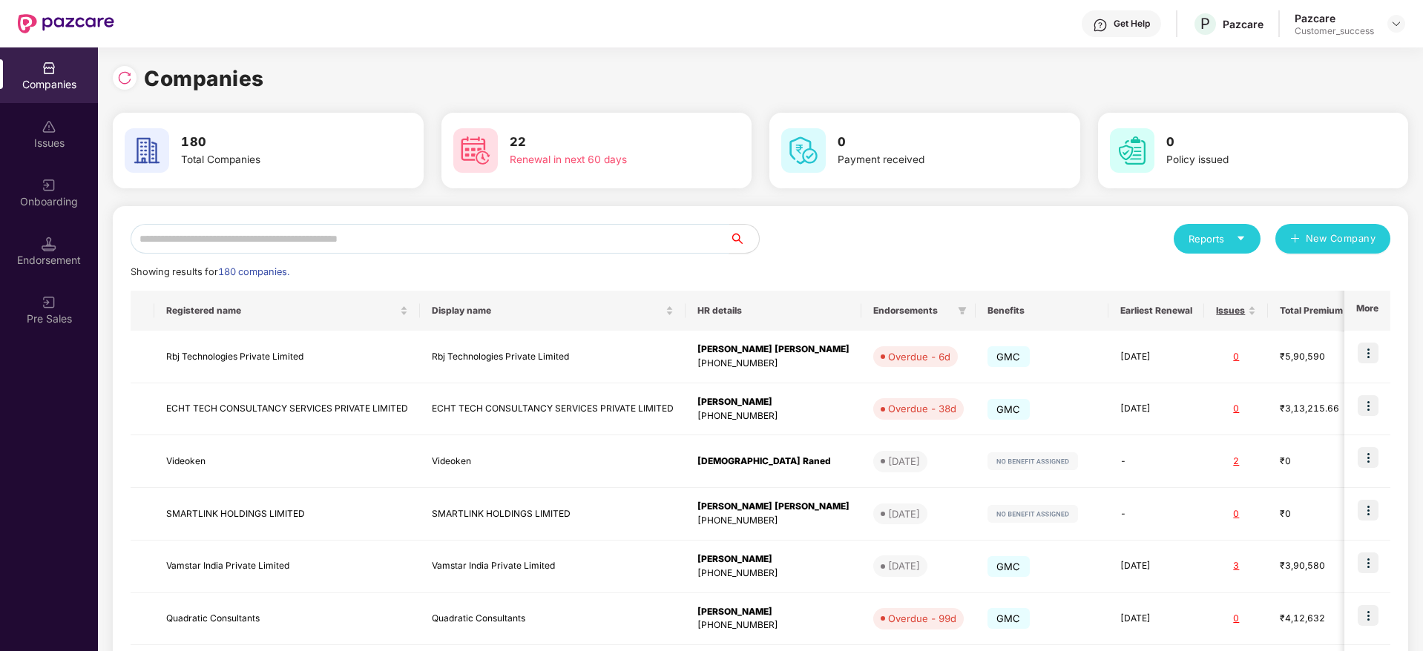
click at [510, 251] on input "text" at bounding box center [430, 239] width 599 height 30
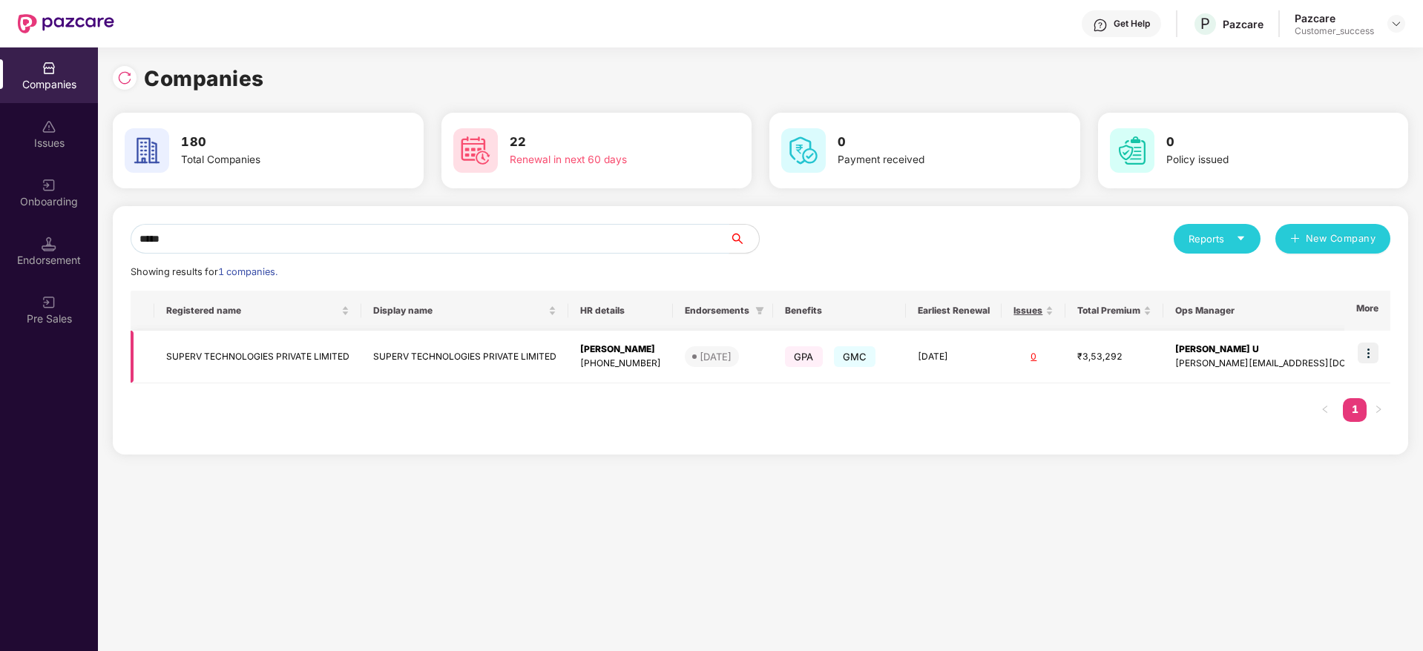
type input "*****"
click at [1367, 358] on img at bounding box center [1368, 353] width 21 height 21
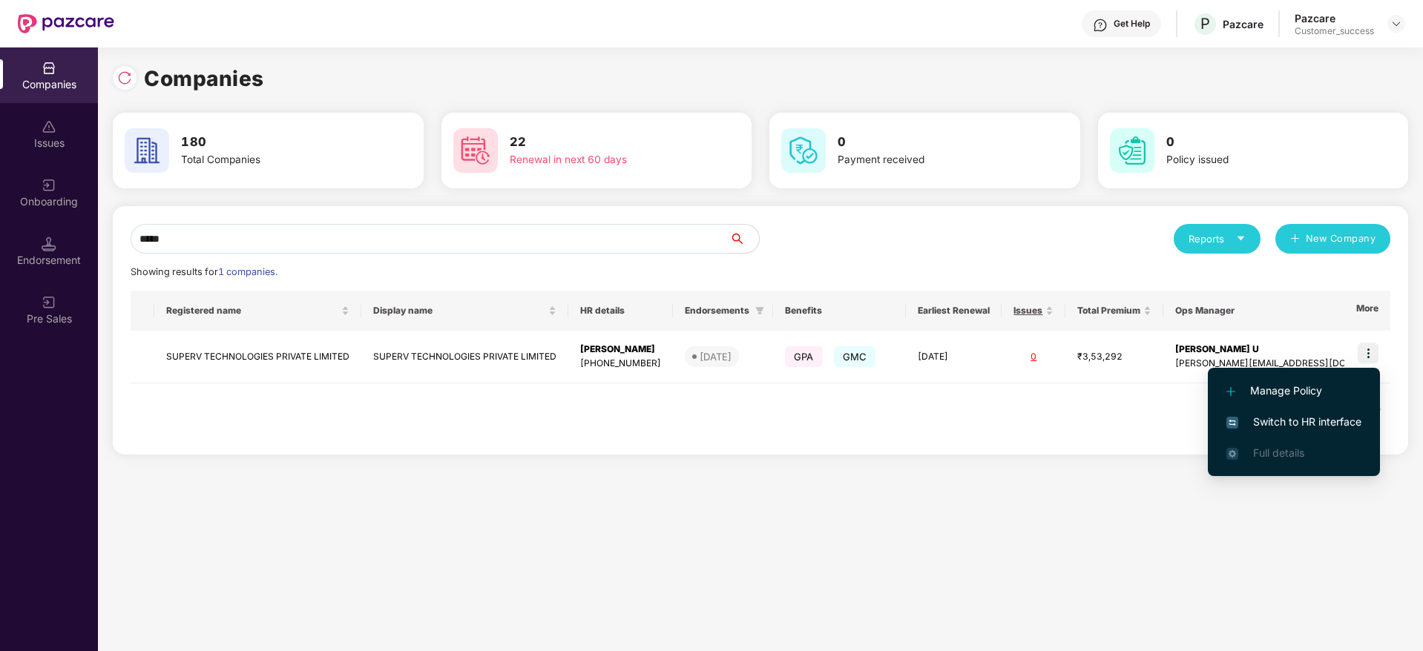
click at [1335, 415] on span "Switch to HR interface" at bounding box center [1293, 422] width 135 height 16
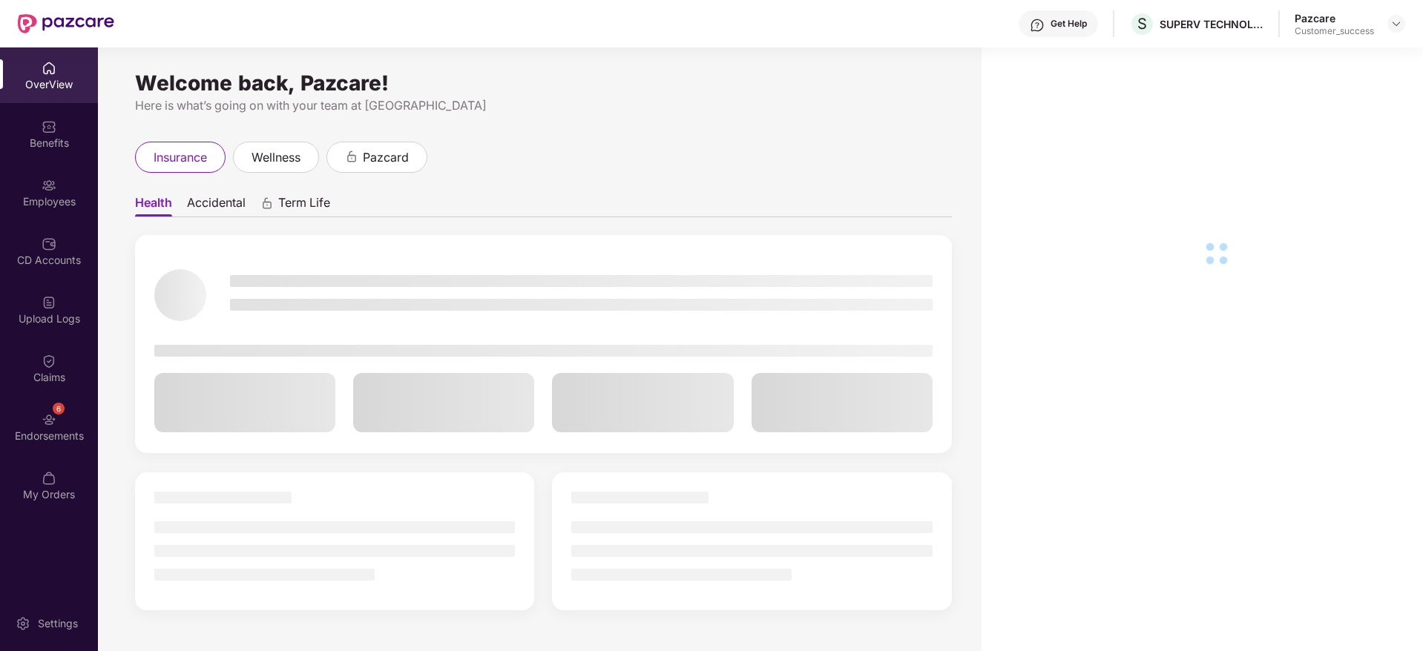
click at [44, 216] on div "Employees" at bounding box center [49, 193] width 98 height 56
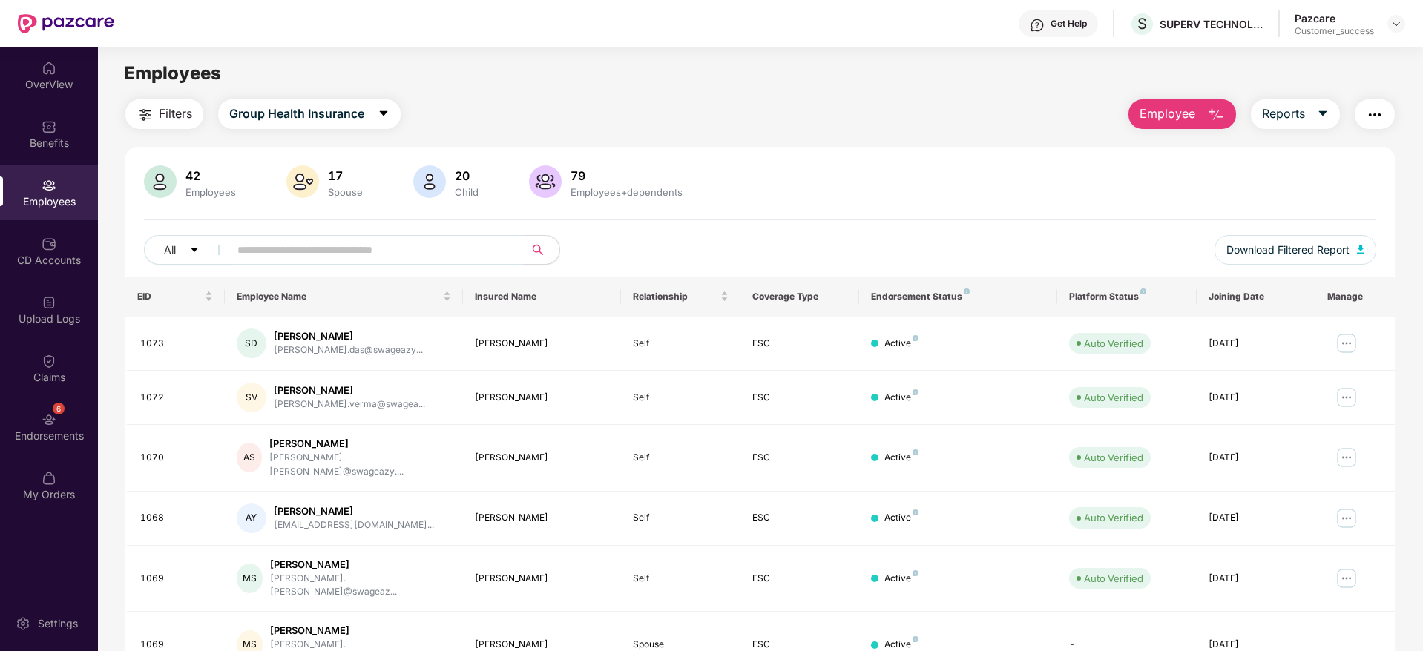
click at [1283, 131] on div "Filters Group Health Insurance Employee Reports 42 Employees 17 Spouse 20 Child…" at bounding box center [759, 536] width 1269 height 875
click at [1301, 121] on span "Reports" at bounding box center [1283, 114] width 43 height 19
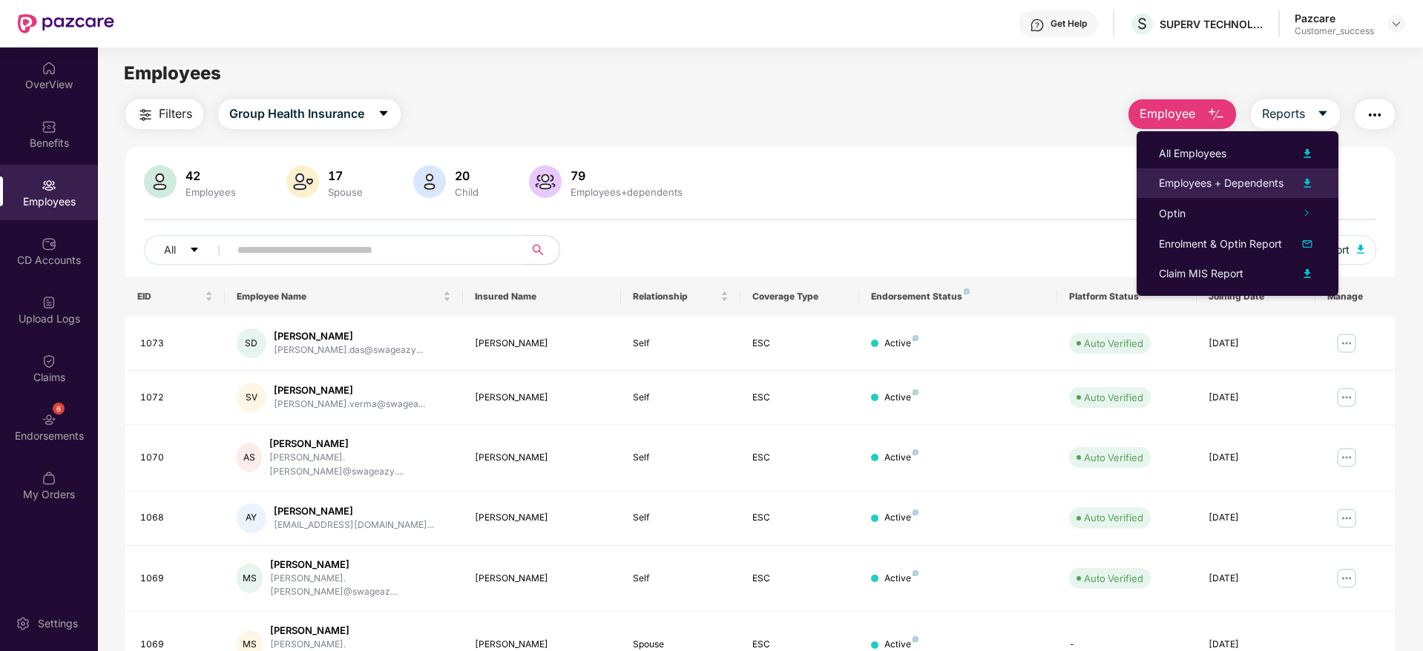
click at [1275, 179] on div "Employees + Dependents" at bounding box center [1221, 183] width 125 height 16
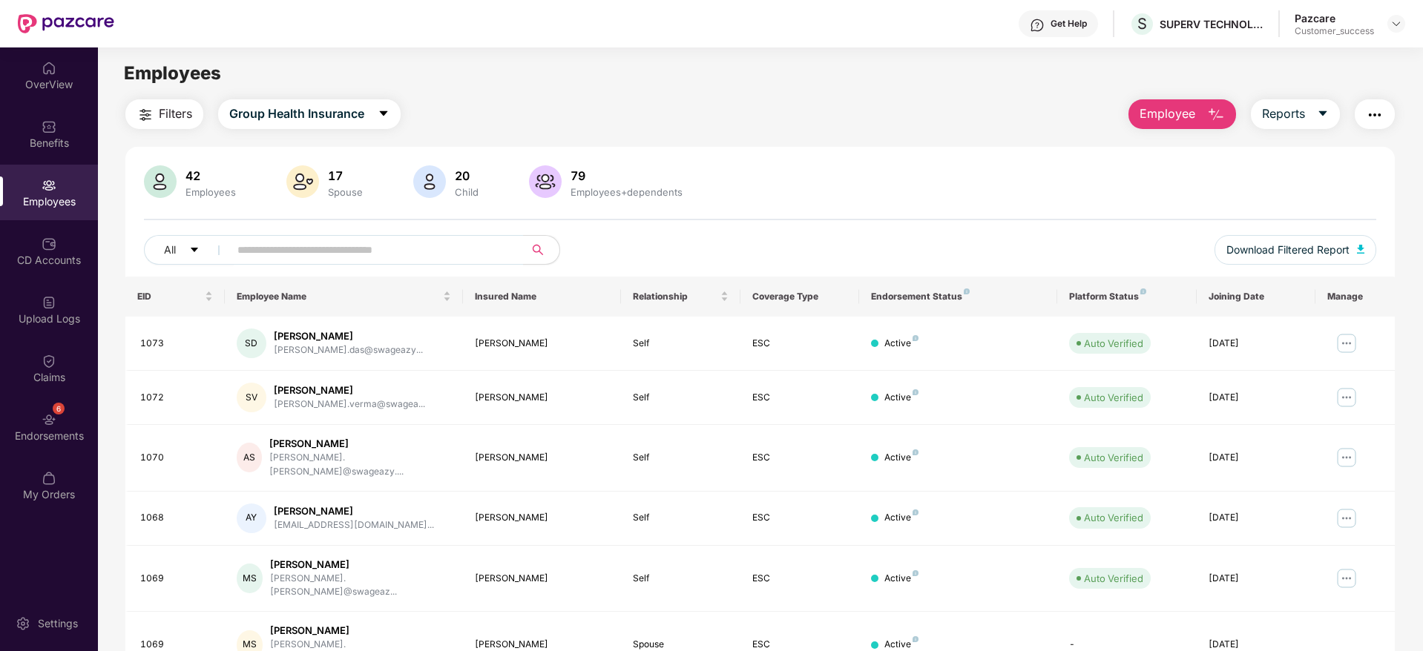
click at [1202, 131] on div "Filters Group Health Insurance Employee Reports 42 Employees 17 Spouse 20 Child…" at bounding box center [759, 536] width 1269 height 875
click at [784, 90] on main "Employees Filters Group Health Insurance Employee Reports 42 Employees 17 Spous…" at bounding box center [760, 372] width 1324 height 651
click at [1198, 113] on button "Employee" at bounding box center [1182, 114] width 108 height 30
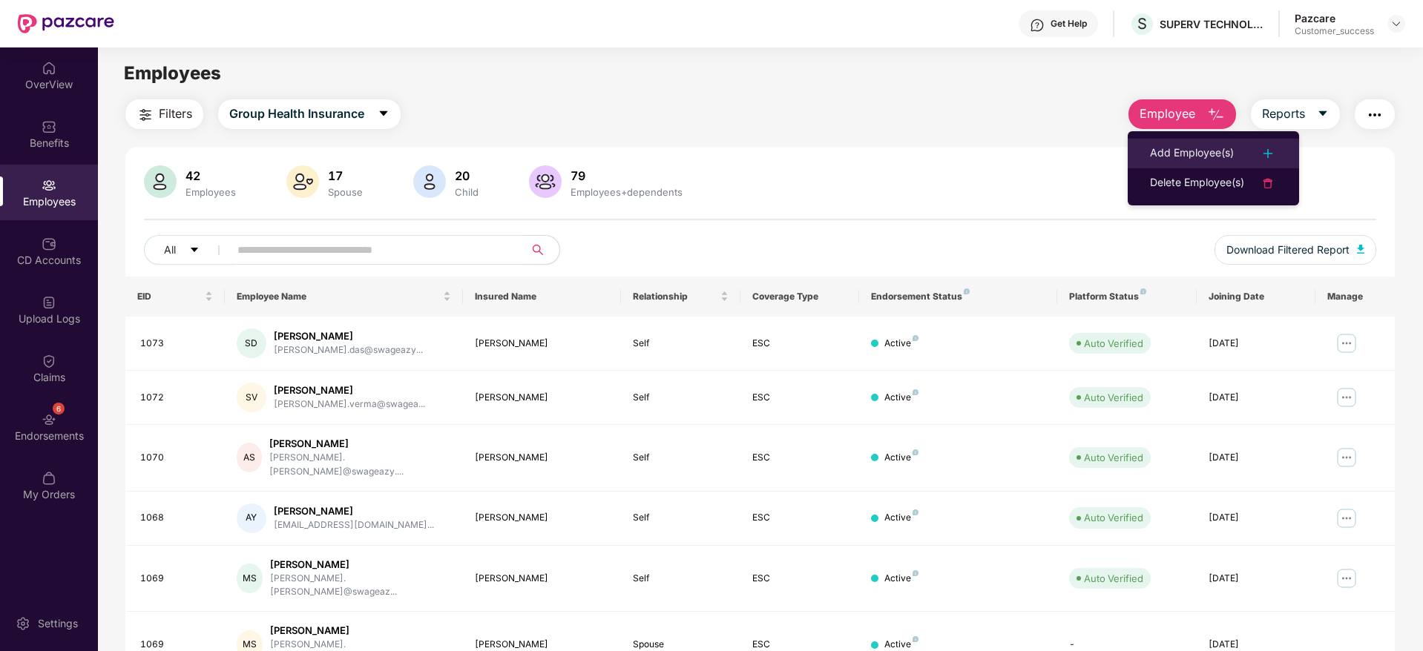
click at [1182, 143] on li "Add Employee(s)" at bounding box center [1213, 154] width 171 height 30
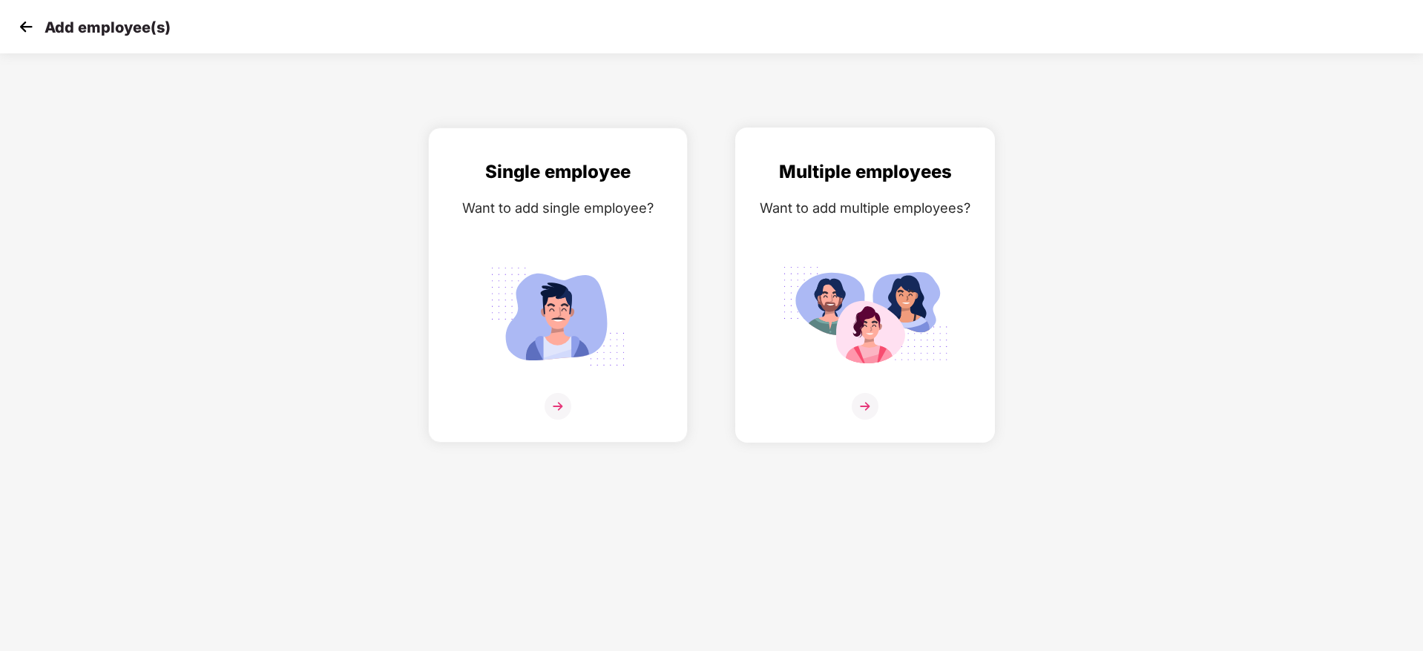
click at [953, 276] on div "Multiple employees Want to add multiple employees?" at bounding box center [865, 298] width 229 height 280
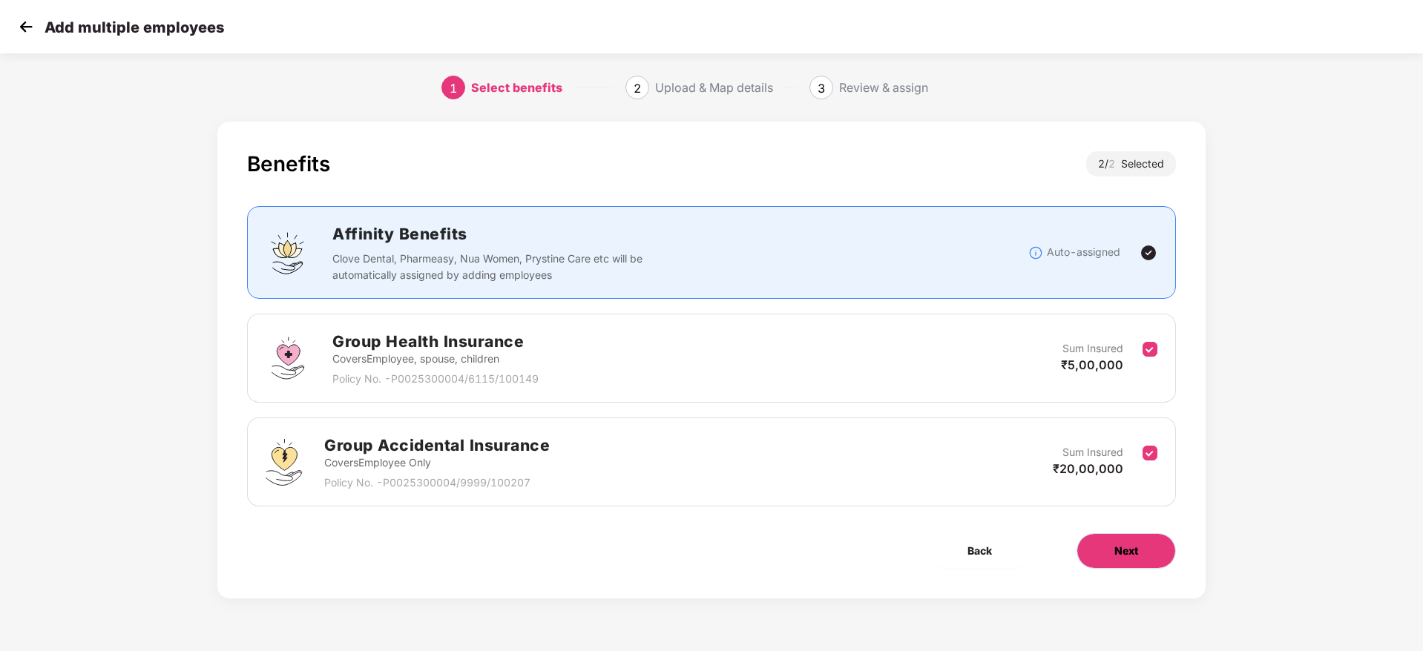
click at [1149, 545] on button "Next" at bounding box center [1125, 551] width 99 height 36
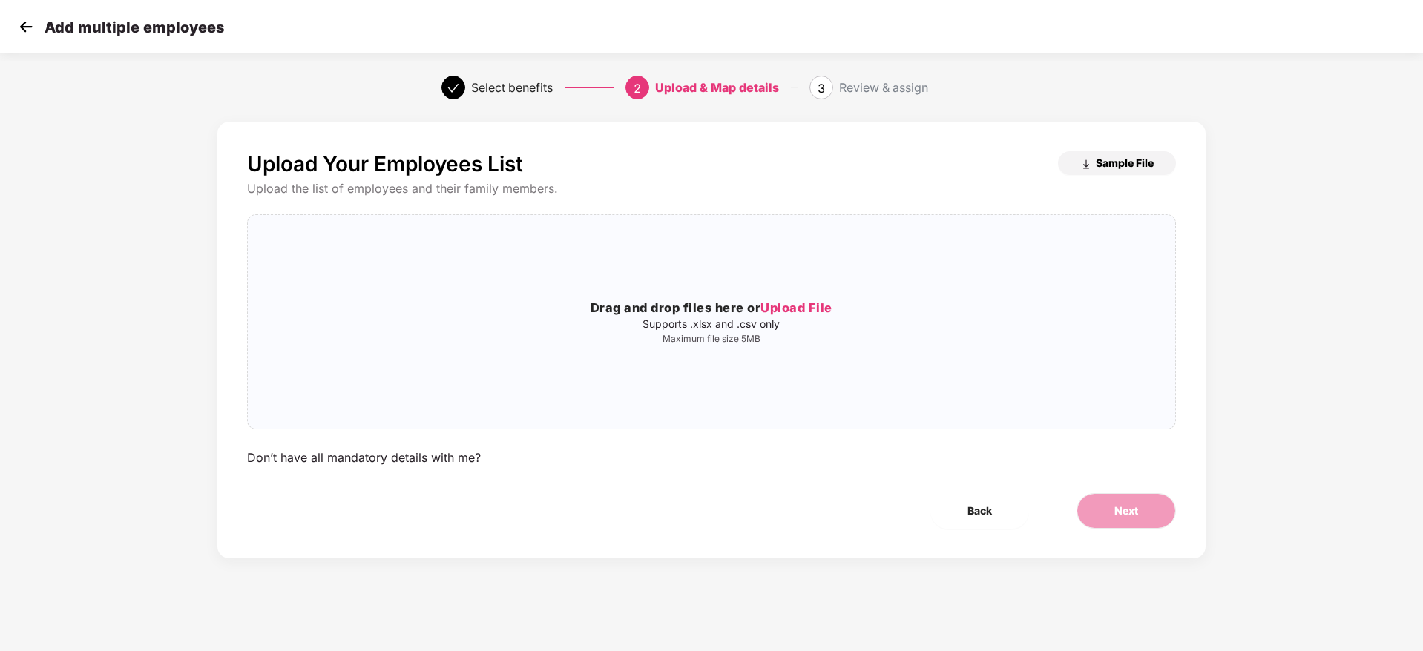
click at [1127, 157] on span "Sample File" at bounding box center [1125, 163] width 58 height 14
click at [33, 23] on img at bounding box center [26, 27] width 22 height 22
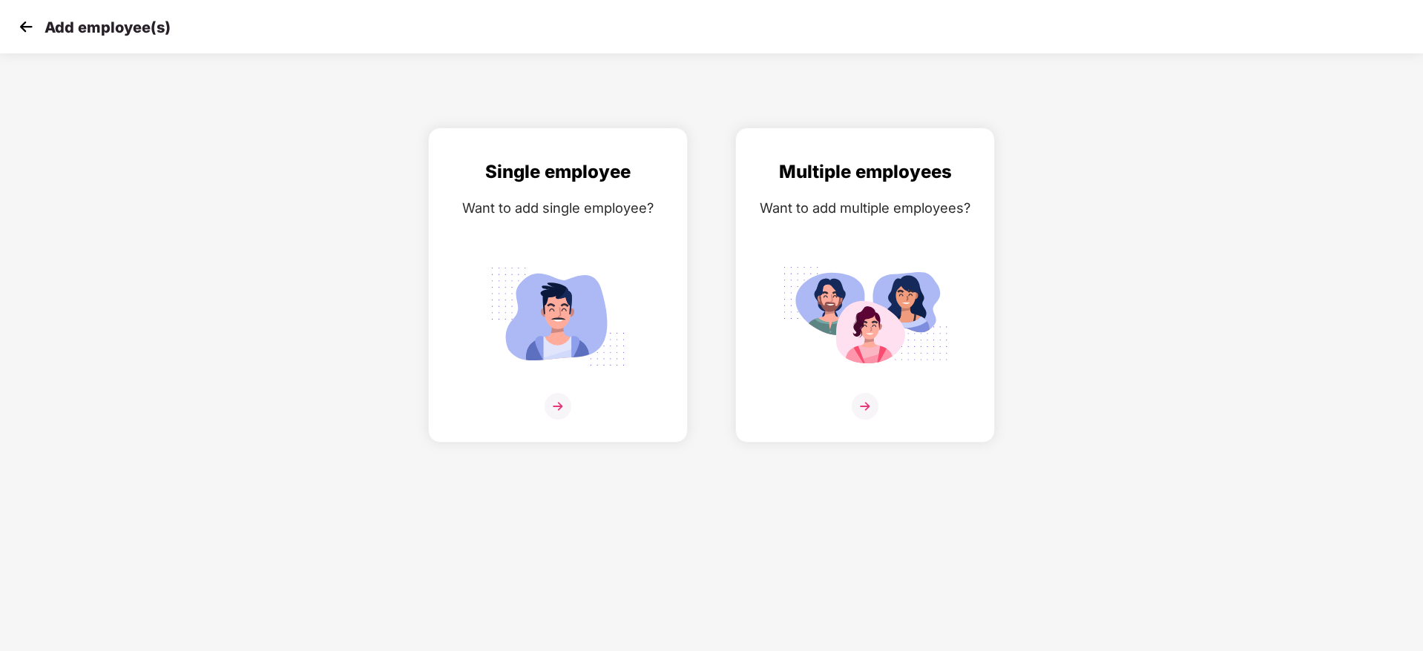
click at [23, 25] on img at bounding box center [26, 27] width 22 height 22
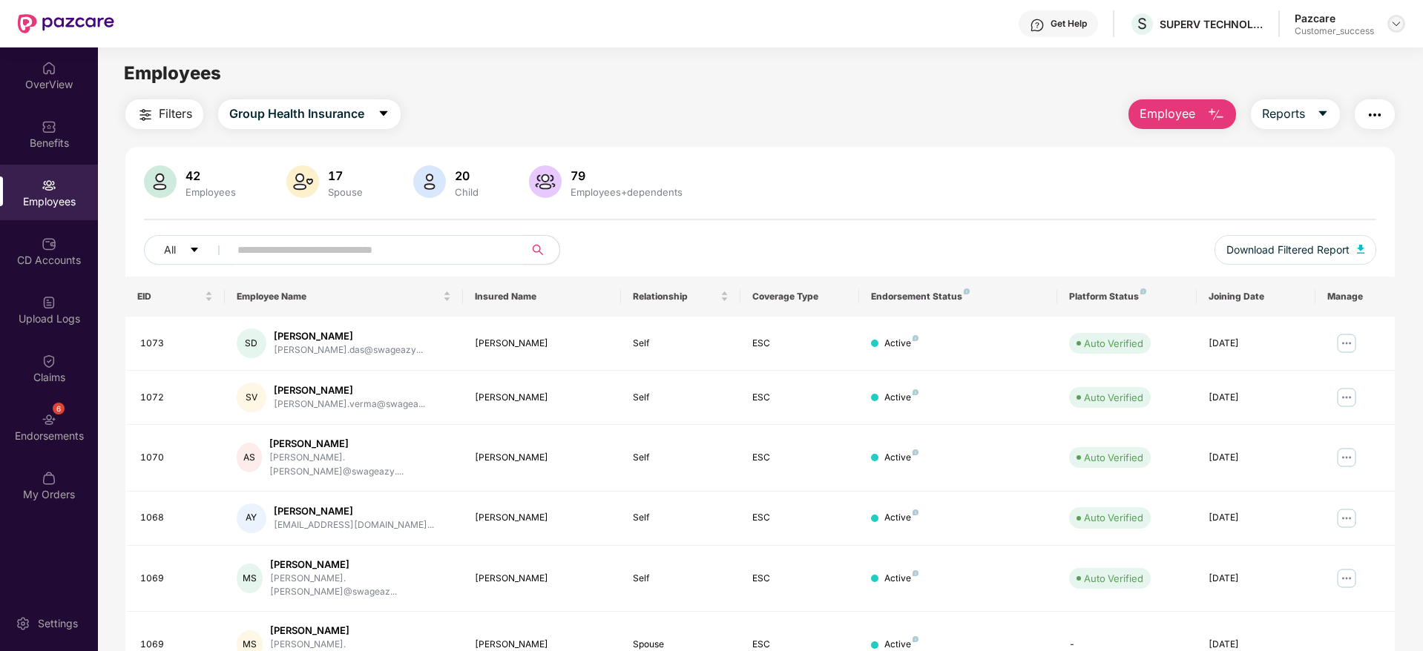
click at [1393, 22] on img at bounding box center [1396, 24] width 12 height 12
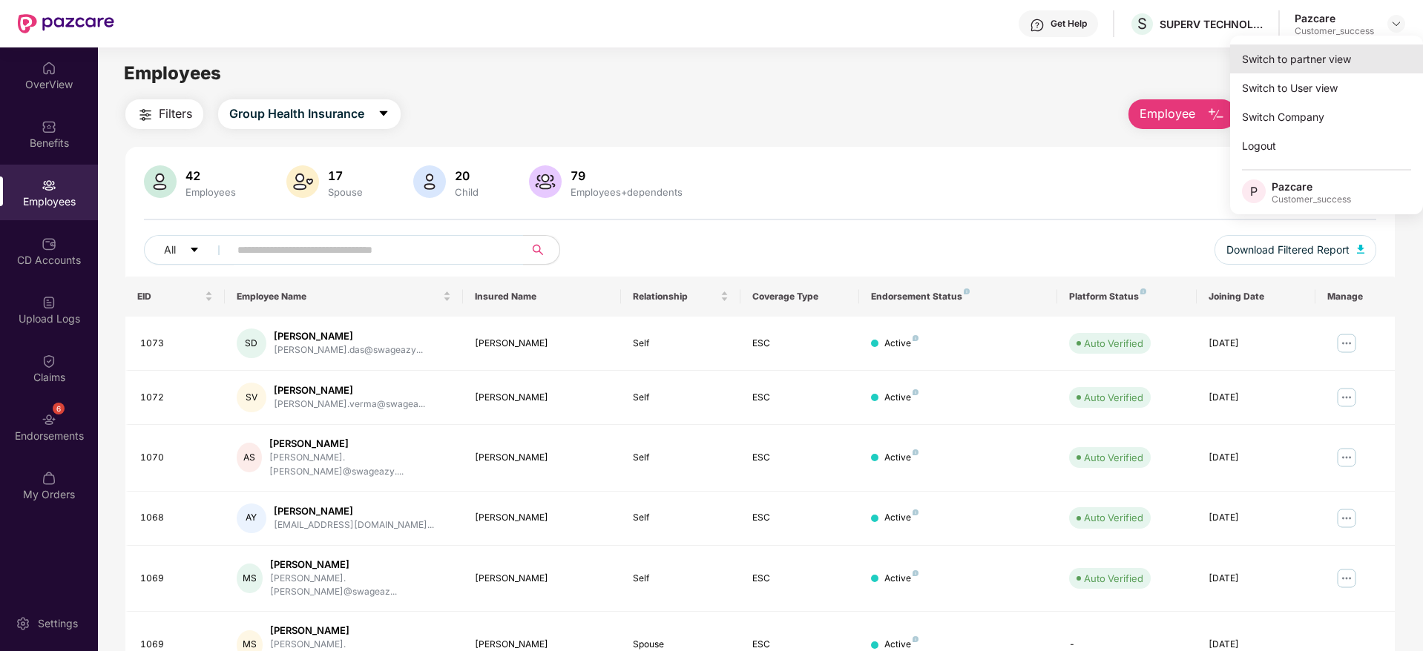
click at [1351, 54] on div "Switch to partner view" at bounding box center [1326, 59] width 193 height 29
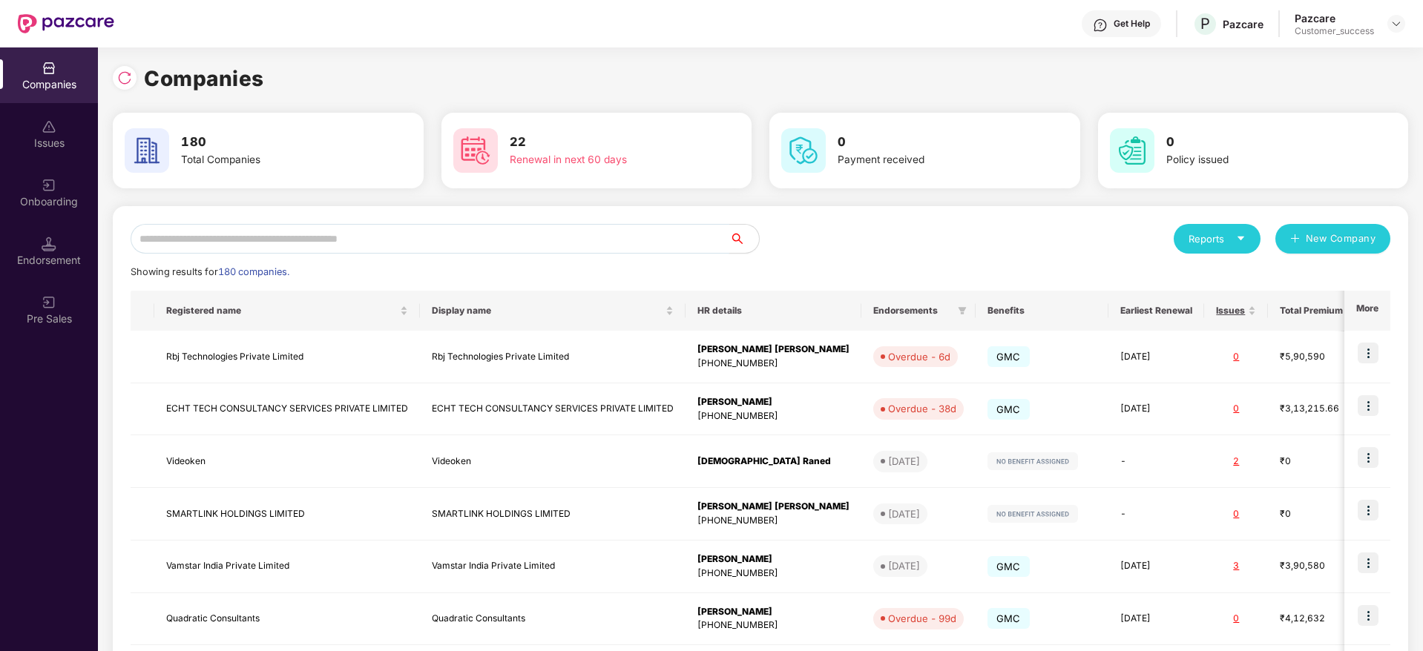
click at [421, 246] on input "text" at bounding box center [430, 239] width 599 height 30
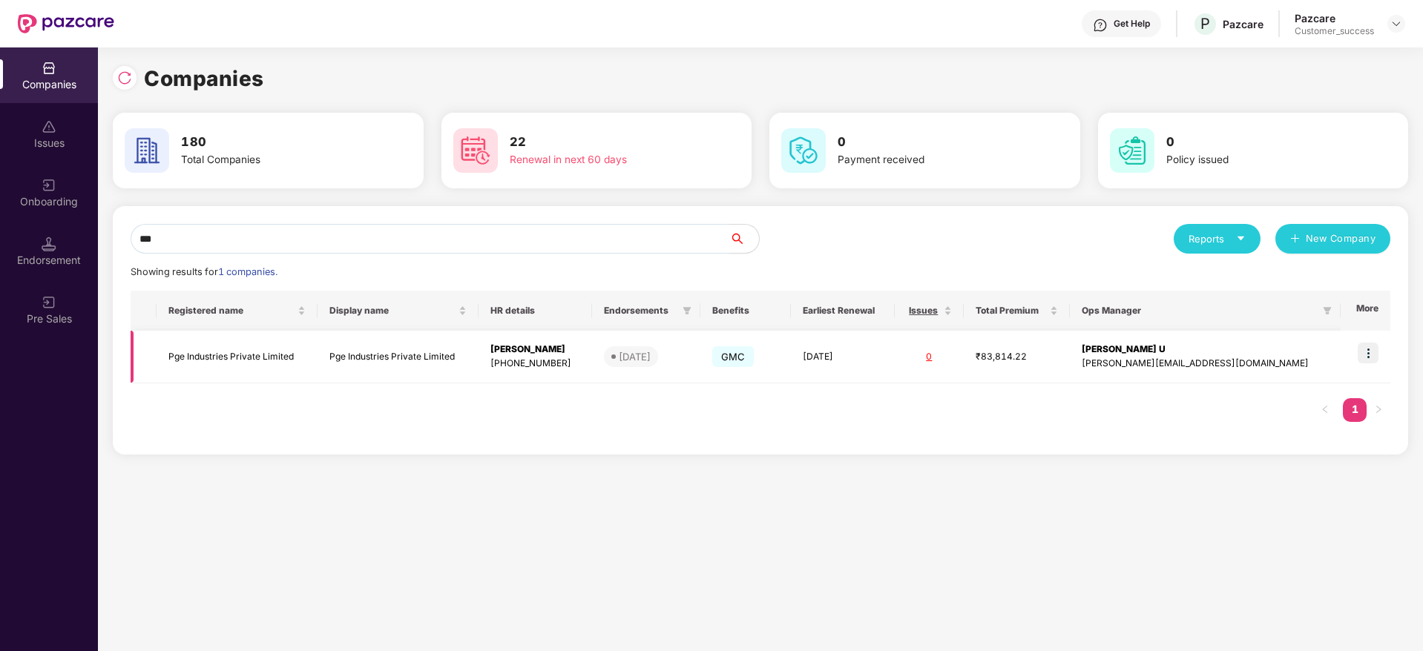
type input "***"
click at [1373, 354] on img at bounding box center [1368, 353] width 21 height 21
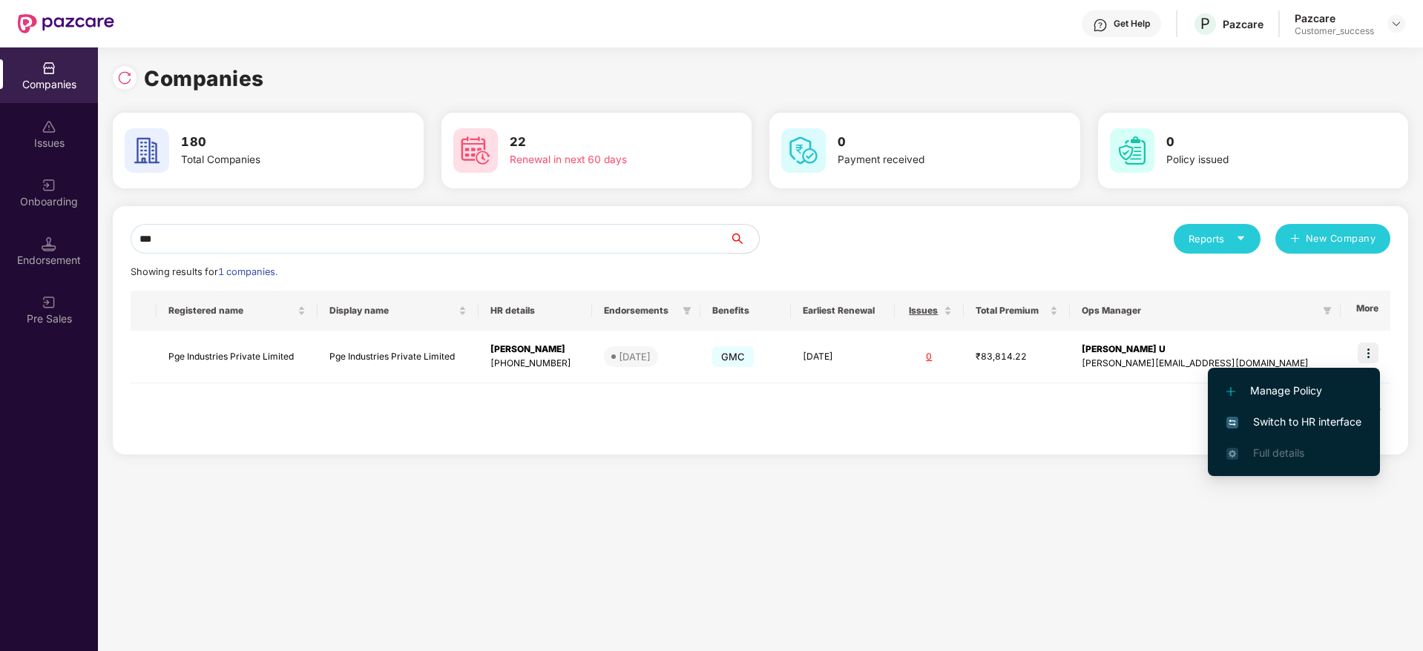
click at [1332, 421] on span "Switch to HR interface" at bounding box center [1293, 422] width 135 height 16
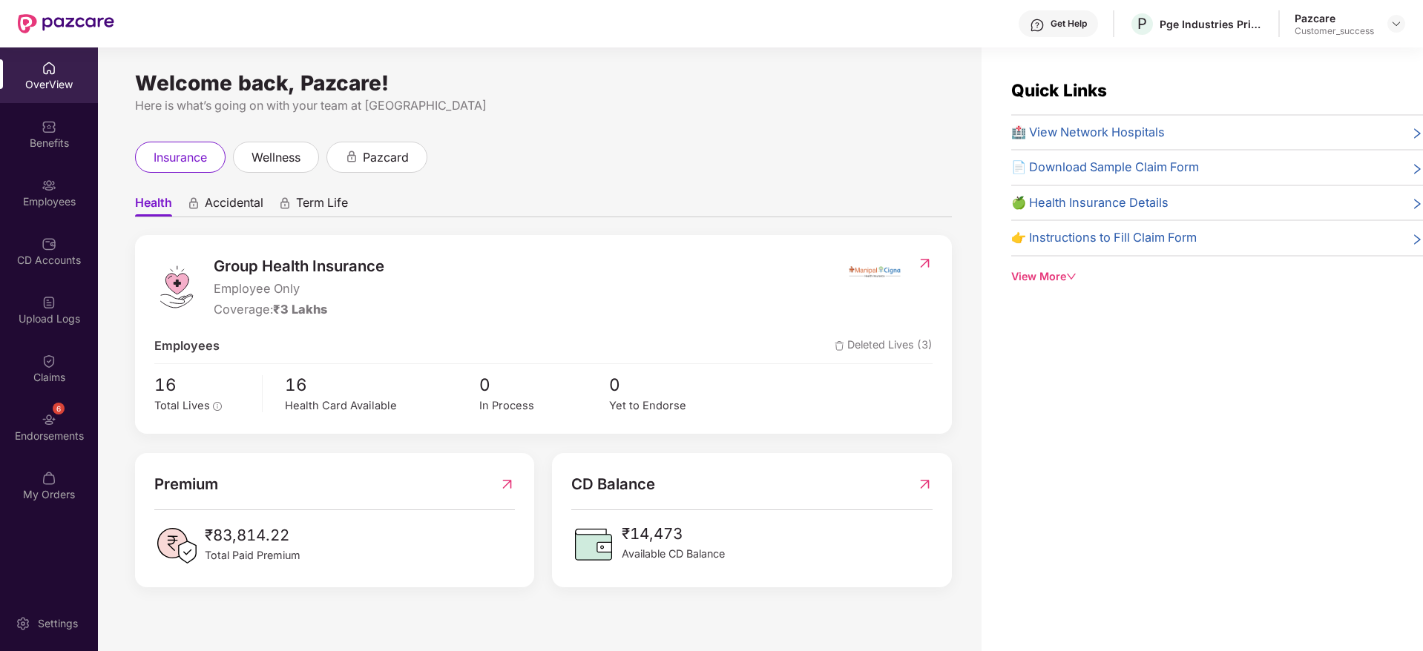
click at [49, 441] on div "Endorsements" at bounding box center [49, 436] width 98 height 15
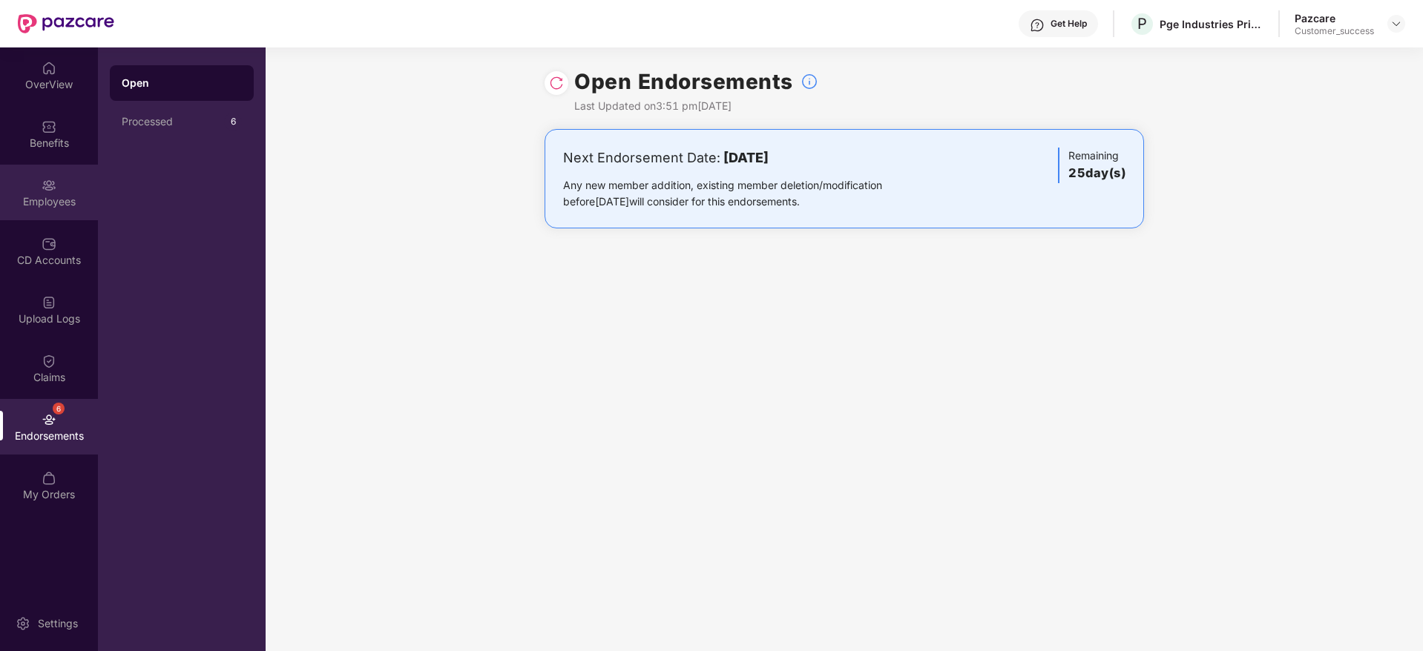
click at [36, 198] on div "Employees" at bounding box center [49, 201] width 98 height 15
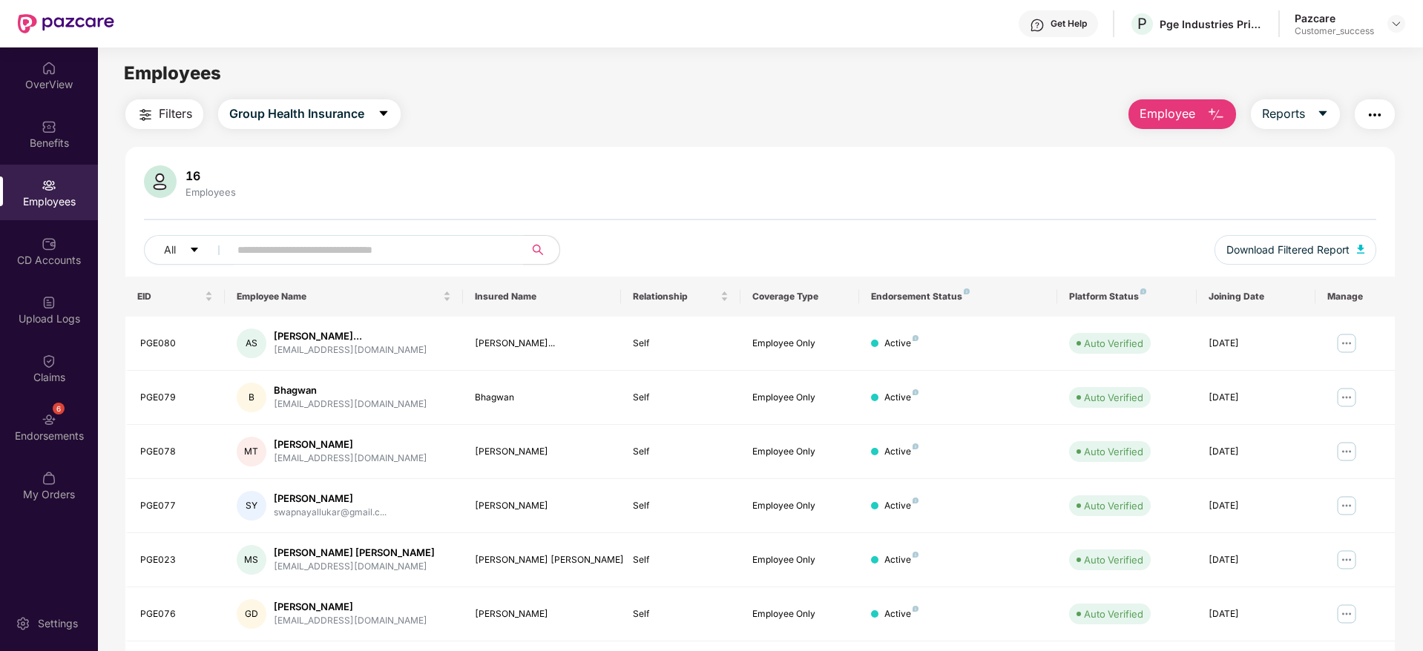
click at [206, 108] on div "Filters Group Health Insurance" at bounding box center [262, 114] width 275 height 30
click at [203, 108] on button "Filters" at bounding box center [164, 114] width 78 height 30
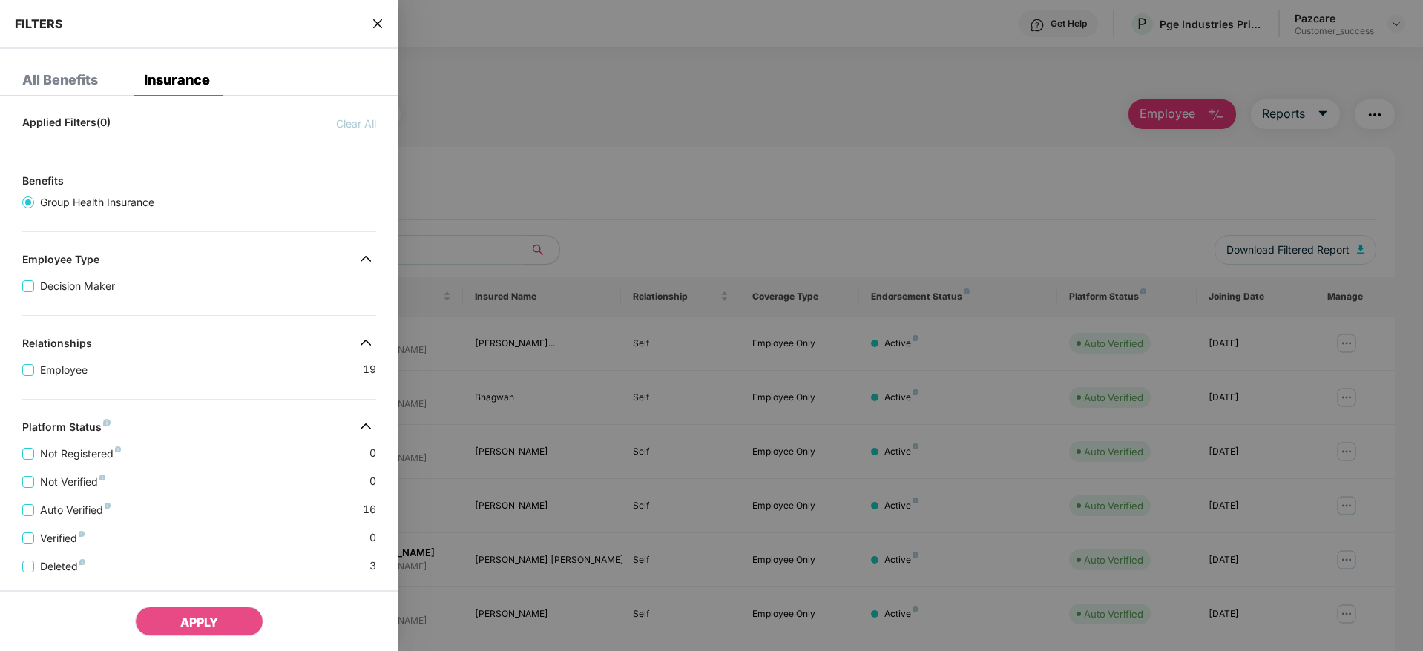
scroll to position [231, 0]
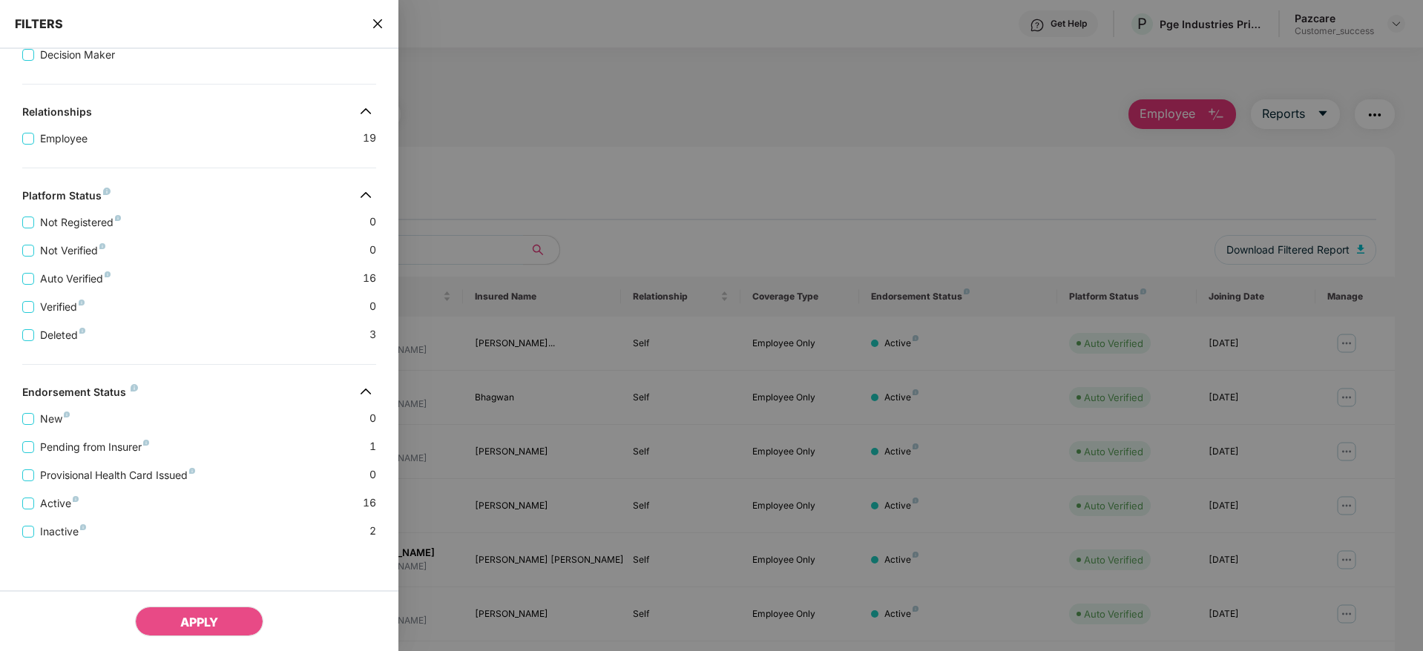
click at [379, 16] on span "close" at bounding box center [378, 23] width 12 height 15
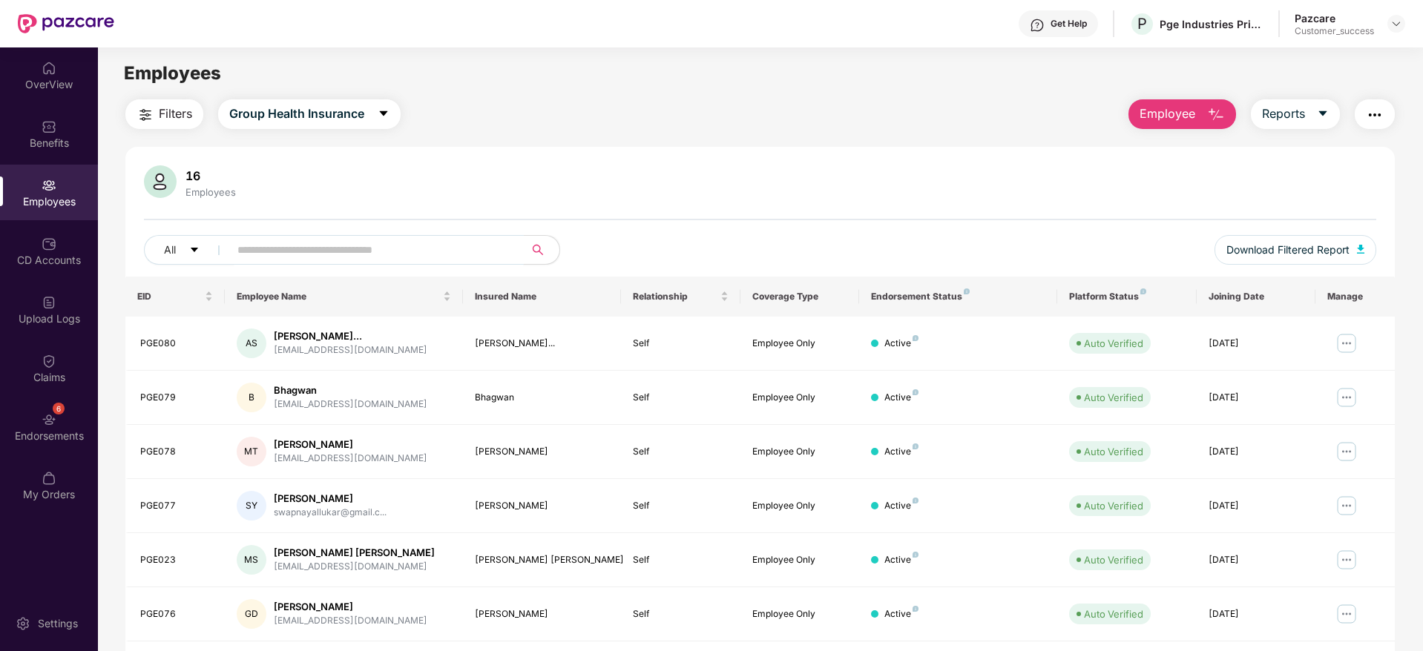
click at [404, 252] on input "text" at bounding box center [370, 250] width 266 height 22
click at [1346, 344] on img at bounding box center [1347, 344] width 24 height 24
click at [939, 60] on div "Employees" at bounding box center [760, 73] width 1324 height 28
click at [1344, 341] on img at bounding box center [1347, 344] width 24 height 24
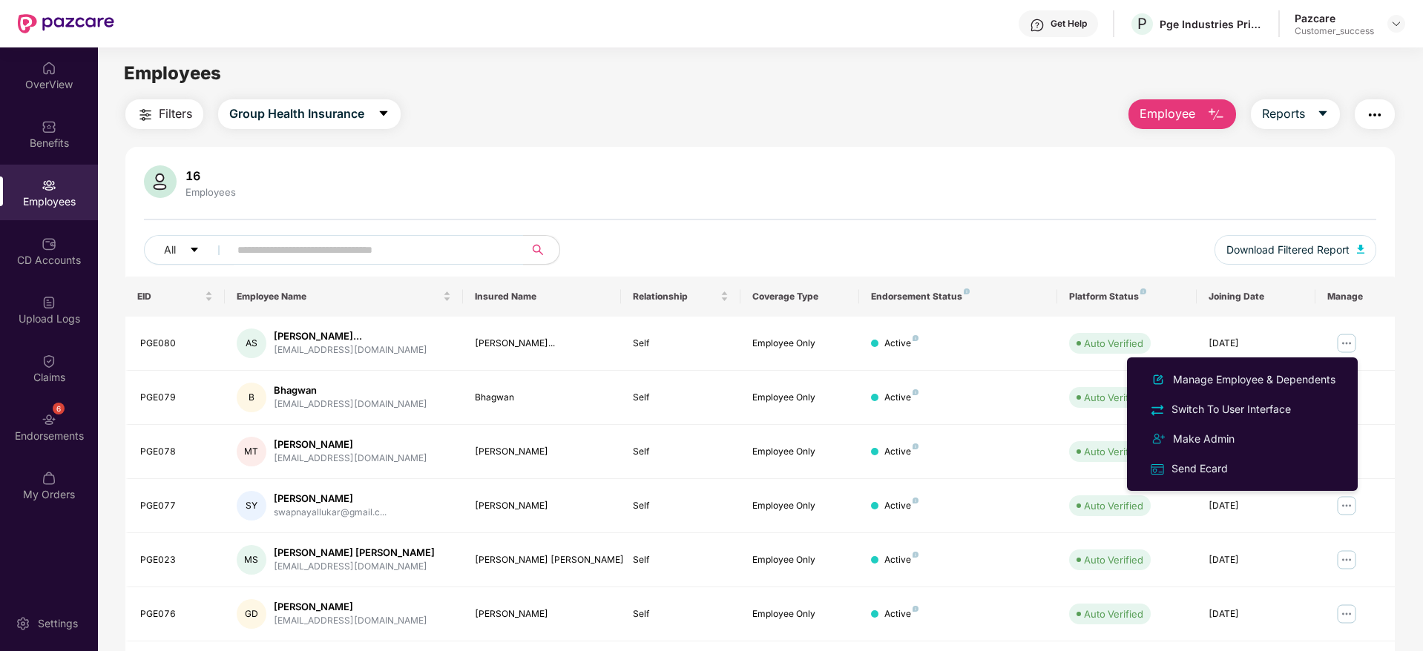
click at [402, 149] on div "16 Employees All Download Filtered Report EID Employee Name Insured Name Relati…" at bounding box center [759, 529] width 1269 height 765
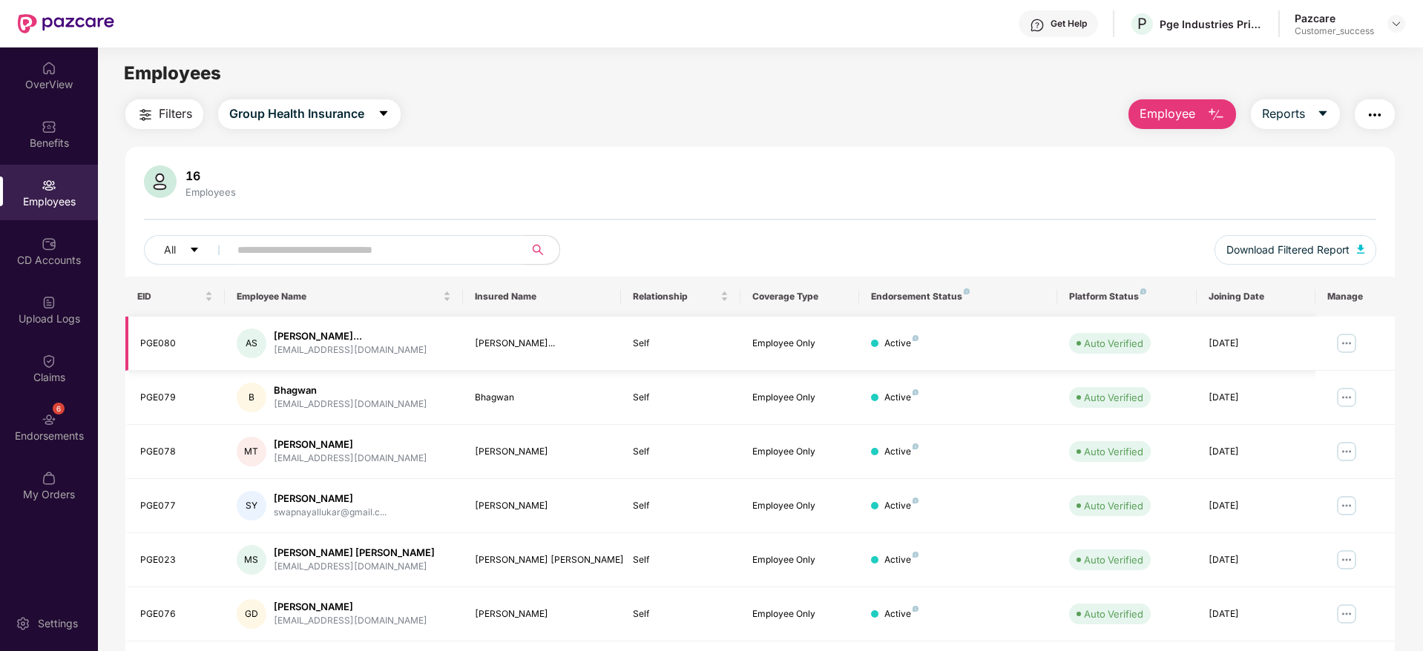
click at [1349, 339] on img at bounding box center [1347, 344] width 24 height 24
click at [1338, 292] on th "Manage" at bounding box center [1354, 297] width 79 height 40
click at [1347, 341] on img at bounding box center [1347, 344] width 24 height 24
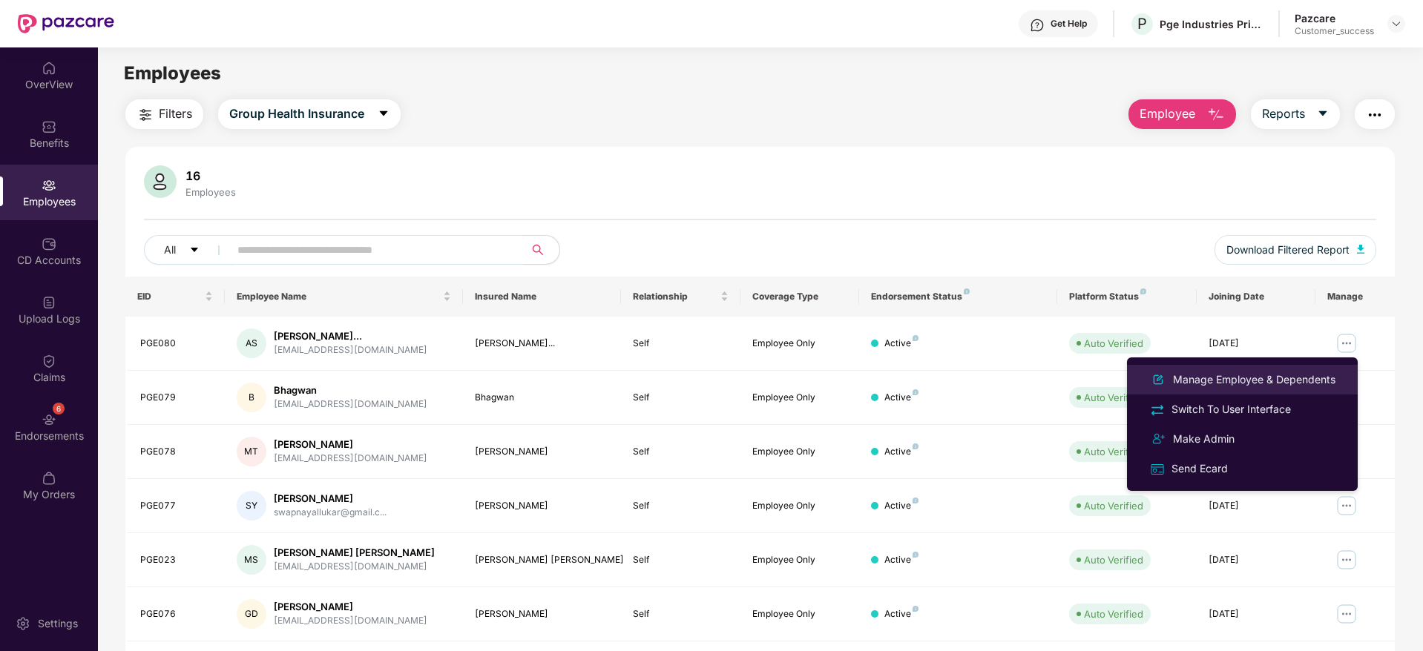
click at [1252, 378] on div "Manage Employee & Dependents" at bounding box center [1254, 380] width 168 height 16
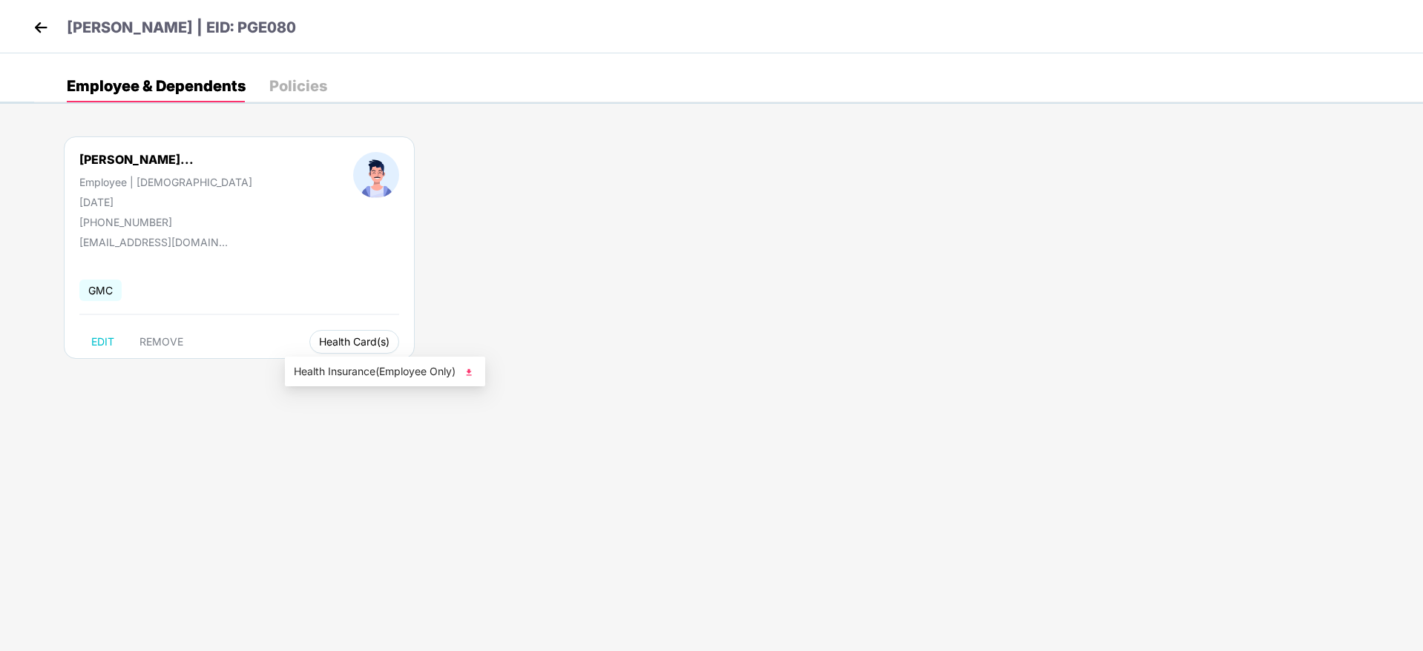
click at [326, 344] on span "Health Card(s)" at bounding box center [354, 341] width 70 height 7
click at [471, 370] on img at bounding box center [468, 372] width 15 height 15
click at [44, 30] on img at bounding box center [41, 27] width 22 height 22
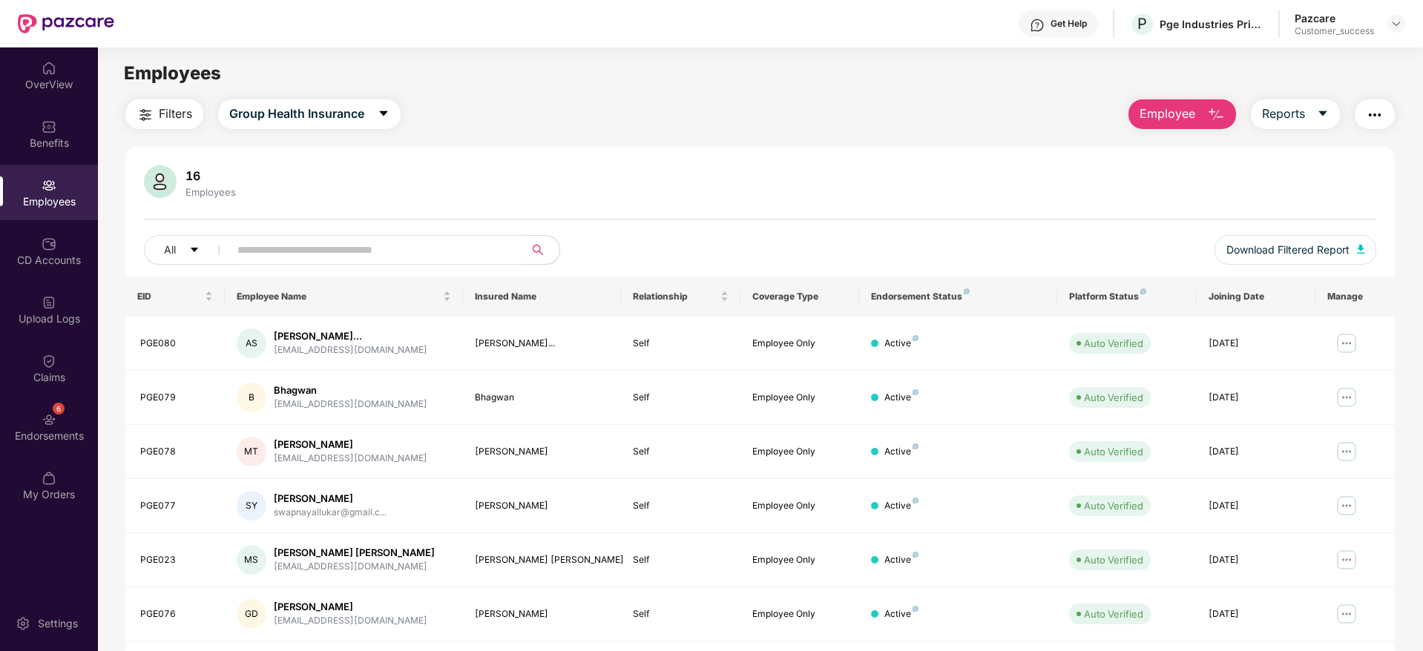
click at [79, 148] on div "Benefits" at bounding box center [49, 143] width 98 height 15
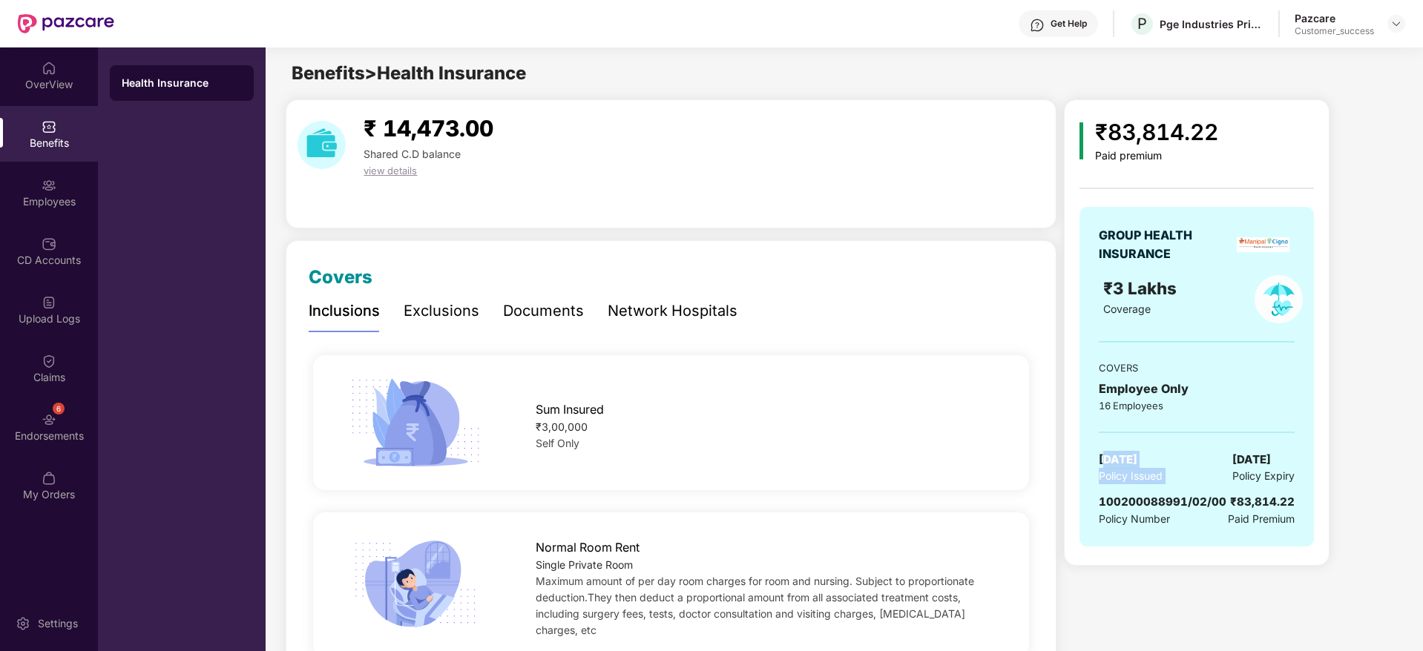
drag, startPoint x: 1103, startPoint y: 458, endPoint x: 1209, endPoint y: 465, distance: 105.6
click at [1209, 465] on div "[DATE] Policy Issued [DATE] Policy Expiry" at bounding box center [1197, 468] width 196 height 34
click at [1232, 460] on span "[DATE]" at bounding box center [1251, 460] width 39 height 18
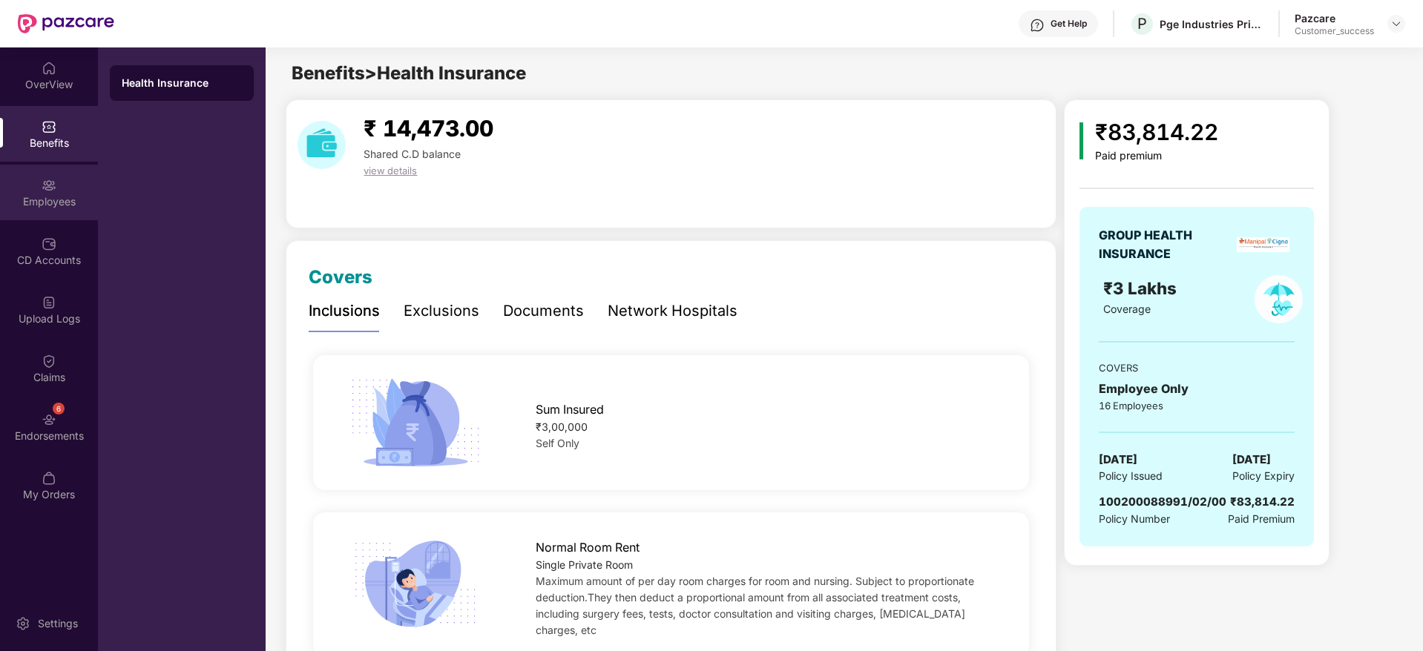
click at [28, 183] on div "Employees" at bounding box center [49, 193] width 98 height 56
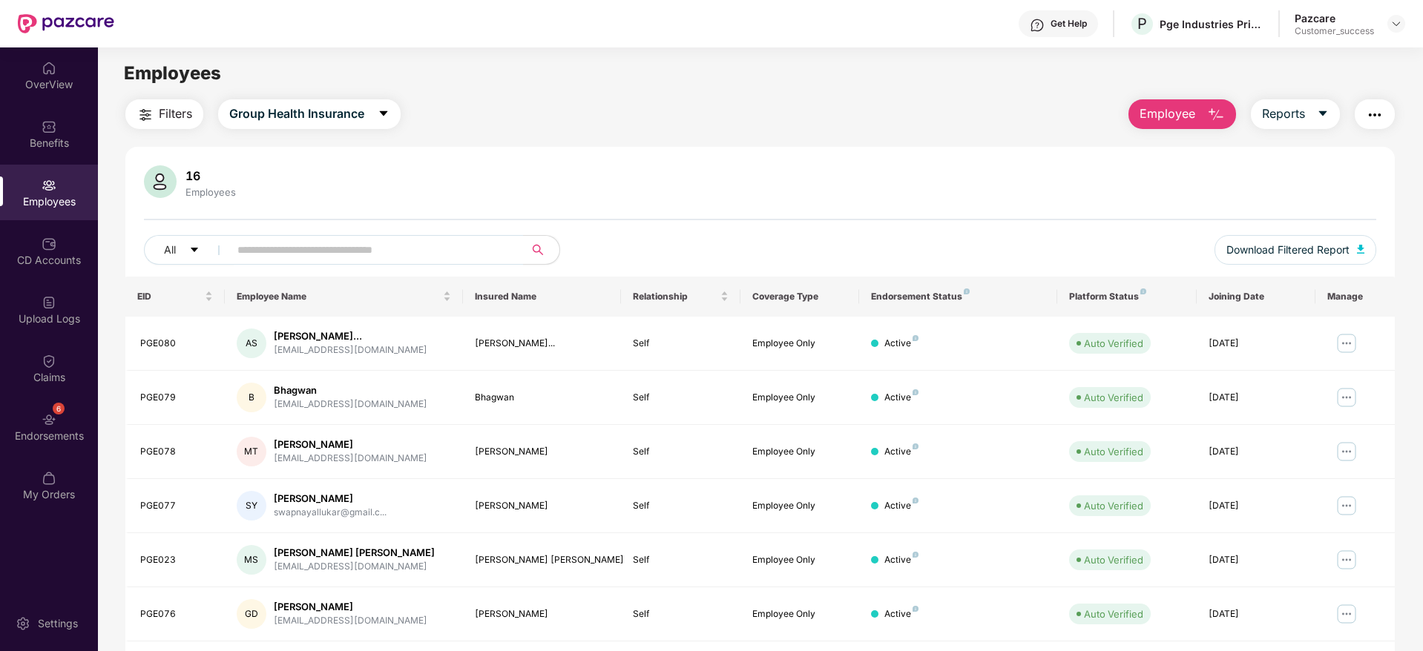
click at [1219, 112] on img "button" at bounding box center [1216, 115] width 18 height 18
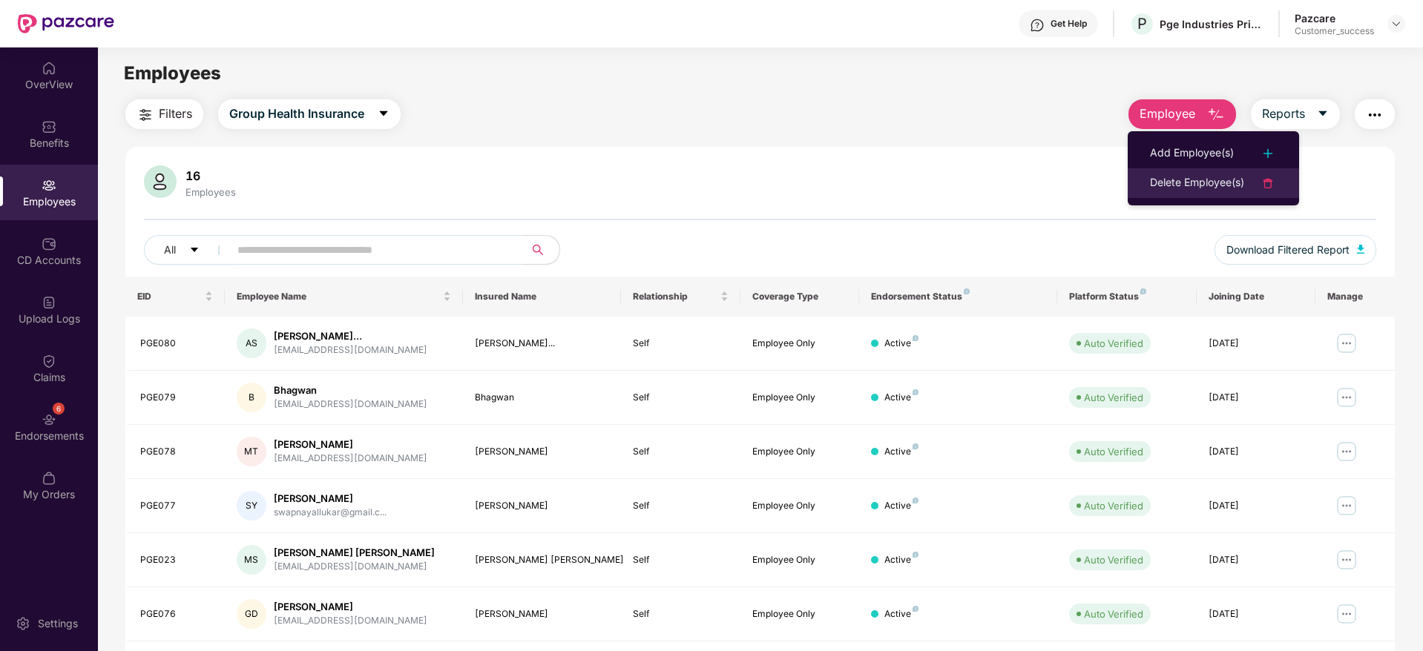
click at [1169, 191] on div "Delete Employee(s)" at bounding box center [1197, 183] width 94 height 18
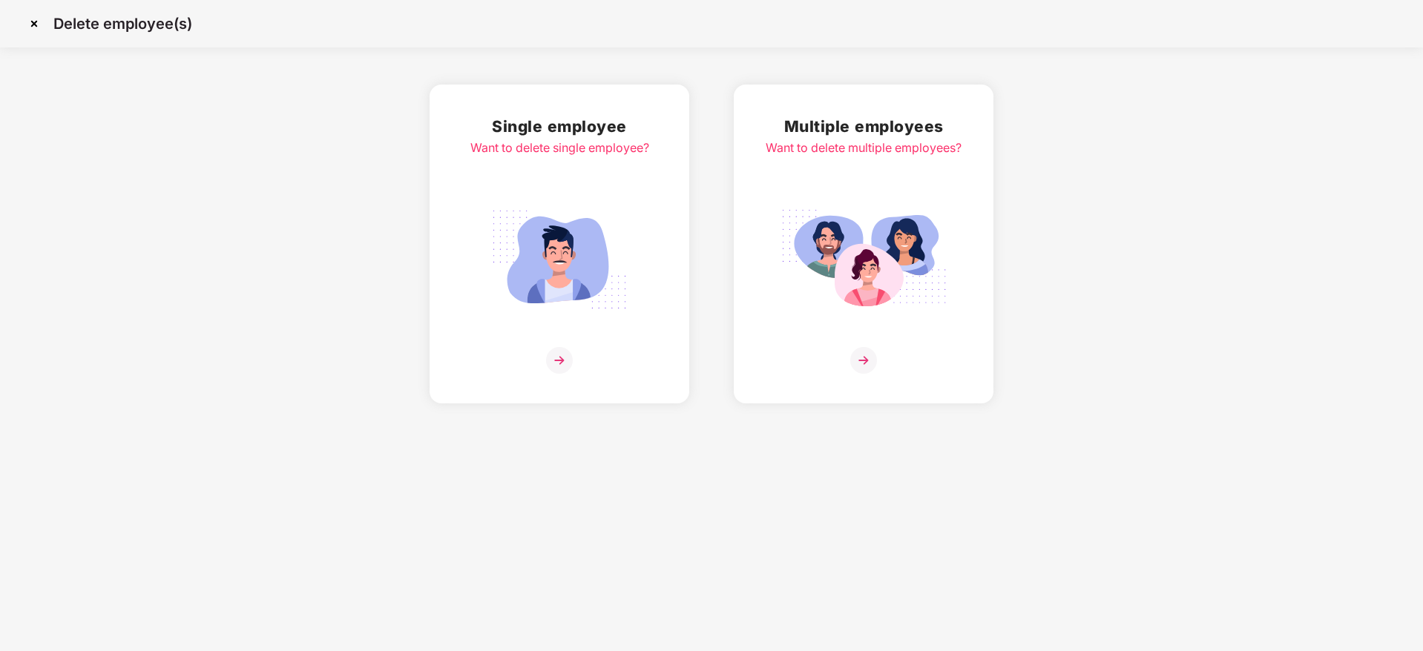
click at [893, 269] on img at bounding box center [863, 260] width 166 height 116
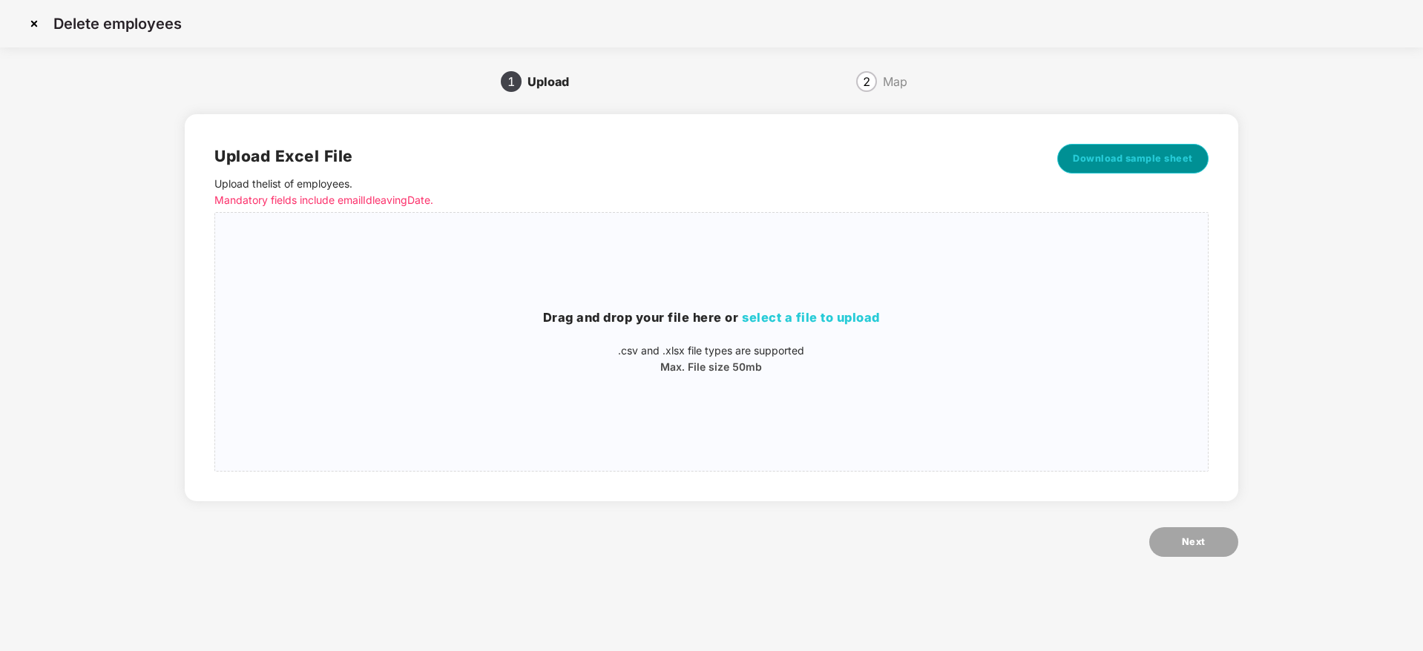
click at [1150, 160] on span "Download sample sheet" at bounding box center [1133, 158] width 120 height 15
click at [43, 30] on img at bounding box center [34, 24] width 24 height 24
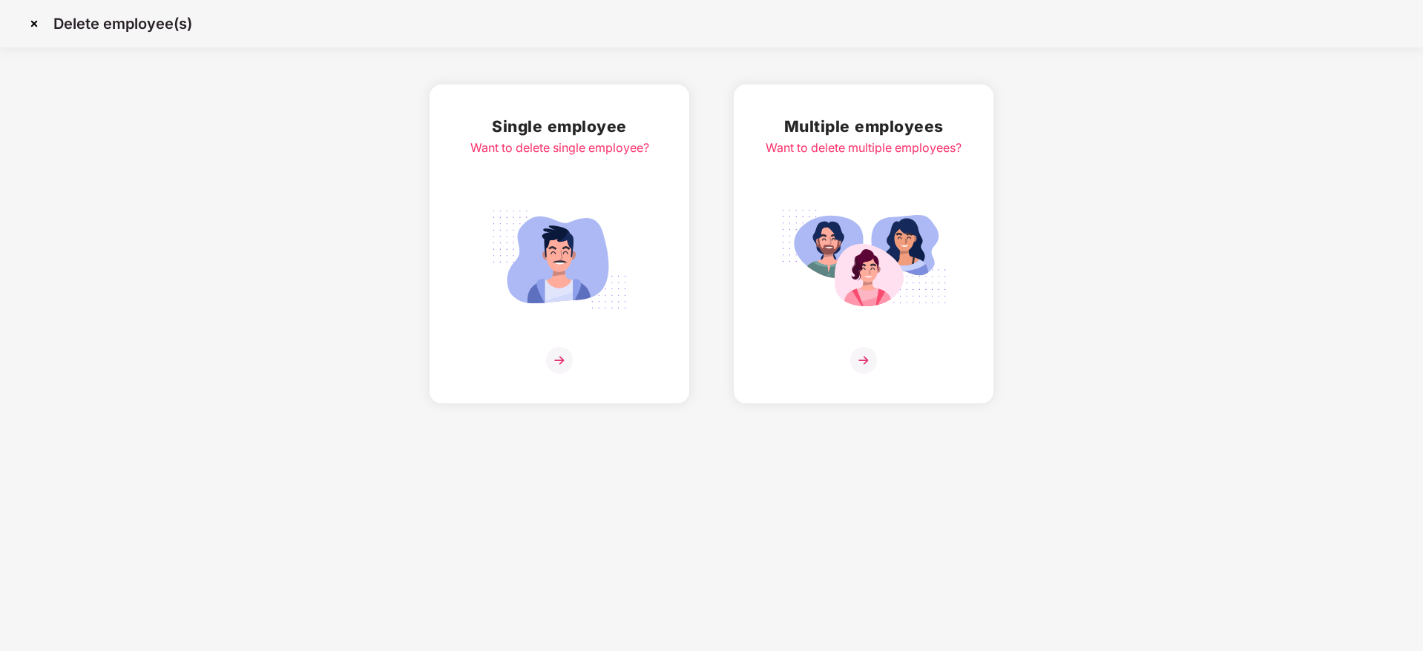
click at [43, 30] on img at bounding box center [34, 24] width 24 height 24
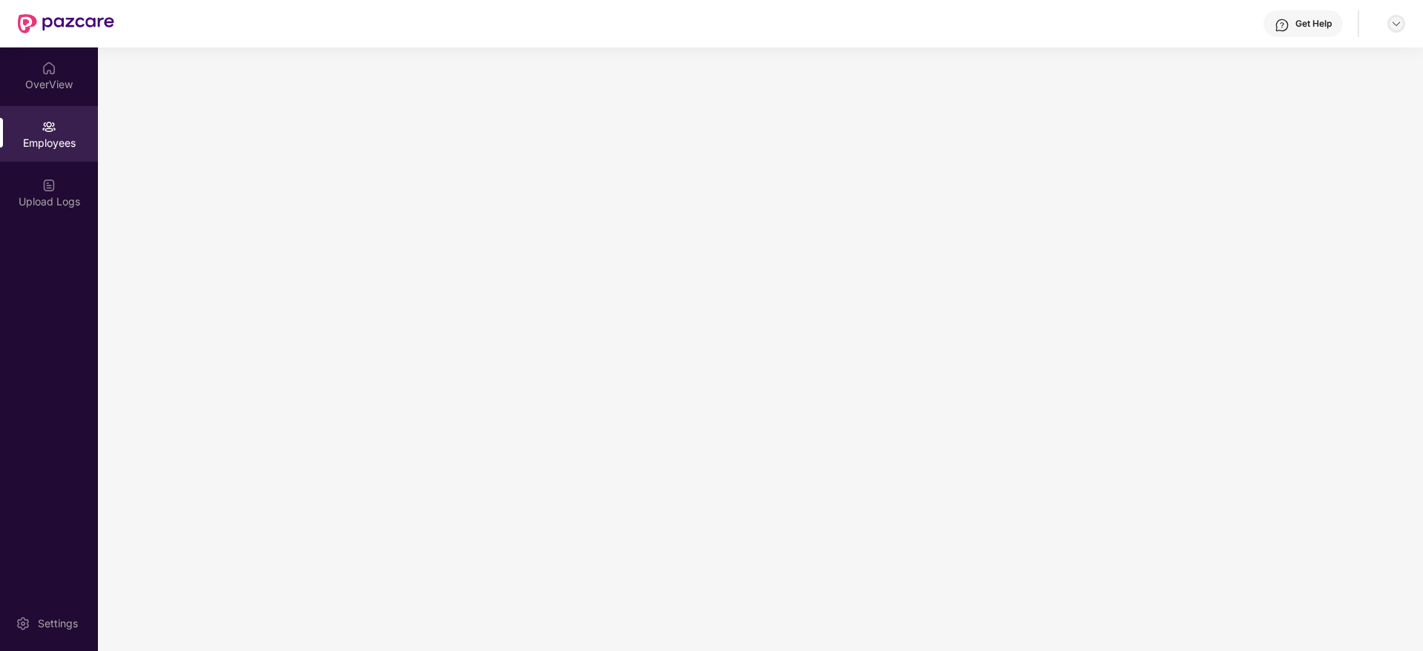
click at [1390, 18] on img at bounding box center [1396, 24] width 12 height 12
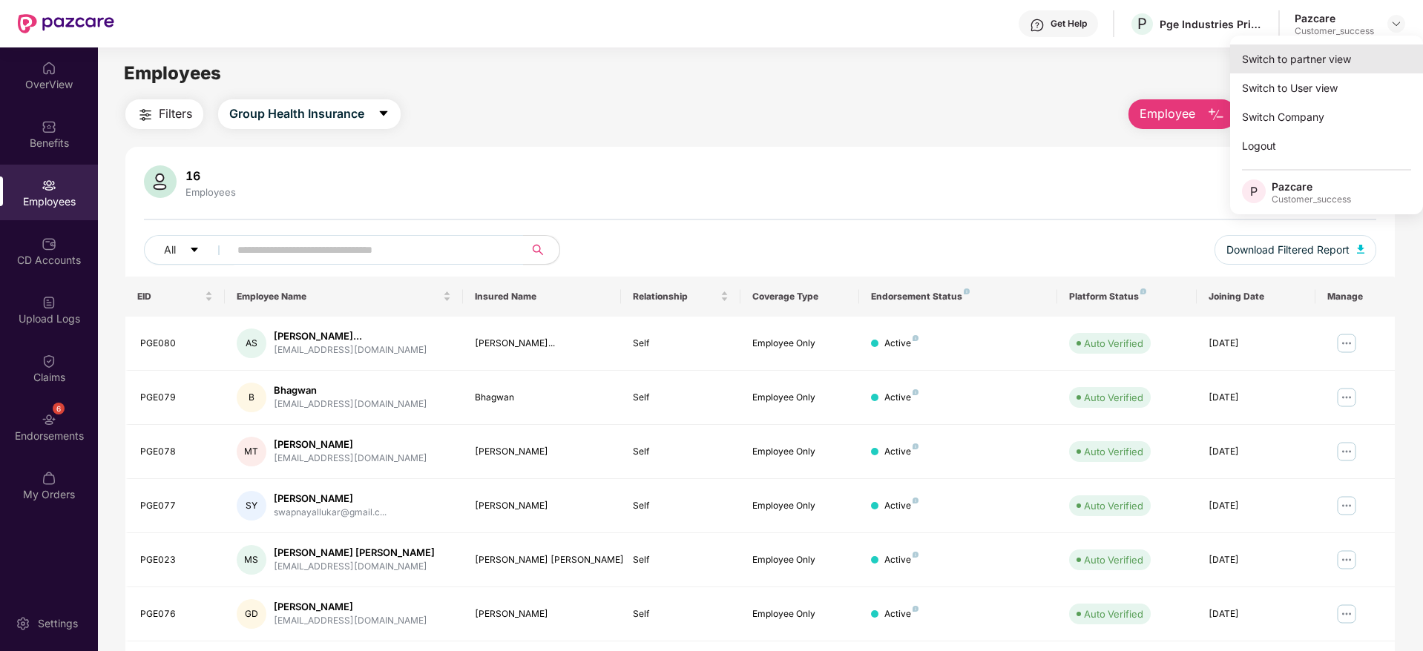
click at [1373, 47] on div "Switch to partner view" at bounding box center [1326, 59] width 193 height 29
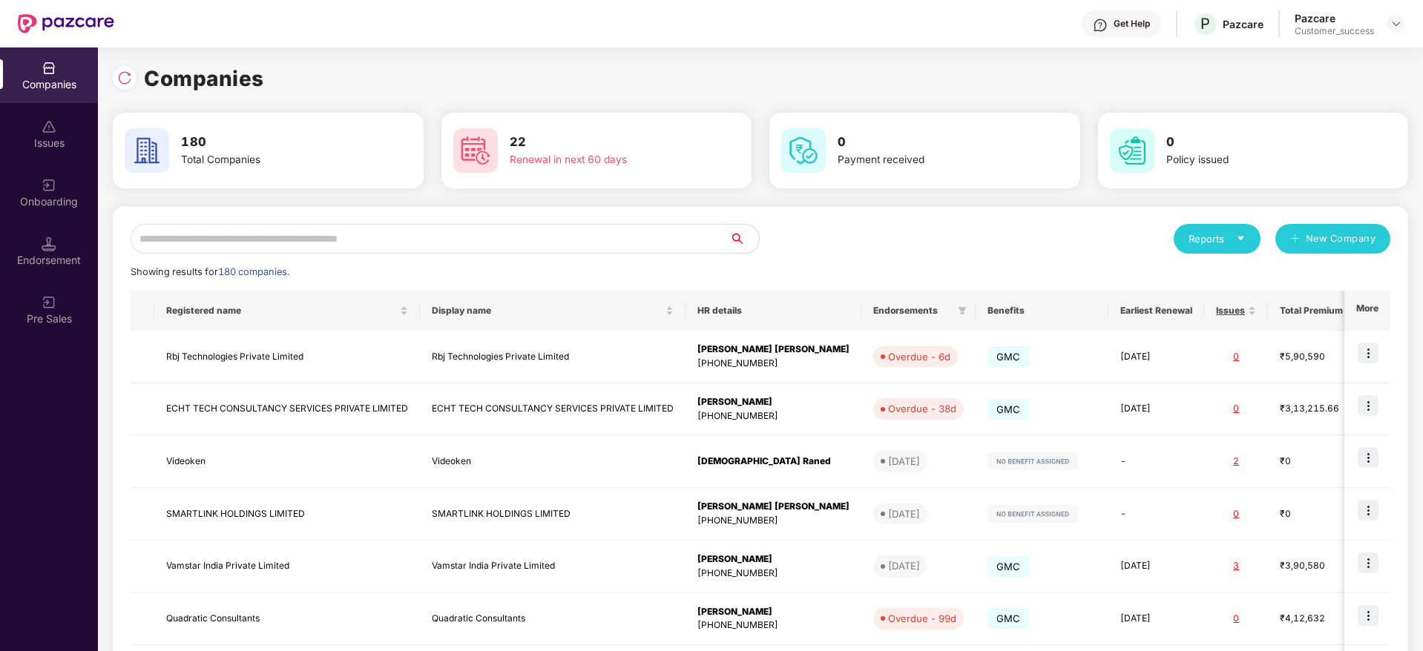
click at [625, 243] on input "text" at bounding box center [430, 239] width 599 height 30
type input "*"
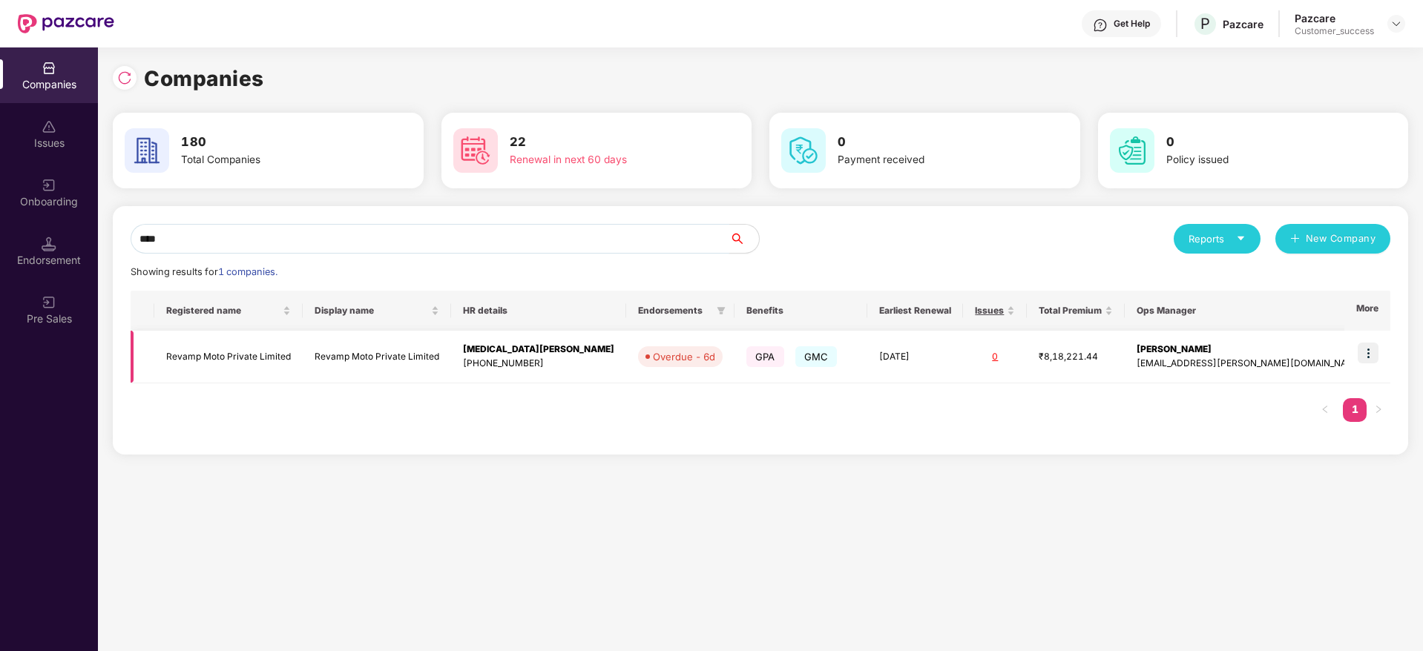
type input "****"
click at [1368, 361] on img at bounding box center [1368, 353] width 21 height 21
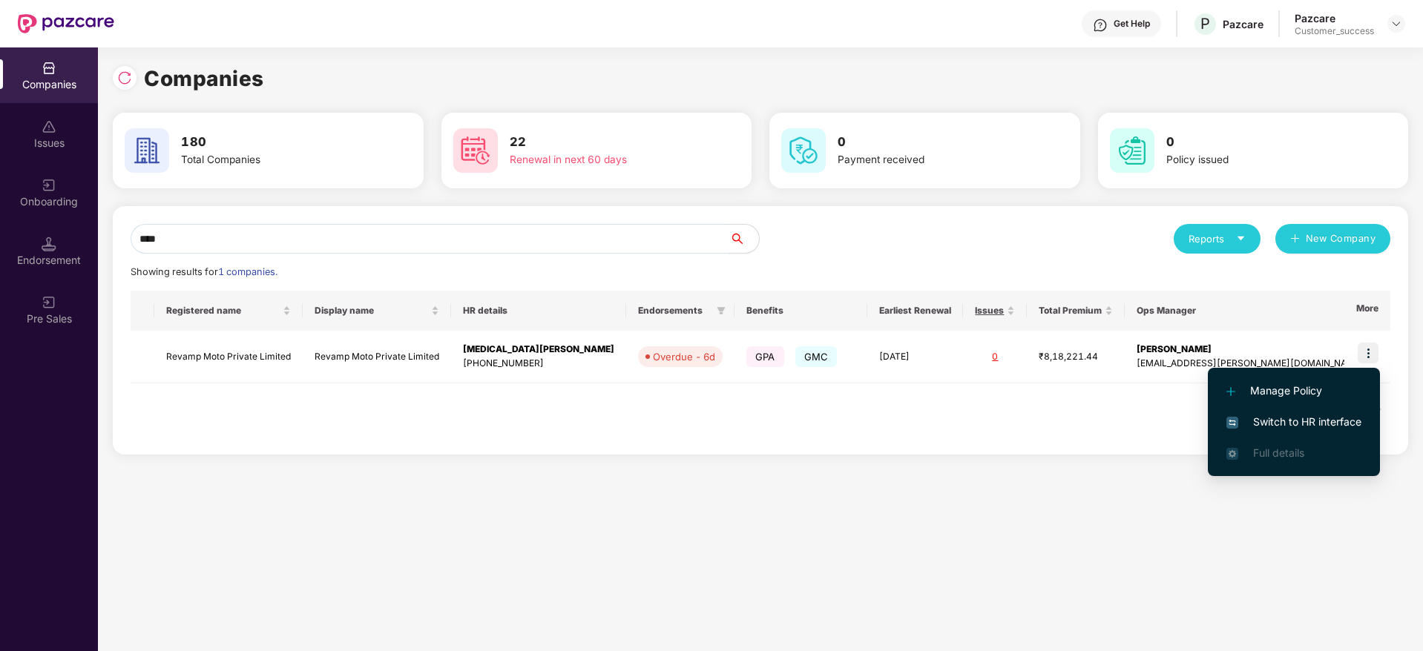
click at [1295, 421] on span "Switch to HR interface" at bounding box center [1293, 422] width 135 height 16
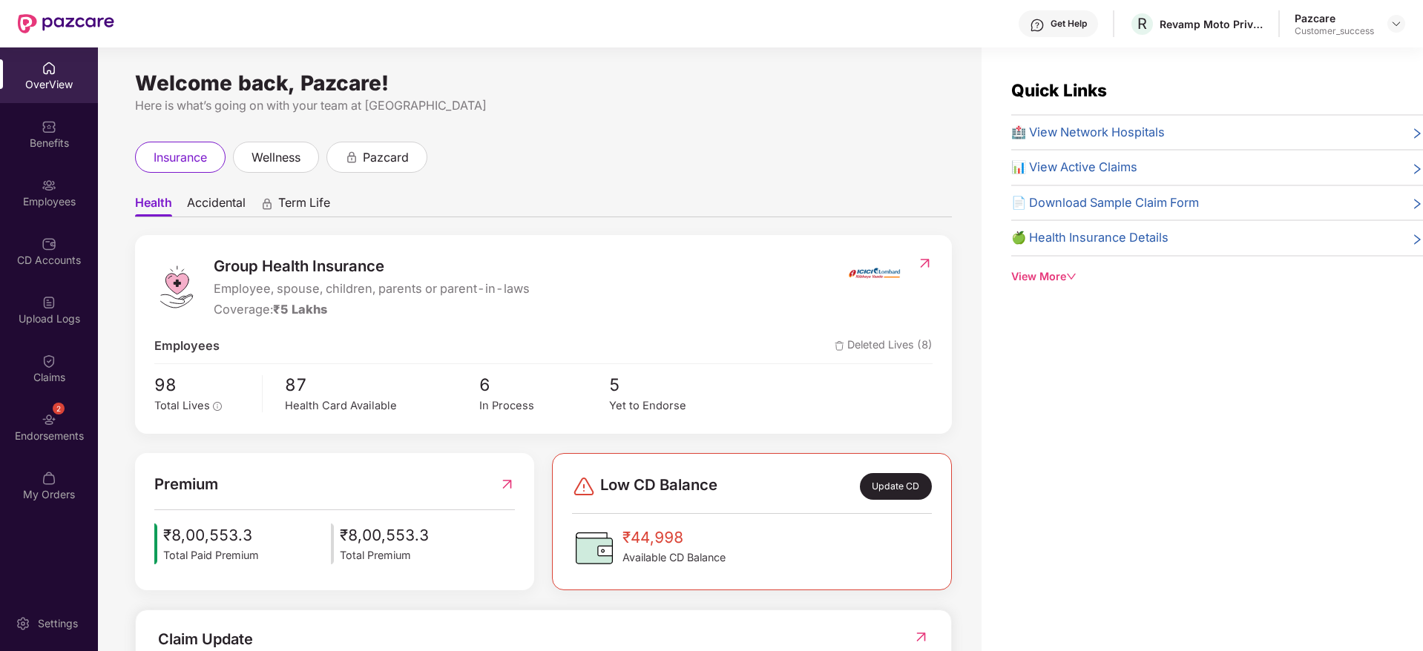
click at [13, 202] on div "Employees" at bounding box center [49, 201] width 98 height 15
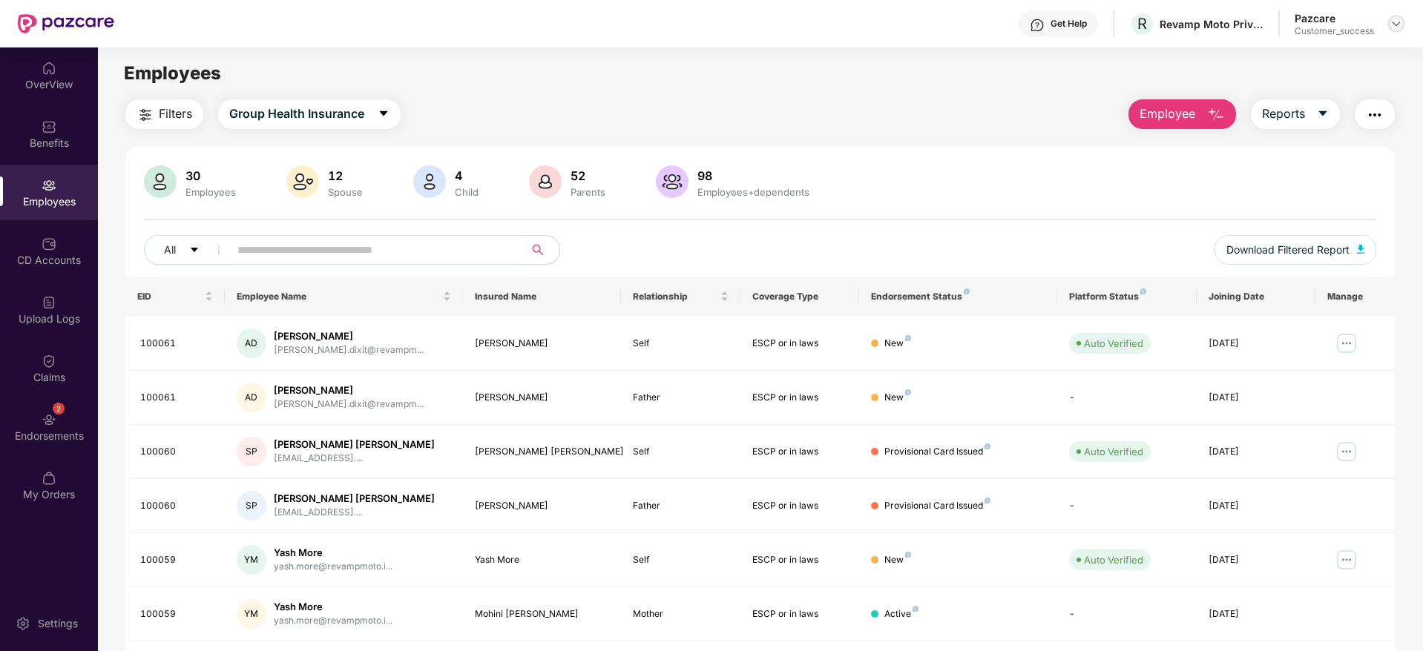
click at [1398, 26] on img at bounding box center [1396, 24] width 12 height 12
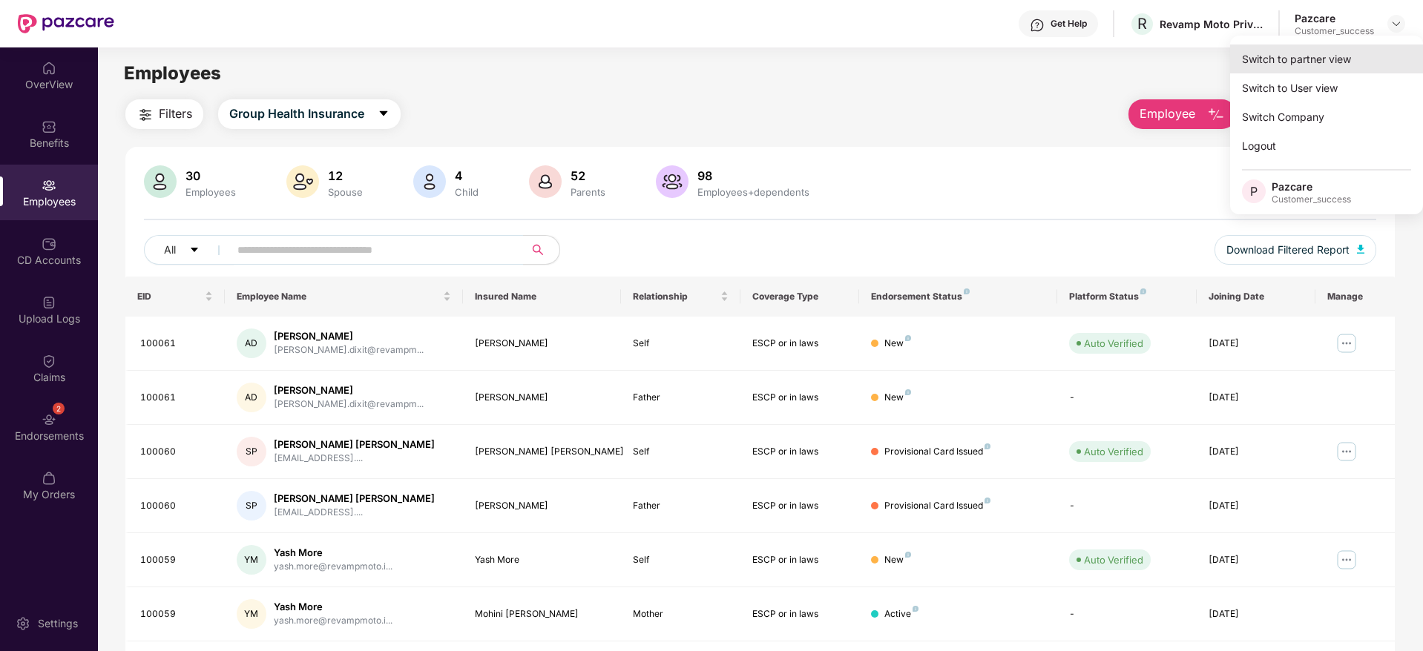
click at [1323, 60] on div "Switch to partner view" at bounding box center [1326, 59] width 193 height 29
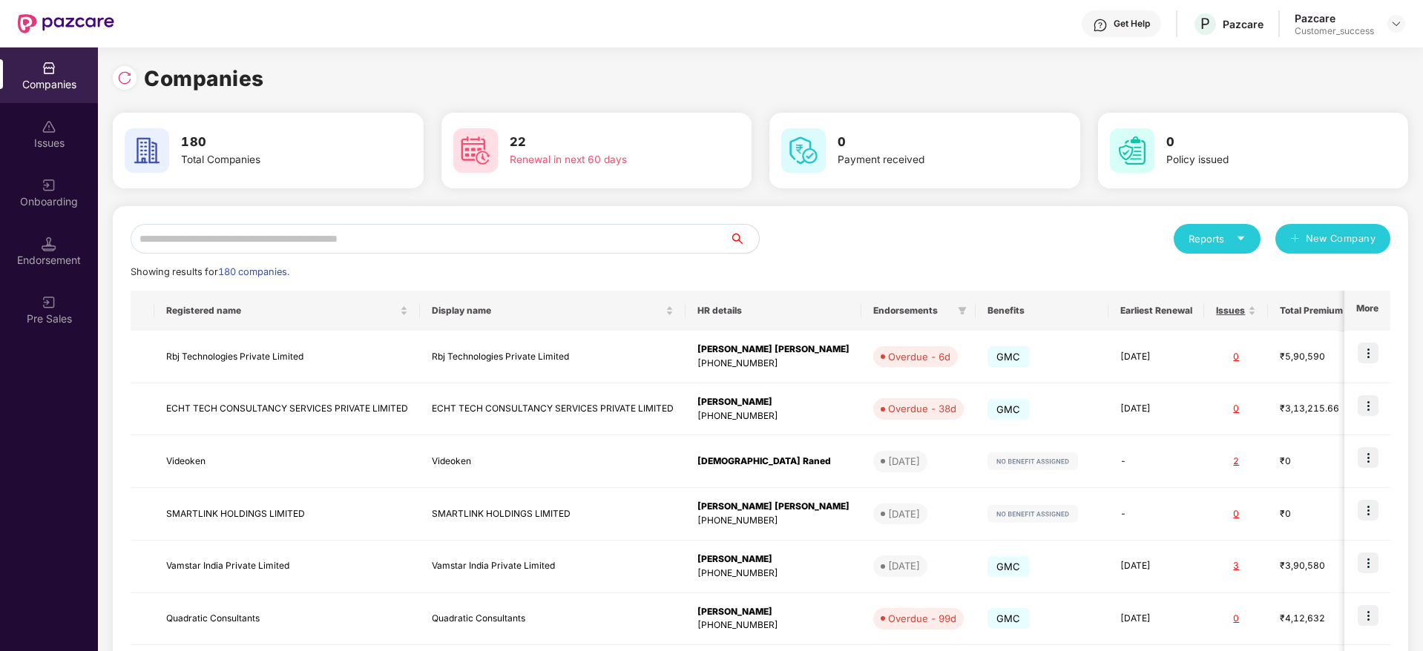
click at [496, 244] on input "text" at bounding box center [430, 239] width 599 height 30
paste input "**********"
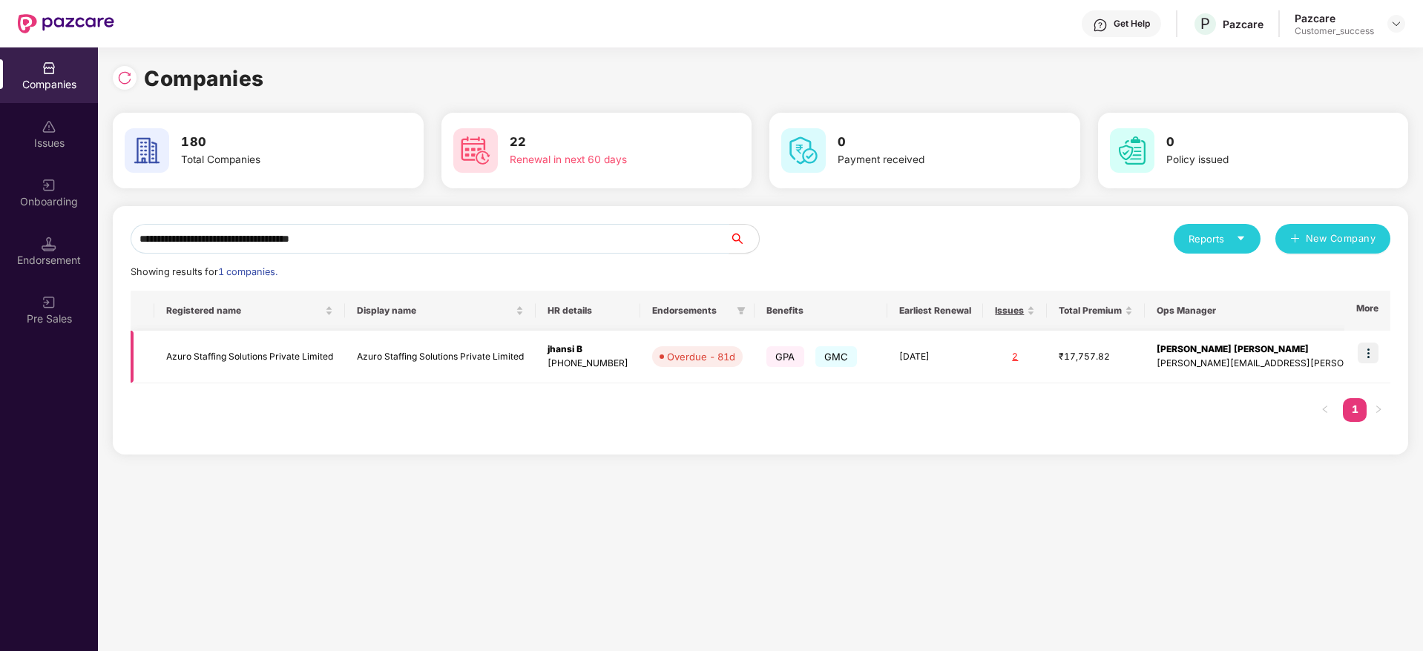
type input "**********"
click at [1378, 355] on img at bounding box center [1368, 353] width 21 height 21
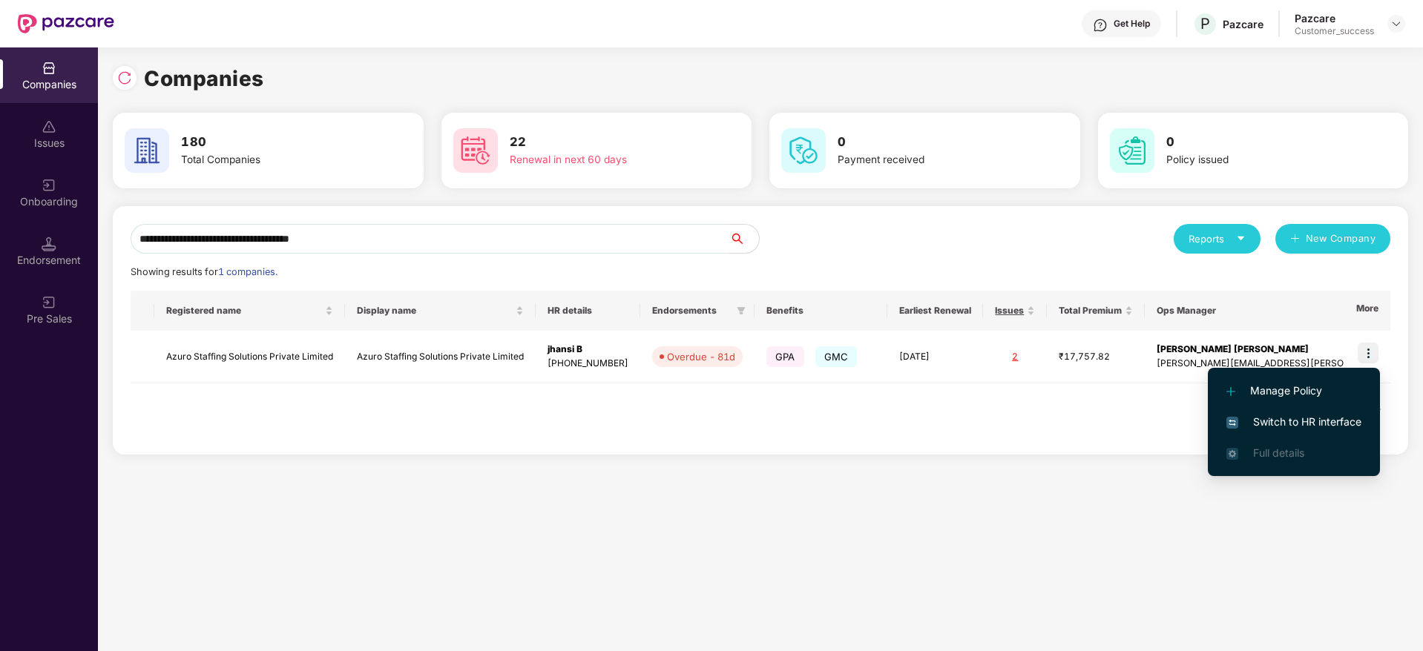
click at [1310, 421] on span "Switch to HR interface" at bounding box center [1293, 422] width 135 height 16
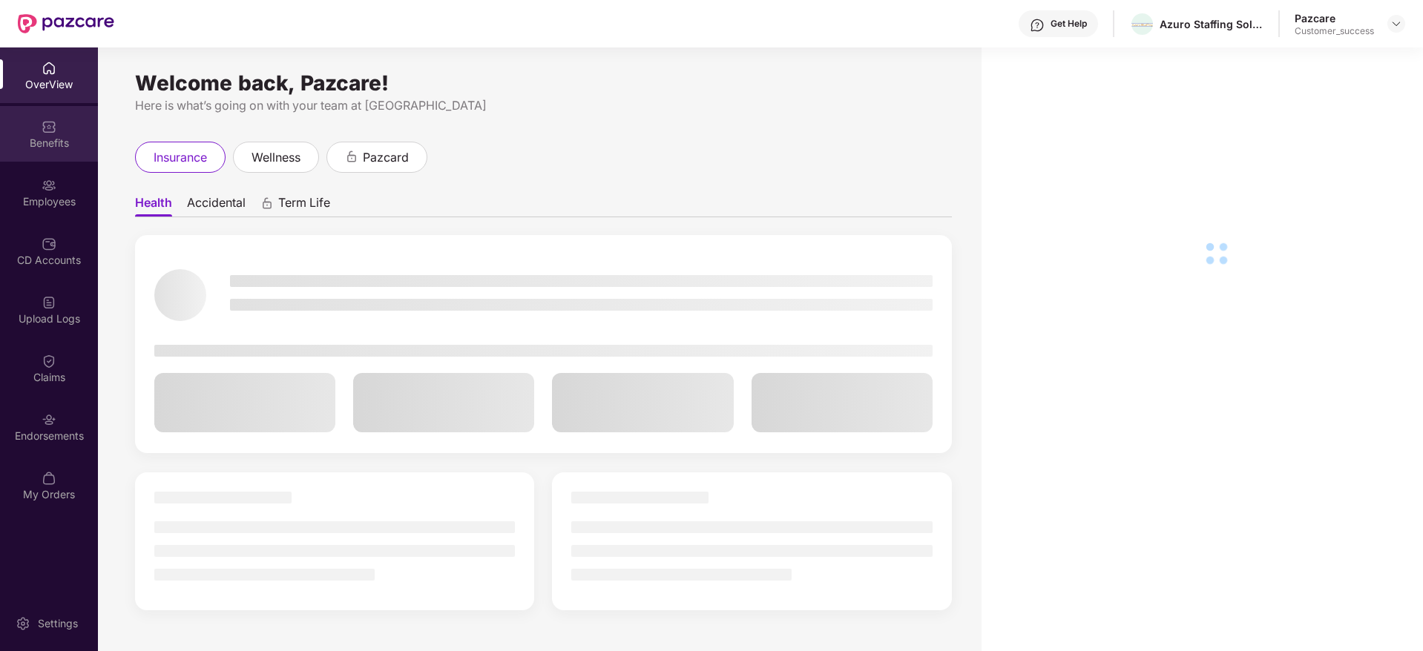
click at [42, 155] on div "Benefits" at bounding box center [49, 134] width 98 height 56
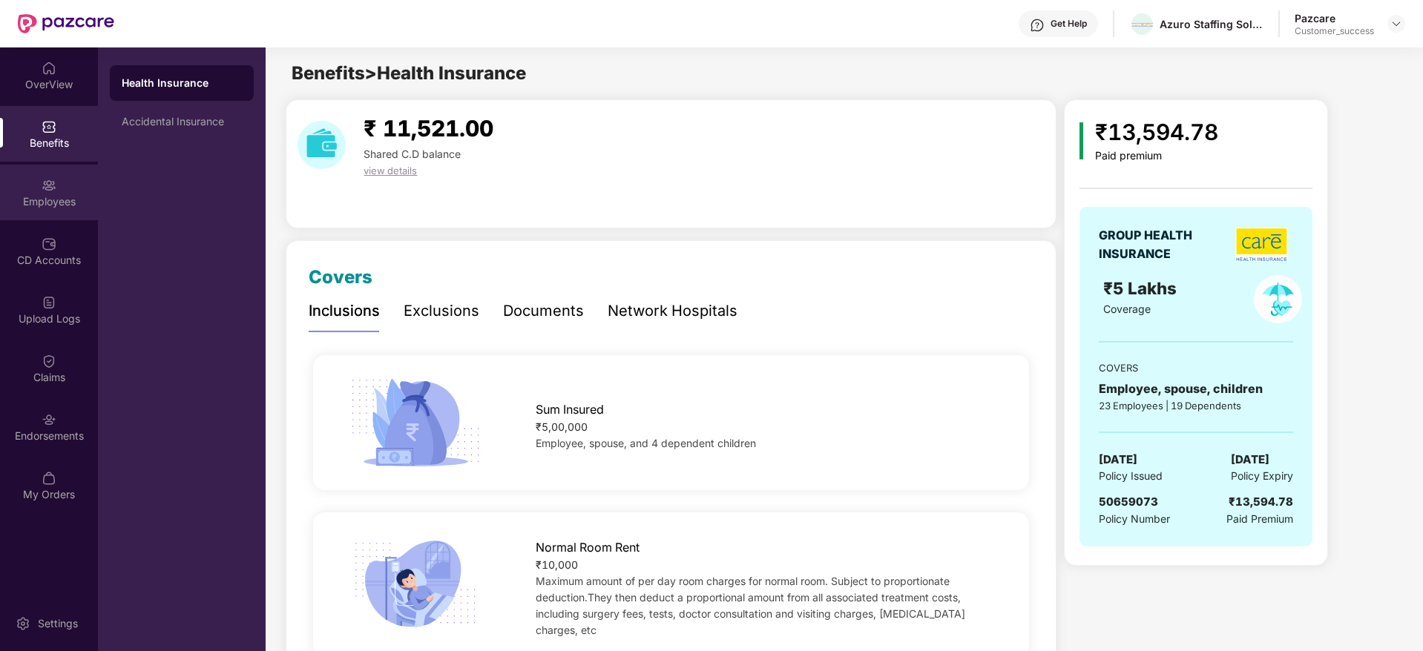
click at [16, 203] on div "Employees" at bounding box center [49, 201] width 98 height 15
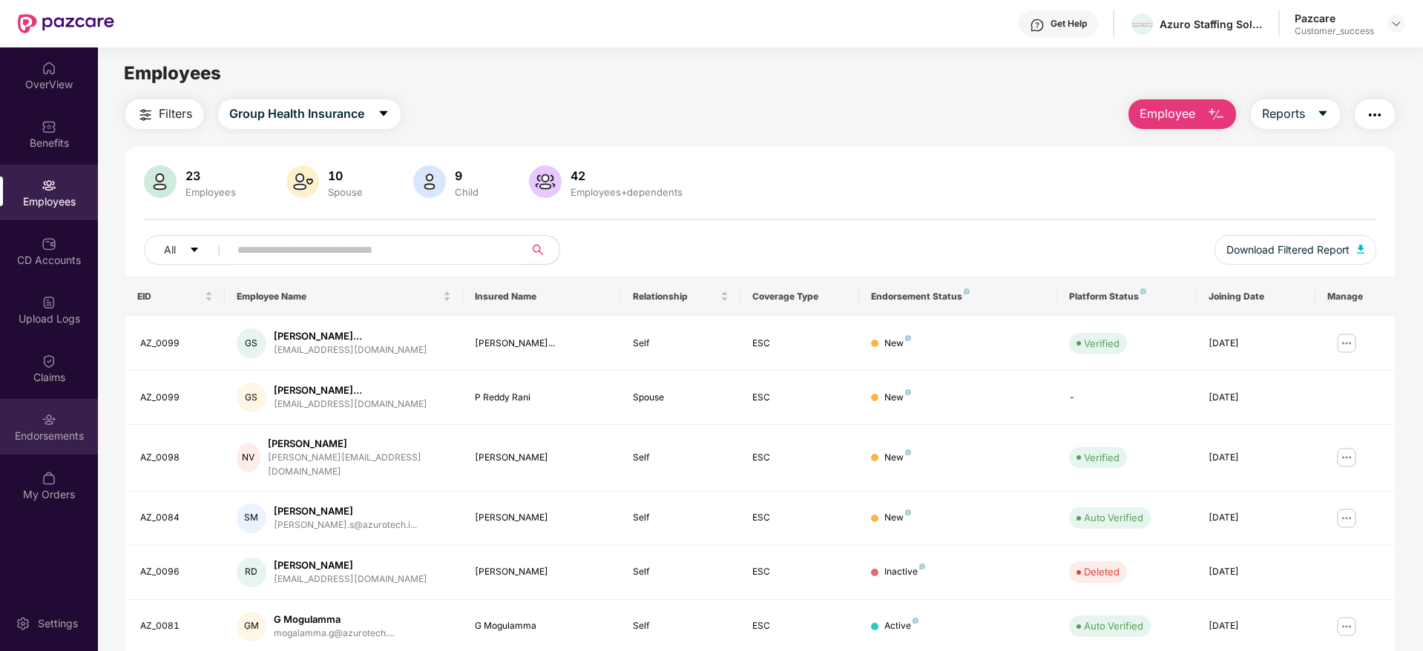
click at [50, 416] on img at bounding box center [49, 419] width 15 height 15
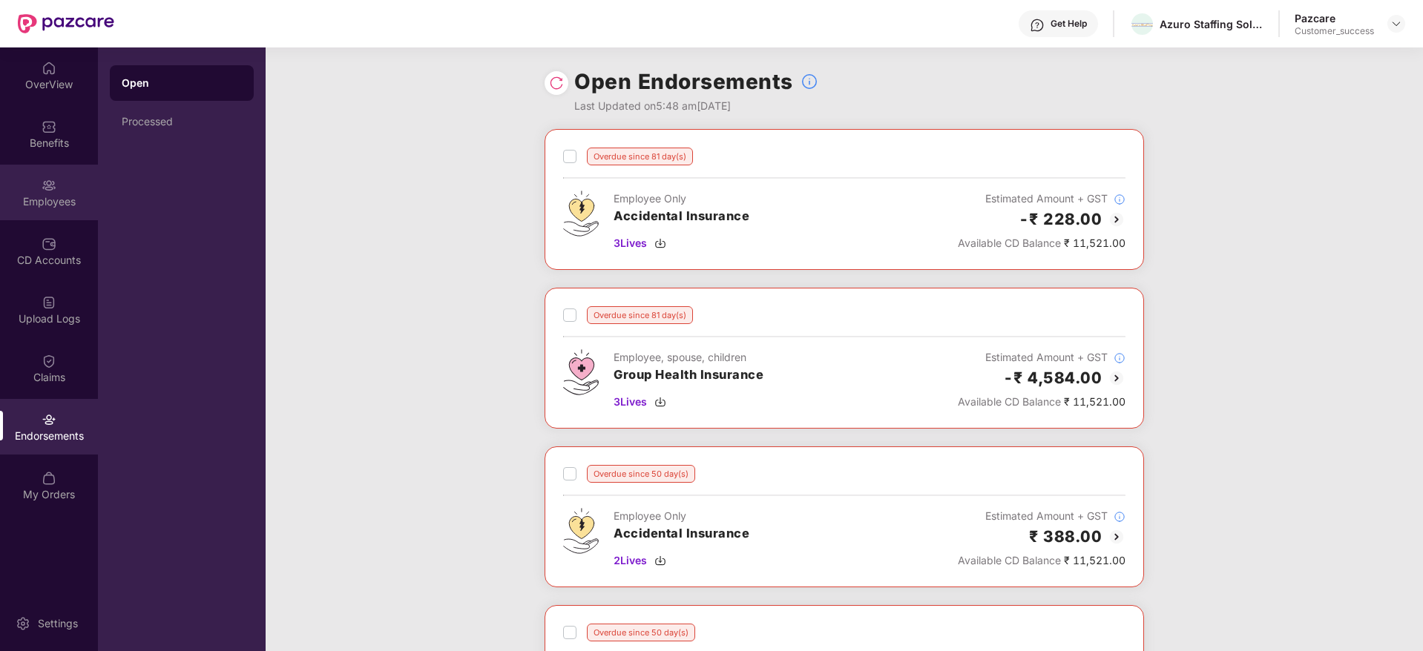
click at [91, 181] on div "Employees" at bounding box center [49, 193] width 98 height 56
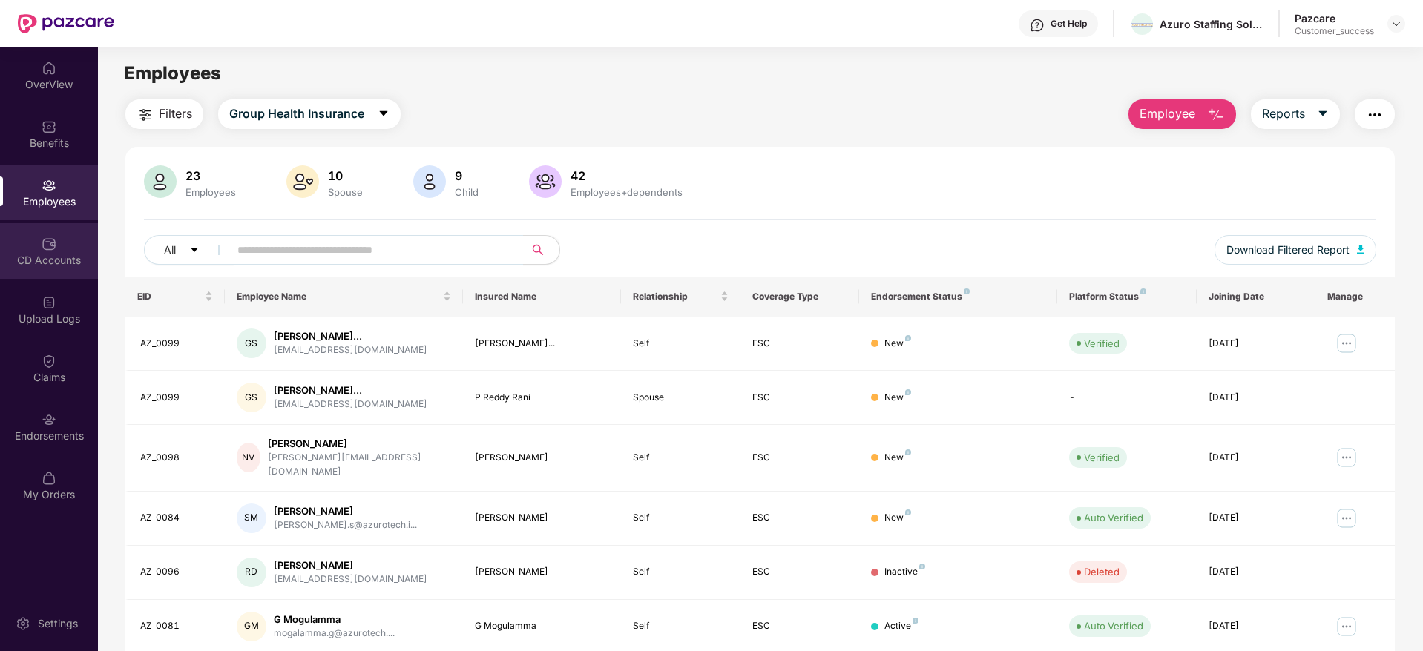
click at [64, 270] on div "CD Accounts" at bounding box center [49, 251] width 98 height 56
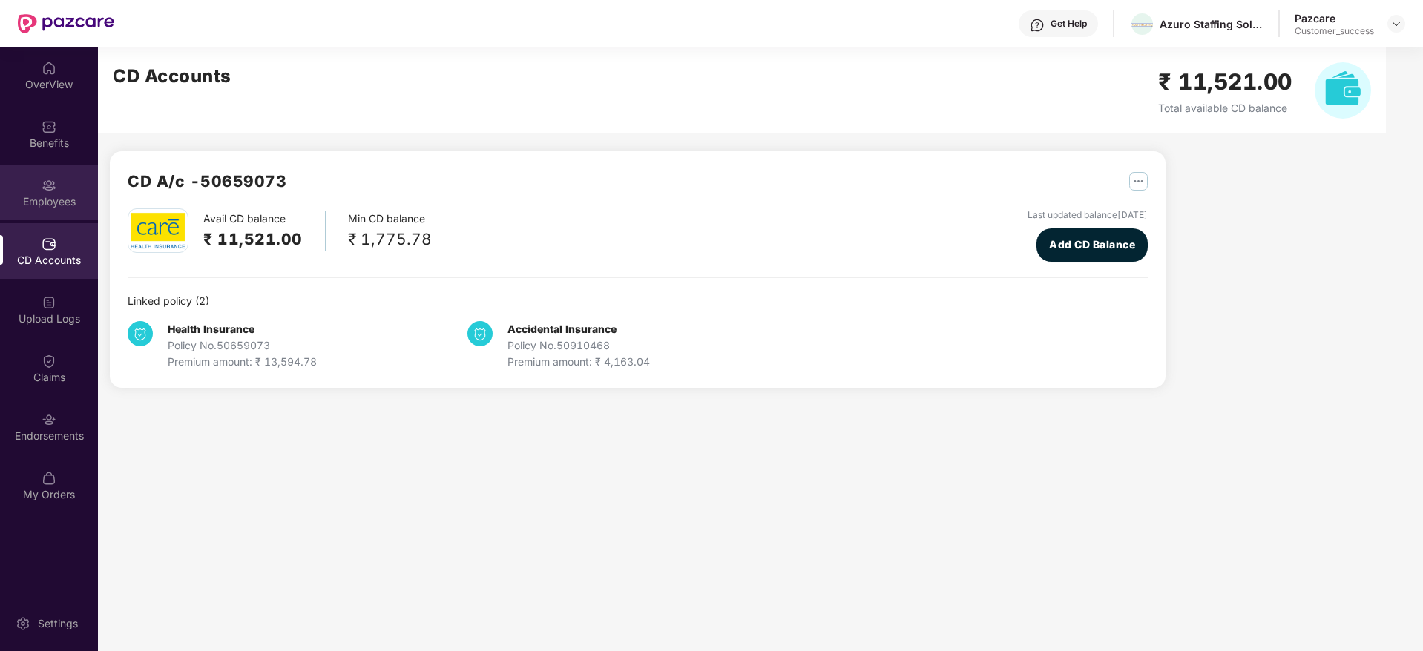
click at [64, 191] on div "Employees" at bounding box center [49, 193] width 98 height 56
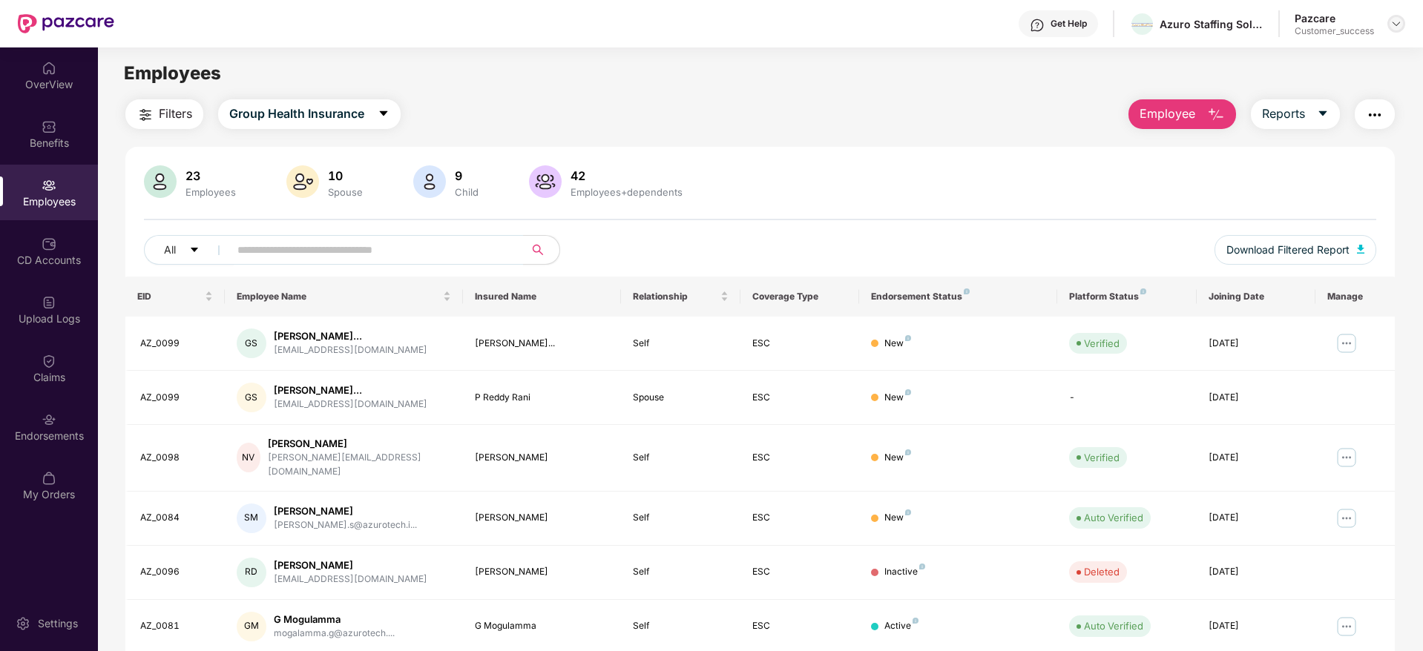
click at [1401, 29] on img at bounding box center [1396, 24] width 12 height 12
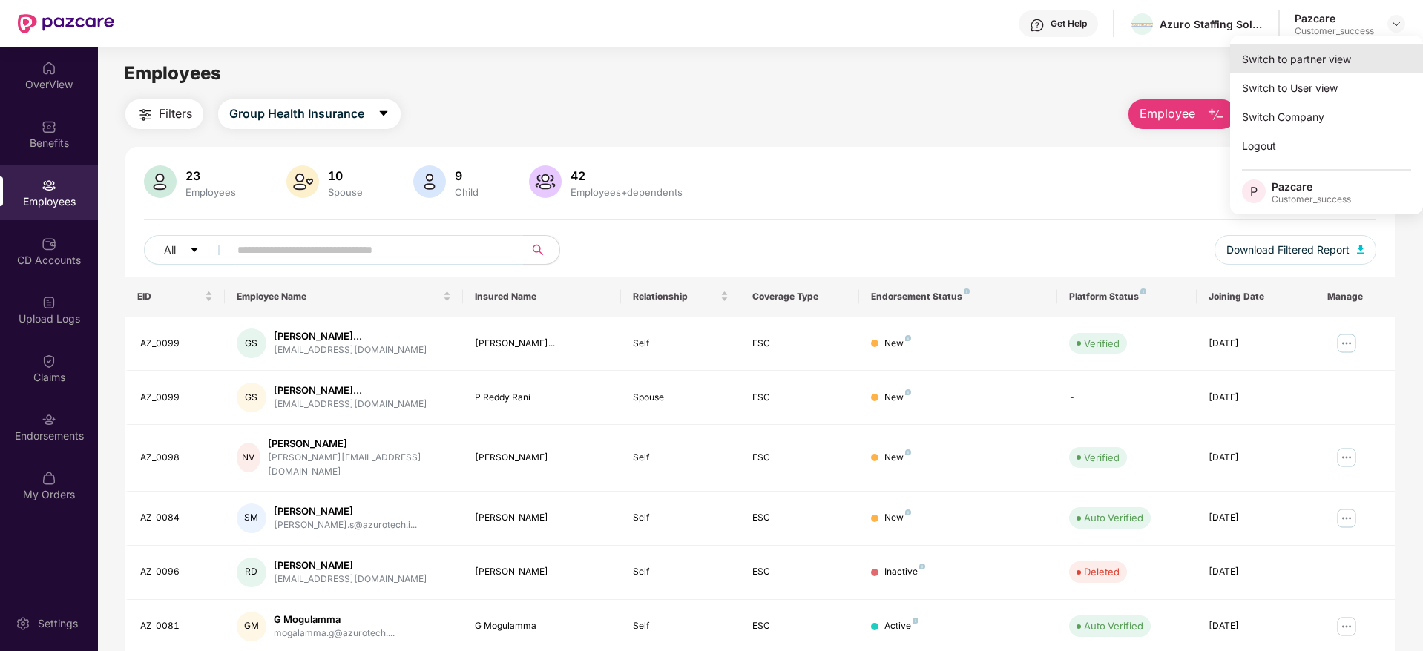
click at [1360, 53] on div "Switch to partner view" at bounding box center [1326, 59] width 193 height 29
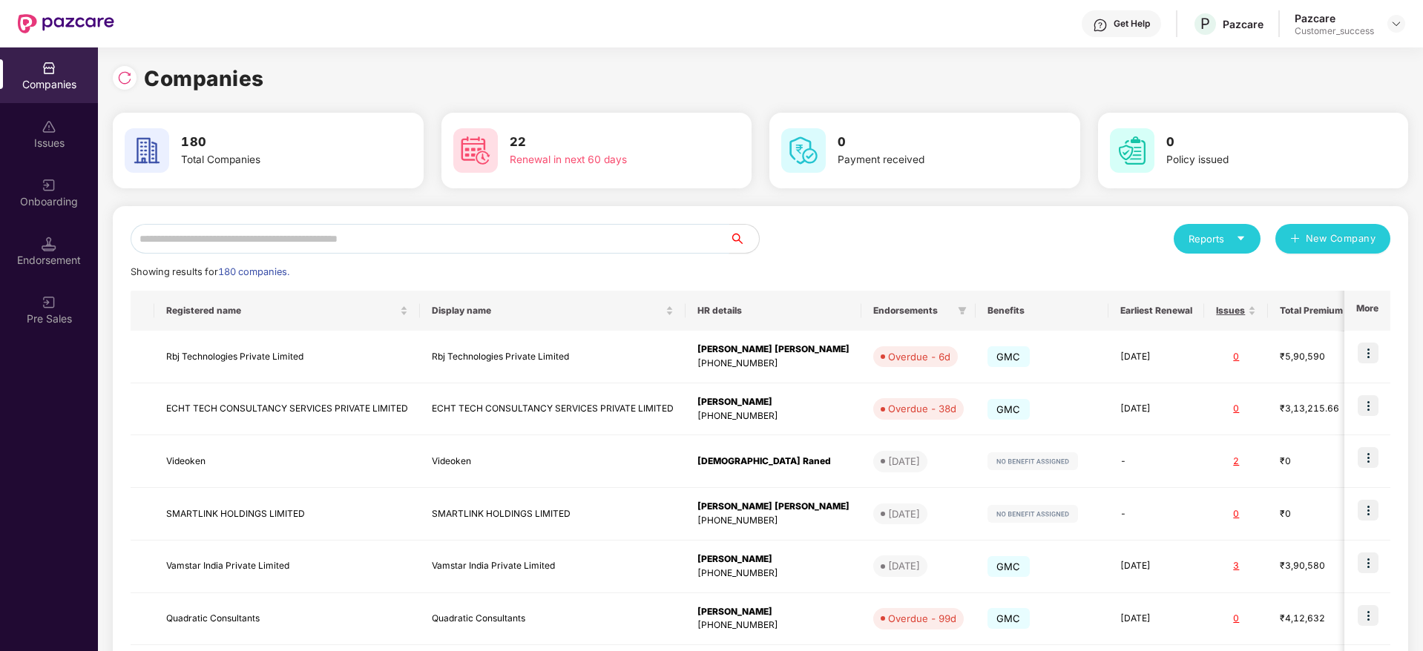
click at [628, 233] on input "text" at bounding box center [430, 239] width 599 height 30
paste input "**********"
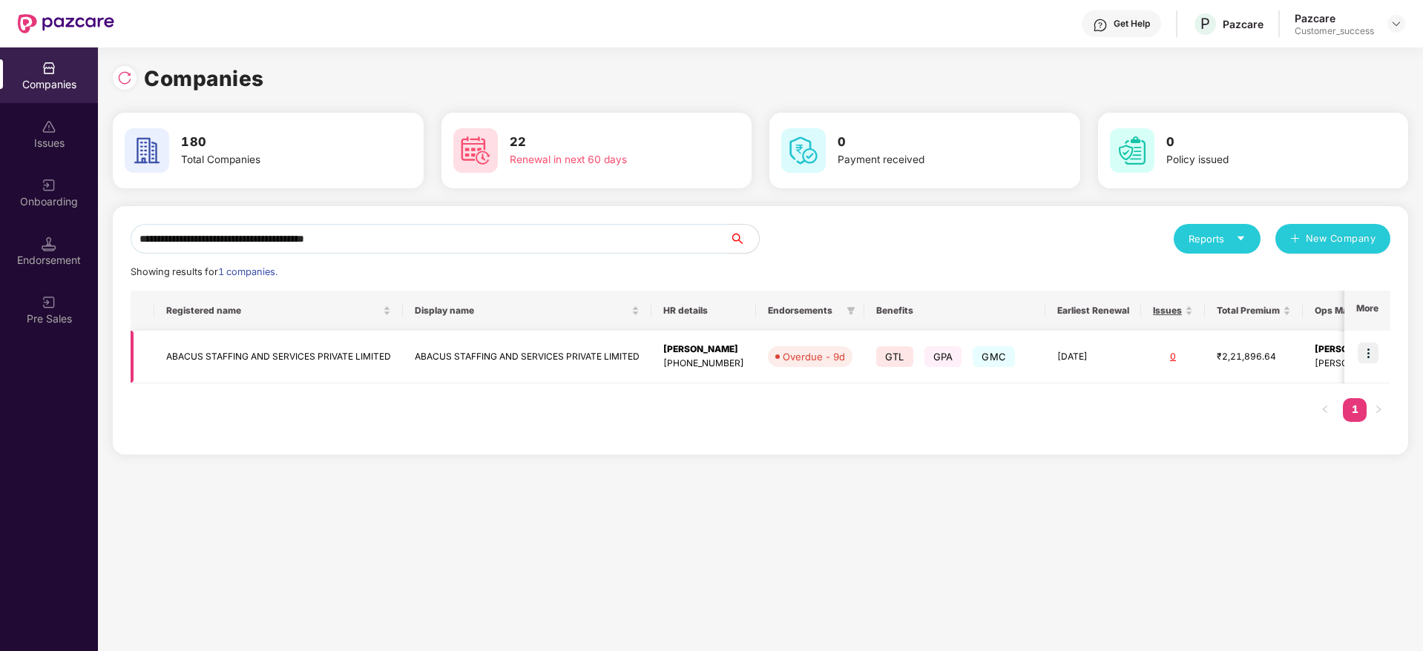
type input "**********"
click at [1378, 358] on img at bounding box center [1368, 353] width 21 height 21
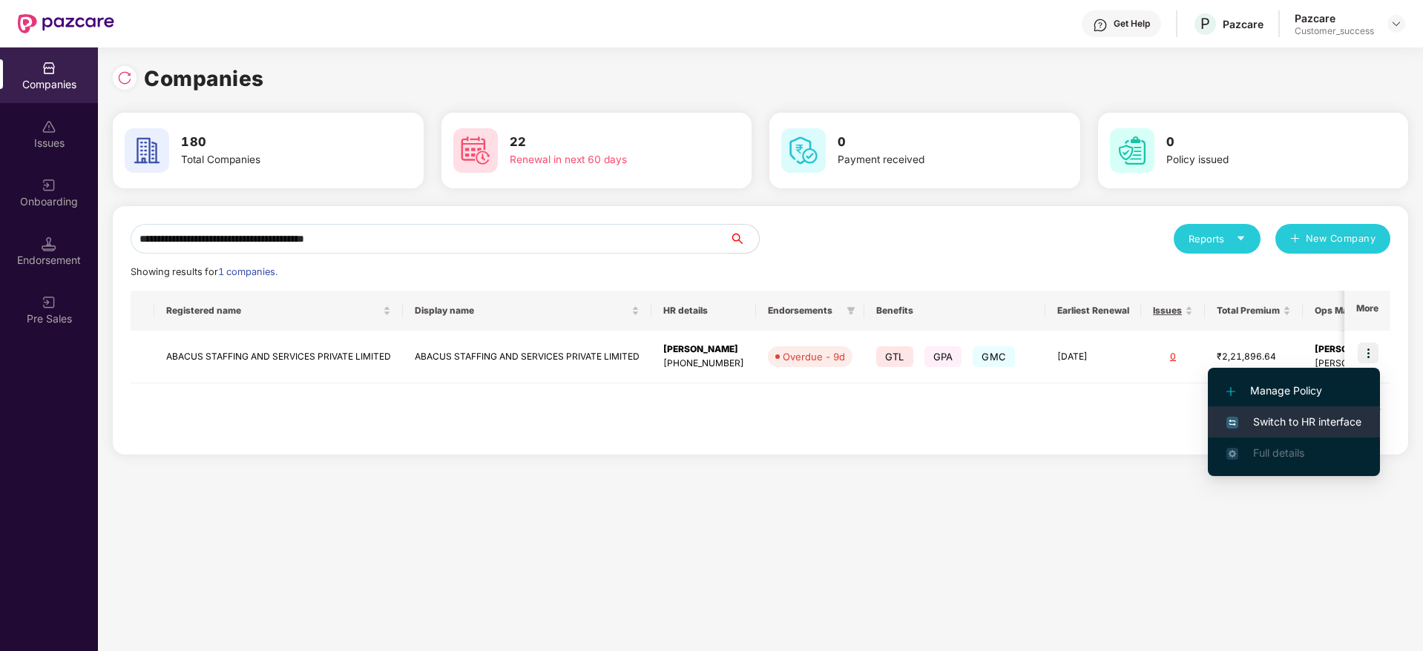
click at [1331, 410] on li "Switch to HR interface" at bounding box center [1294, 422] width 172 height 31
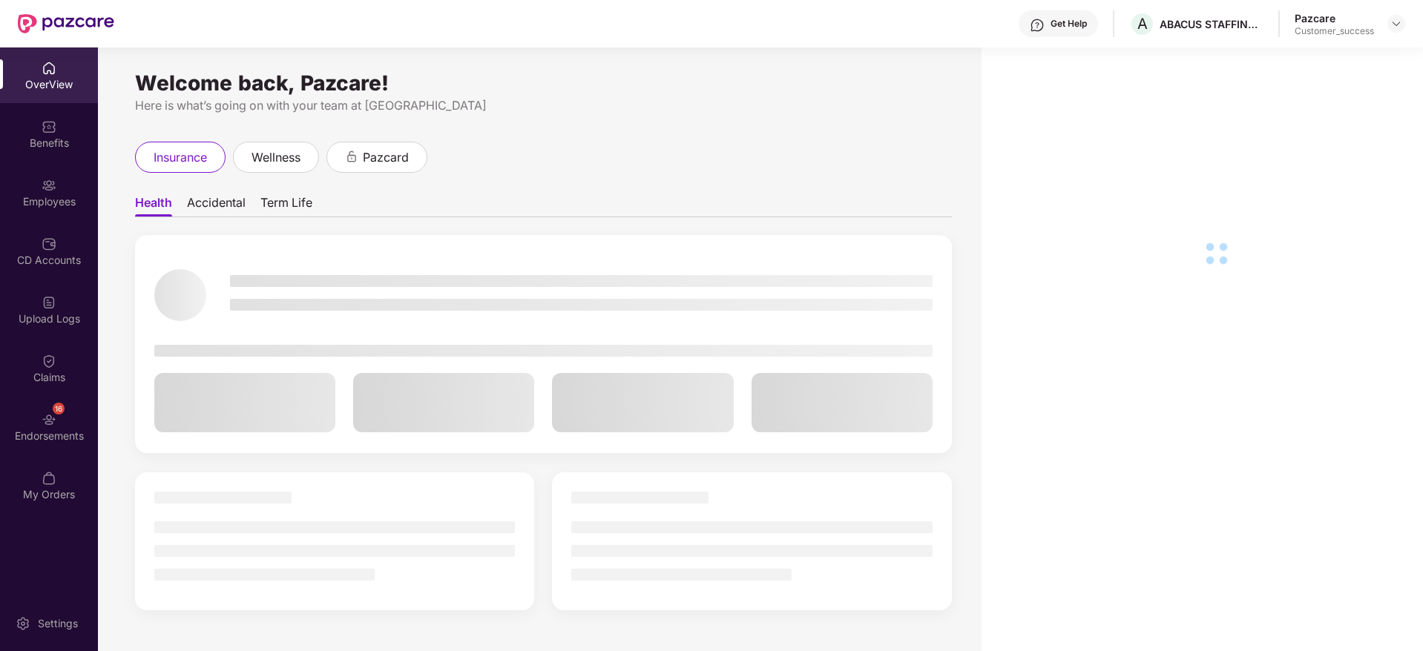
click at [23, 191] on div "Employees" at bounding box center [49, 193] width 98 height 56
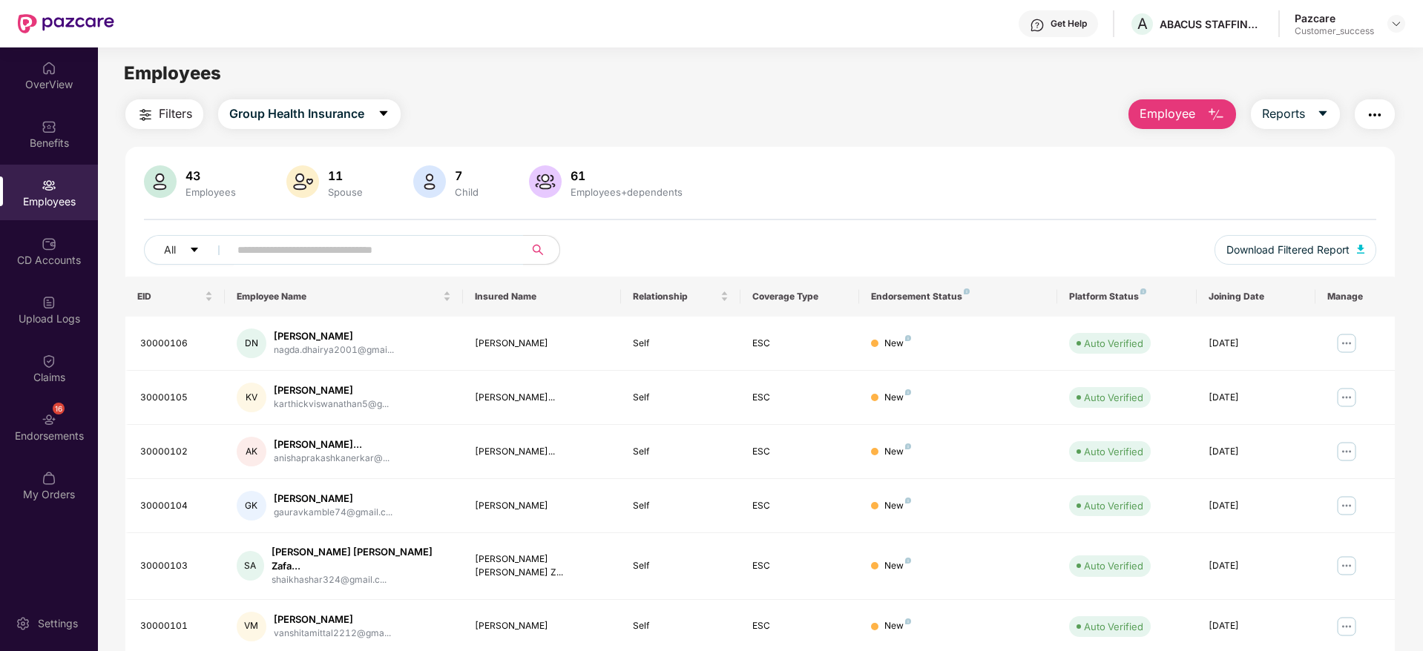
click at [119, 430] on div "Filters Group Health Insurance Employee Reports 43 Employees 11 Spouse 7 Child …" at bounding box center [760, 511] width 1324 height 825
click at [65, 422] on div "16 Endorsements" at bounding box center [49, 427] width 98 height 56
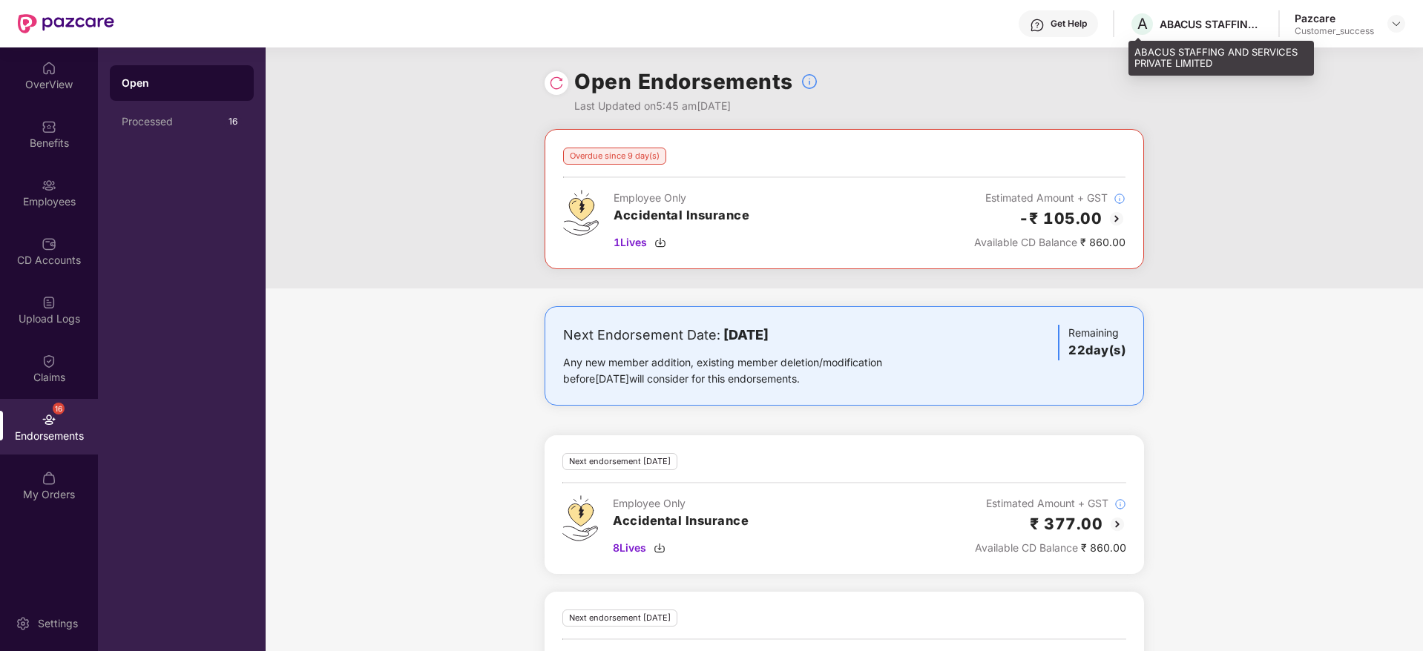
click at [1174, 23] on div "ABACUS STAFFING AND SERVICES PRIVATE LIMITED" at bounding box center [1212, 24] width 104 height 14
copy div "ABACUS"
click at [608, 149] on div "Overdue since 9 day(s)" at bounding box center [614, 156] width 103 height 17
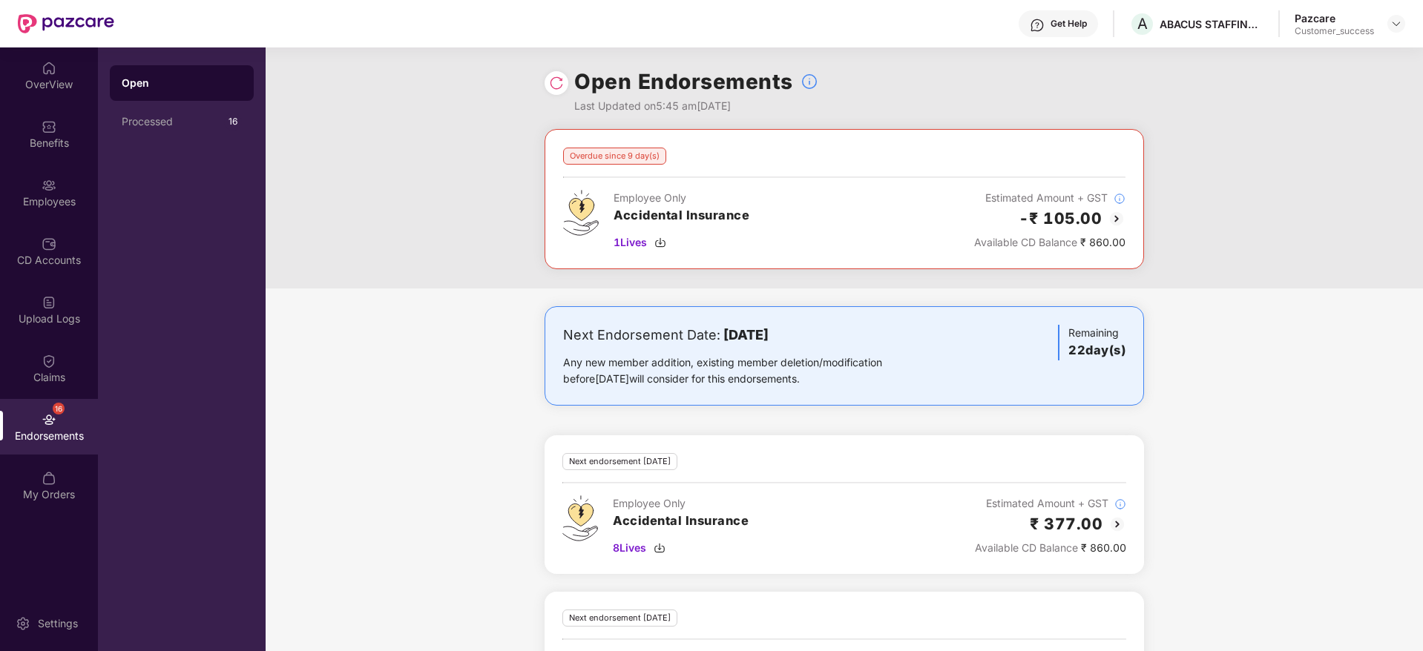
click at [608, 149] on div "Overdue since 9 day(s)" at bounding box center [614, 156] width 103 height 17
click at [1118, 217] on img at bounding box center [1117, 219] width 18 height 18
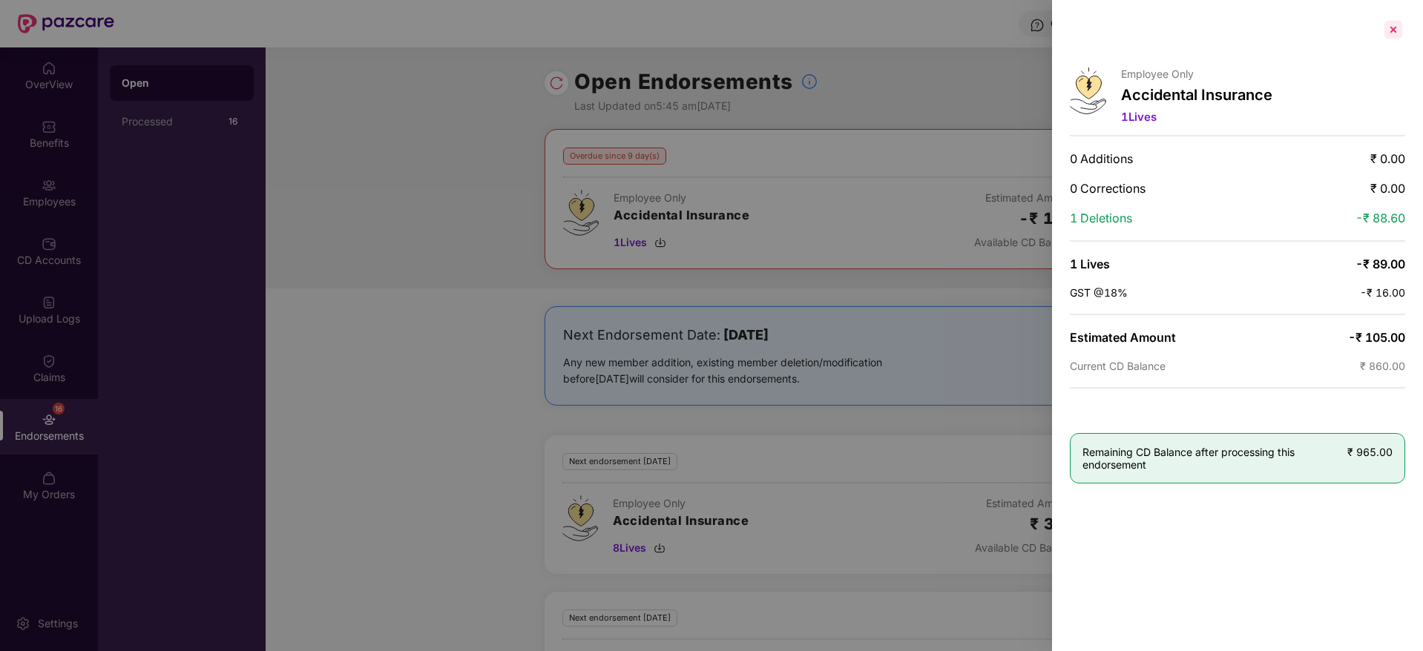
click at [1403, 31] on div at bounding box center [1393, 30] width 24 height 24
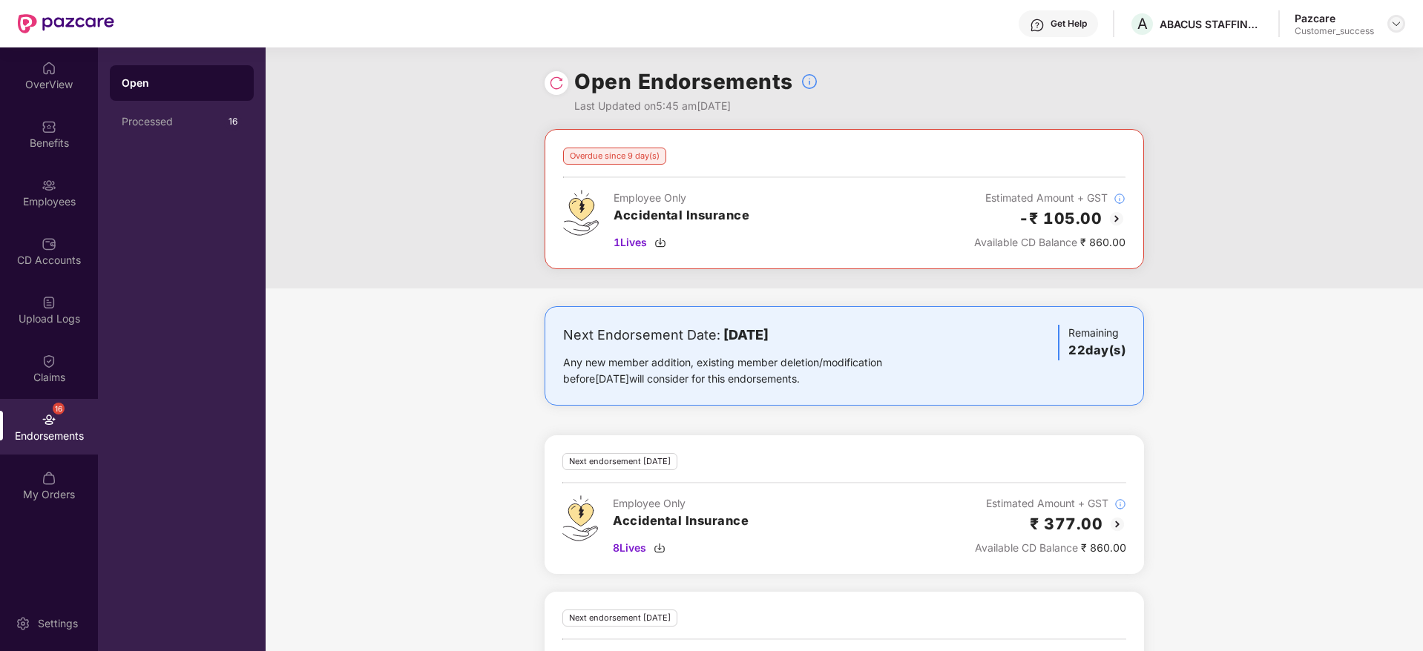
click at [1396, 22] on img at bounding box center [1396, 24] width 12 height 12
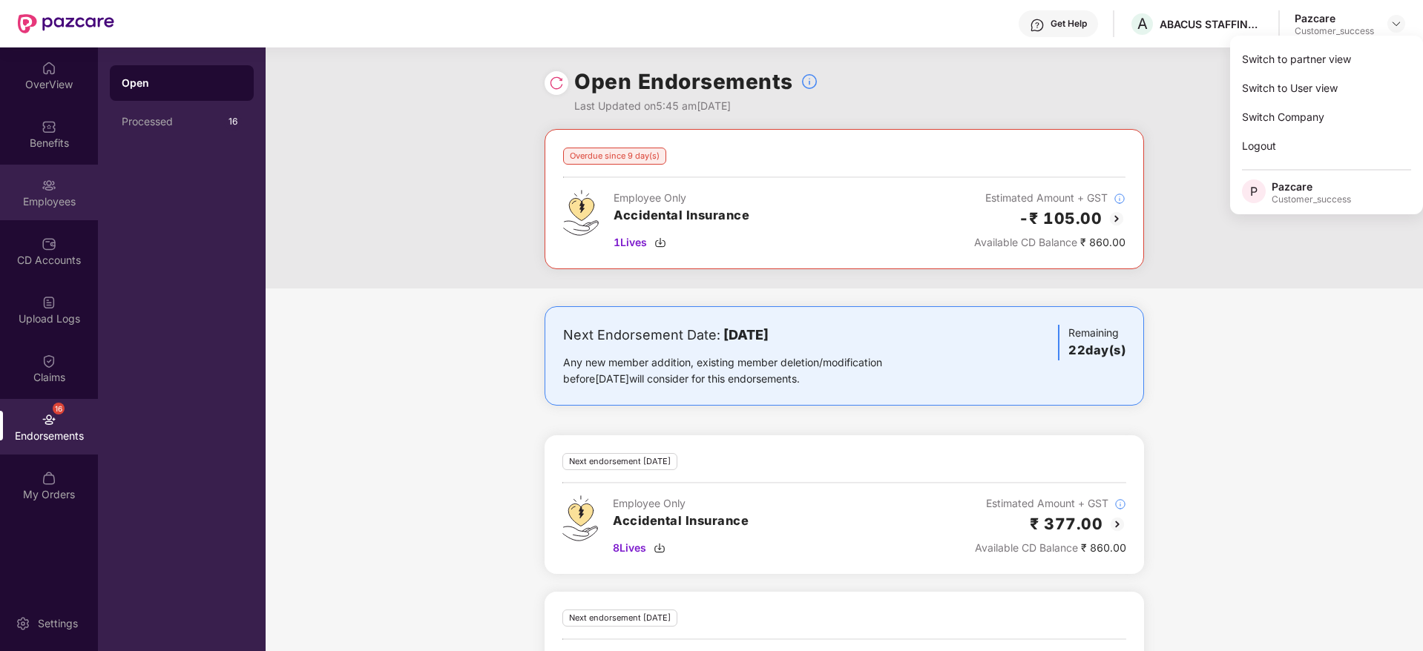
click at [2, 192] on div "Employees" at bounding box center [49, 193] width 98 height 56
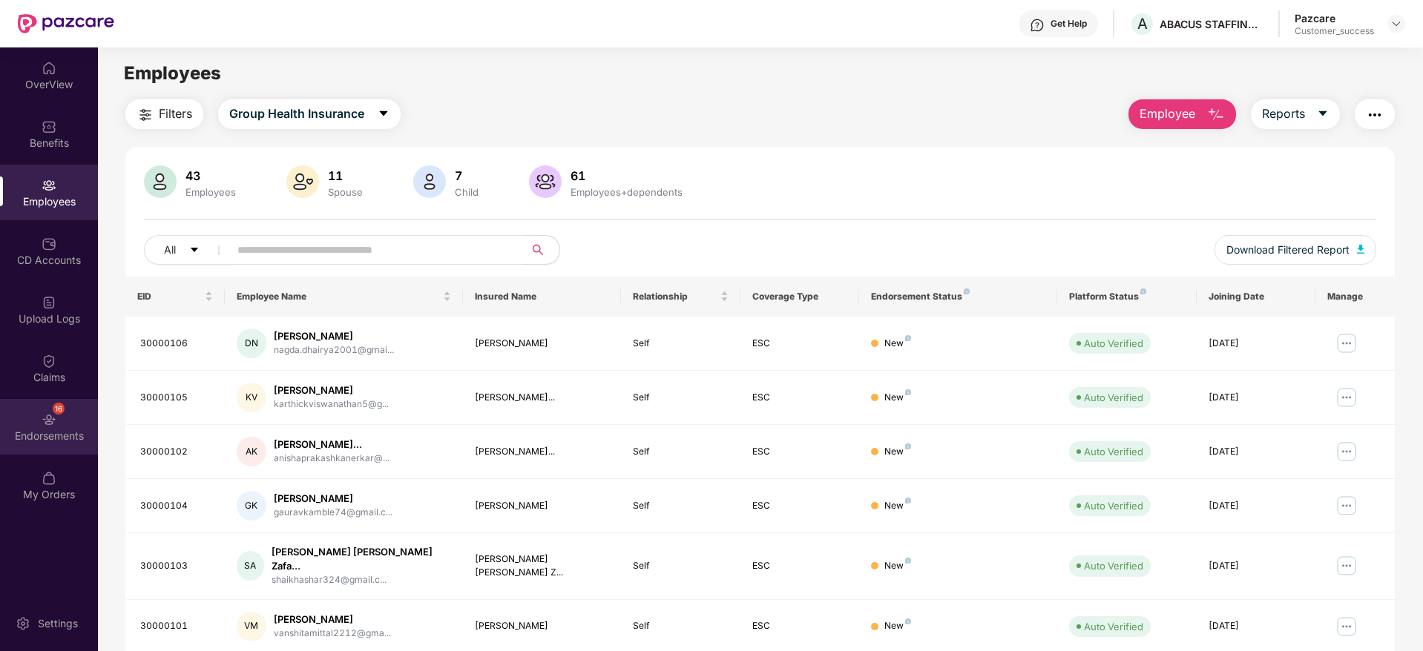
click at [27, 400] on div "16 Endorsements" at bounding box center [49, 427] width 98 height 56
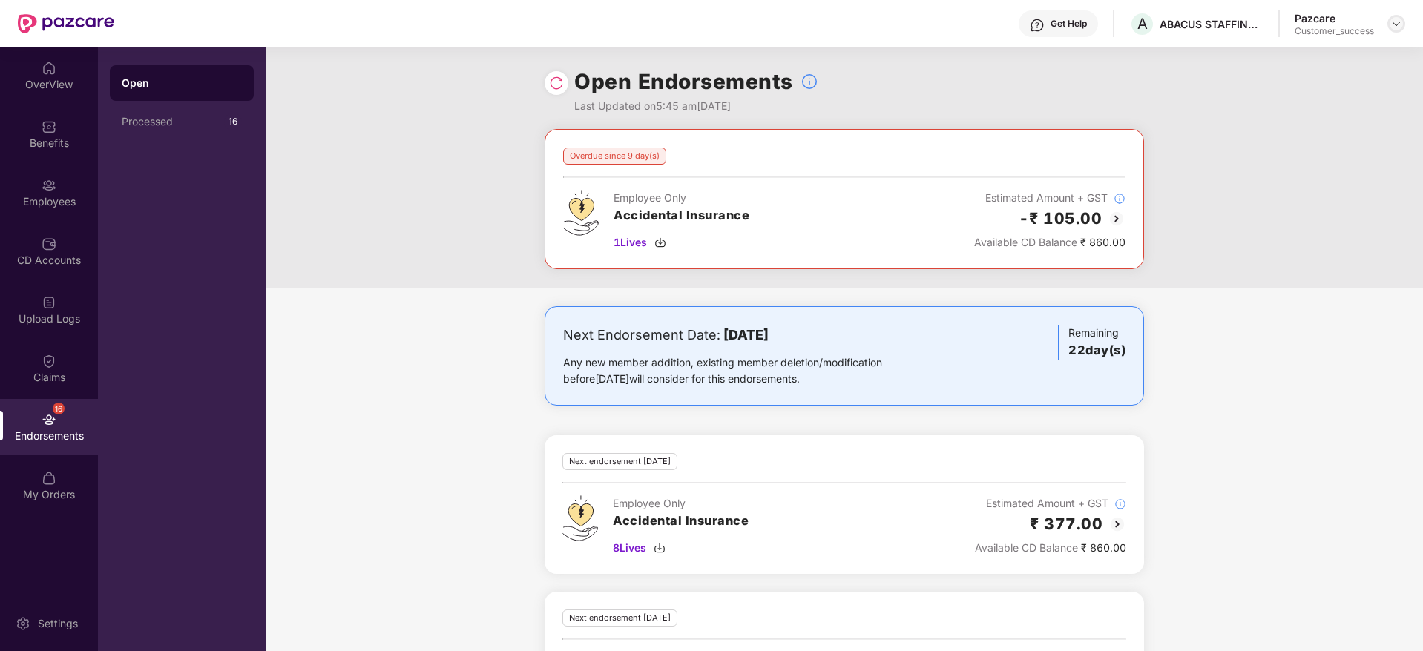
click at [1402, 25] on div at bounding box center [1396, 24] width 18 height 18
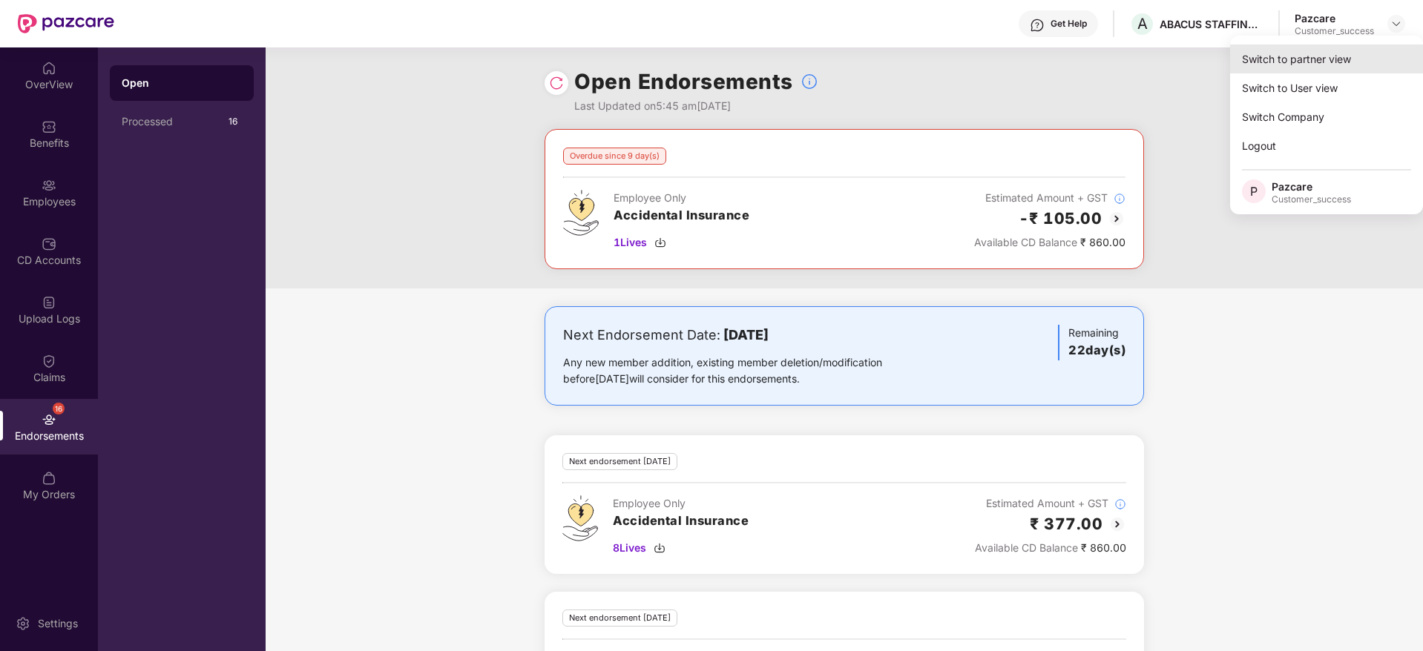
click at [1281, 67] on div "Switch to partner view" at bounding box center [1326, 59] width 193 height 29
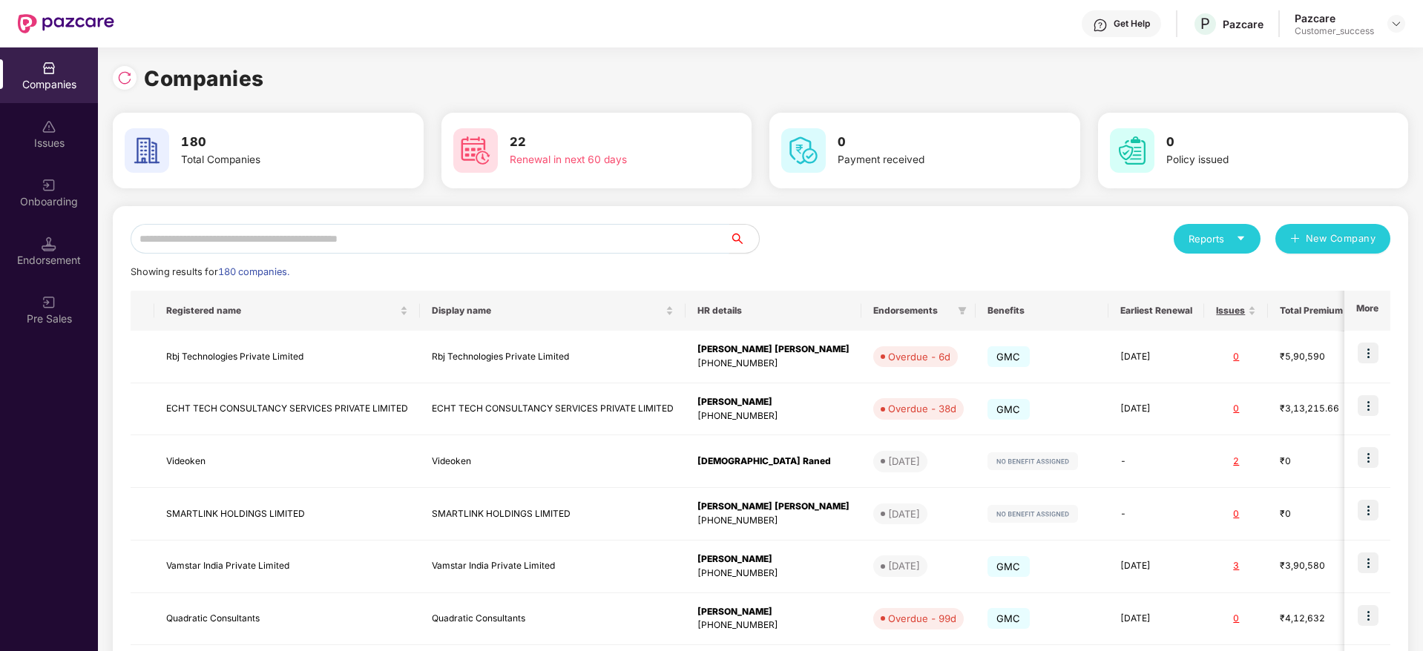
click at [519, 235] on input "text" at bounding box center [430, 239] width 599 height 30
paste input "**********"
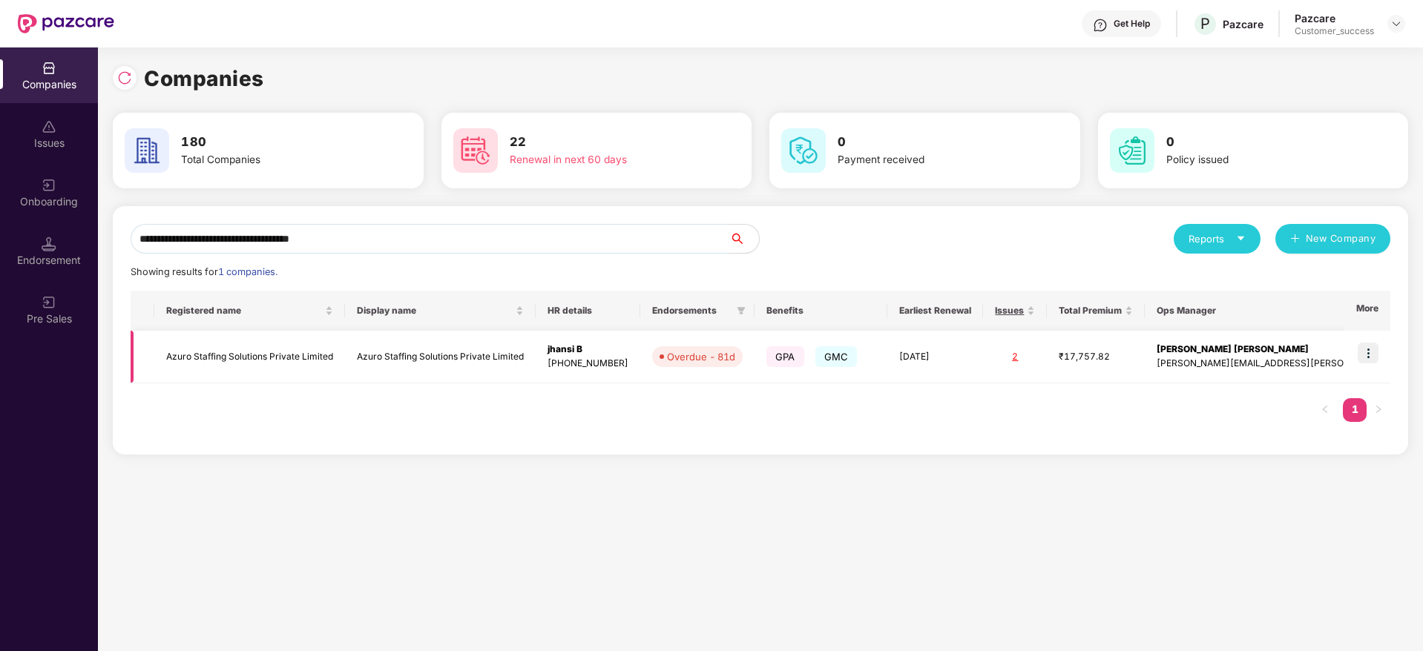
type input "**********"
click at [1367, 364] on td at bounding box center [1367, 357] width 46 height 53
click at [1369, 350] on img at bounding box center [1368, 353] width 21 height 21
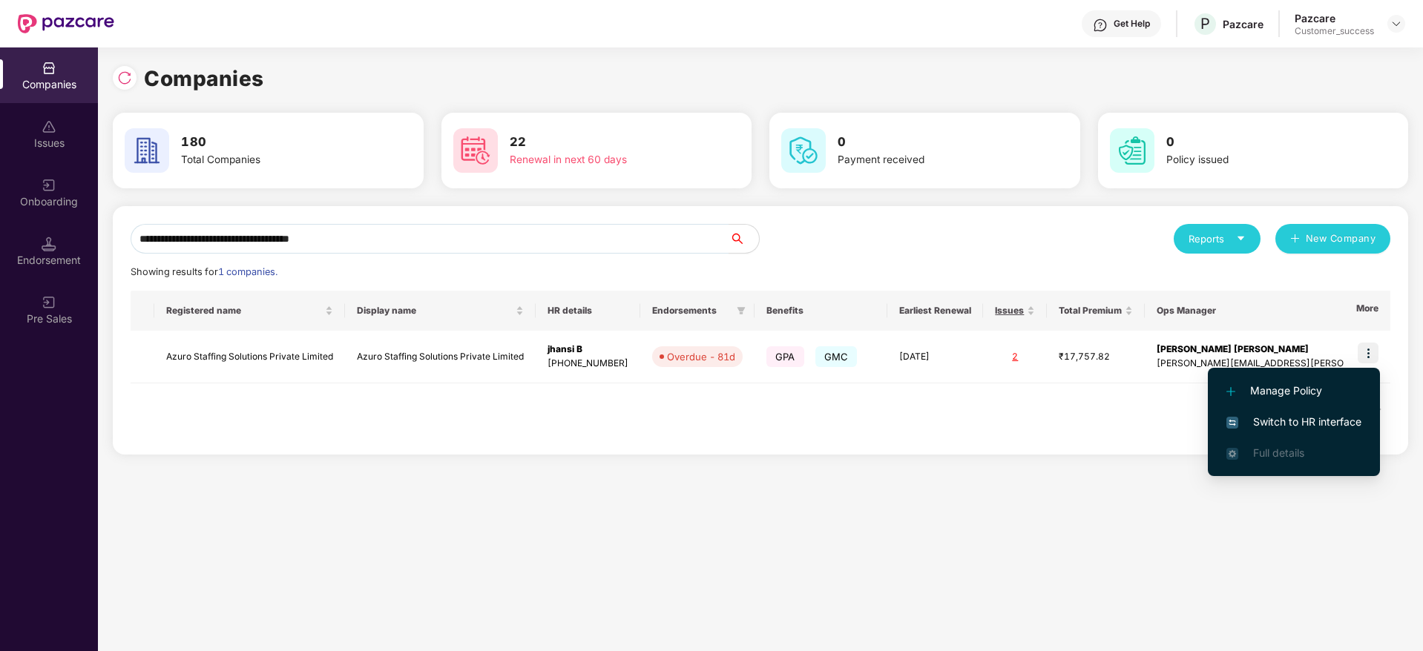
click at [1281, 417] on span "Switch to HR interface" at bounding box center [1293, 422] width 135 height 16
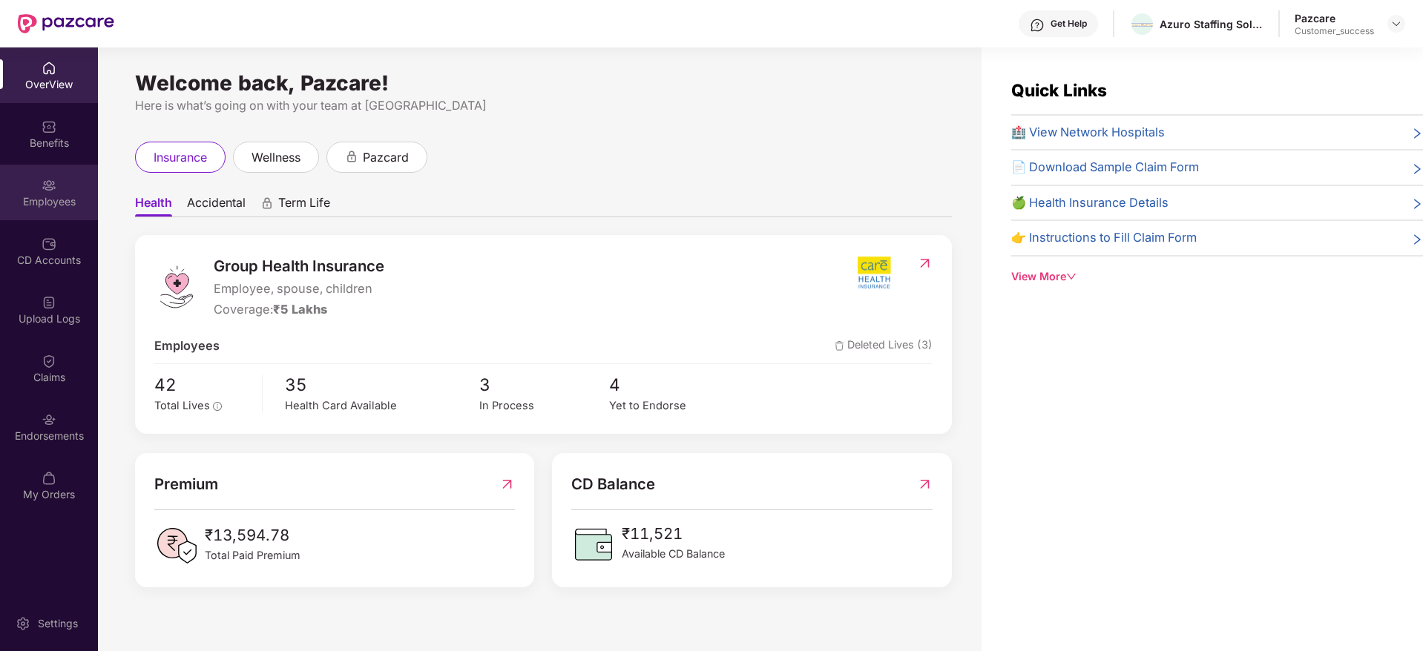
click at [35, 187] on div "Employees" at bounding box center [49, 193] width 98 height 56
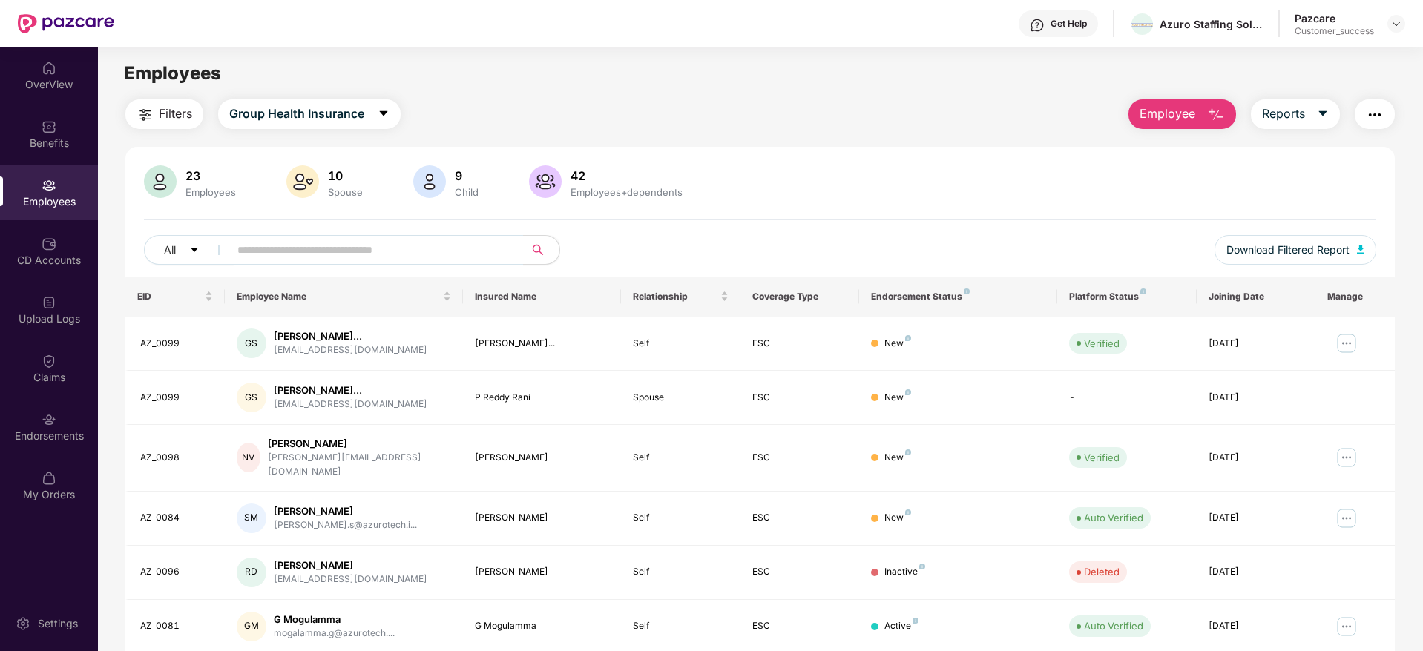
click at [1378, 24] on div "Pazcare Customer_success" at bounding box center [1350, 24] width 111 height 26
click at [1393, 24] on img at bounding box center [1396, 24] width 12 height 12
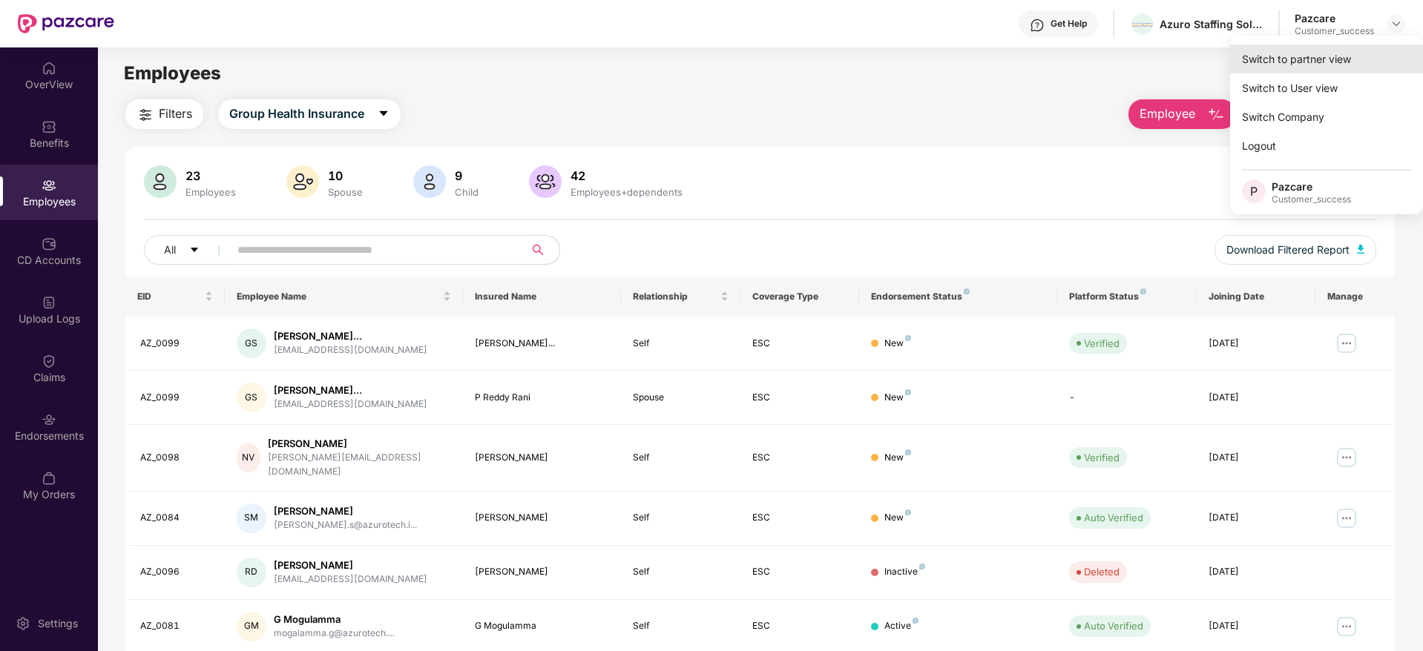
click at [1367, 48] on div "Switch to partner view" at bounding box center [1326, 59] width 193 height 29
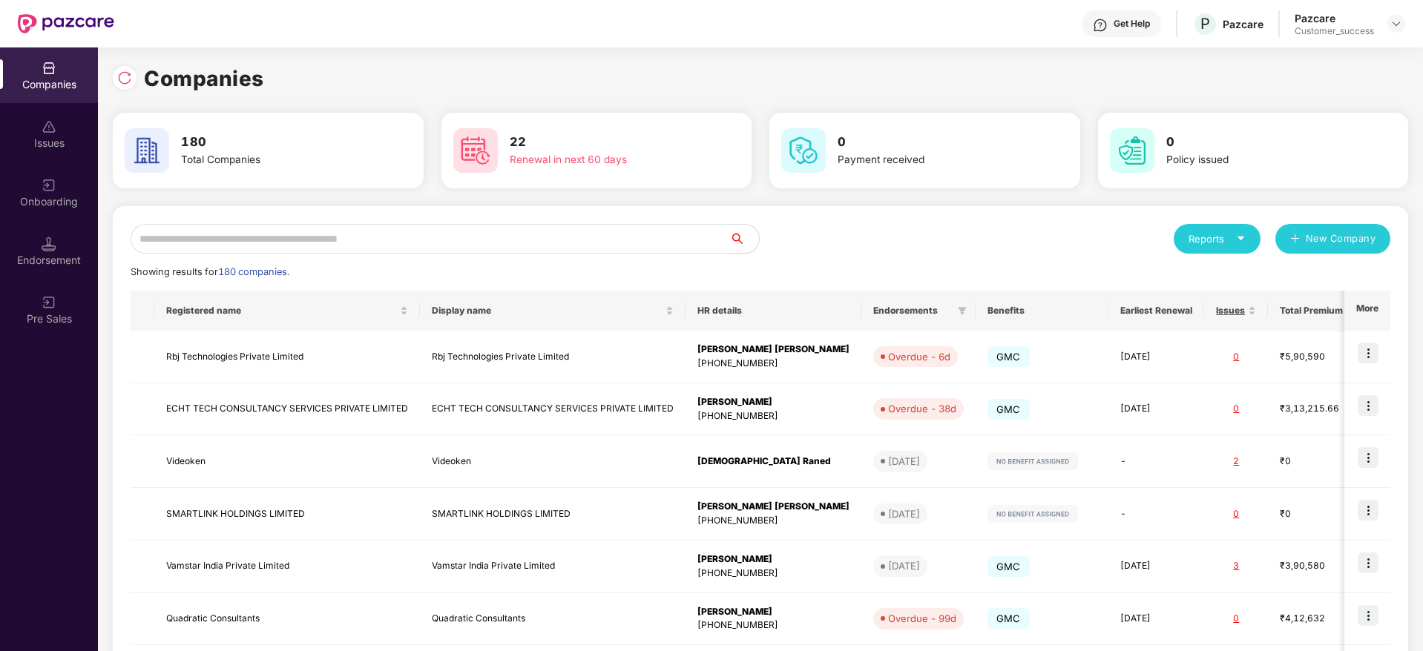
click at [670, 248] on input "text" at bounding box center [430, 239] width 599 height 30
paste input "**********"
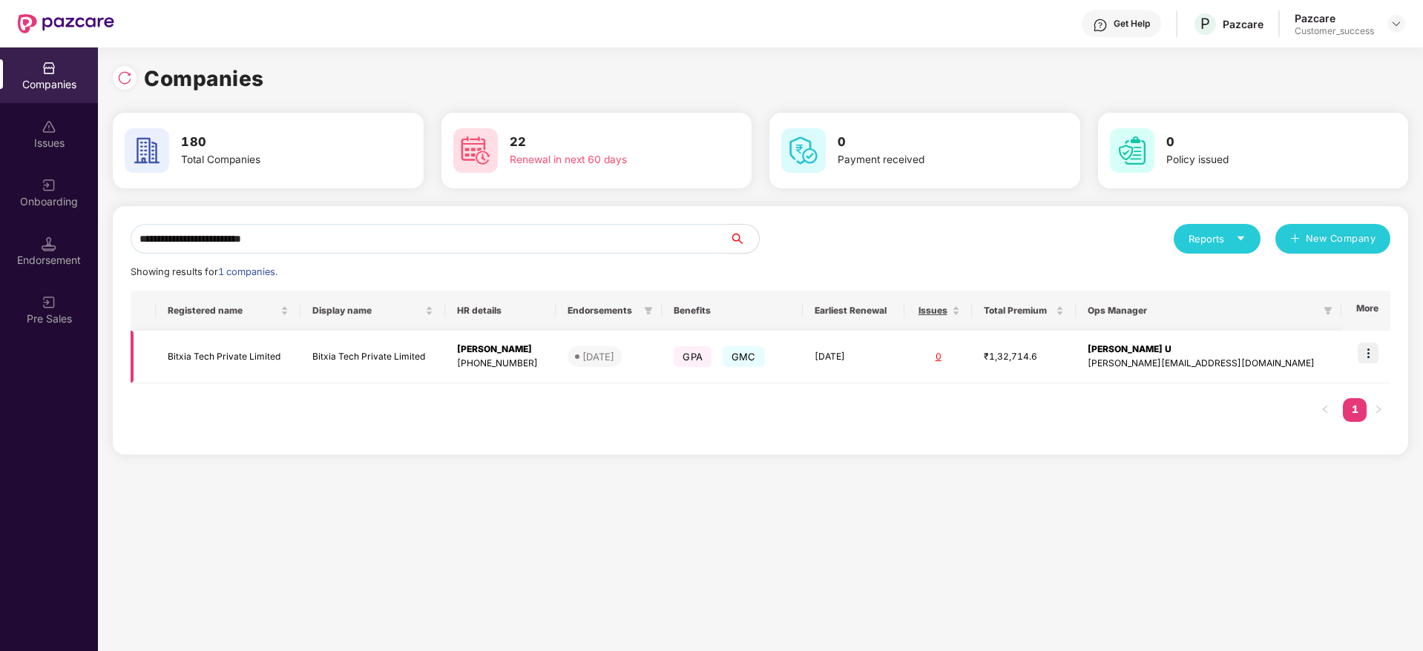
type input "**********"
click at [1368, 352] on img at bounding box center [1368, 353] width 21 height 21
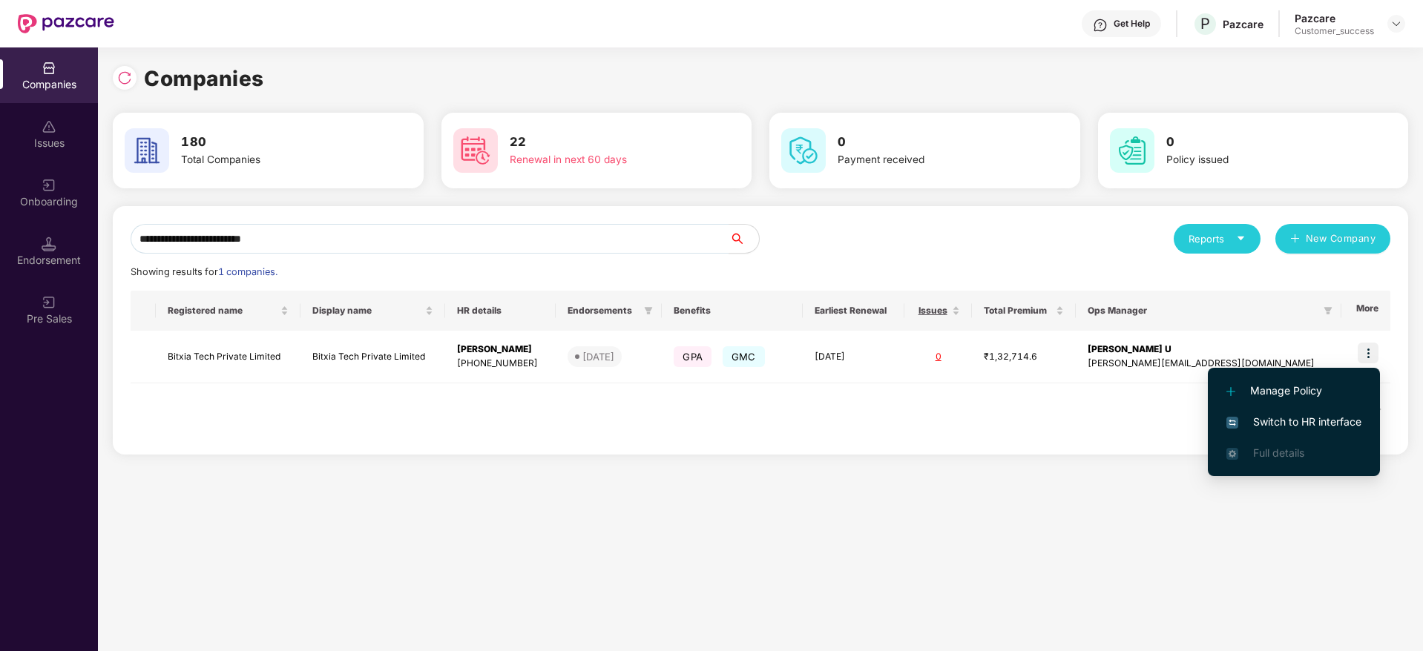
click at [1289, 420] on span "Switch to HR interface" at bounding box center [1293, 422] width 135 height 16
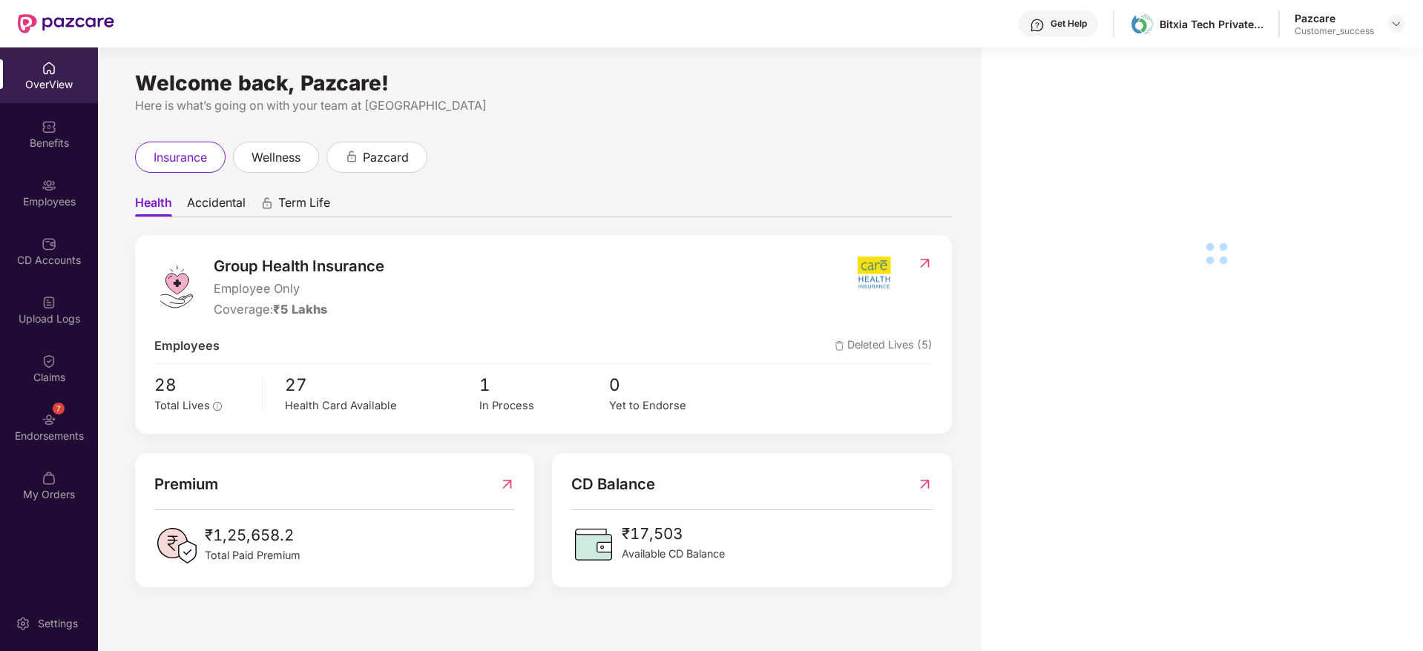
click at [81, 430] on div "Endorsements" at bounding box center [49, 436] width 98 height 15
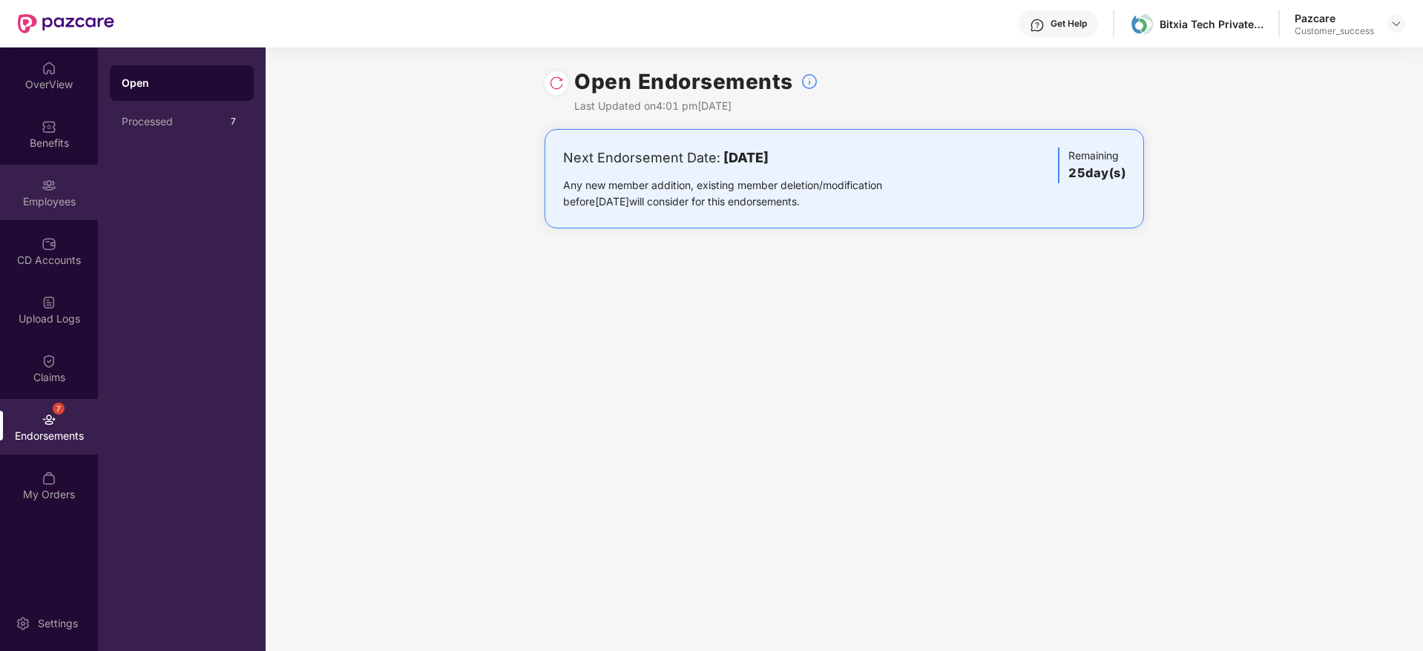
click at [72, 195] on div "Employees" at bounding box center [49, 201] width 98 height 15
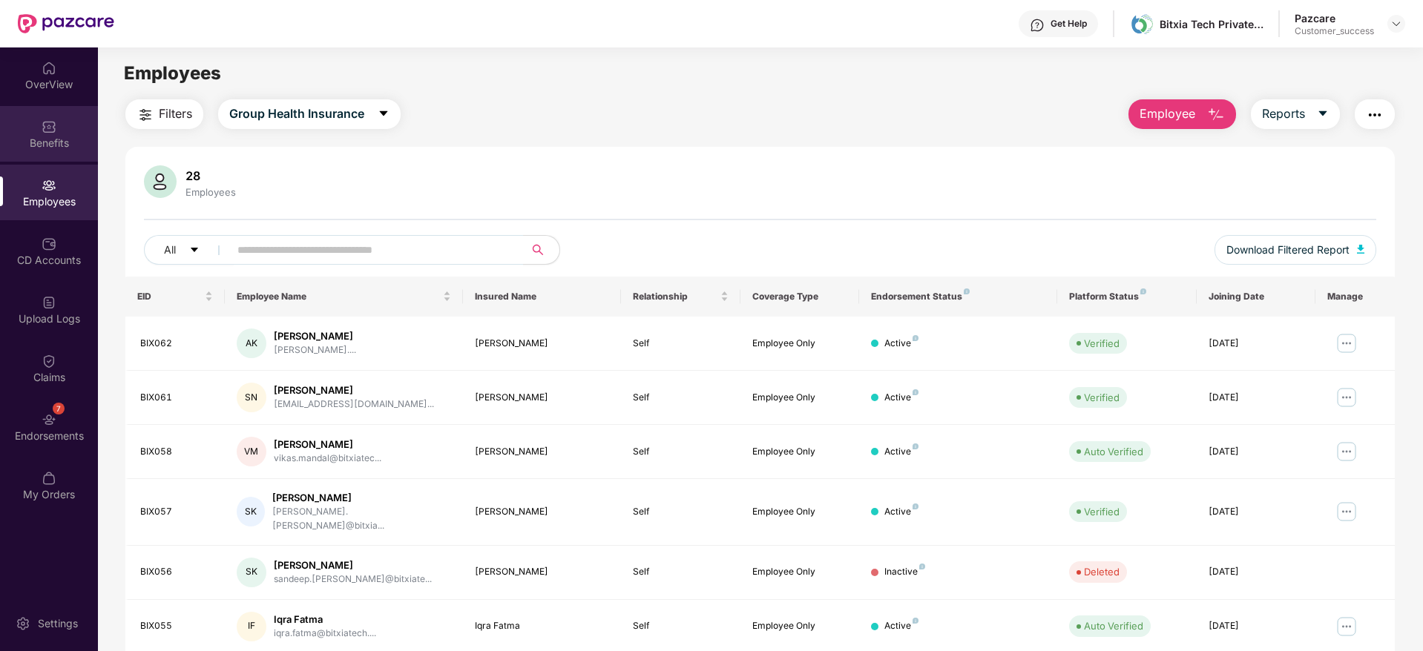
click at [65, 141] on div "Benefits" at bounding box center [49, 143] width 98 height 15
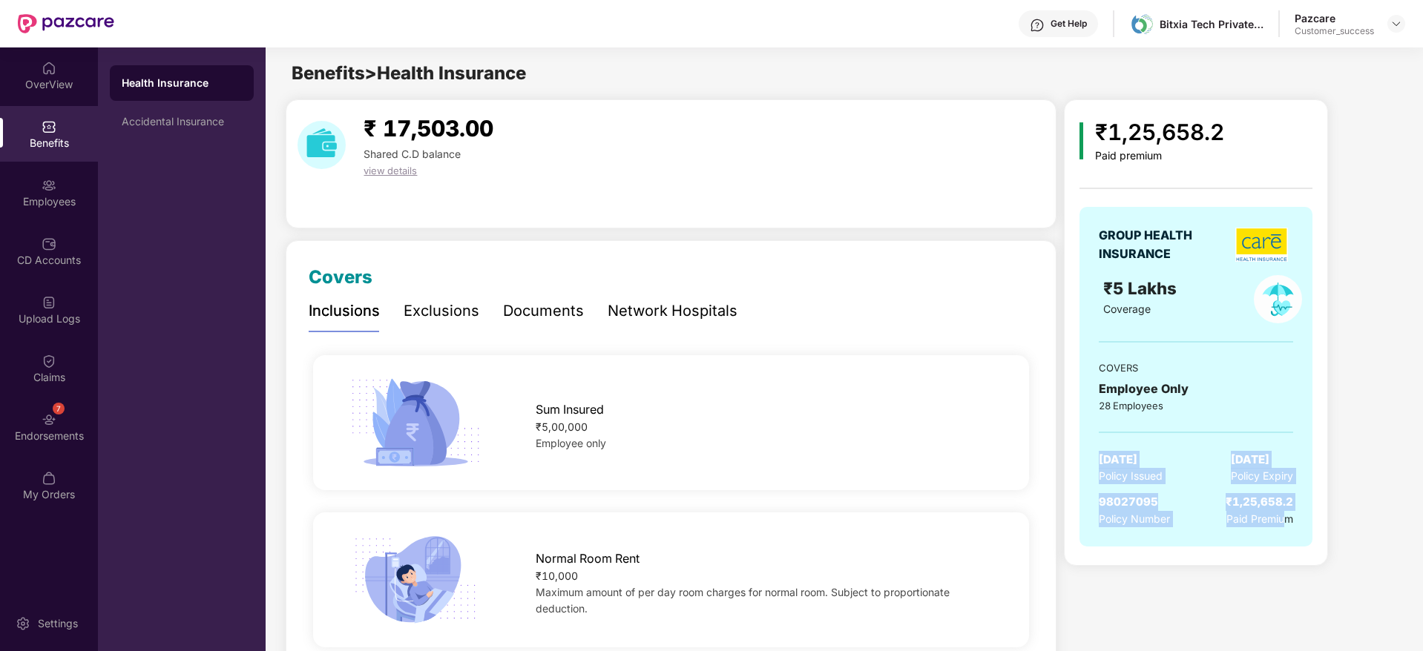
drag, startPoint x: 1283, startPoint y: 532, endPoint x: 1145, endPoint y: 430, distance: 171.8
click at [1145, 430] on div "GROUP HEALTH INSURANCE ₹5 Lakhs Coverage COVERS Employee Only 28 Employees [DAT…" at bounding box center [1195, 377] width 233 height 340
drag, startPoint x: 1145, startPoint y: 430, endPoint x: 1351, endPoint y: 551, distance: 239.5
click at [1351, 551] on div "₹1,25,658.2 Paid premium GROUP HEALTH INSURANCE ₹5 Lakhs Coverage COVERS Employ…" at bounding box center [1232, 332] width 337 height 467
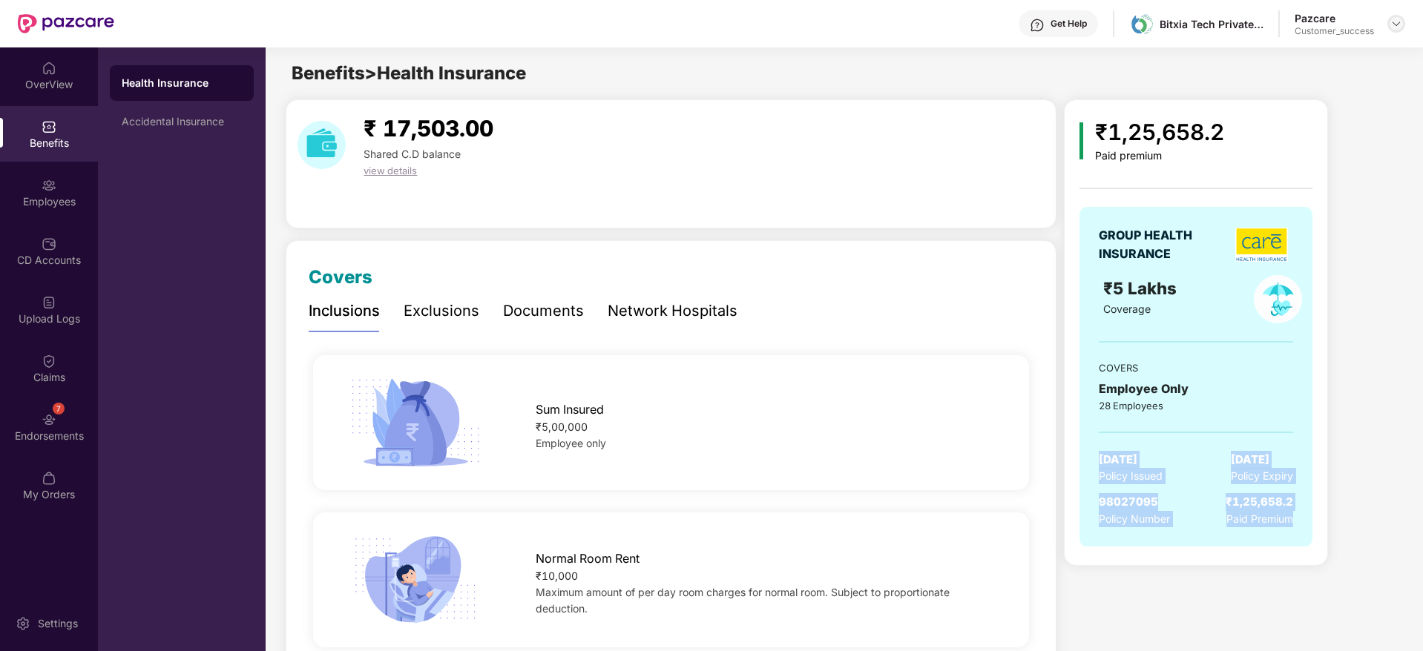
click at [1398, 22] on img at bounding box center [1396, 24] width 12 height 12
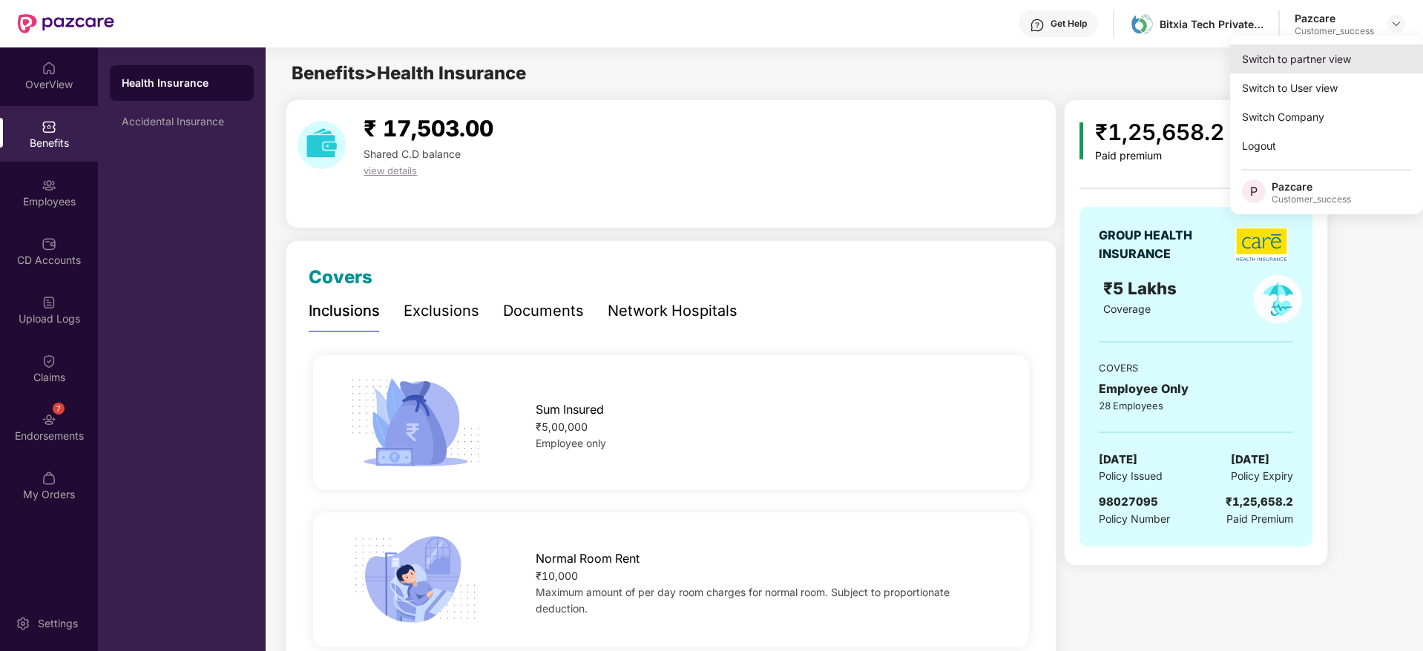
click at [1361, 56] on div "Switch to partner view" at bounding box center [1326, 59] width 193 height 29
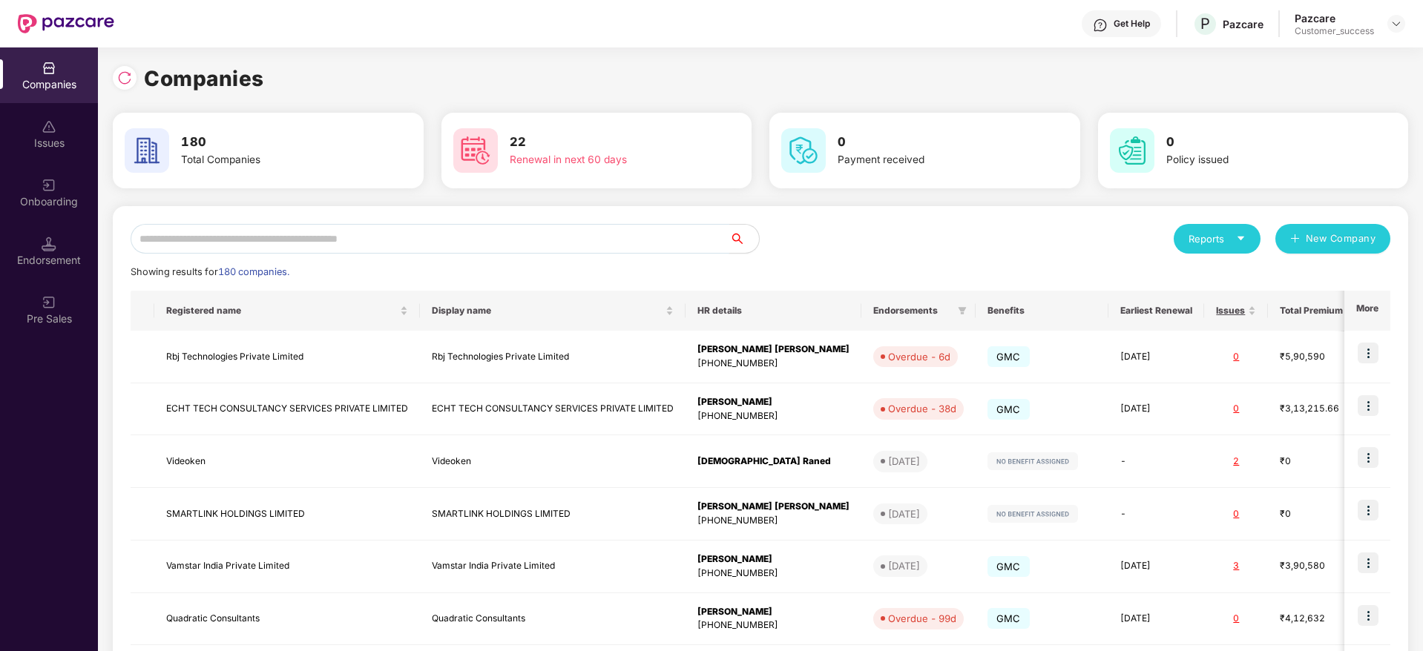
click at [574, 234] on input "text" at bounding box center [430, 239] width 599 height 30
paste input "**********"
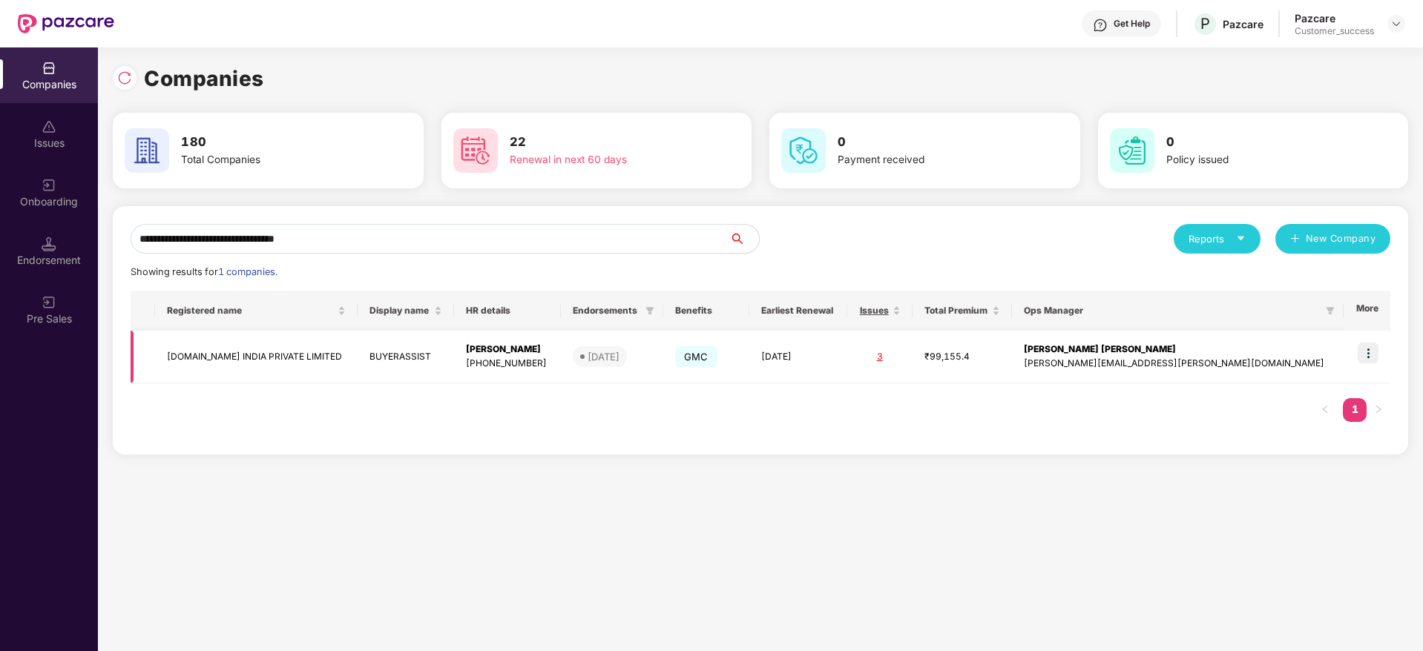
type input "**********"
click at [1363, 356] on img at bounding box center [1368, 353] width 21 height 21
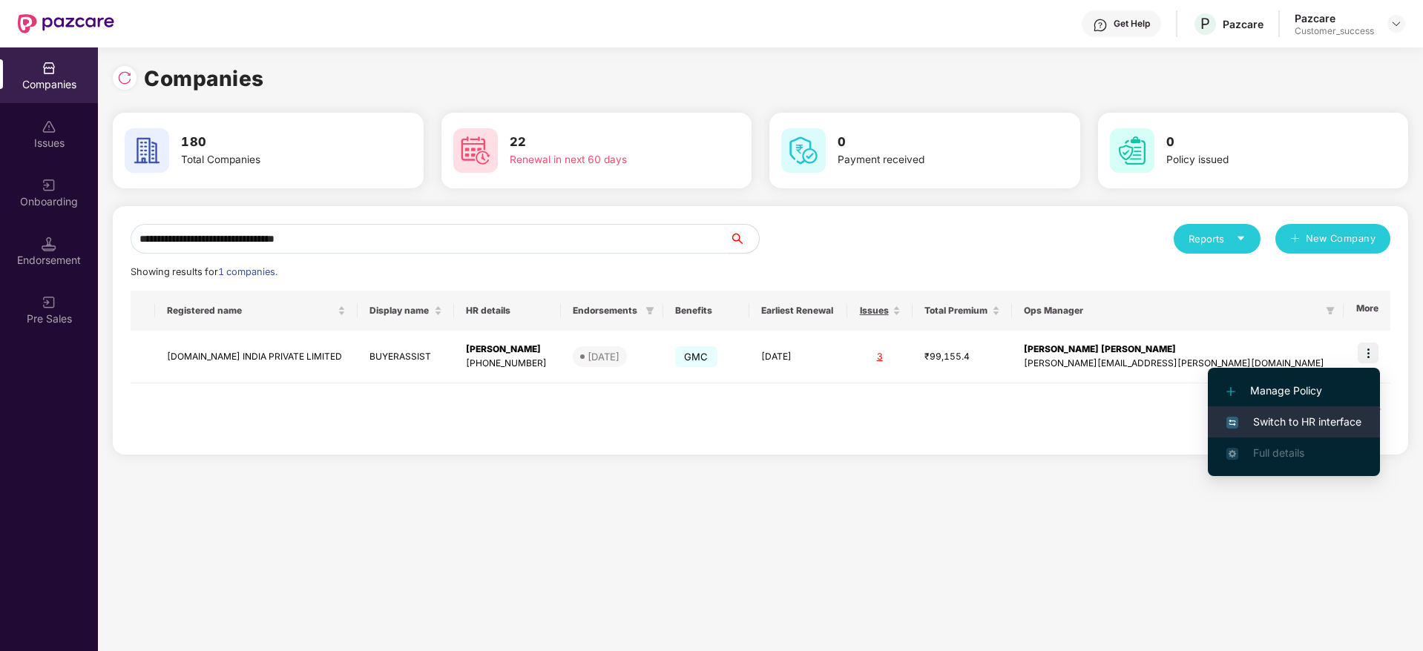
click at [1275, 412] on li "Switch to HR interface" at bounding box center [1294, 422] width 172 height 31
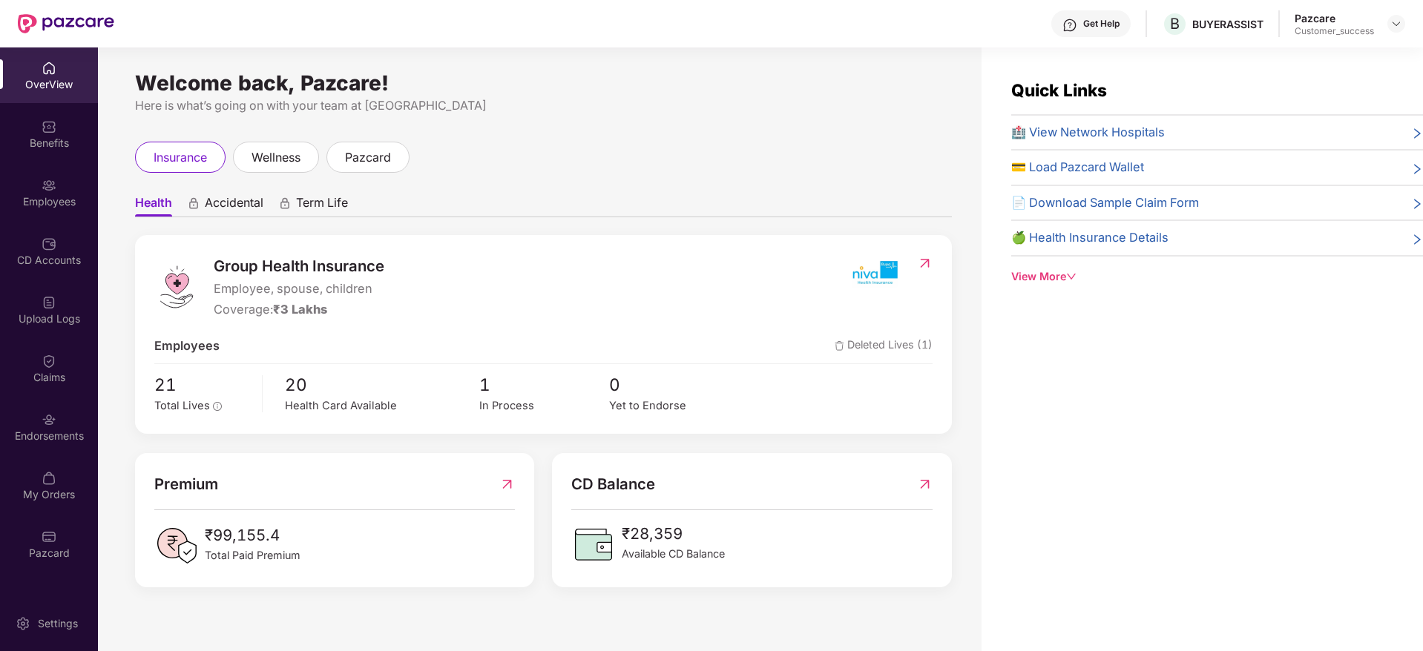
click at [19, 201] on div "Employees" at bounding box center [49, 201] width 98 height 15
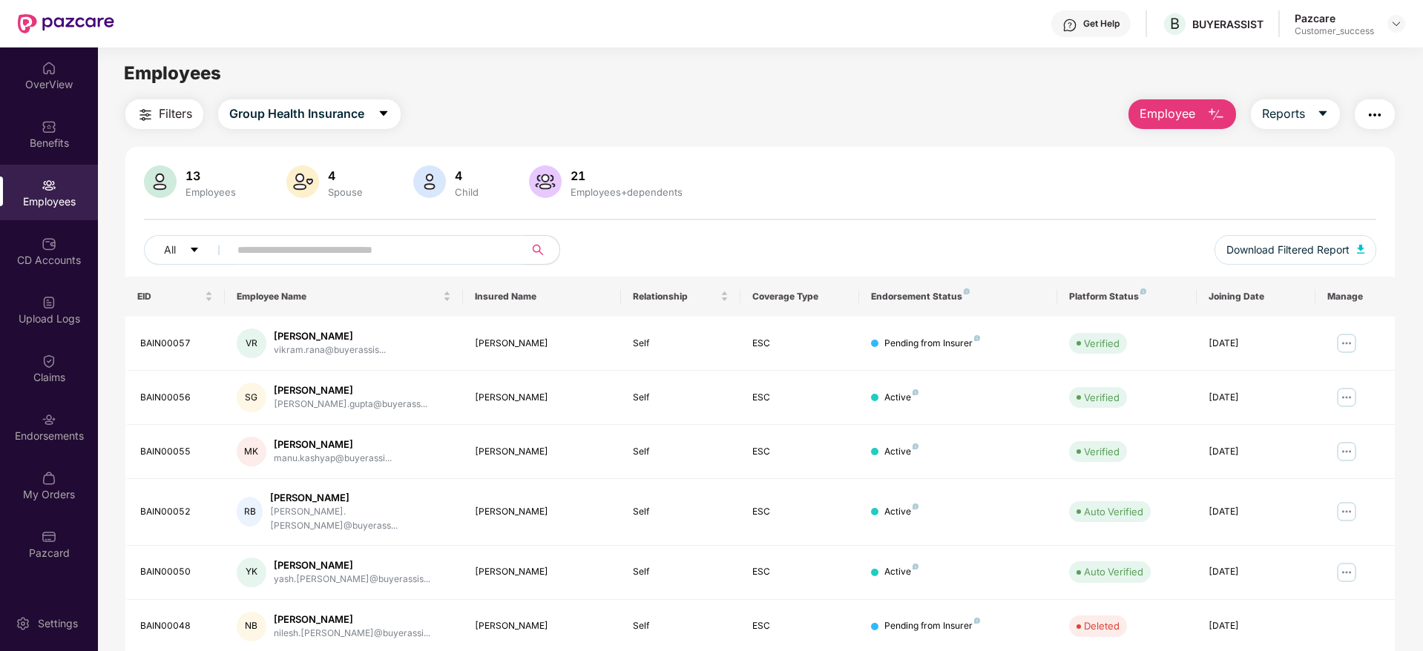
click at [192, 111] on span "Filters" at bounding box center [175, 114] width 33 height 19
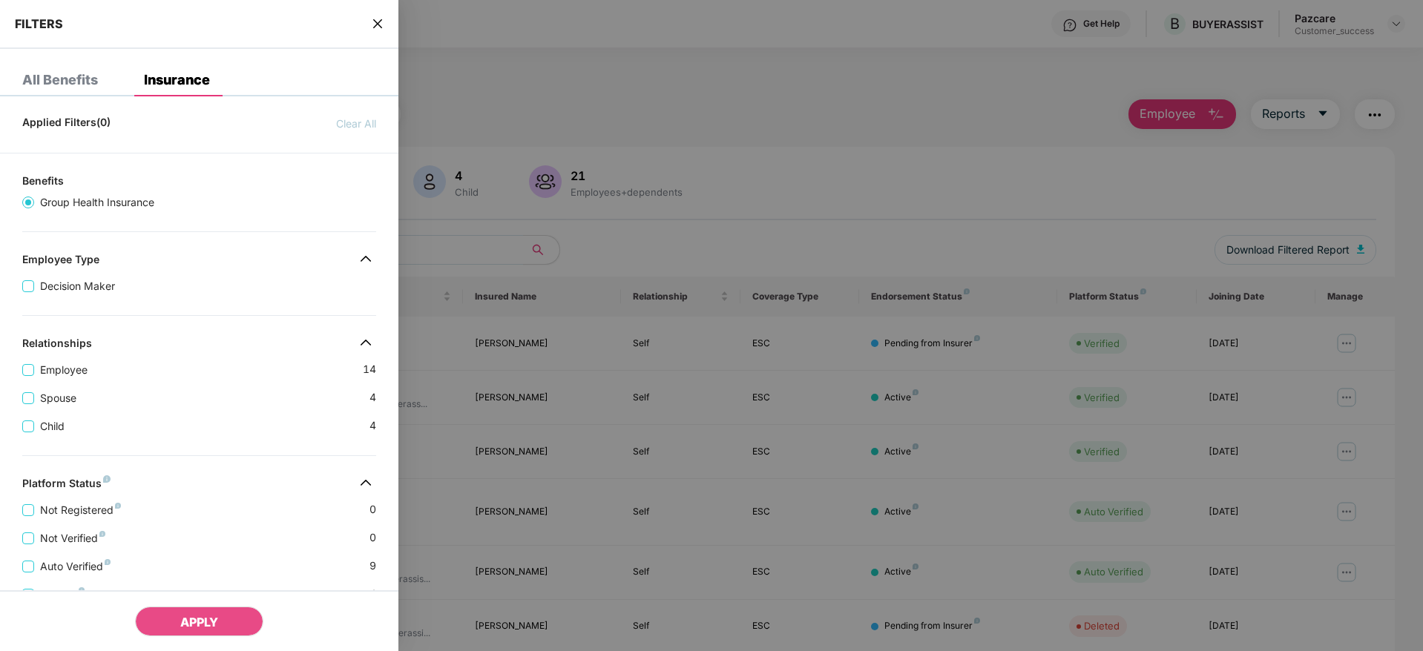
click at [387, 24] on div "FILTERS" at bounding box center [199, 24] width 398 height 49
click at [381, 24] on icon "close" at bounding box center [378, 24] width 12 height 12
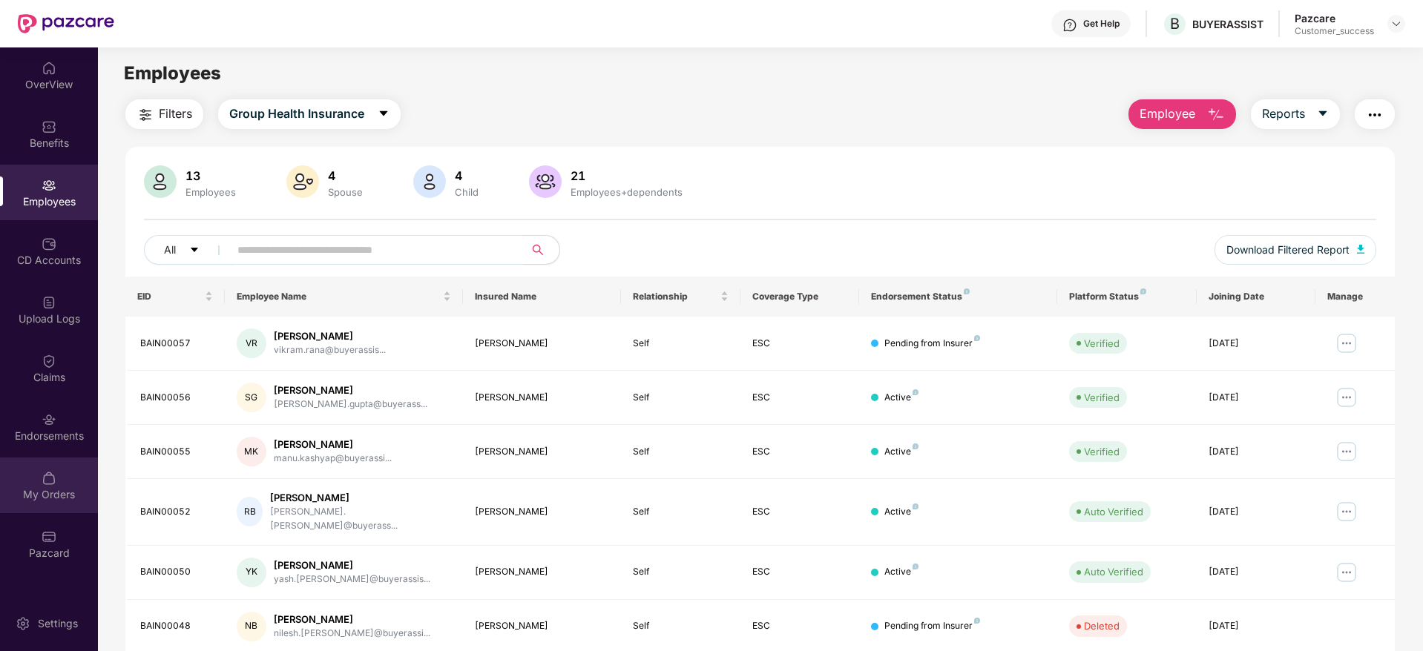
click at [41, 474] on div "My Orders" at bounding box center [49, 486] width 98 height 56
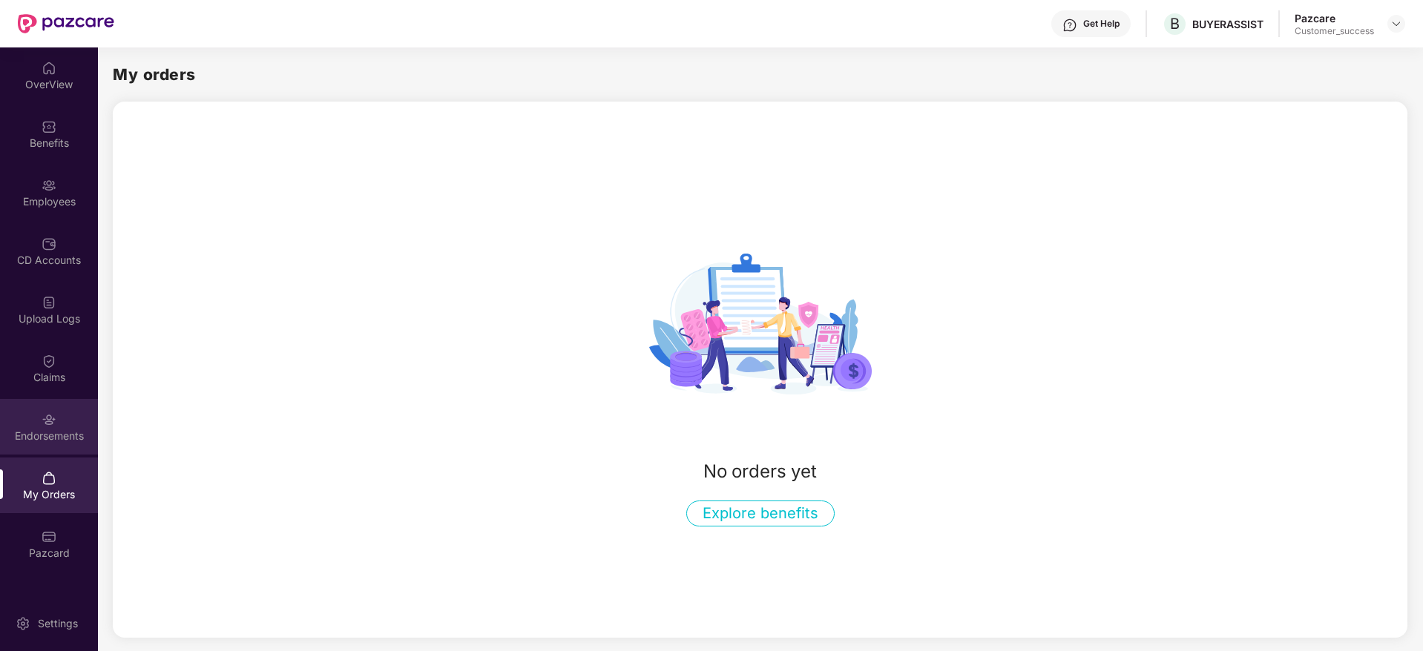
click at [45, 448] on div "Endorsements" at bounding box center [49, 427] width 98 height 56
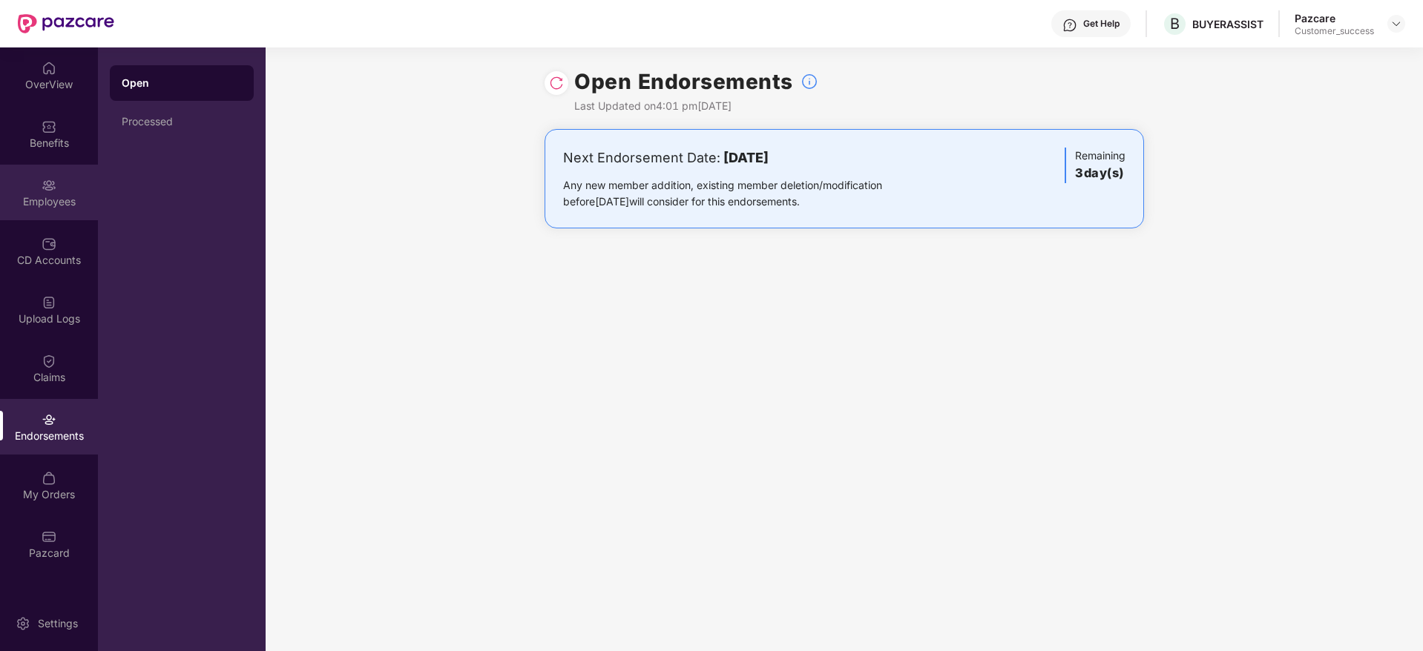
click at [70, 194] on div "Employees" at bounding box center [49, 201] width 98 height 15
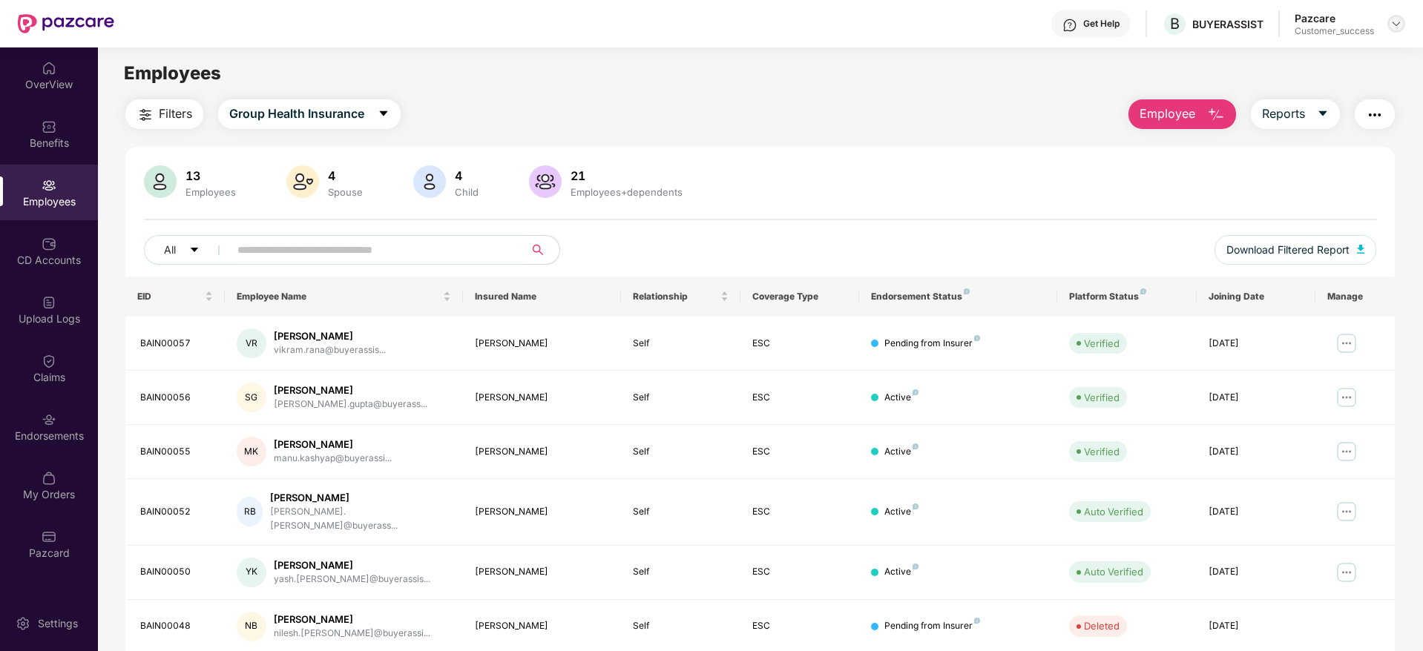
click at [1400, 31] on div at bounding box center [1396, 24] width 18 height 18
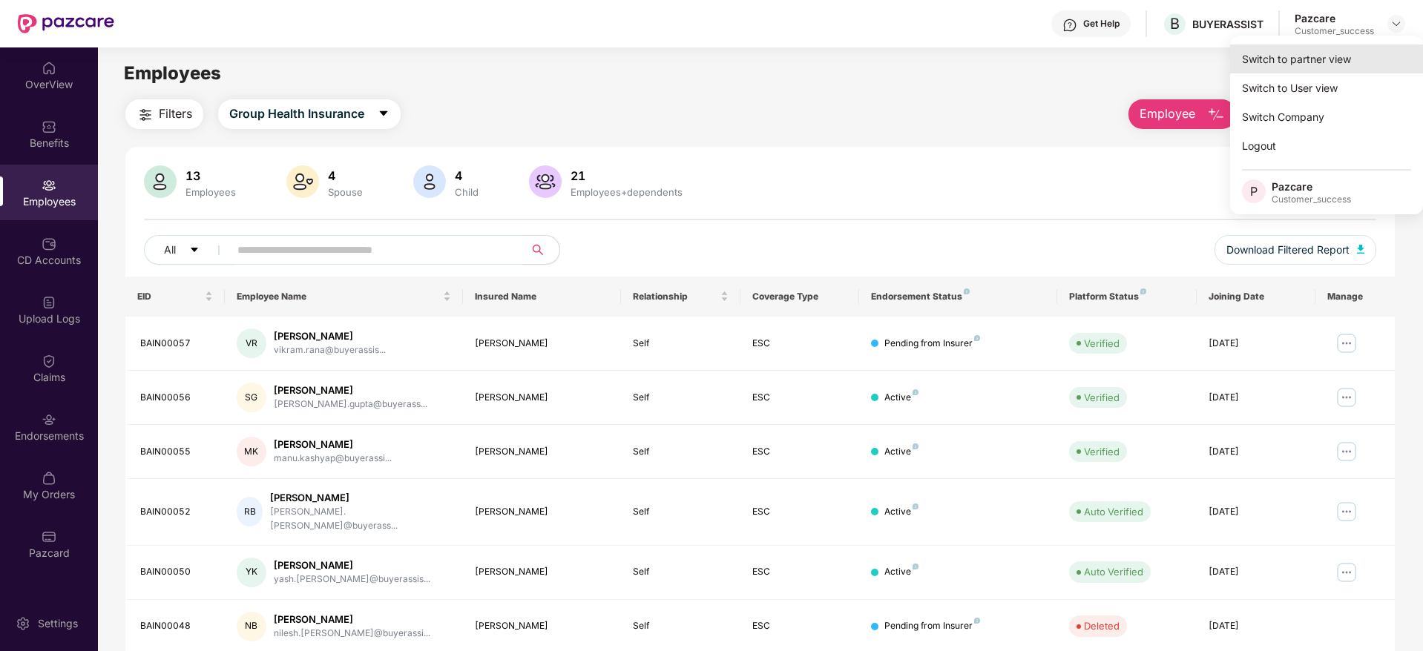
click at [1348, 71] on div "Switch to partner view" at bounding box center [1326, 59] width 193 height 29
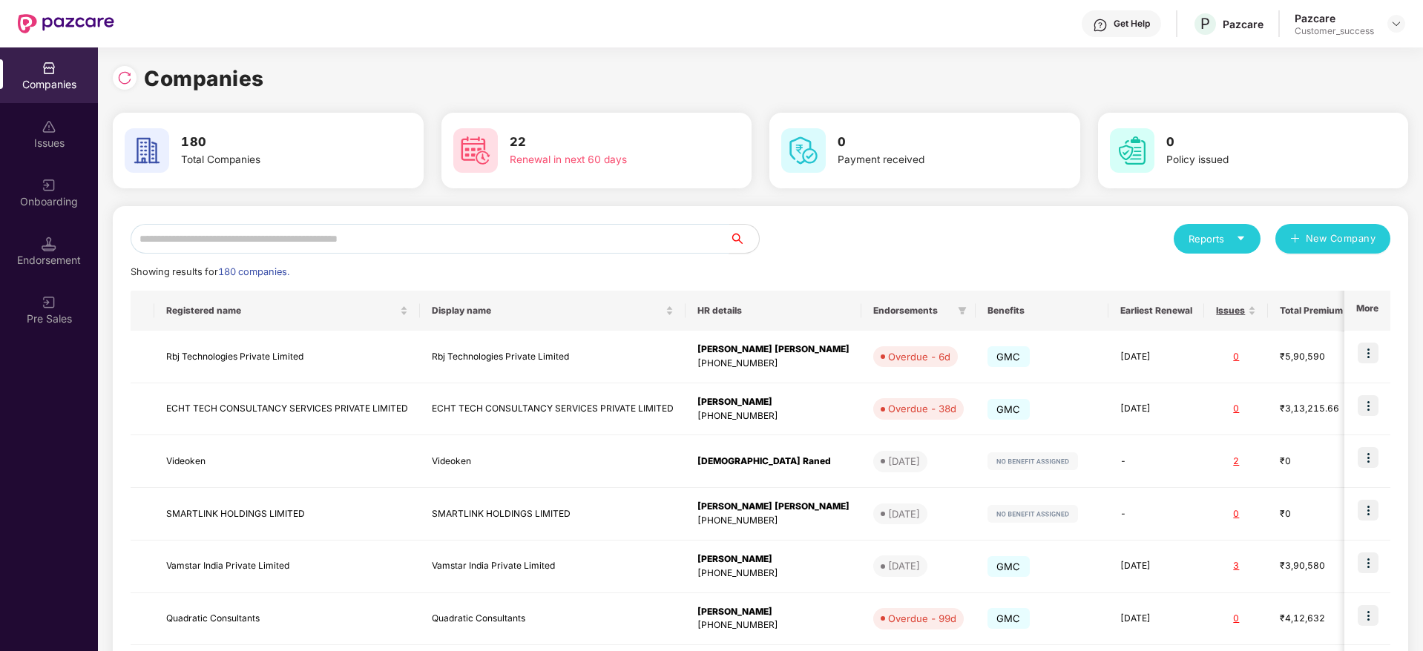
click at [507, 243] on input "text" at bounding box center [430, 239] width 599 height 30
paste input "**********"
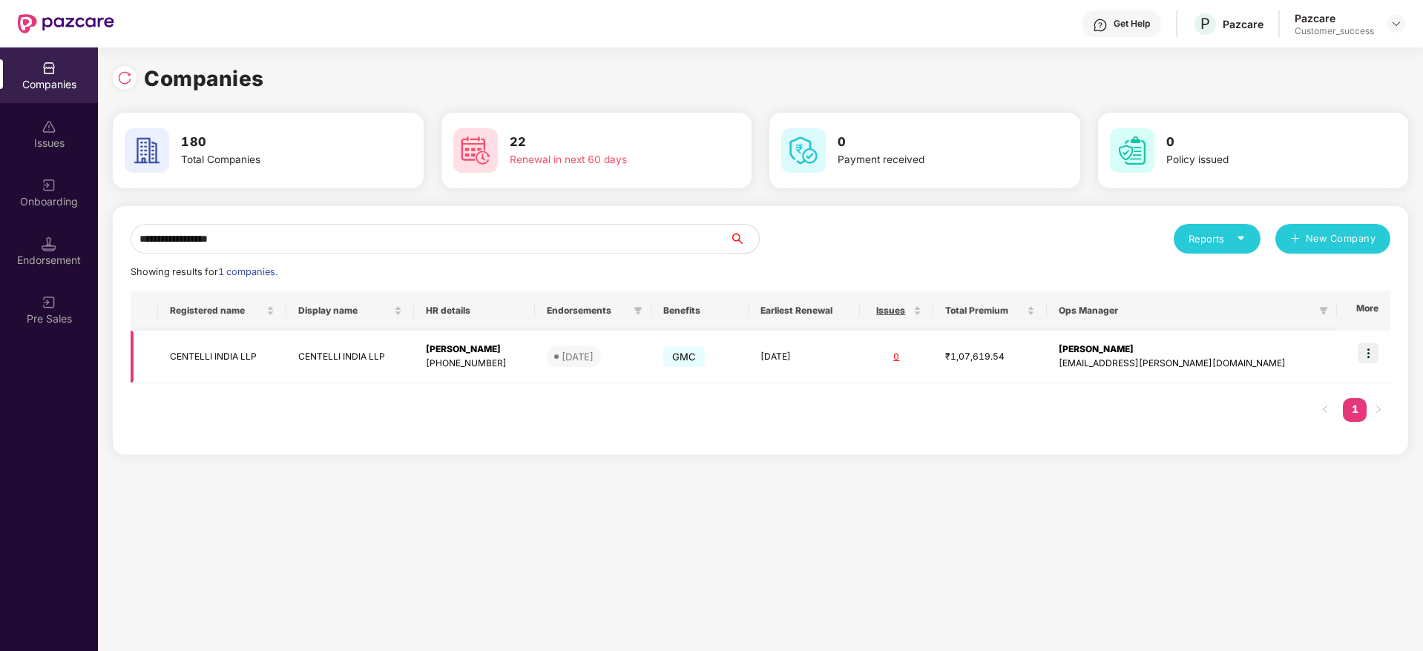
type input "**********"
click at [1373, 345] on img at bounding box center [1368, 353] width 21 height 21
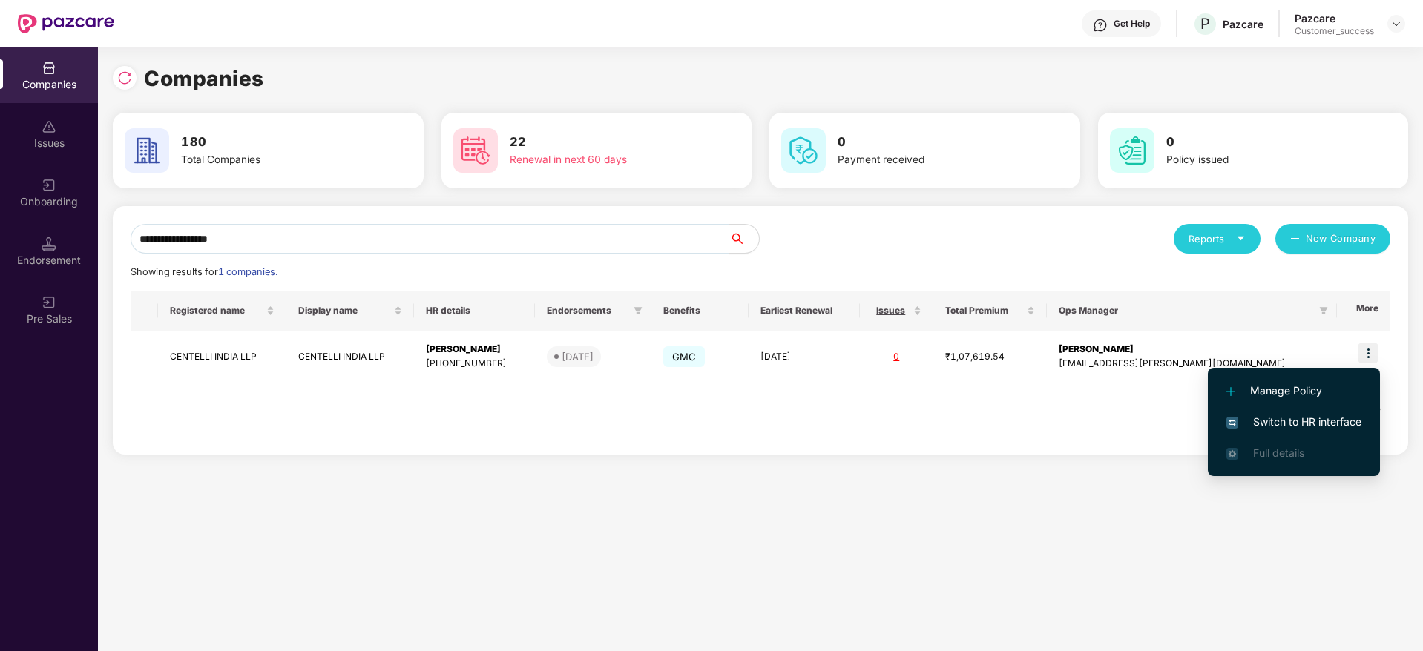
click at [1309, 421] on span "Switch to HR interface" at bounding box center [1293, 422] width 135 height 16
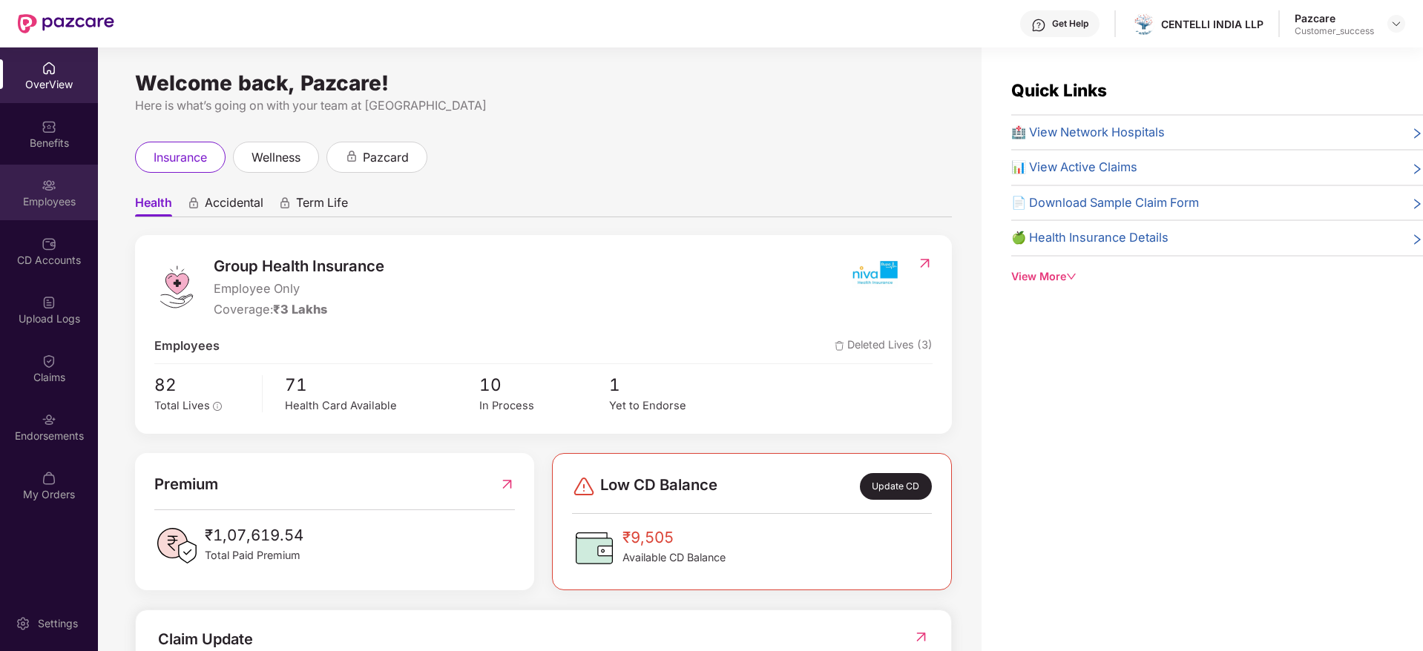
click at [67, 190] on div "Employees" at bounding box center [49, 193] width 98 height 56
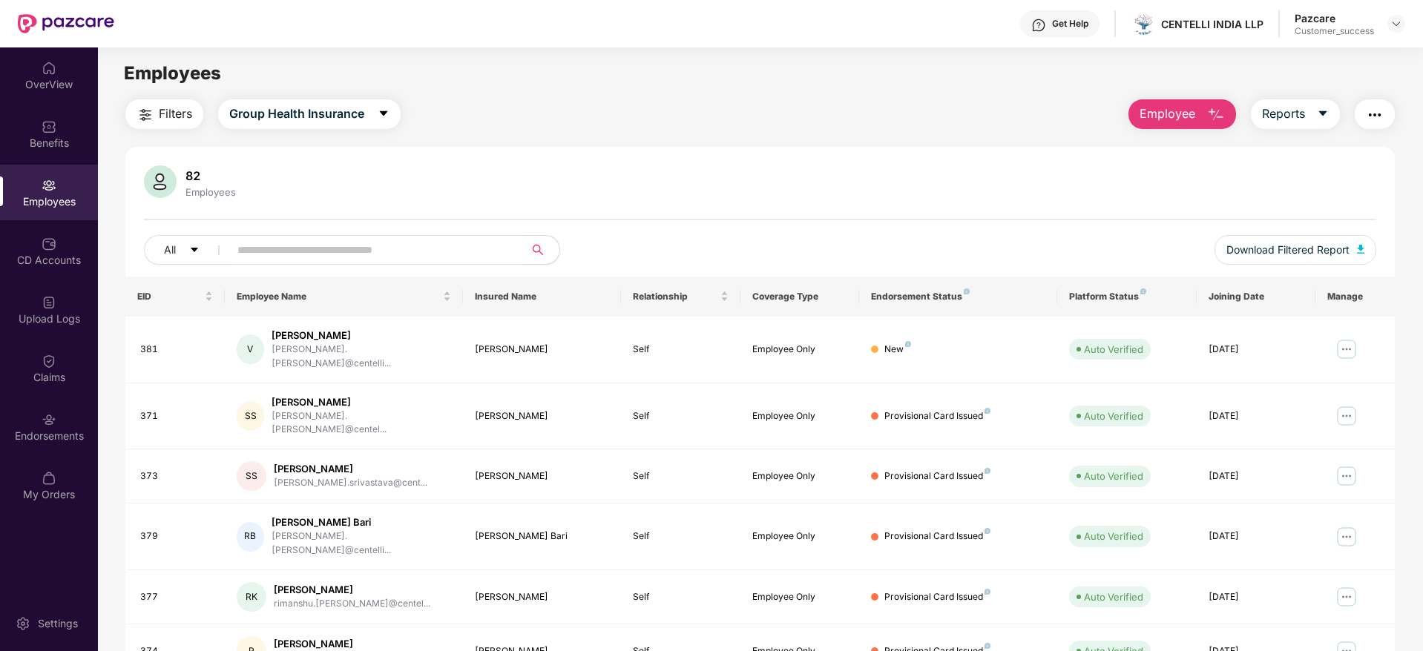
scroll to position [260, 0]
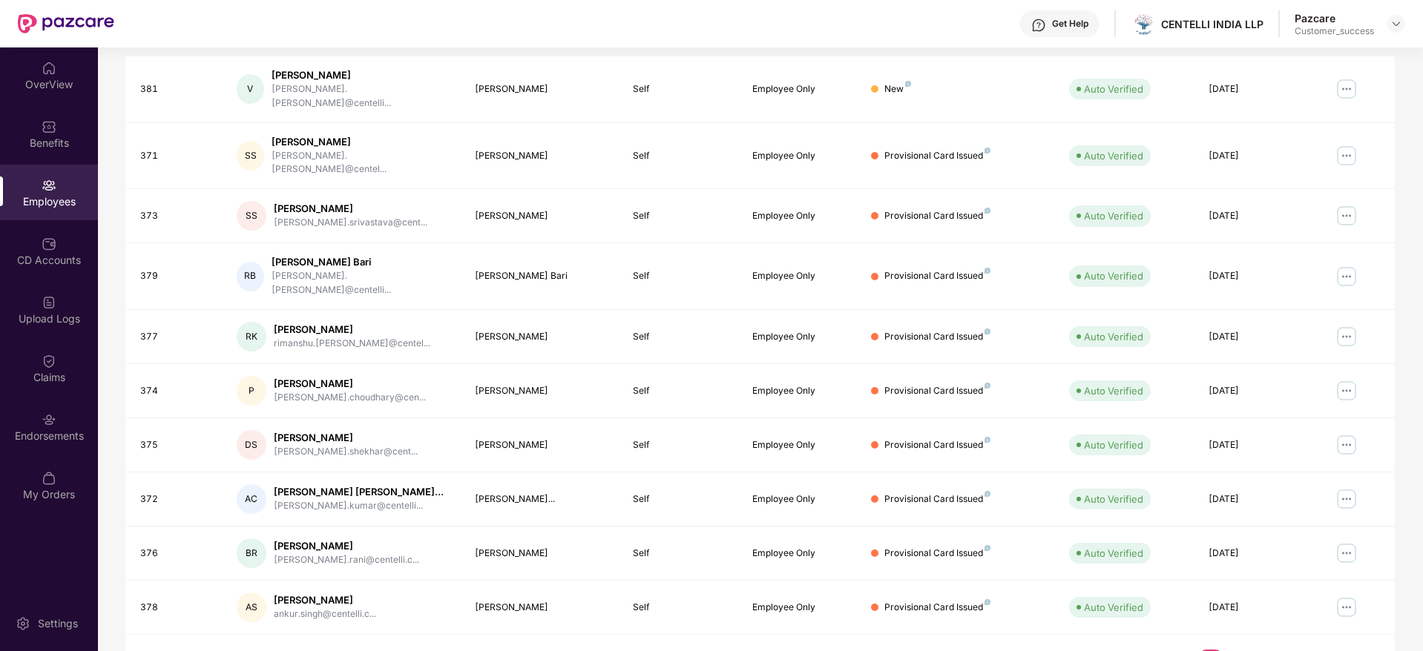
click at [1253, 650] on link "3" at bounding box center [1258, 661] width 24 height 22
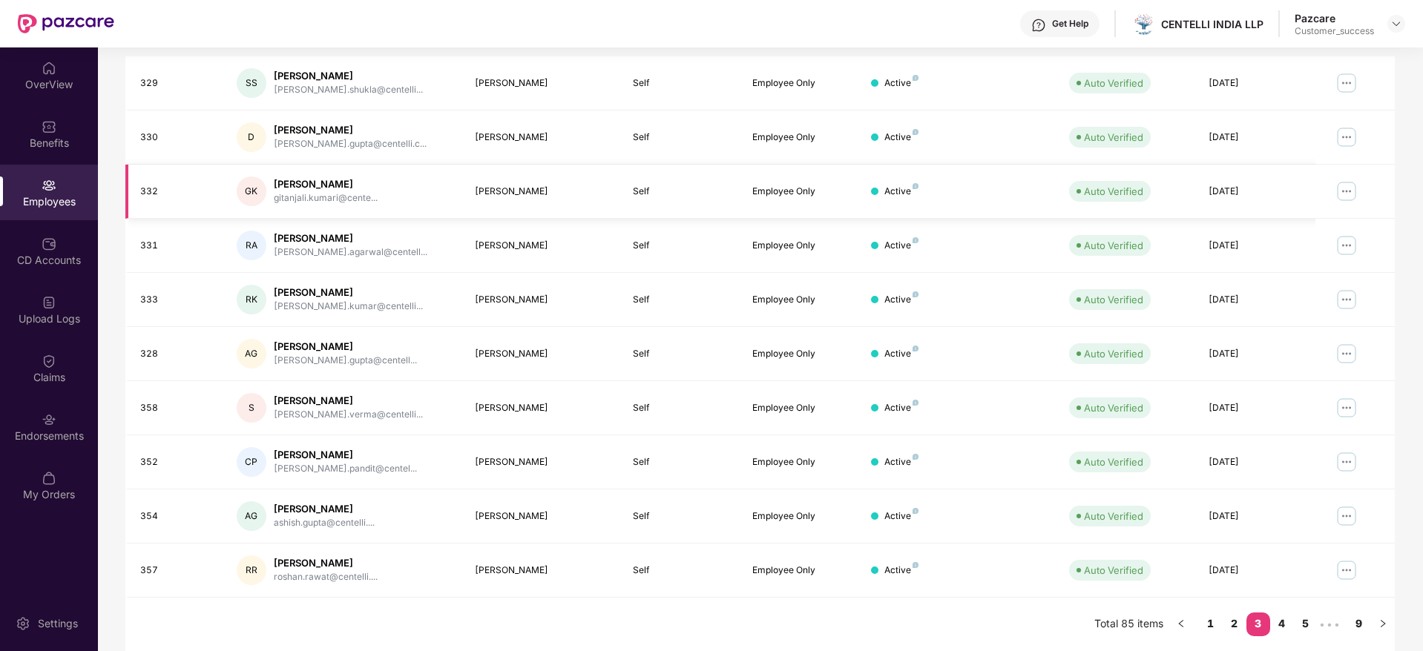
scroll to position [0, 0]
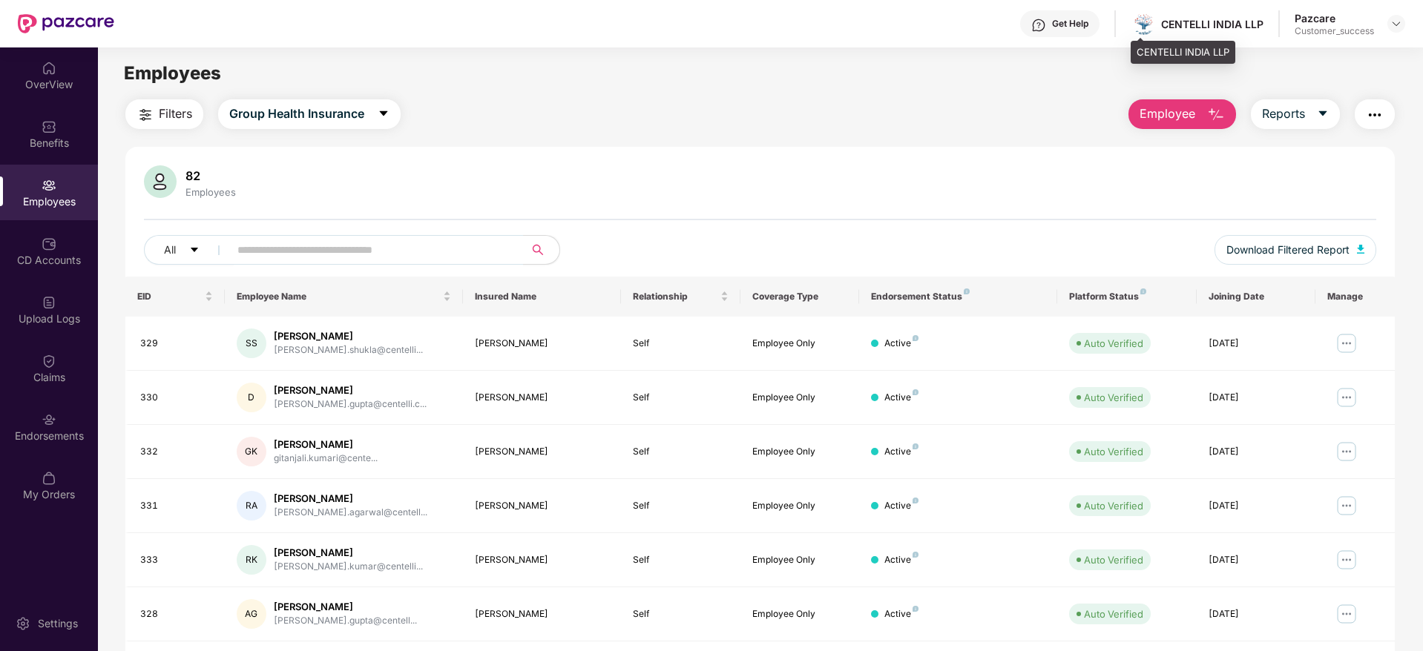
click at [1191, 15] on div "CENTELLI INDIA LLP" at bounding box center [1197, 24] width 133 height 26
copy div "CENTELLI"
click at [1396, 27] on img at bounding box center [1396, 24] width 12 height 12
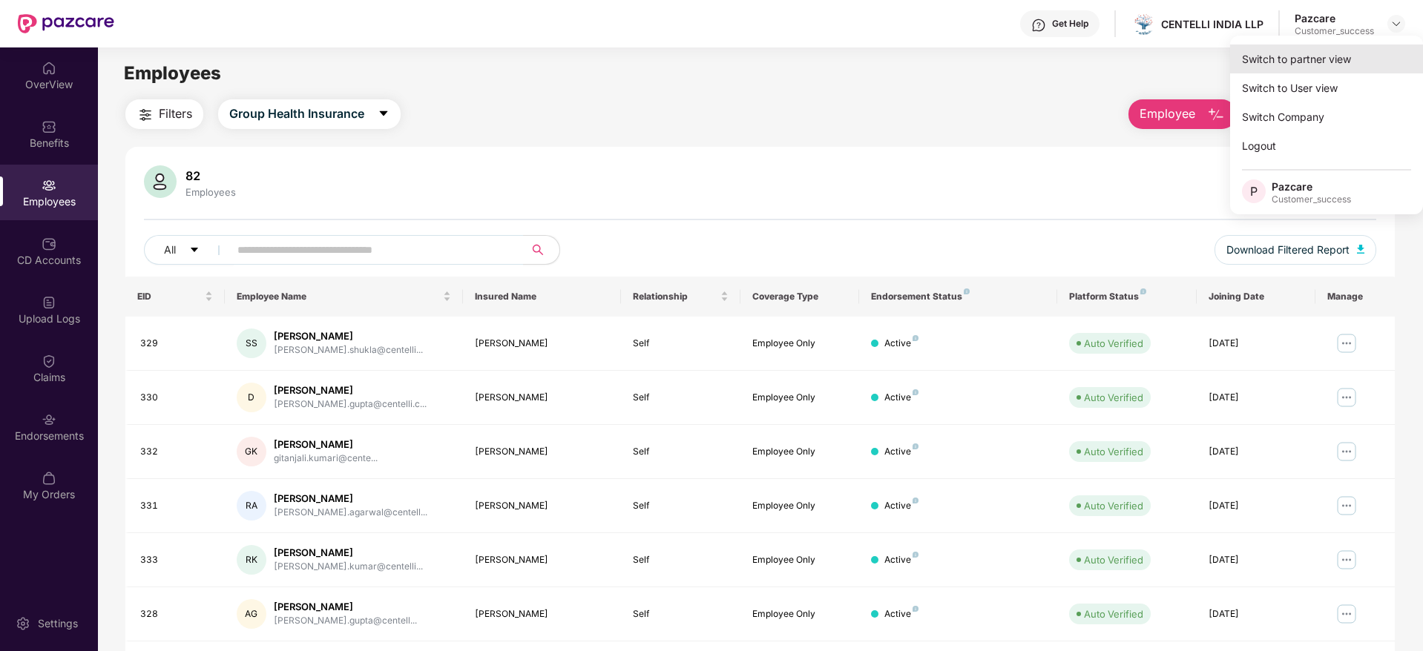
click at [1341, 55] on div "Switch to partner view" at bounding box center [1326, 59] width 193 height 29
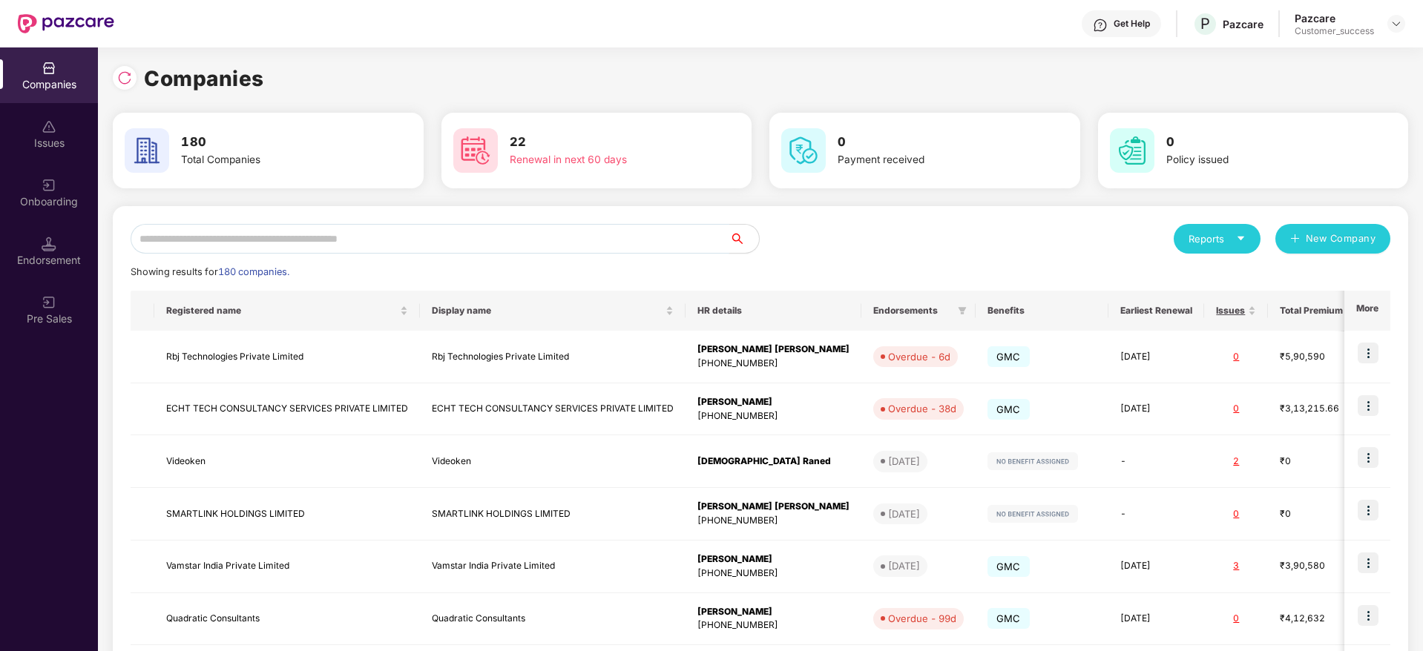
click at [573, 230] on input "text" at bounding box center [430, 239] width 599 height 30
paste input "********"
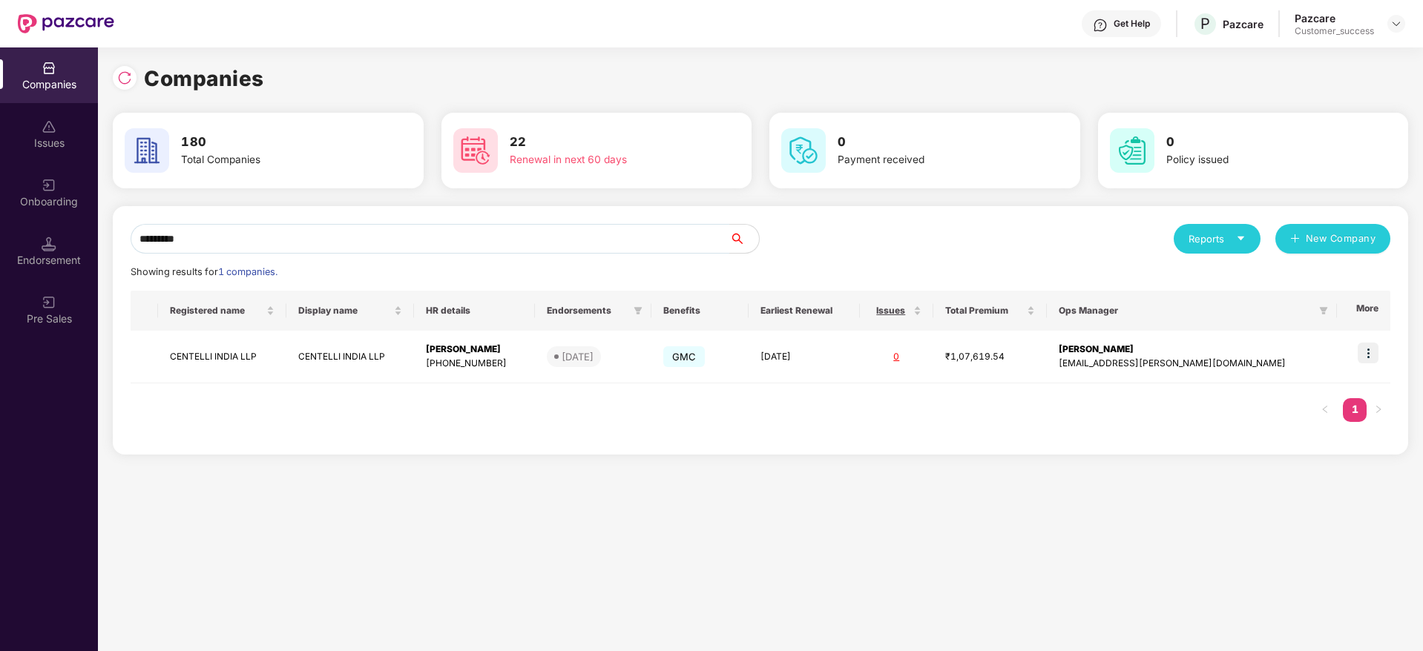
click at [671, 229] on input "********" at bounding box center [430, 239] width 599 height 30
paste input "**********"
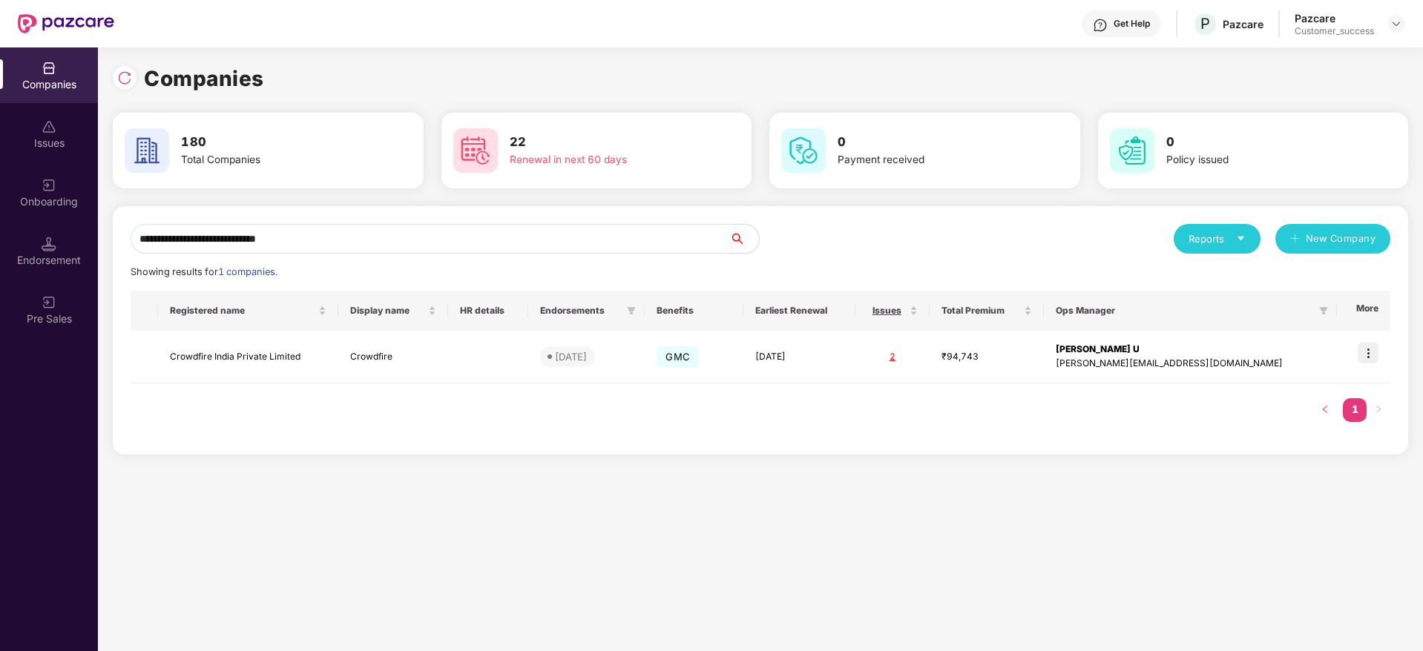
type input "**********"
click at [1368, 341] on td at bounding box center [1363, 357] width 53 height 53
click at [1369, 349] on img at bounding box center [1368, 353] width 21 height 21
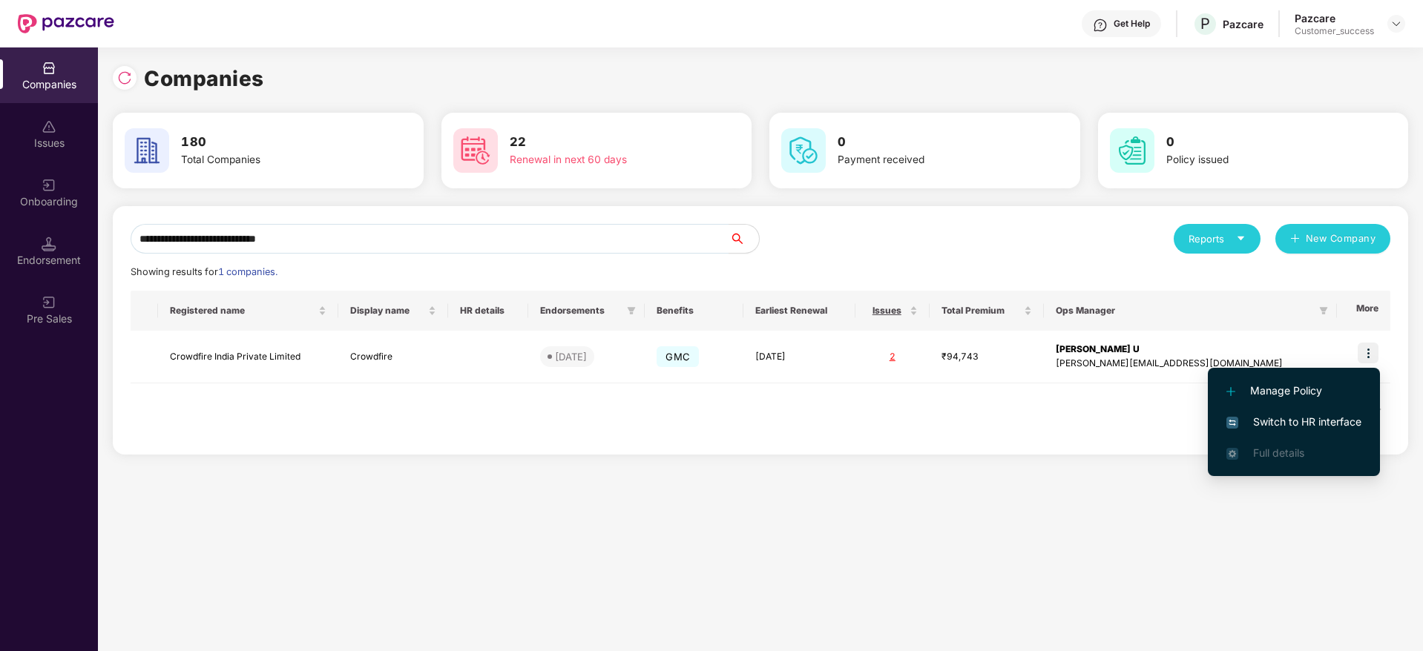
click at [1328, 419] on span "Switch to HR interface" at bounding box center [1293, 422] width 135 height 16
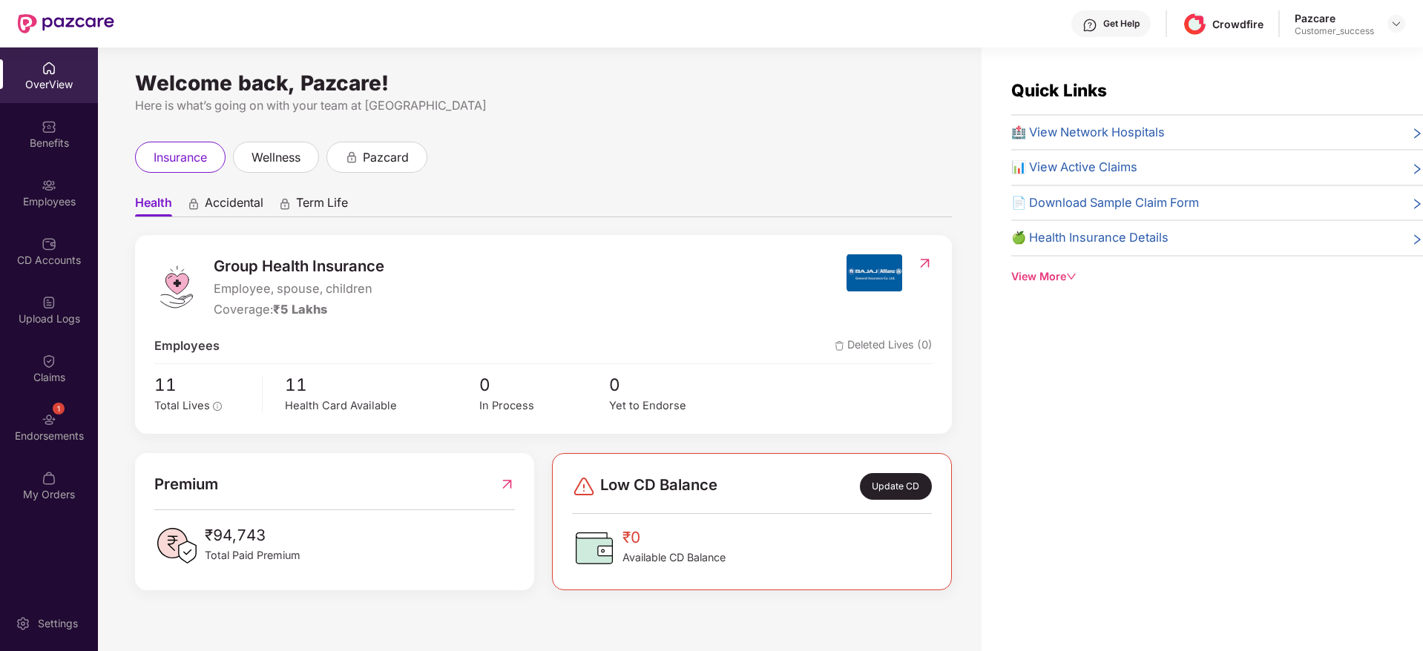
click at [47, 185] on img at bounding box center [49, 185] width 15 height 15
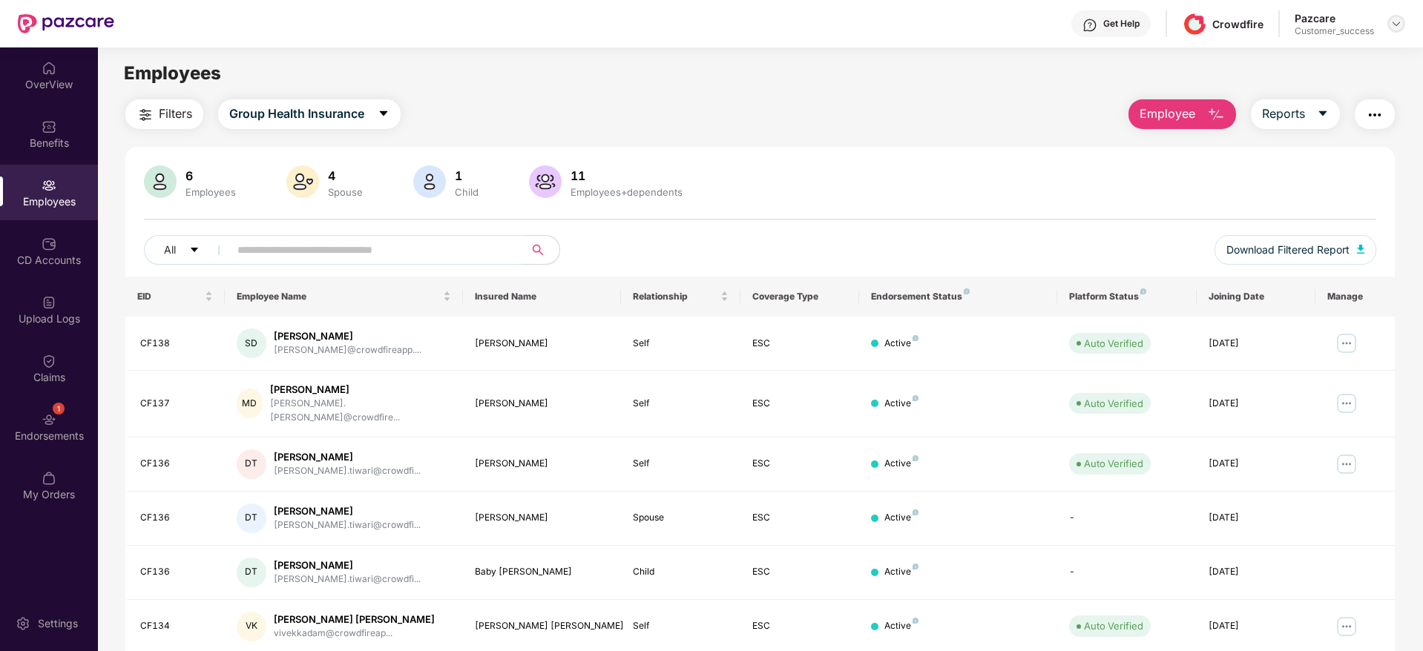
click at [1393, 31] on div at bounding box center [1396, 24] width 18 height 18
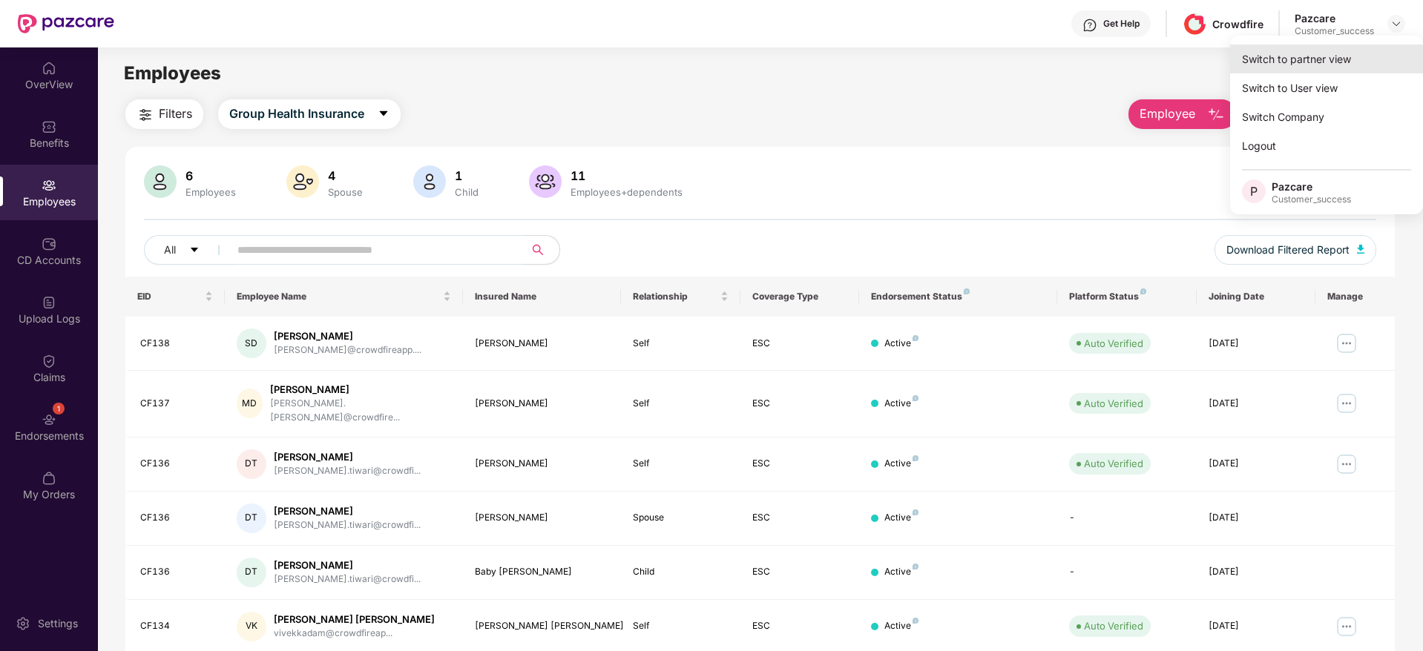
click at [1323, 59] on div "Switch to partner view" at bounding box center [1326, 59] width 193 height 29
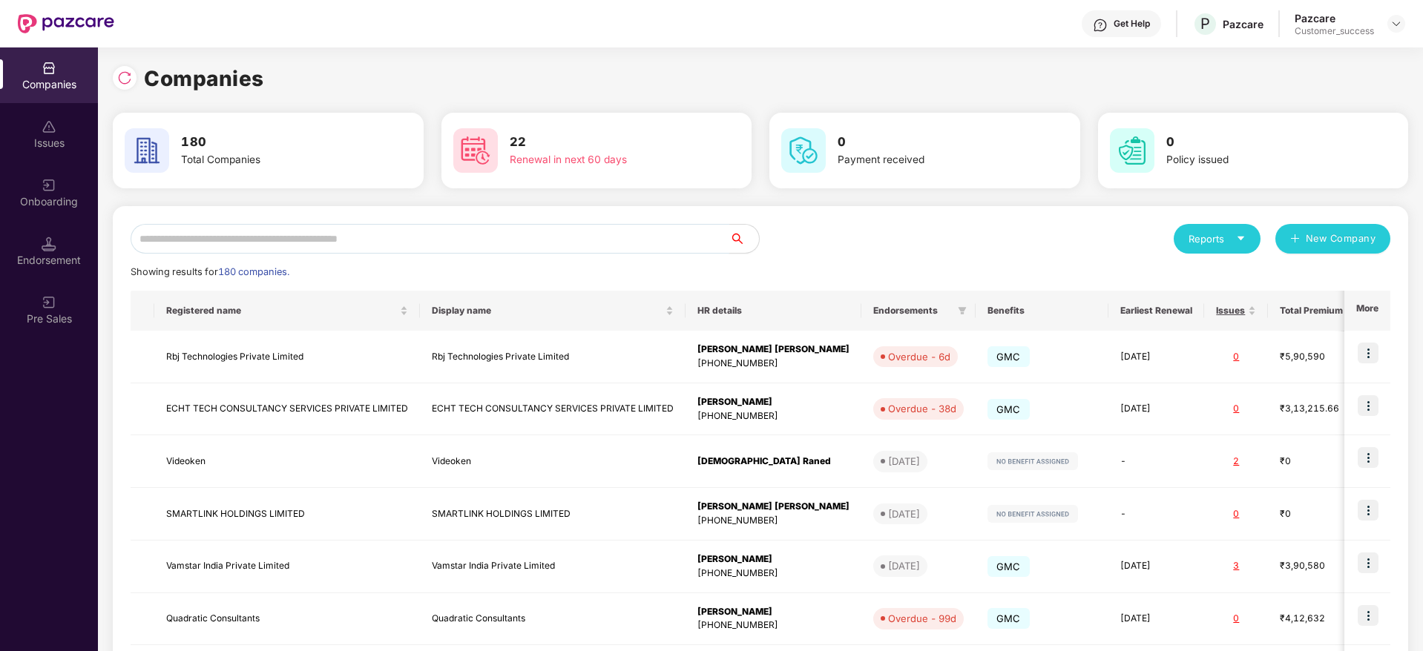
click at [594, 232] on input "text" at bounding box center [430, 239] width 599 height 30
paste input "**********"
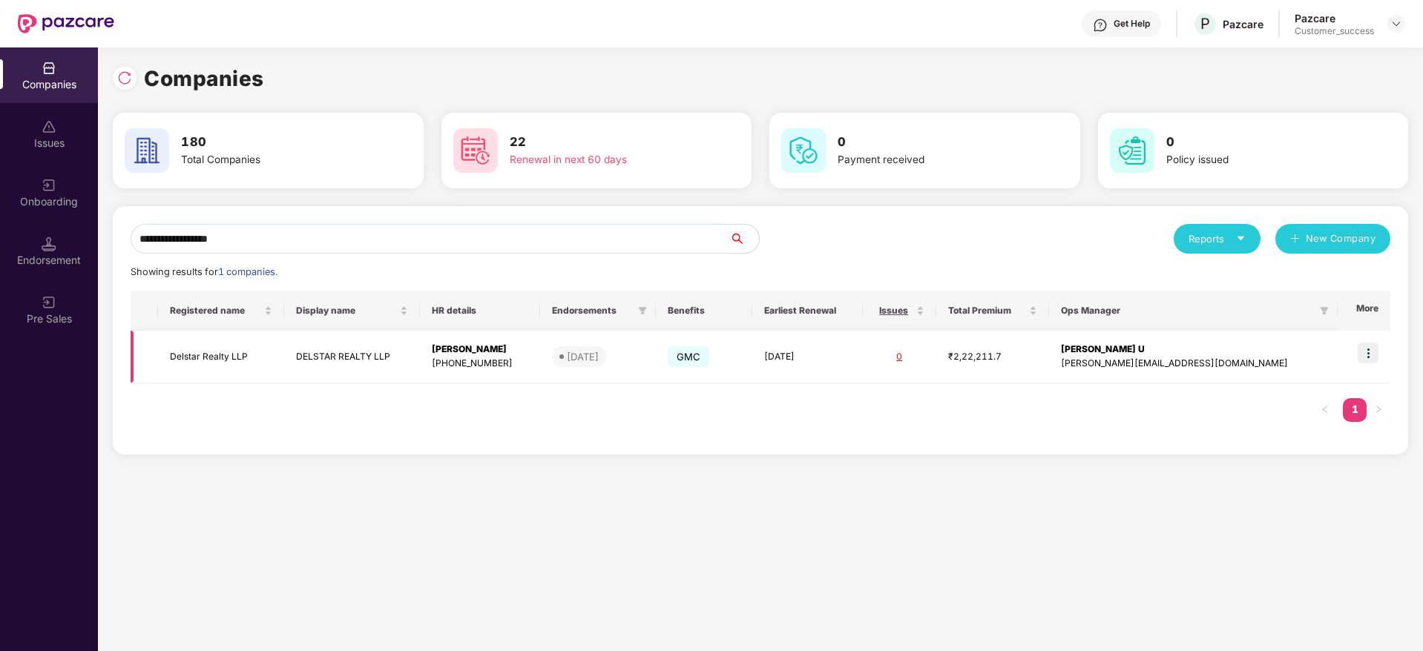
type input "**********"
click at [1362, 344] on img at bounding box center [1368, 353] width 21 height 21
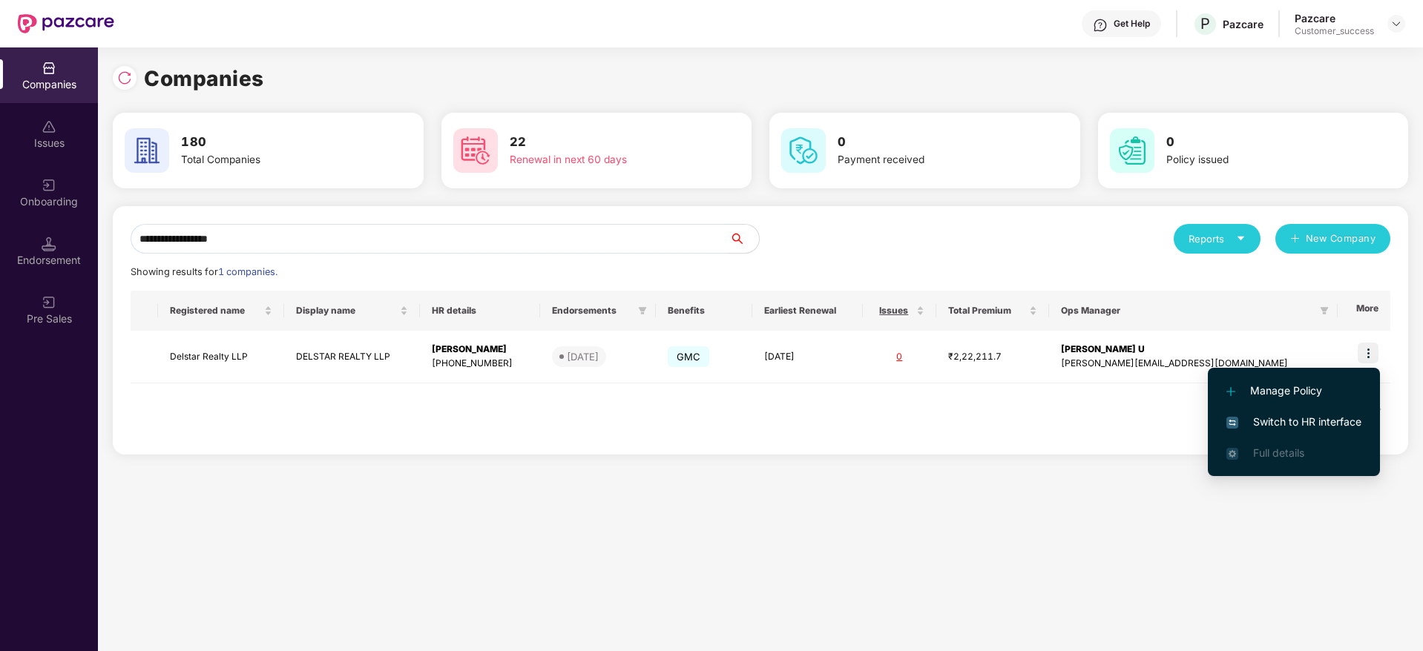
click at [1349, 407] on li "Switch to HR interface" at bounding box center [1294, 422] width 172 height 31
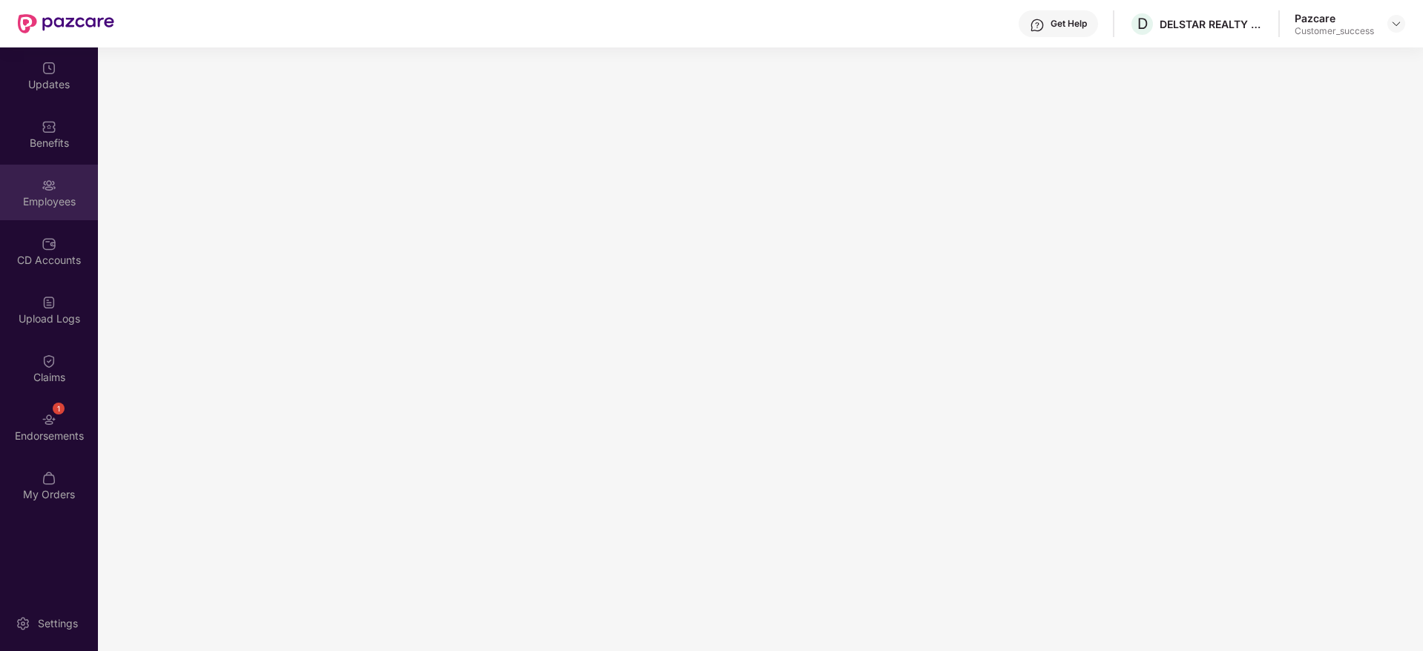
click at [66, 205] on div "Employees" at bounding box center [49, 201] width 98 height 15
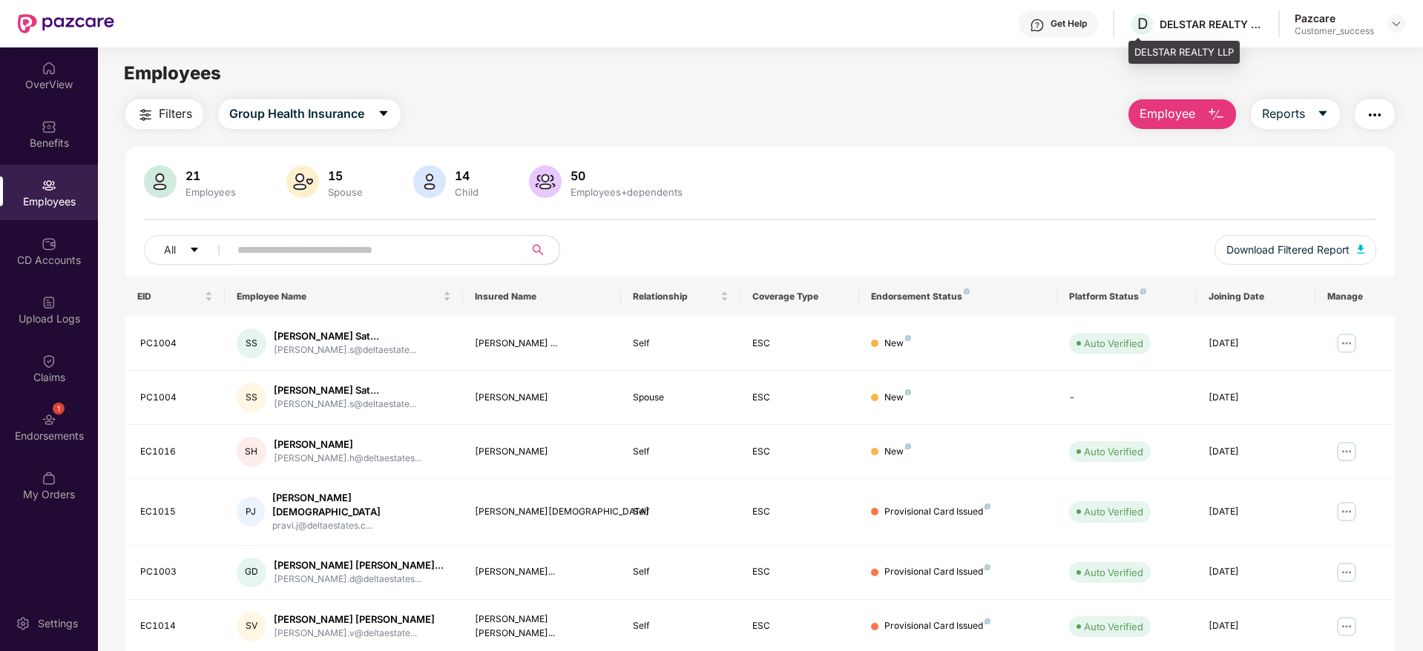
click at [1177, 16] on div "D DELSTAR REALTY LLP" at bounding box center [1196, 24] width 134 height 26
copy div "DELSTAR"
click at [1398, 24] on img at bounding box center [1396, 24] width 12 height 12
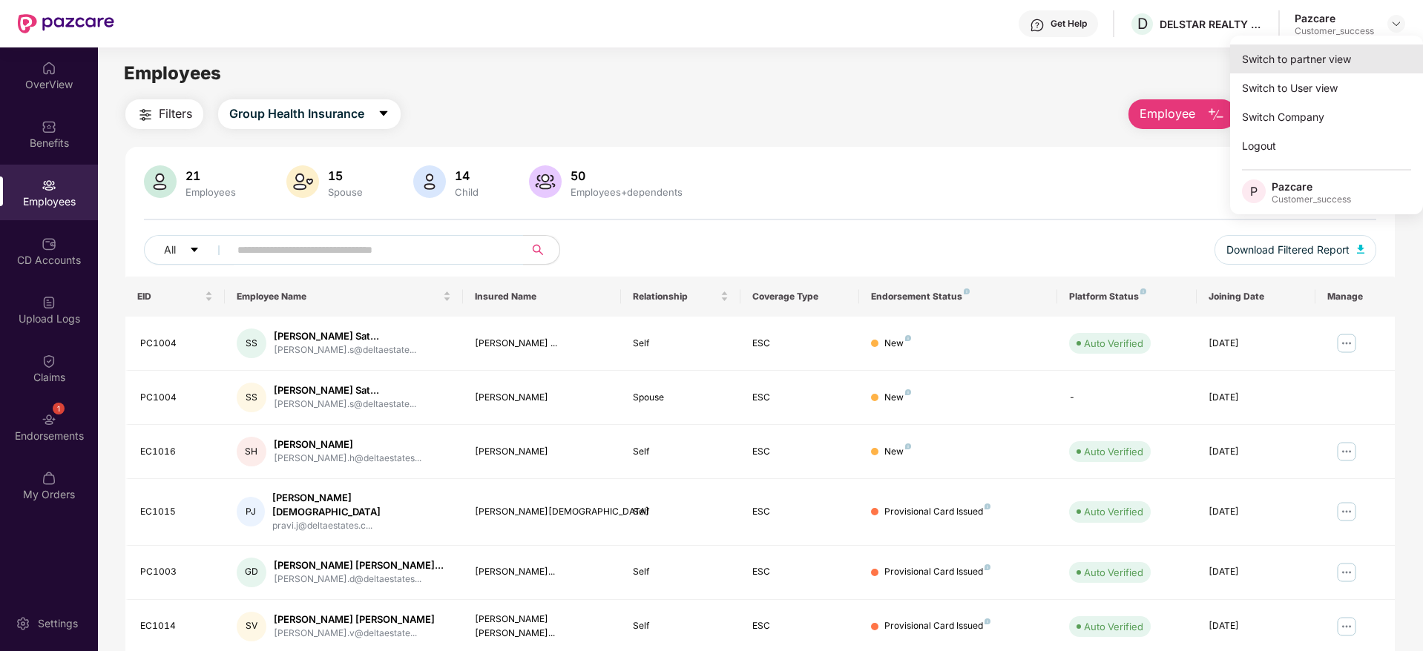
click at [1353, 45] on div "Switch to partner view" at bounding box center [1326, 59] width 193 height 29
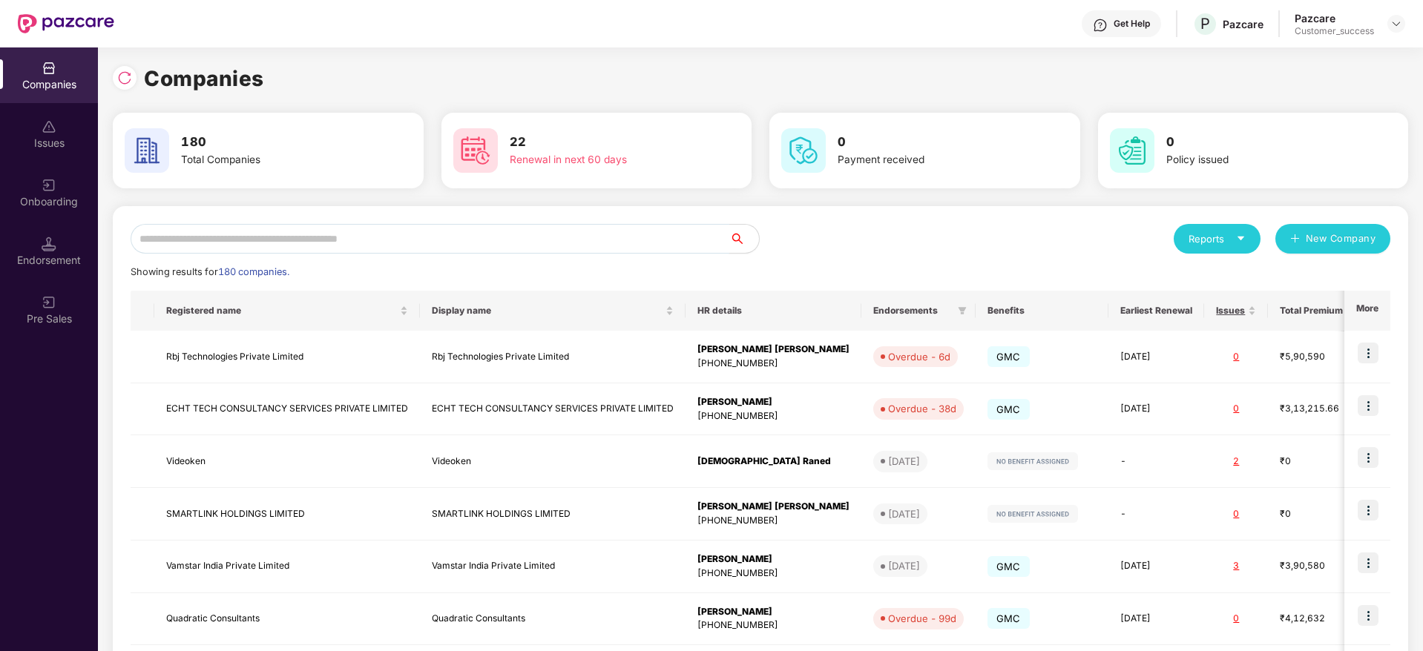
click at [642, 234] on input "text" at bounding box center [430, 239] width 599 height 30
paste input "**********"
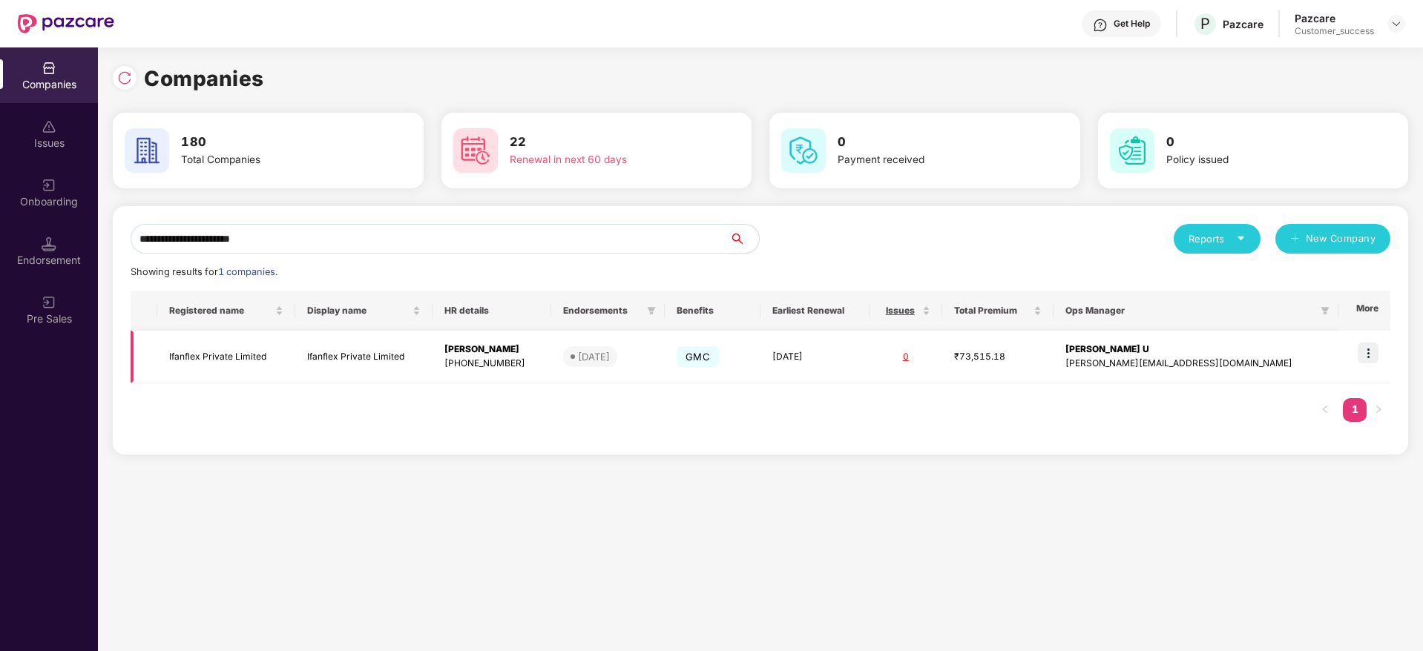
type input "**********"
click at [1372, 359] on img at bounding box center [1368, 353] width 21 height 21
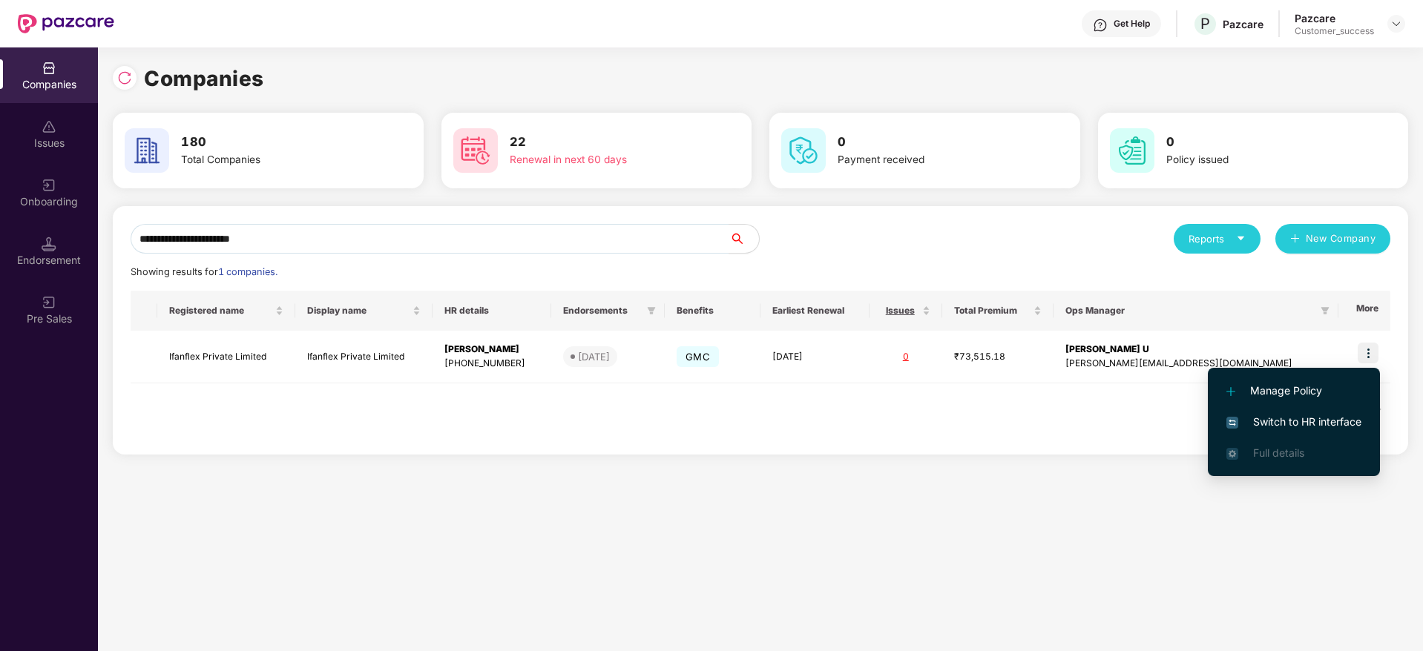
click at [1291, 421] on span "Switch to HR interface" at bounding box center [1293, 422] width 135 height 16
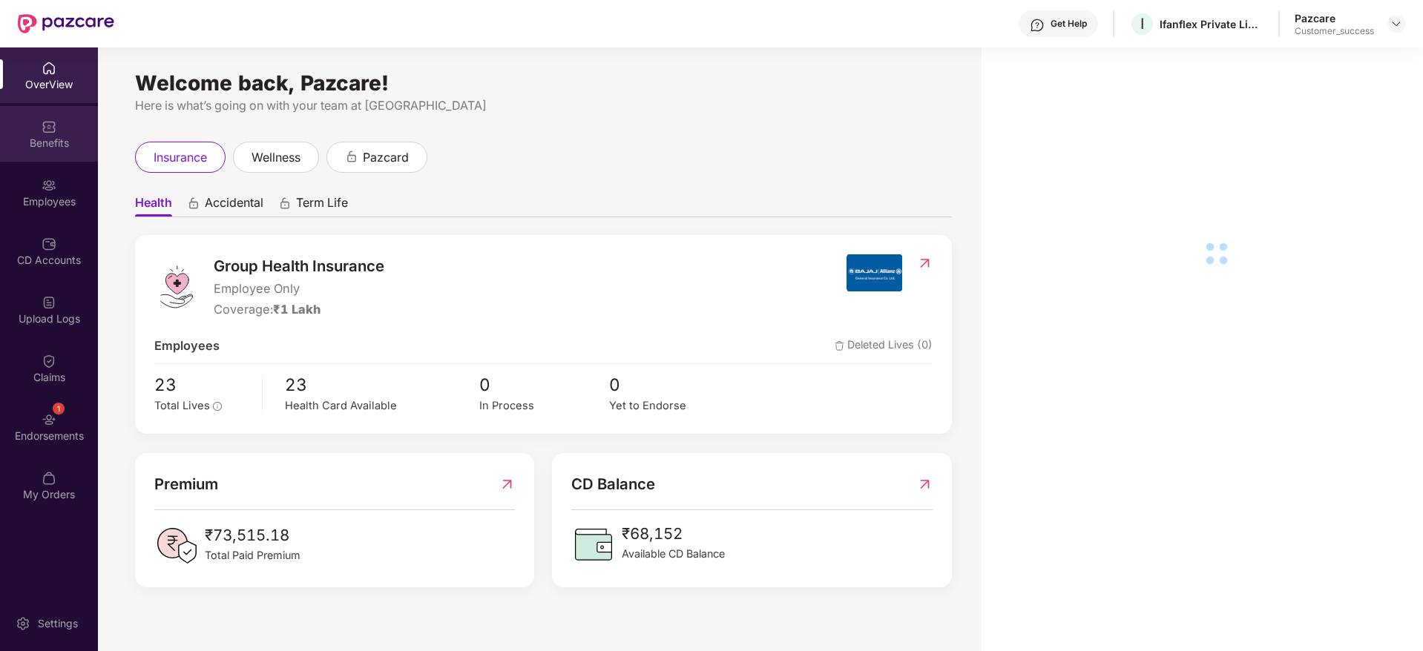
click at [34, 154] on div "Benefits" at bounding box center [49, 134] width 98 height 56
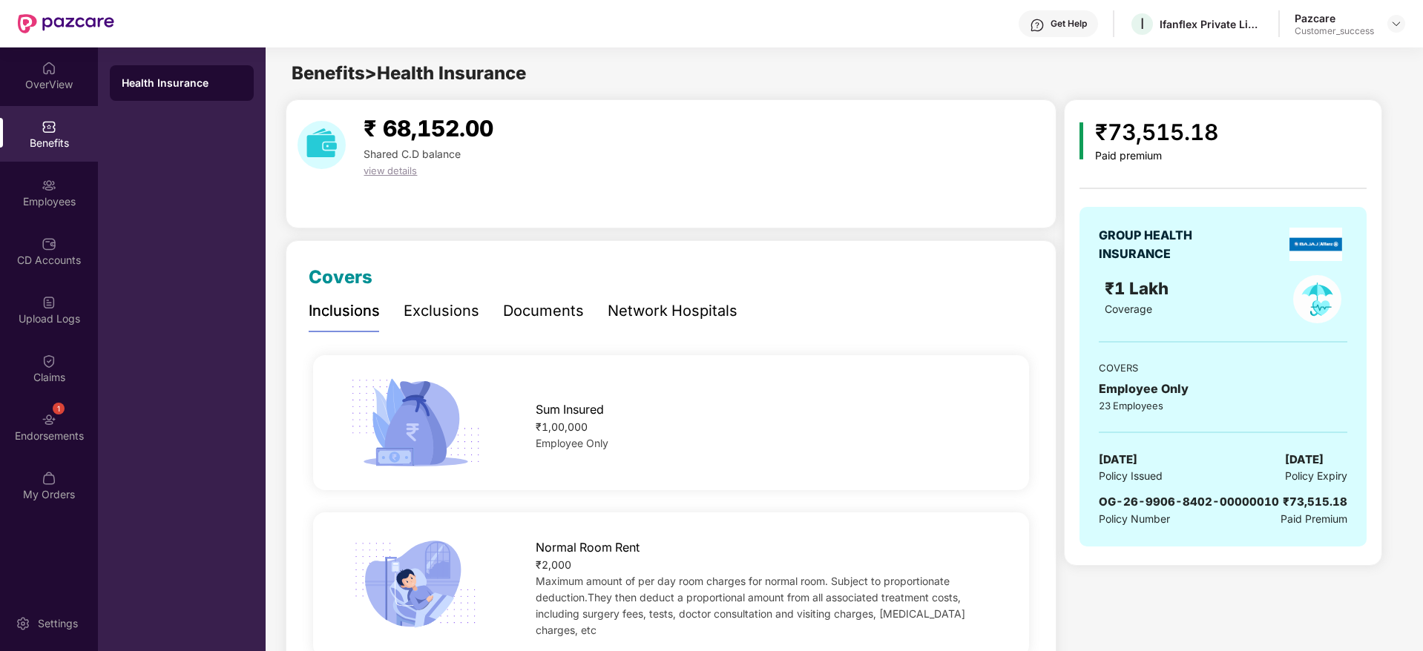
drag, startPoint x: 1171, startPoint y: 465, endPoint x: 1068, endPoint y: 412, distance: 116.1
click at [1068, 412] on div "₹73,515.18 Paid premium GROUP HEALTH INSURANCE ₹1 Lakh Coverage COVERS Employee…" at bounding box center [1223, 332] width 318 height 467
click at [1319, 487] on div "GROUP HEALTH INSURANCE ₹1 Lakh Coverage COVERS Employee Only 23 Employees [DATE…" at bounding box center [1222, 377] width 287 height 340
click at [16, 427] on div "1 Endorsements" at bounding box center [49, 427] width 98 height 56
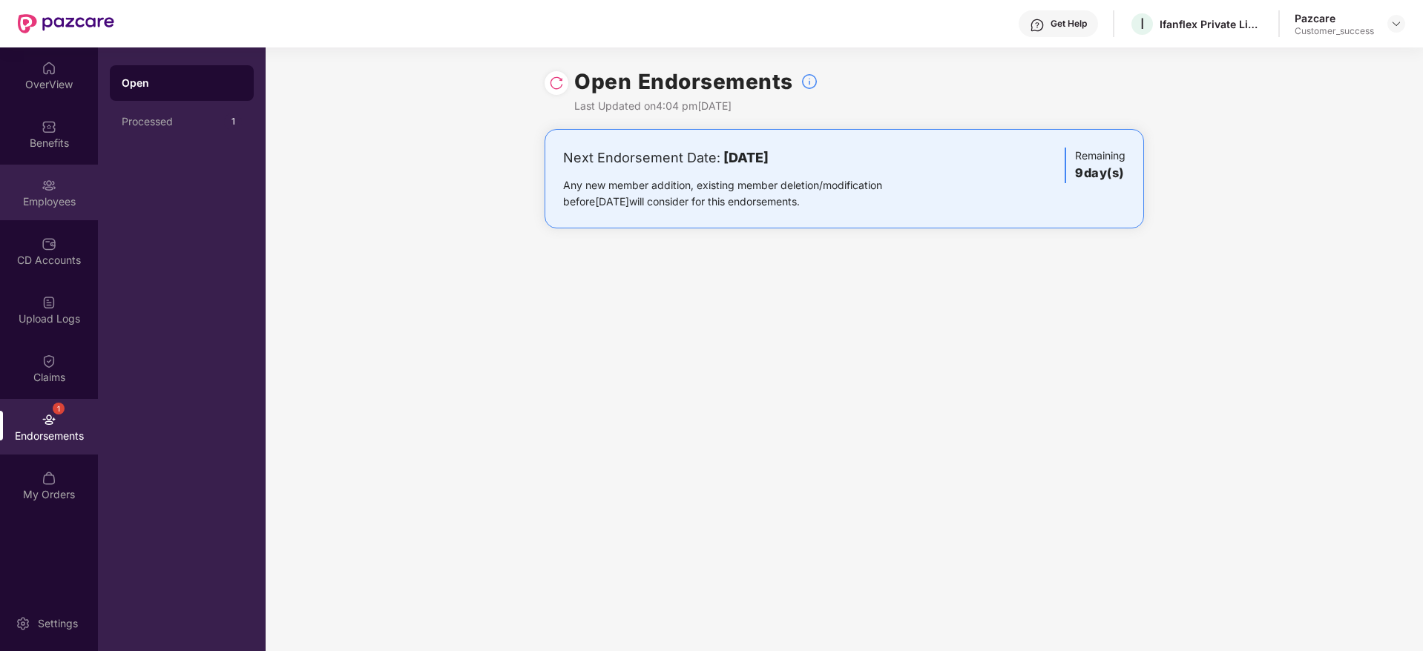
click at [3, 189] on div "Employees" at bounding box center [49, 193] width 98 height 56
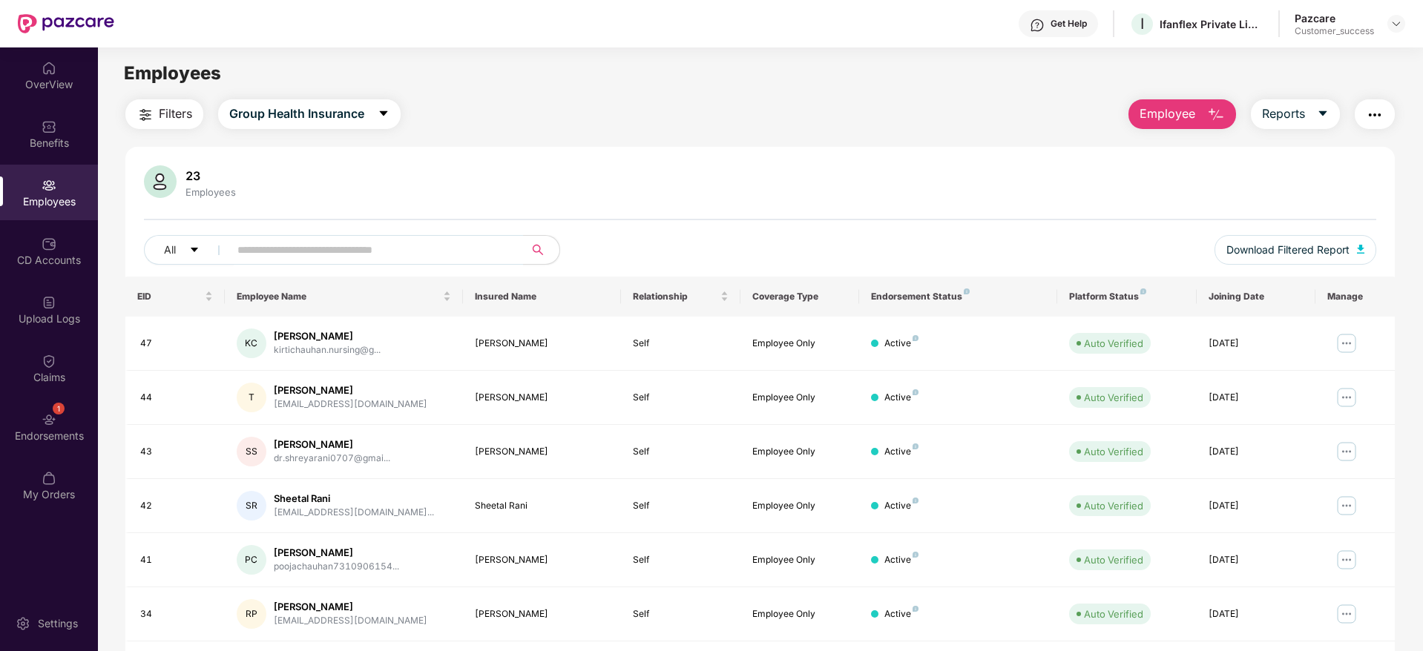
click at [1404, 18] on div at bounding box center [1396, 24] width 18 height 18
click at [1396, 22] on img at bounding box center [1396, 24] width 12 height 12
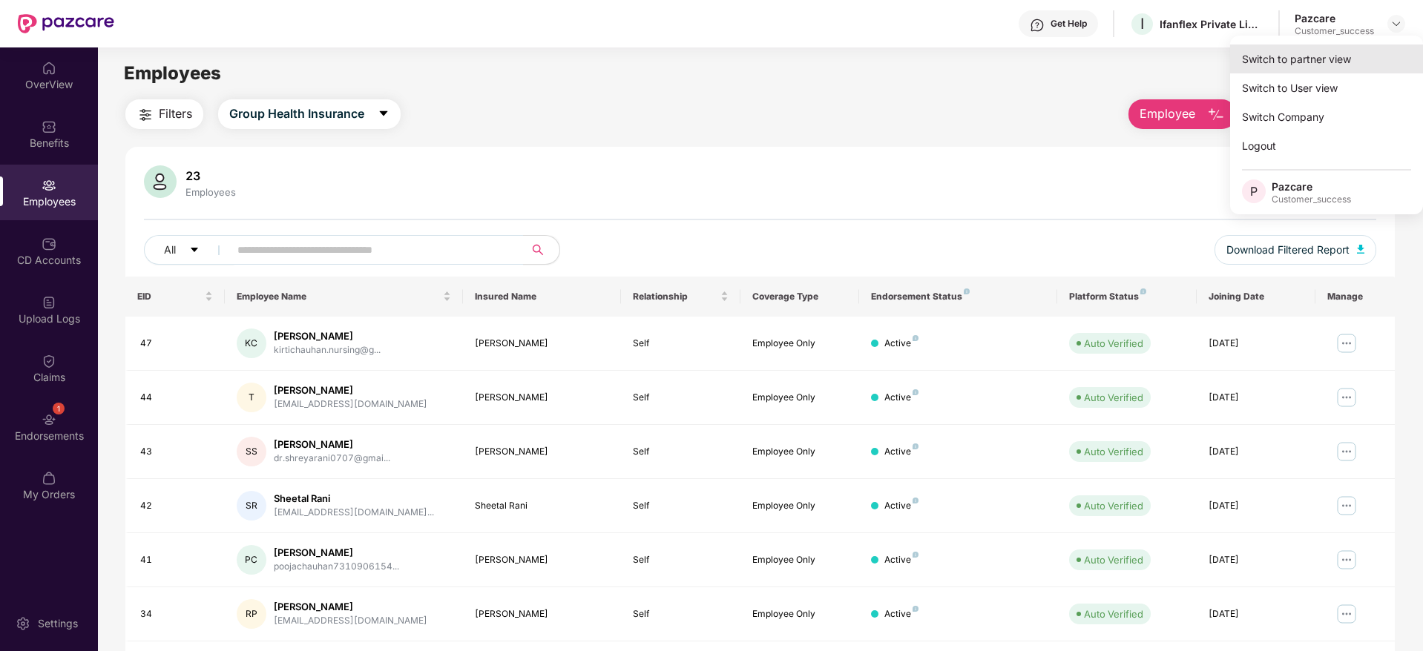
click at [1324, 58] on div "Switch to partner view" at bounding box center [1326, 59] width 193 height 29
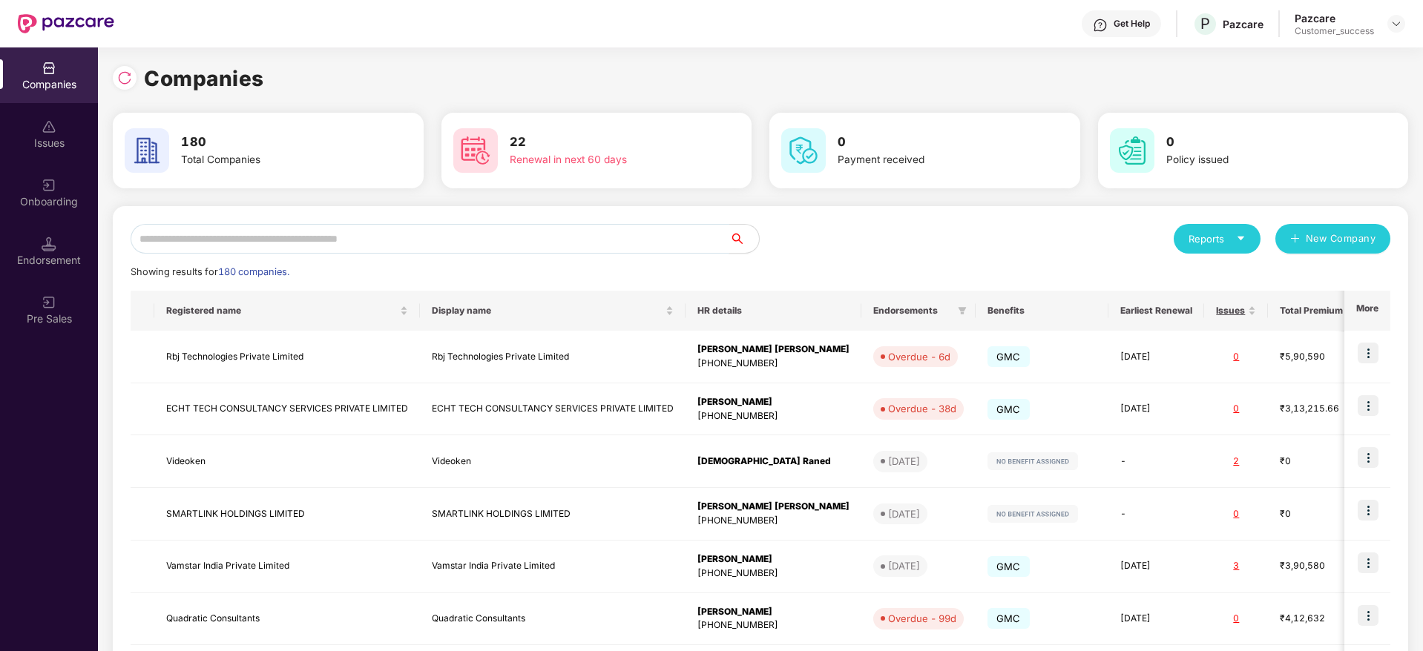
click at [634, 238] on input "text" at bounding box center [430, 239] width 599 height 30
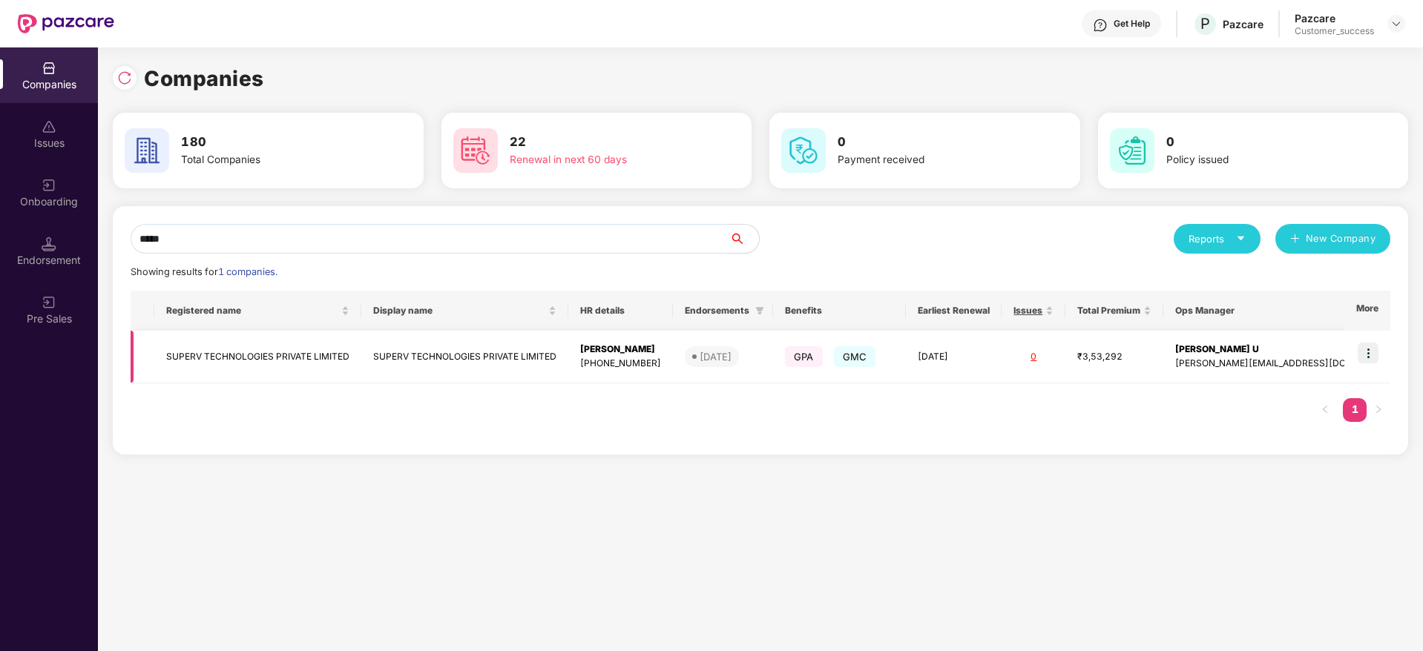
type input "*****"
click at [1364, 358] on img at bounding box center [1368, 353] width 21 height 21
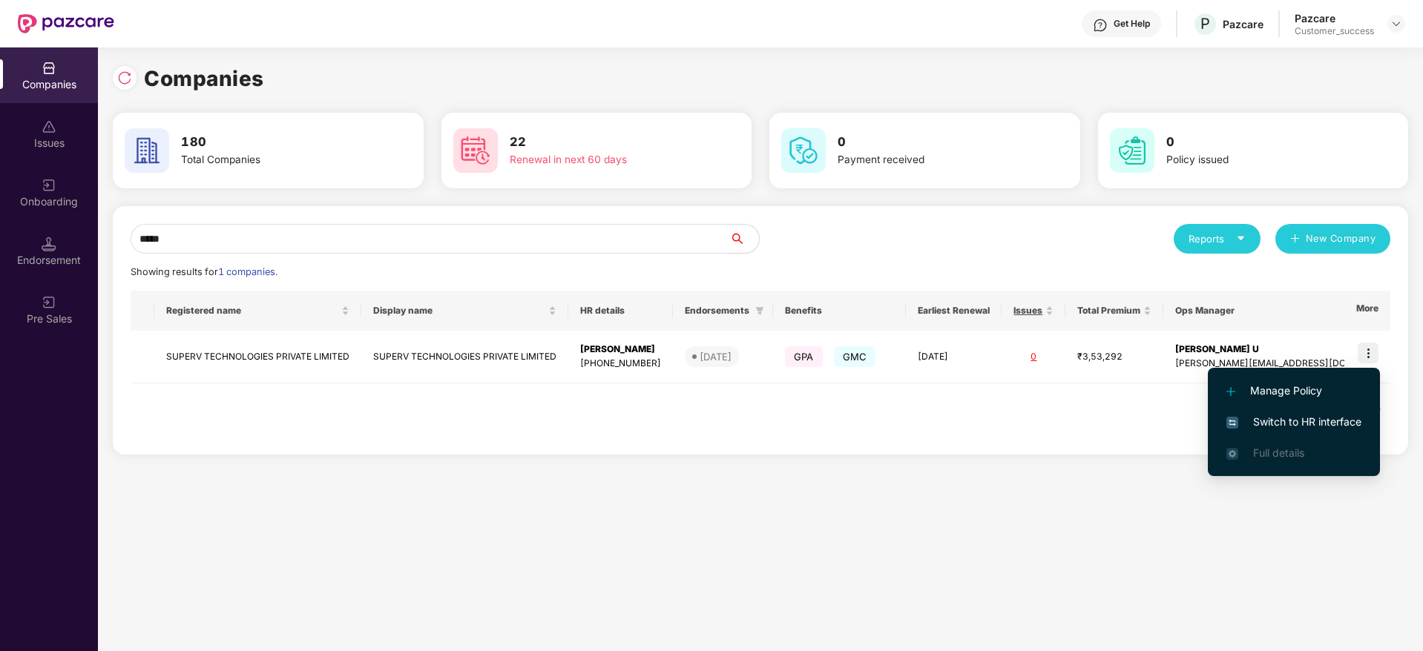
click at [1295, 410] on li "Switch to HR interface" at bounding box center [1294, 422] width 172 height 31
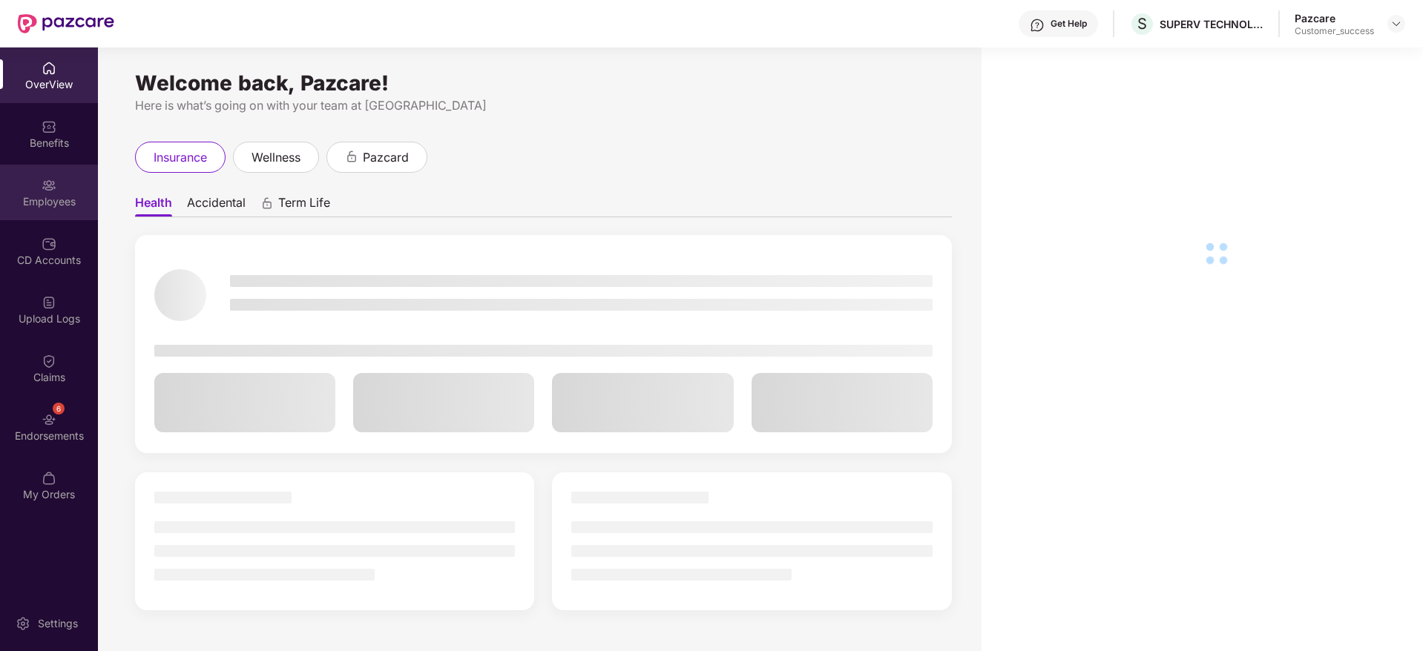
click at [49, 203] on div "Employees" at bounding box center [49, 201] width 98 height 15
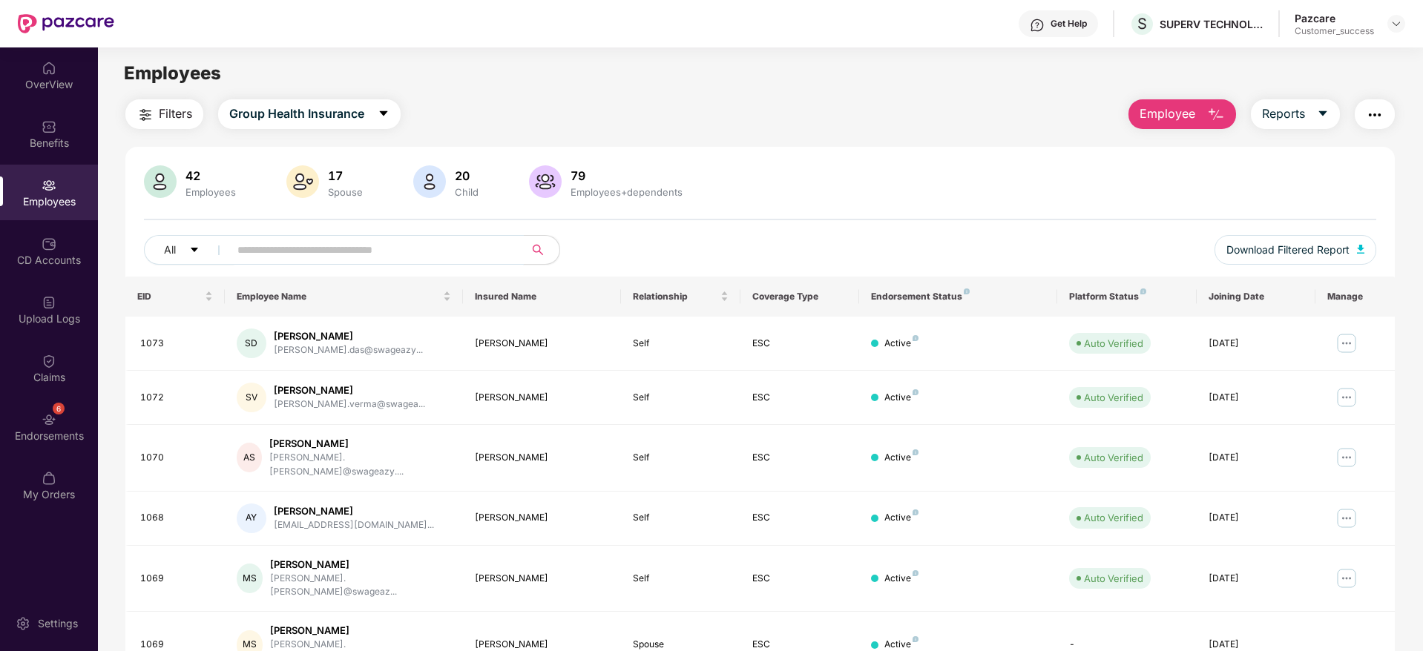
click at [476, 258] on input "text" at bounding box center [370, 250] width 266 height 22
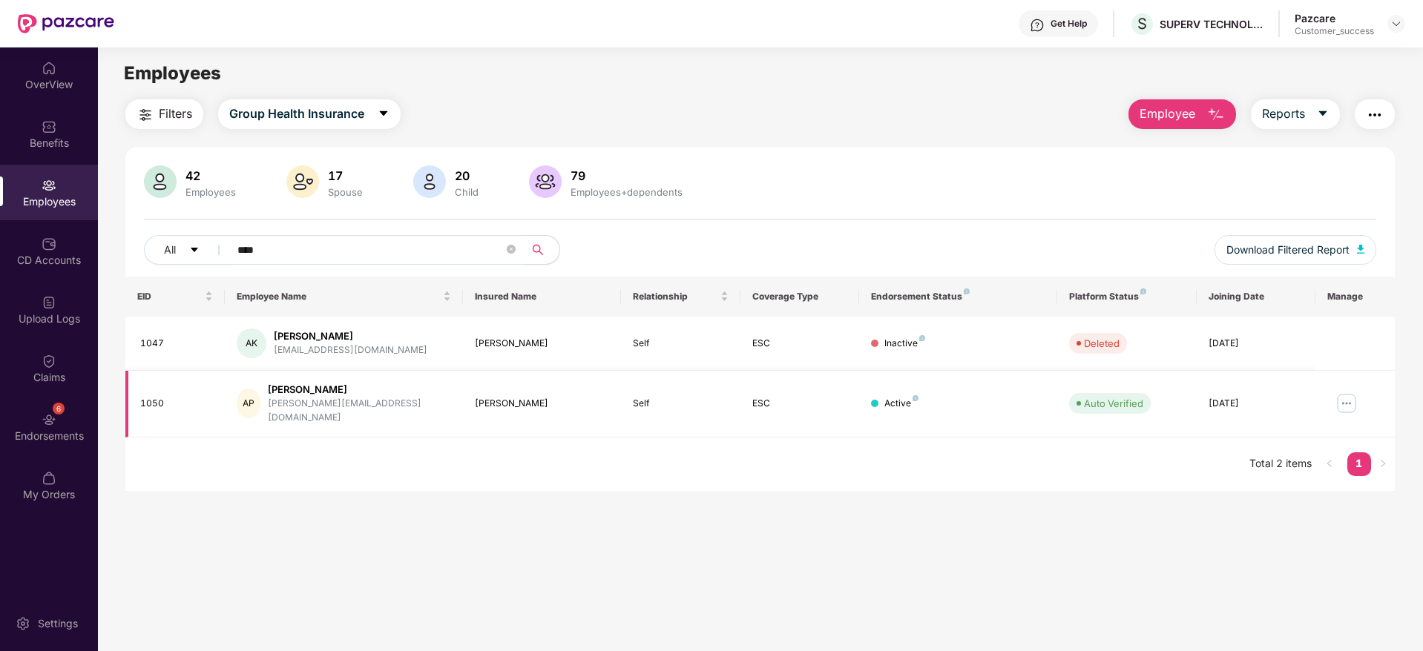
type input "****"
click at [1345, 398] on img at bounding box center [1347, 404] width 24 height 24
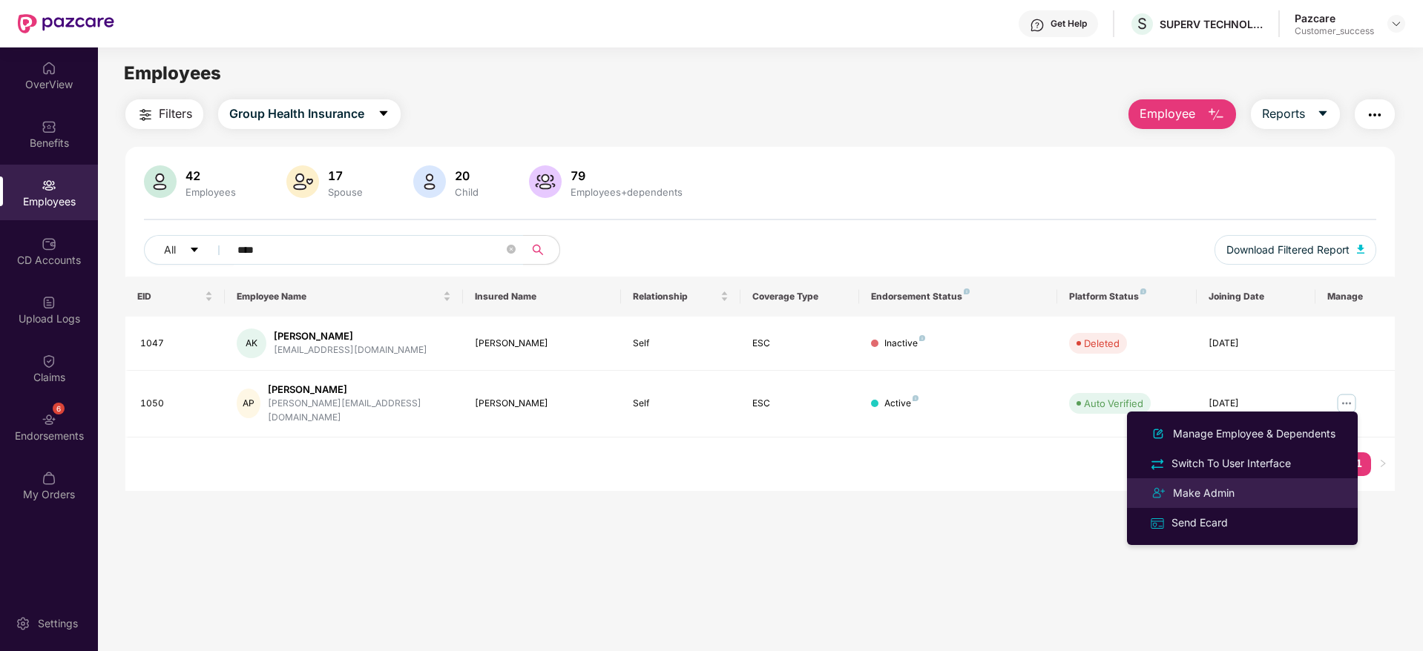
click at [1261, 498] on div "Make Admin" at bounding box center [1242, 493] width 192 height 18
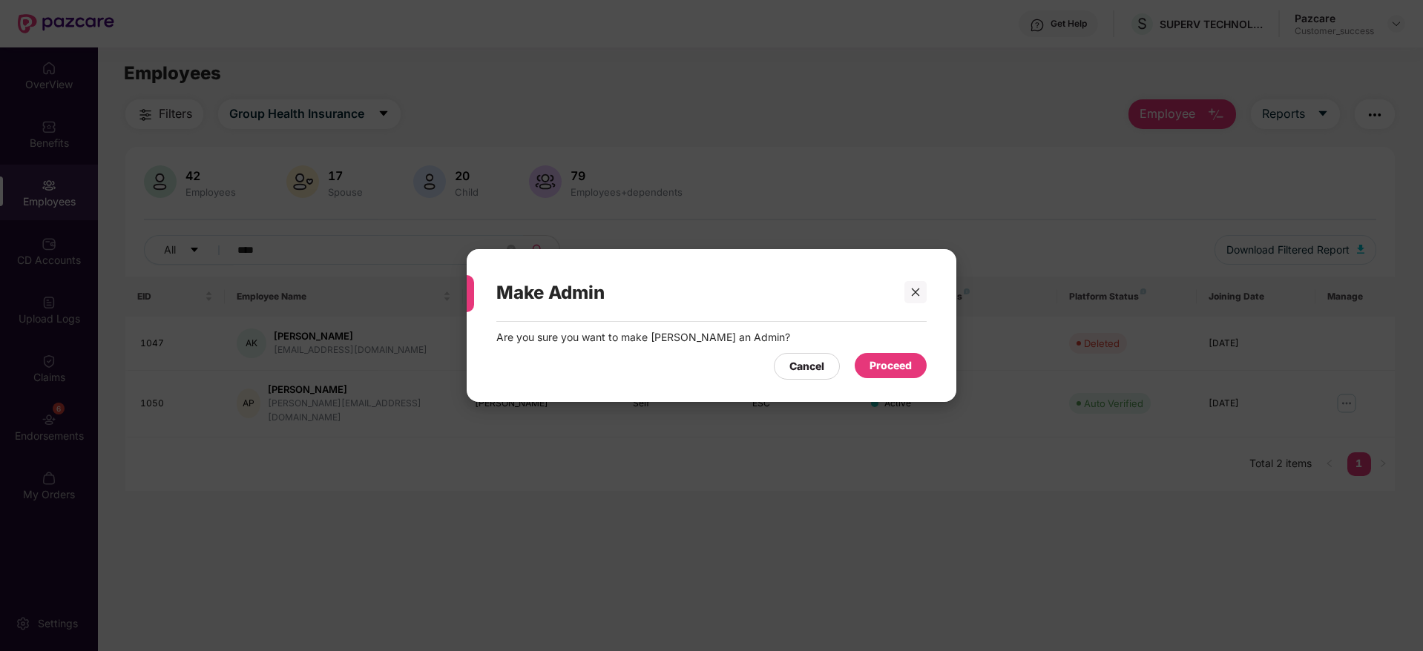
click at [871, 368] on div "Proceed" at bounding box center [891, 366] width 42 height 16
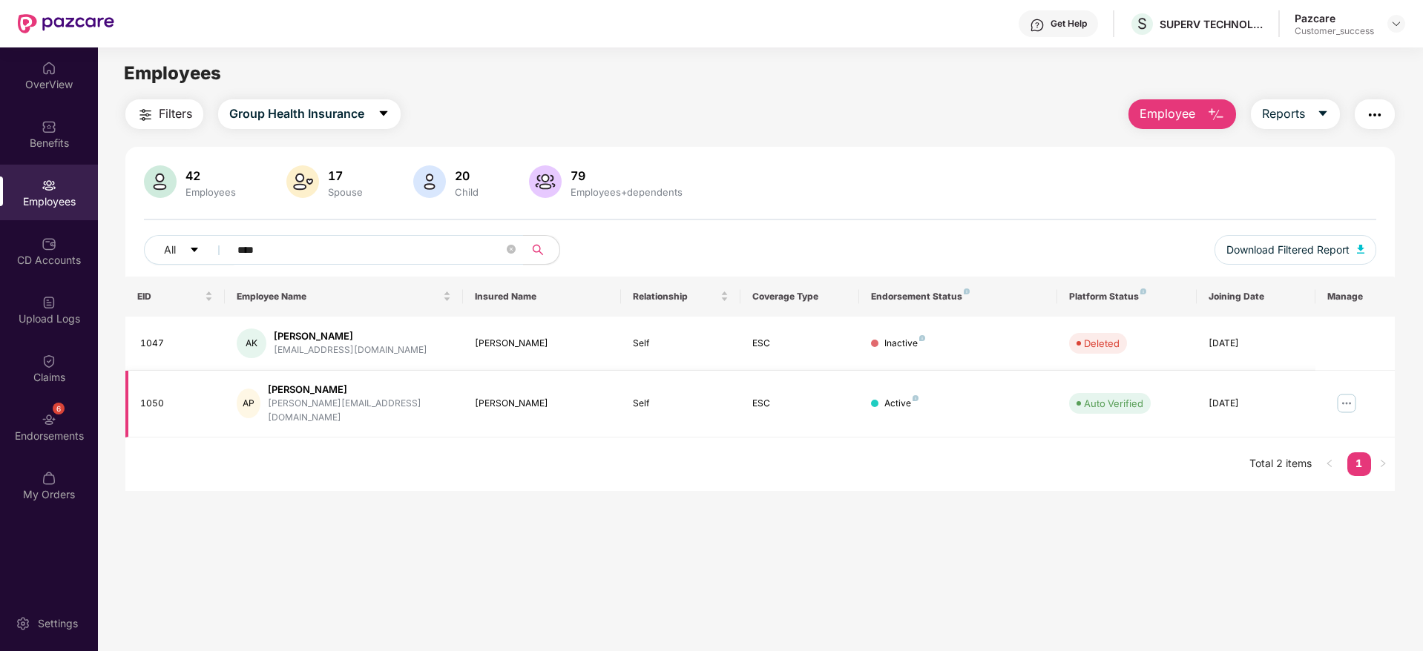
click at [1346, 392] on img at bounding box center [1347, 404] width 24 height 24
click at [1390, 19] on div at bounding box center [1396, 24] width 18 height 18
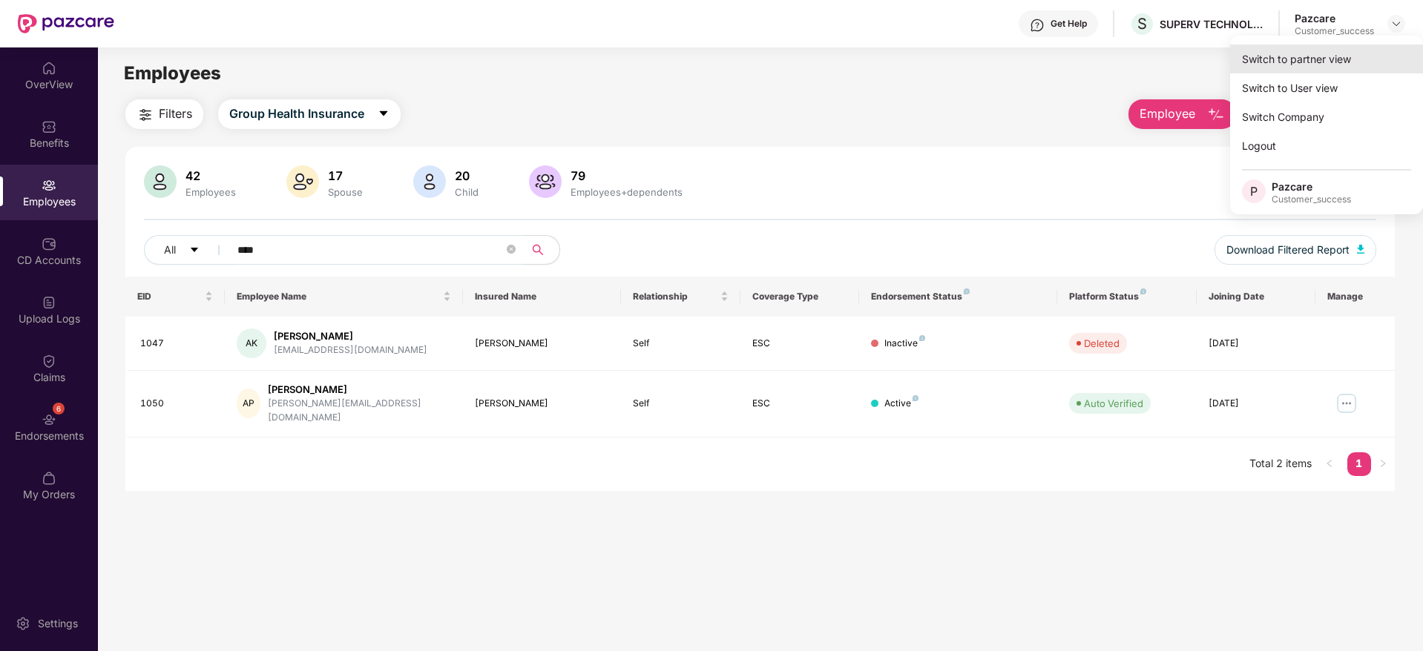
click at [1356, 62] on div "Switch to partner view" at bounding box center [1326, 59] width 193 height 29
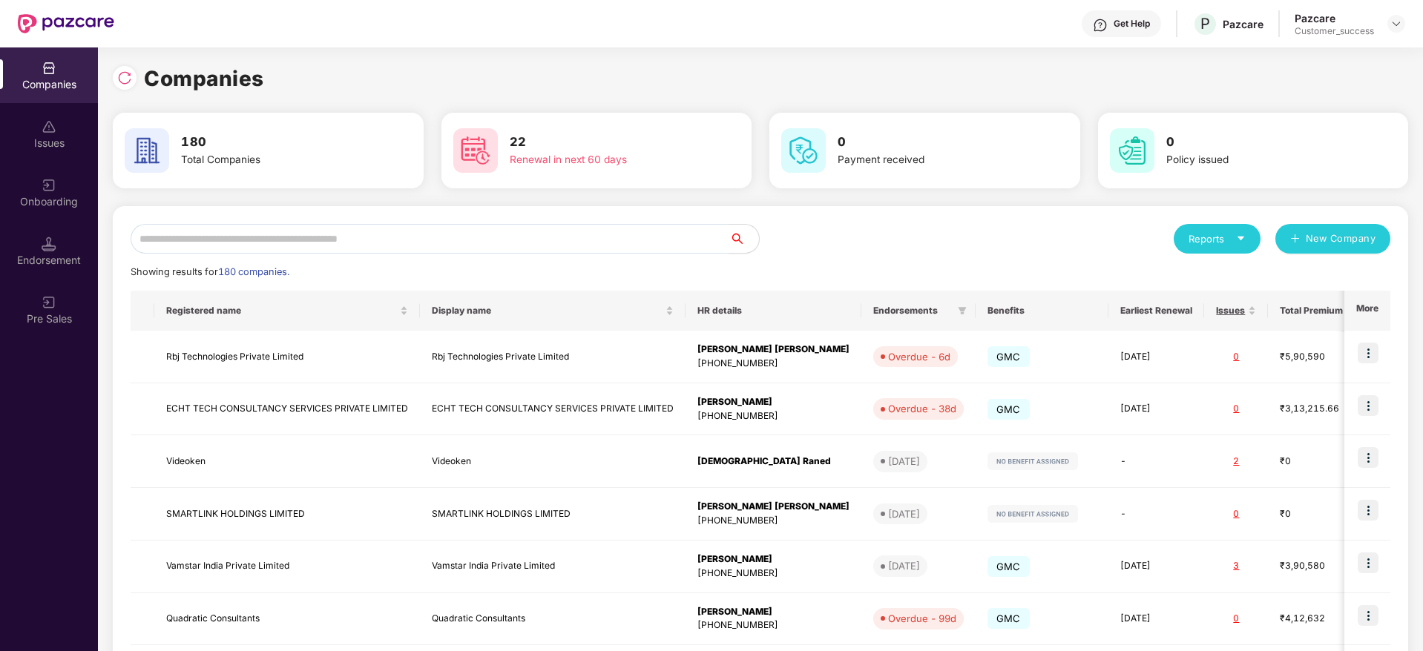
click at [652, 209] on div "Reports New Company Showing results for 180 companies. Registered name Display …" at bounding box center [760, 566] width 1295 height 720
click at [610, 233] on input "text" at bounding box center [430, 239] width 599 height 30
paste input "**********"
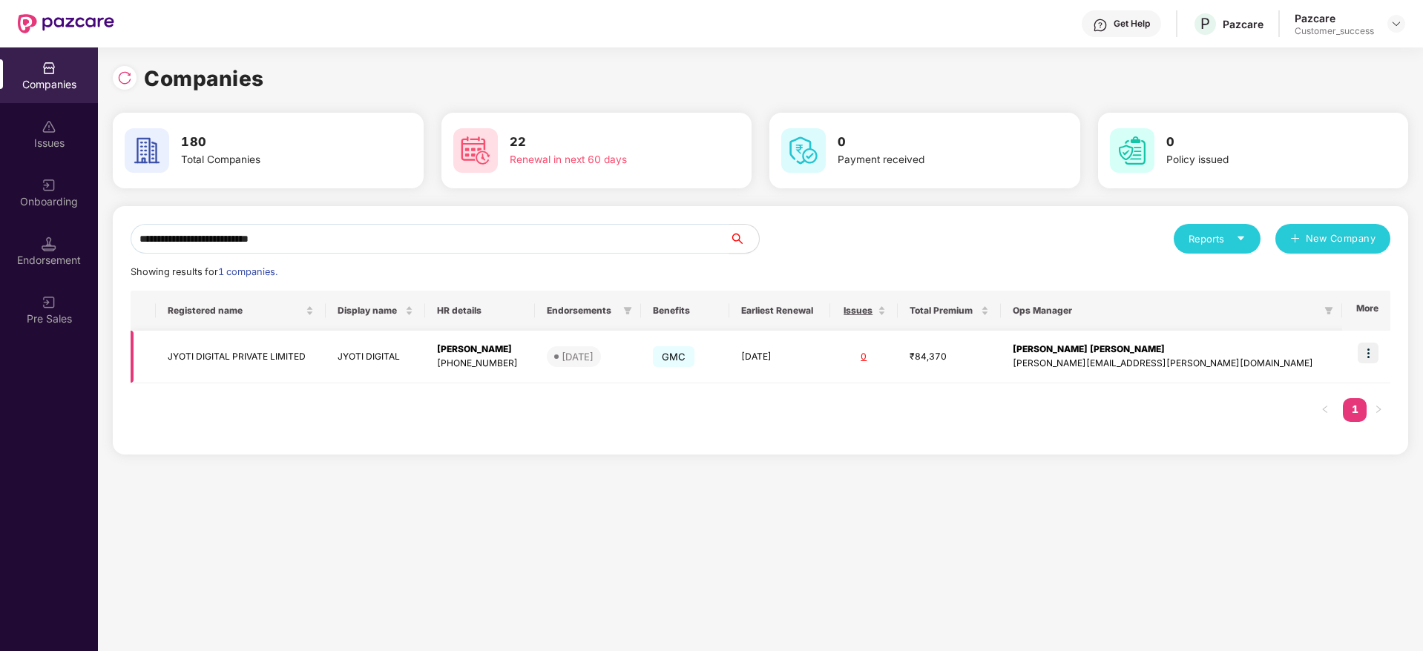
type input "**********"
click at [1361, 343] on img at bounding box center [1368, 353] width 21 height 21
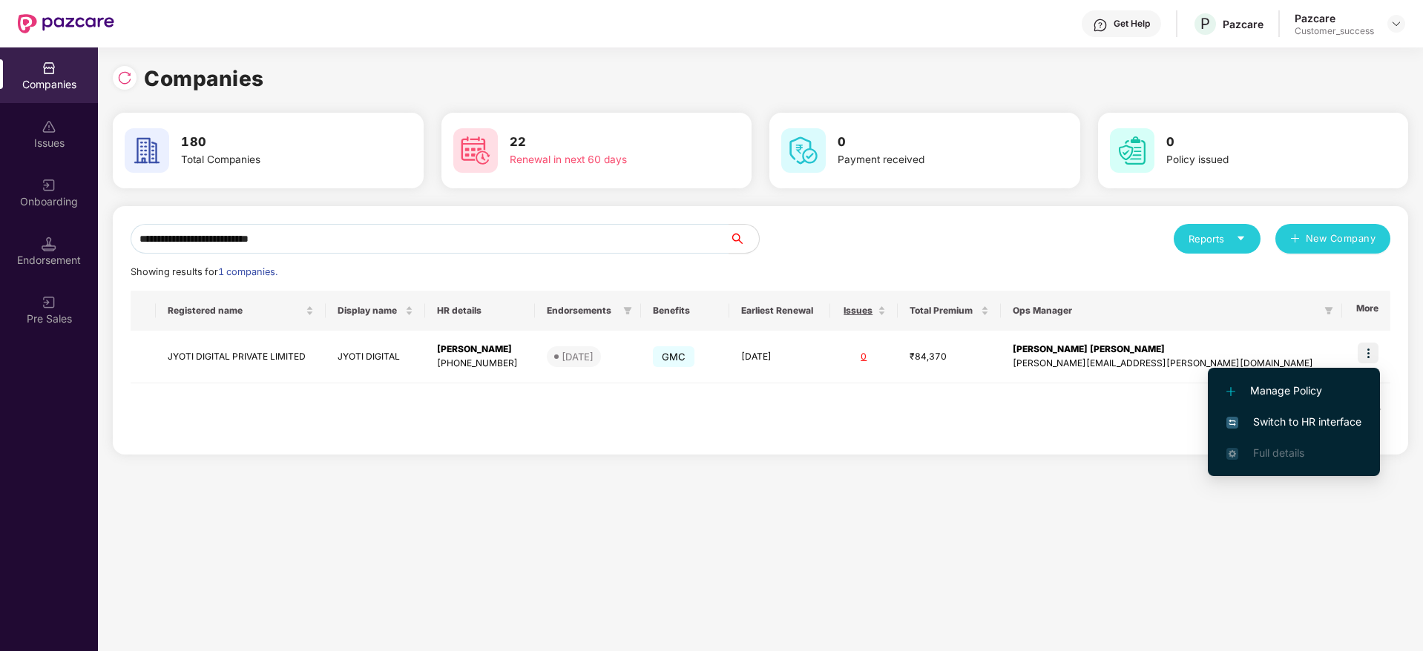
click at [1308, 421] on span "Switch to HR interface" at bounding box center [1293, 422] width 135 height 16
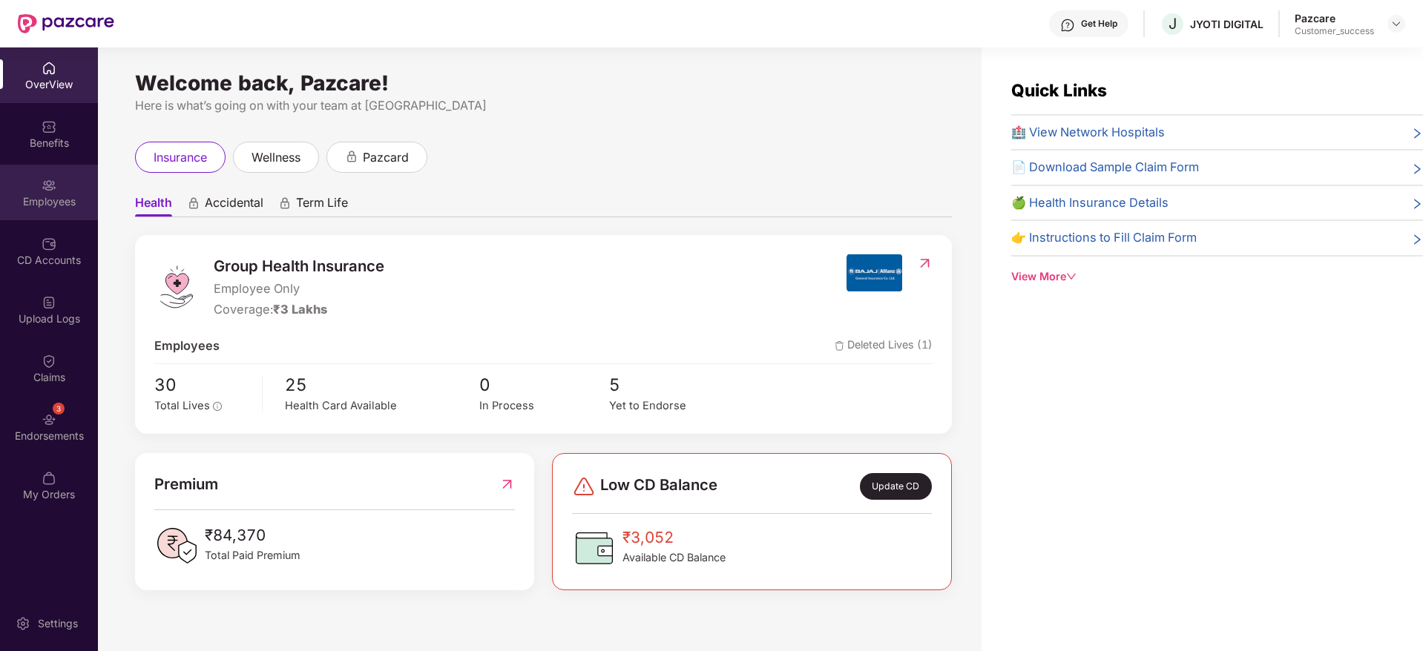
click at [91, 165] on div "Employees" at bounding box center [49, 193] width 98 height 56
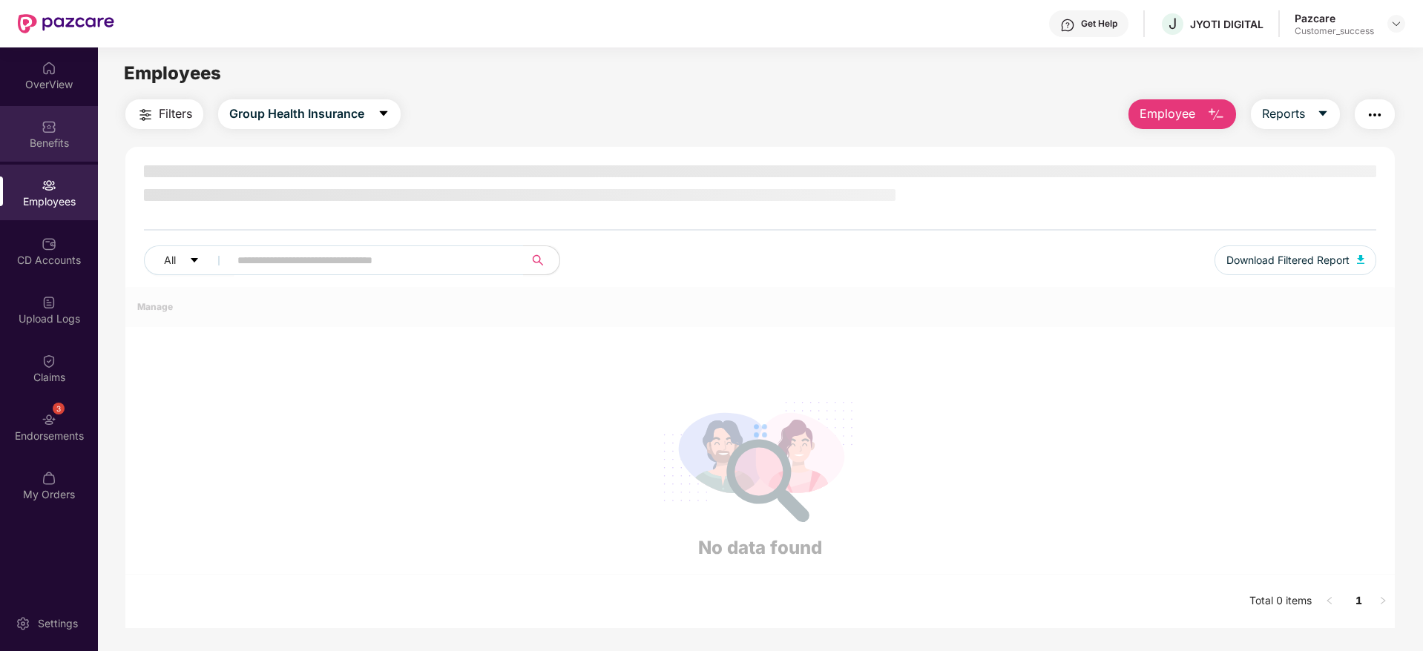
click at [36, 133] on div "Benefits" at bounding box center [49, 134] width 98 height 56
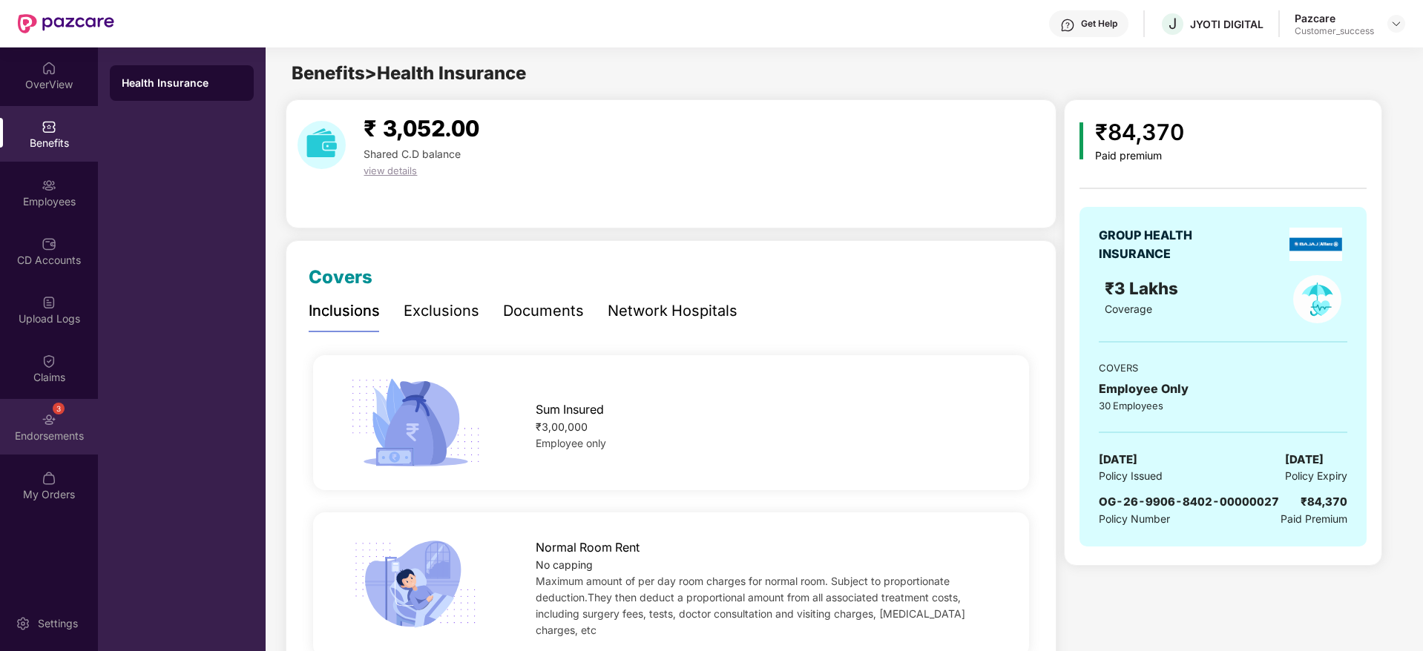
click at [45, 407] on div "3 Endorsements" at bounding box center [49, 427] width 98 height 56
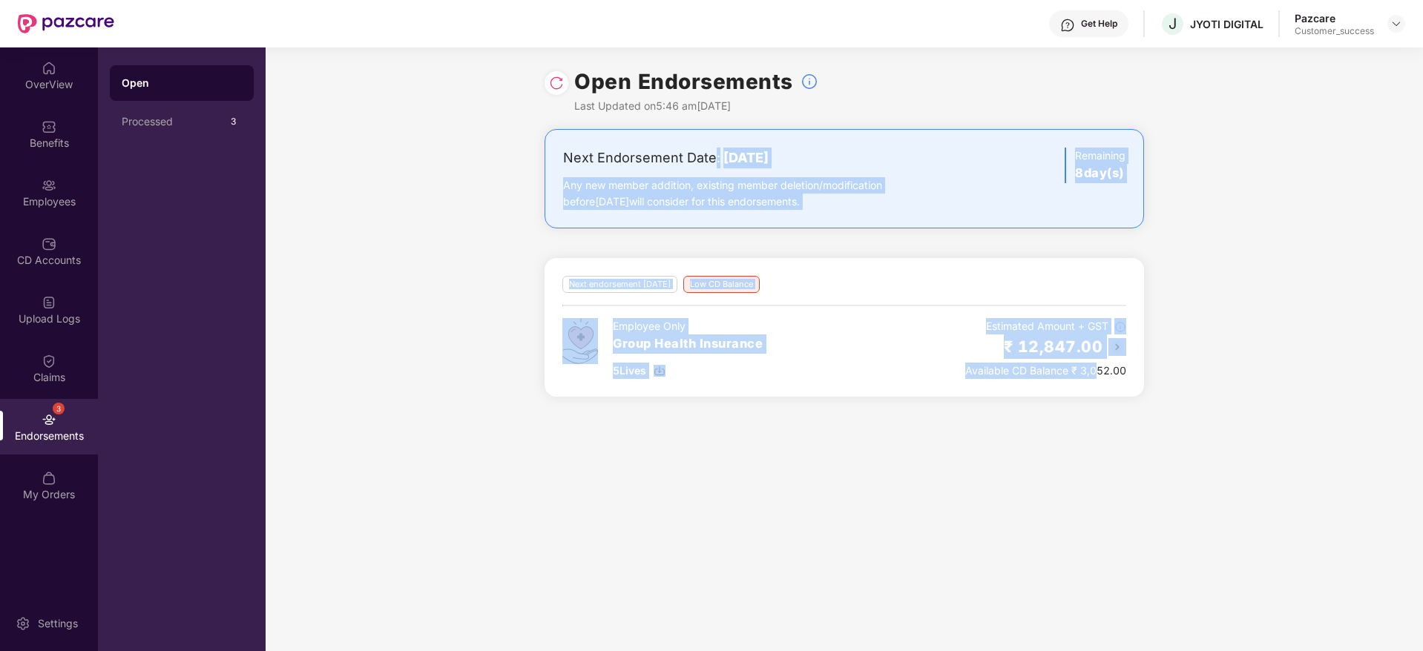
drag, startPoint x: 711, startPoint y: 158, endPoint x: 1097, endPoint y: 364, distance: 437.1
click at [1097, 364] on div "Next Endorsement Date: [DATE] Any new member addition, existing member deletion…" at bounding box center [844, 272] width 1157 height 286
click at [841, 162] on div "Next Endorsement Date: [DATE]" at bounding box center [746, 158] width 366 height 21
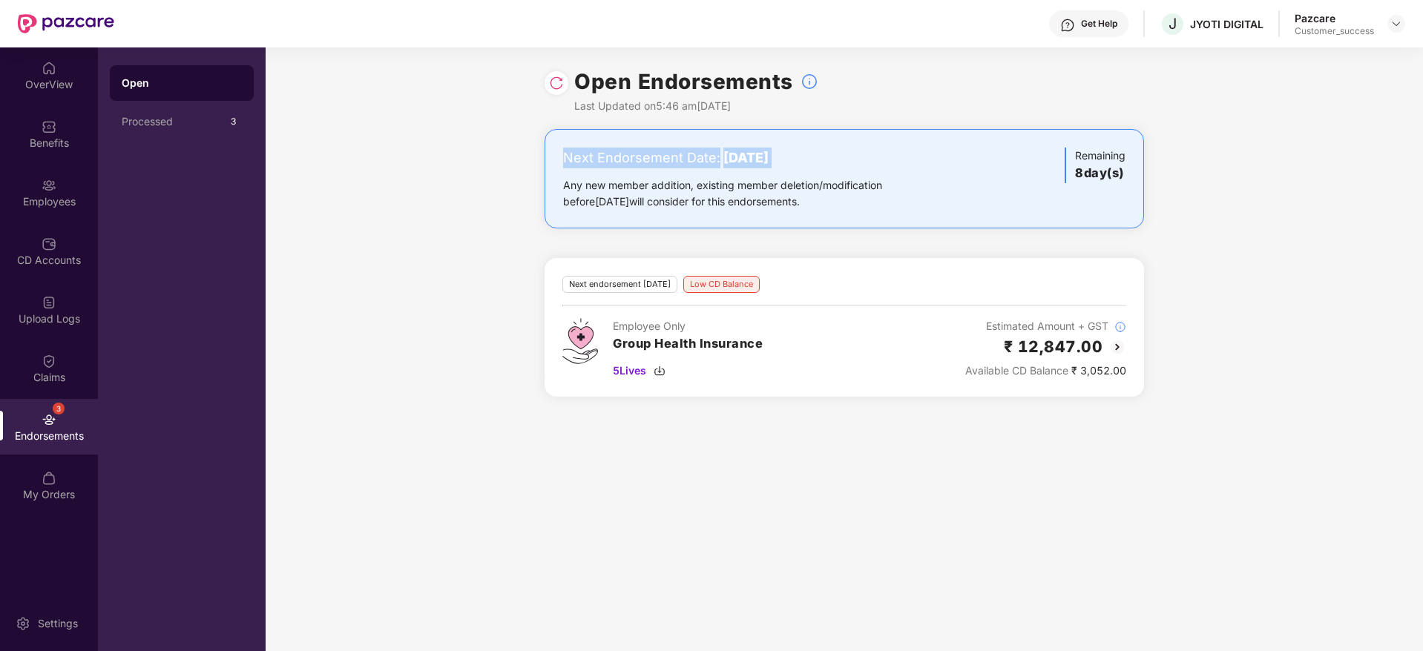
click at [841, 162] on div "Next Endorsement Date: [DATE]" at bounding box center [746, 158] width 366 height 21
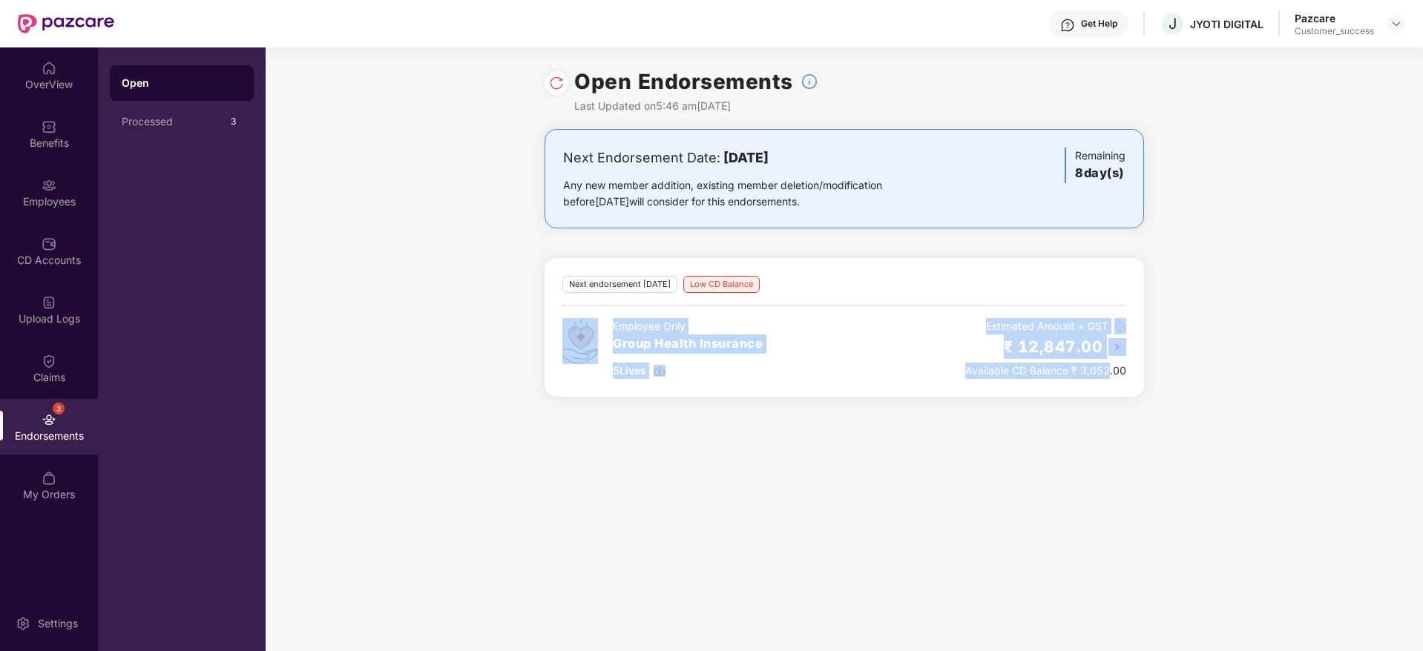
drag, startPoint x: 1108, startPoint y: 401, endPoint x: 869, endPoint y: 290, distance: 264.2
click at [869, 290] on div "Next Endorsement Date: [DATE] Any new member addition, existing member deletion…" at bounding box center [844, 272] width 1157 height 286
click at [869, 290] on div "Next endorsement [DATE] Low CD Balance" at bounding box center [844, 284] width 564 height 17
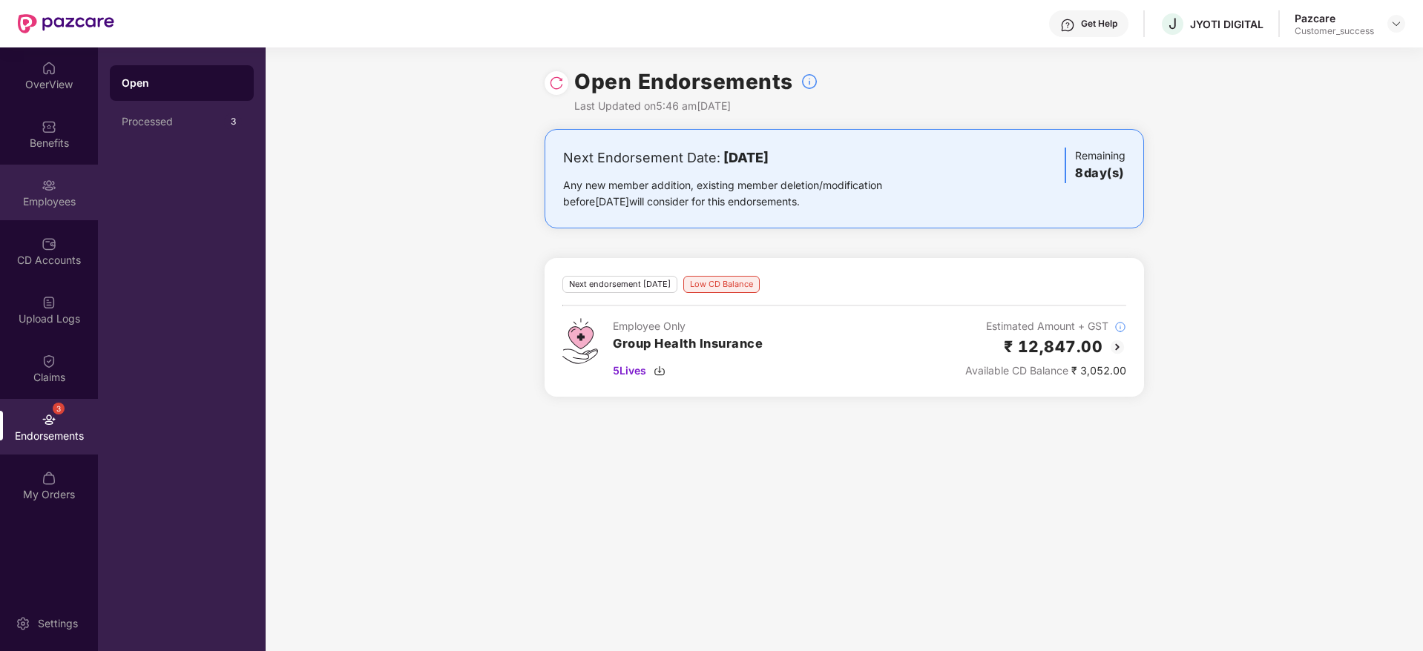
click at [0, 182] on div "Employees" at bounding box center [49, 193] width 98 height 56
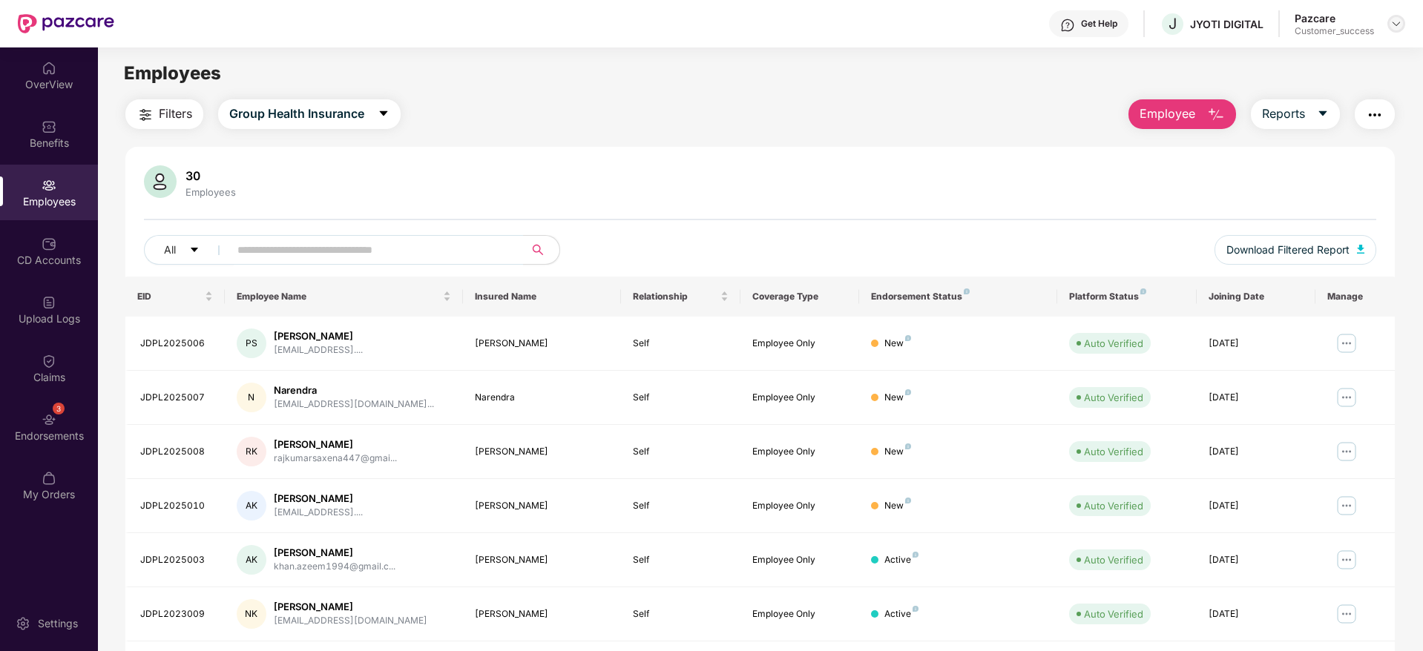
click at [1393, 22] on img at bounding box center [1396, 24] width 12 height 12
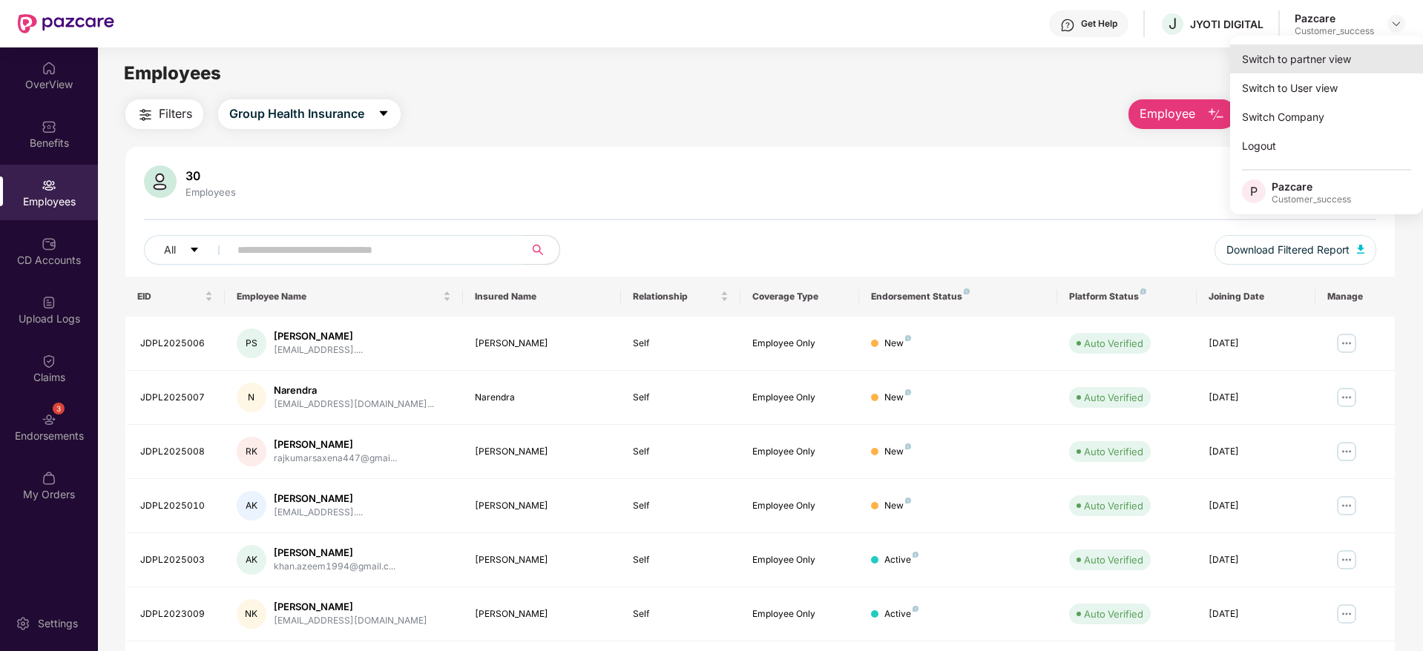
click at [1364, 50] on div "Switch to partner view" at bounding box center [1326, 59] width 193 height 29
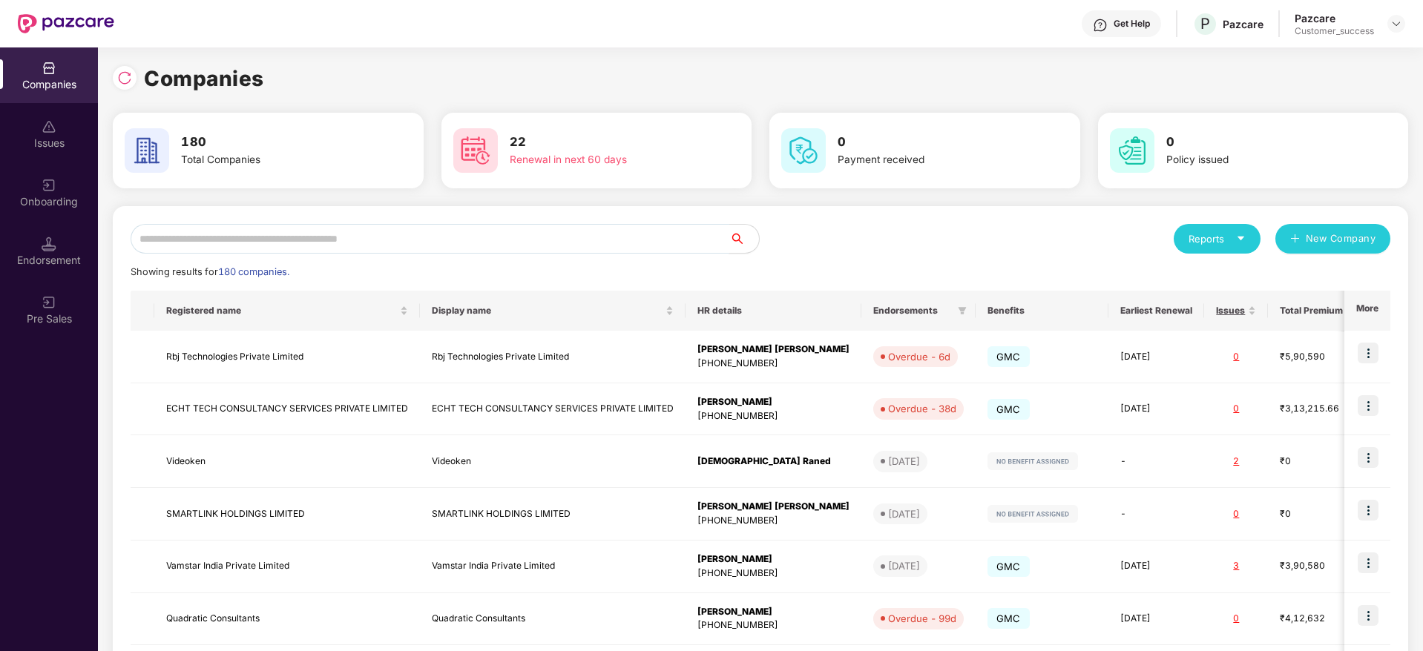
click at [576, 239] on input "text" at bounding box center [430, 239] width 599 height 30
paste input "**********"
type input "**********"
click at [1233, 245] on div "Reports" at bounding box center [1217, 238] width 57 height 15
click at [1209, 282] on div "Companies" at bounding box center [1210, 278] width 54 height 16
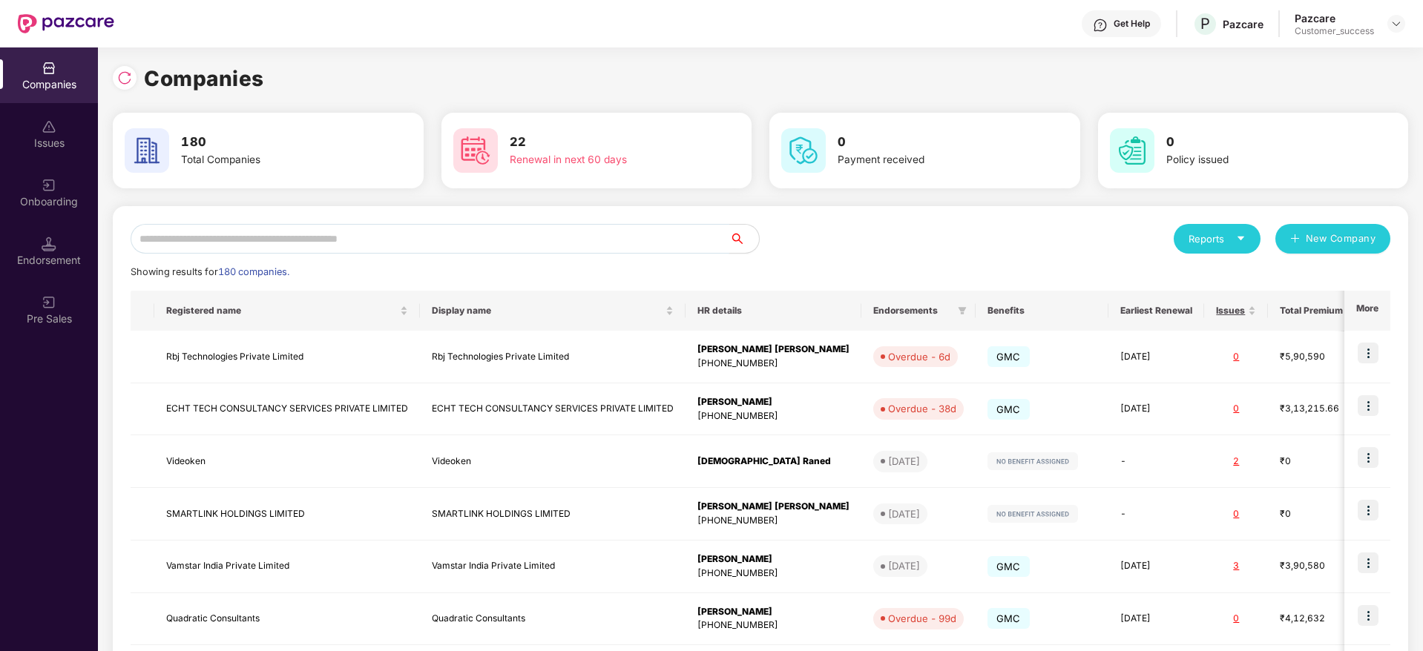
click at [600, 239] on input "text" at bounding box center [430, 239] width 599 height 30
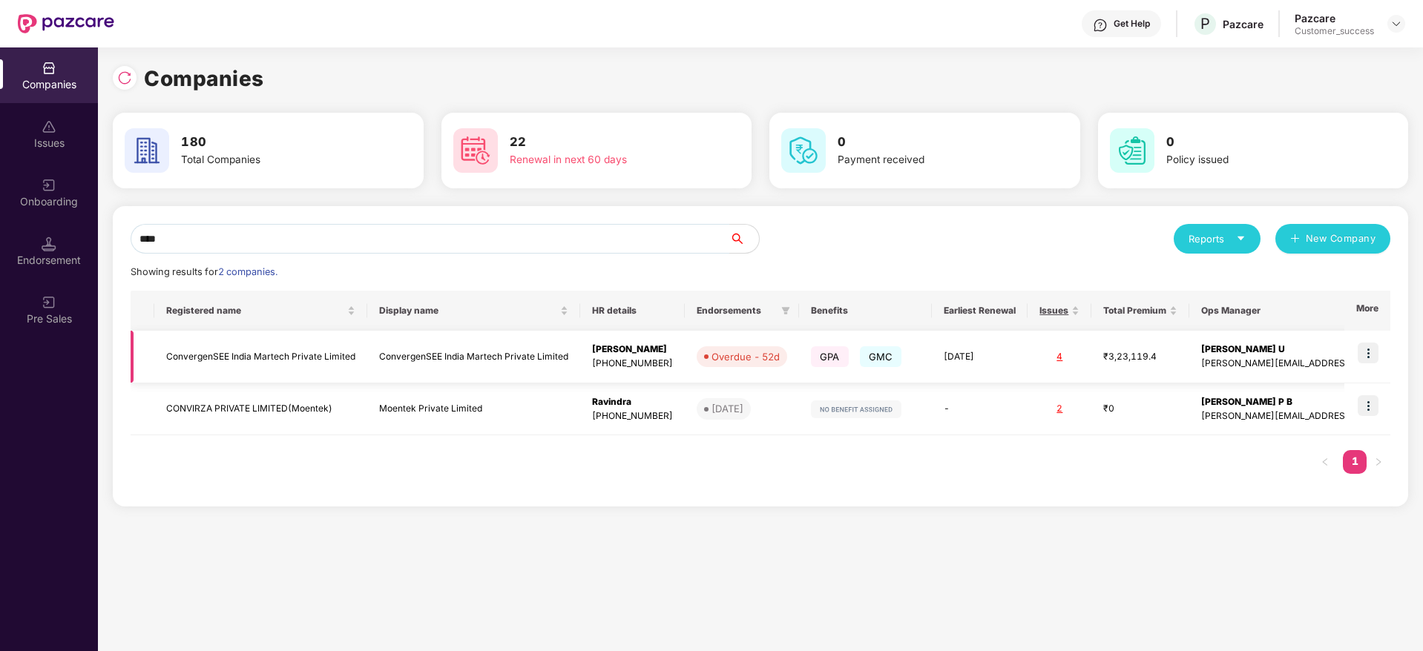
type input "****"
click at [1370, 352] on img at bounding box center [1368, 353] width 21 height 21
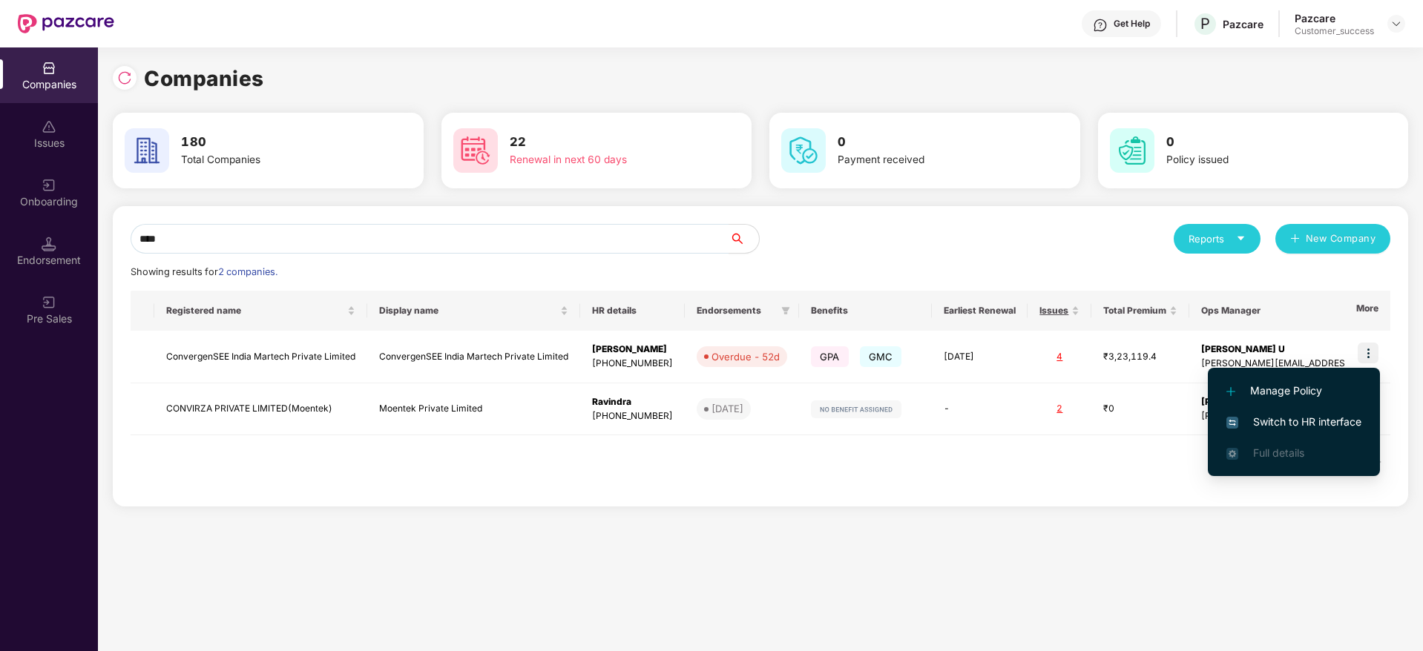
click at [1296, 417] on span "Switch to HR interface" at bounding box center [1293, 422] width 135 height 16
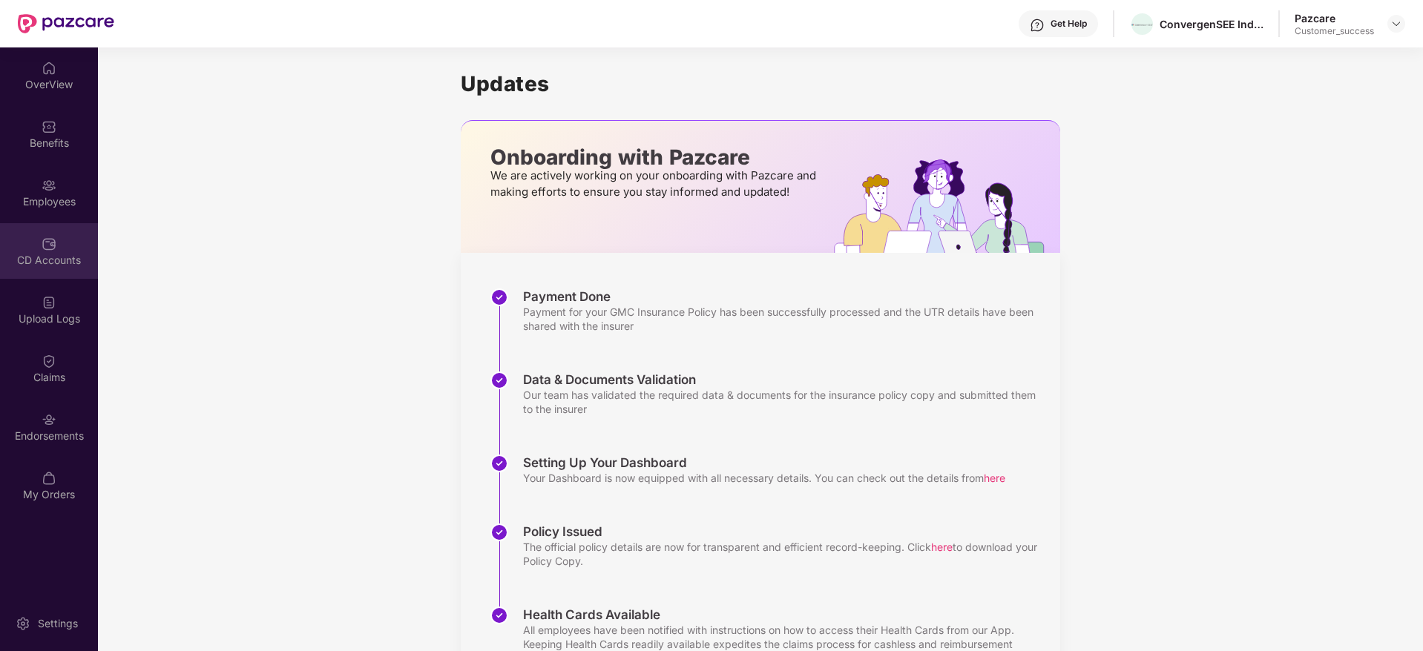
click at [55, 252] on div "CD Accounts" at bounding box center [49, 251] width 98 height 56
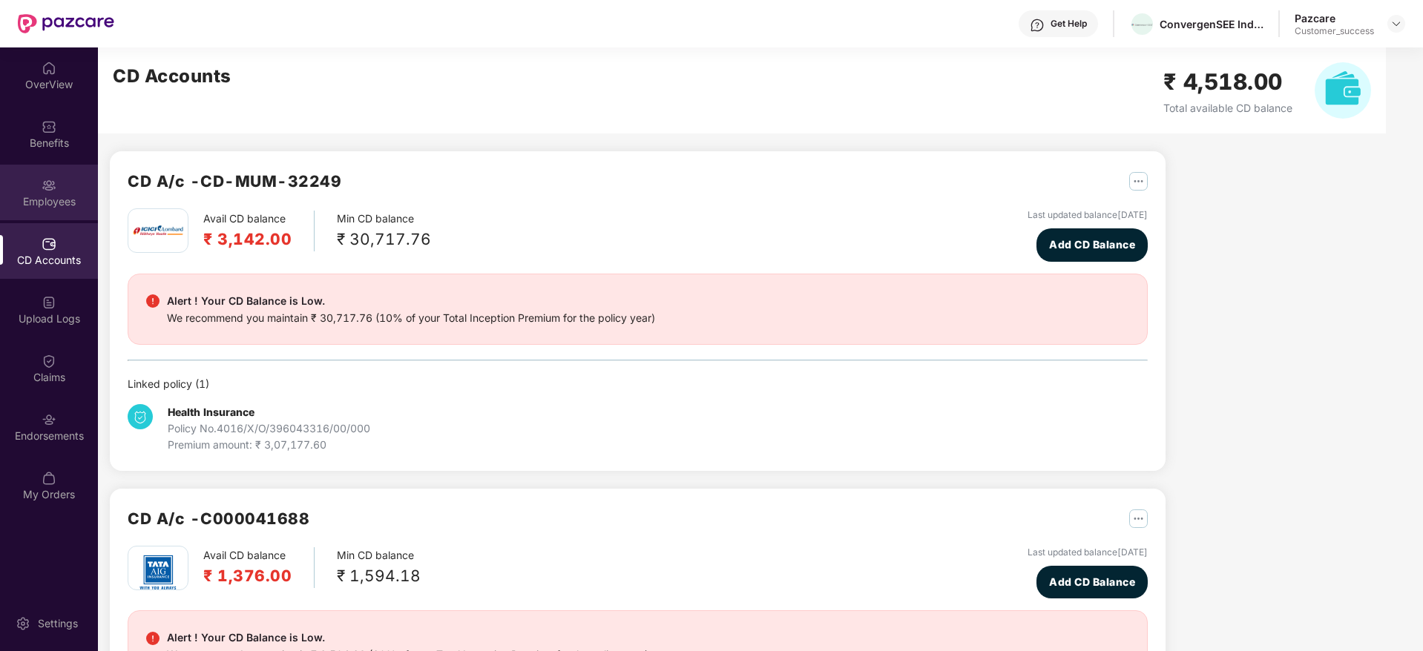
click at [36, 195] on div "Employees" at bounding box center [49, 201] width 98 height 15
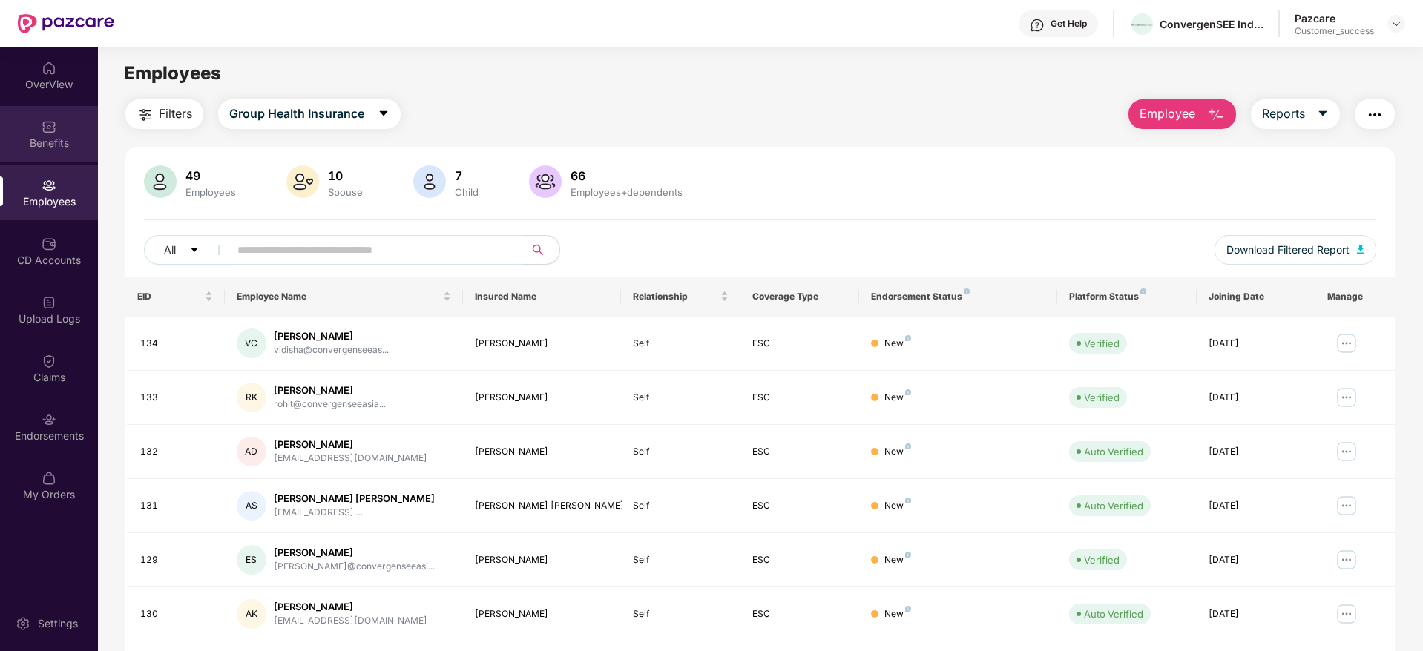
click at [65, 155] on div "Benefits" at bounding box center [49, 134] width 98 height 56
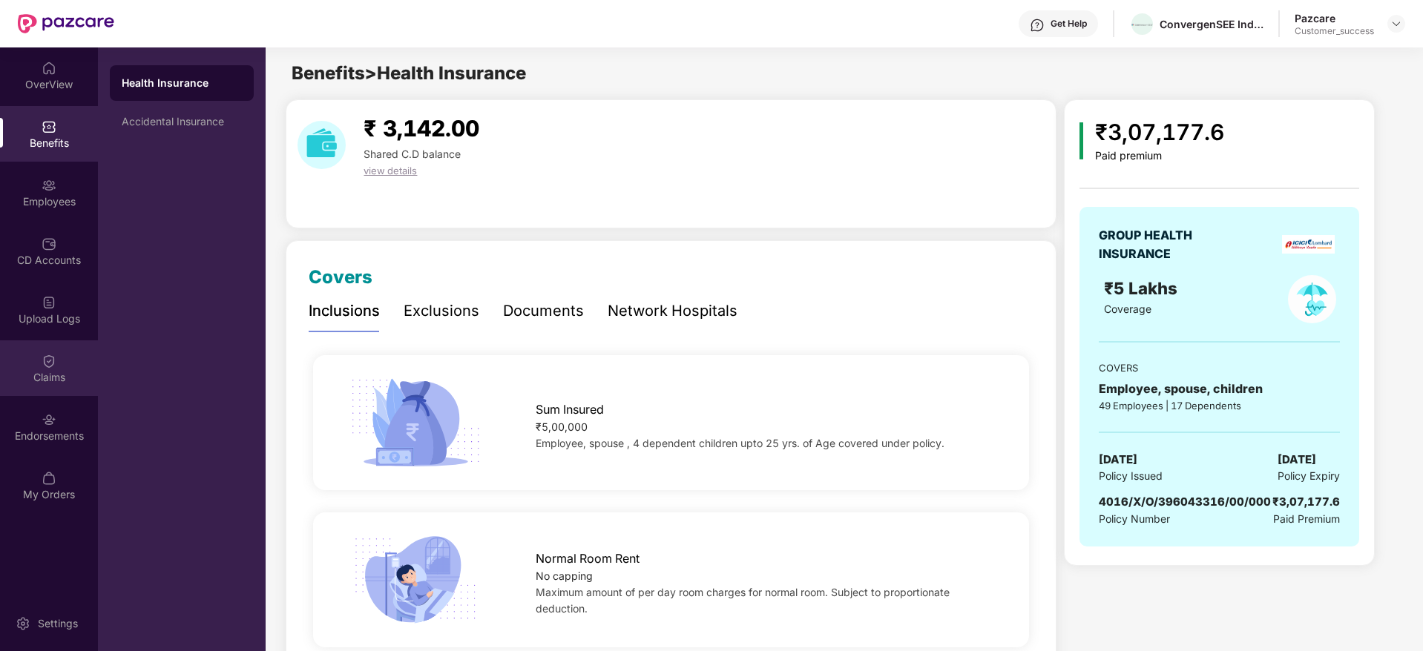
click at [39, 367] on div "Claims" at bounding box center [49, 369] width 98 height 56
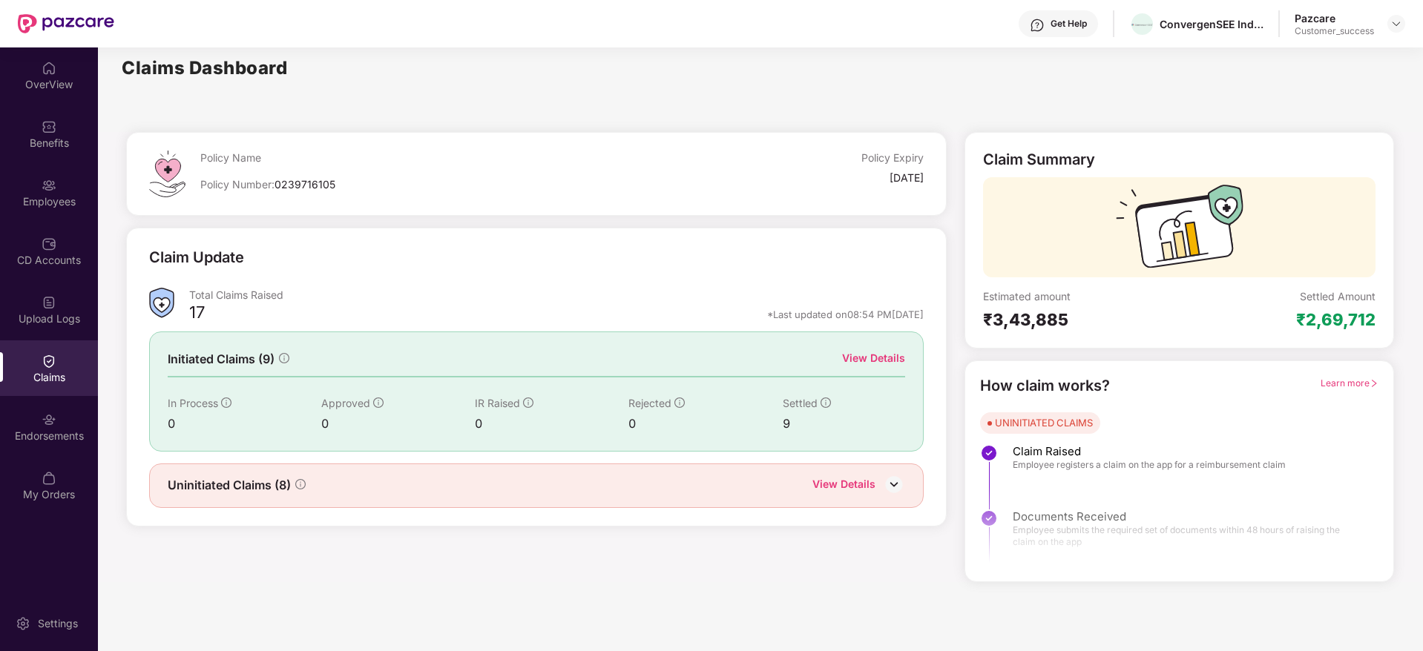
click at [877, 359] on div "View Details" at bounding box center [873, 358] width 63 height 16
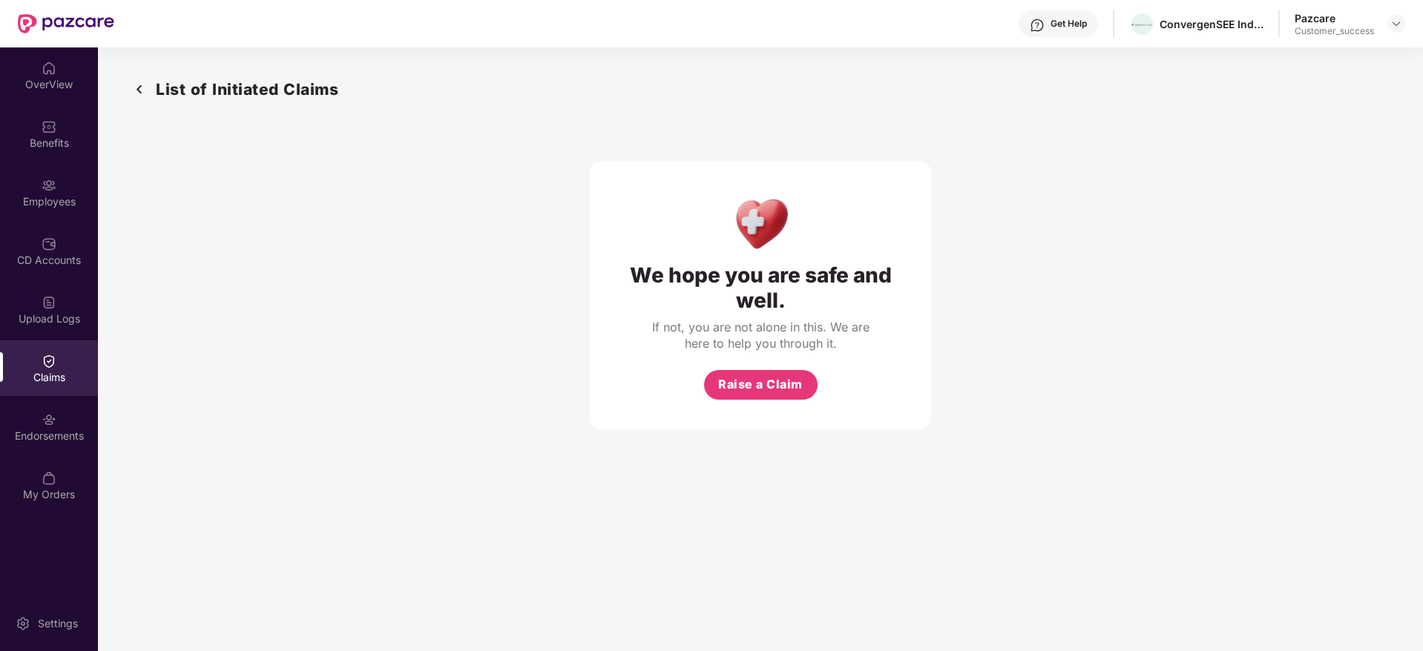
click at [71, 360] on div "Claims" at bounding box center [49, 369] width 98 height 56
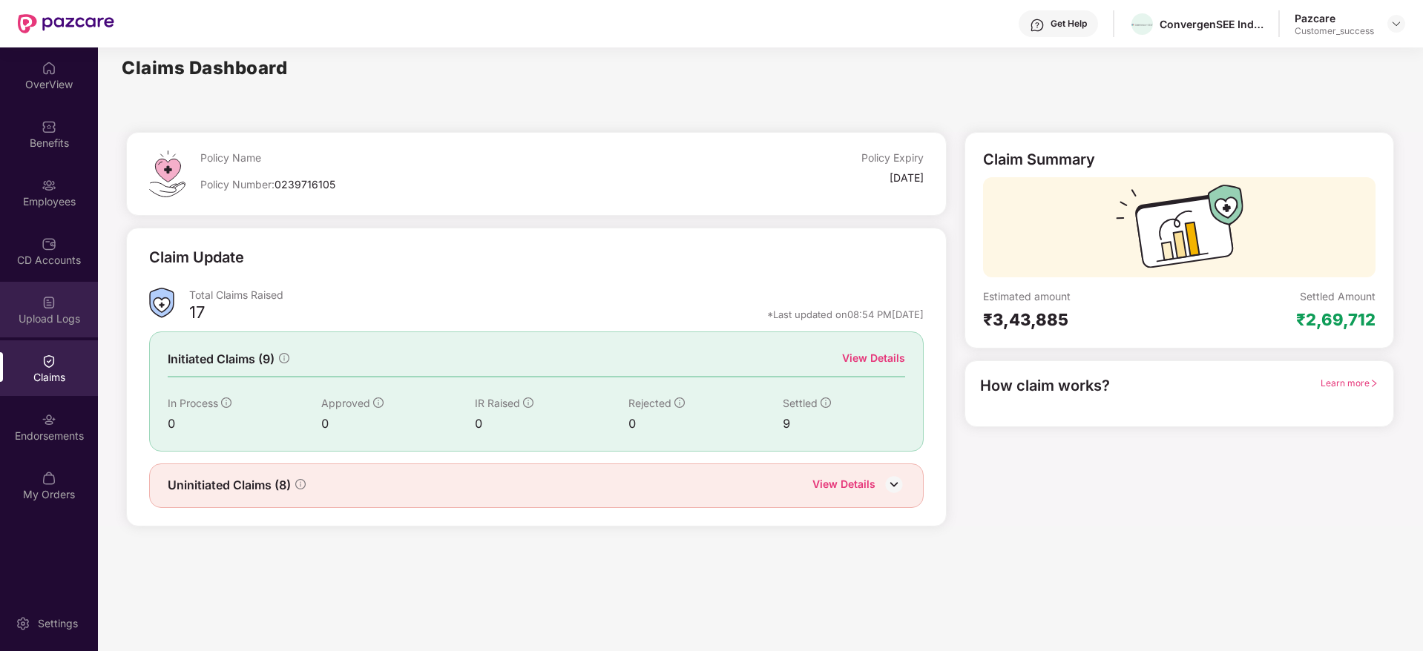
click at [54, 309] on img at bounding box center [49, 302] width 15 height 15
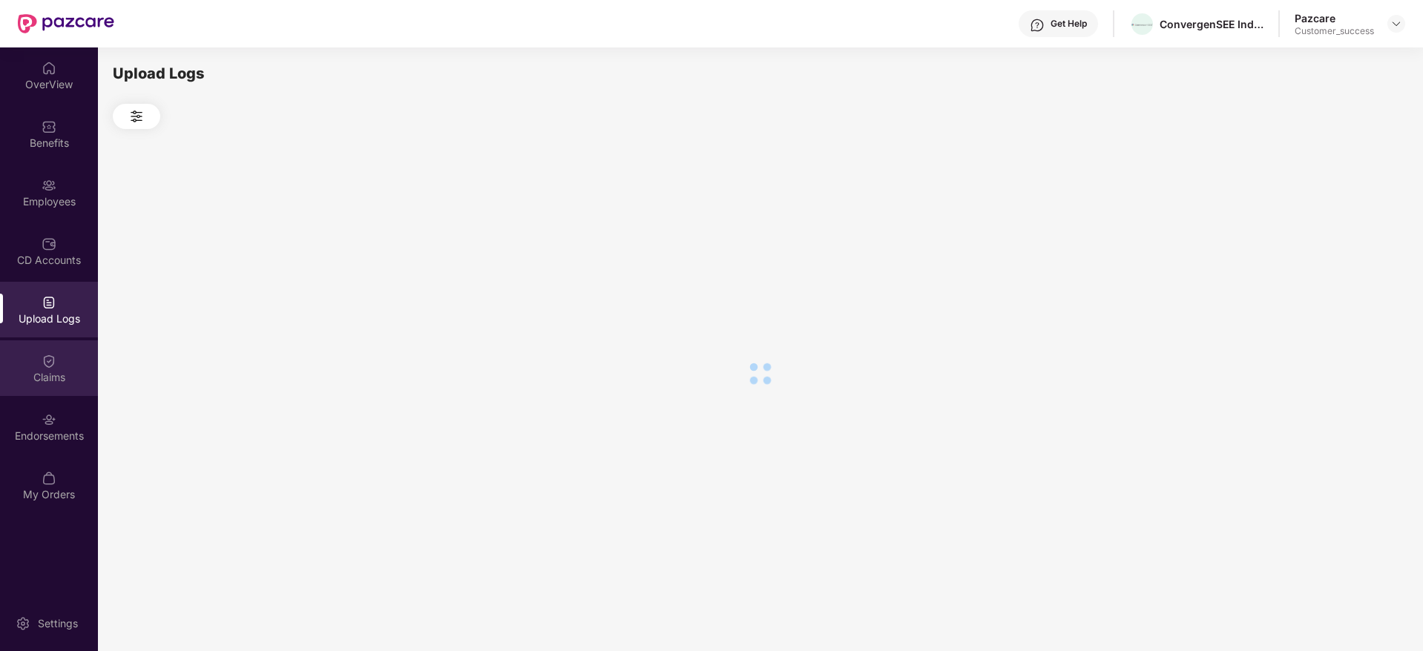
click at [42, 387] on div "Claims" at bounding box center [49, 369] width 98 height 56
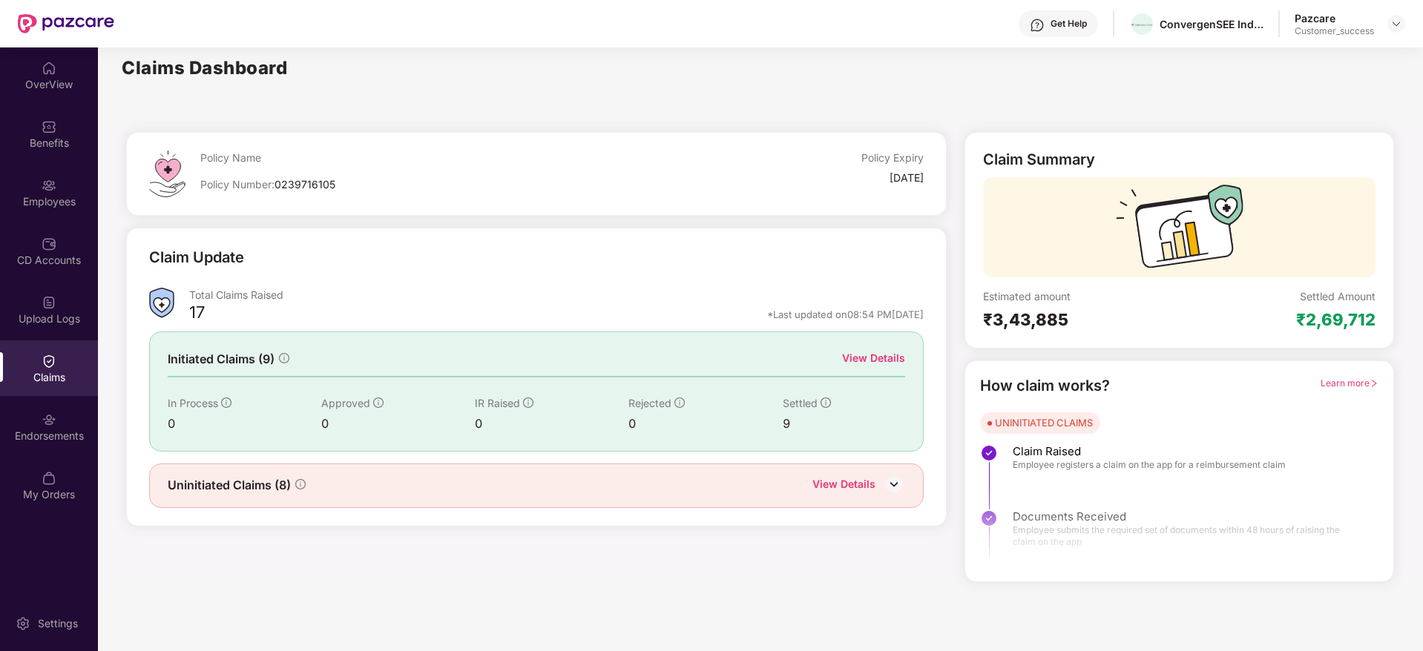
click at [839, 482] on div "View Details" at bounding box center [843, 485] width 63 height 19
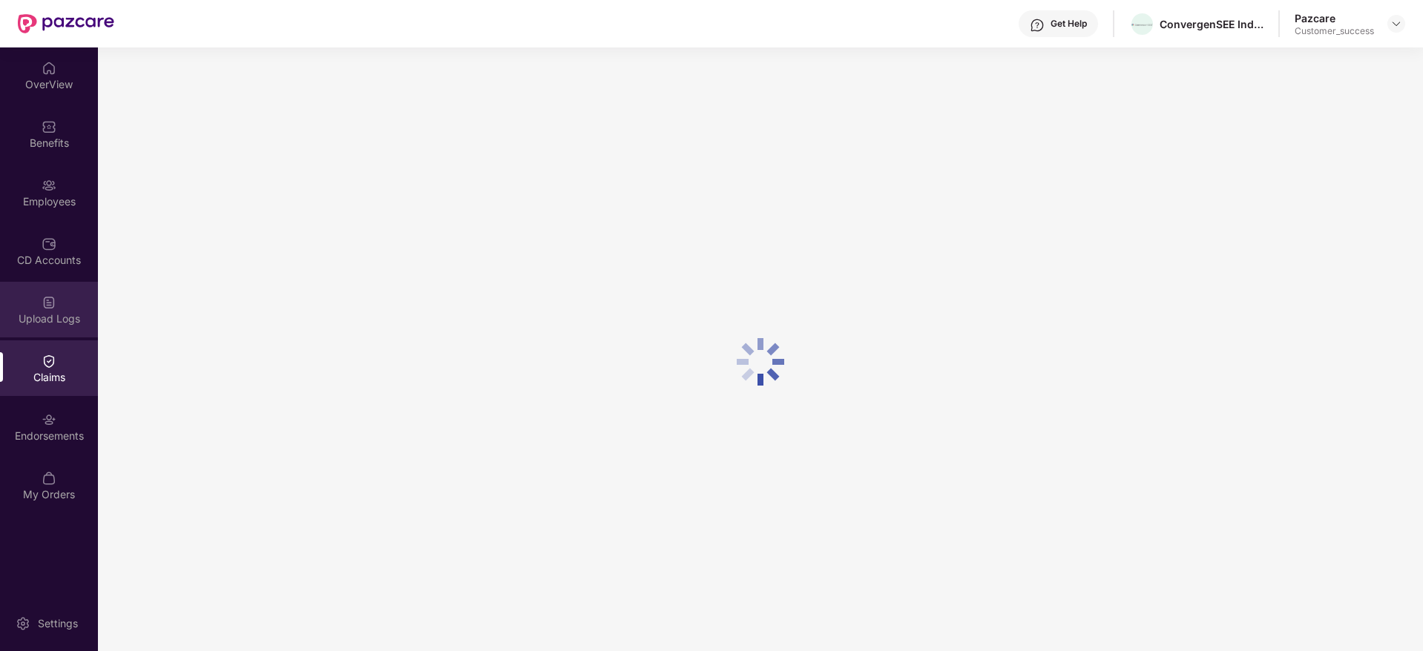
click at [57, 326] on div "Upload Logs" at bounding box center [49, 310] width 98 height 56
click at [57, 371] on div "Claims" at bounding box center [49, 377] width 98 height 15
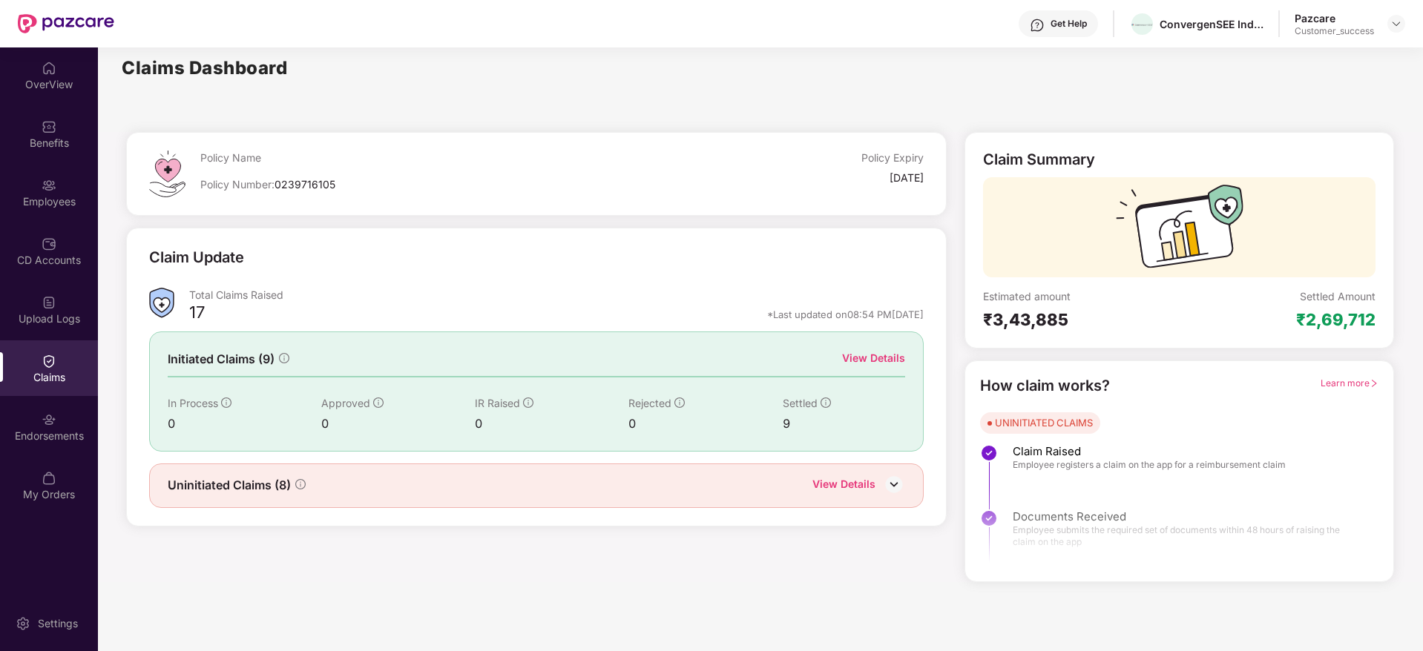
click at [857, 481] on div "View Details" at bounding box center [843, 485] width 63 height 19
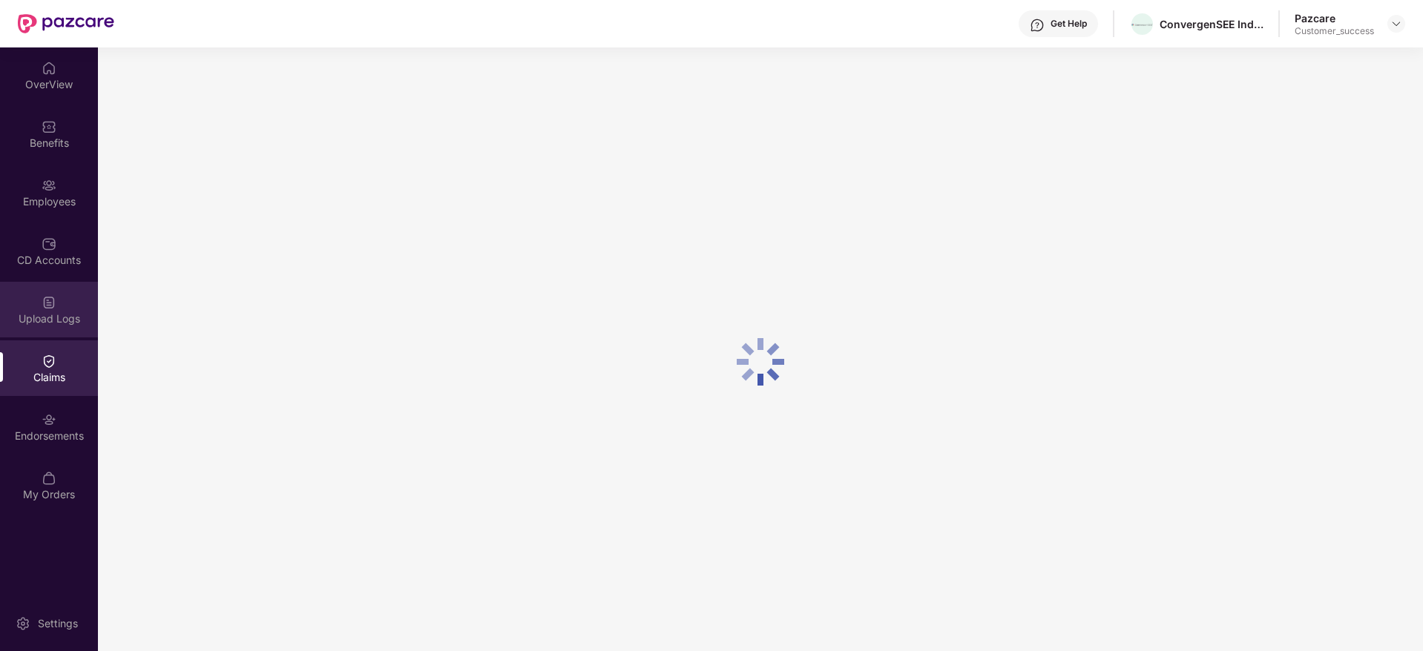
click at [16, 329] on div "Upload Logs" at bounding box center [49, 310] width 98 height 56
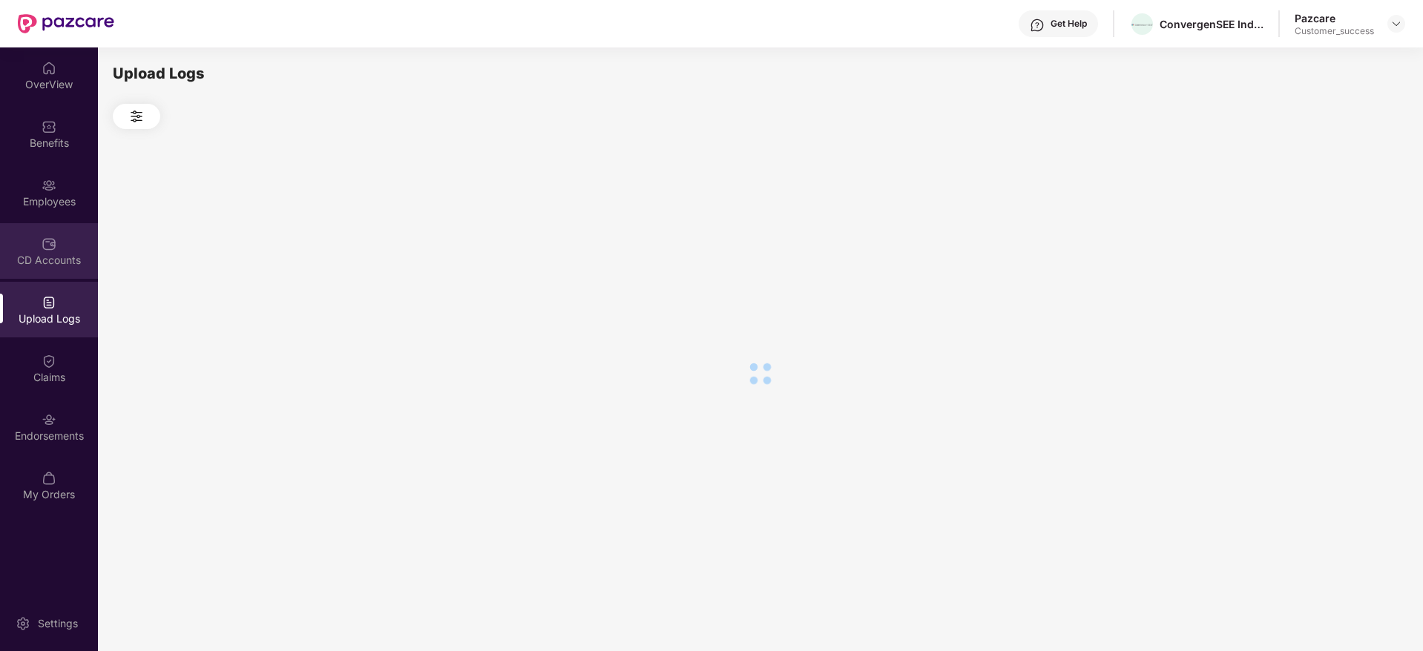
click at [66, 248] on div "CD Accounts" at bounding box center [49, 251] width 98 height 56
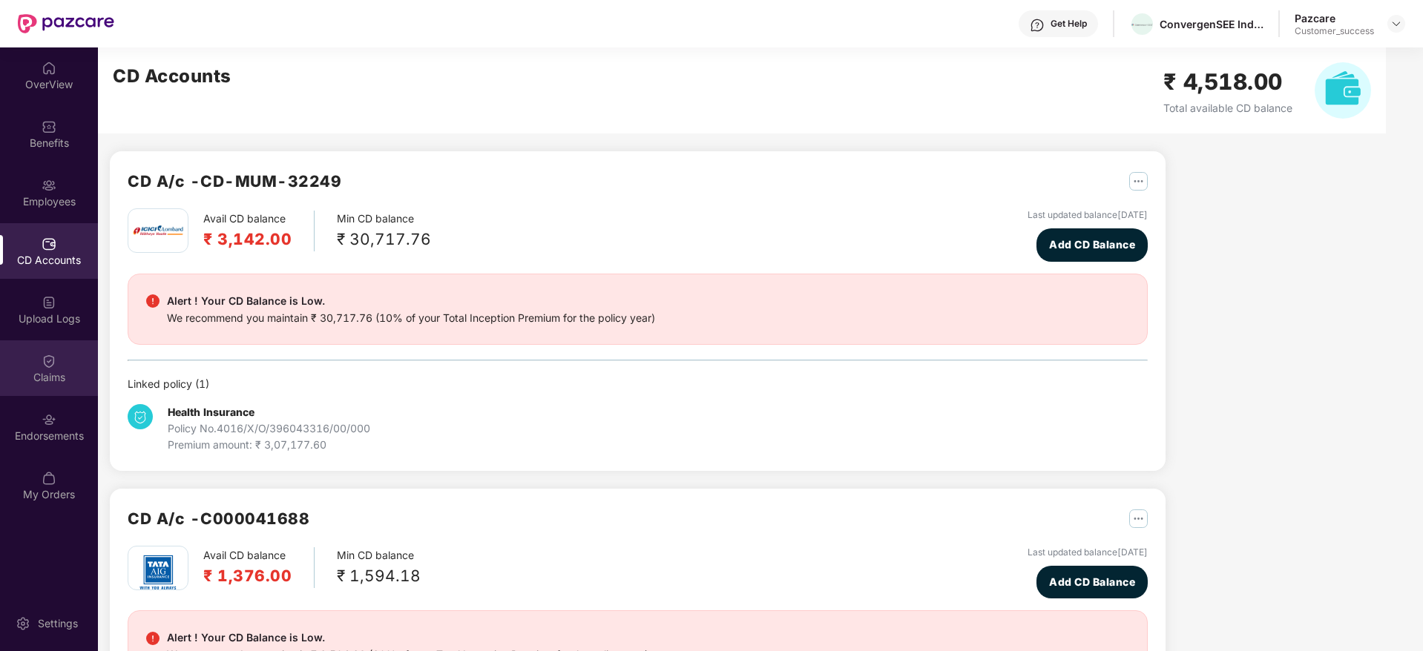
click at [47, 343] on div "Claims" at bounding box center [49, 369] width 98 height 56
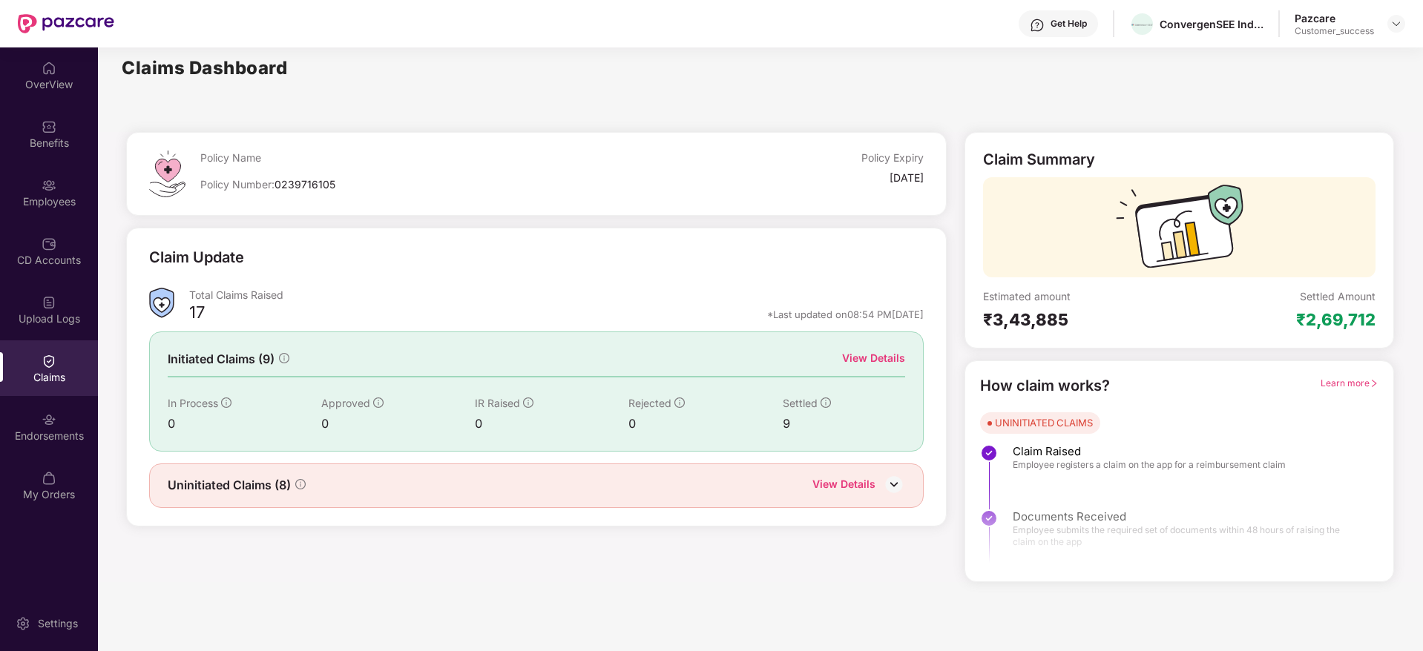
click at [875, 360] on div "View Details" at bounding box center [873, 358] width 63 height 16
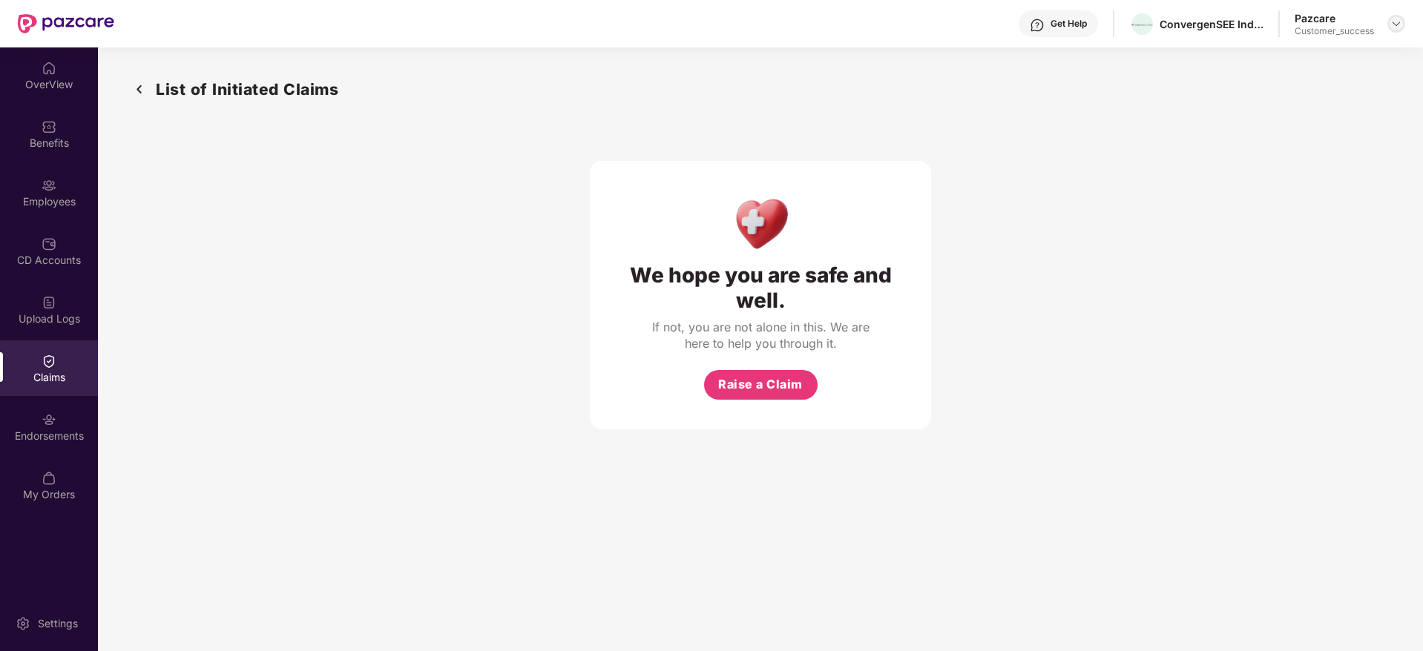
click at [1396, 27] on img at bounding box center [1396, 24] width 12 height 12
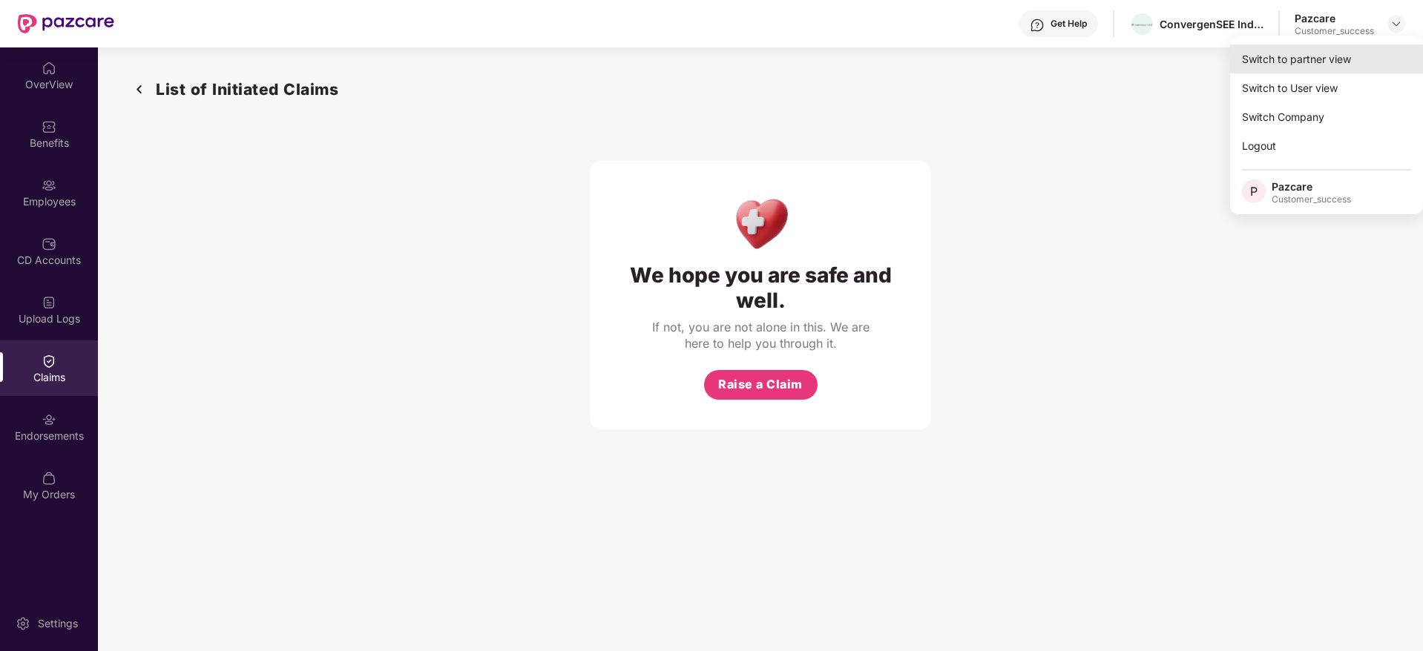
click at [1374, 47] on div "Switch to partner view" at bounding box center [1326, 59] width 193 height 29
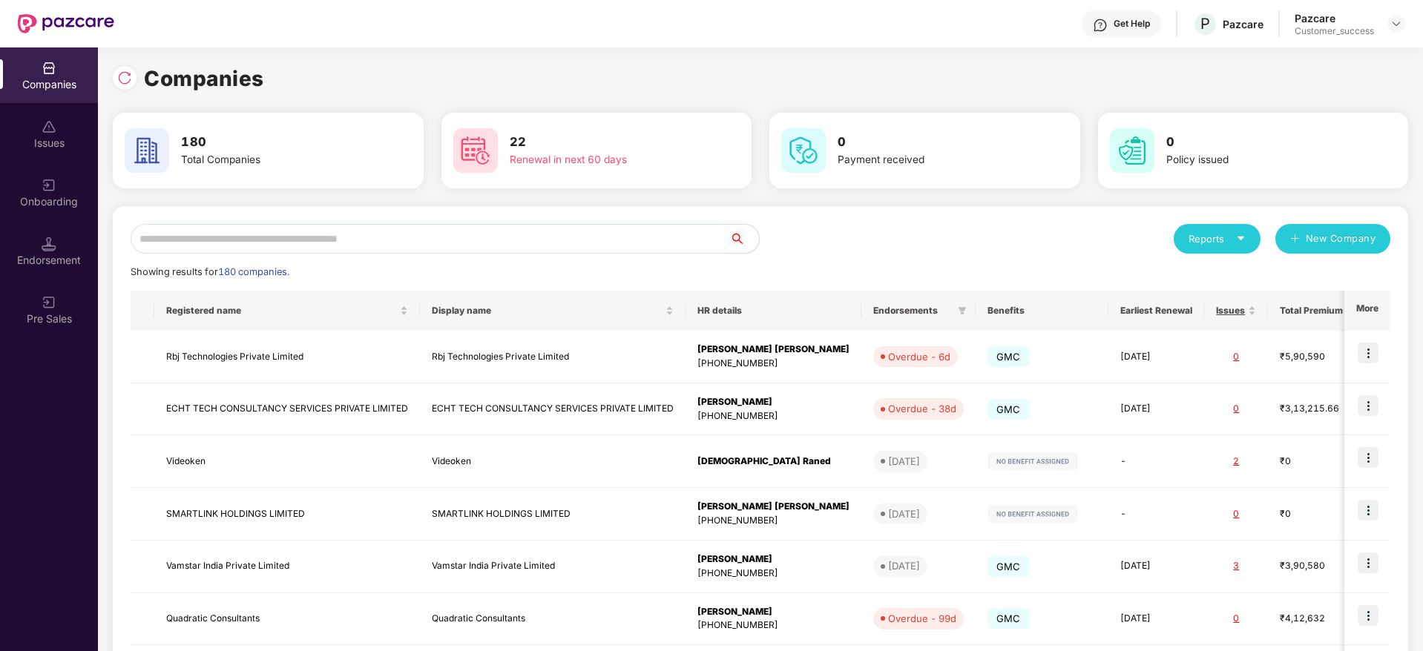
click at [622, 246] on input "text" at bounding box center [430, 239] width 599 height 30
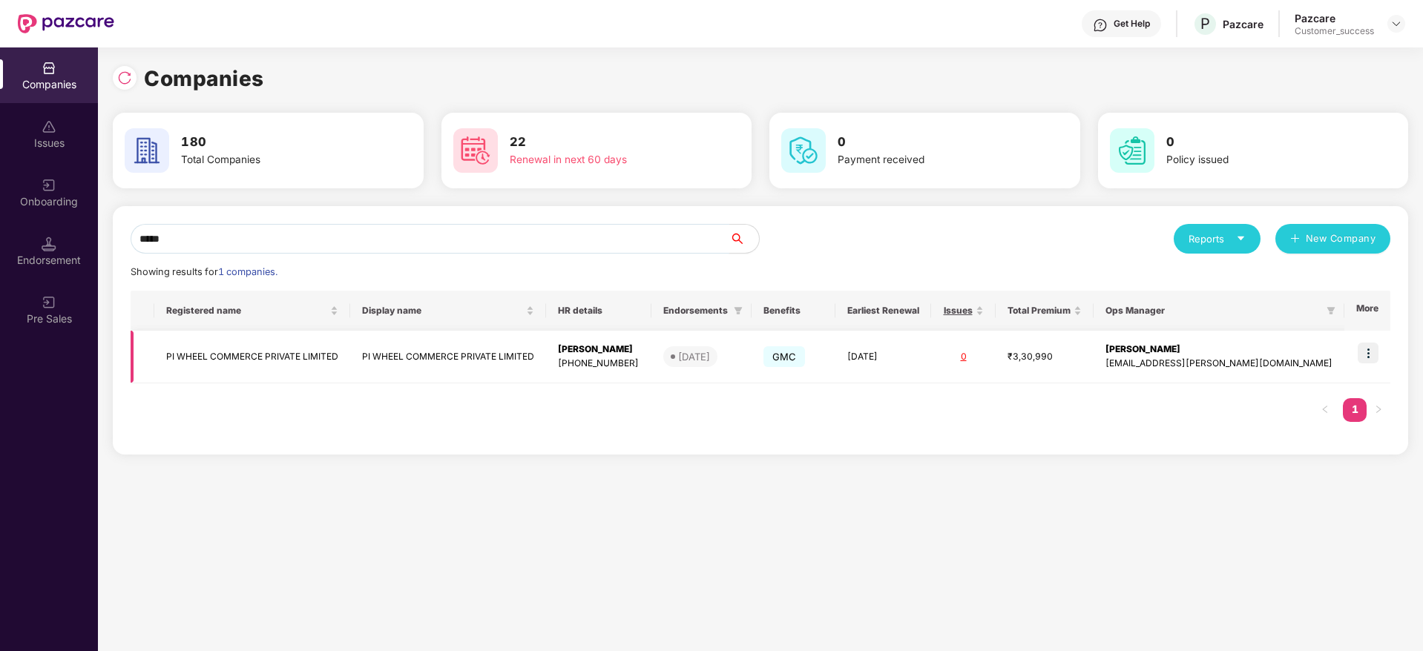
type input "*****"
click at [1378, 349] on img at bounding box center [1368, 353] width 21 height 21
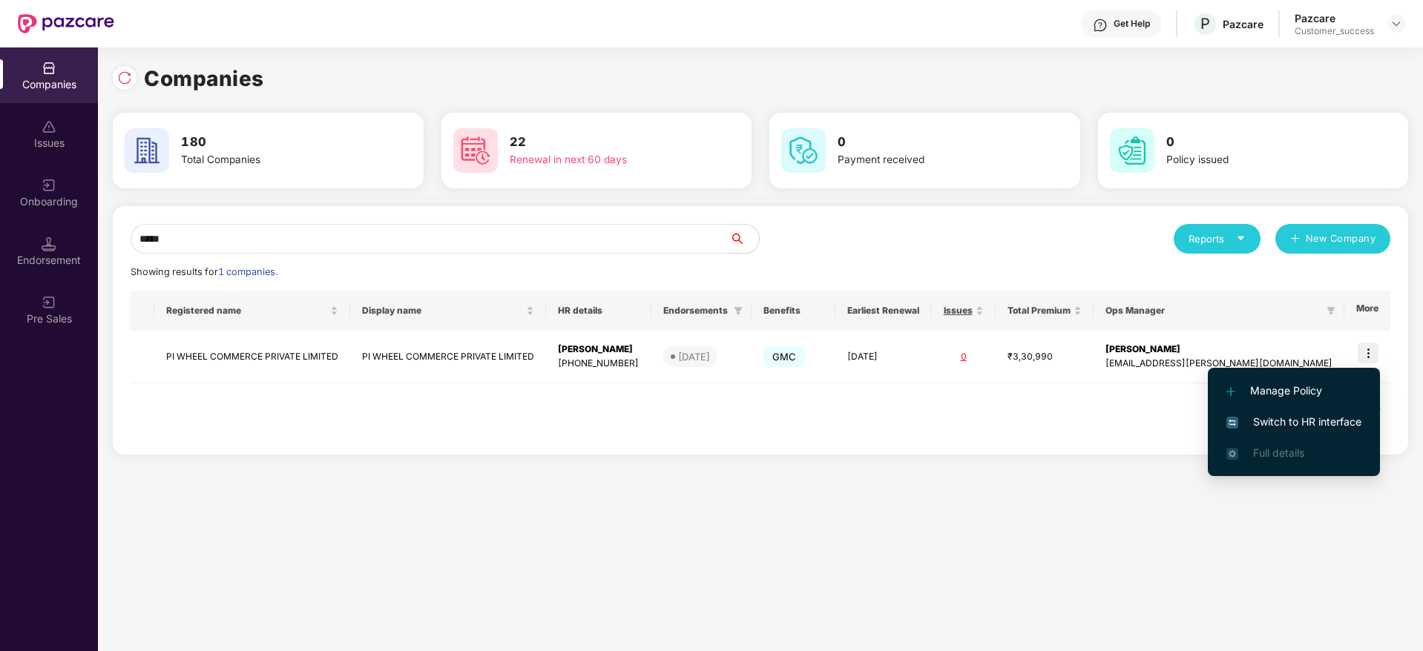
click at [1262, 417] on span "Switch to HR interface" at bounding box center [1293, 422] width 135 height 16
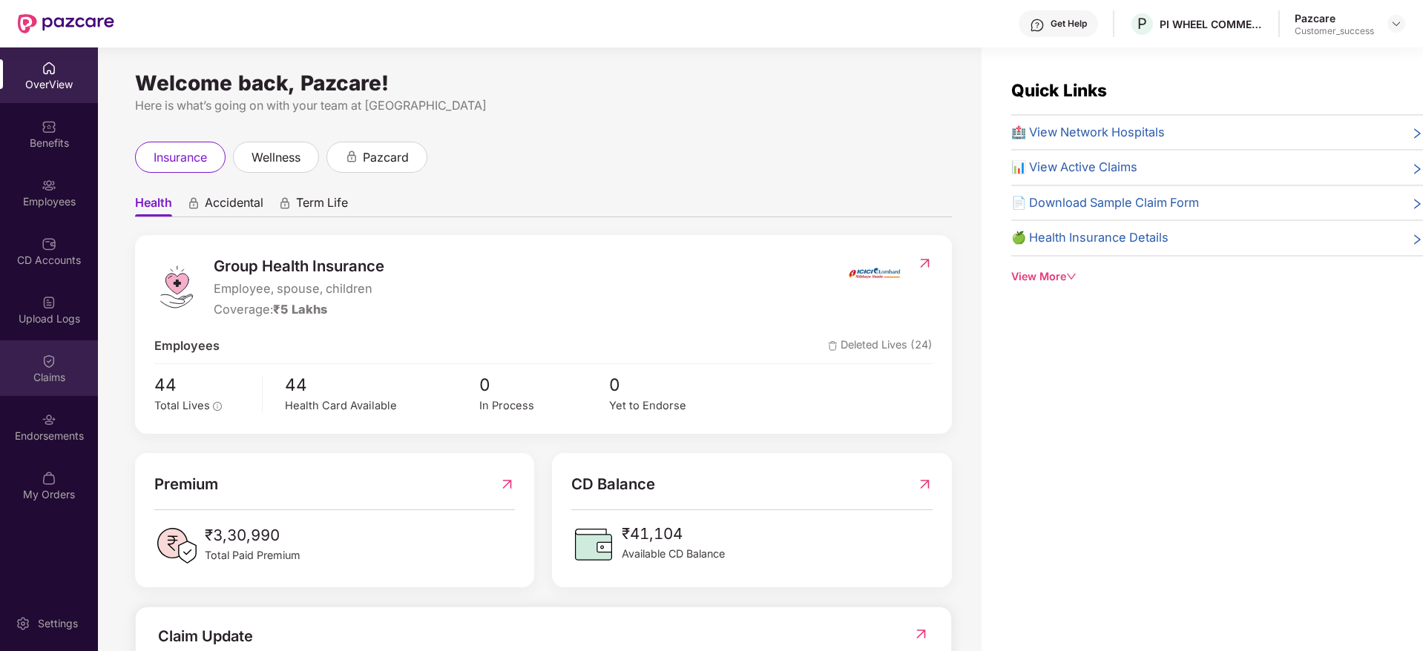
click at [39, 354] on div "Claims" at bounding box center [49, 369] width 98 height 56
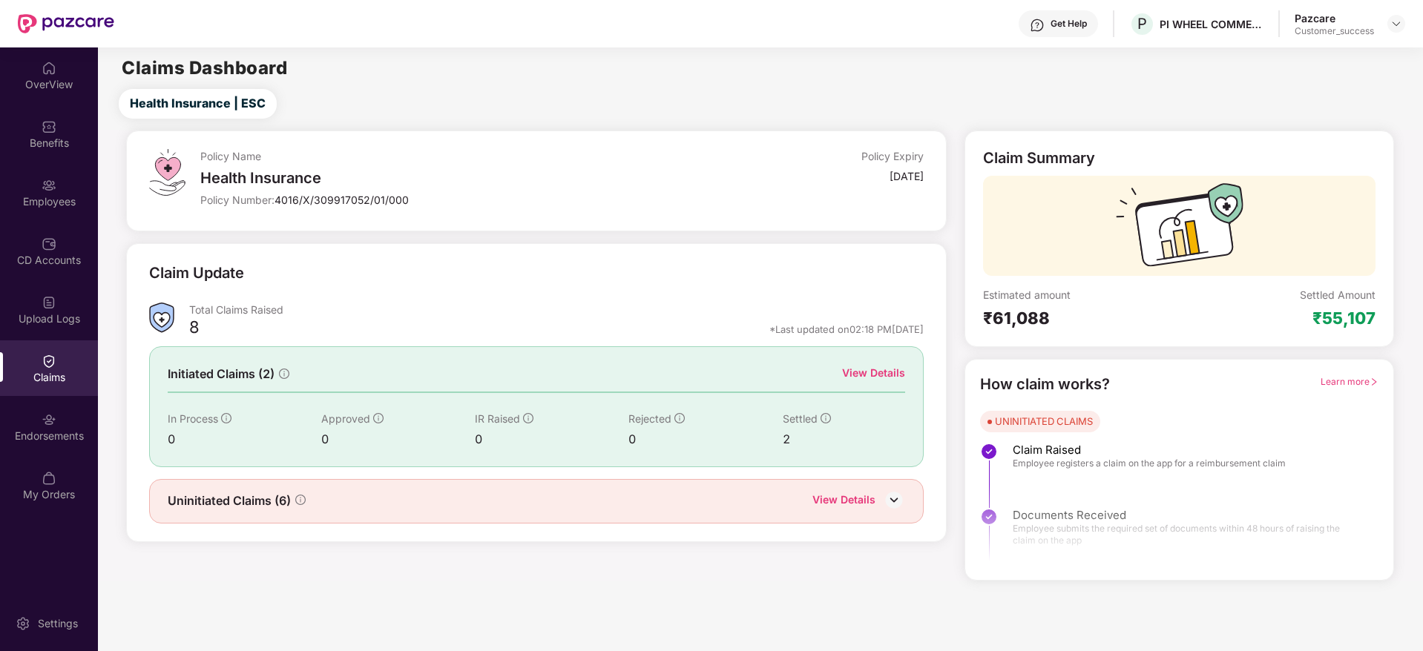
click at [864, 500] on div "View Details" at bounding box center [843, 501] width 63 height 19
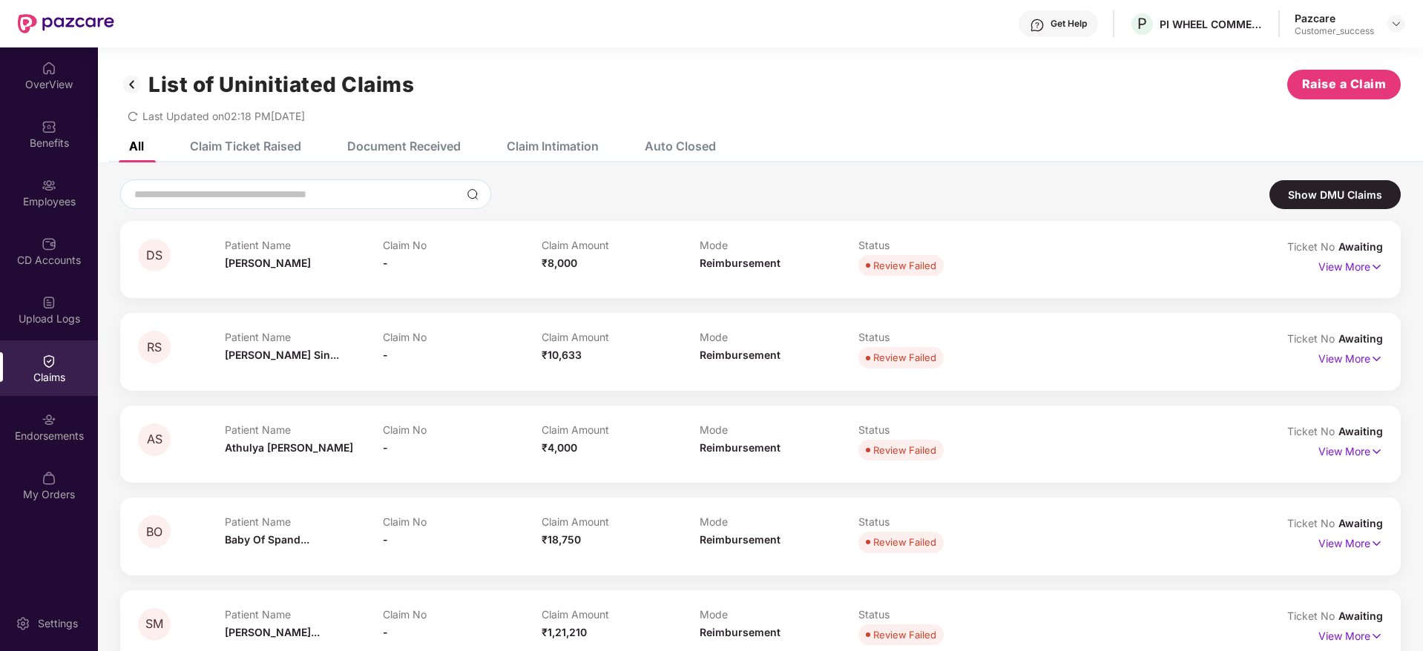
scroll to position [124, 0]
